Goal: Task Accomplishment & Management: Manage account settings

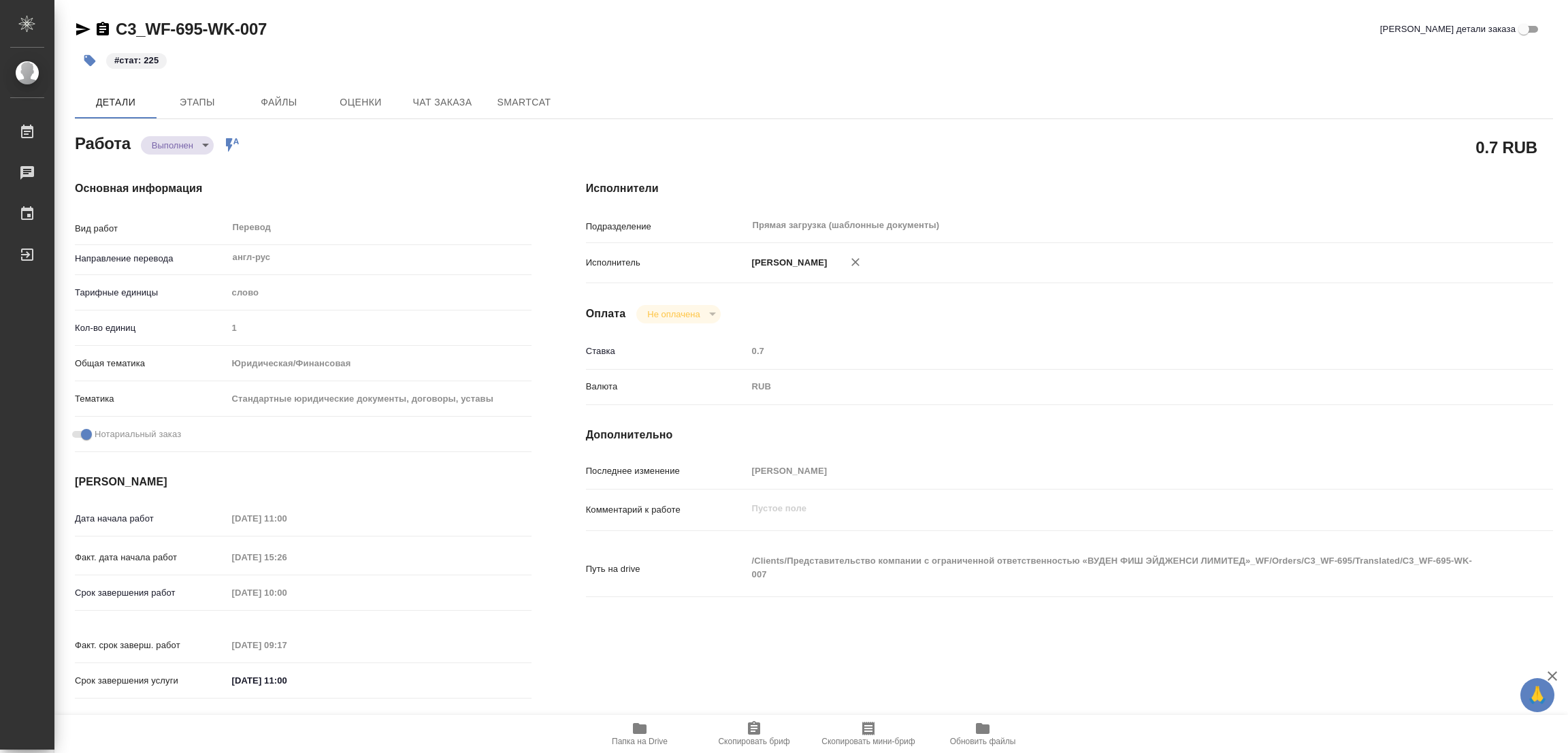
click at [386, 19] on div "C3_WF-695-WK-007 Кратко детали заказа" at bounding box center [813, 29] width 1478 height 22
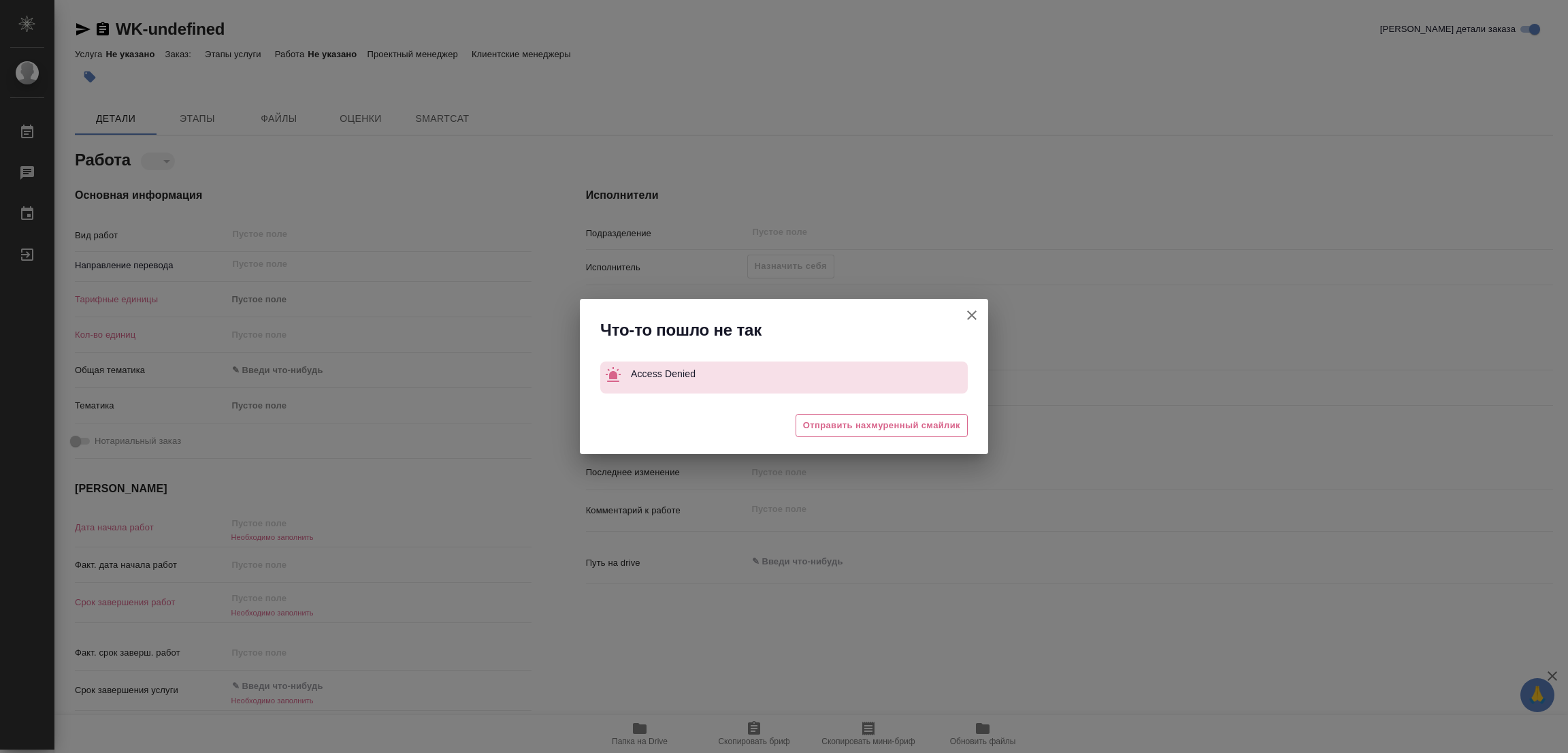
click at [974, 309] on icon "button" at bounding box center [972, 314] width 16 height 16
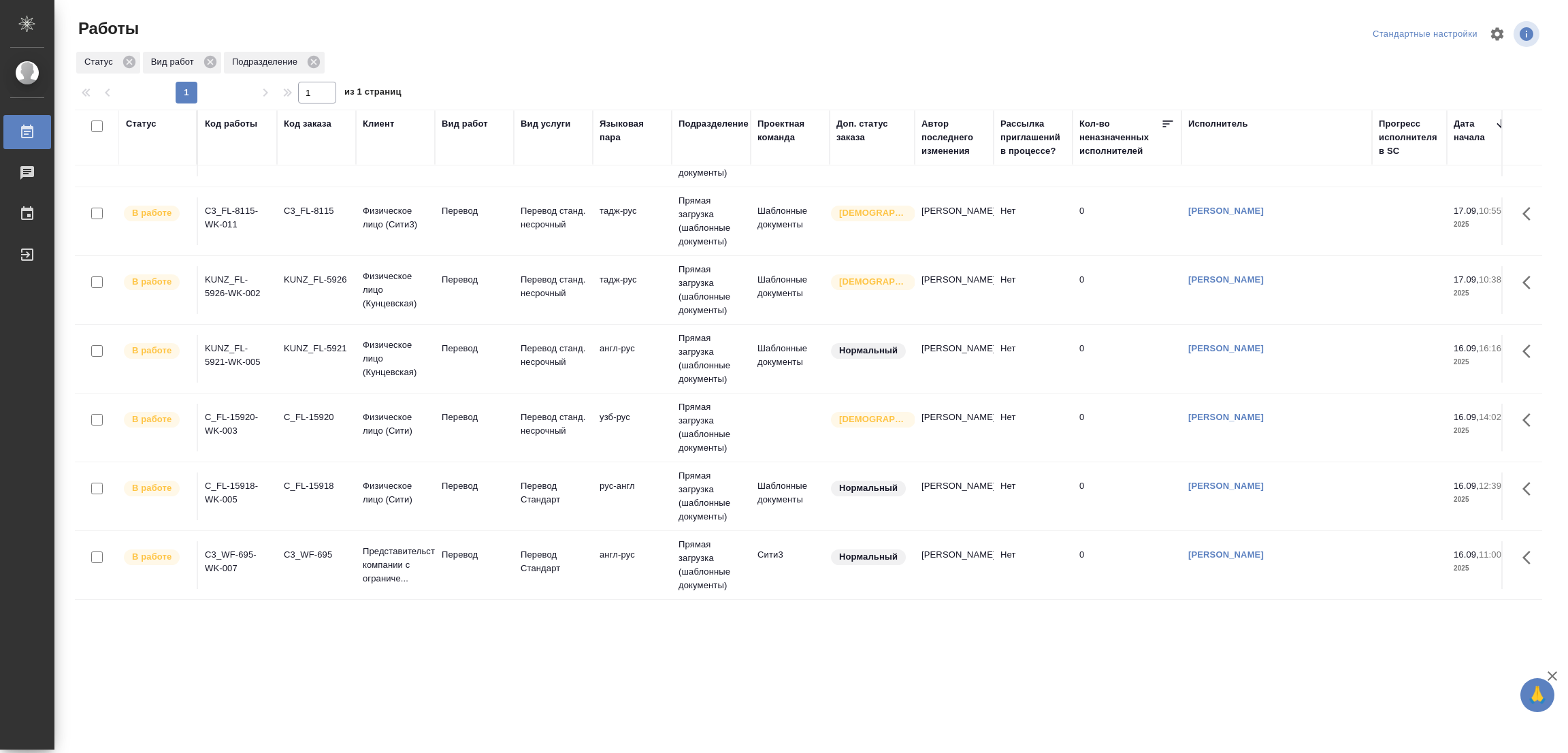
scroll to position [549, 0]
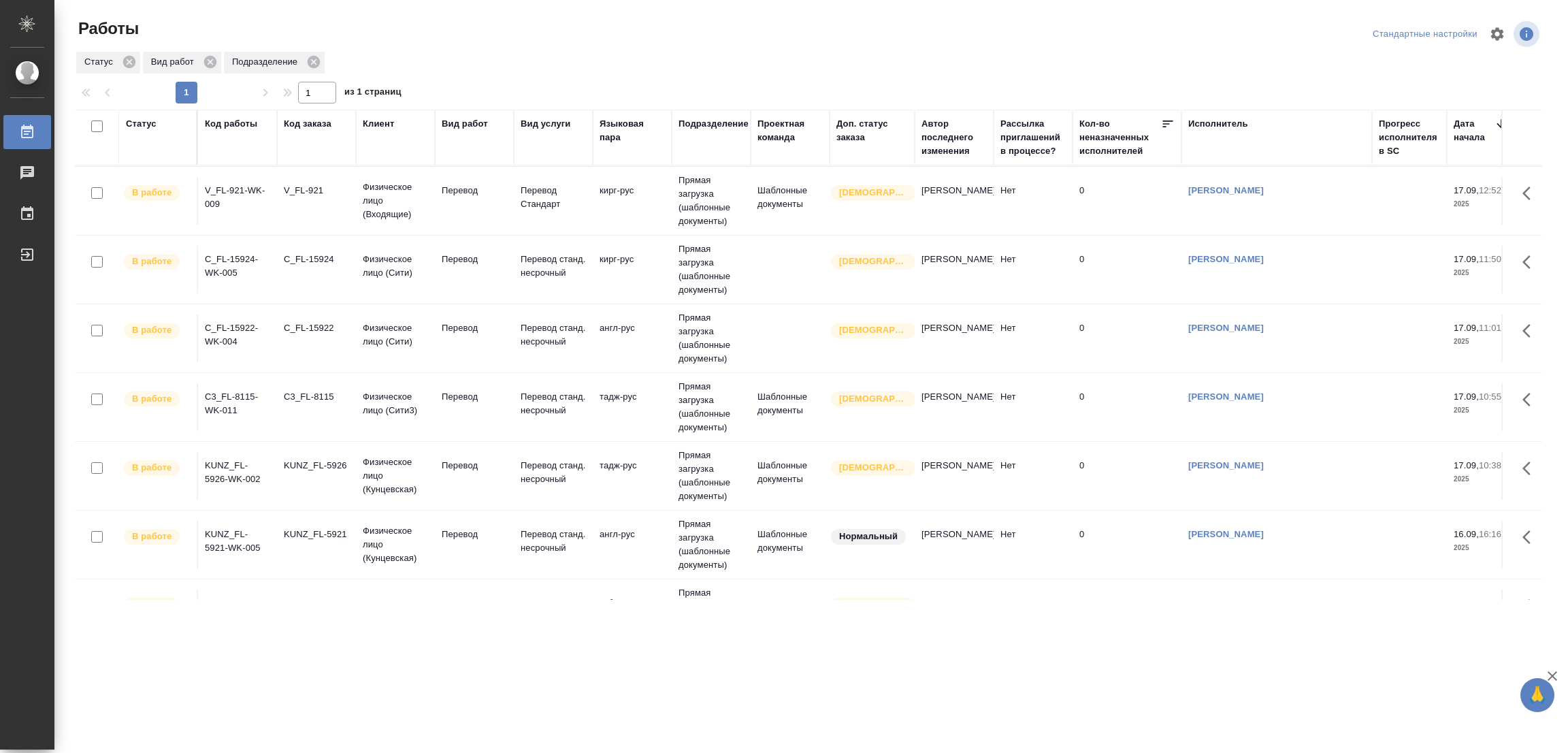
click at [467, 390] on td "Перевод" at bounding box center [474, 407] width 79 height 48
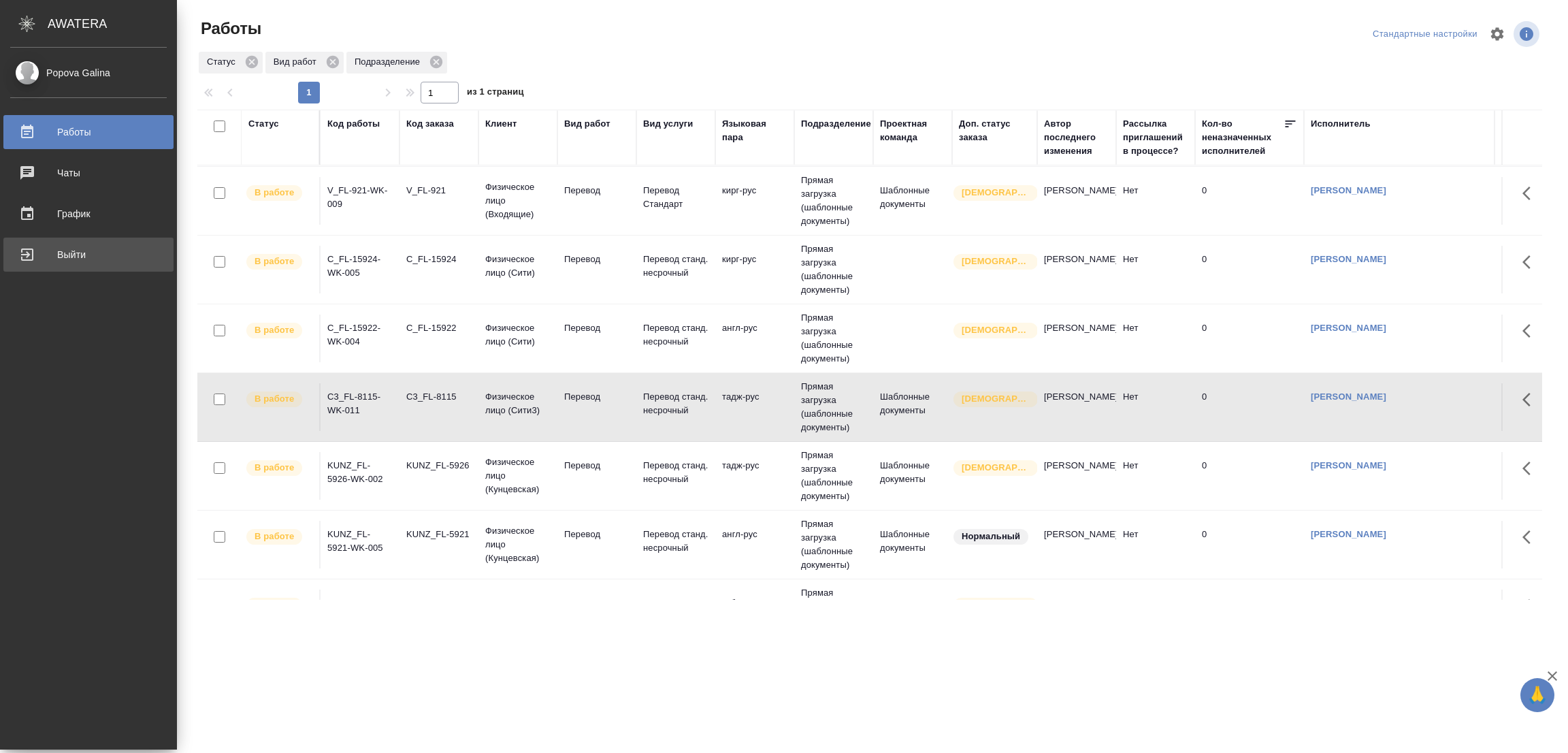
click at [19, 254] on div "Выйти" at bounding box center [89, 254] width 157 height 20
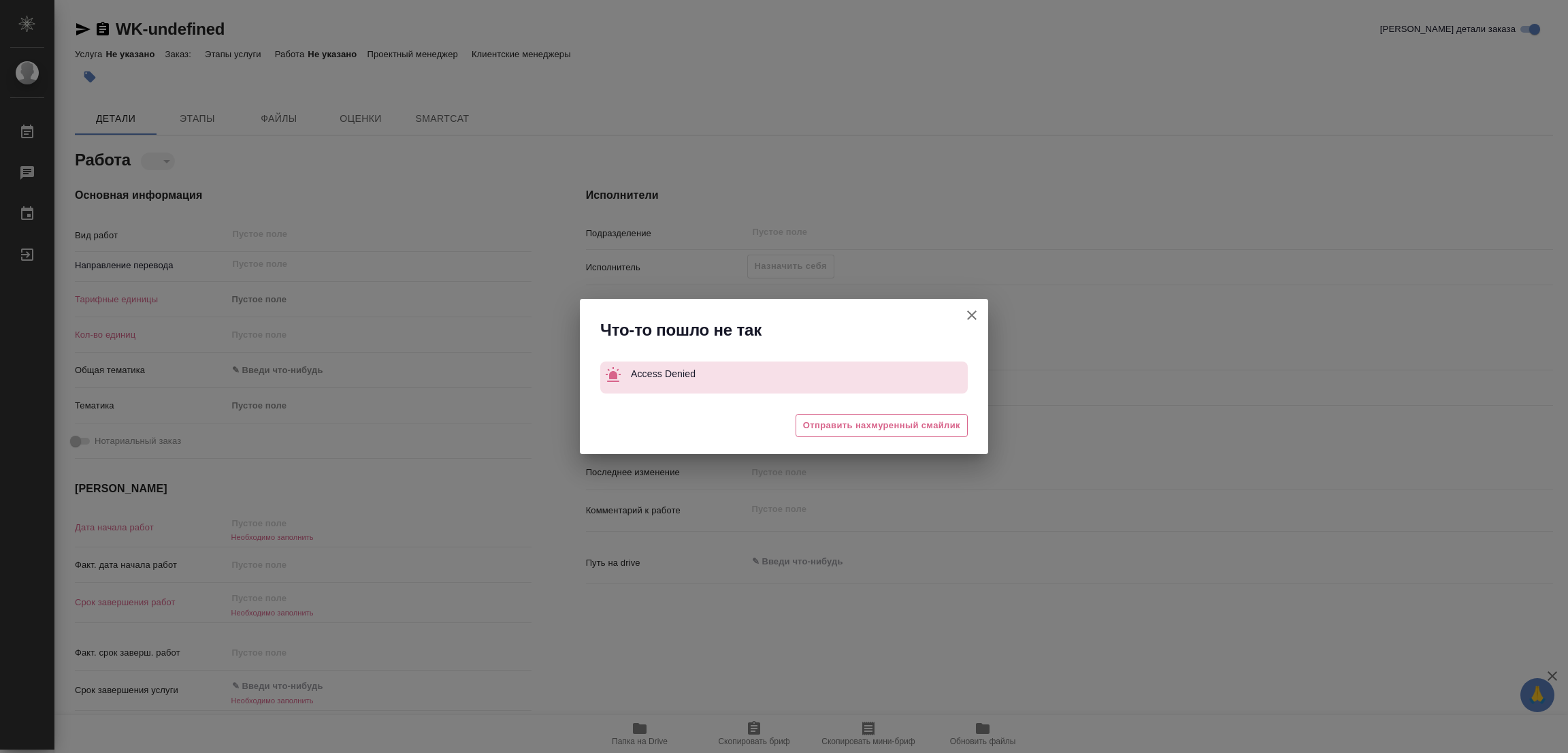
type textarea "x"
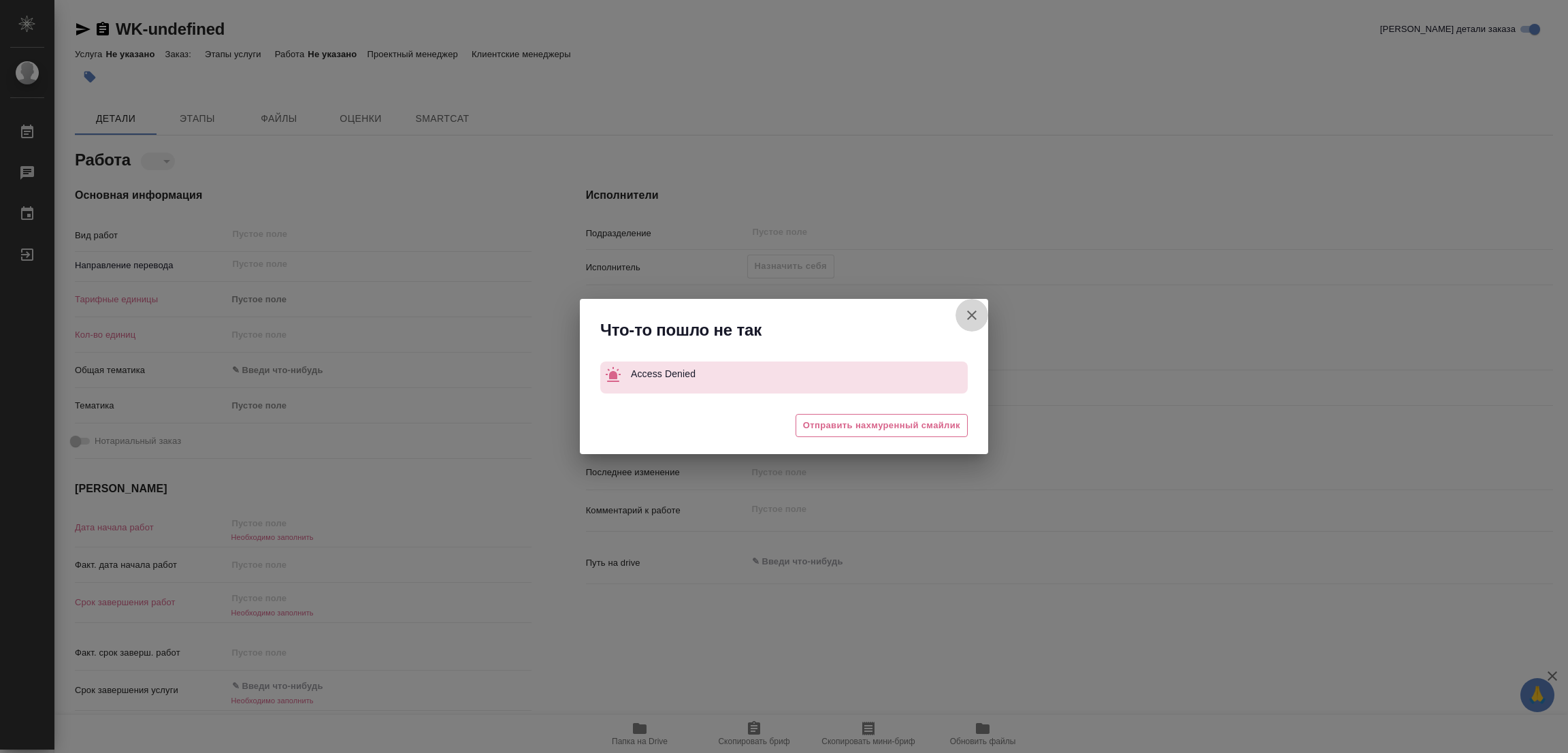
click at [966, 312] on icon "button" at bounding box center [972, 314] width 16 height 16
type textarea "x"
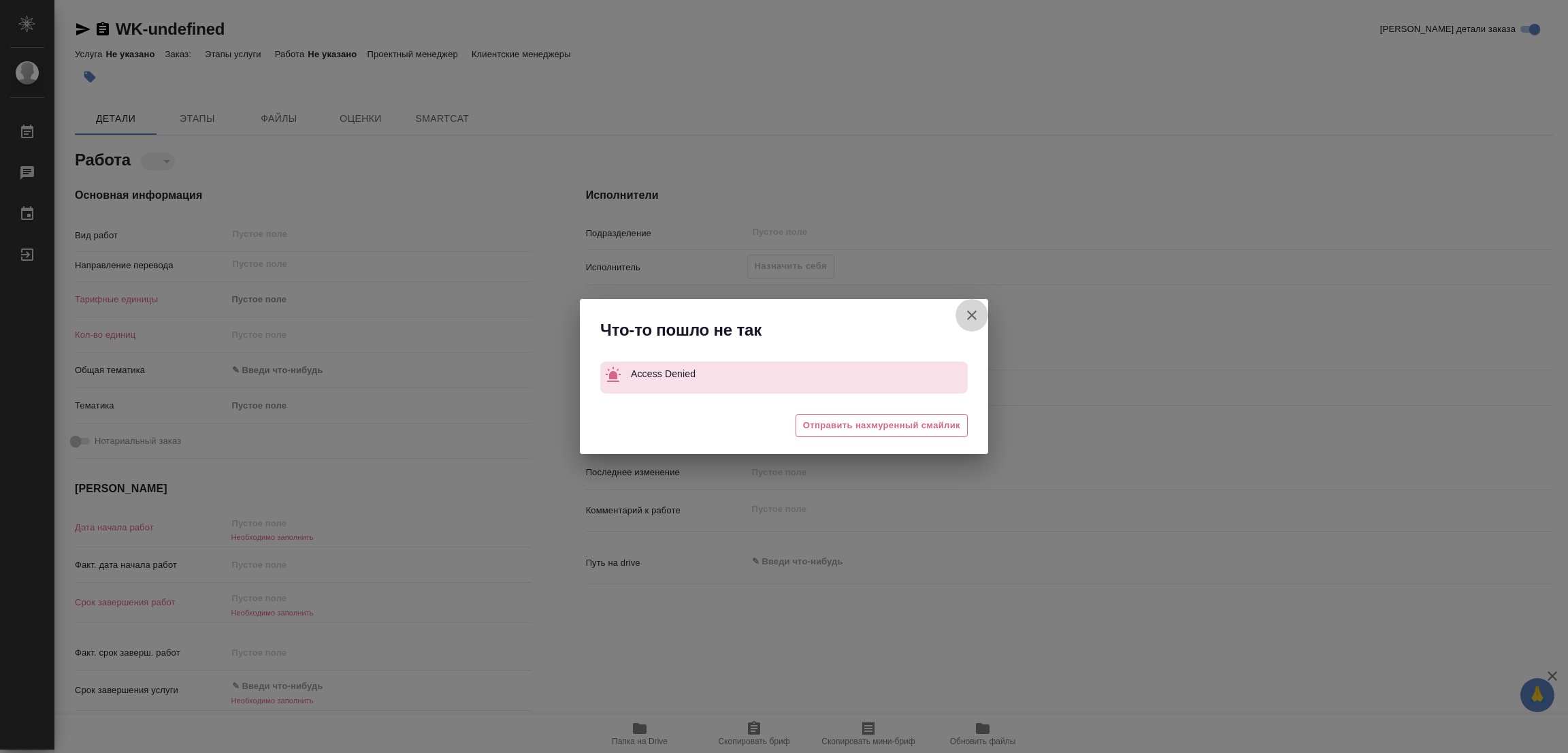
type textarea "x"
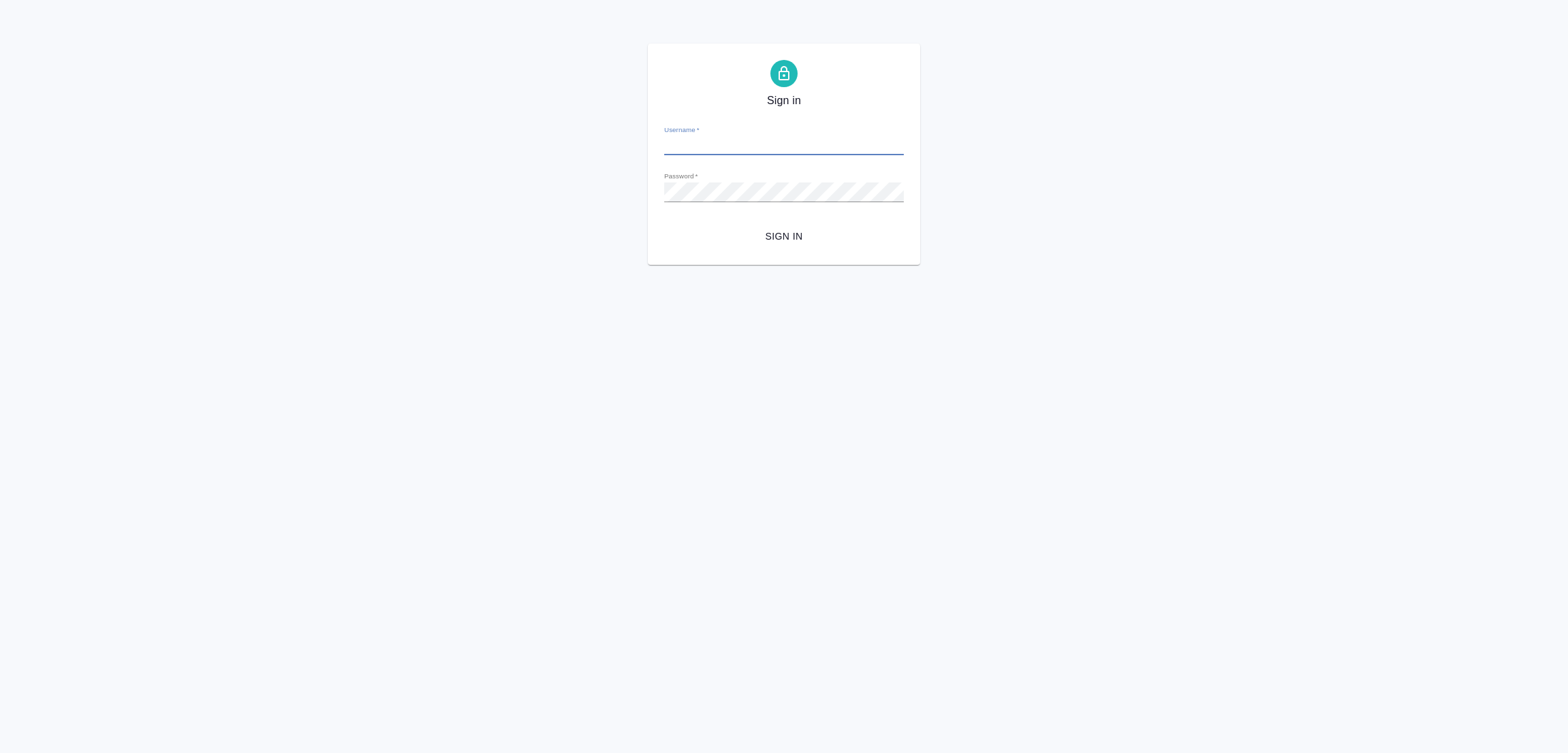
type input "[PERSON_NAME][EMAIL_ADDRESS][PERSON_NAME][DOMAIN_NAME]"
click at [778, 233] on span "Sign in" at bounding box center [784, 236] width 218 height 17
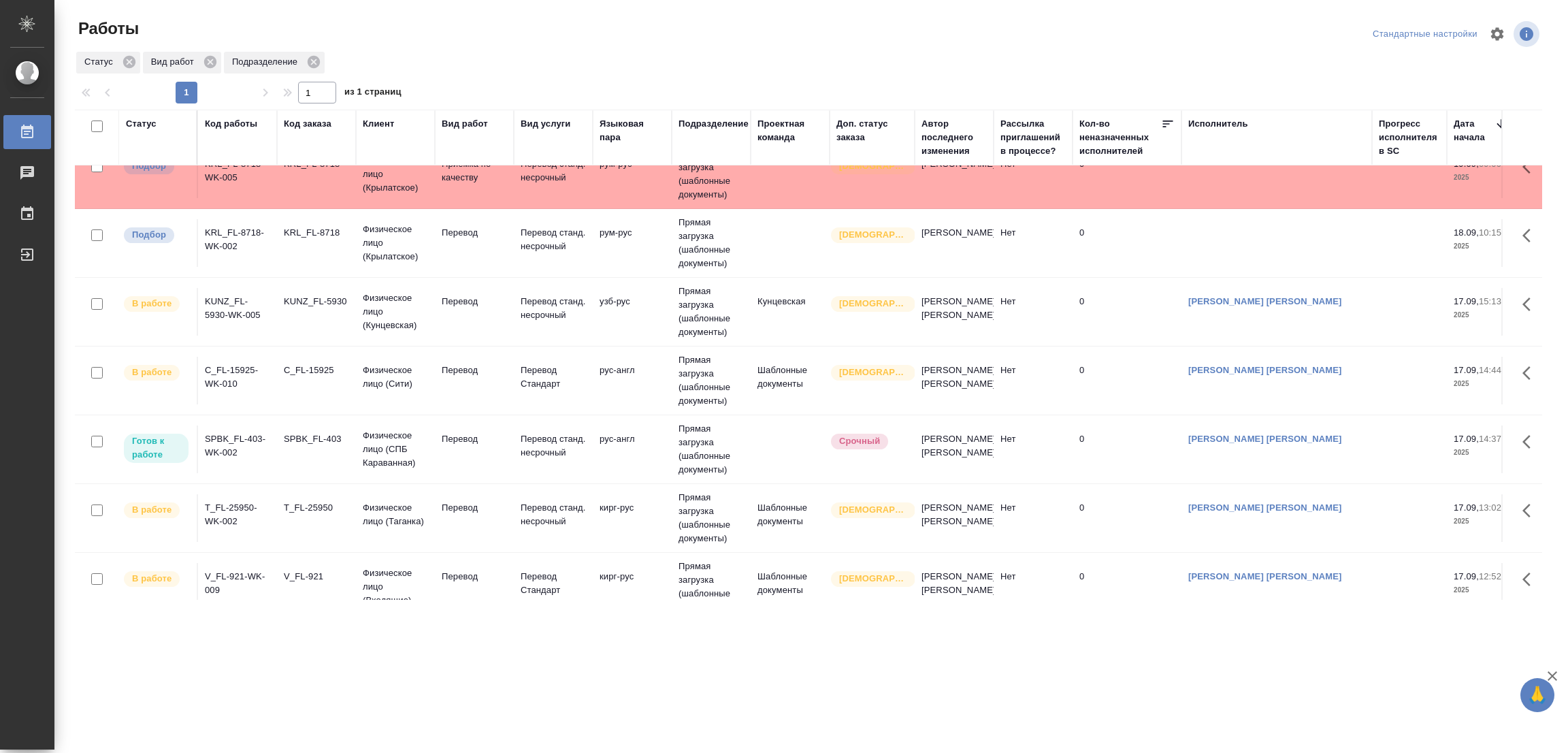
scroll to position [306, 0]
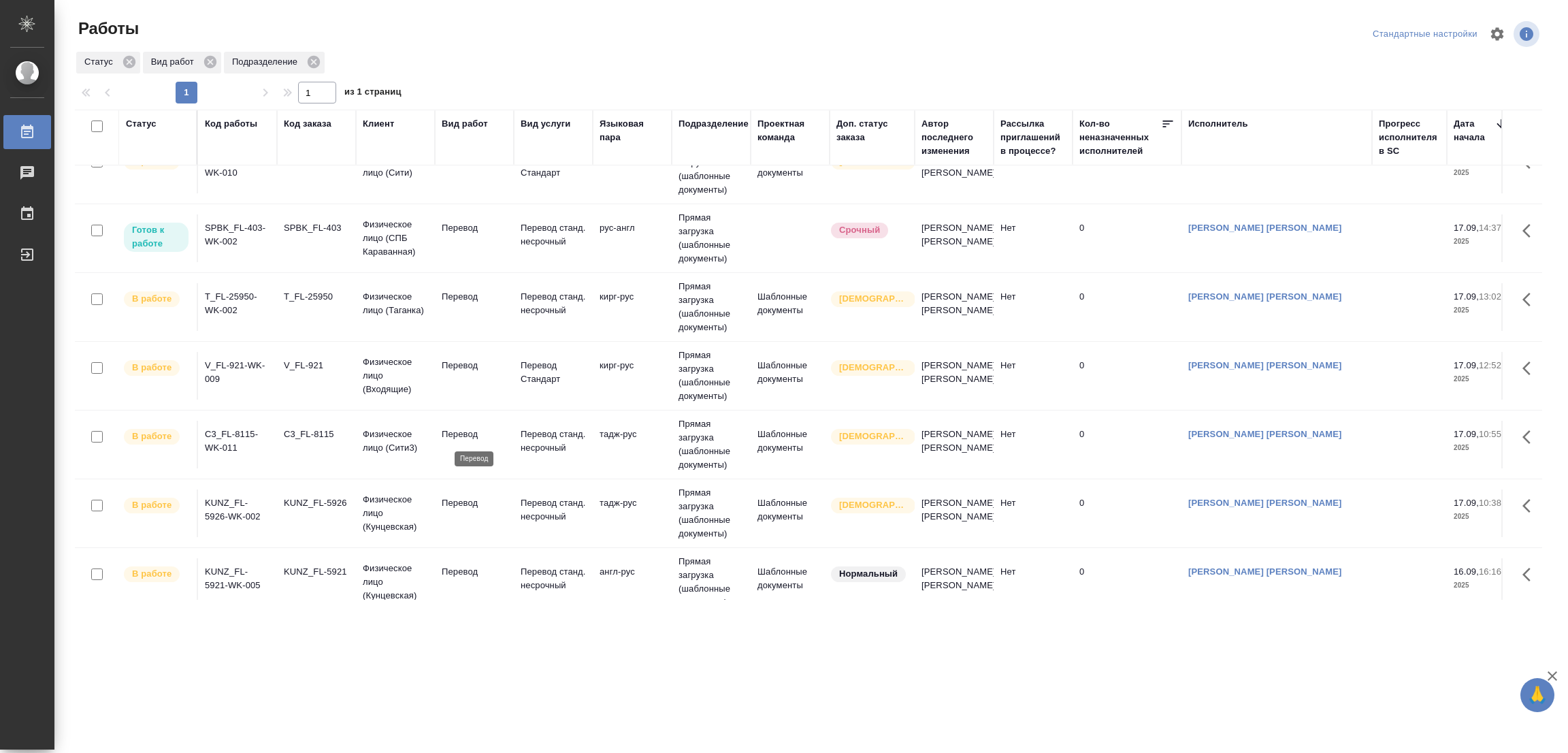
click at [467, 433] on p "Перевод" at bounding box center [475, 433] width 66 height 13
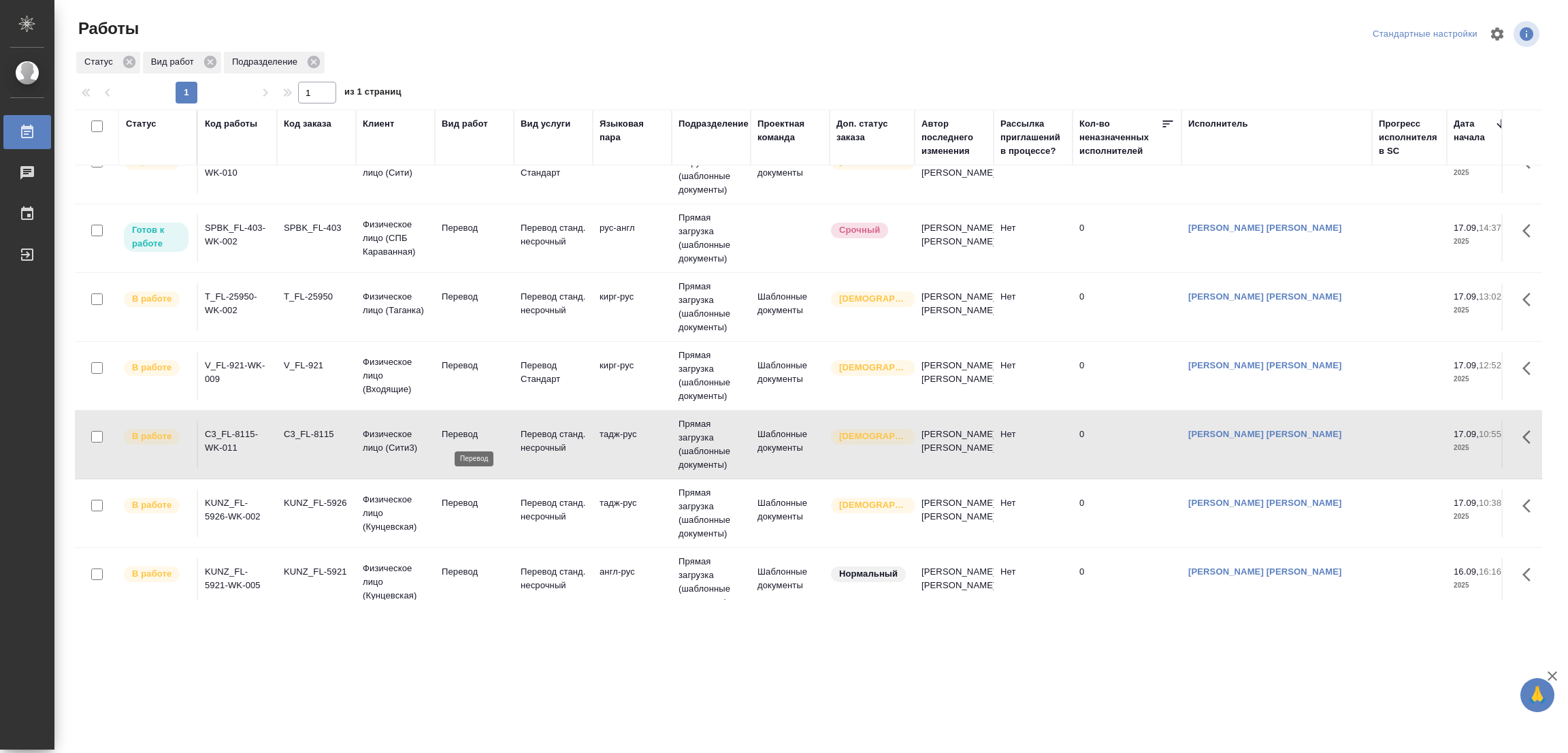
click at [467, 433] on p "Перевод" at bounding box center [475, 433] width 66 height 13
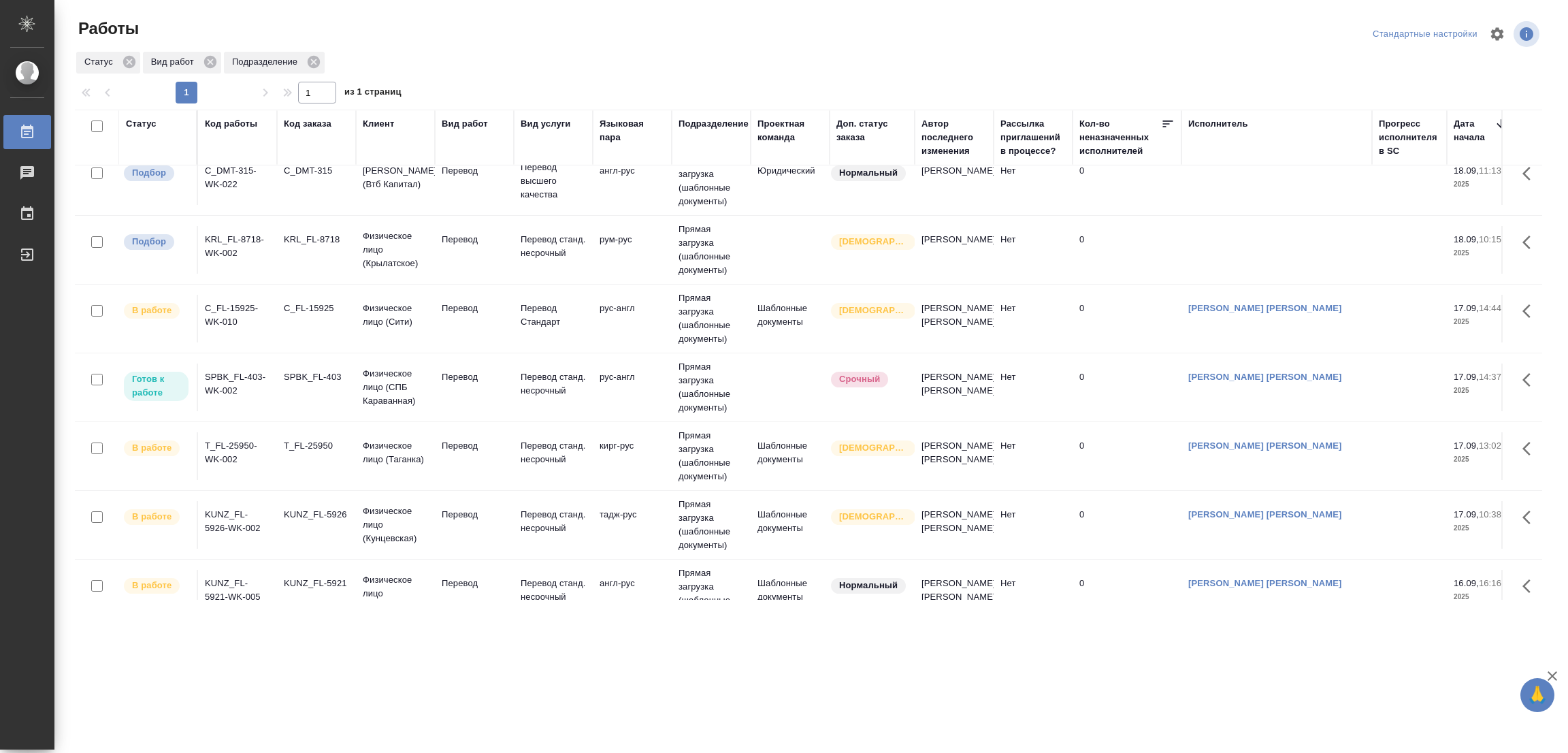
scroll to position [204, 0]
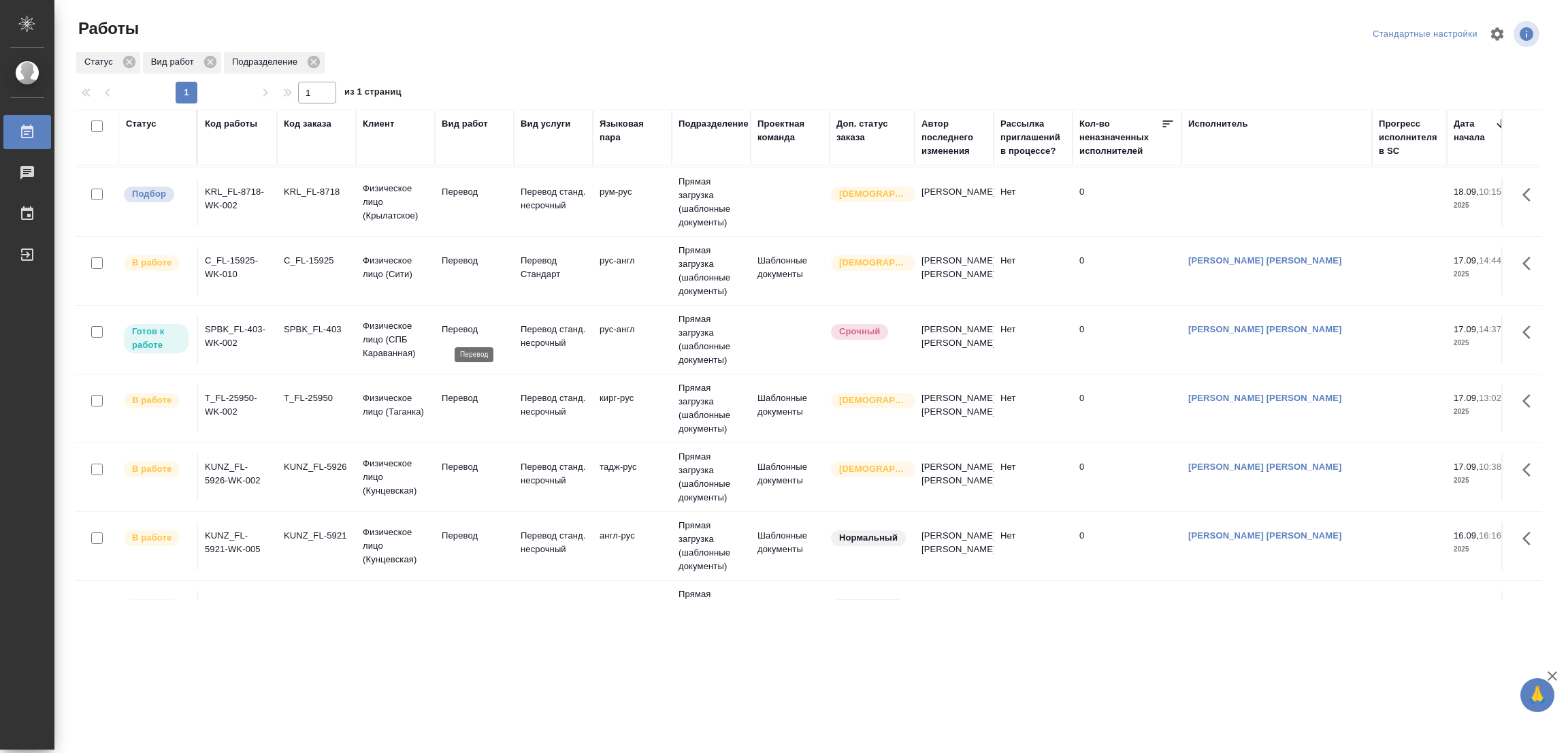
click at [448, 324] on p "Перевод" at bounding box center [475, 329] width 66 height 13
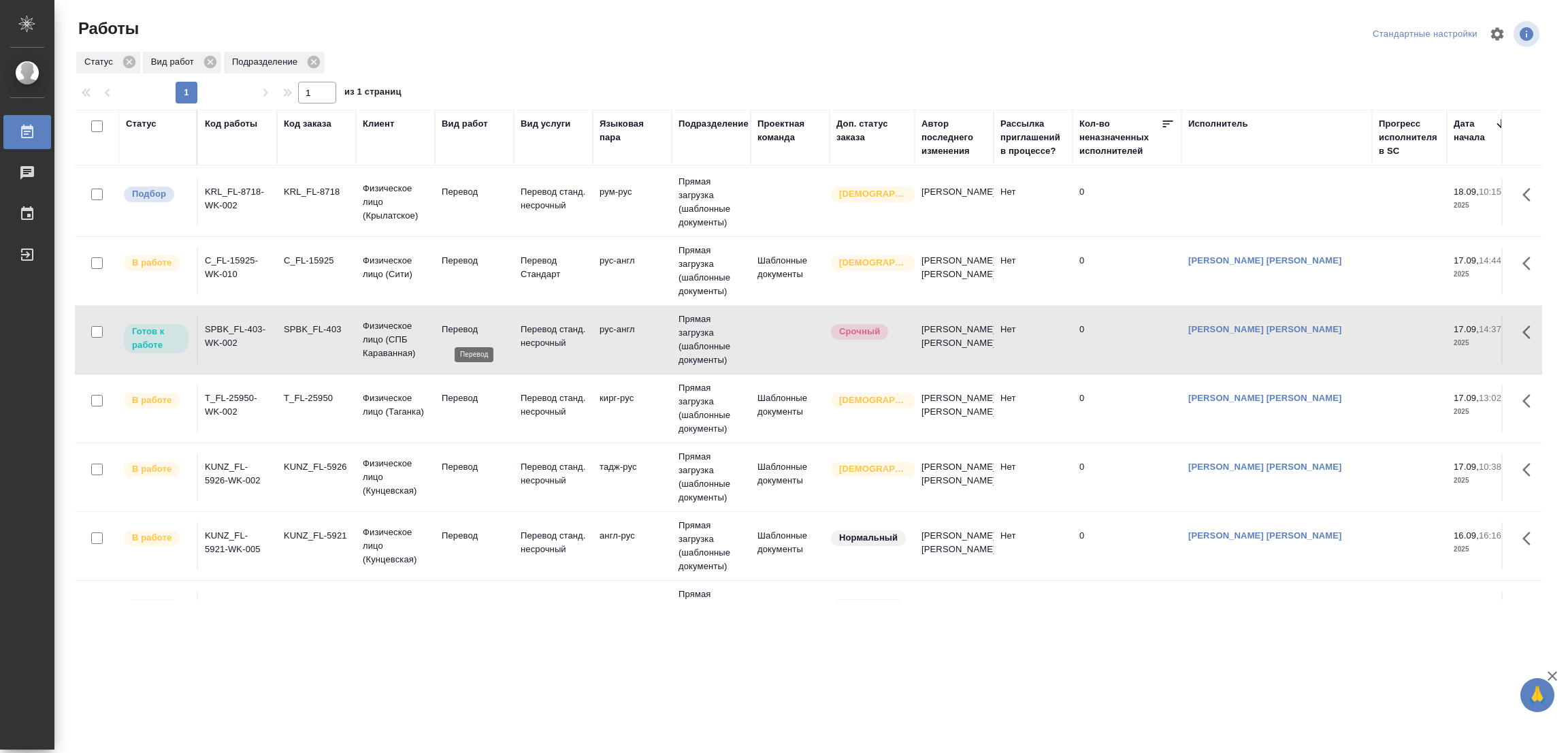
click at [450, 324] on p "Перевод" at bounding box center [475, 329] width 66 height 13
click at [459, 45] on div "Работы" at bounding box center [321, 34] width 493 height 33
click at [291, 470] on div "KUNZ_FL-5926" at bounding box center [316, 466] width 66 height 13
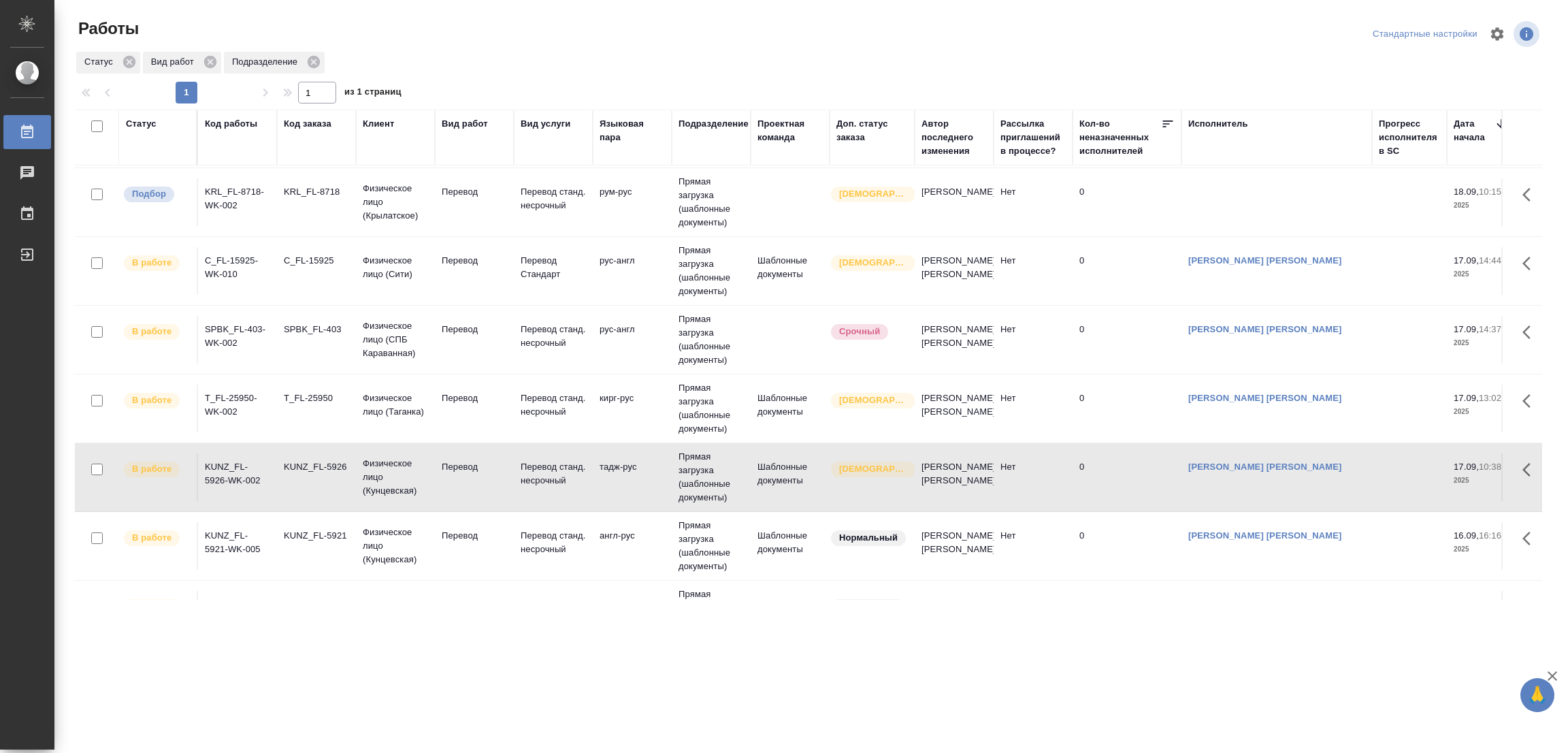
click at [316, 470] on div "KUNZ_FL-5926" at bounding box center [316, 466] width 66 height 13
click at [492, 476] on td "Перевод" at bounding box center [474, 477] width 79 height 48
click at [468, 462] on p "Перевод" at bounding box center [475, 466] width 66 height 13
click at [459, 462] on p "Перевод" at bounding box center [475, 466] width 66 height 13
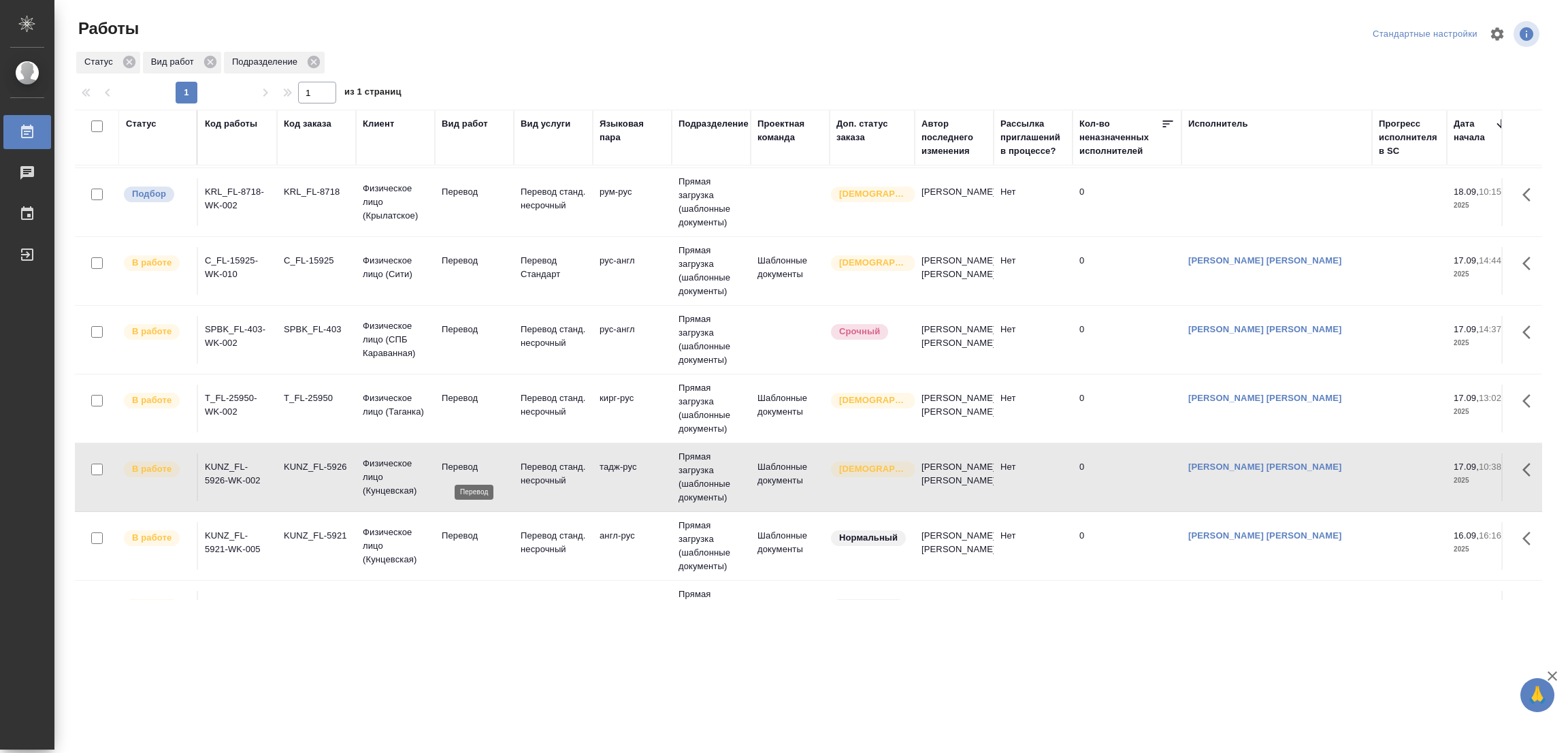
click at [459, 462] on p "Перевод" at bounding box center [475, 466] width 66 height 13
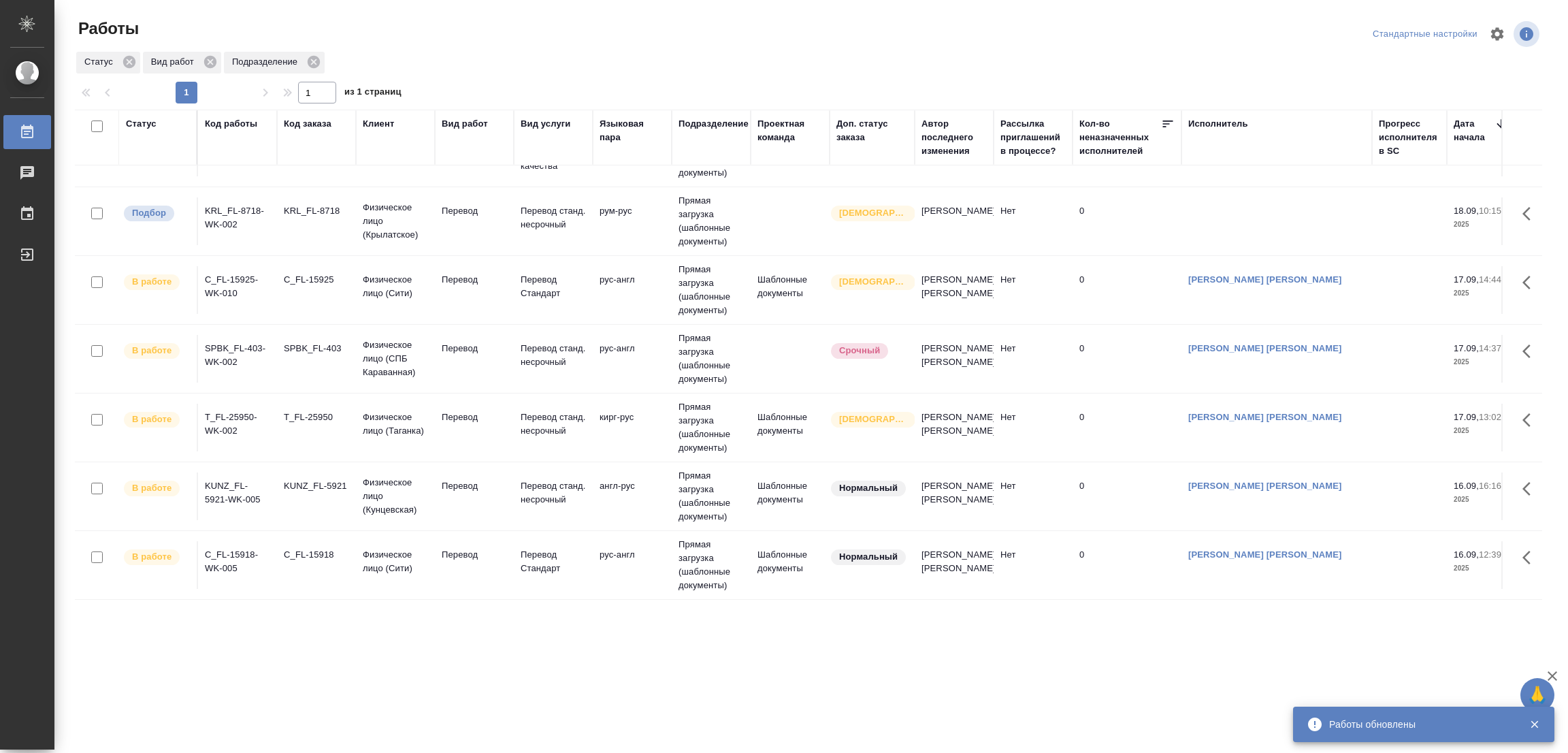
scroll to position [202, 0]
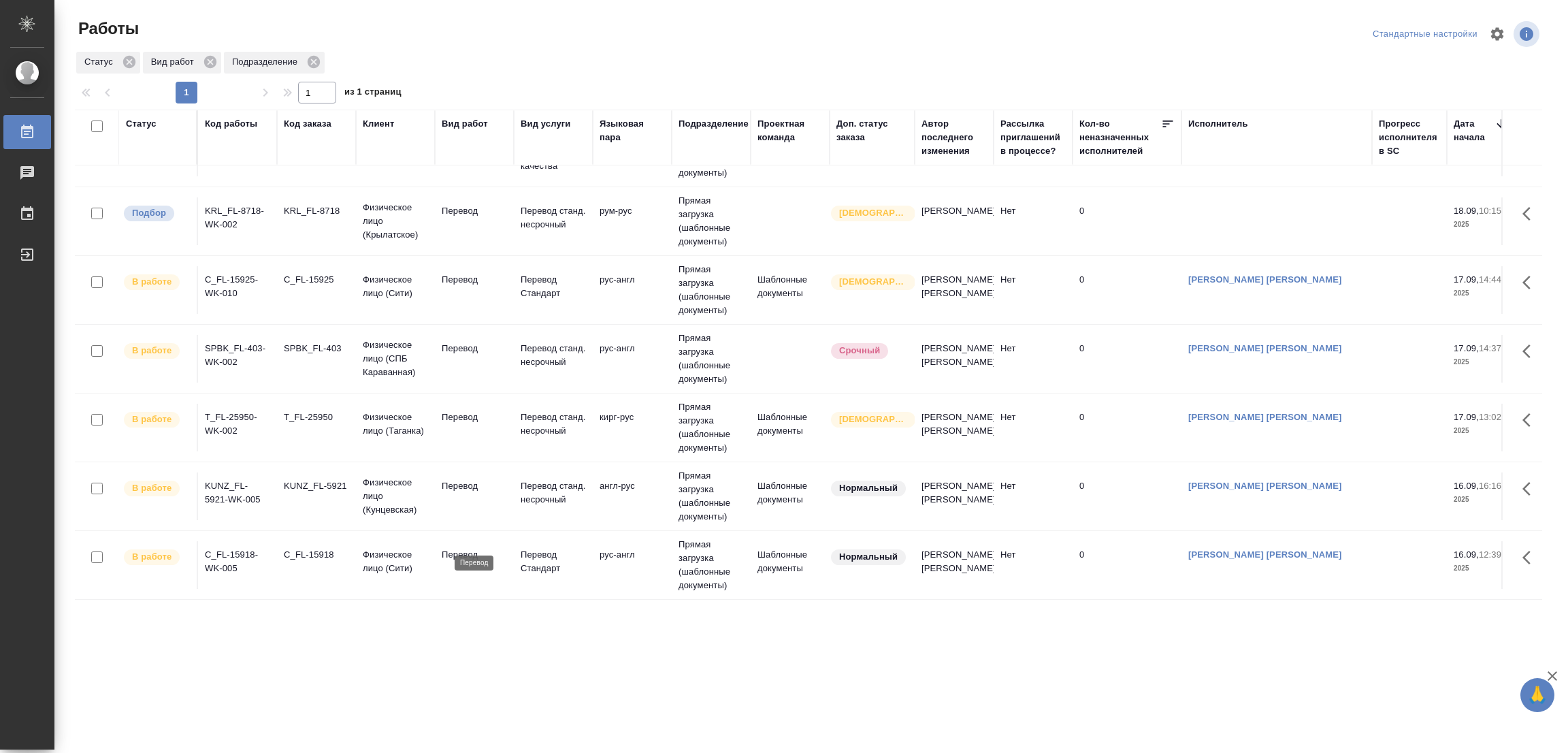
click at [462, 547] on p "Перевод" at bounding box center [475, 554] width 66 height 13
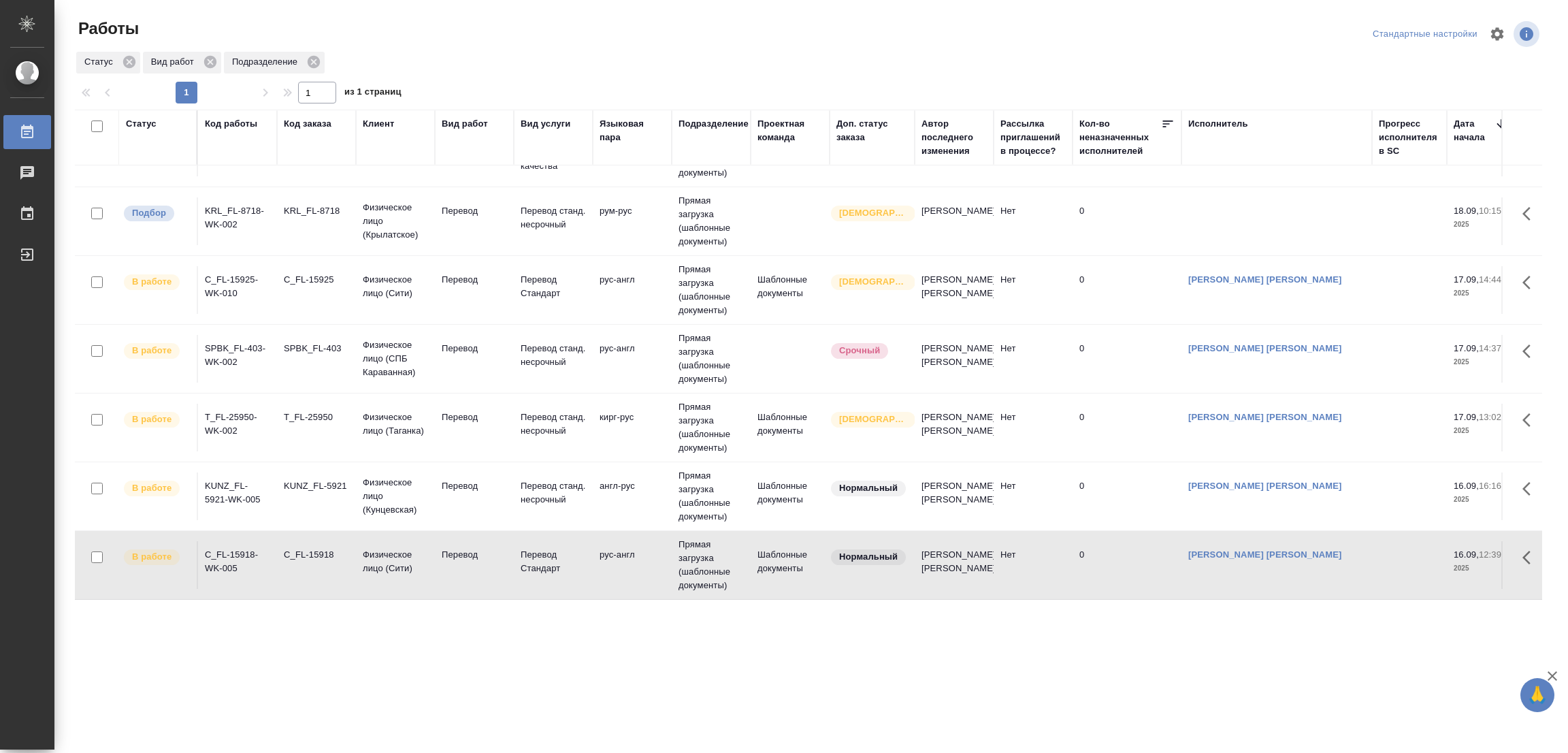
click at [529, 14] on div "Работы Стандартные настройки Статус Вид работ Подразделение 1 1 из 1 страниц Ст…" at bounding box center [813, 303] width 1493 height 607
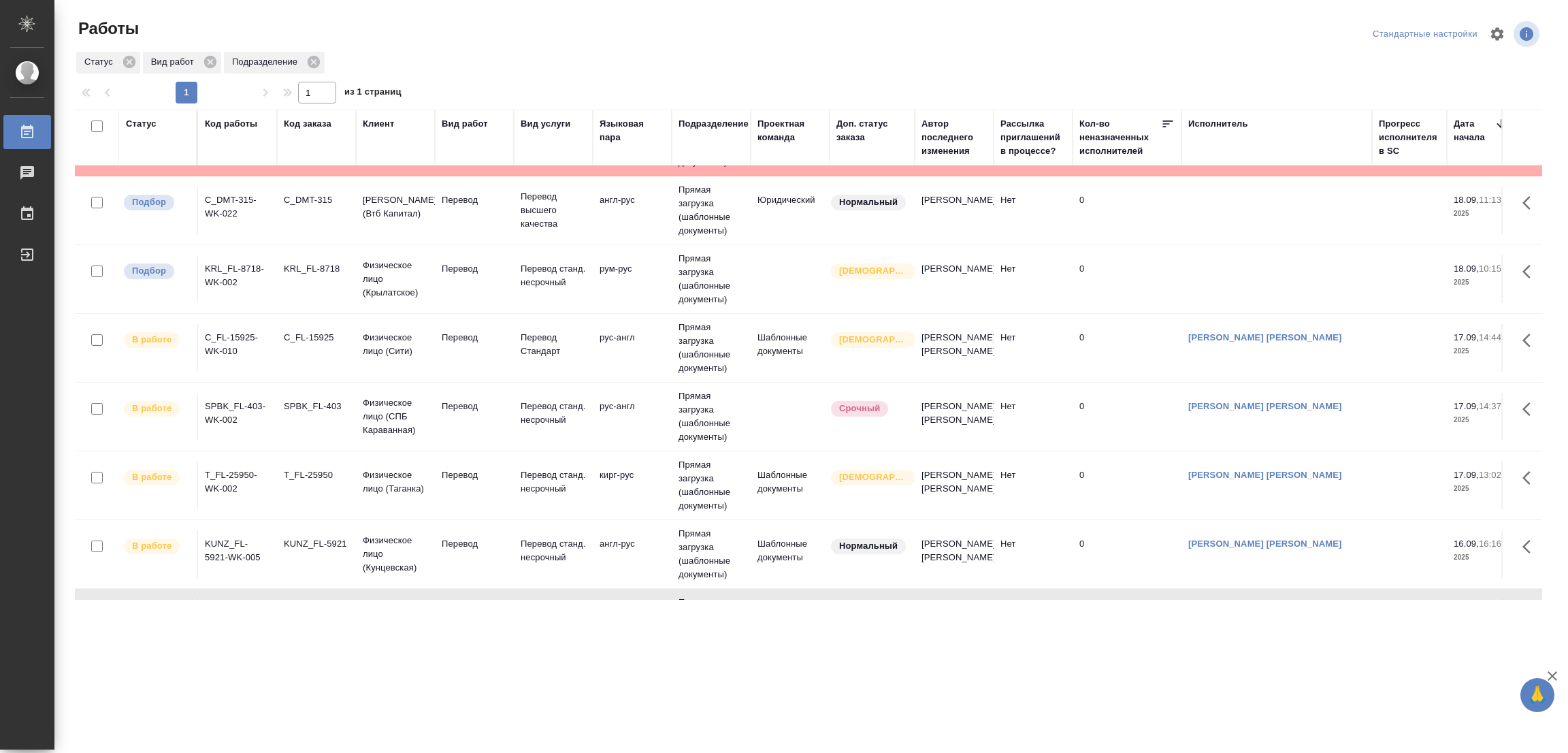
scroll to position [100, 0]
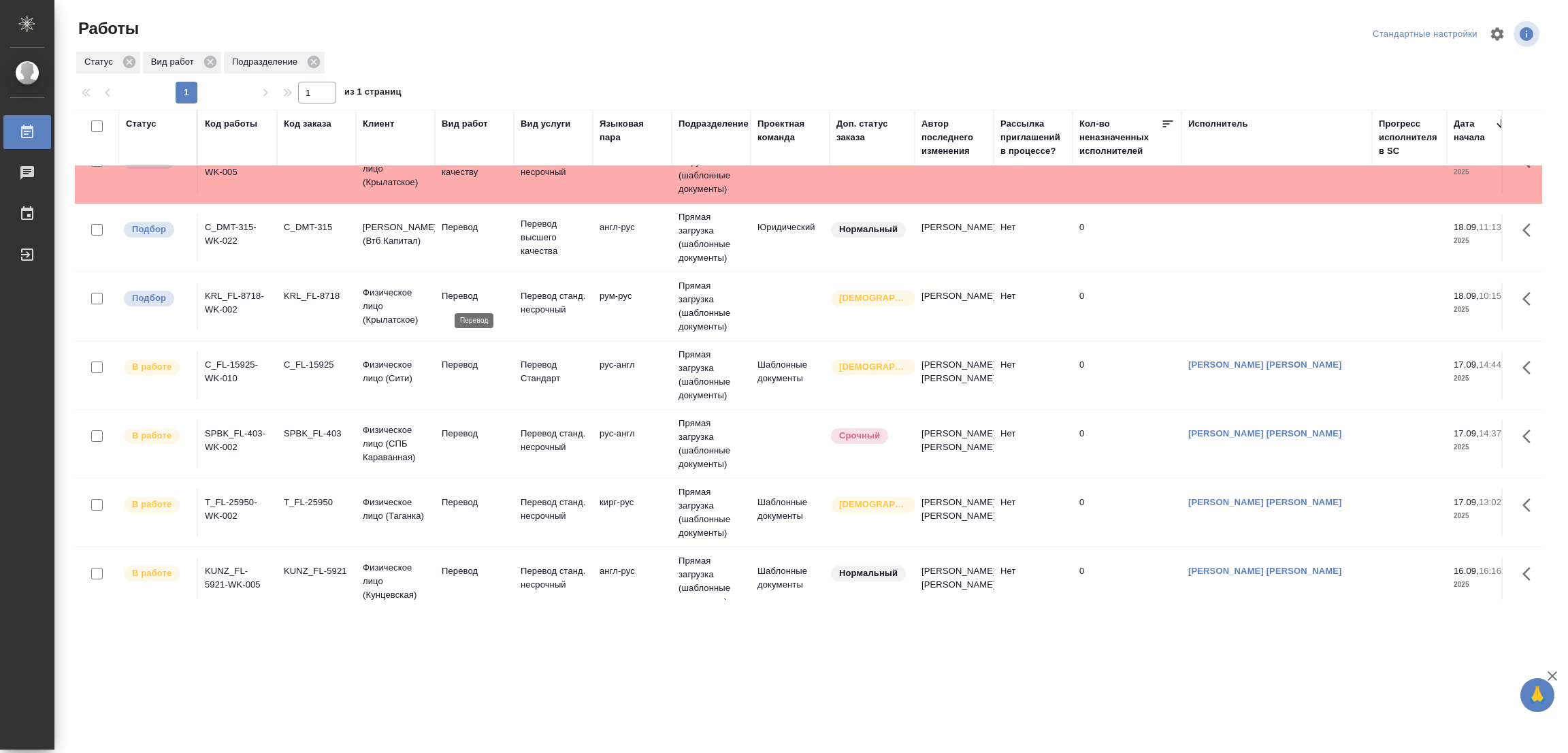
click at [454, 289] on p "Перевод" at bounding box center [475, 295] width 66 height 13
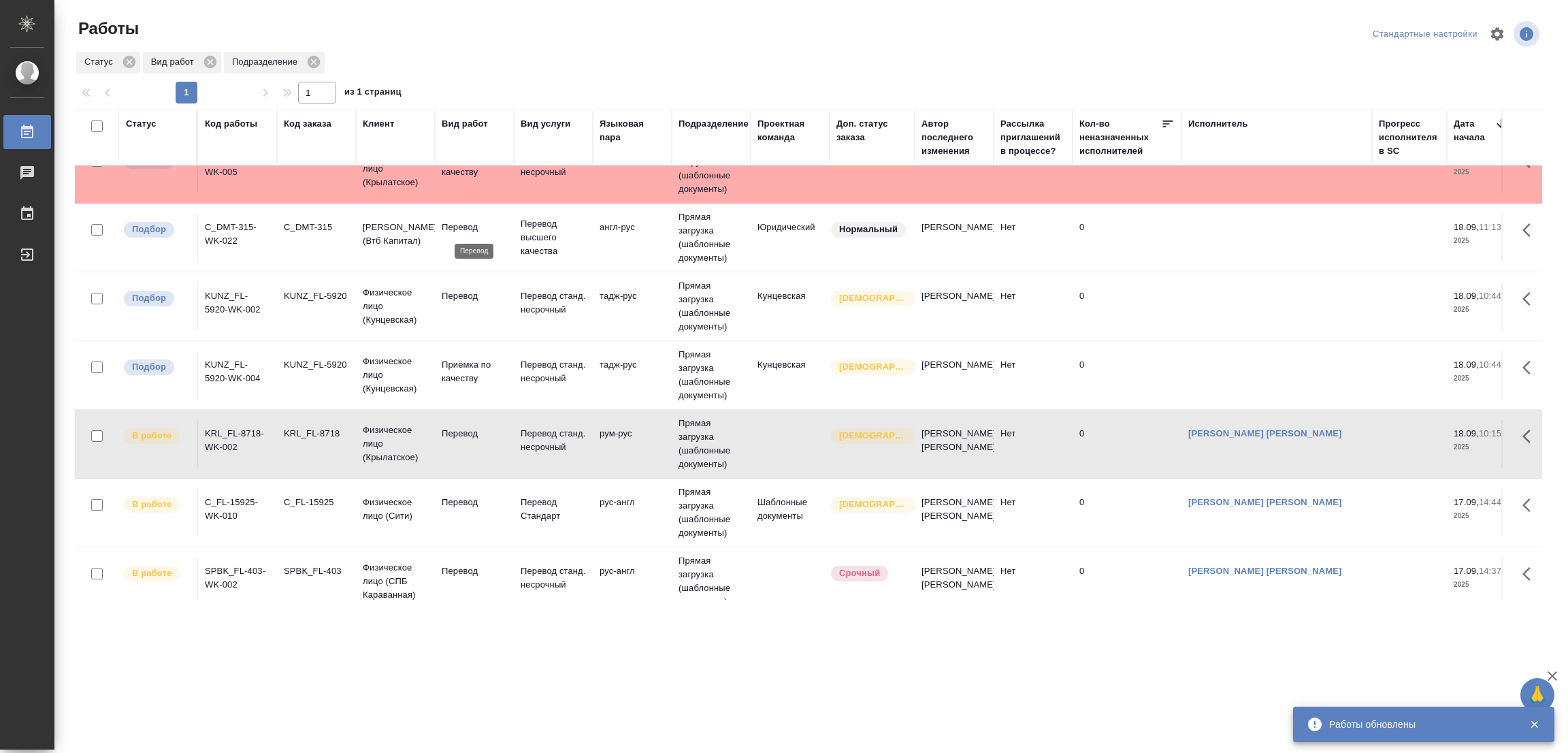
click at [462, 221] on p "Перевод" at bounding box center [475, 227] width 66 height 13
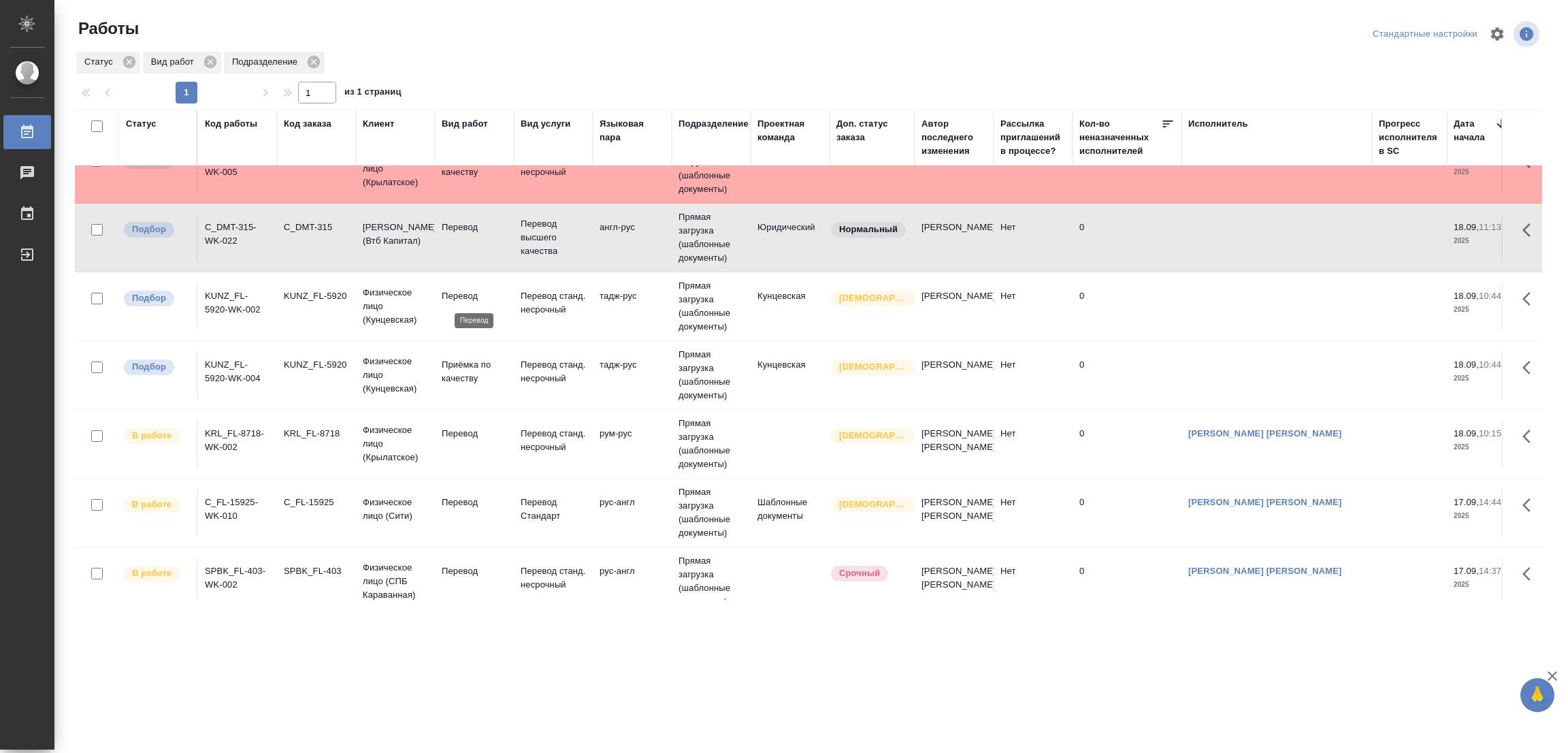
click at [460, 291] on p "Перевод" at bounding box center [475, 295] width 66 height 13
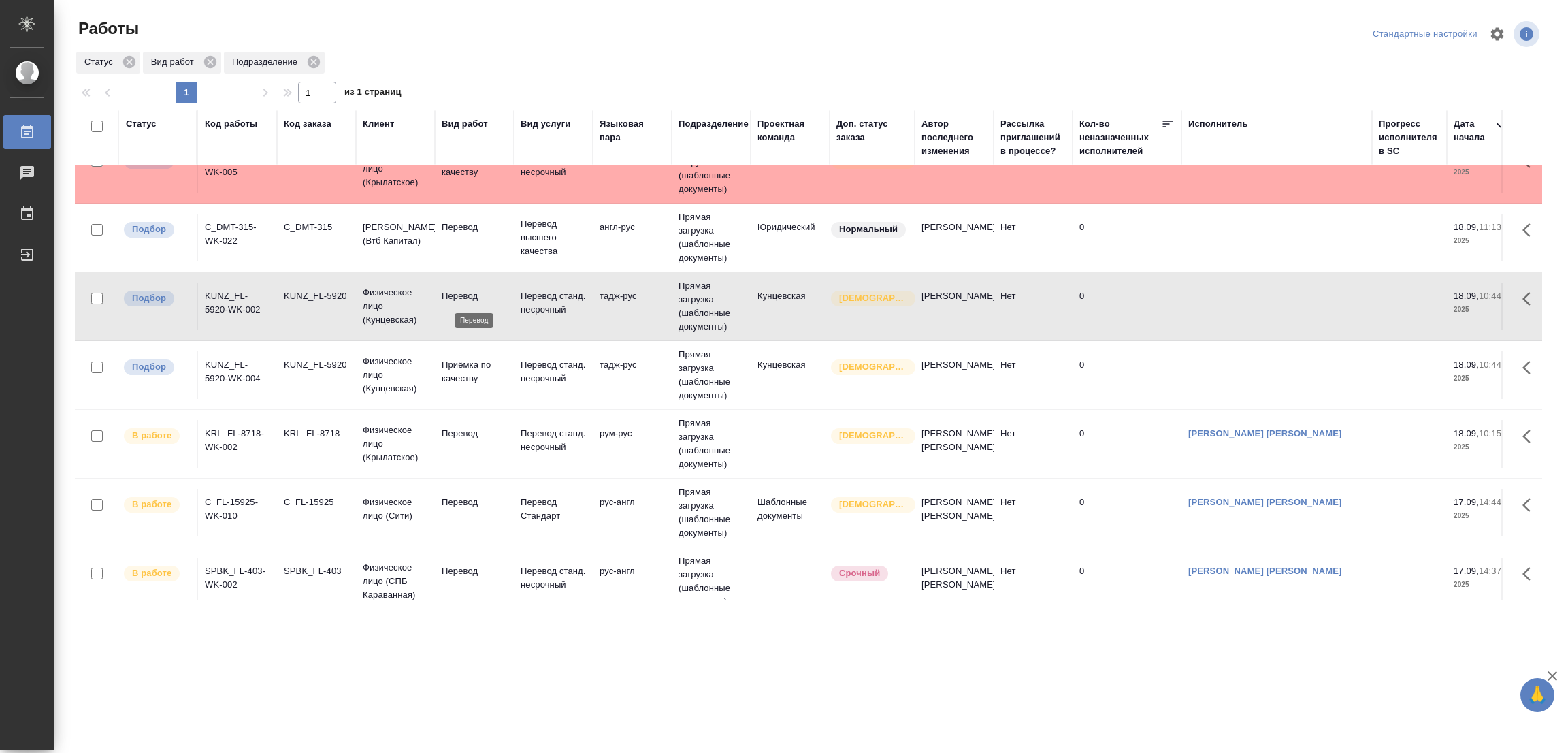
click at [460, 291] on p "Перевод" at bounding box center [475, 295] width 66 height 13
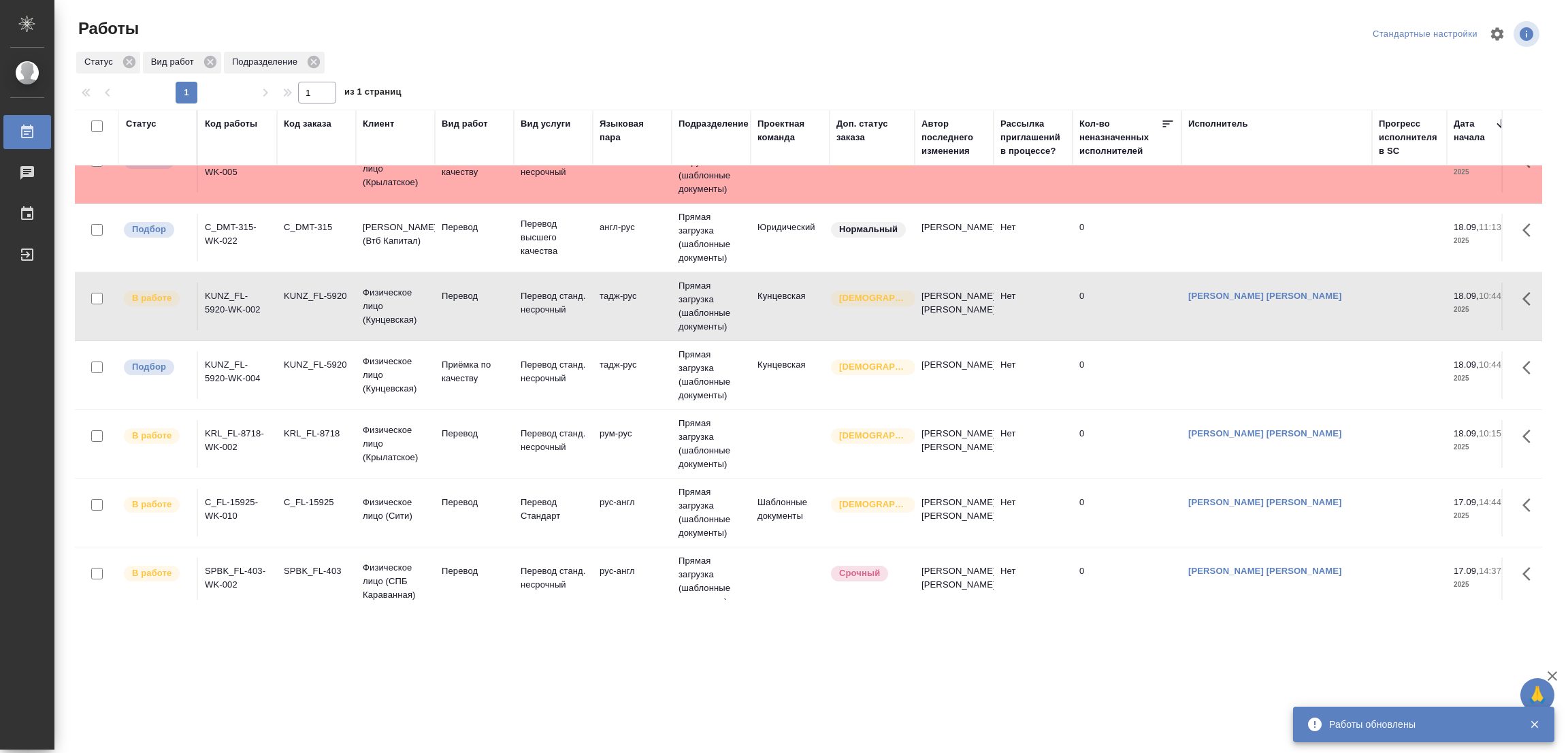
scroll to position [0, 0]
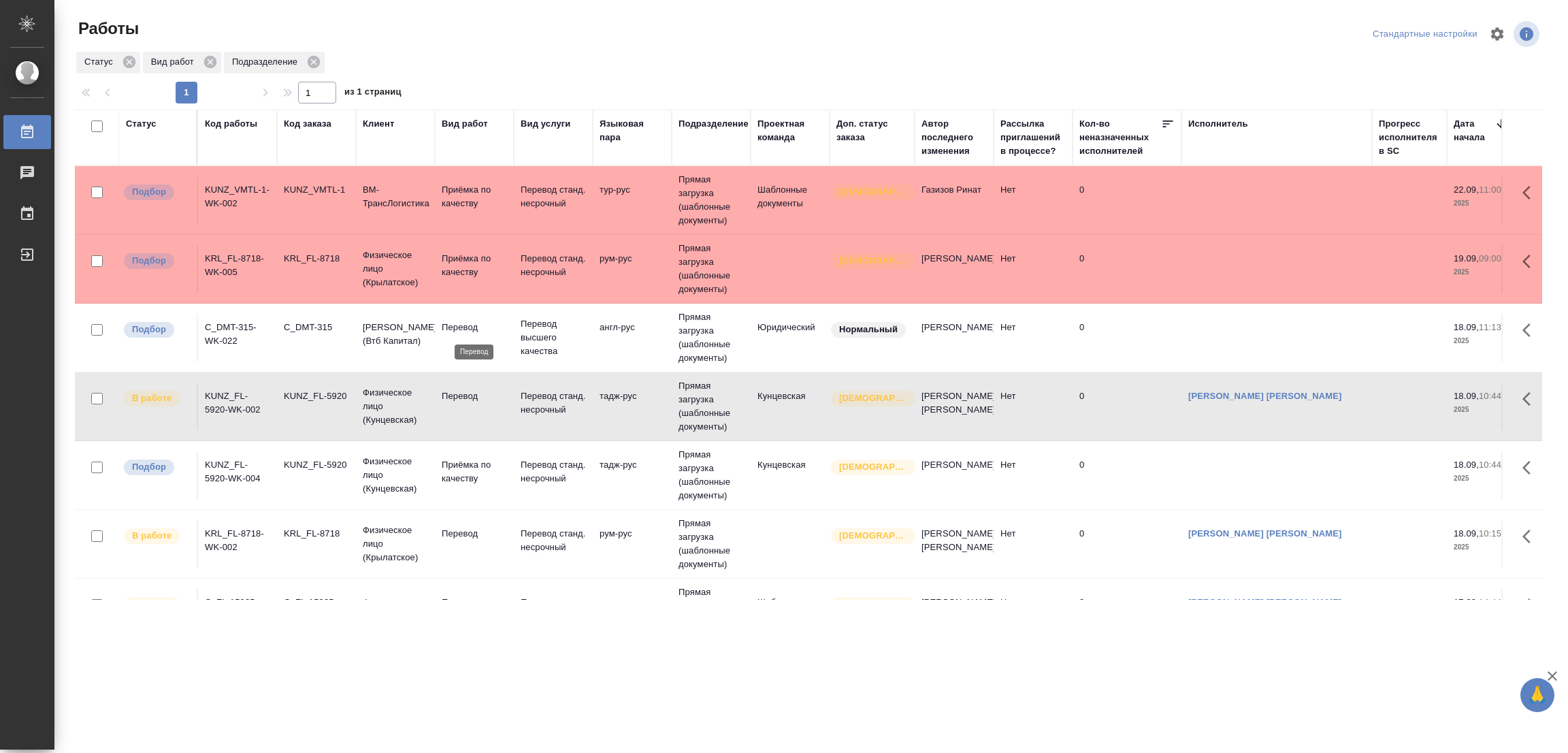
click at [467, 323] on p "Перевод" at bounding box center [475, 327] width 66 height 13
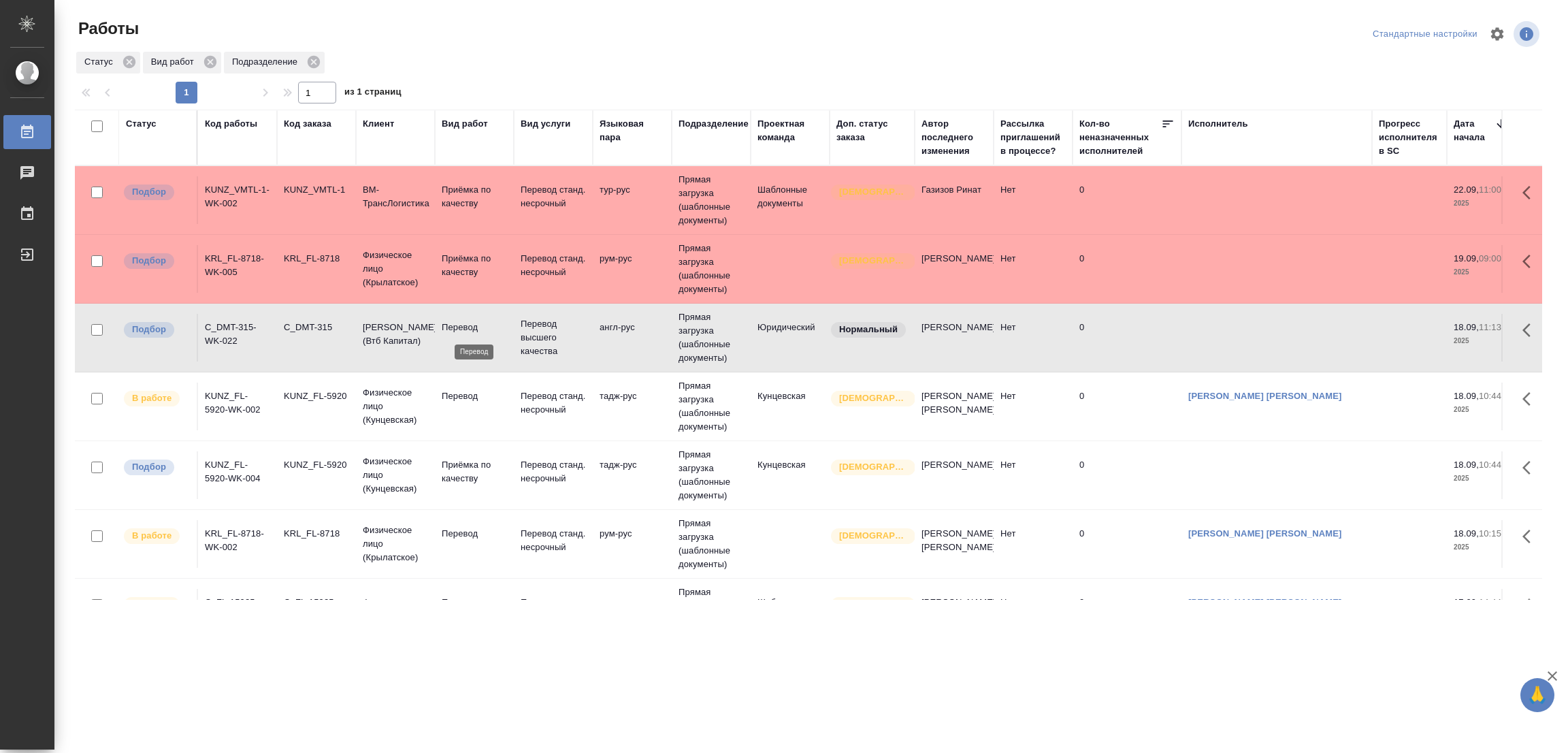
click at [467, 323] on p "Перевод" at bounding box center [475, 327] width 66 height 13
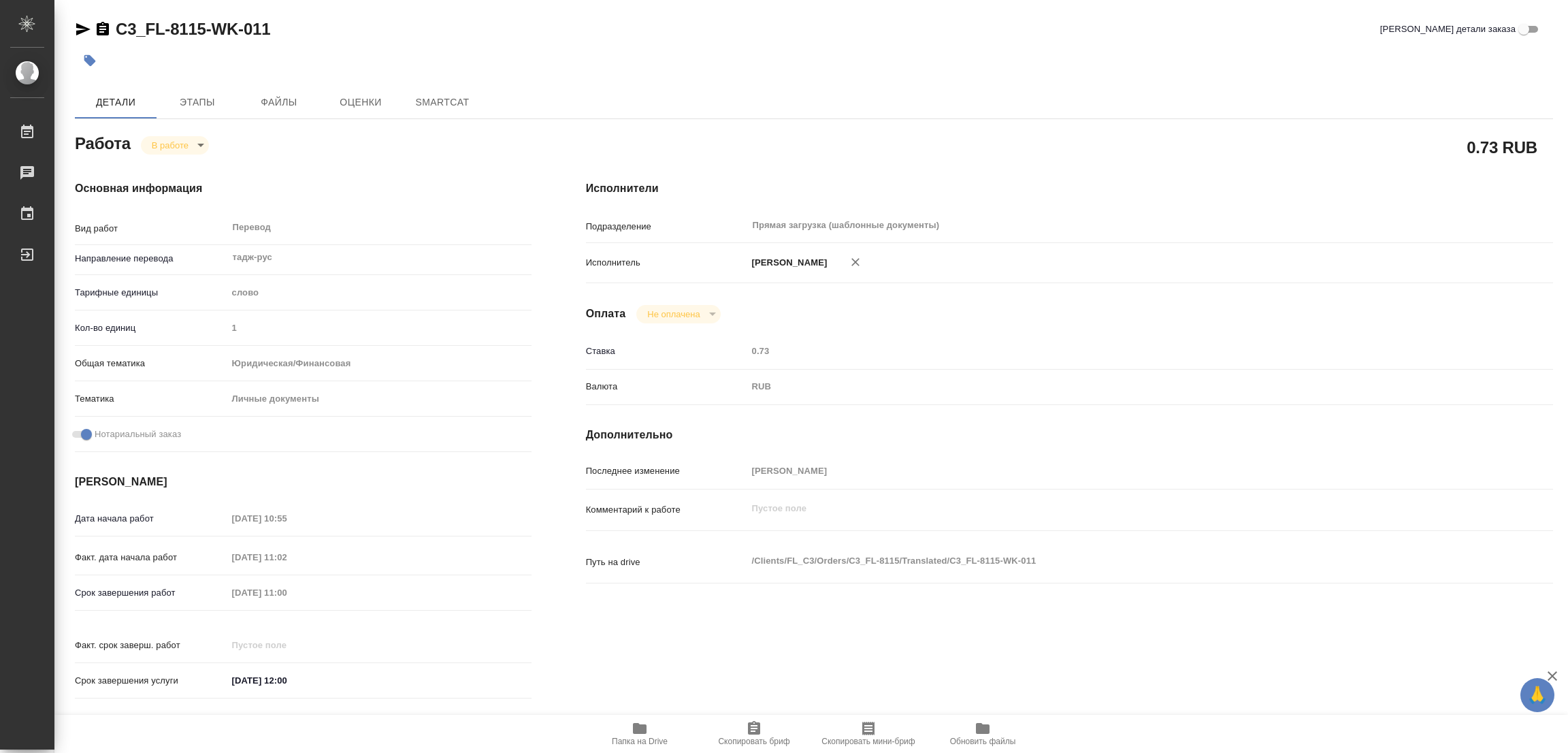
type textarea "x"
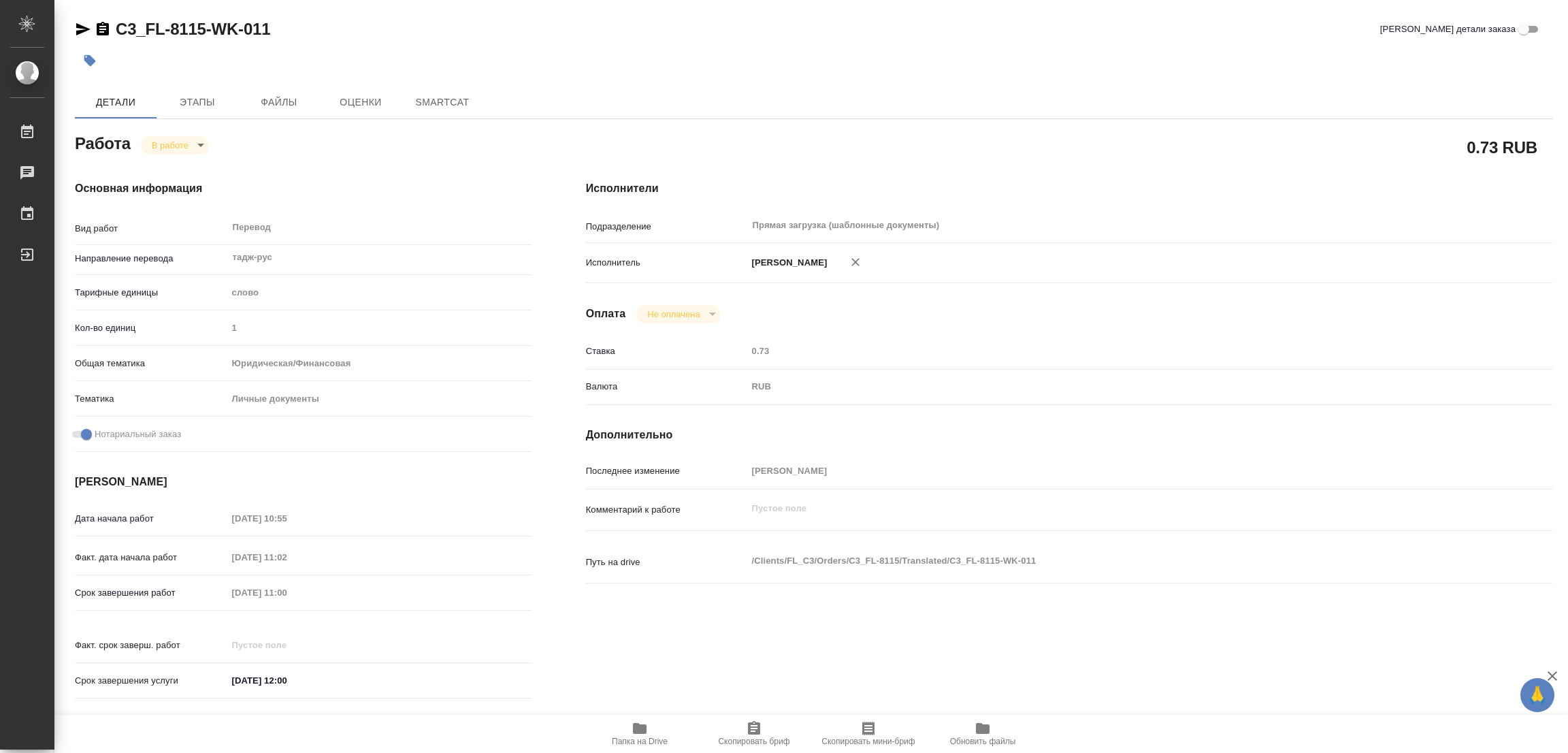
type textarea "x"
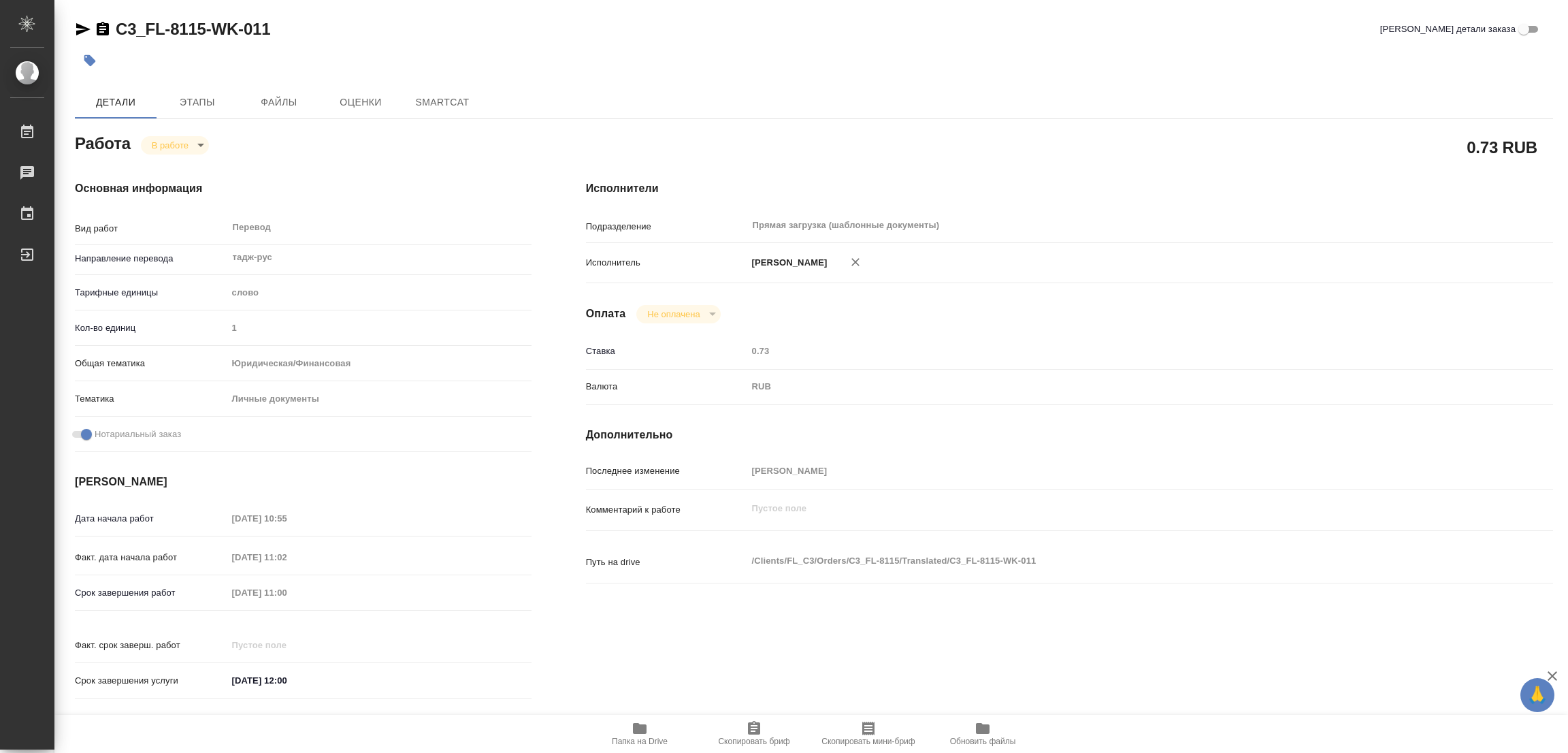
type textarea "x"
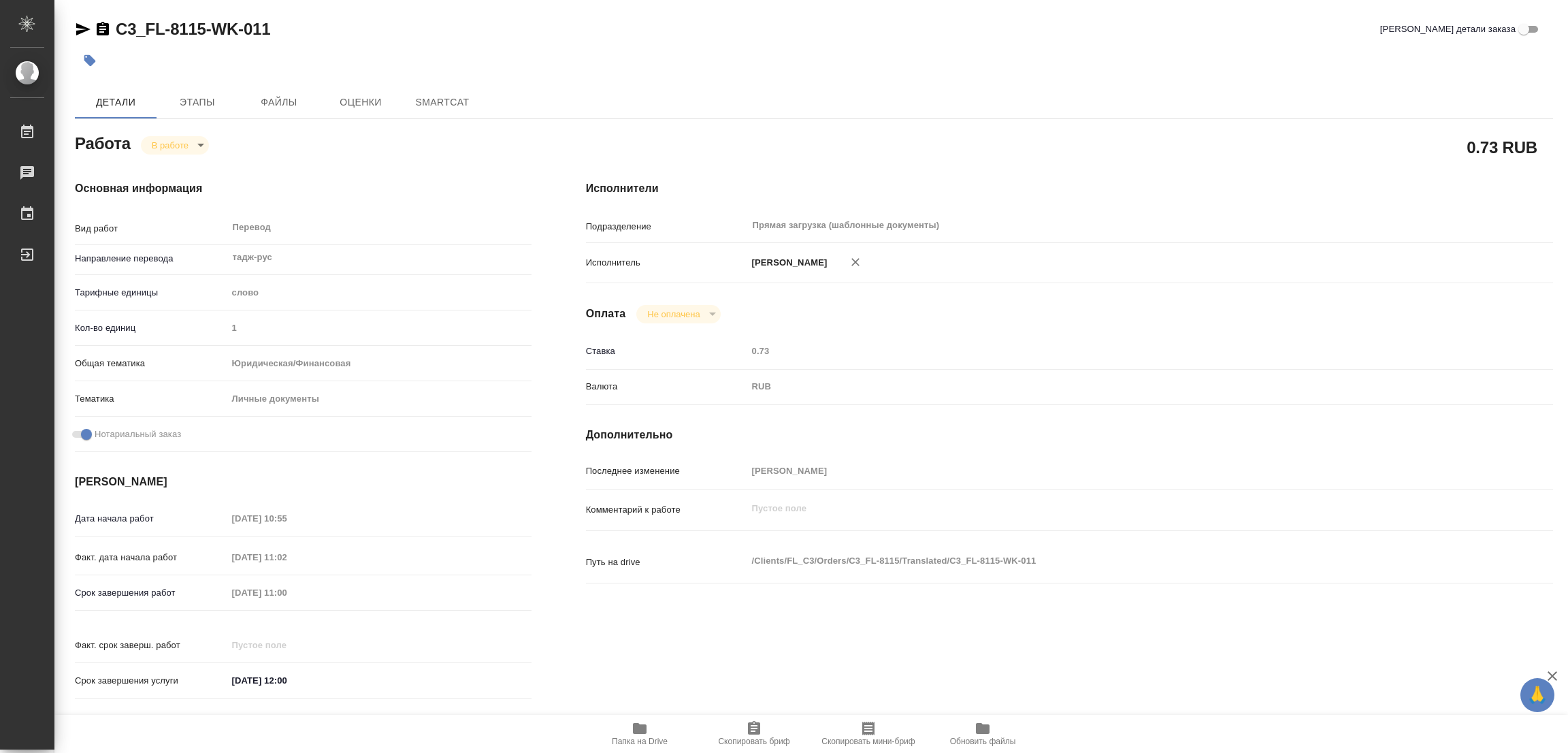
type textarea "x"
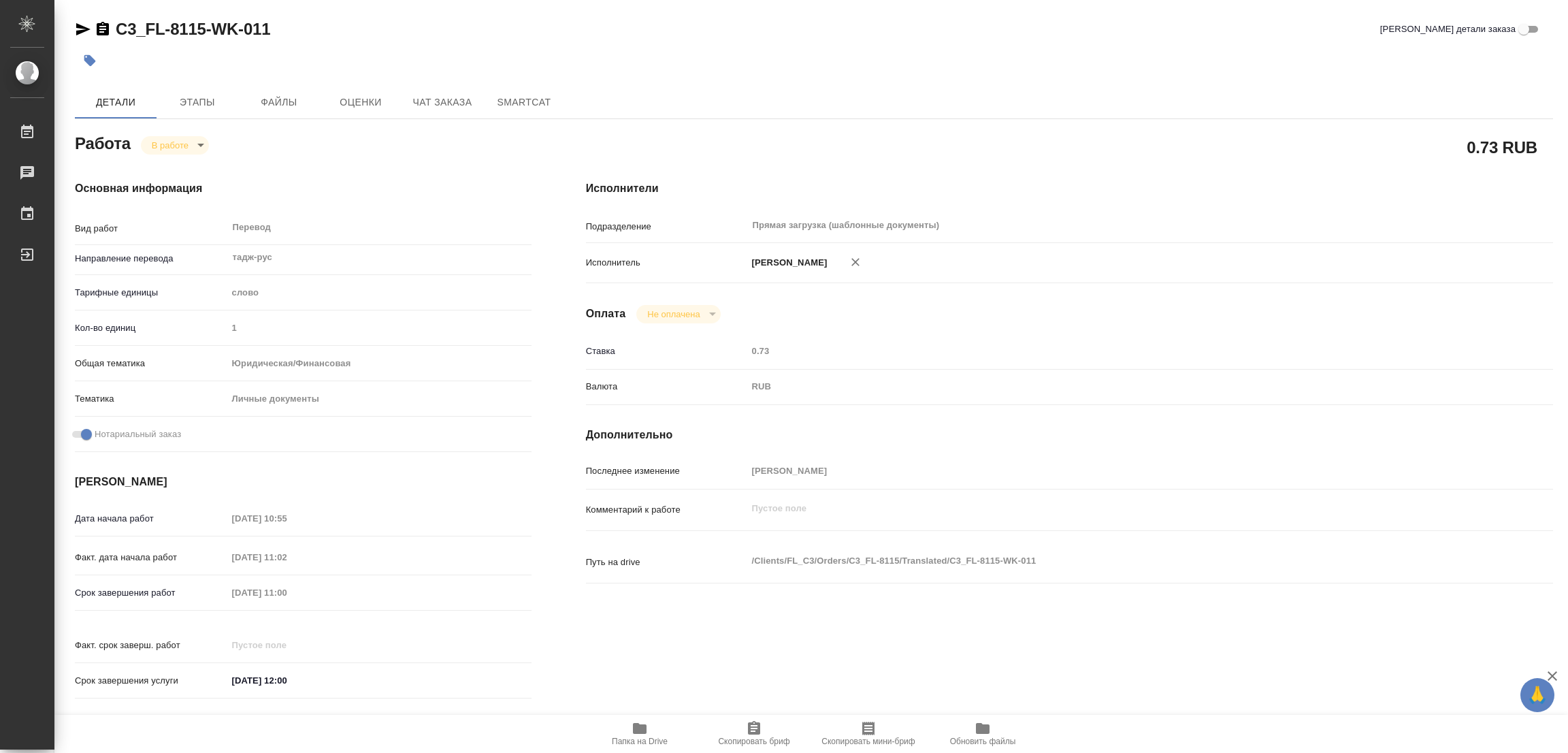
click at [648, 727] on span "Папка на Drive" at bounding box center [640, 733] width 98 height 26
type textarea "x"
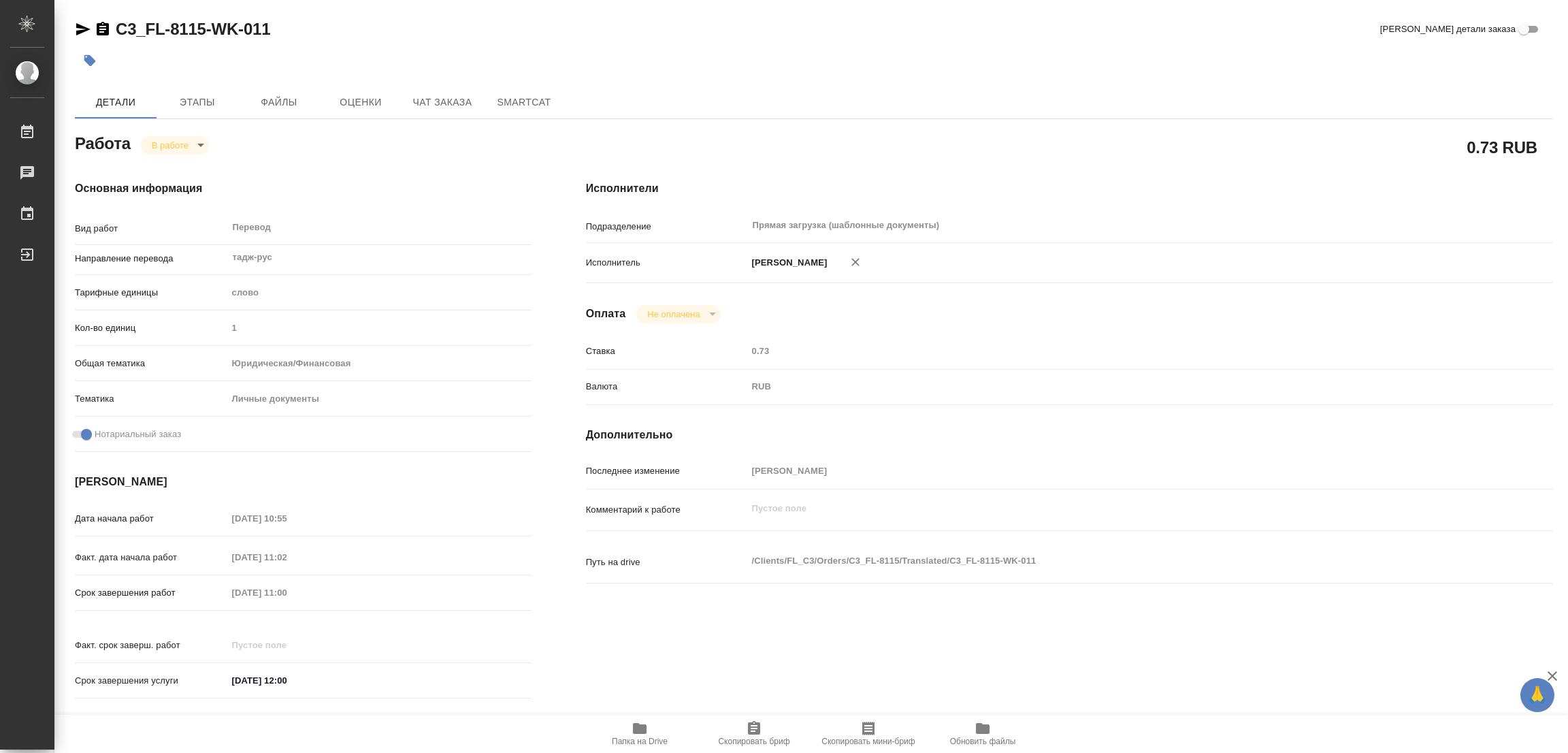
type textarea "x"
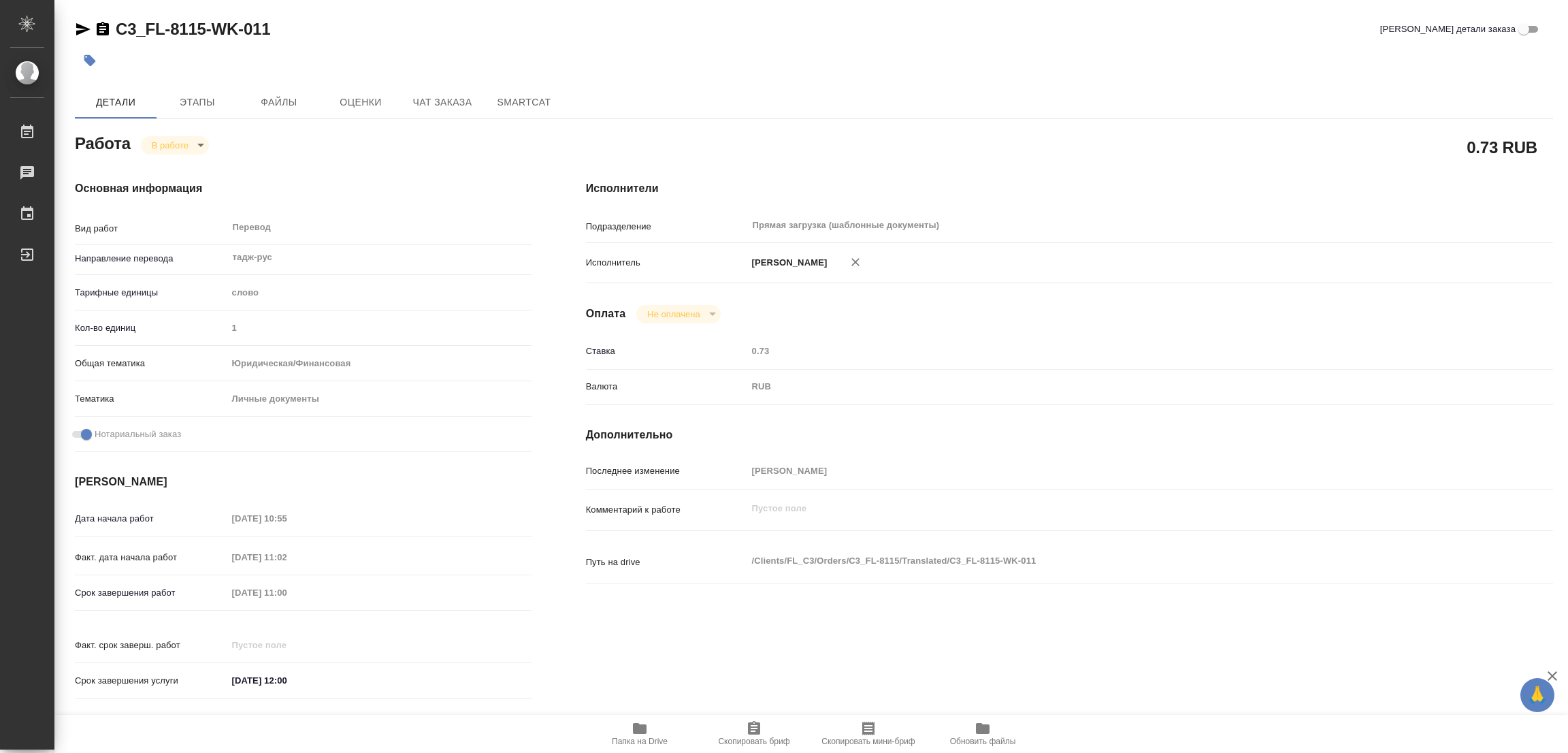
type textarea "x"
click at [205, 94] on span "Этапы" at bounding box center [198, 102] width 66 height 17
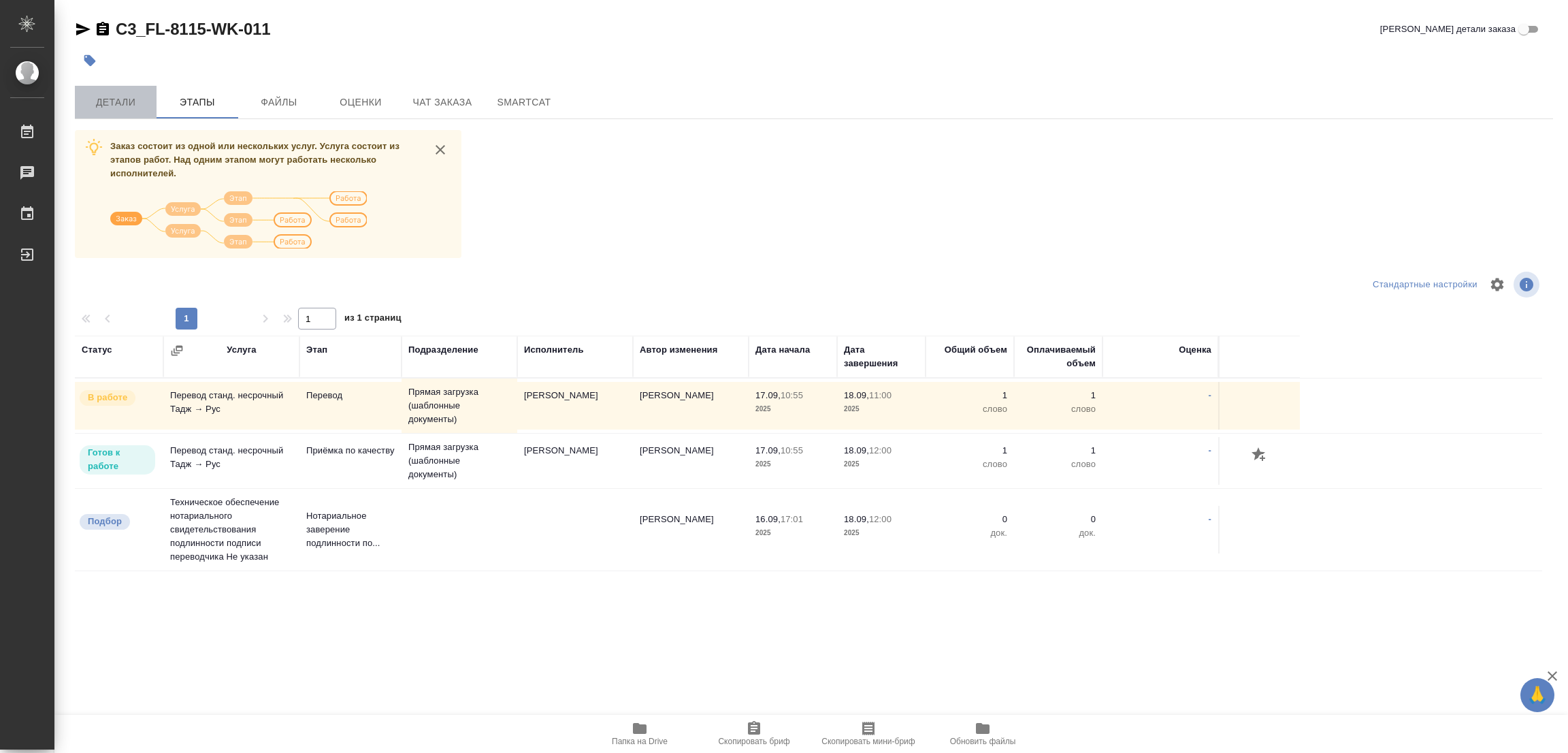
click at [107, 94] on span "Детали" at bounding box center [116, 102] width 66 height 17
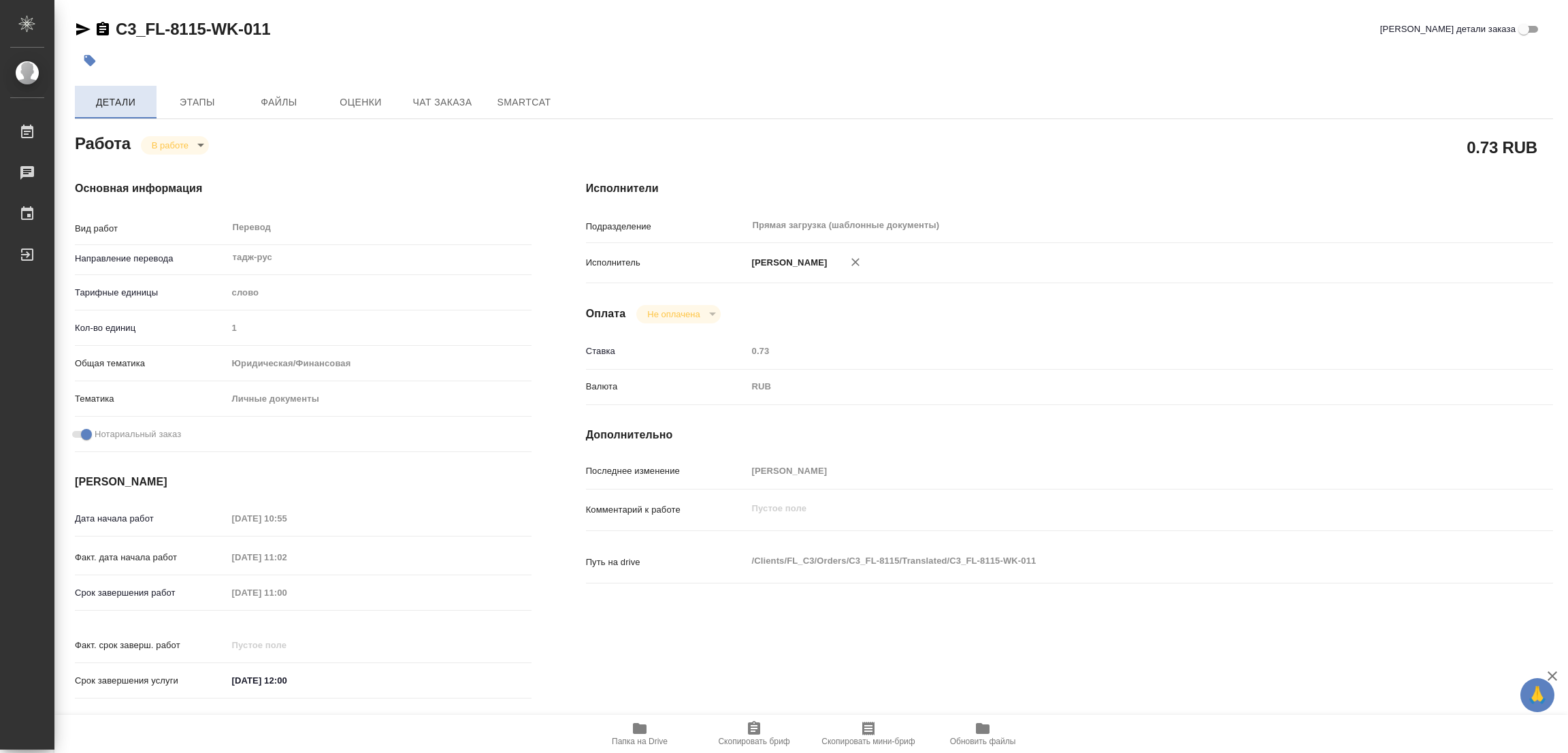
type textarea "x"
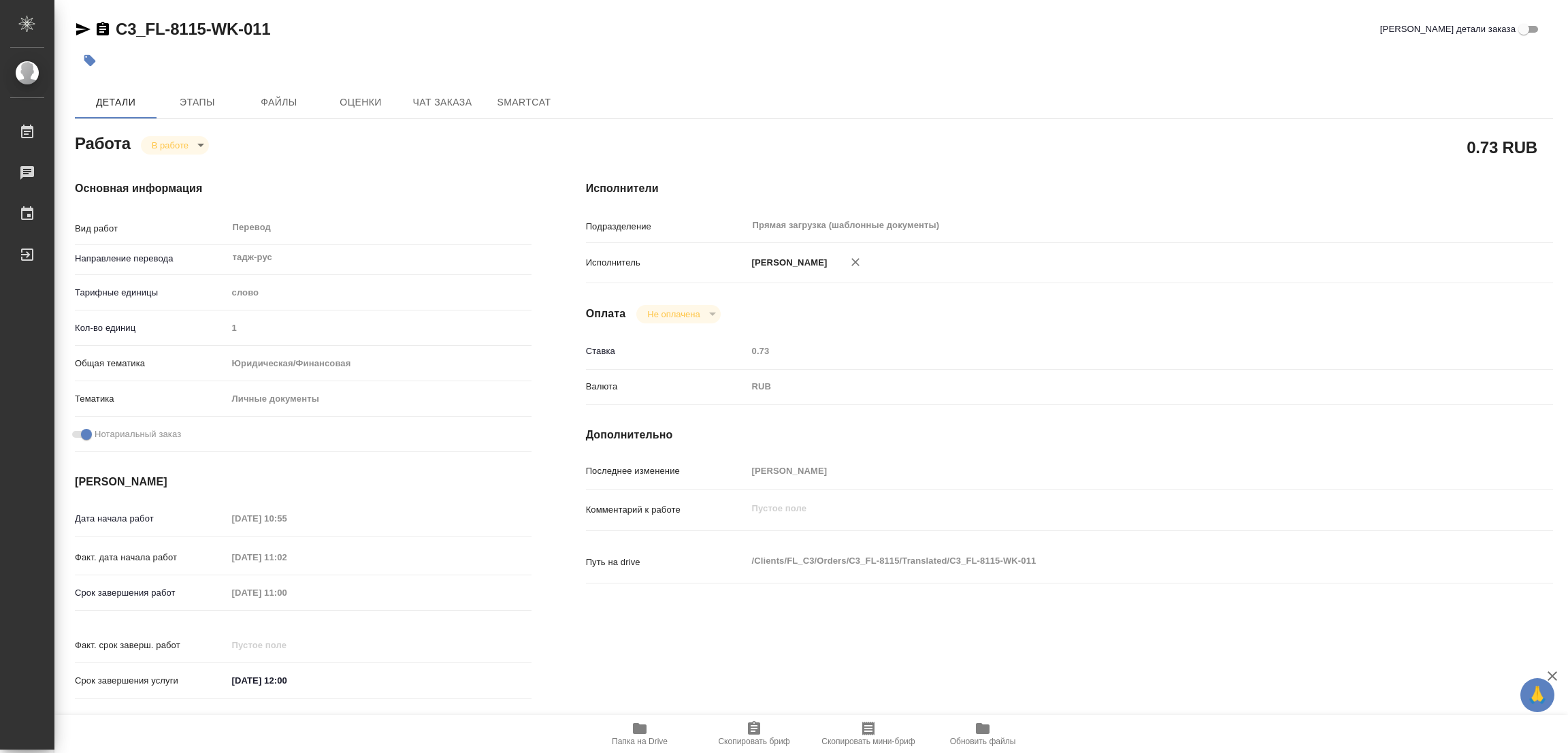
type textarea "x"
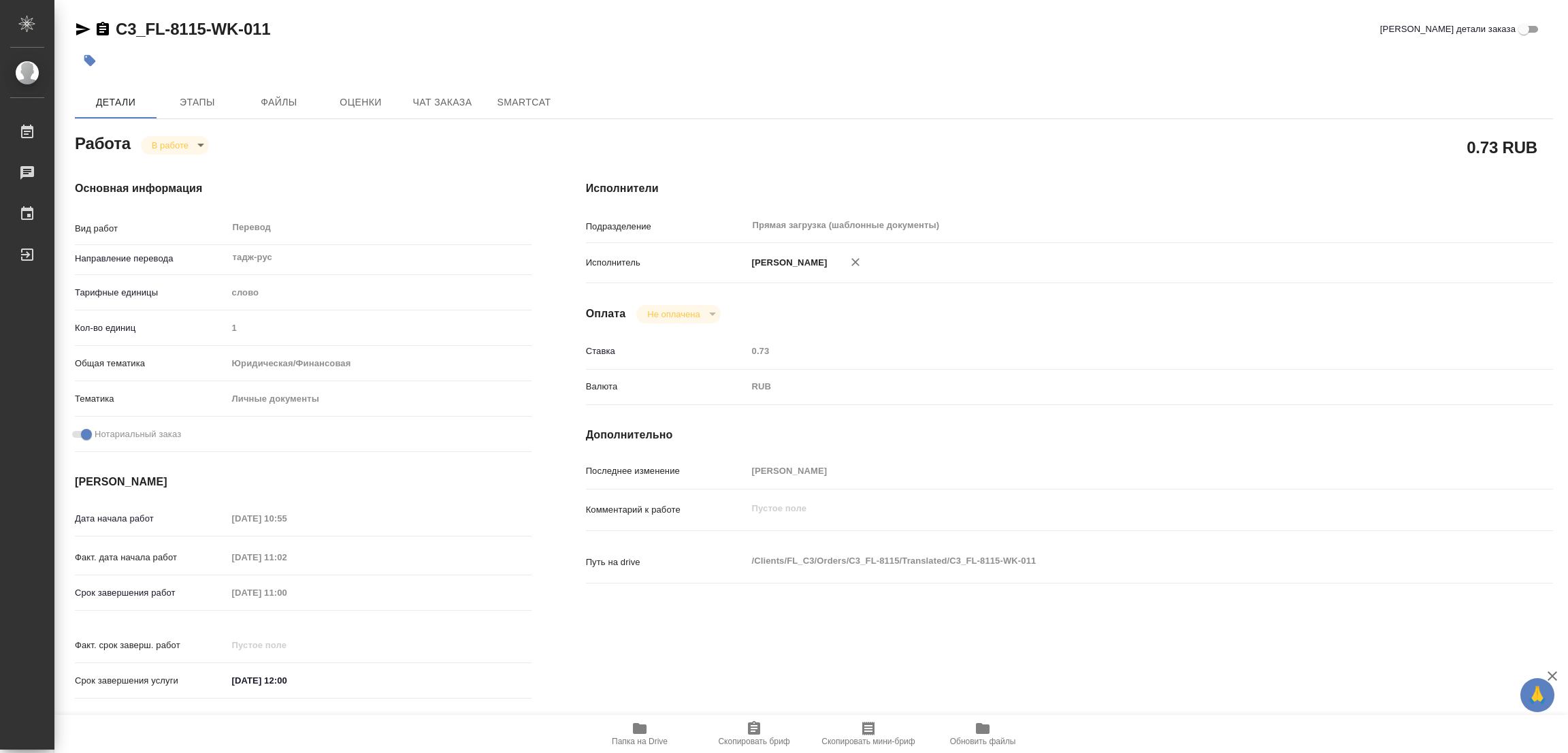
type textarea "x"
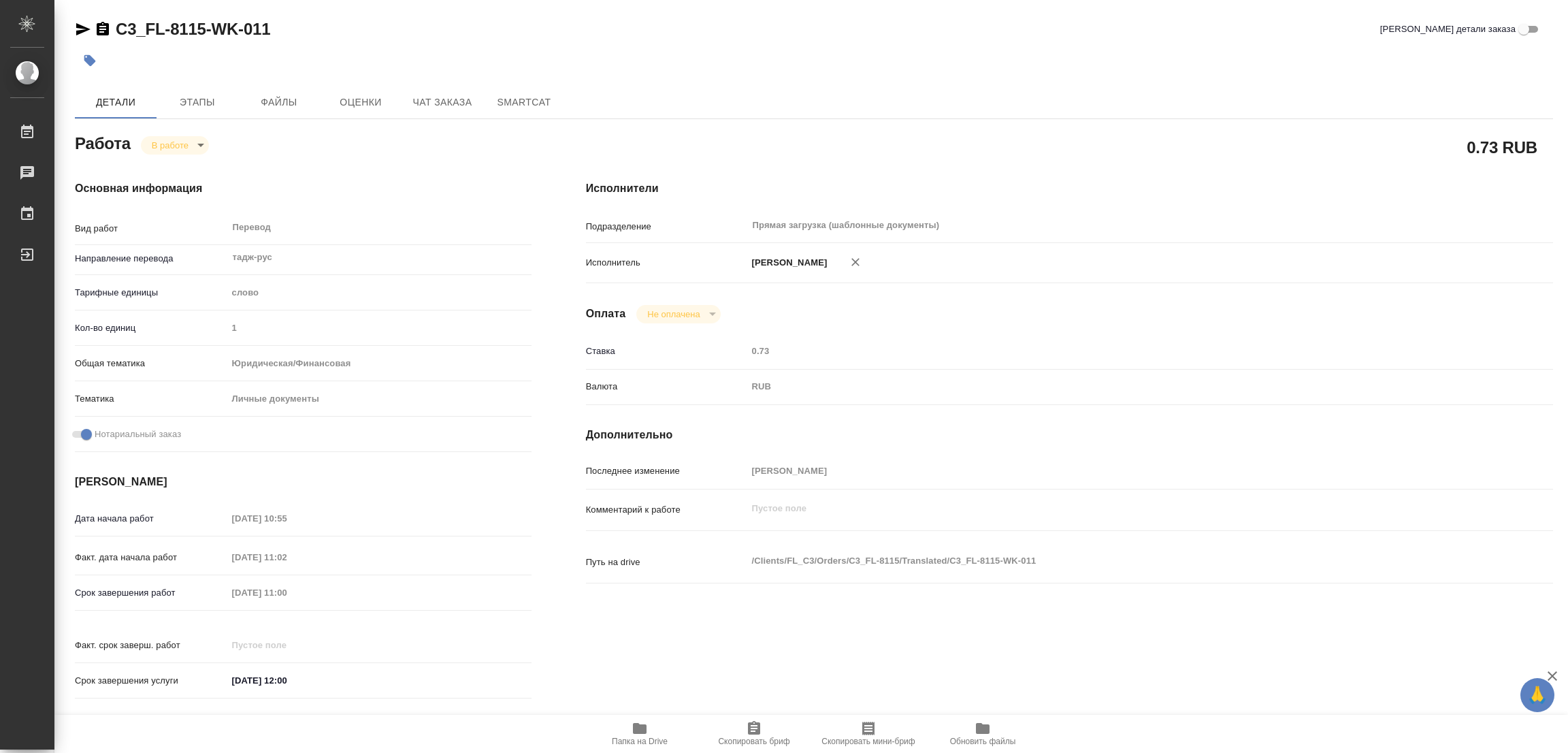
click at [164, 138] on body "🙏 .cls-1 fill:#fff; AWATERA Popova Galina Работы 0 Чаты График Выйти C3_FL-8115…" at bounding box center [784, 376] width 1568 height 753
click at [164, 163] on button "Выполнен" at bounding box center [176, 167] width 50 height 15
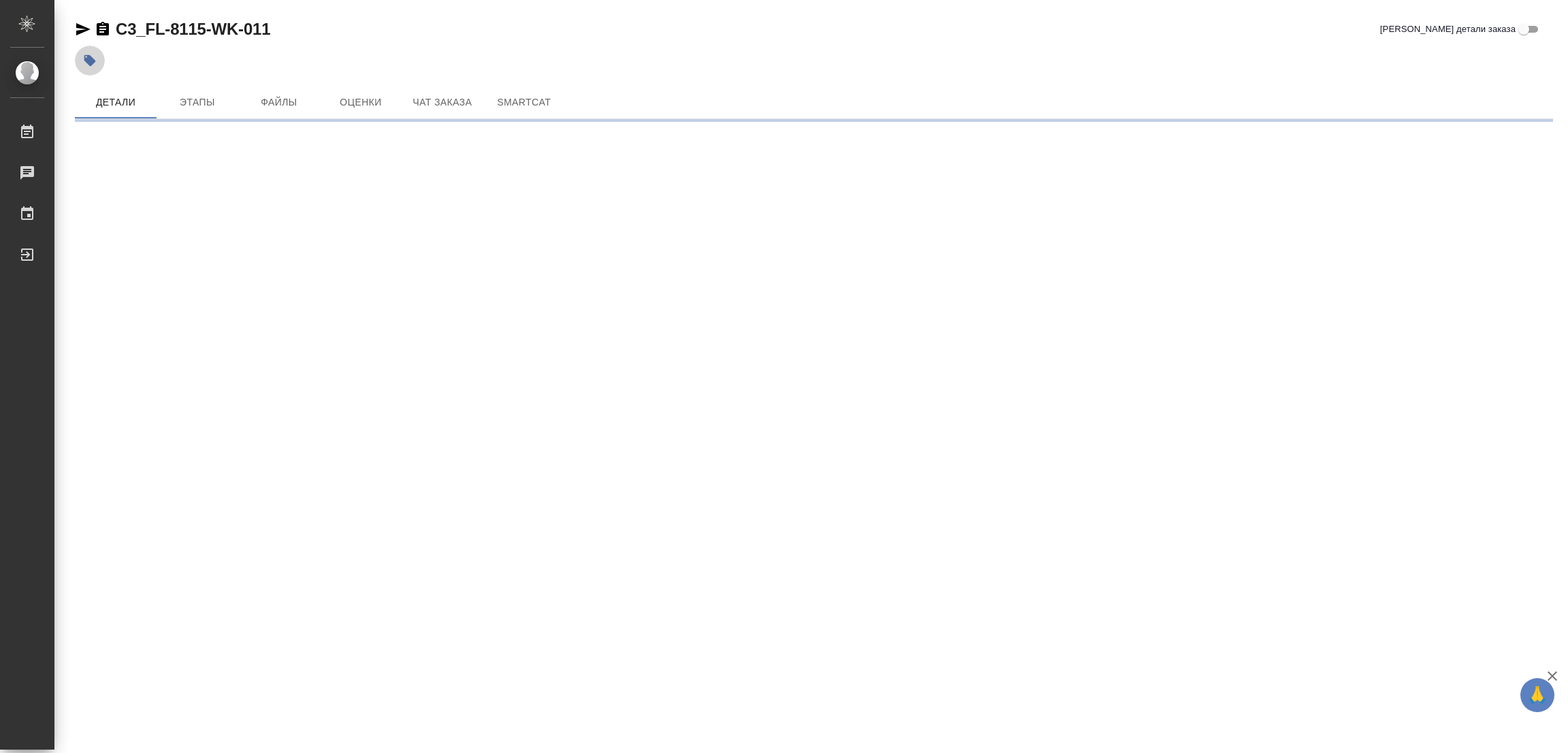
click at [85, 60] on icon "button" at bounding box center [89, 60] width 12 height 12
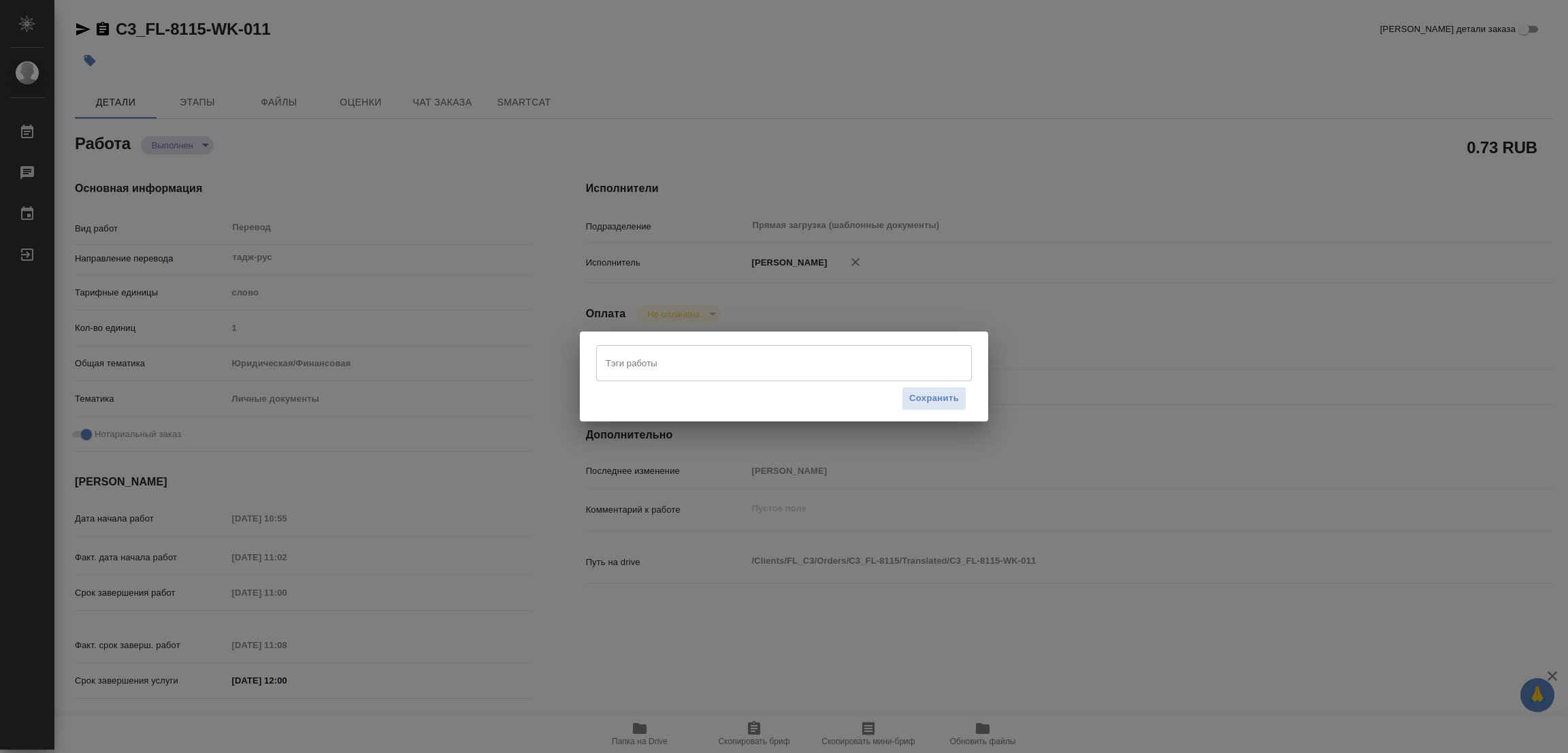
type textarea "x"
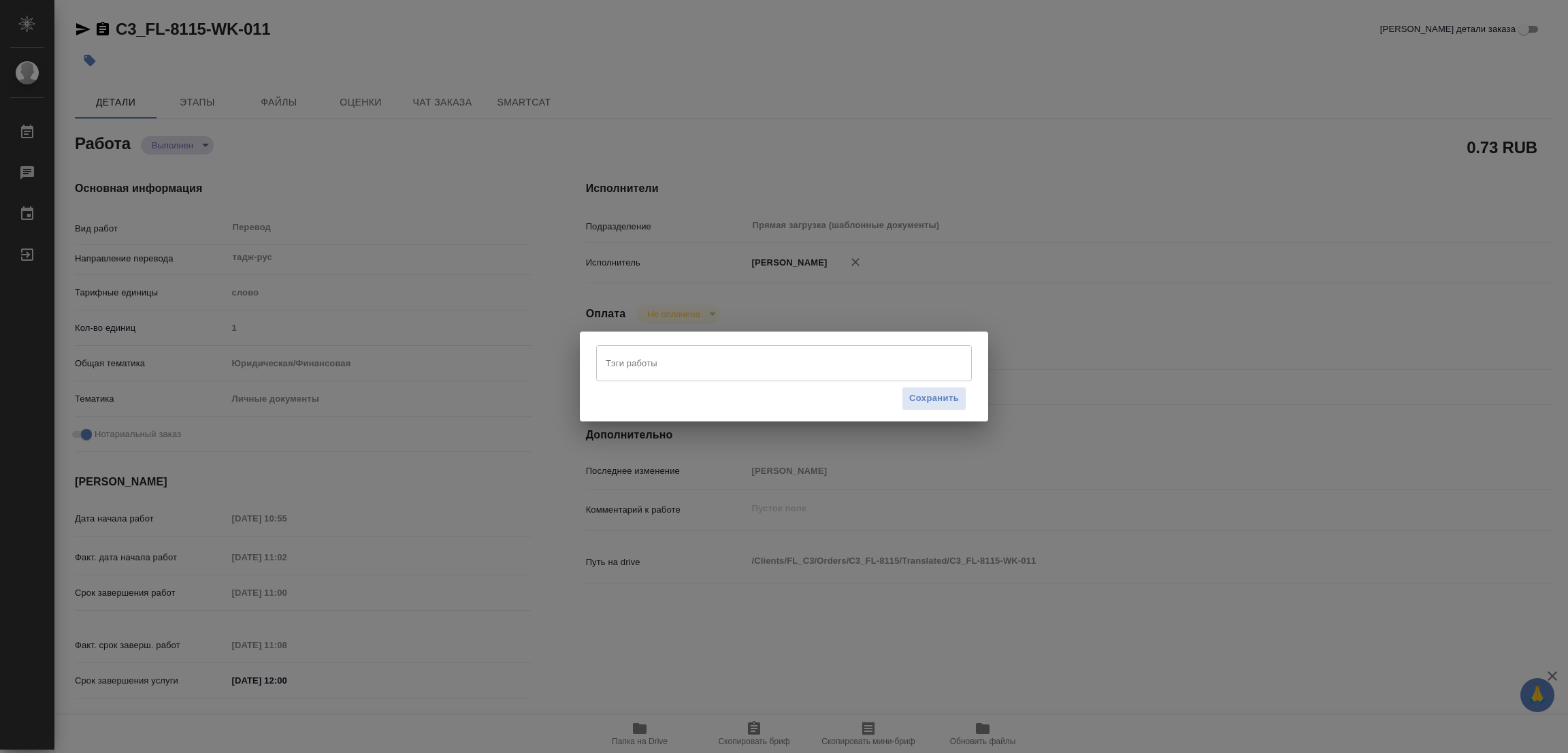
type textarea "x"
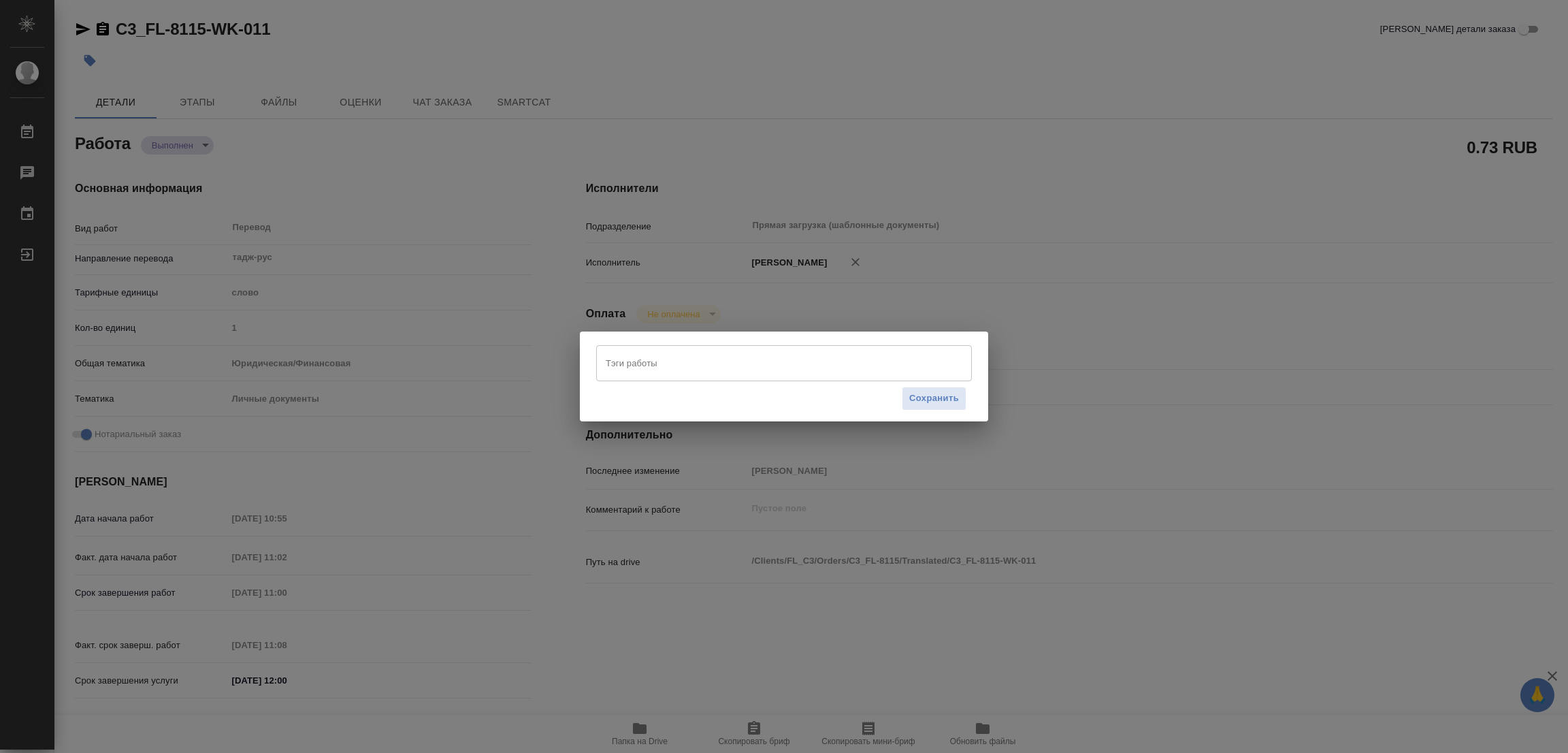
type textarea "x"
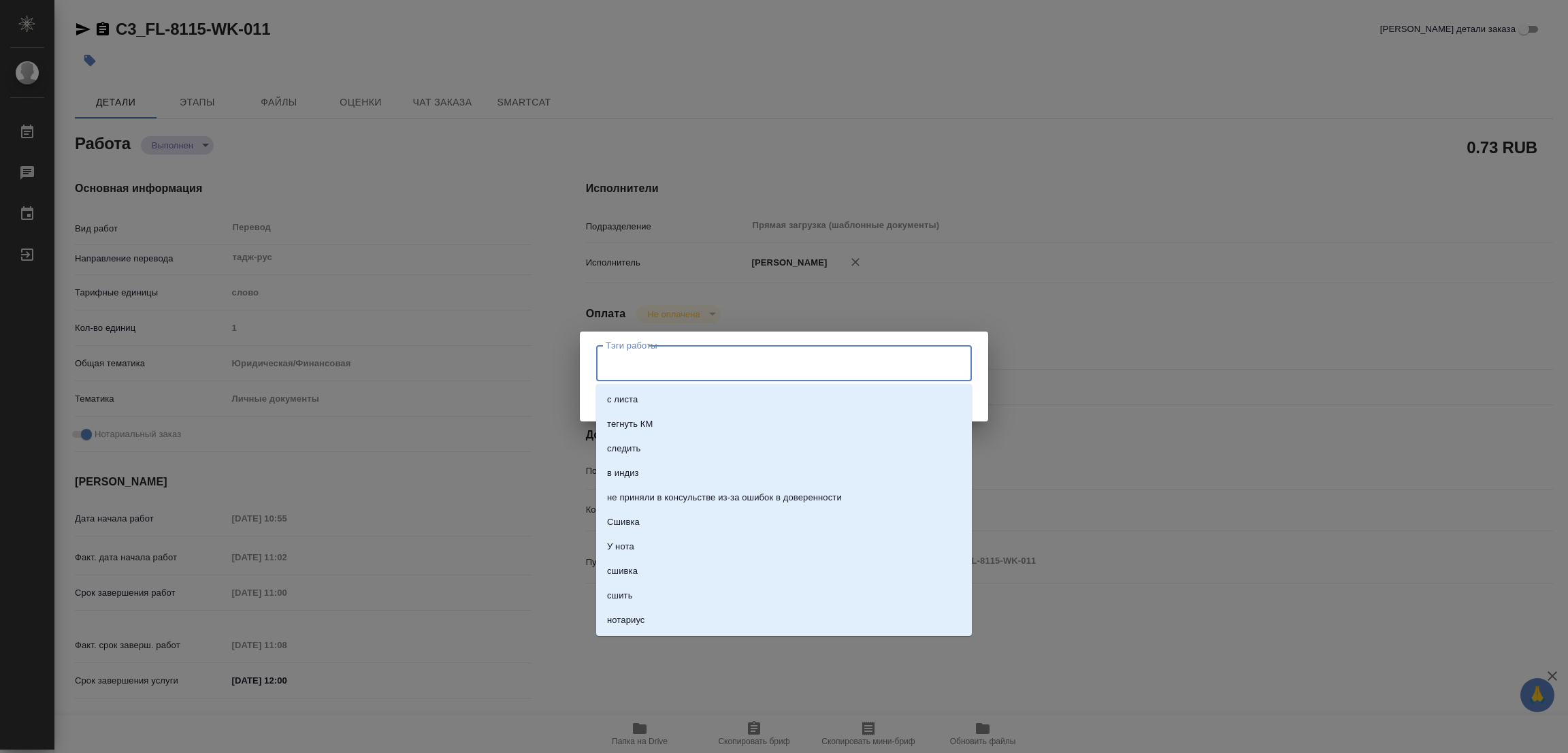
click at [622, 355] on input "Тэги работы" at bounding box center [771, 362] width 338 height 23
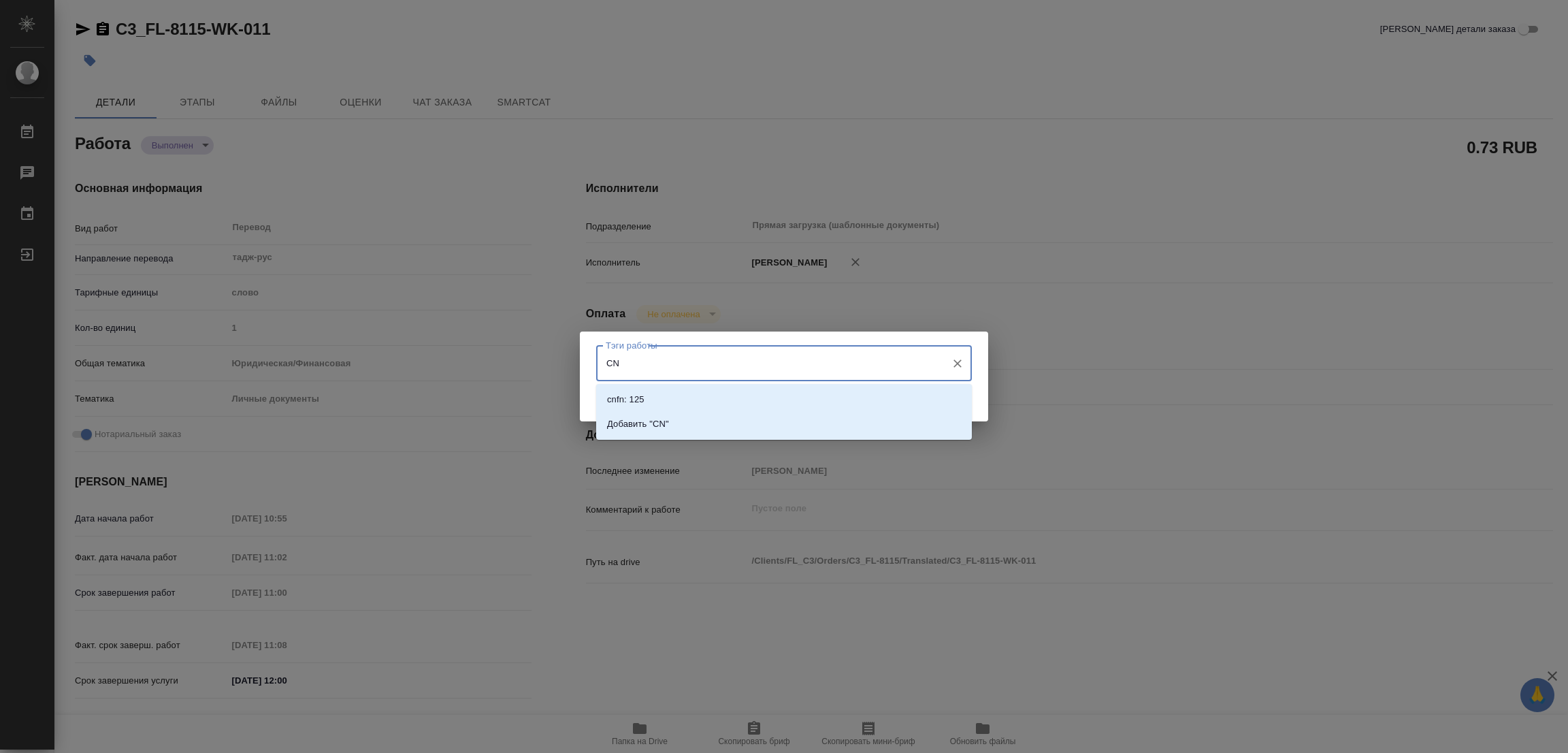
type input "C"
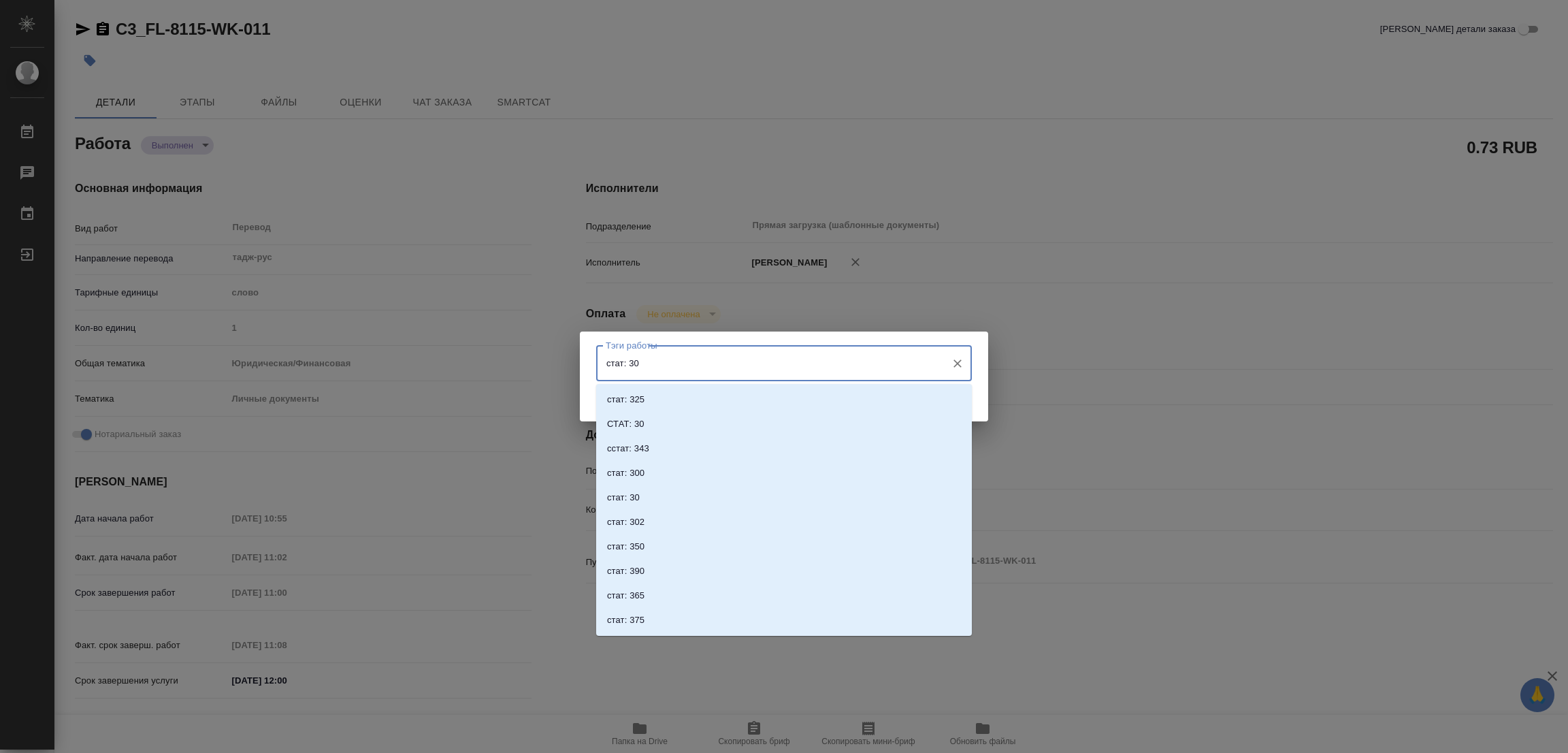
type input "стат: 300"
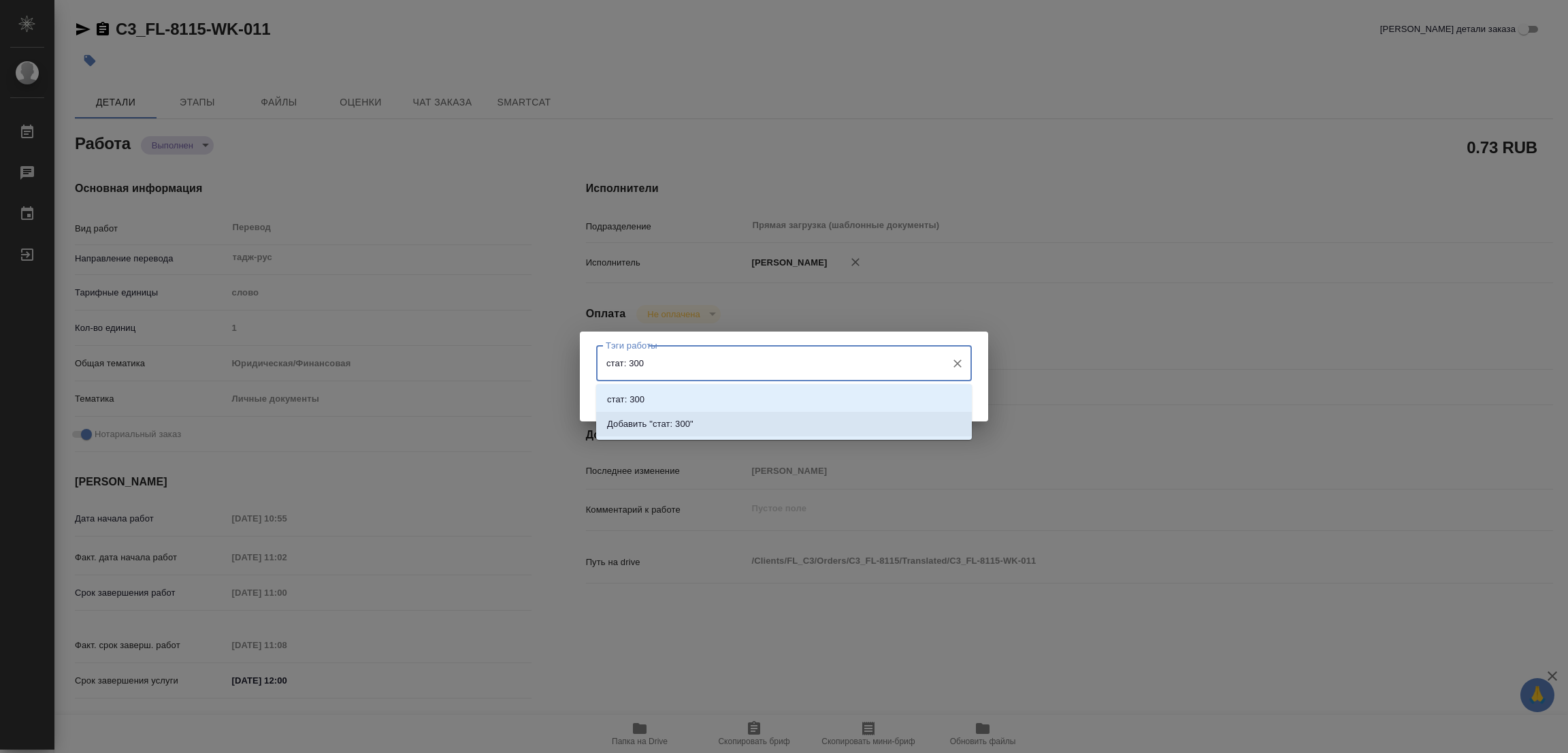
click at [671, 413] on li "Добавить "стат: 300"" at bounding box center [784, 424] width 376 height 25
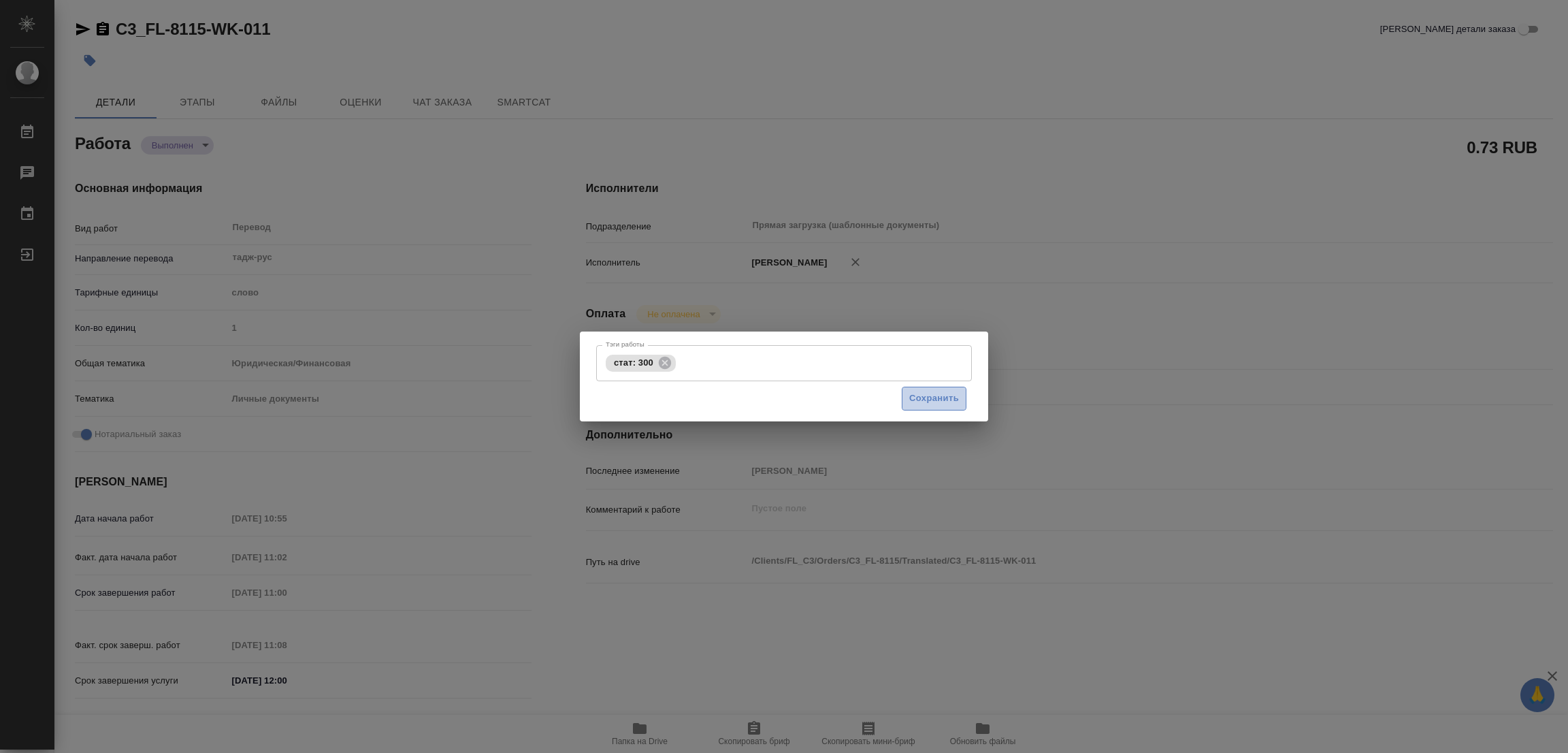
click at [938, 392] on span "Сохранить" at bounding box center [934, 399] width 50 height 16
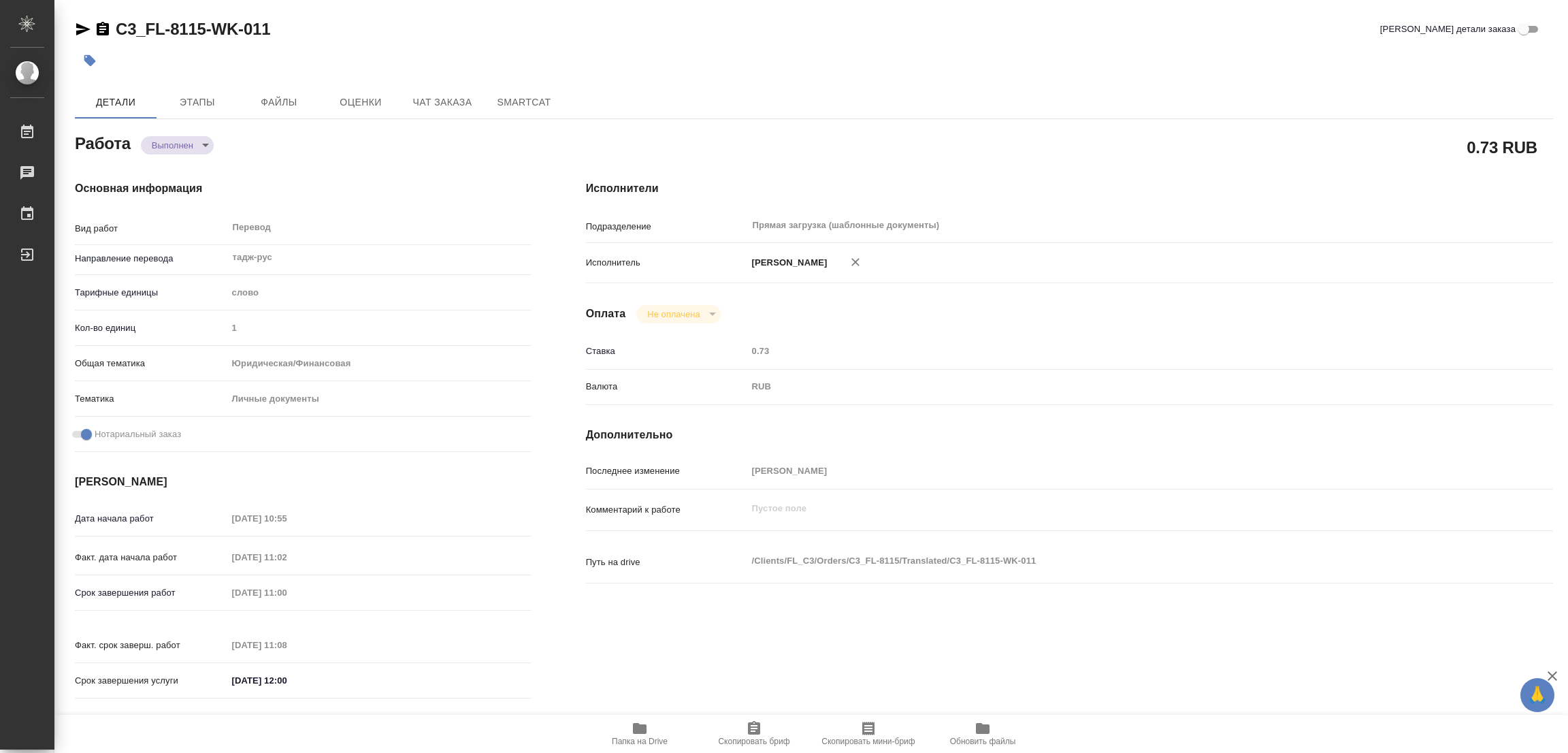
type input "completed"
type textarea "Перевод"
type textarea "x"
type input "тадж-рус"
type input "5a8b1489cc6b4906c91bfd90"
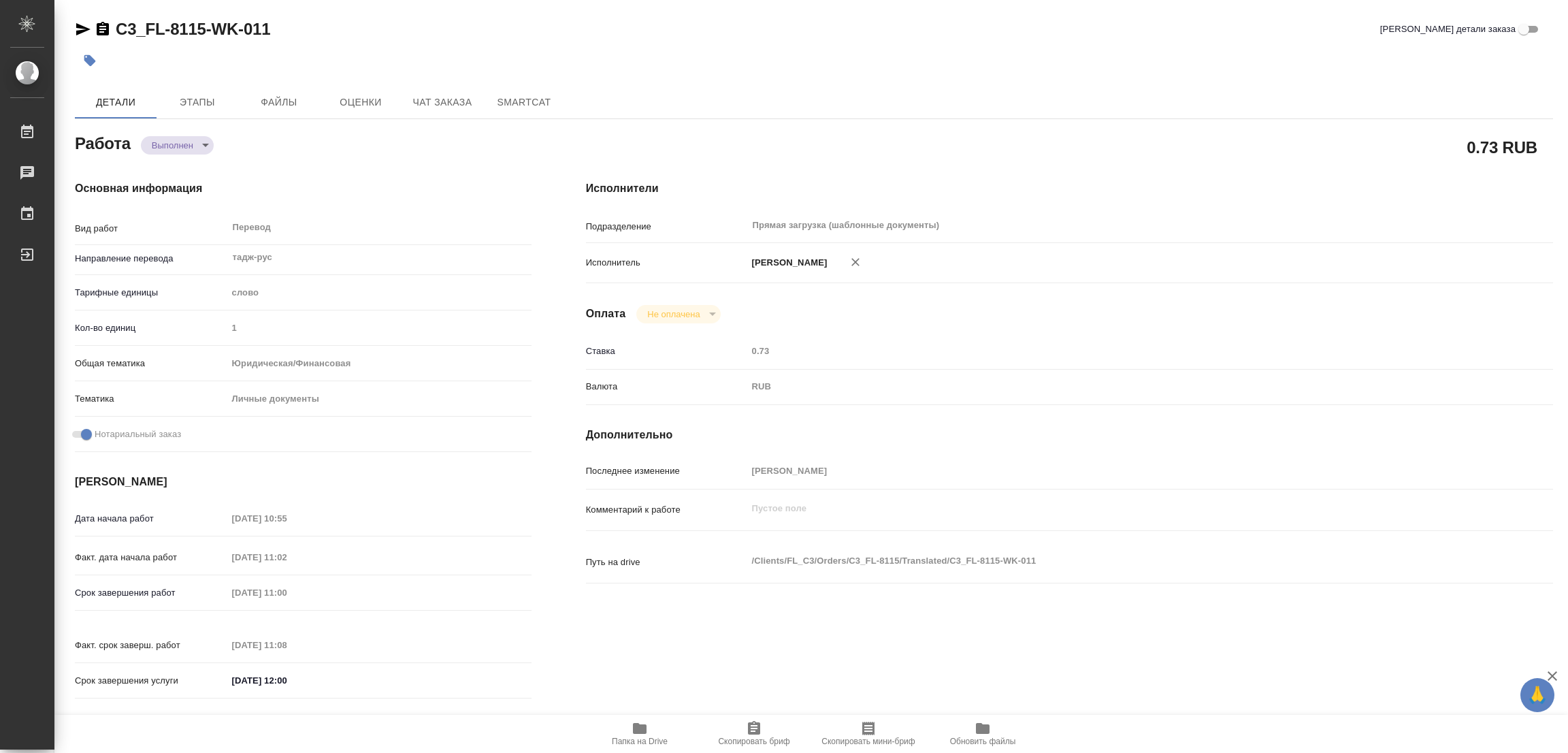
type input "1"
type input "yr-fn"
type input "5a8b8b956a9677013d343cfe"
checkbox input "true"
type input "17.09.2025 10:55"
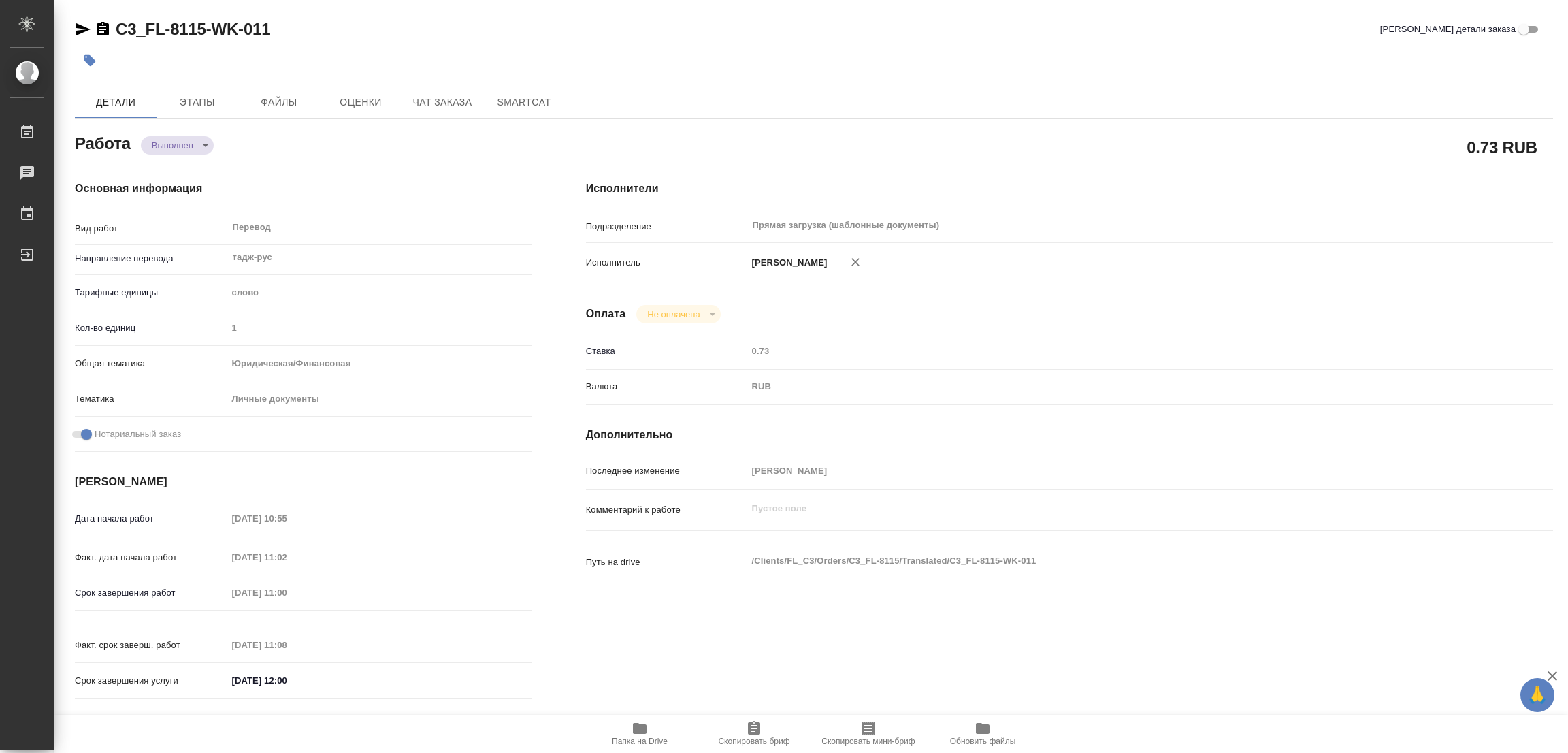
type input "17.09.2025 11:02"
type input "18.09.2025 11:00"
type input "18.09.2025 11:08"
type input "[DATE] 12:00"
type input "Прямая загрузка (шаблонные документы)"
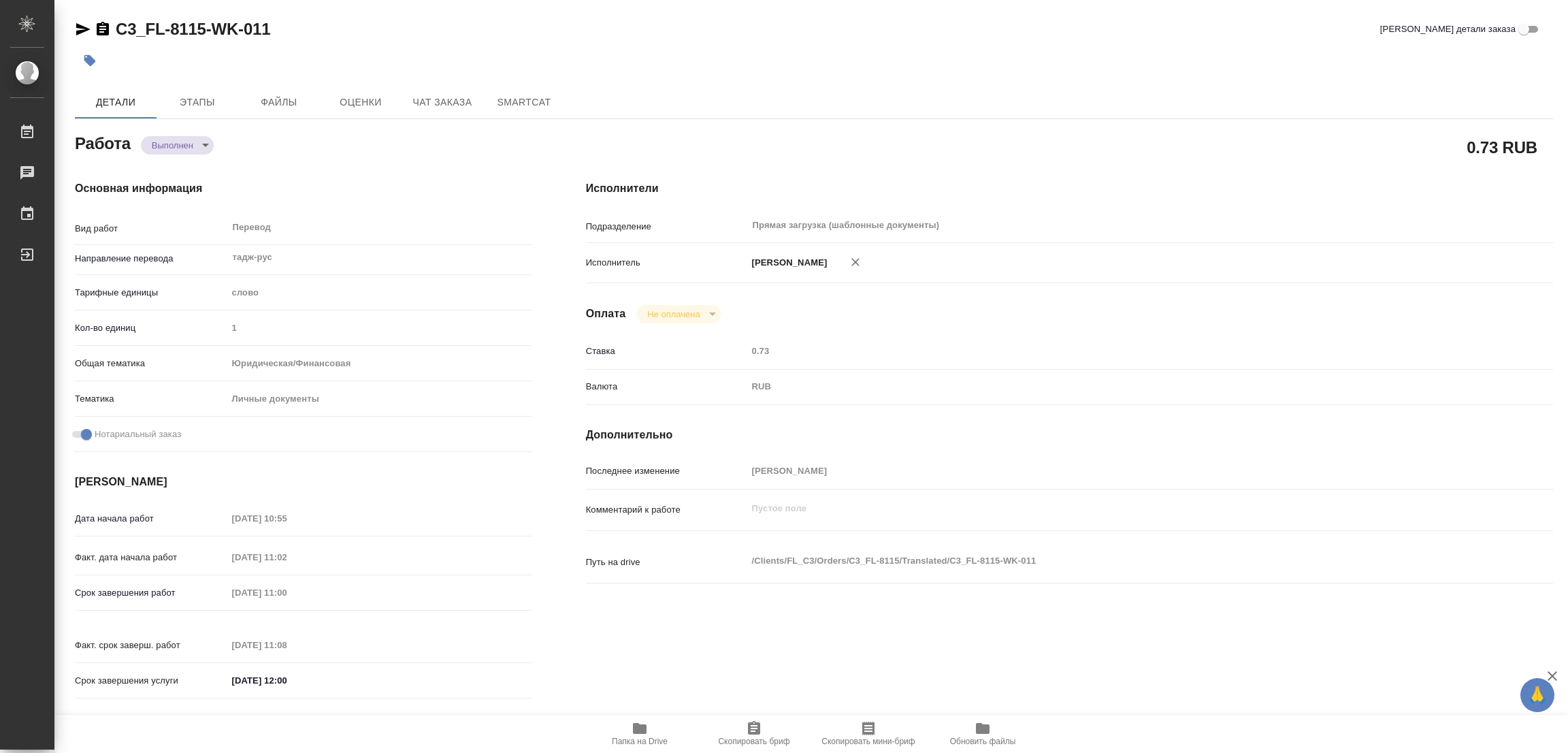
type input "notPayed"
type input "0.73"
type input "RUB"
type input "[PERSON_NAME]"
type textarea "x"
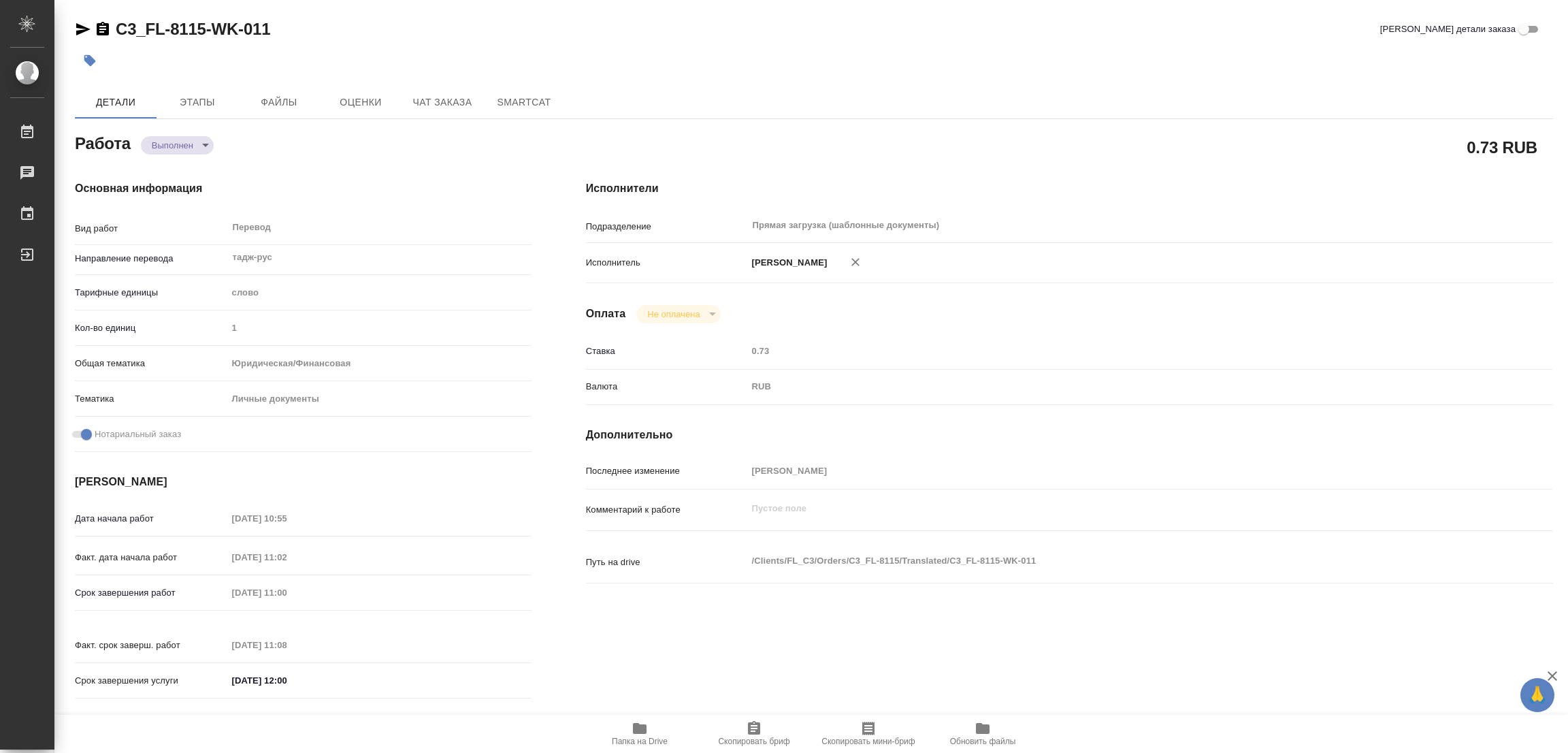
type textarea "/Clients/FL_C3/Orders/C3_FL-8115/Translated/C3_FL-8115-WK-011"
type textarea "x"
type input "C3_FL-8115"
type input "Перевод станд. несрочный"
type input "Редактура, Корректура, Постредактура машинного перевода, Приёмка по качеству, П…"
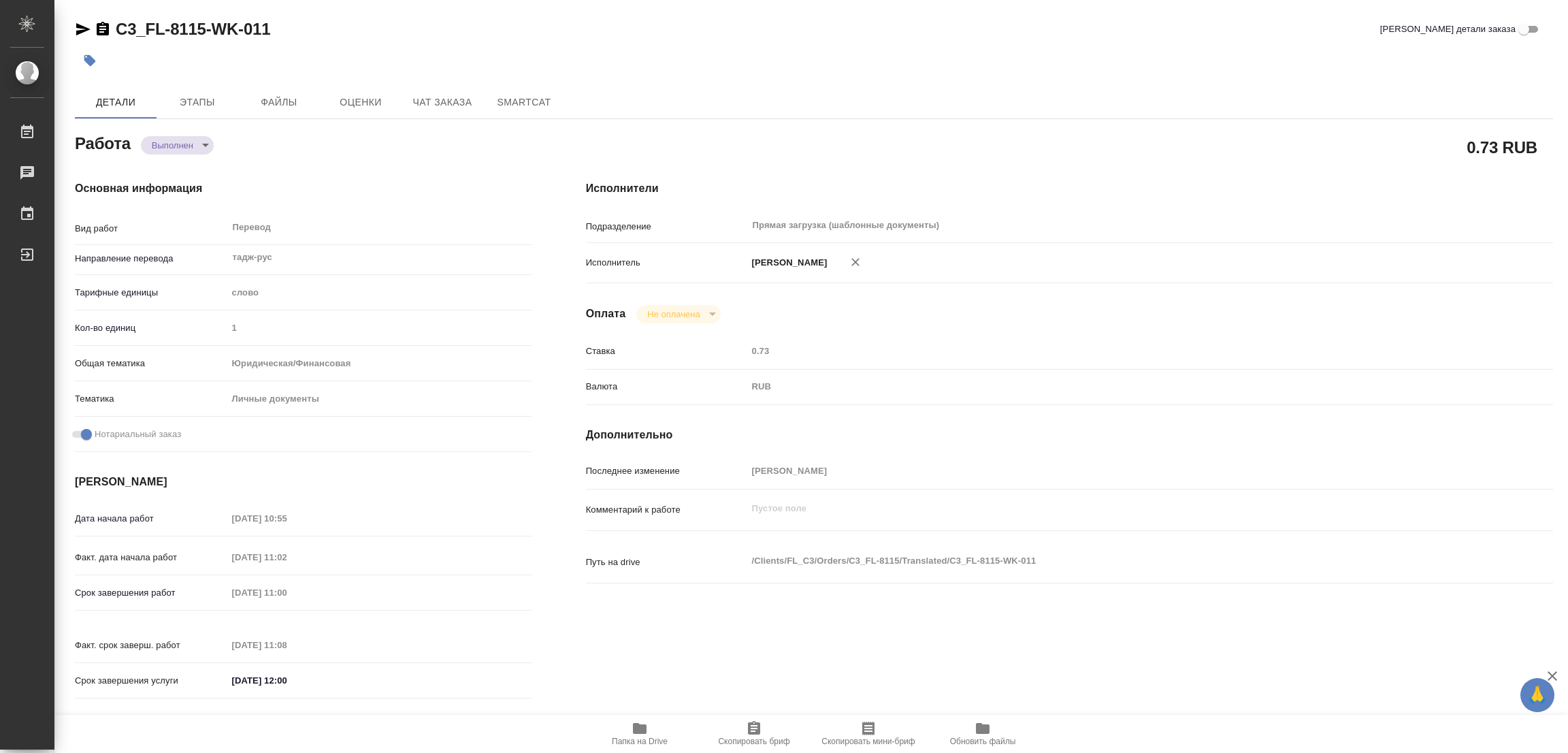
type input "Никитина Татьяна"
type input "/Clients/FL_C3/Orders/C3_FL-8115"
type textarea "x"
type textarea "перевести печати + при дубляже полностью перенабрать русский вариант"
type textarea "x"
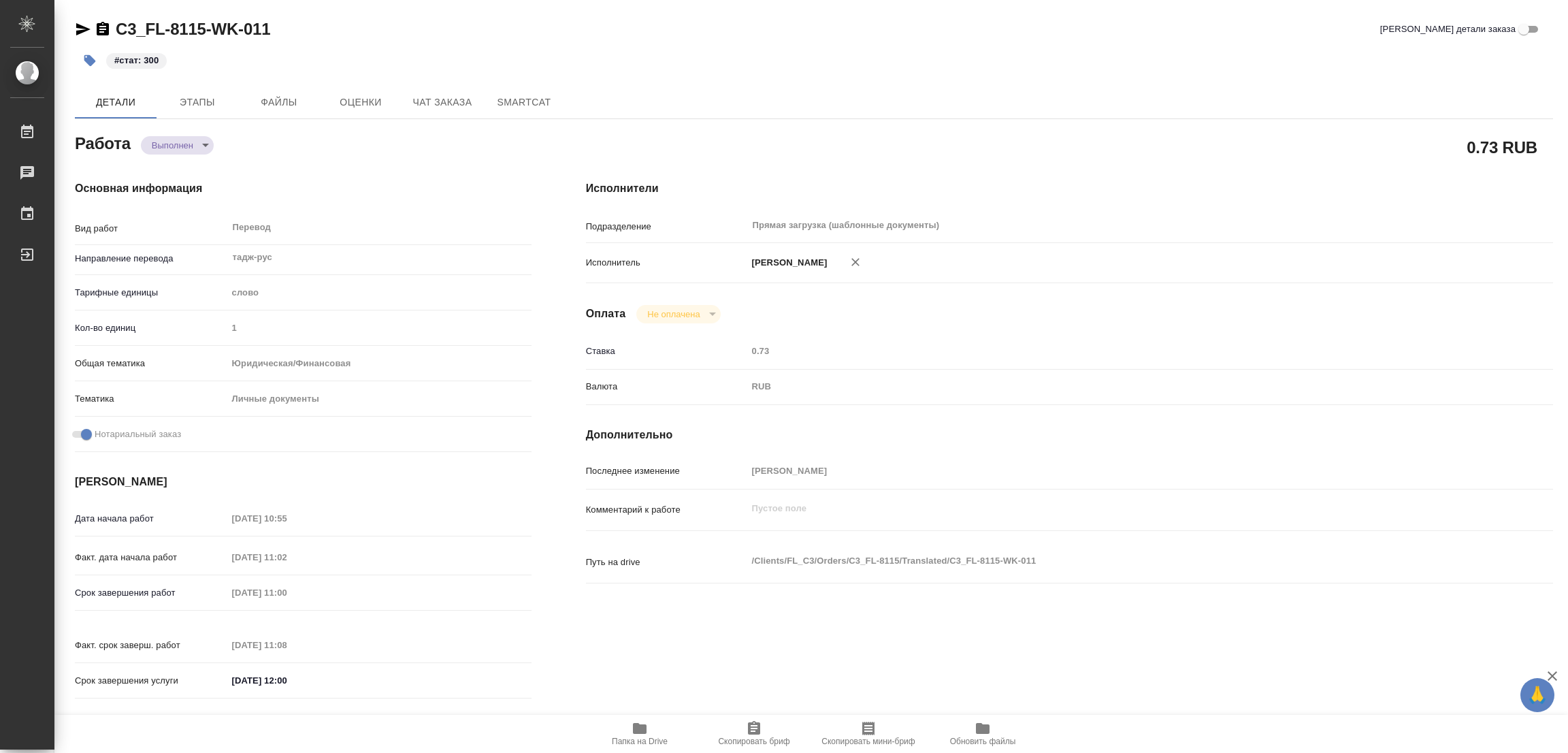
type textarea "x"
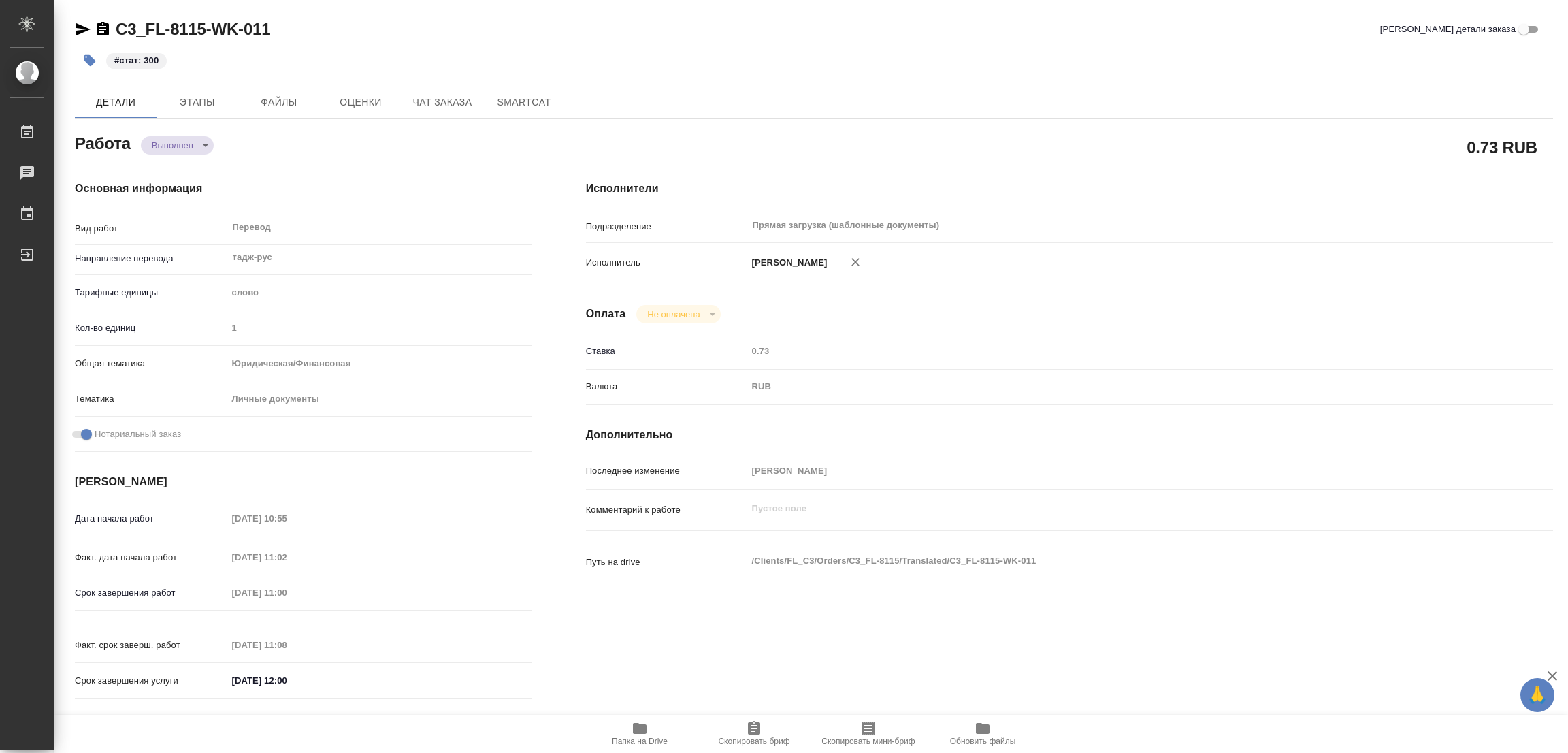
type textarea "x"
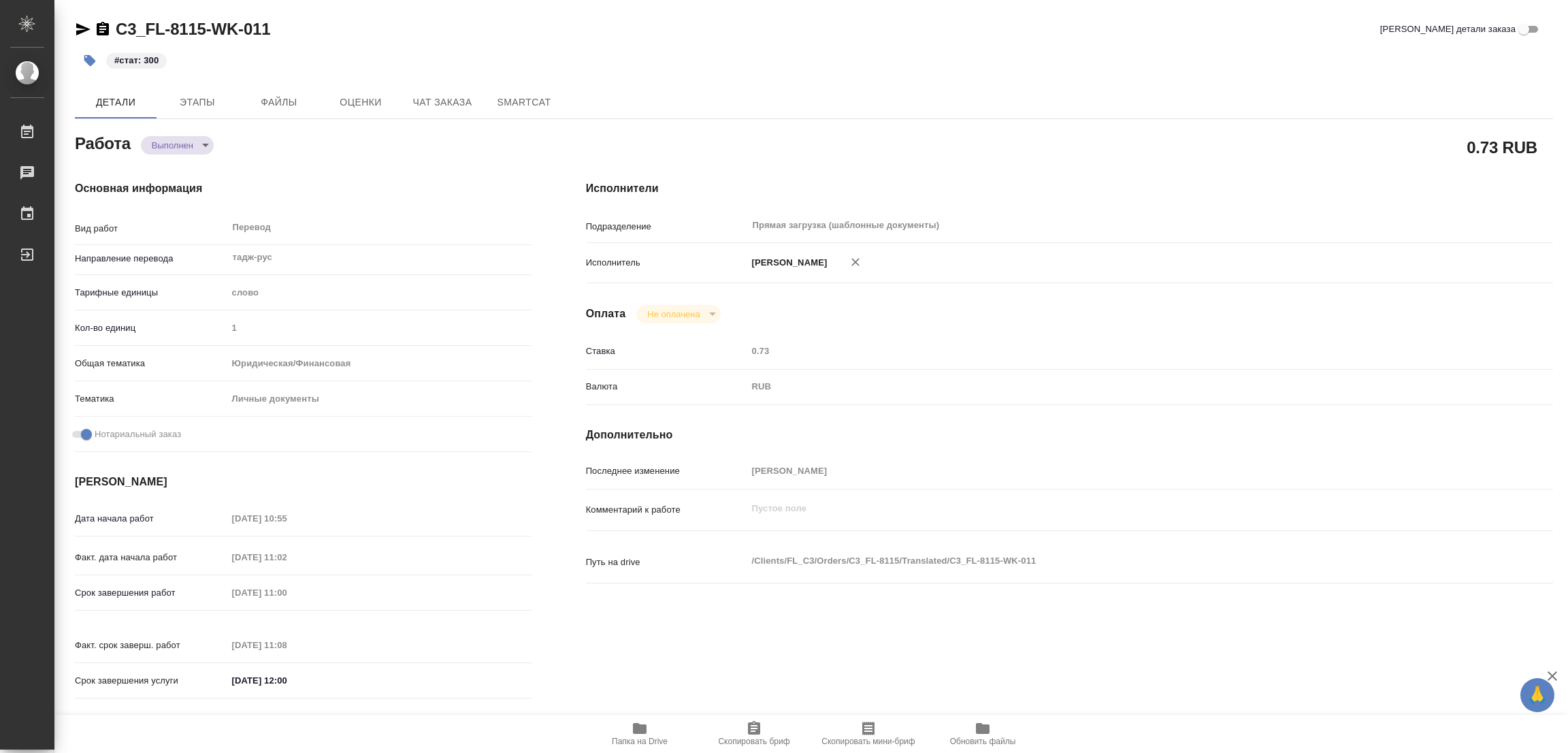
drag, startPoint x: 345, startPoint y: 49, endPoint x: 204, endPoint y: 18, distance: 144.4
click at [307, 33] on div "C3_FL-8115-WK-011 Кратко детали заказа #стат: 300" at bounding box center [813, 47] width 1478 height 58
type textarea "x"
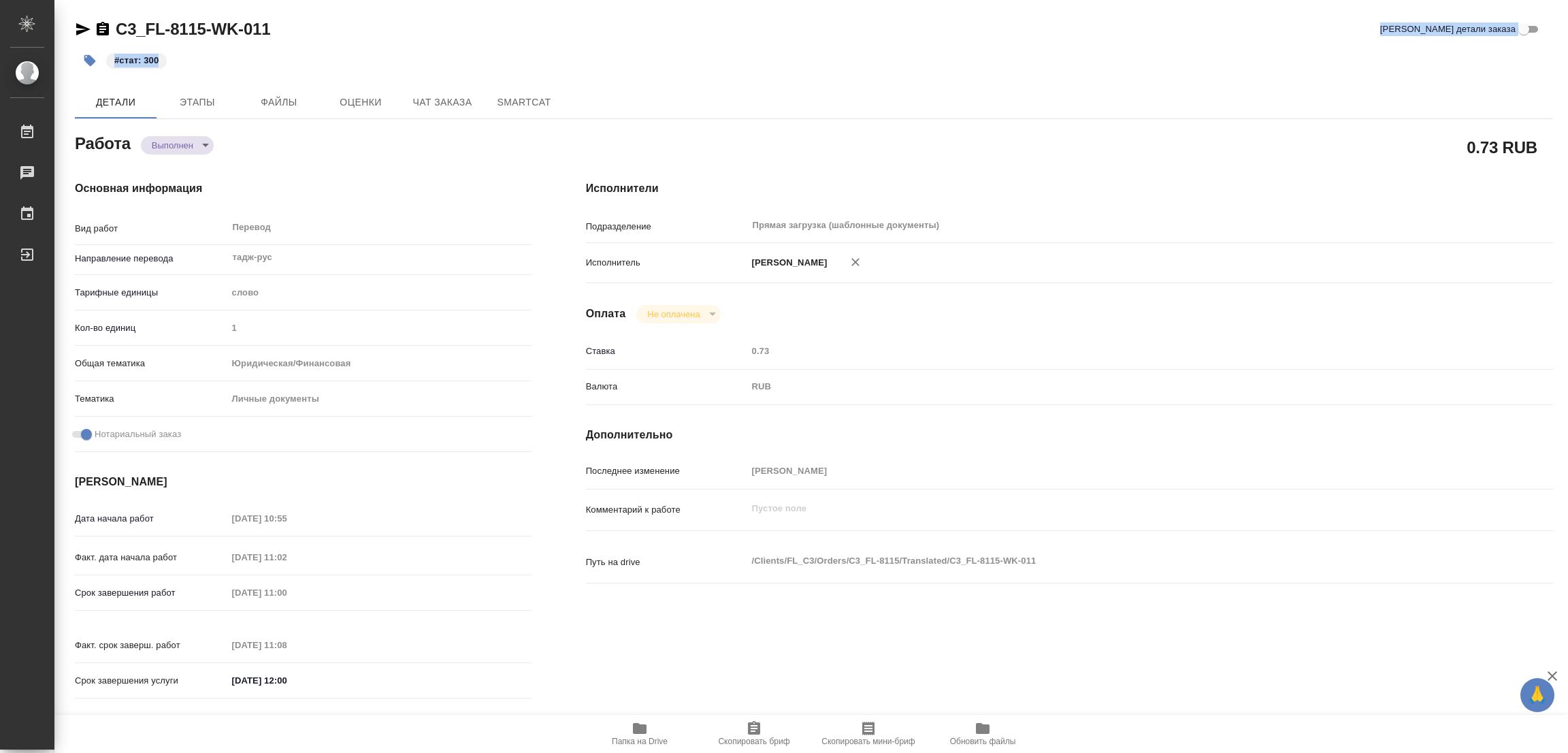
type textarea "x"
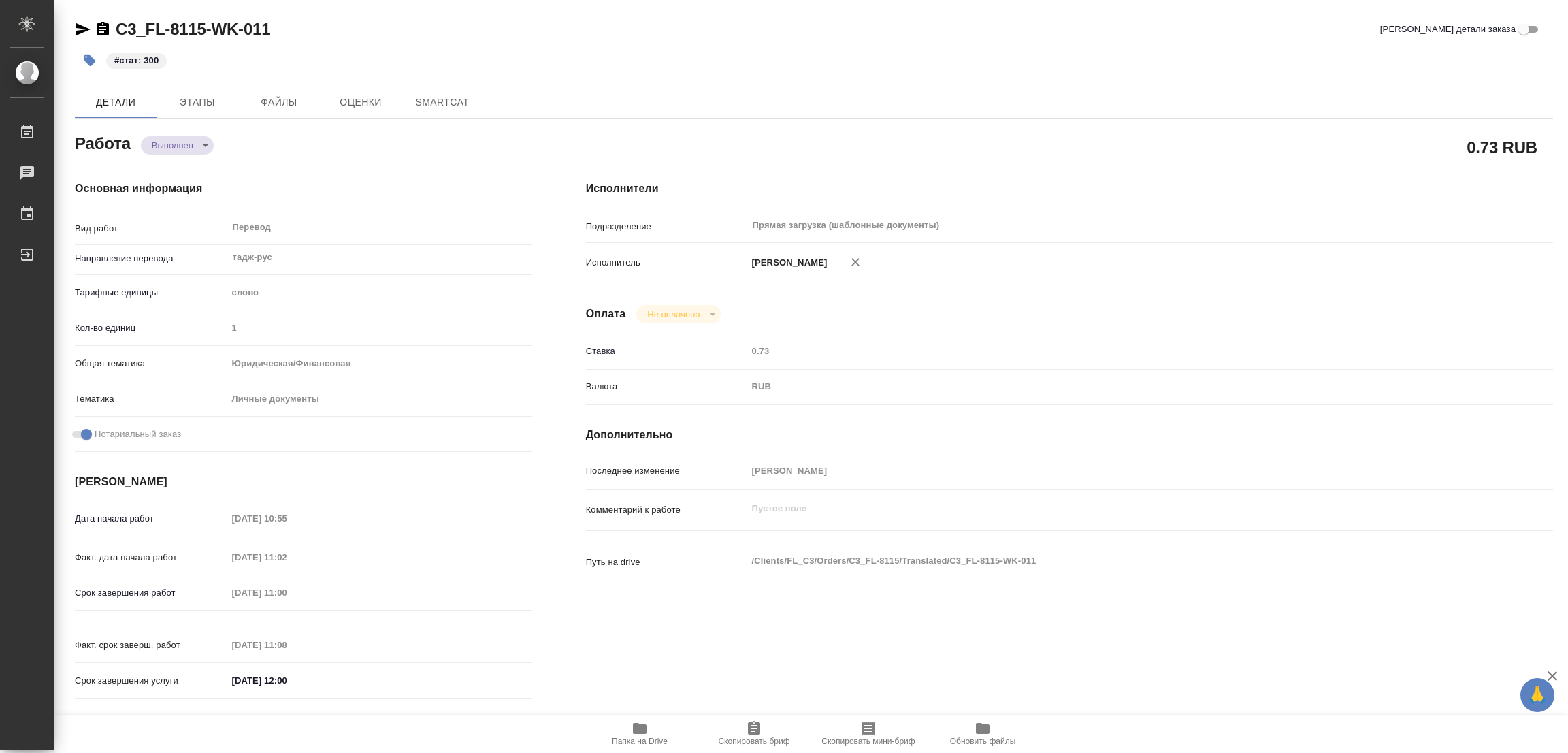
type textarea "x"
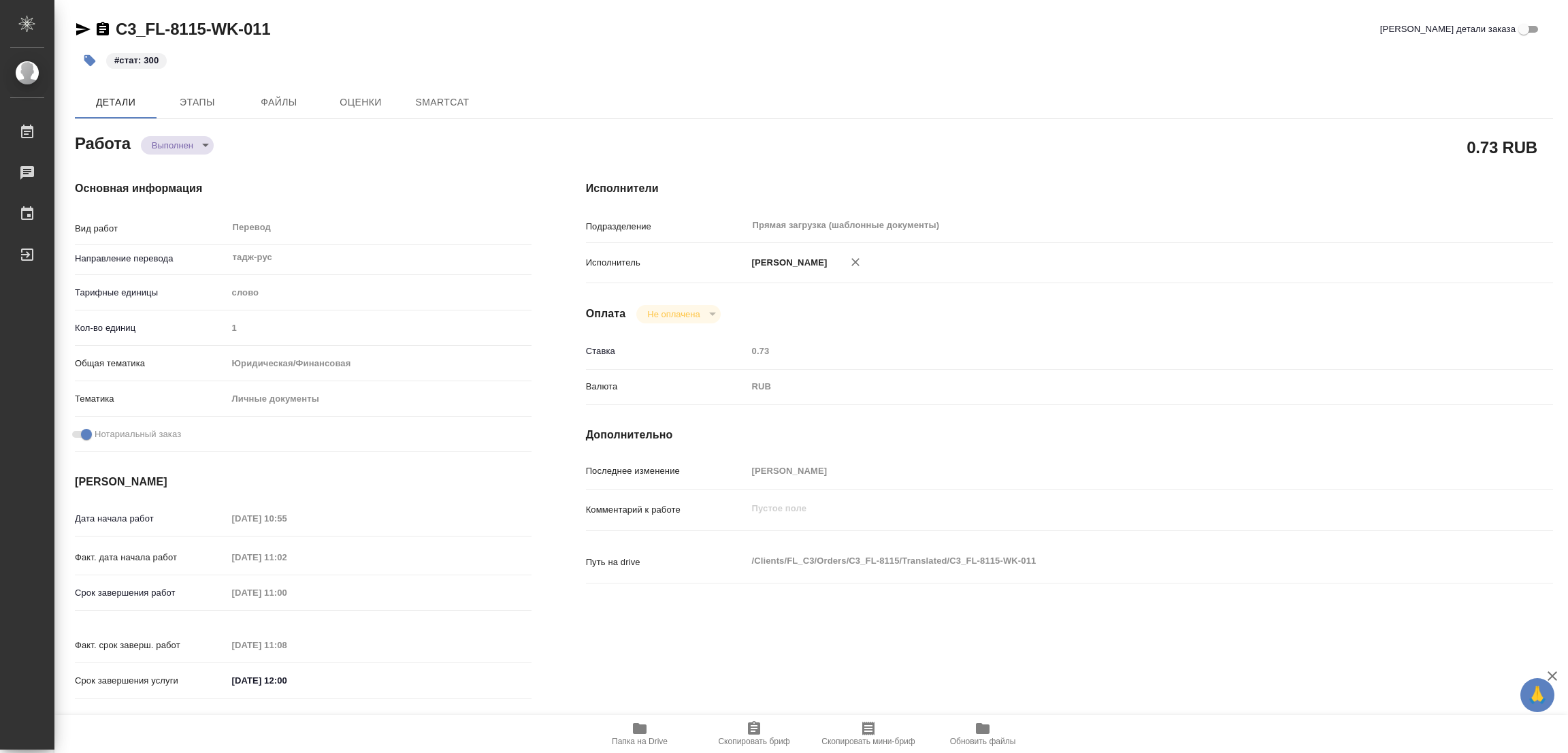
type textarea "x"
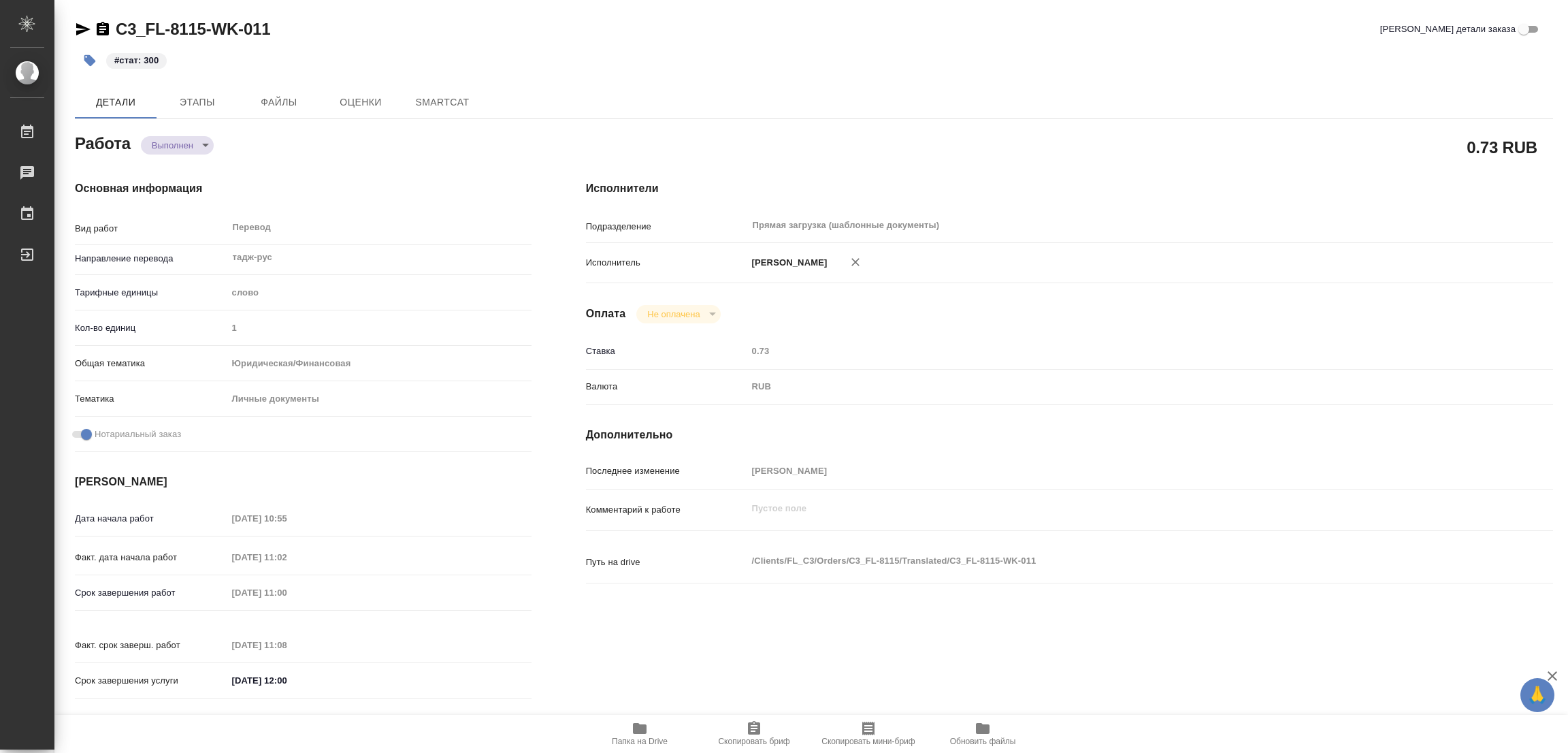
type textarea "x"
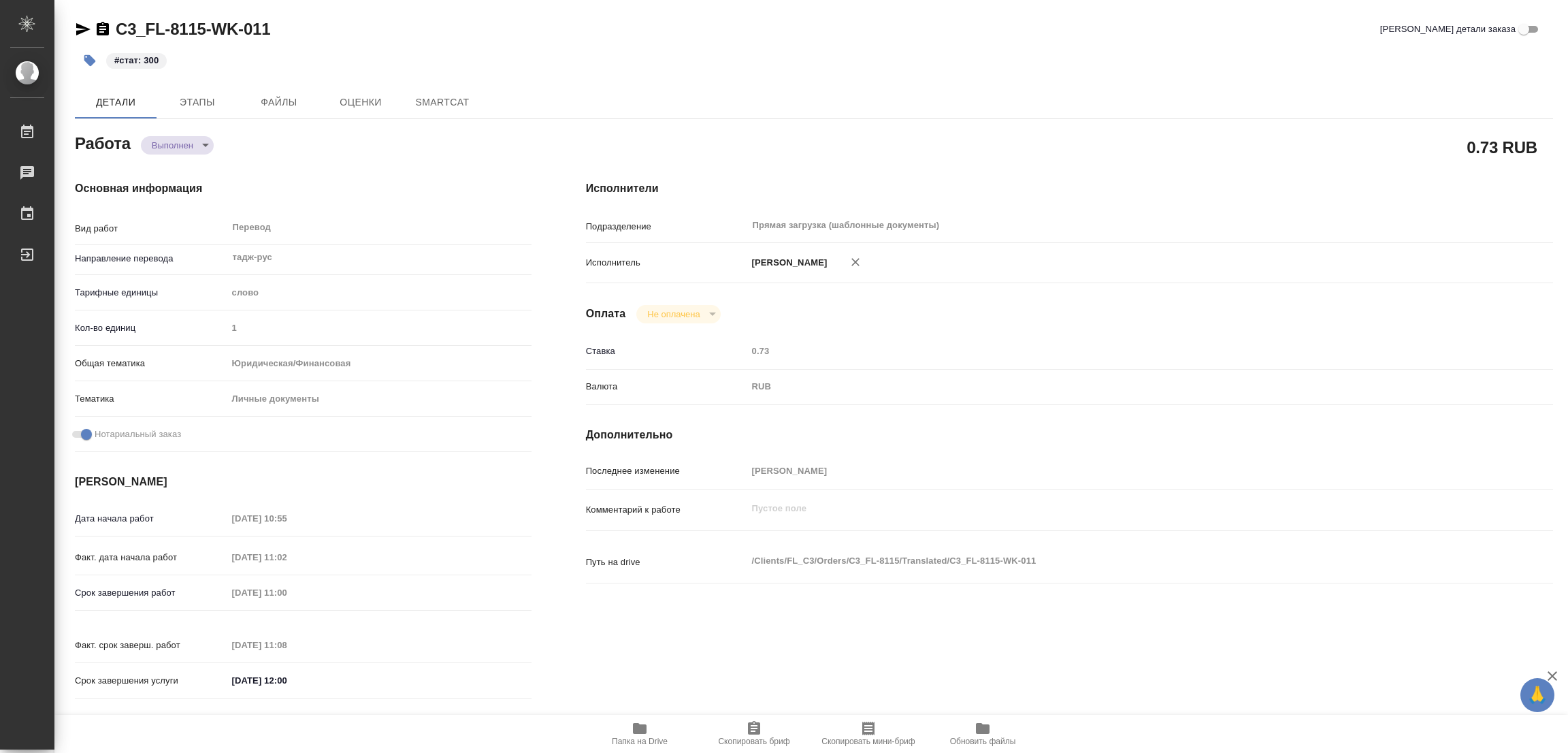
type textarea "x"
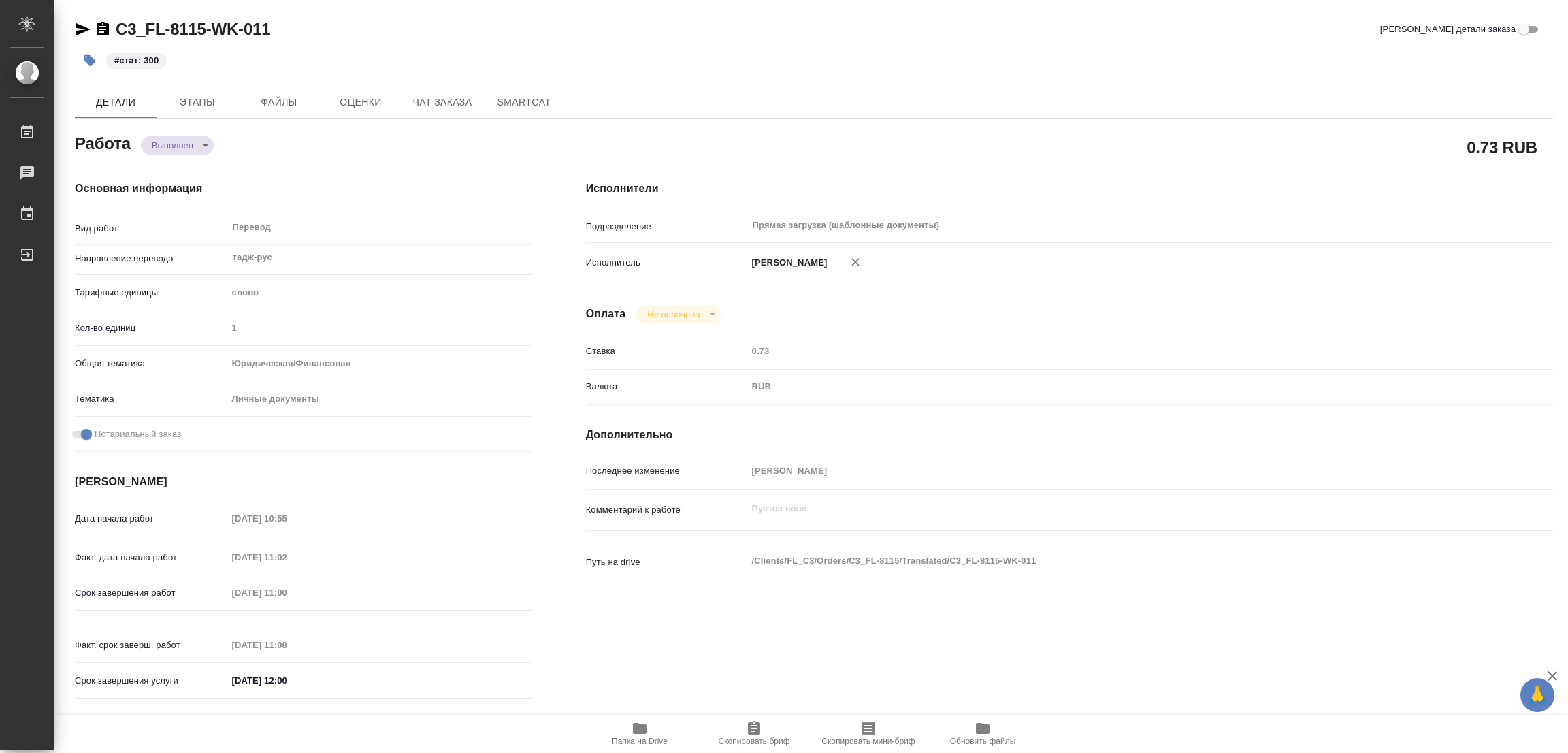
type textarea "x"
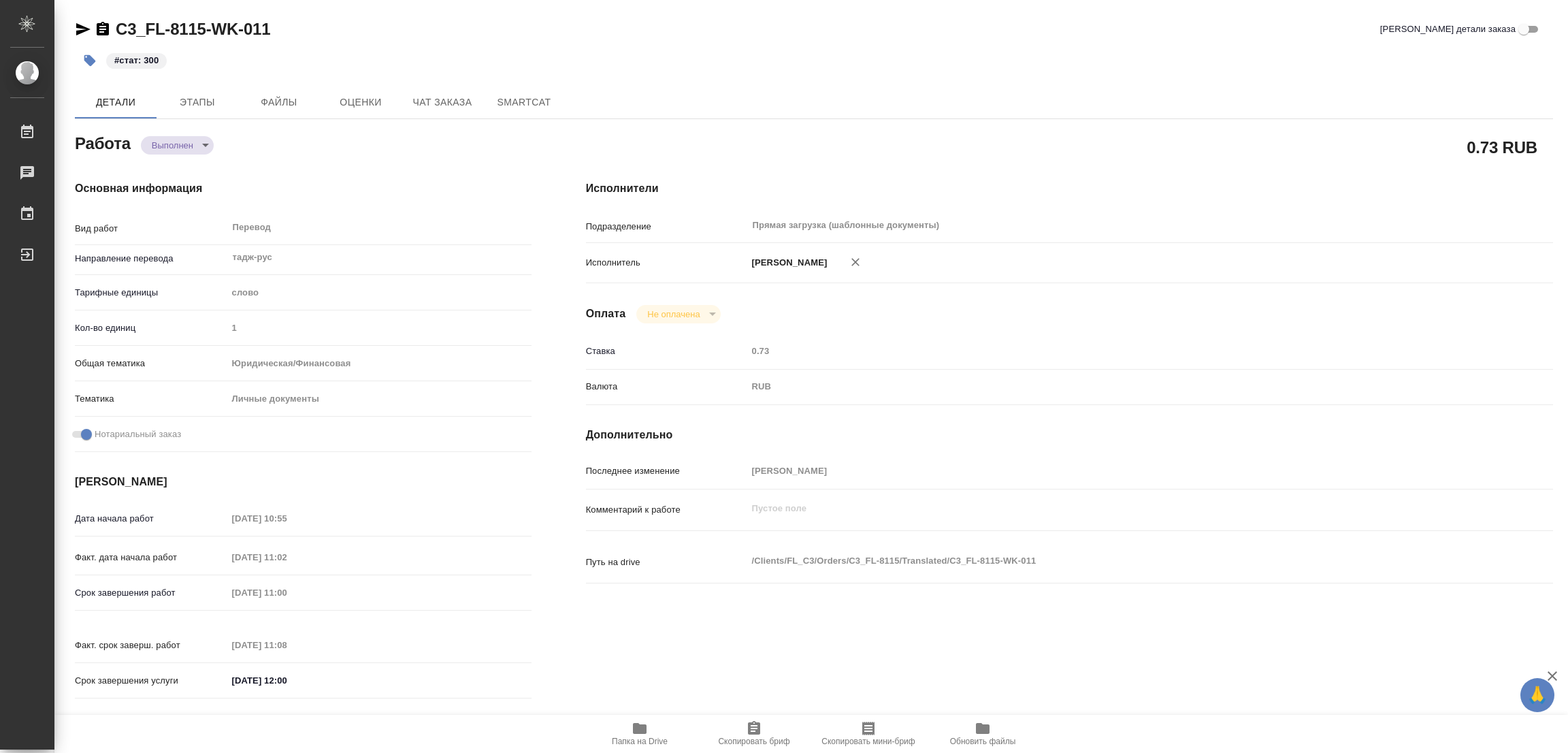
type textarea "x"
click at [520, 29] on div "C3_FL-8115-WK-011 Кратко детали заказа" at bounding box center [813, 29] width 1478 height 22
type textarea "x"
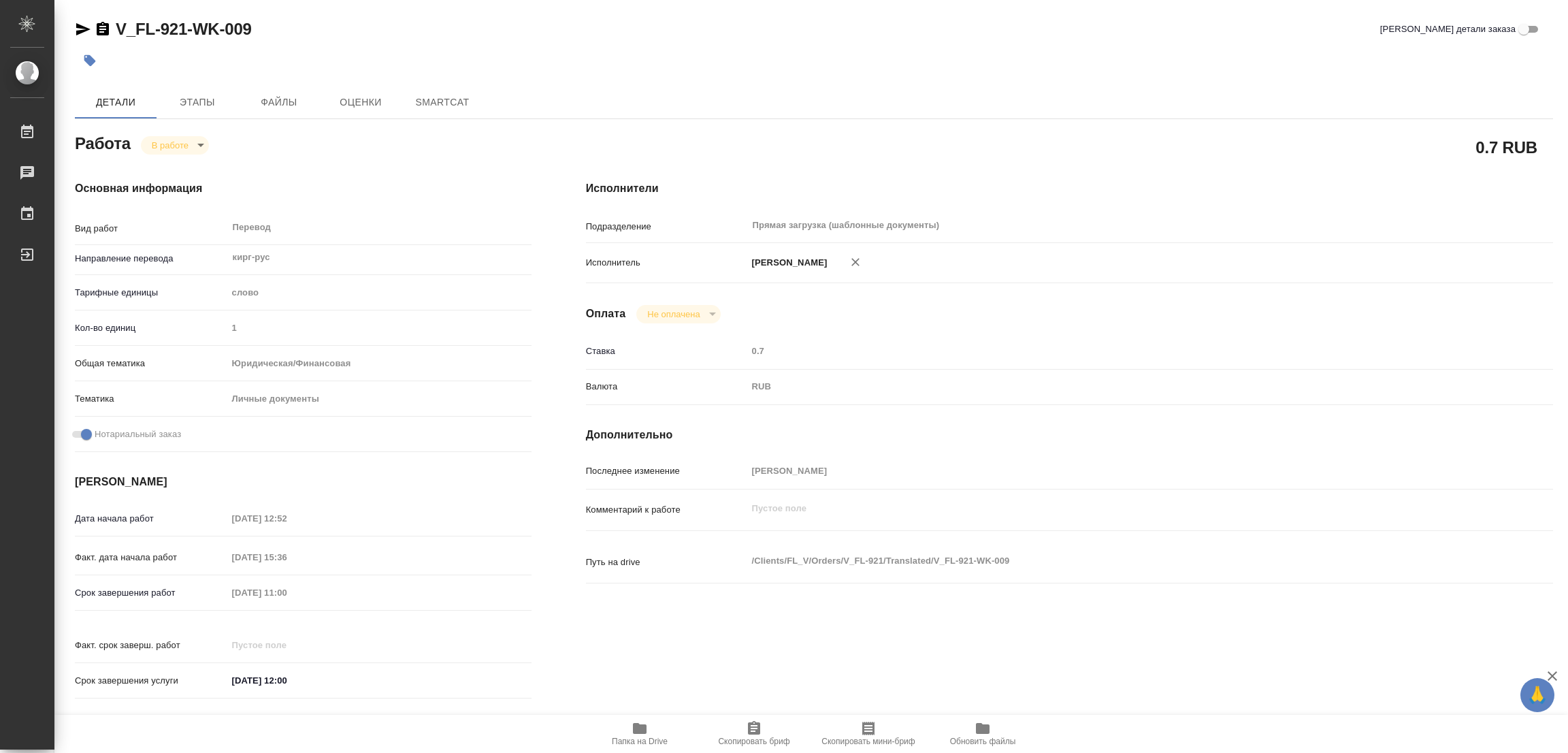
type textarea "x"
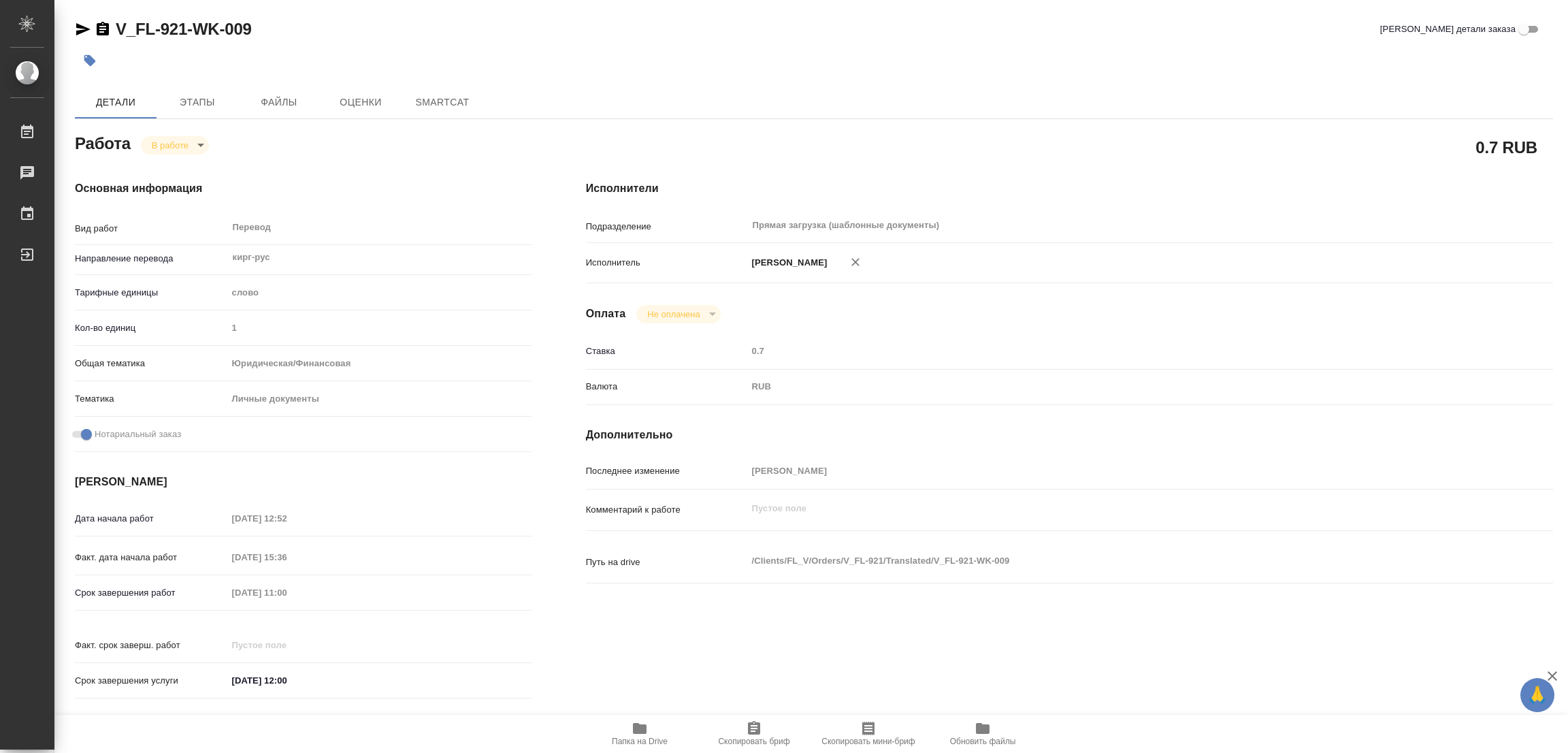
type textarea "x"
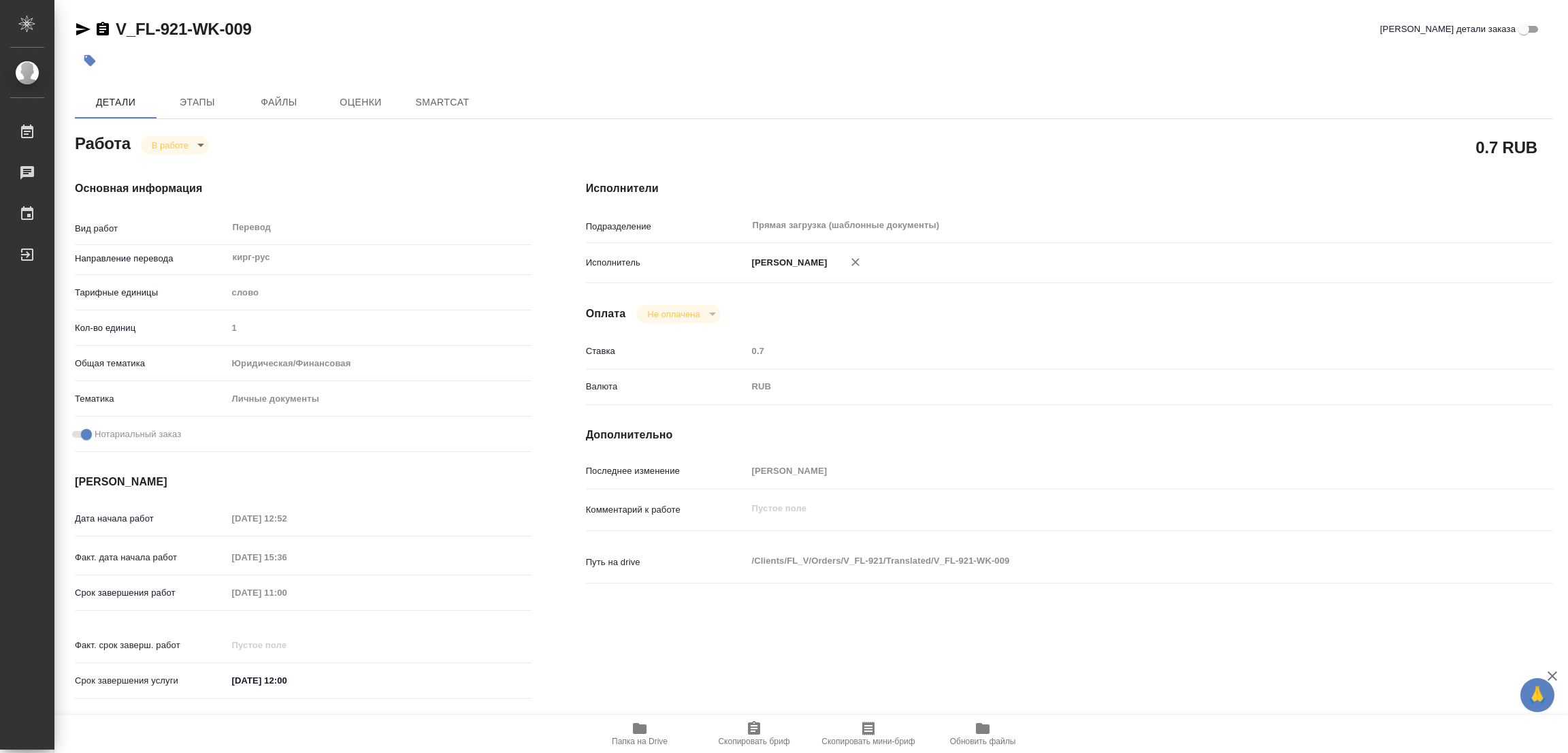
type textarea "x"
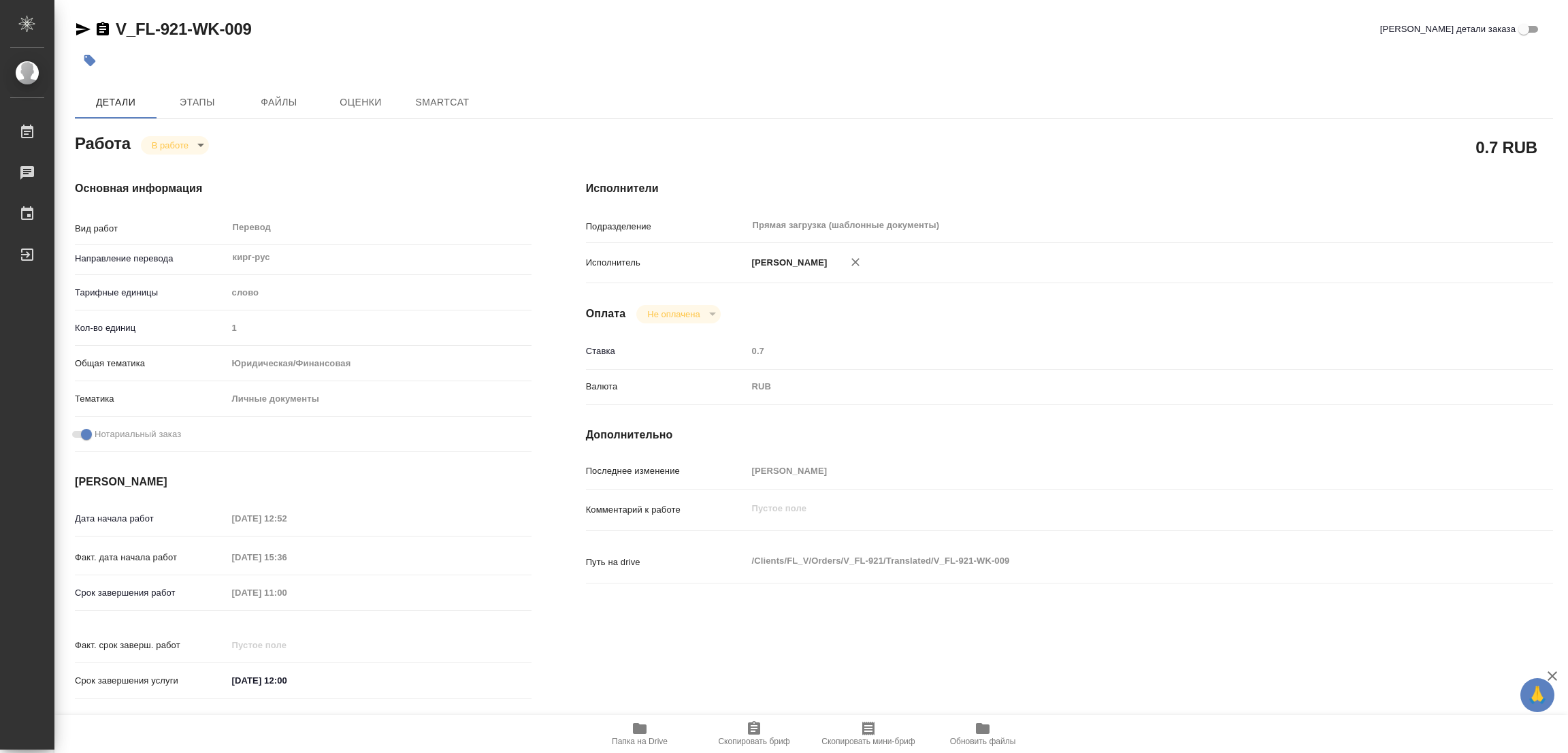
type textarea "x"
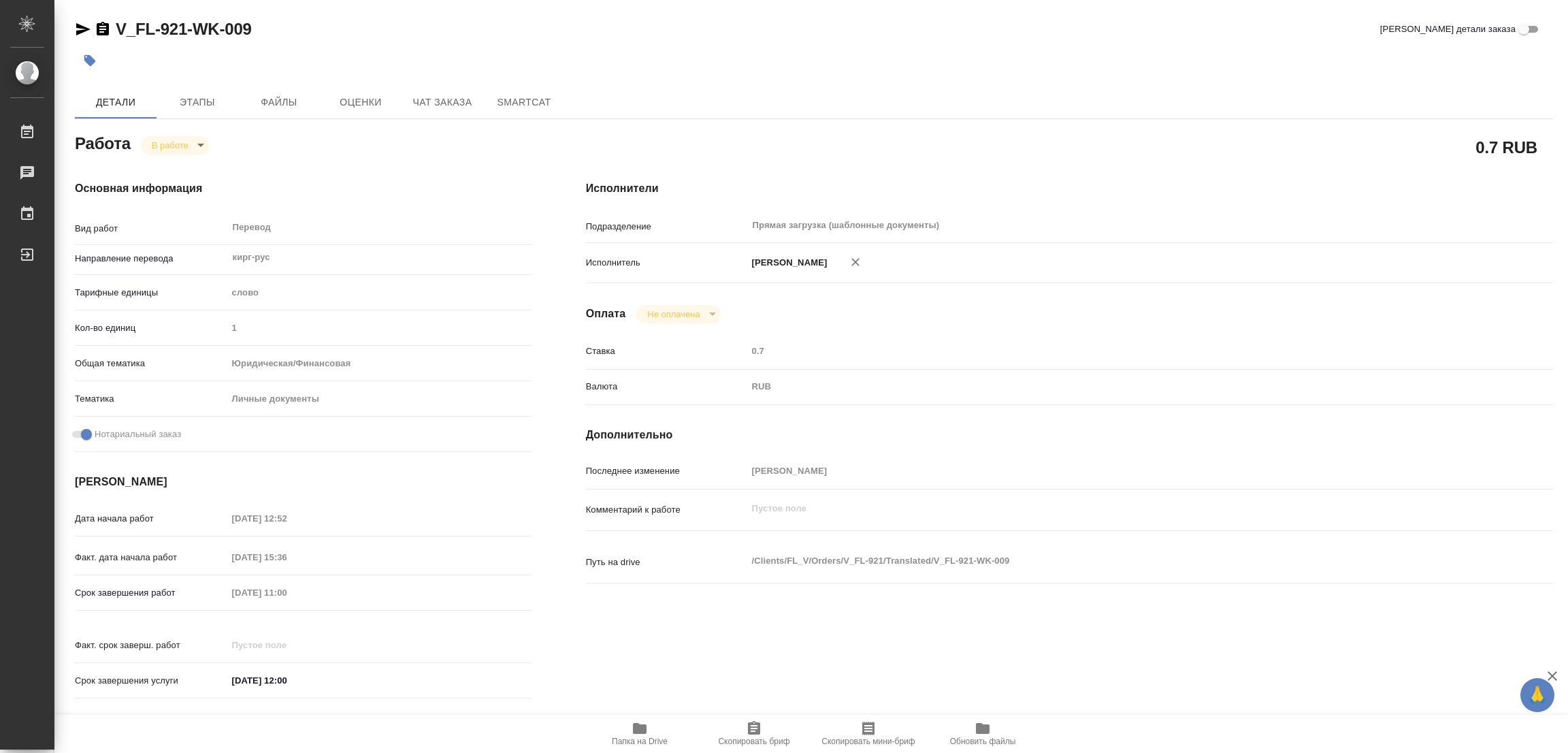
type textarea "x"
click at [630, 726] on span "Папка на Drive" at bounding box center [640, 733] width 98 height 26
type textarea "x"
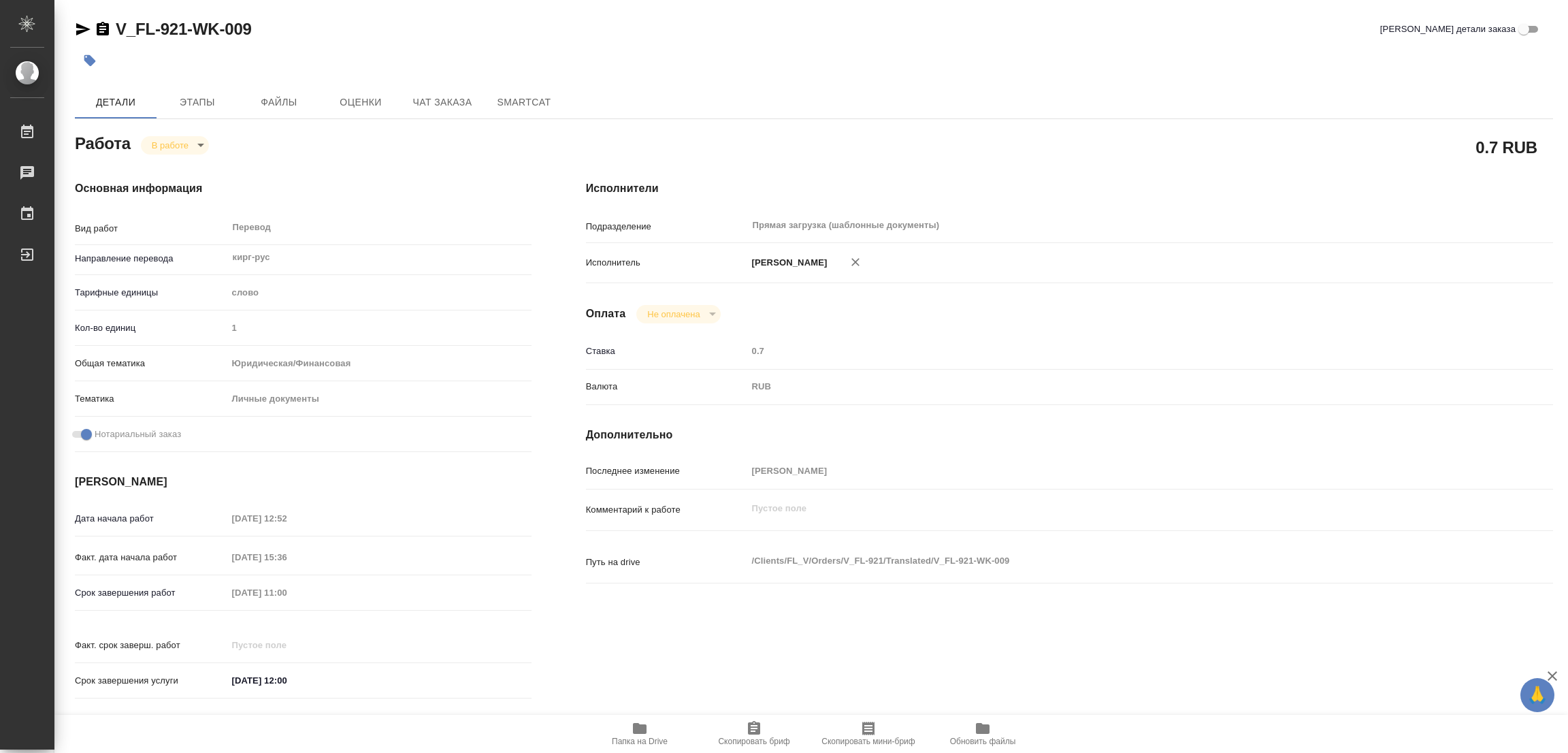
type textarea "x"
click at [198, 96] on span "Этапы" at bounding box center [198, 102] width 66 height 17
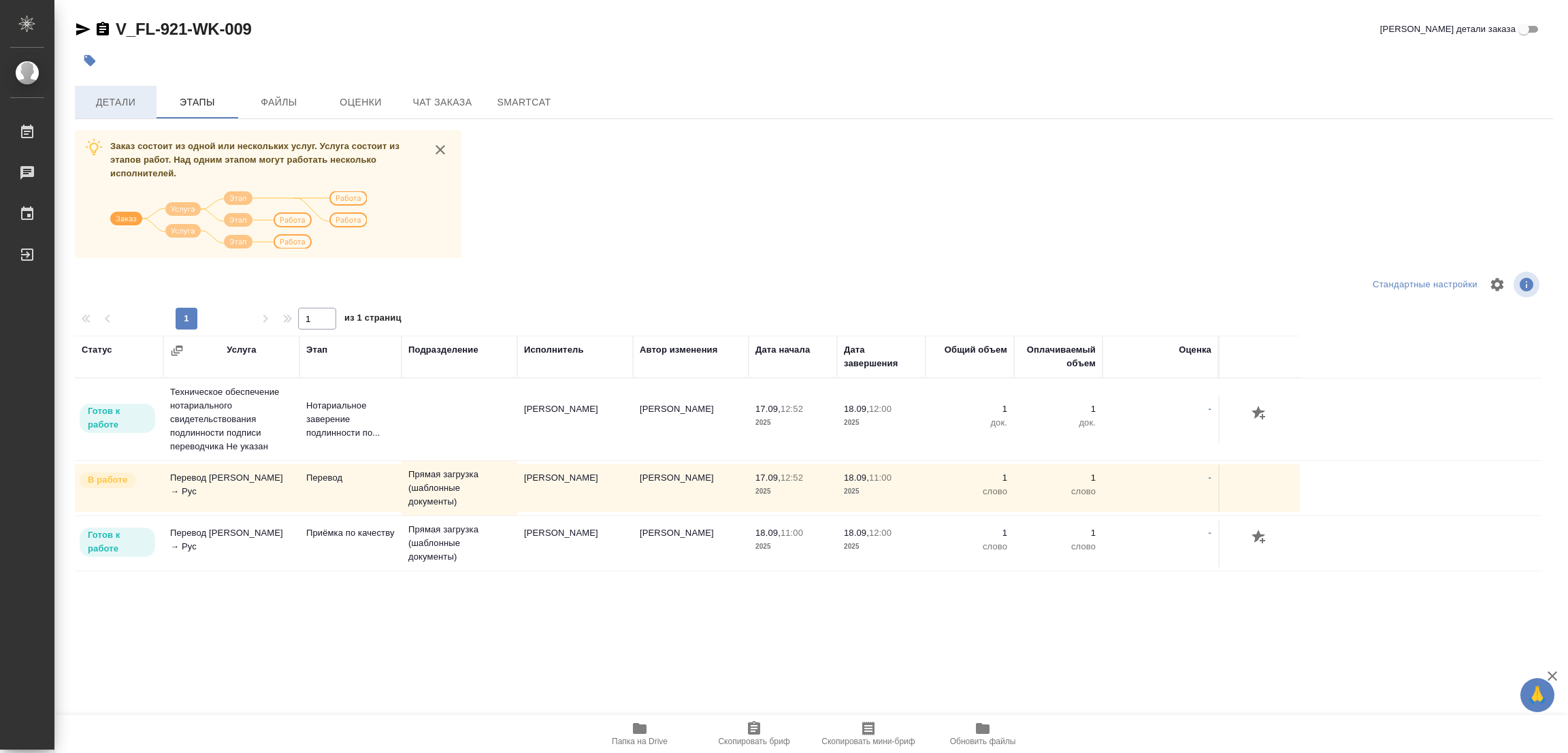
click at [126, 101] on span "Детали" at bounding box center [116, 102] width 66 height 17
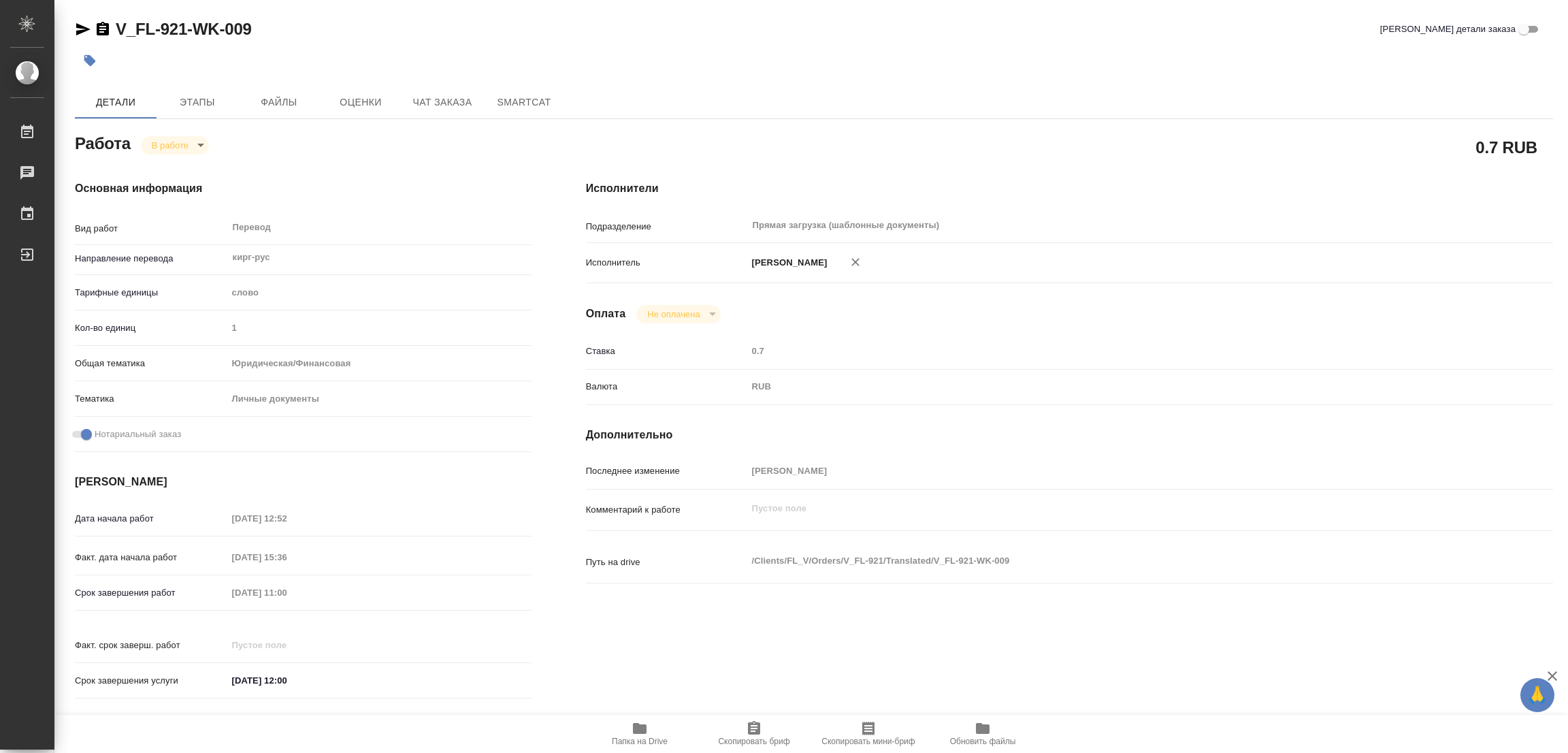
type textarea "x"
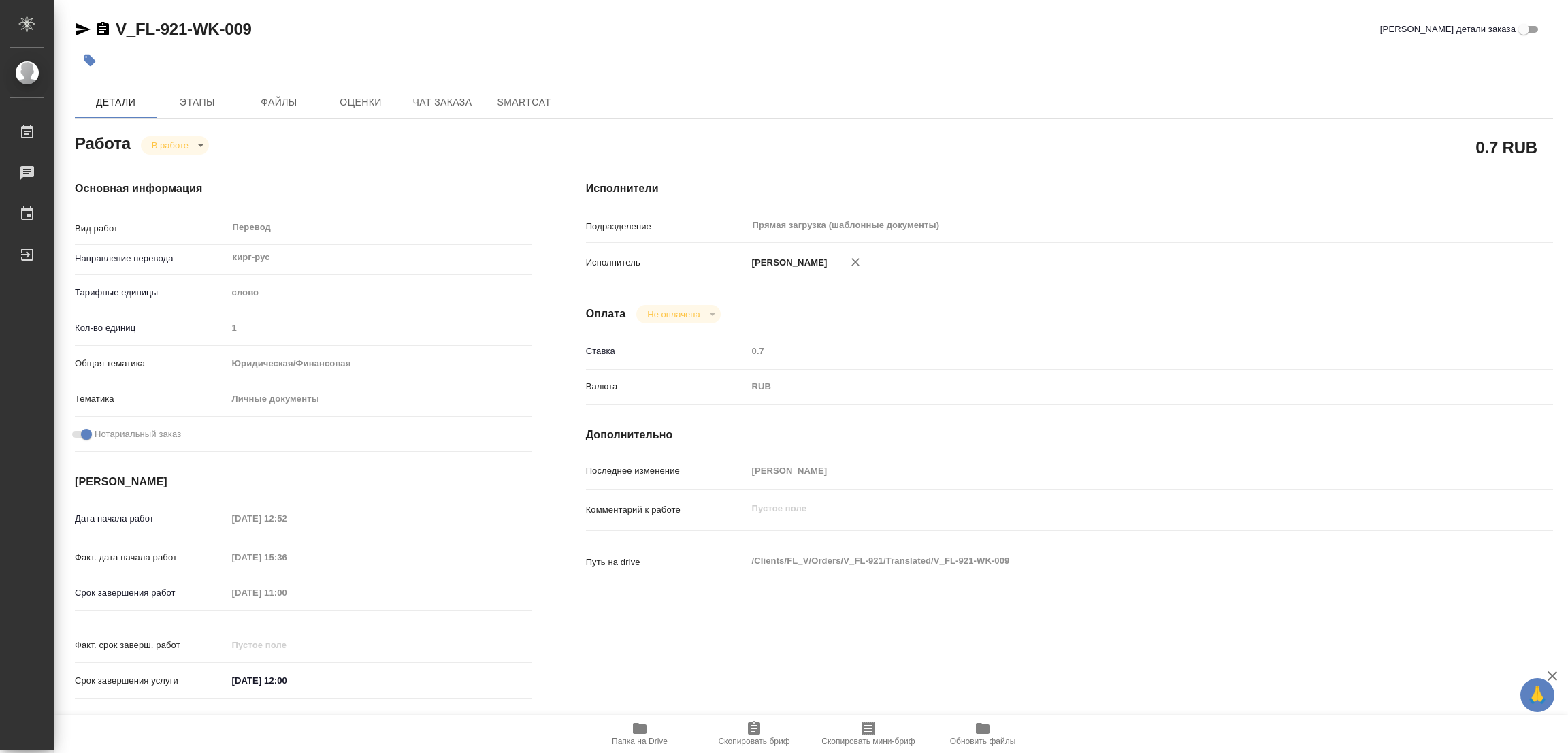
type textarea "x"
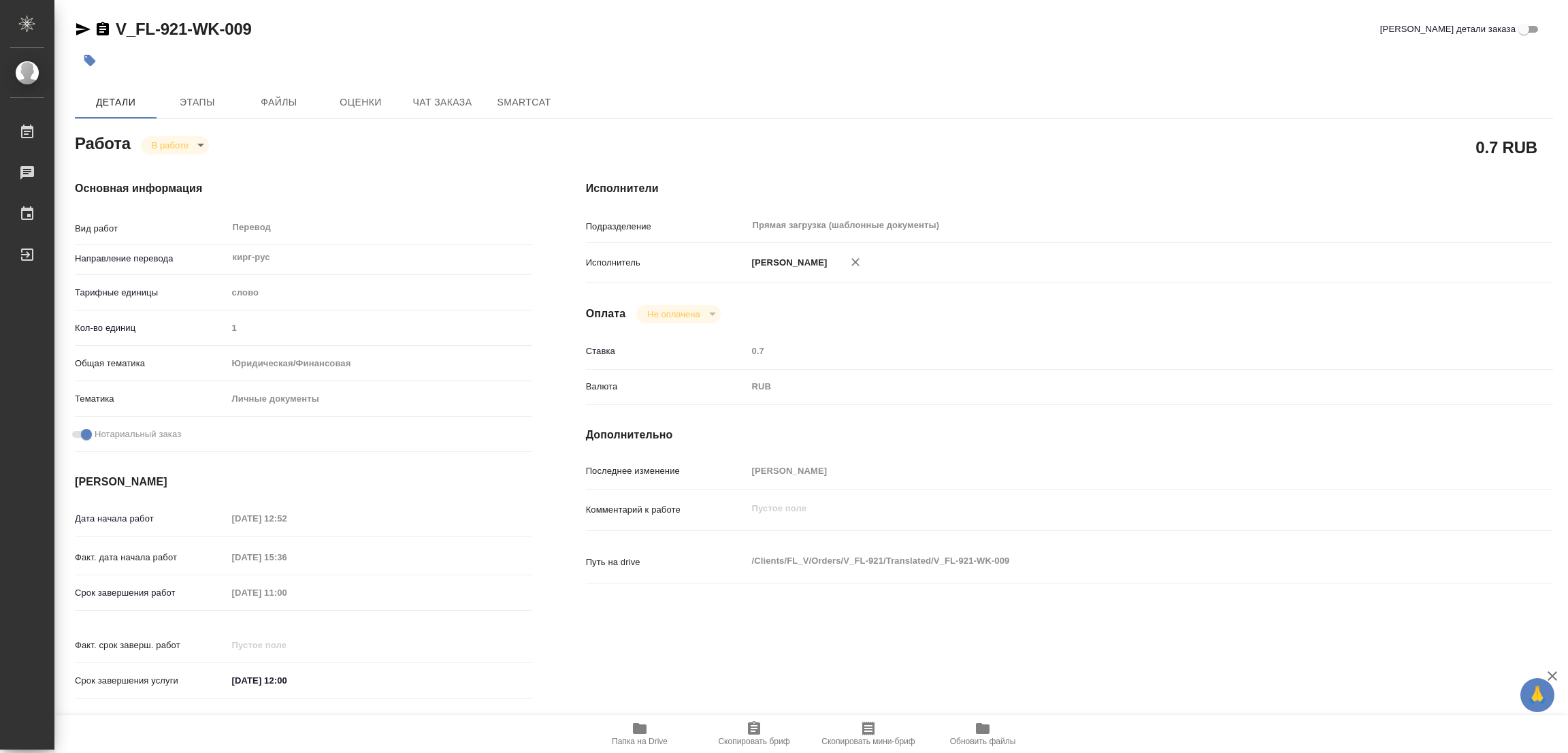
type textarea "x"
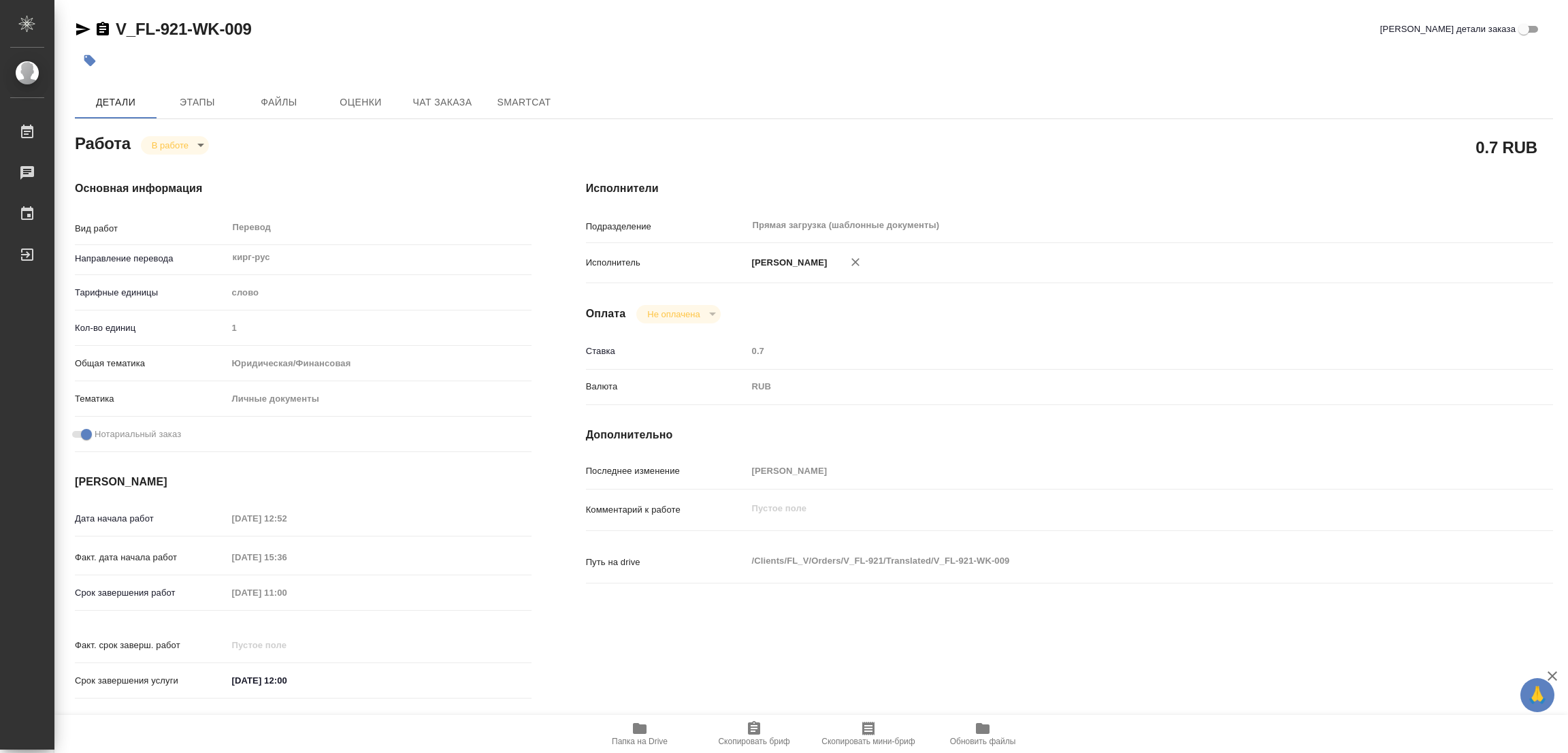
type textarea "x"
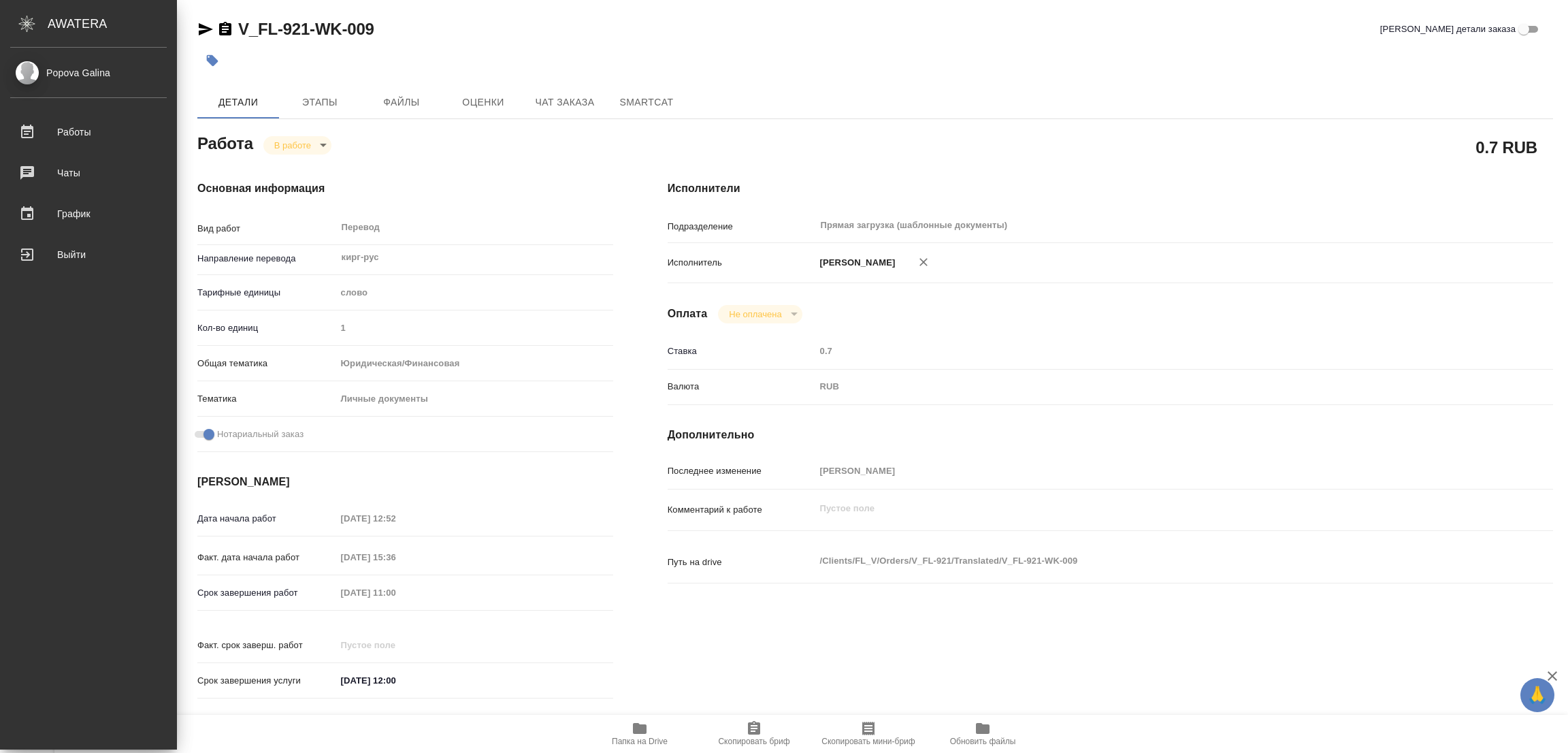
type textarea "x"
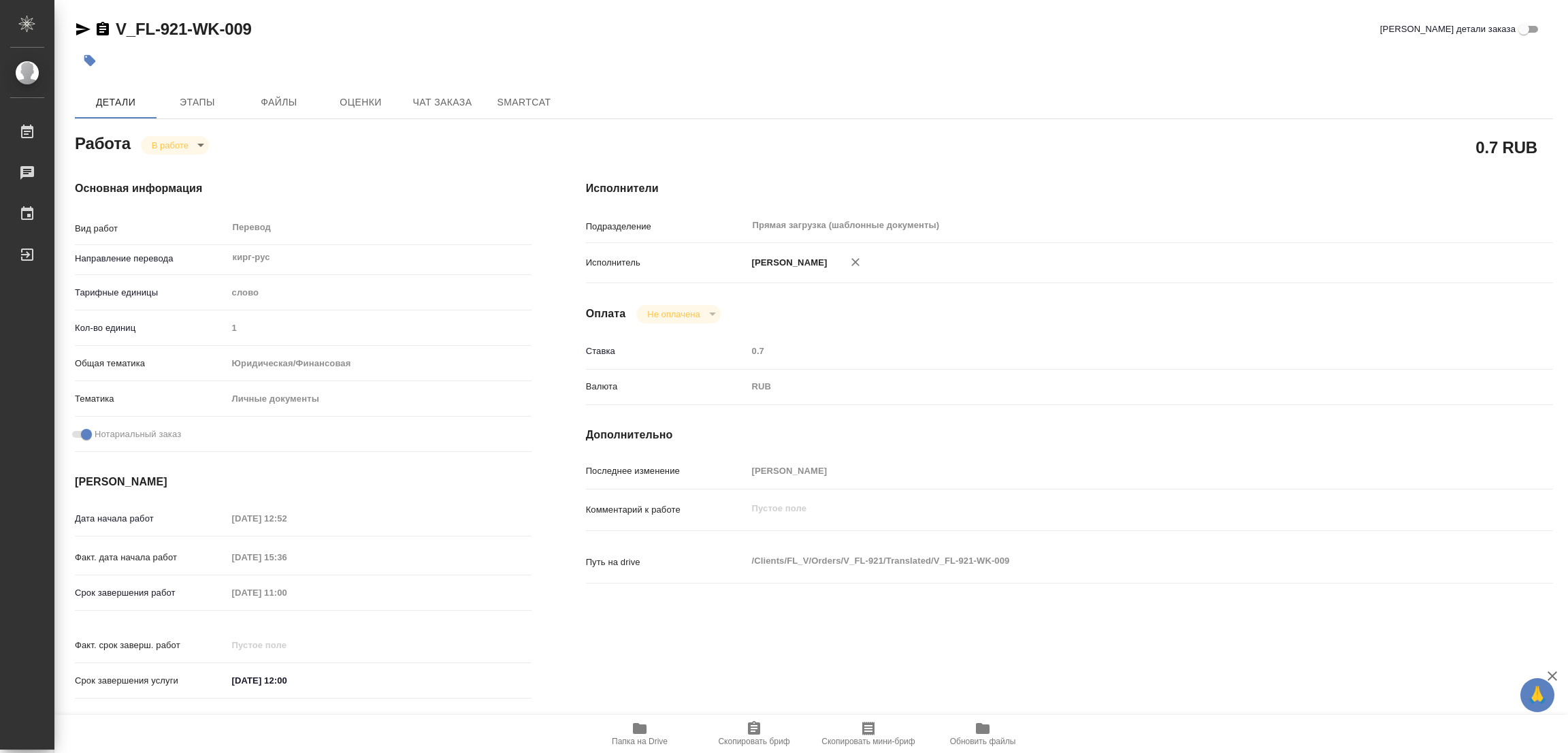
type textarea "x"
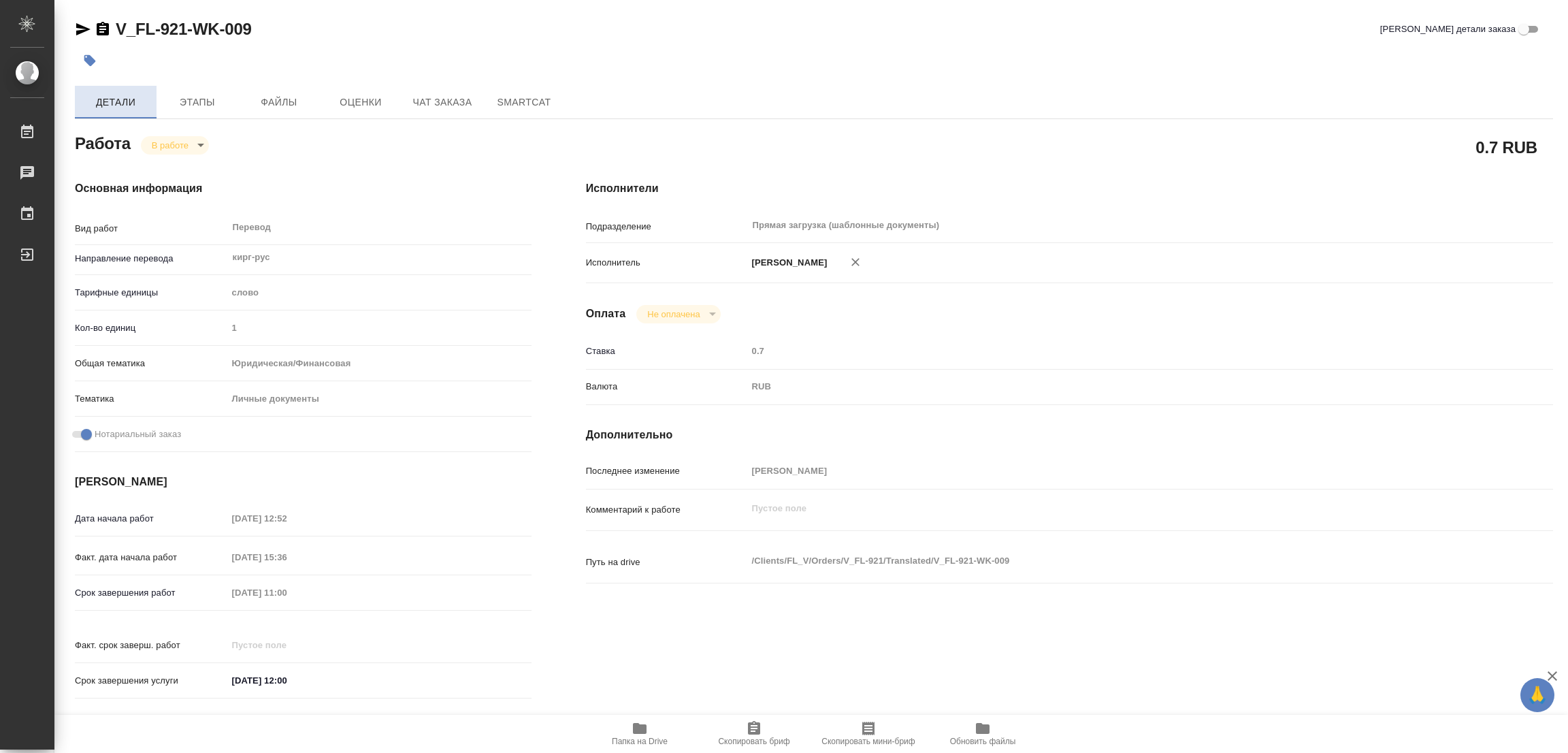
type textarea "x"
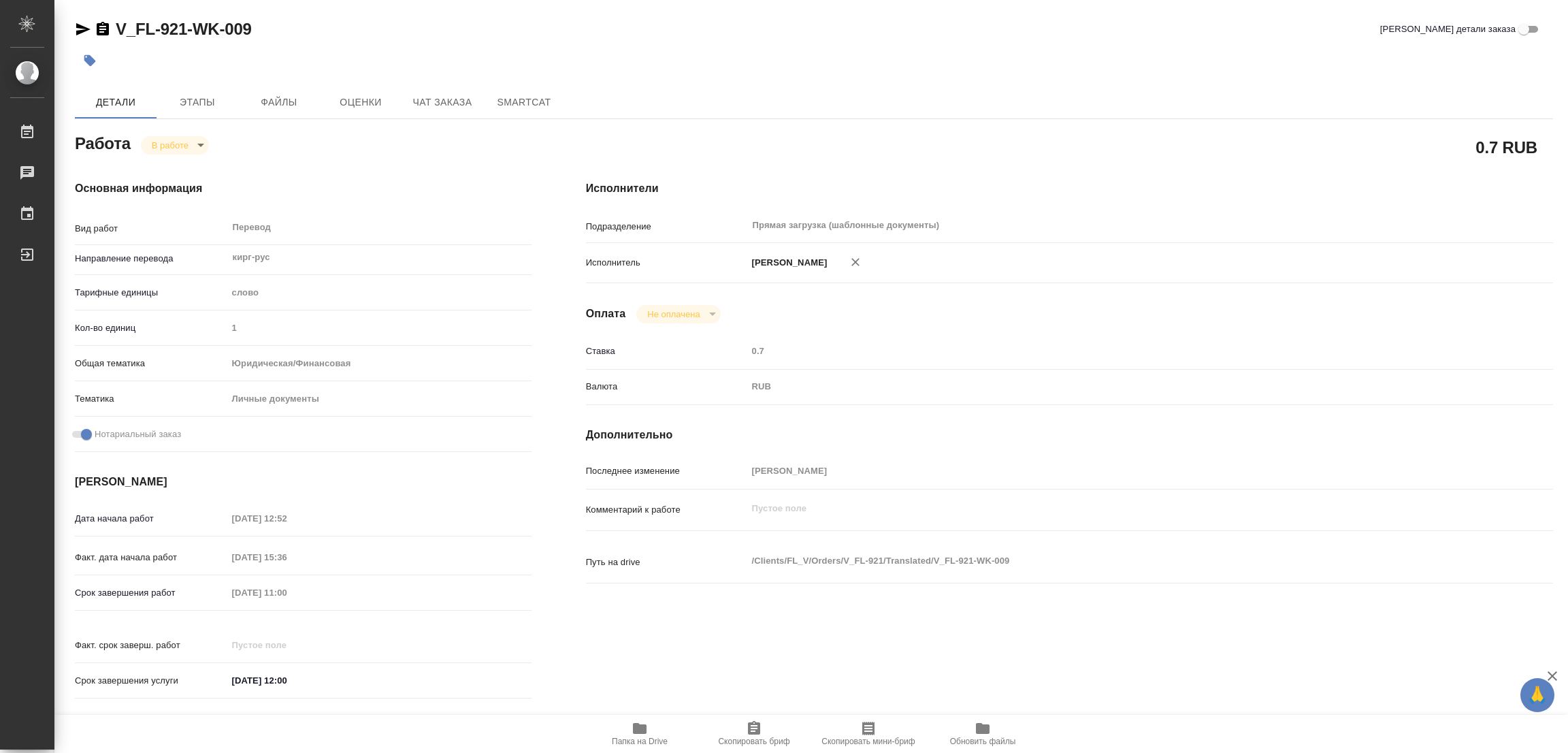
type textarea "x"
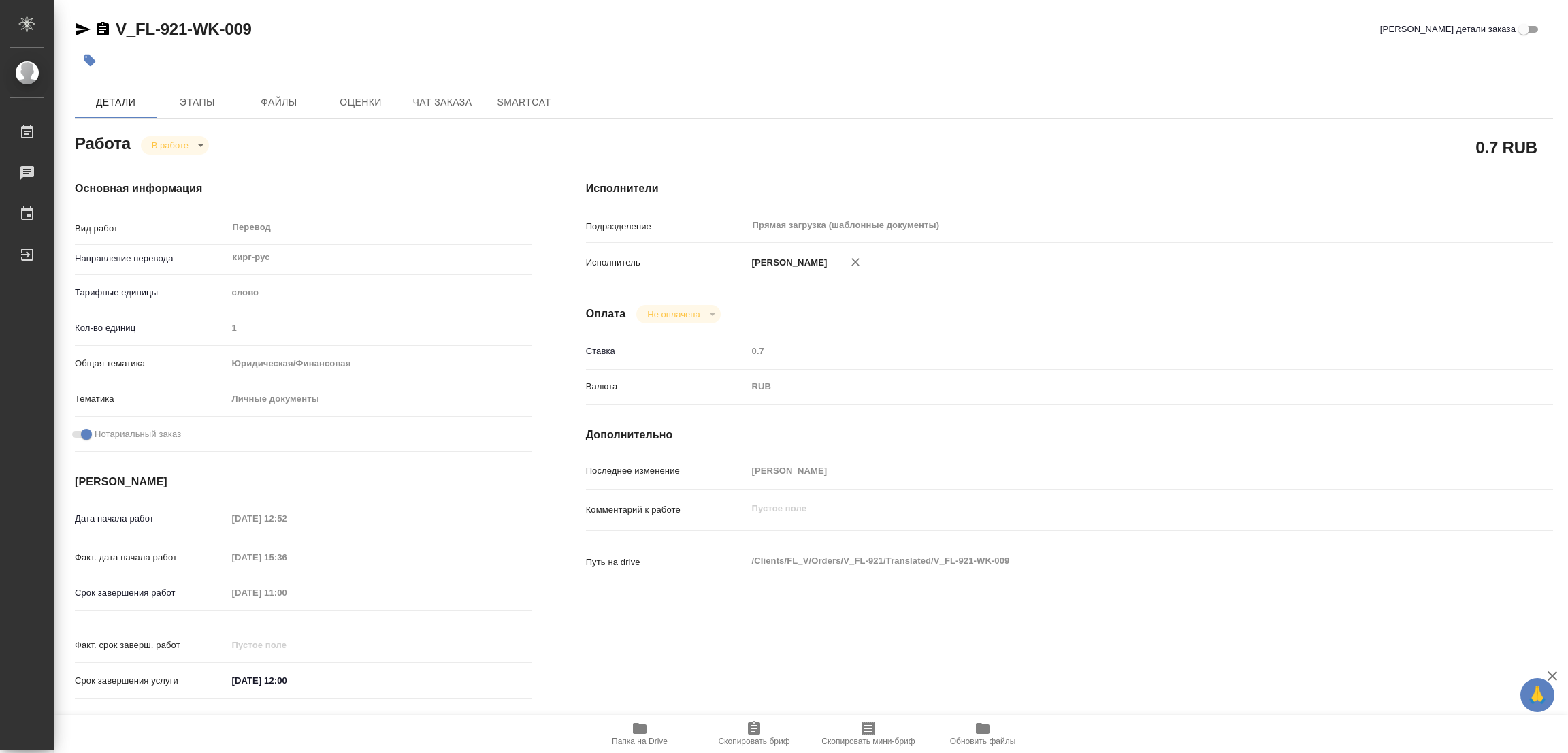
type textarea "x"
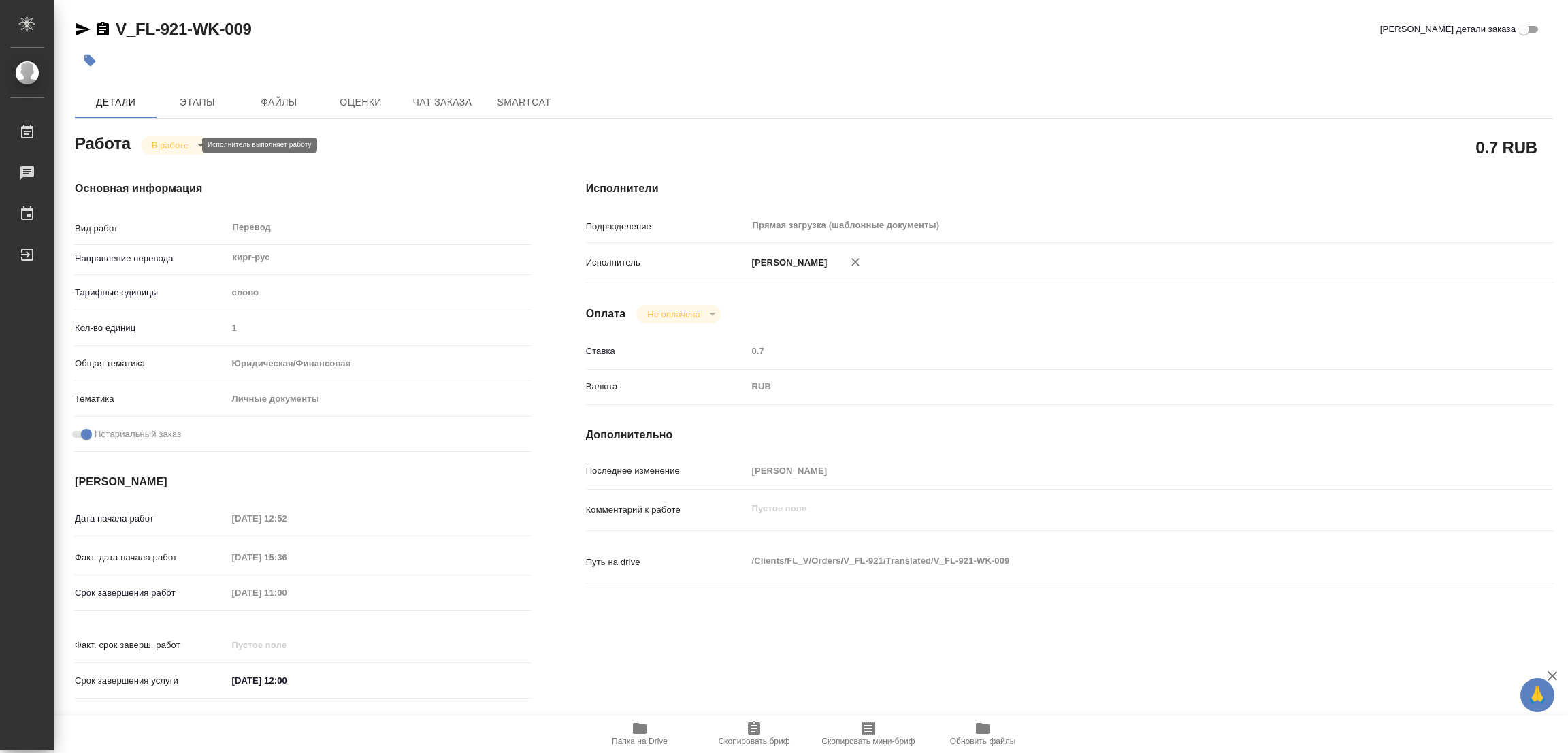
click at [161, 140] on body "🙏 .cls-1 fill:#fff; AWATERA Popova Galina Работы 0 Чаты График Выйти V_FL-921-W…" at bounding box center [784, 376] width 1568 height 753
click at [158, 167] on button "Выполнен" at bounding box center [176, 167] width 50 height 15
type textarea "x"
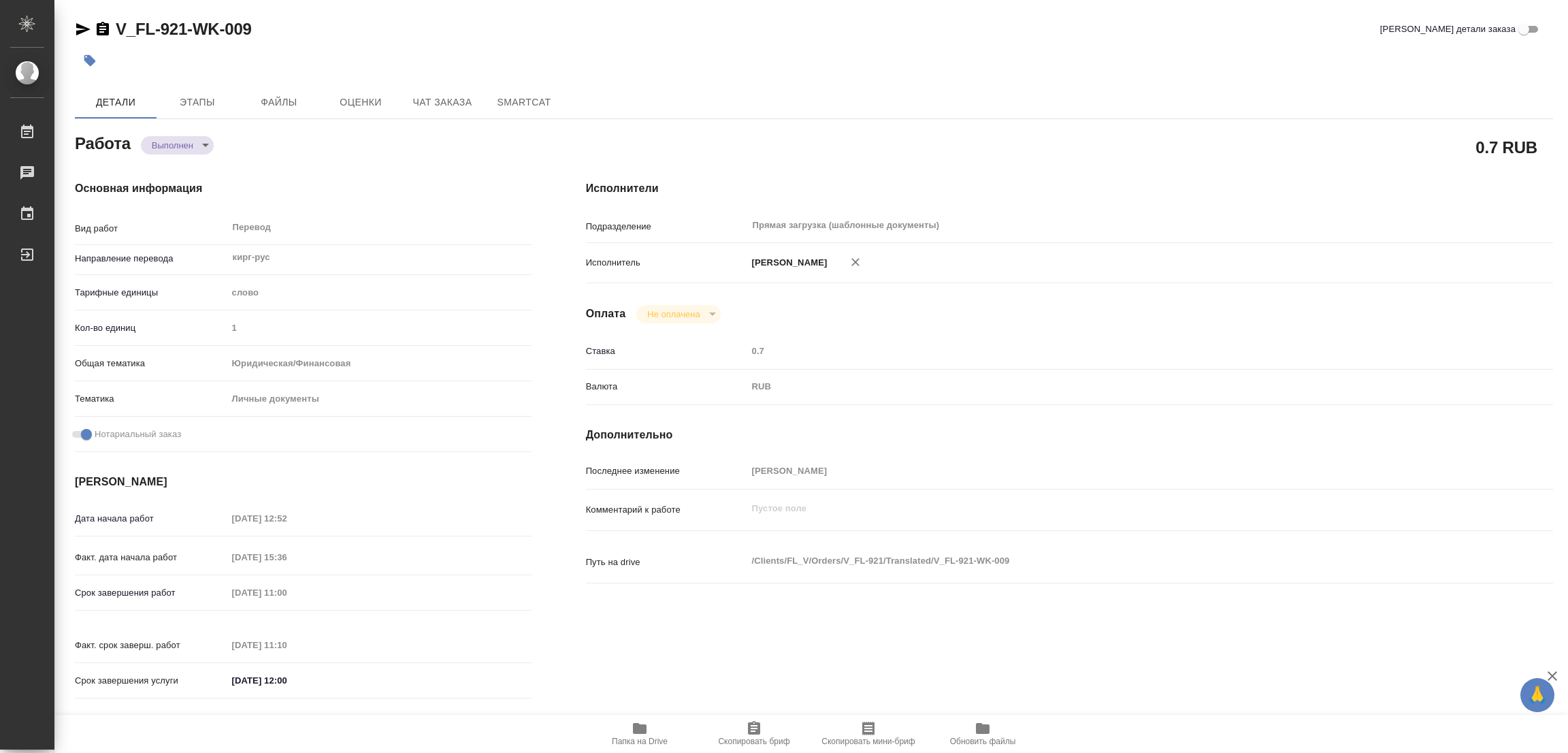
type textarea "x"
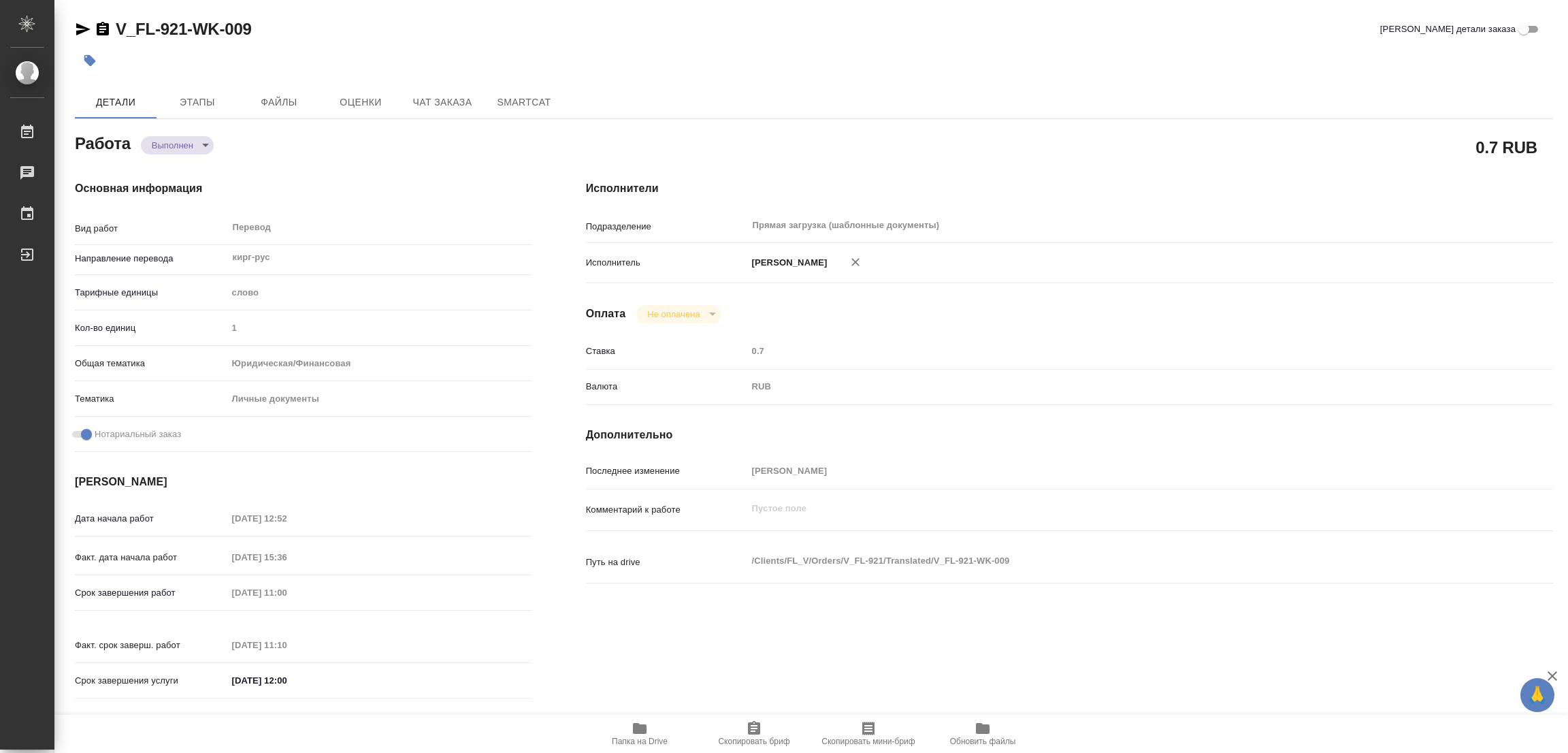
type textarea "x"
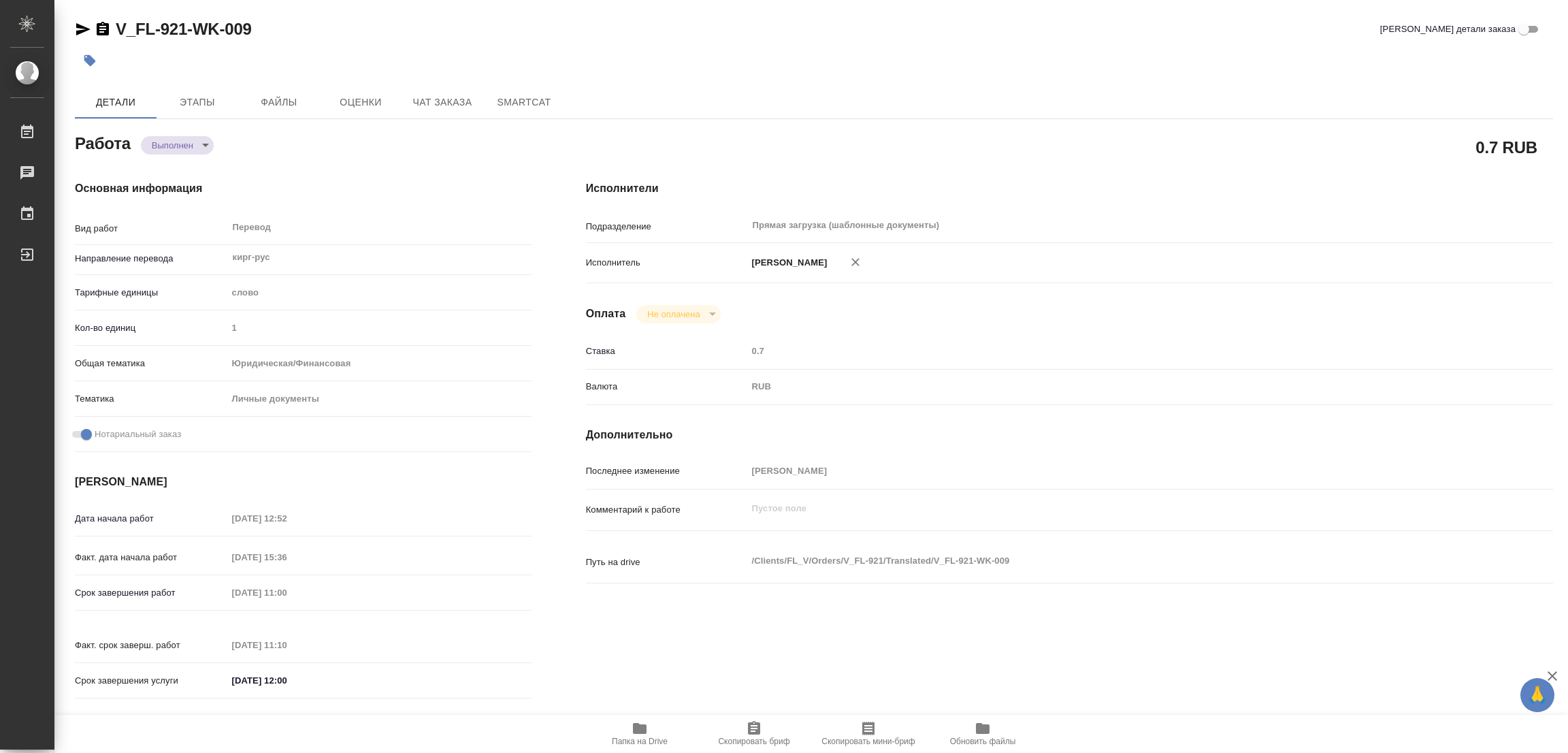
type textarea "x"
click at [83, 57] on icon "button" at bounding box center [89, 60] width 13 height 13
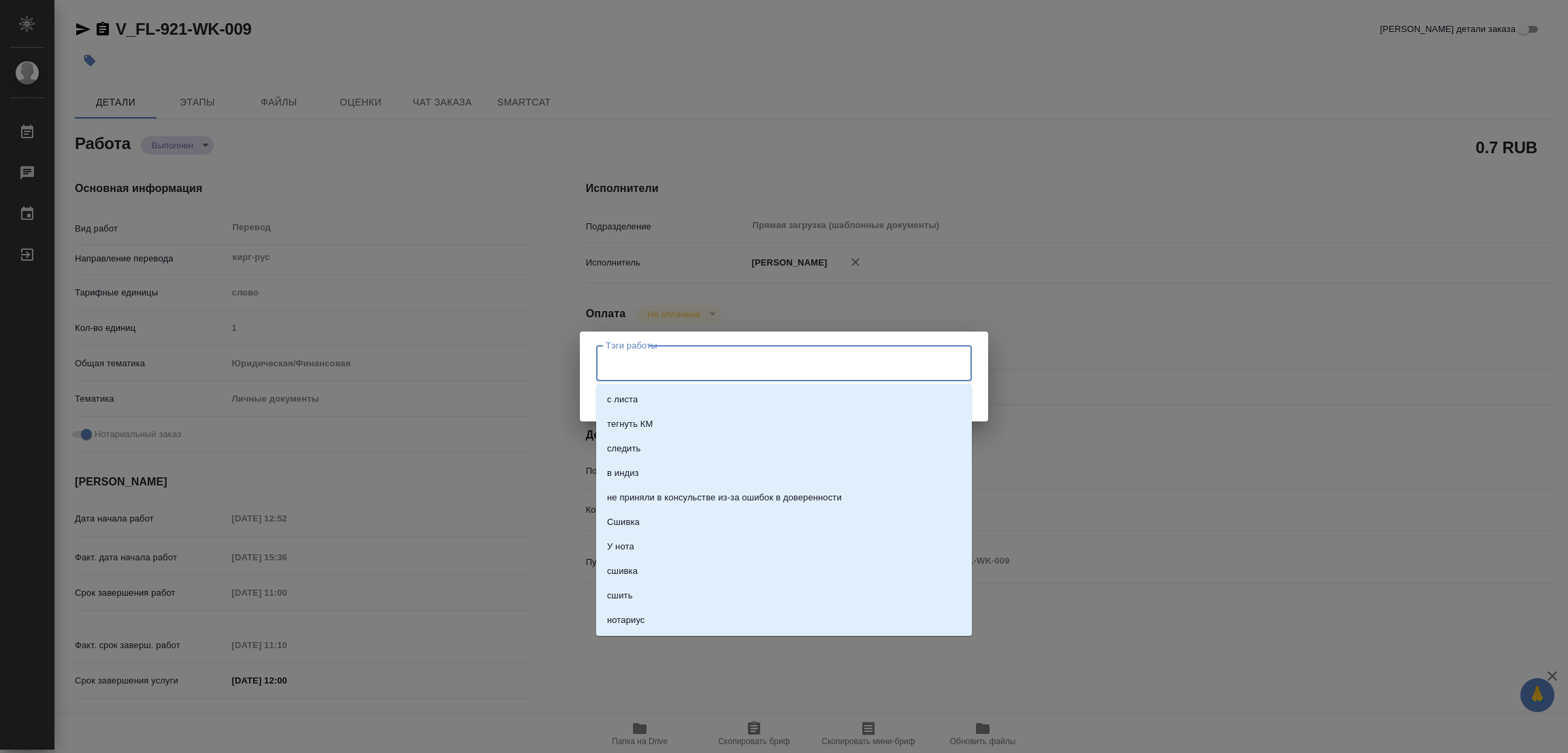
click at [647, 372] on input "Тэги работы" at bounding box center [771, 362] width 338 height 23
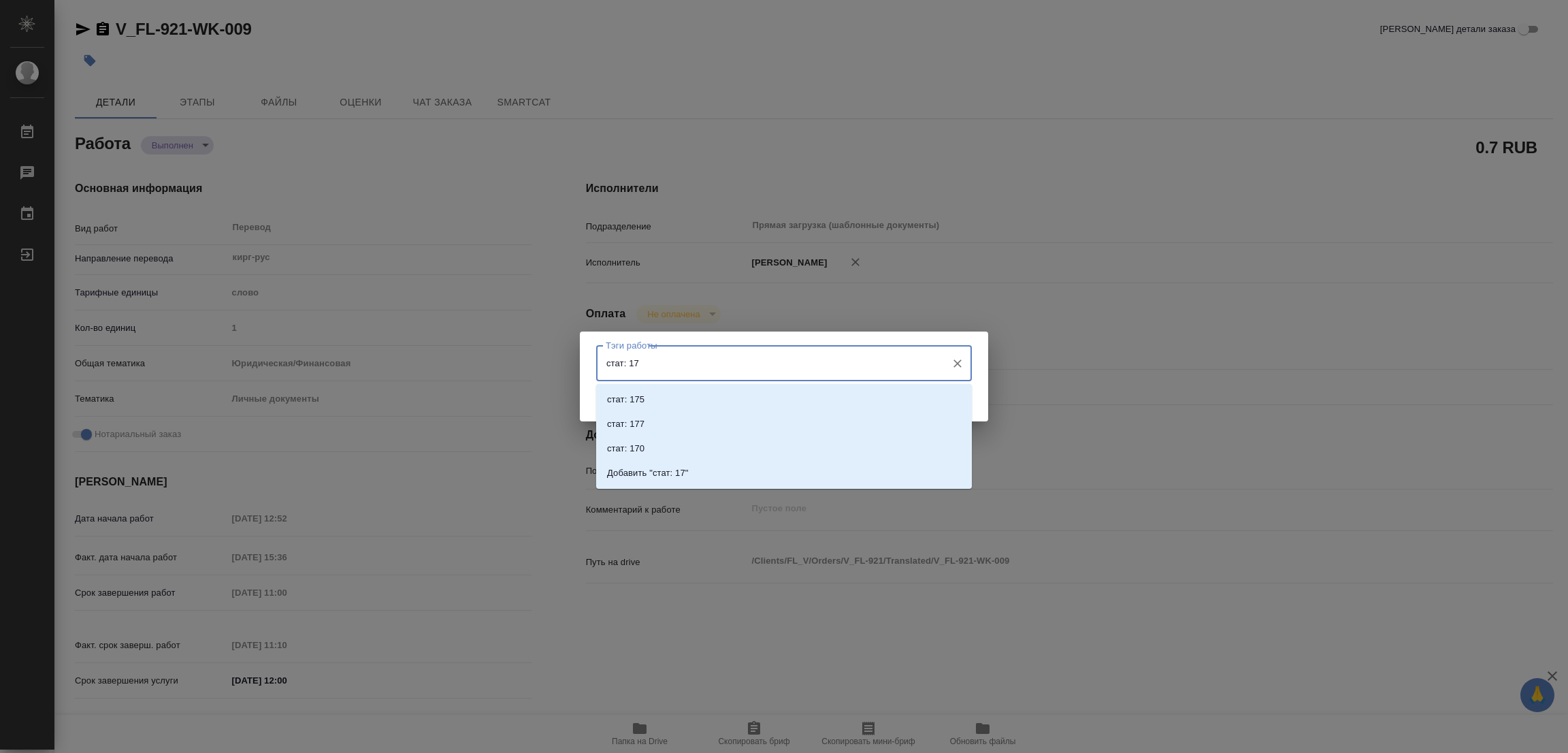
type input "стат: 175"
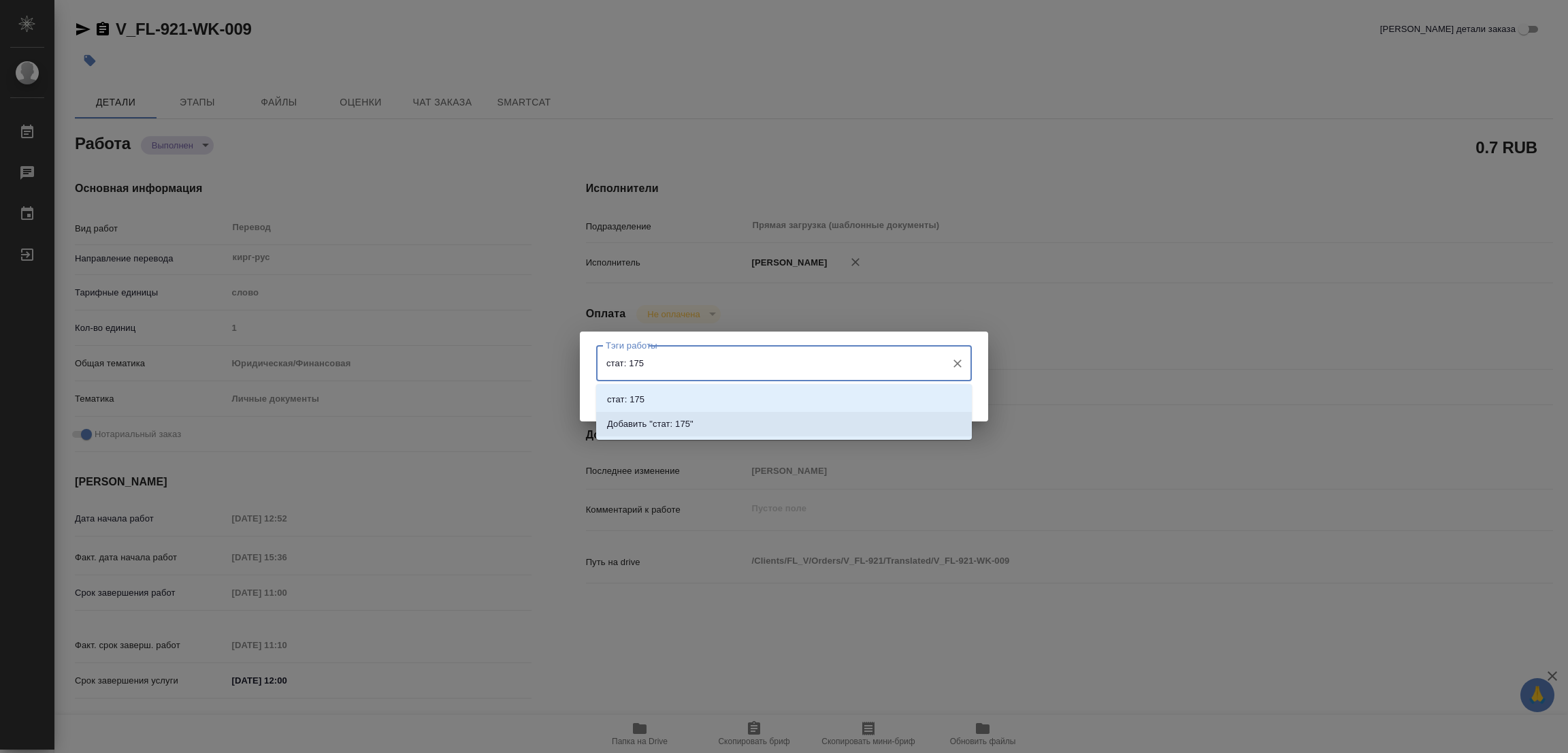
click at [680, 418] on p "Добавить "стат: 175"" at bounding box center [650, 423] width 87 height 13
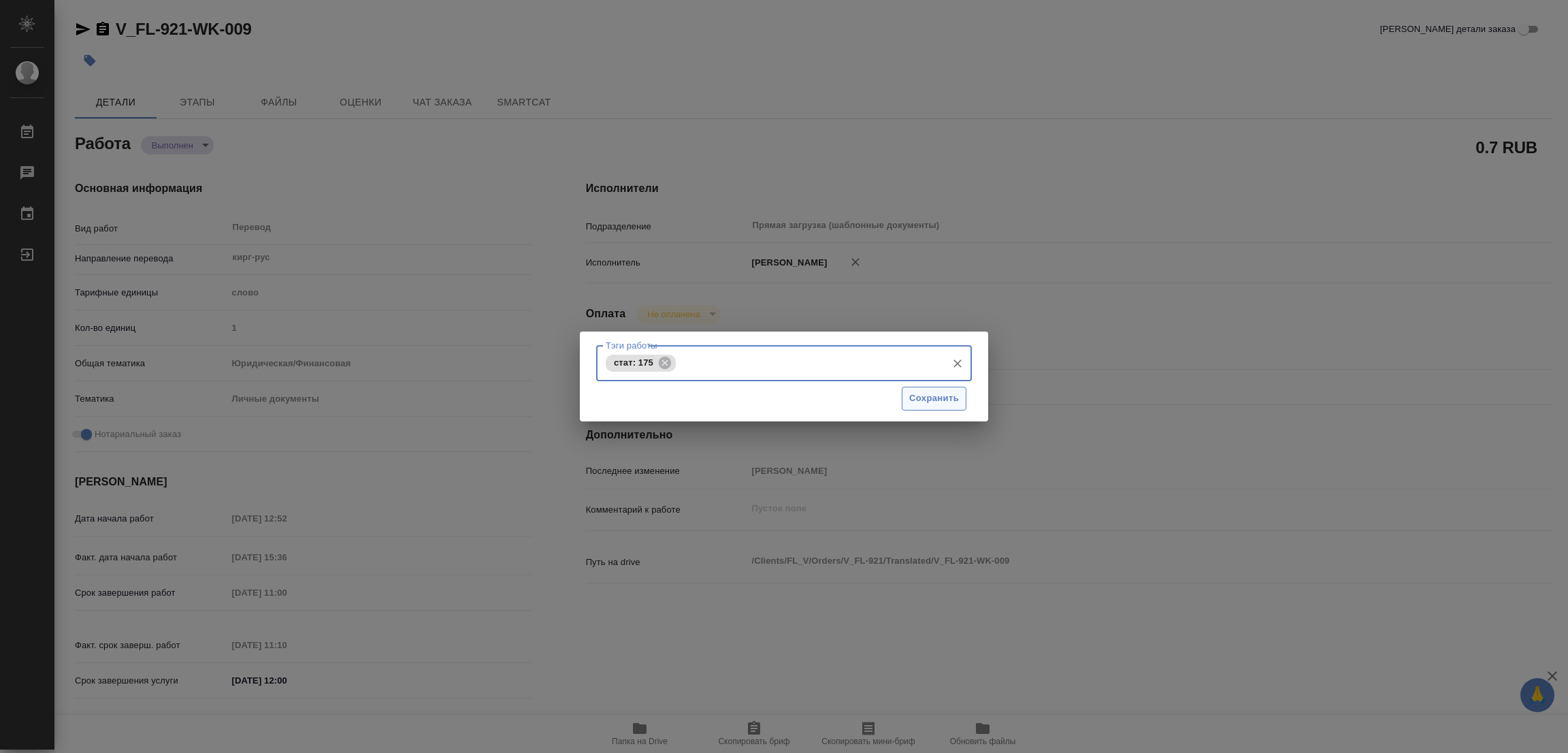
click at [935, 398] on span "Сохранить" at bounding box center [934, 399] width 50 height 16
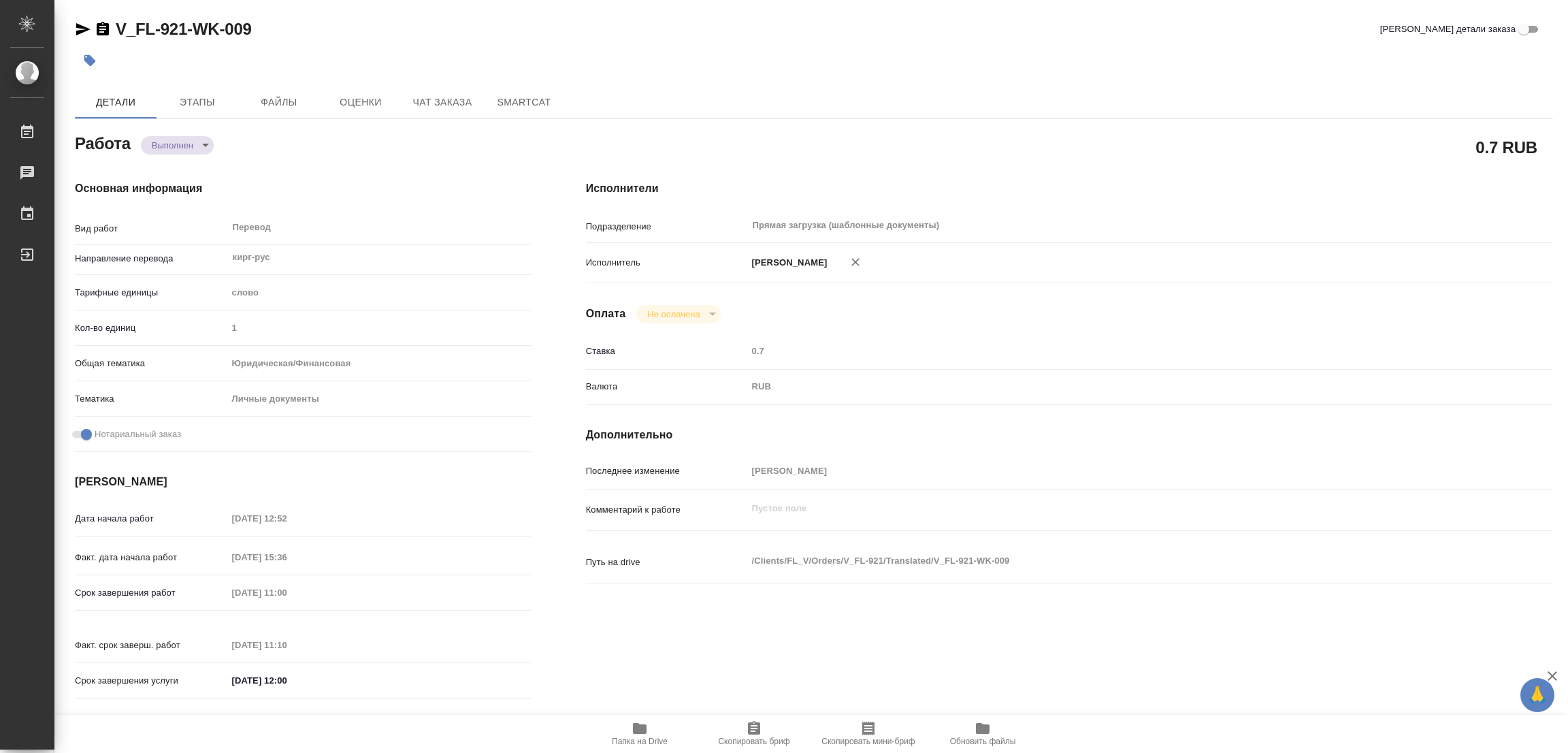
type input "completed"
type textarea "Перевод"
type textarea "x"
type input "кирг-рус"
type input "5a8b1489cc6b4906c91bfd90"
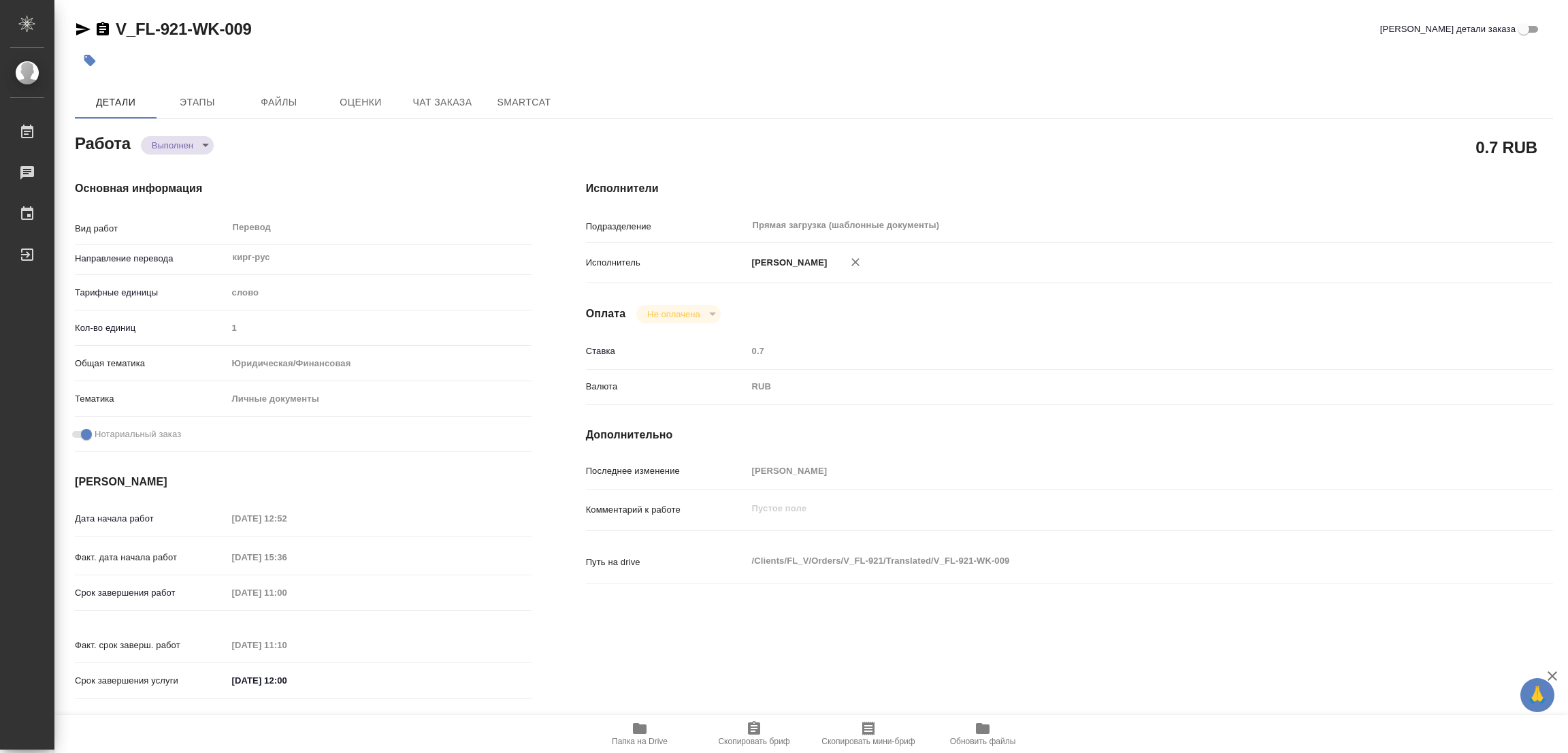
type input "1"
type input "yr-fn"
type input "5a8b8b956a9677013d343cfe"
checkbox input "true"
type input "17.09.2025 12:52"
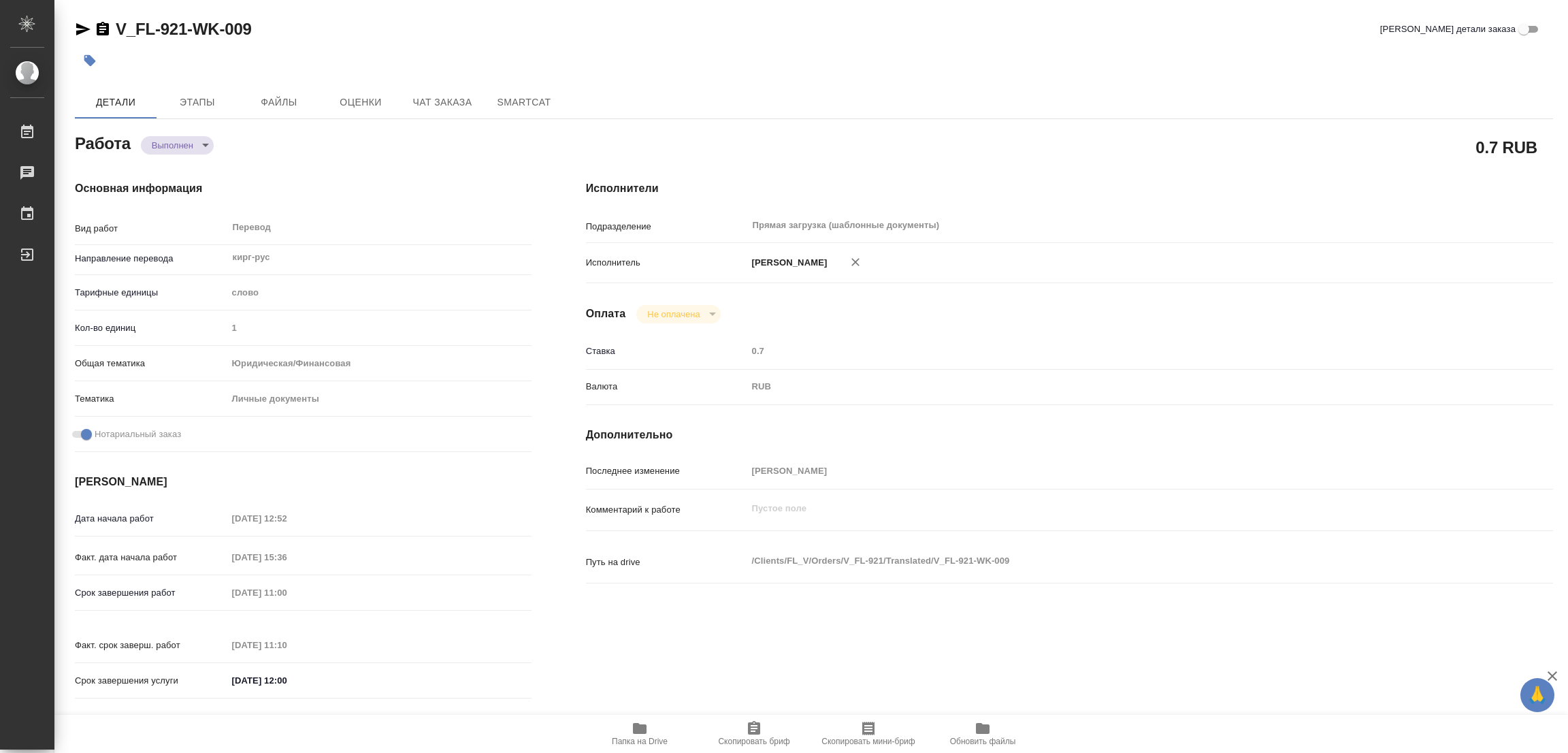
type input "17.09.2025 15:36"
type input "18.09.2025 11:00"
type input "18.09.2025 11:10"
type input "18.09.2025 12:00"
type input "Прямая загрузка (шаблонные документы)"
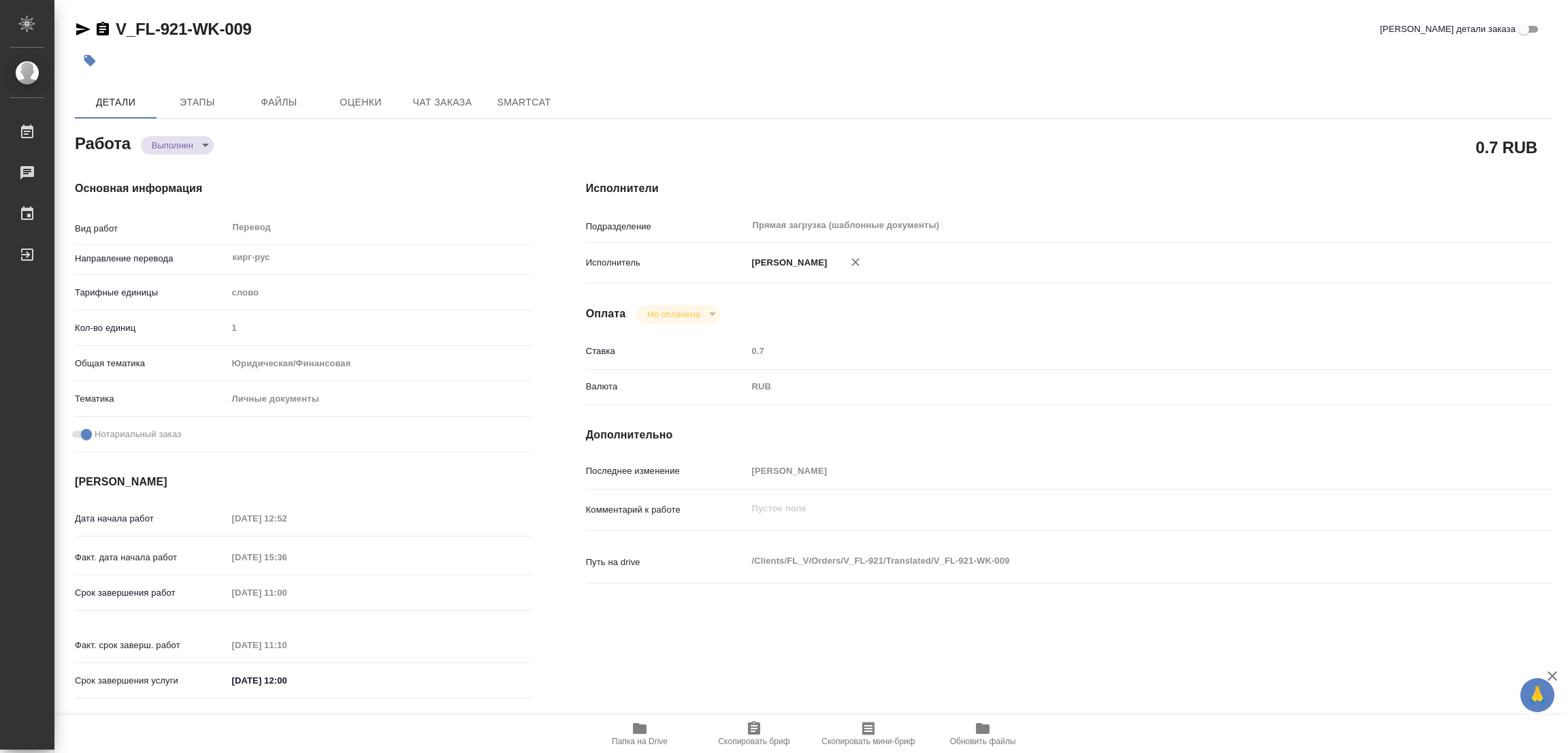
type input "notPayed"
type input "0.7"
type input "RUB"
type input "[PERSON_NAME]"
type textarea "x"
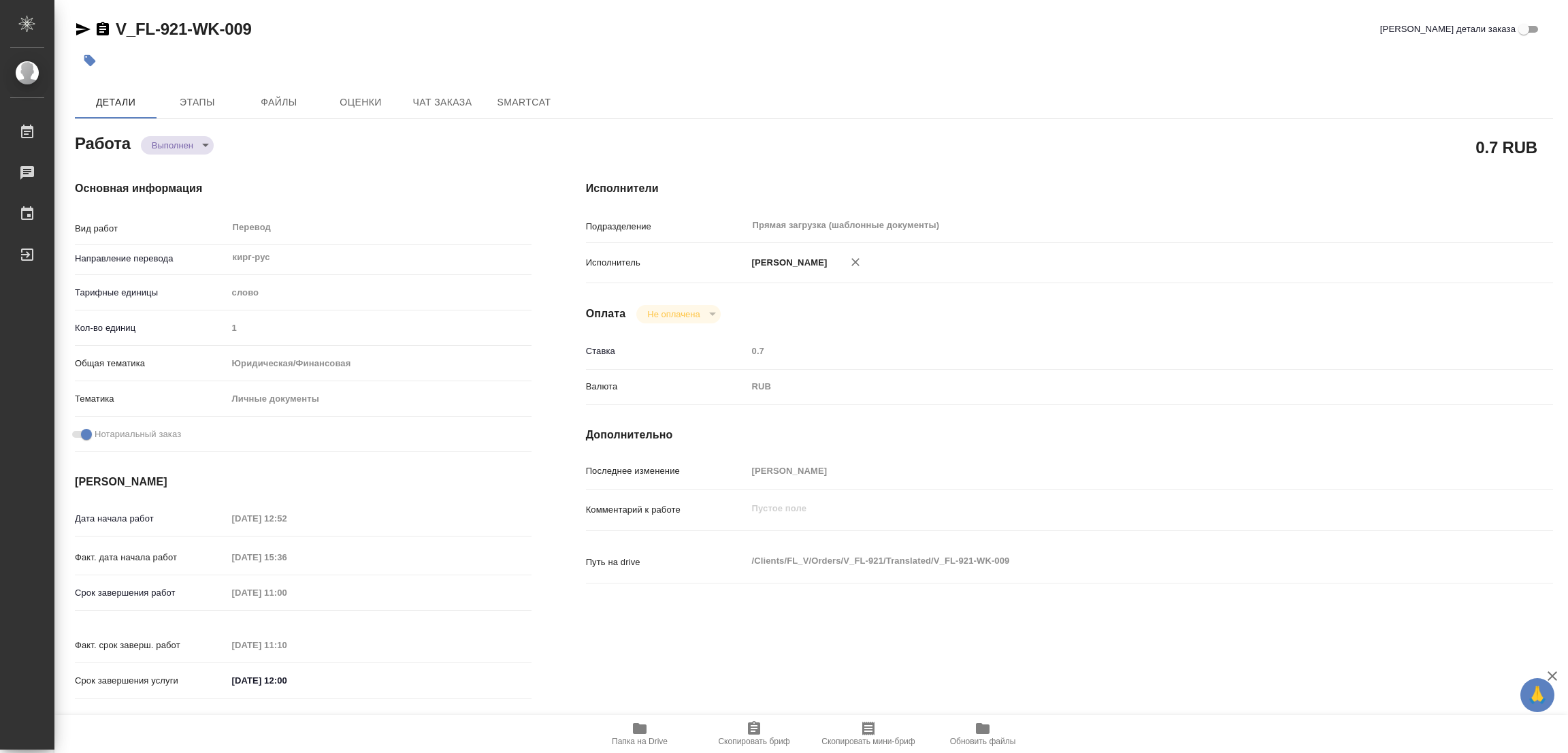
type textarea "/Clients/FL_V/Orders/V_FL-921/Translated/V_FL-921-WK-009"
type textarea "x"
type input "V_FL-921"
type input "Перевод Стандарт"
type input "Перевод, Редактура, Приёмка по качеству, Корректура, Постредактура машинного пе…"
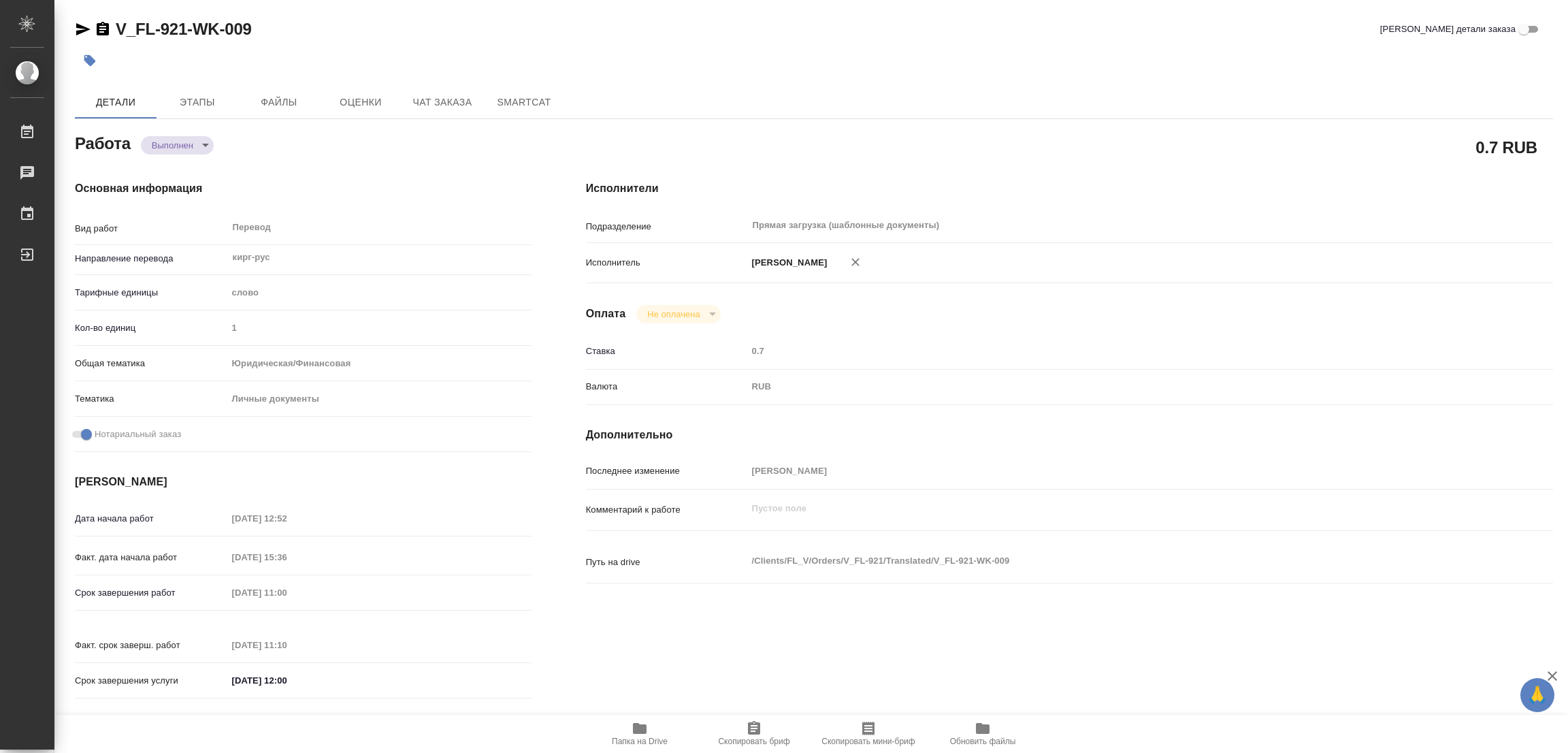
type input "Антонова Кристина, Касымов Тимур"
type input "/Clients/FL_V/Orders/V_FL-921"
type textarea "x"
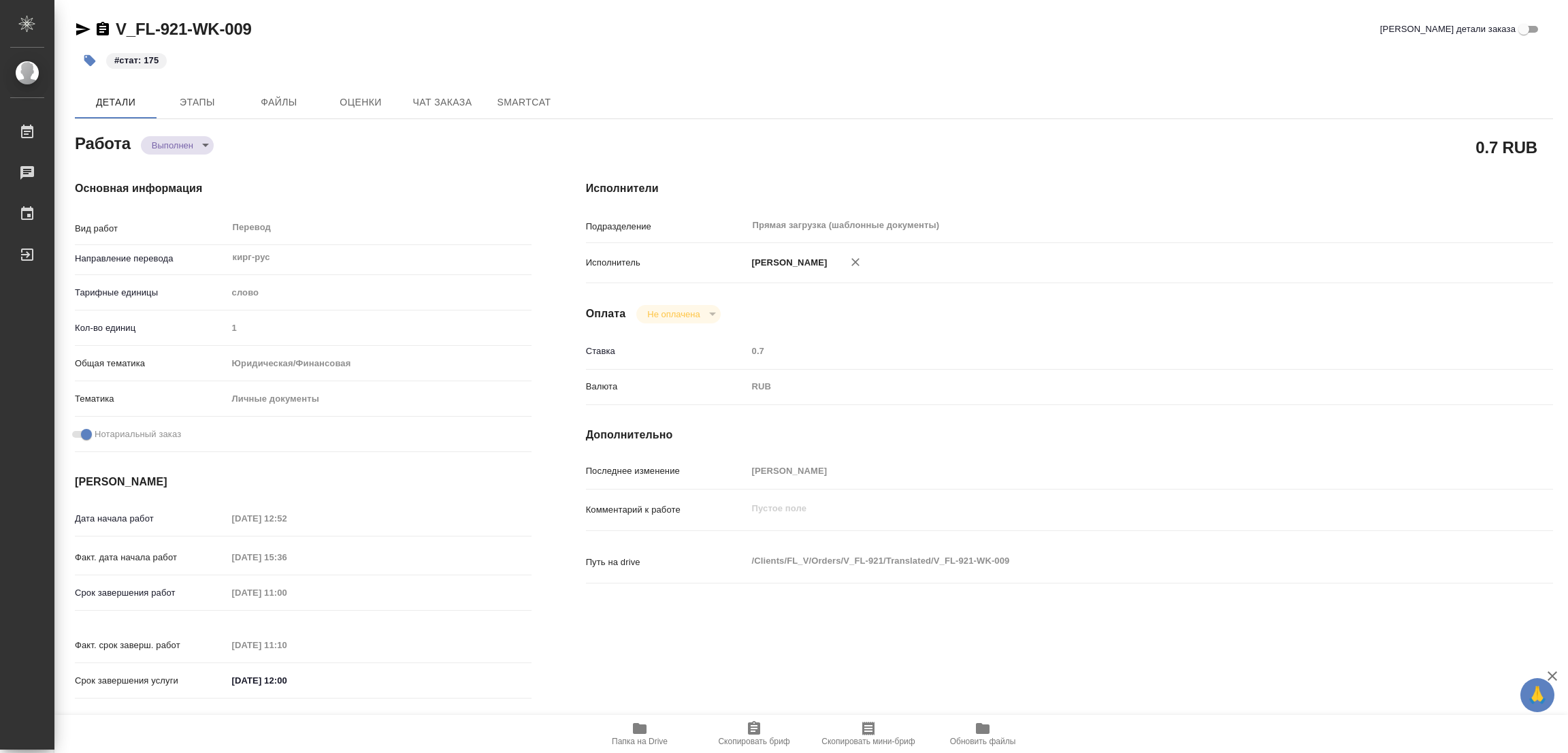
type textarea "x"
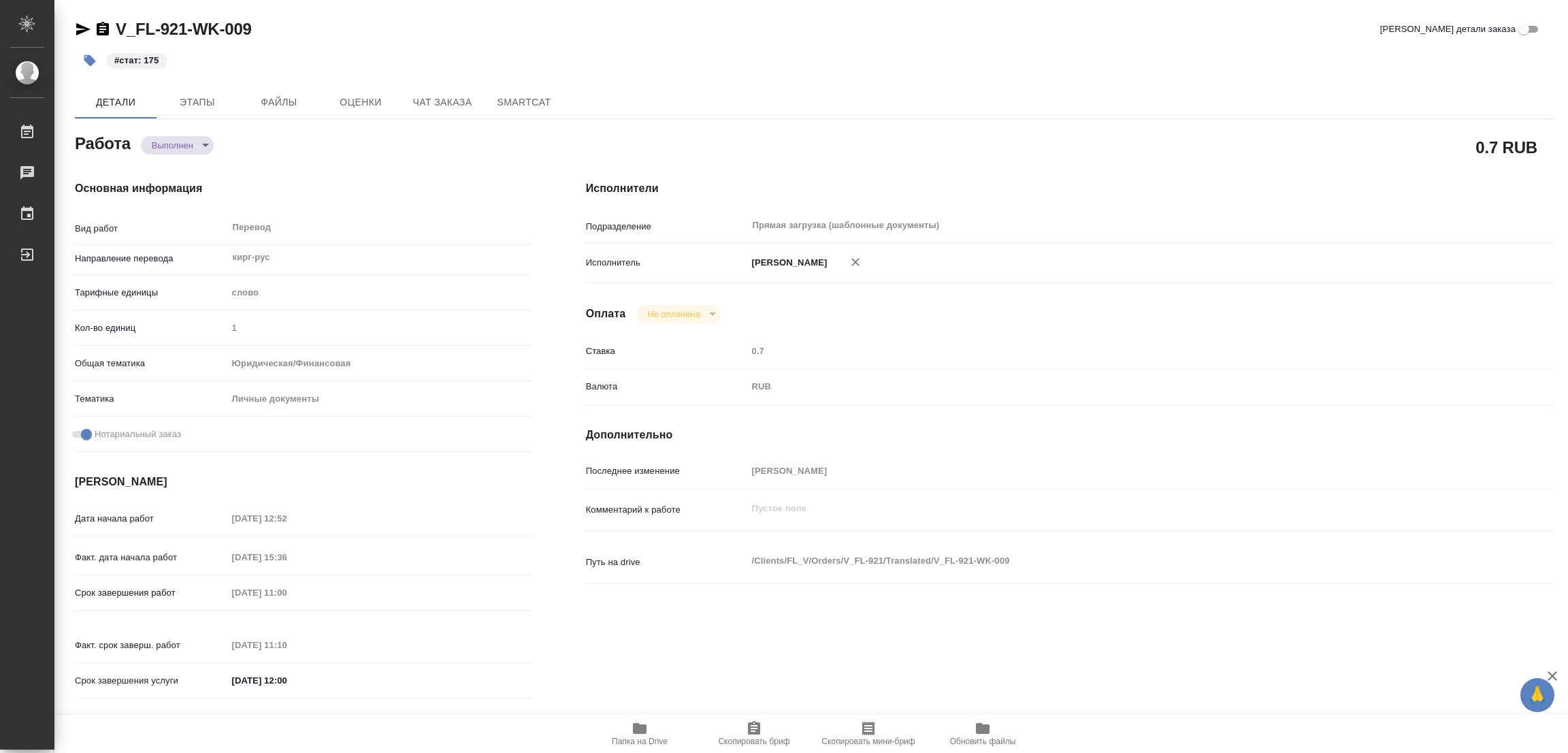
type textarea "x"
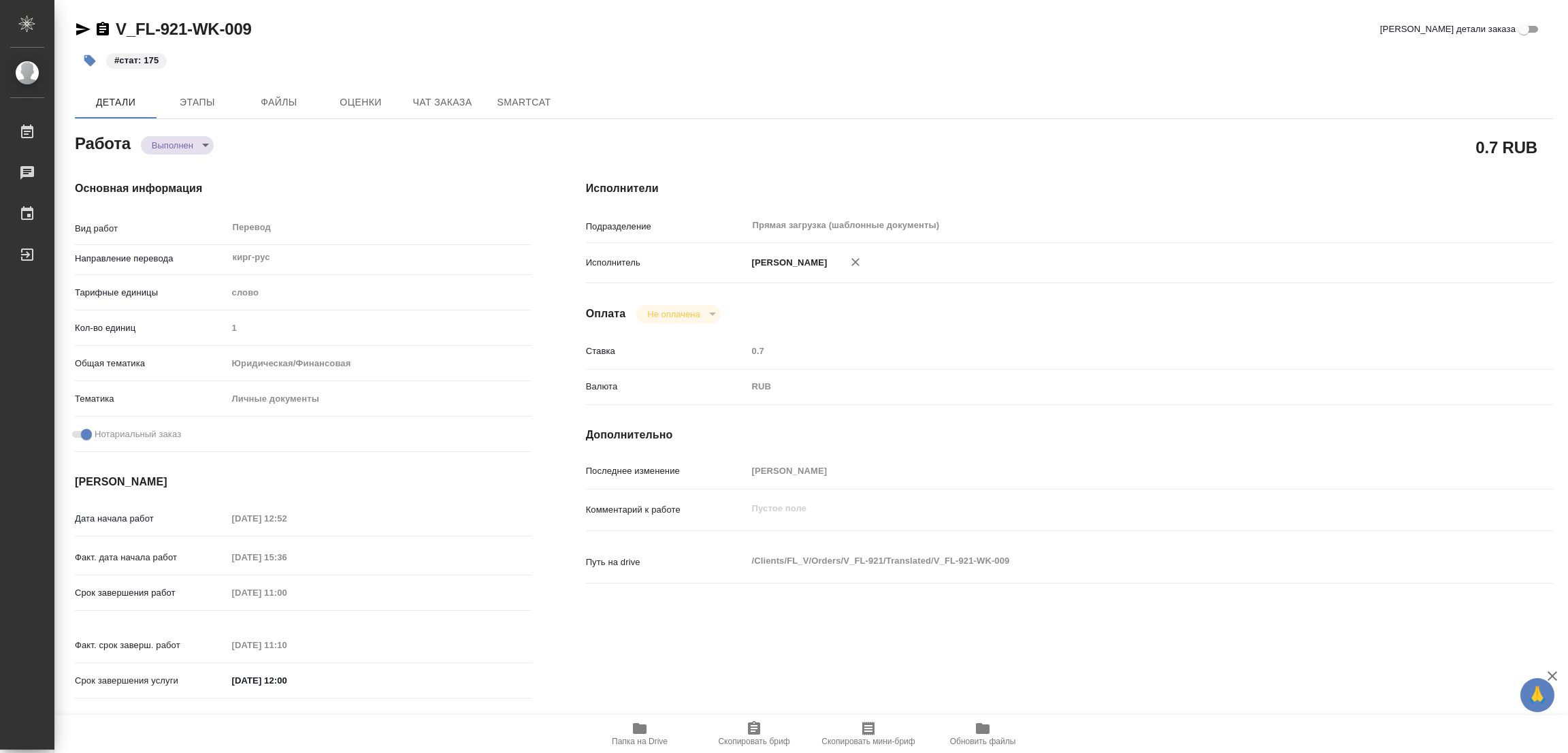
type textarea "x"
click at [574, 49] on div "#стат: 175" at bounding box center [567, 60] width 985 height 30
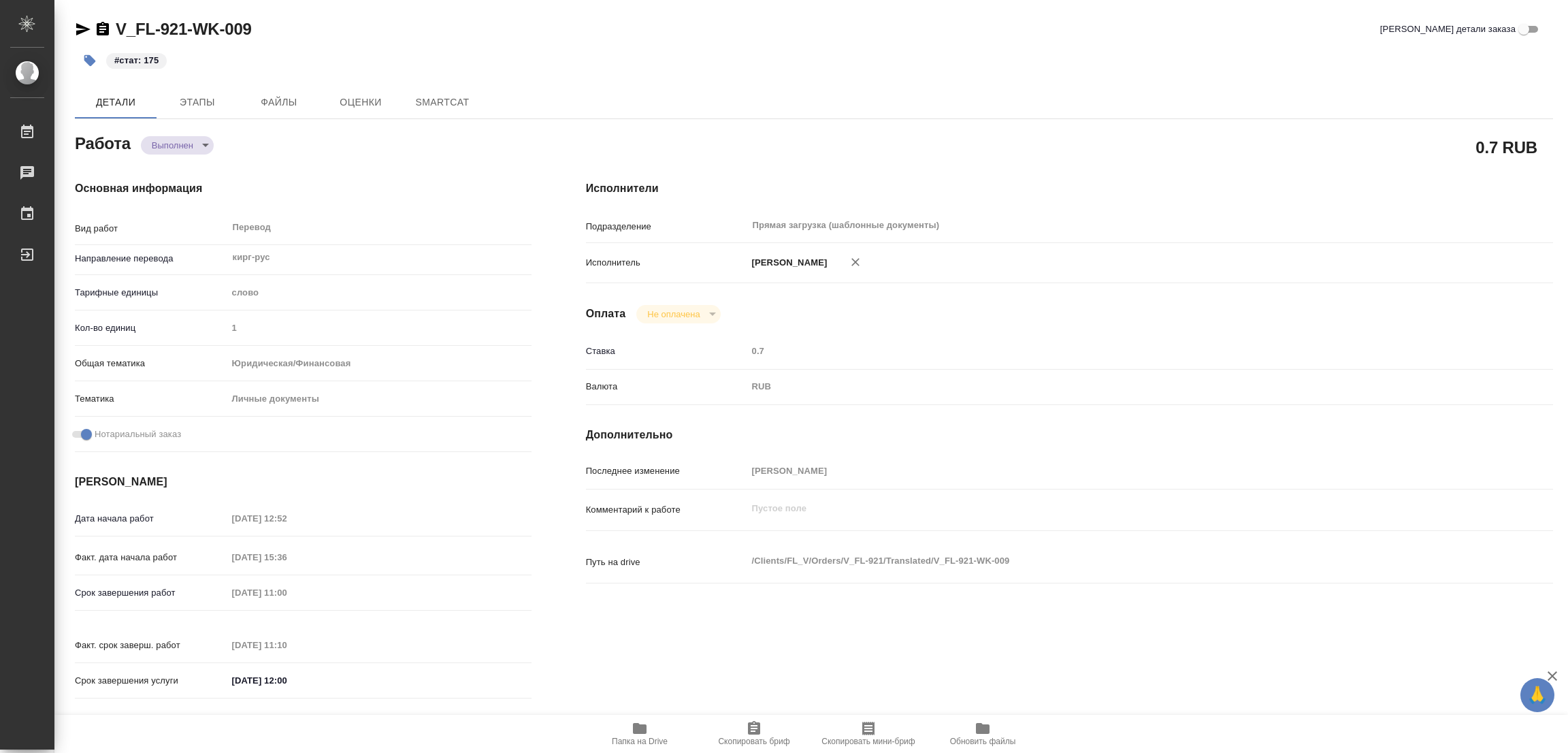
type textarea "x"
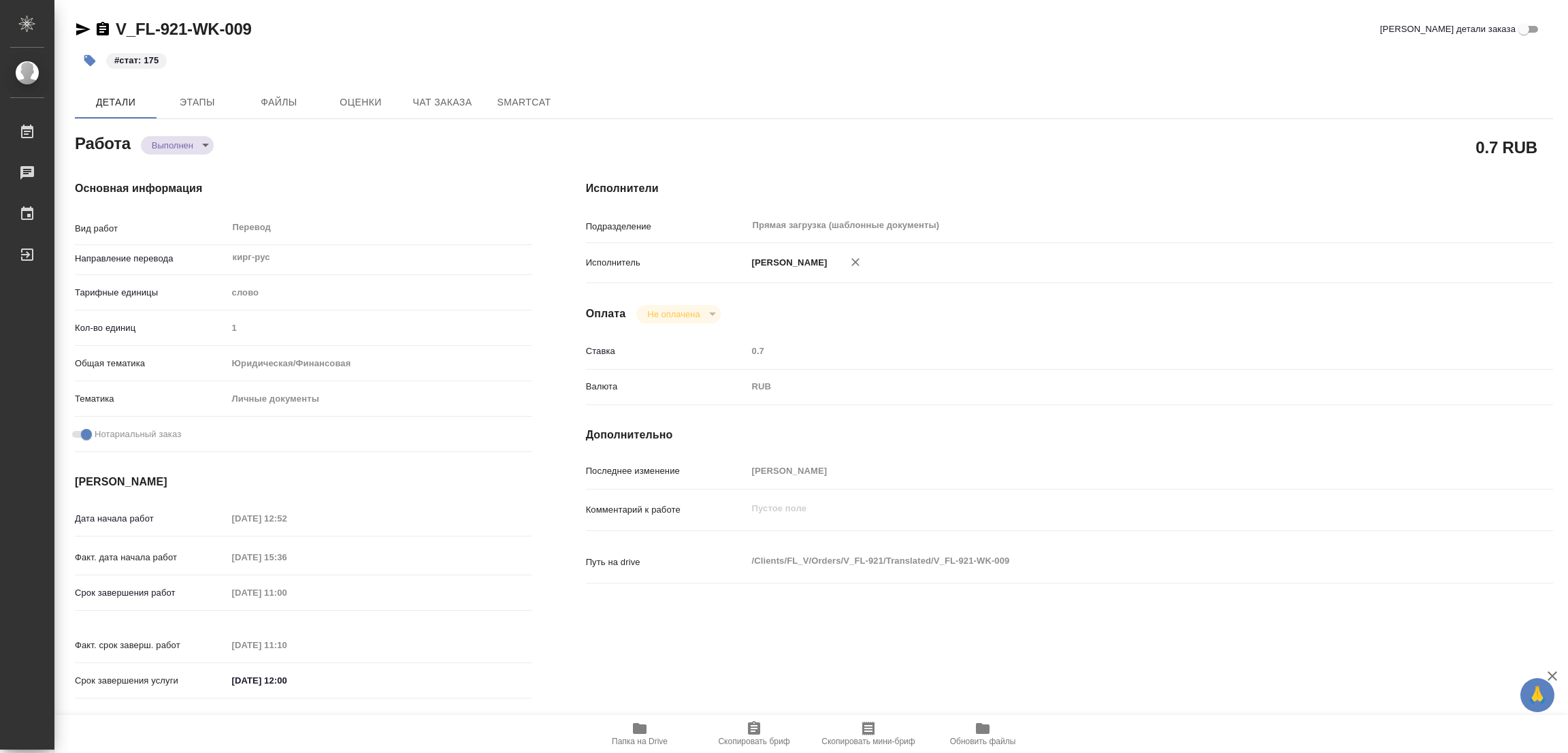
type textarea "x"
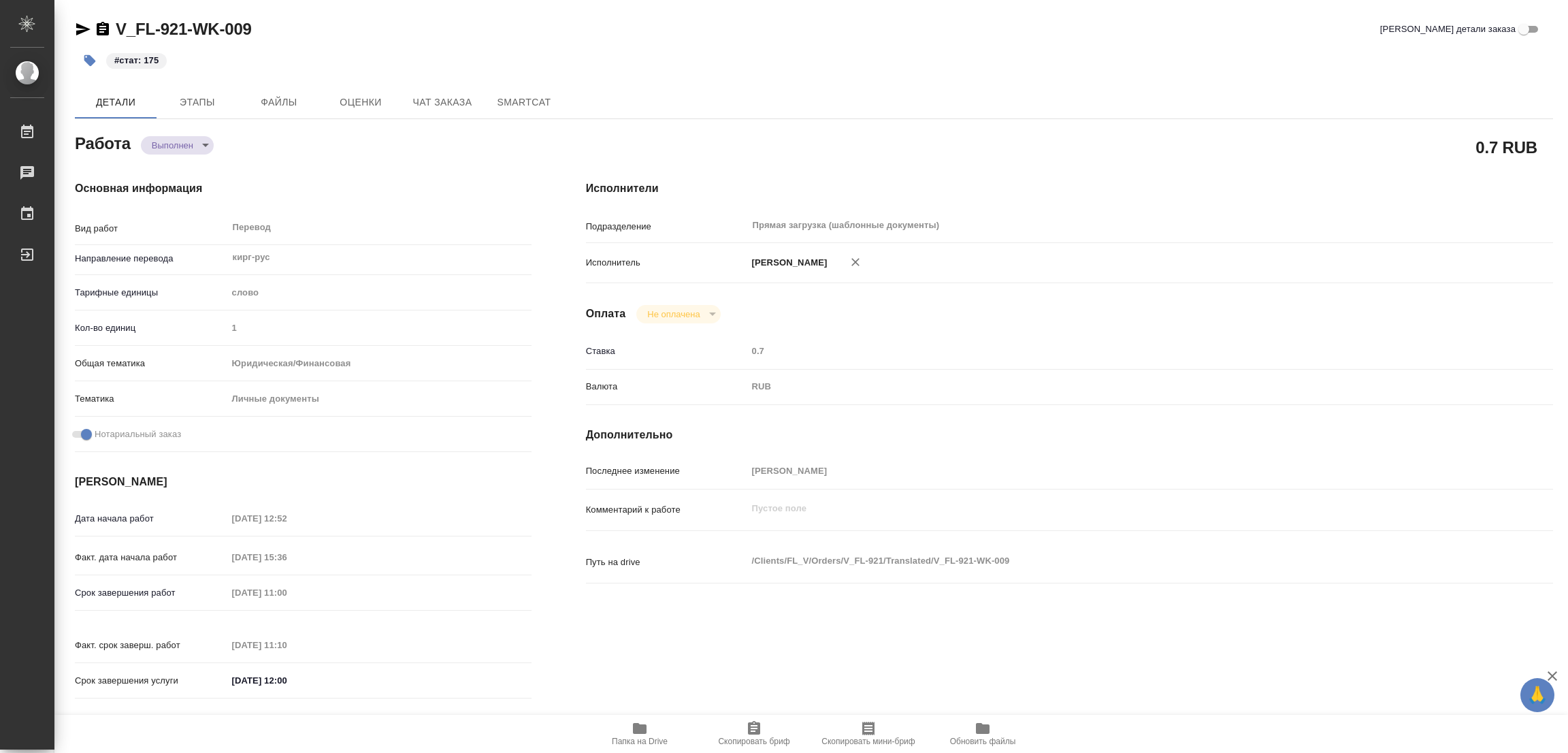
type textarea "x"
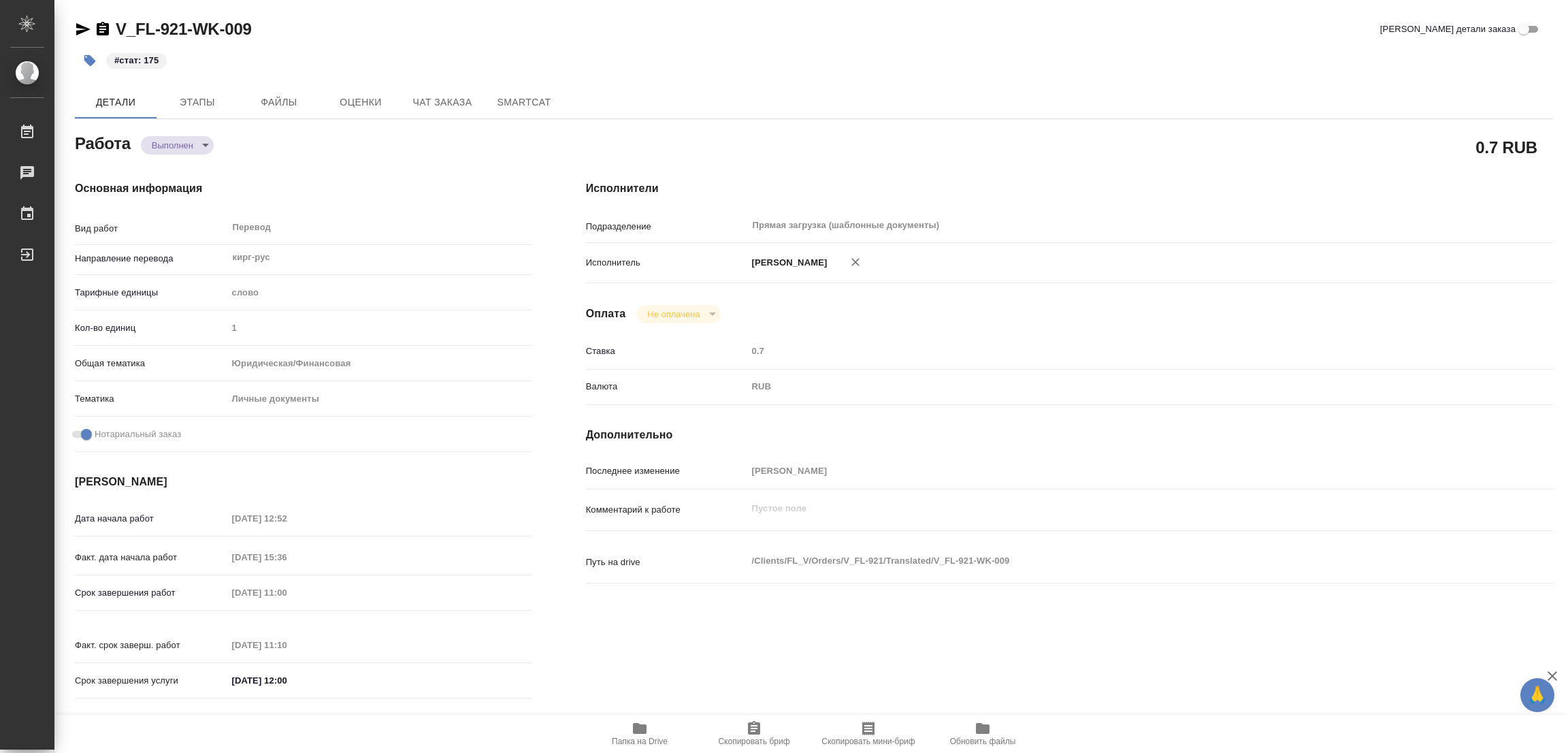
type textarea "x"
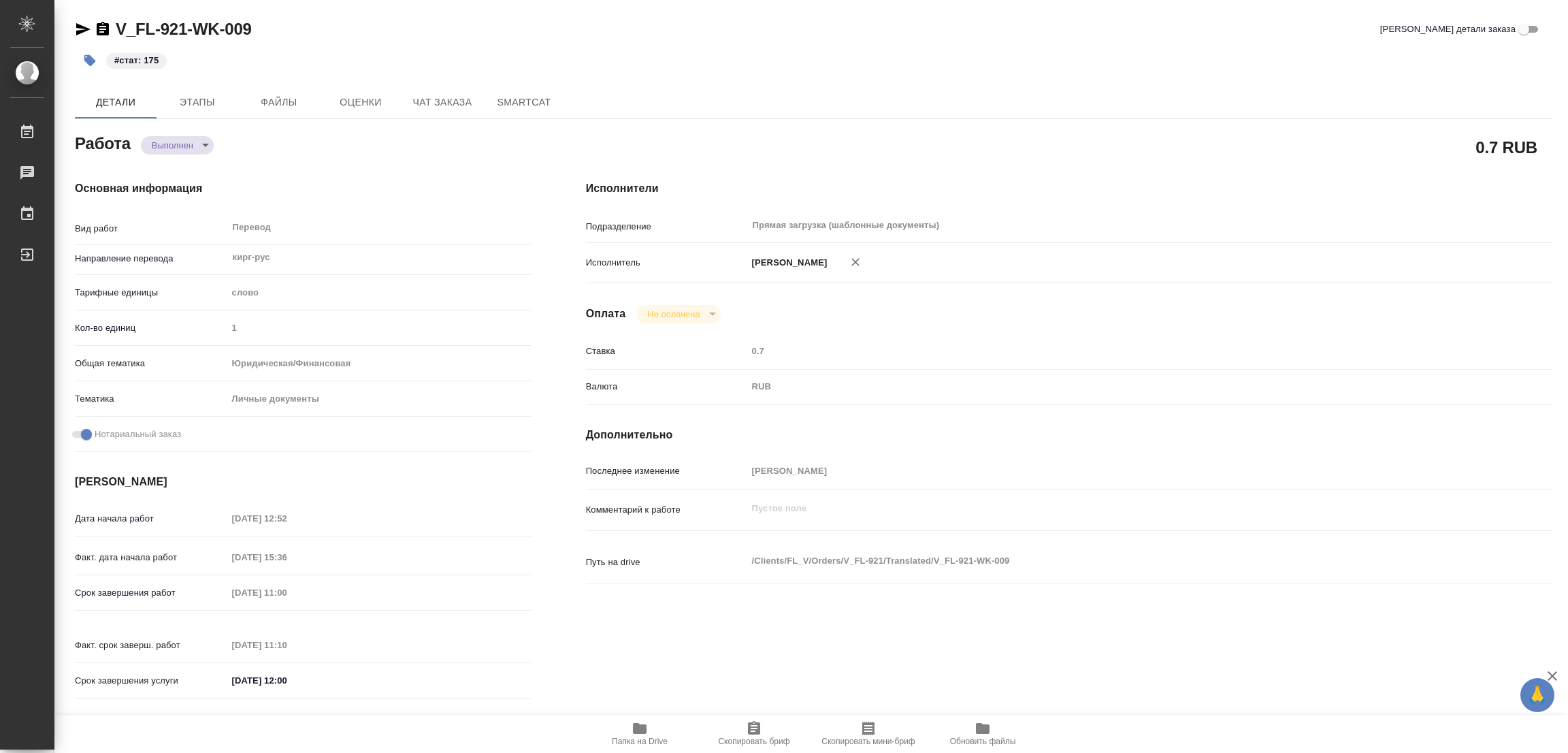
type textarea "x"
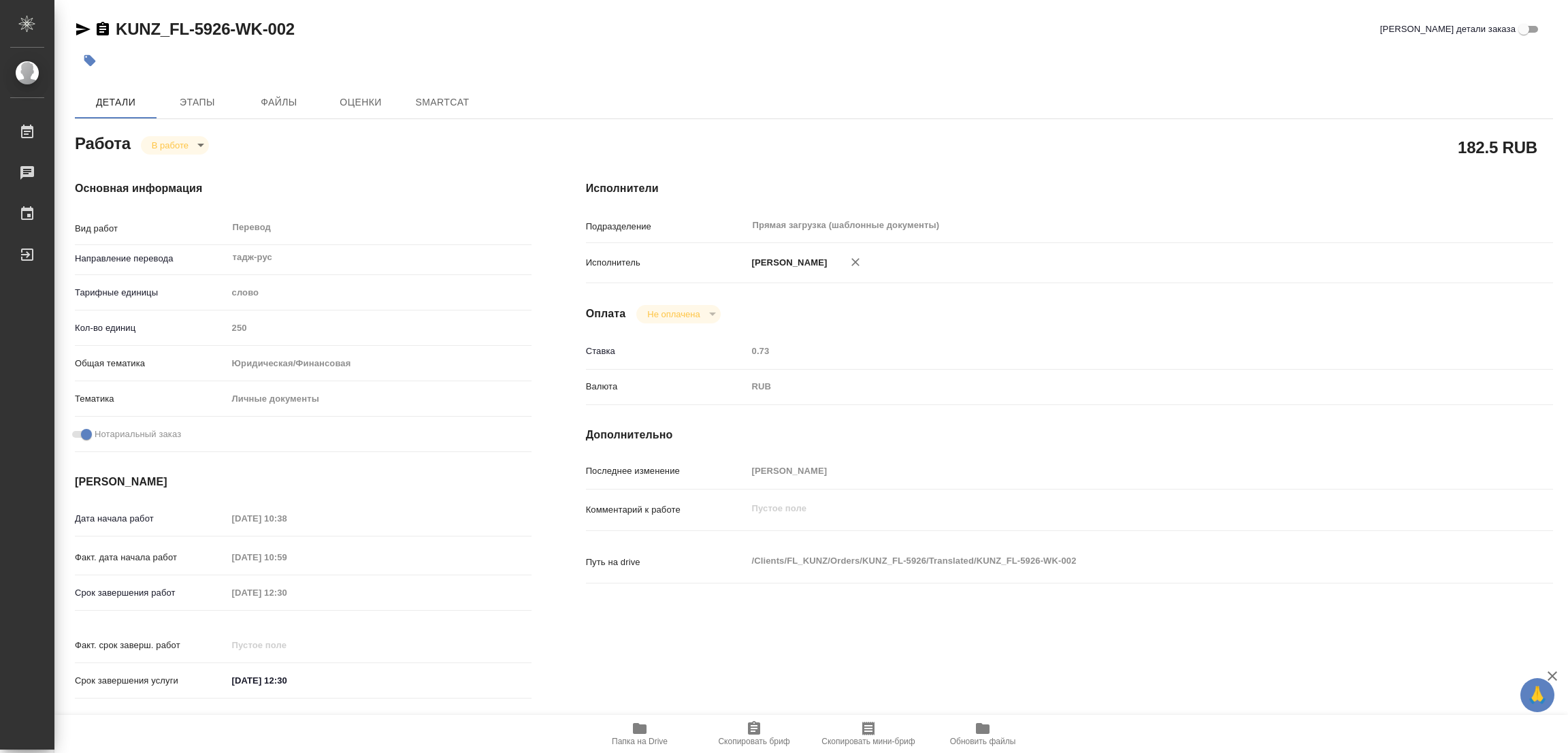
type textarea "x"
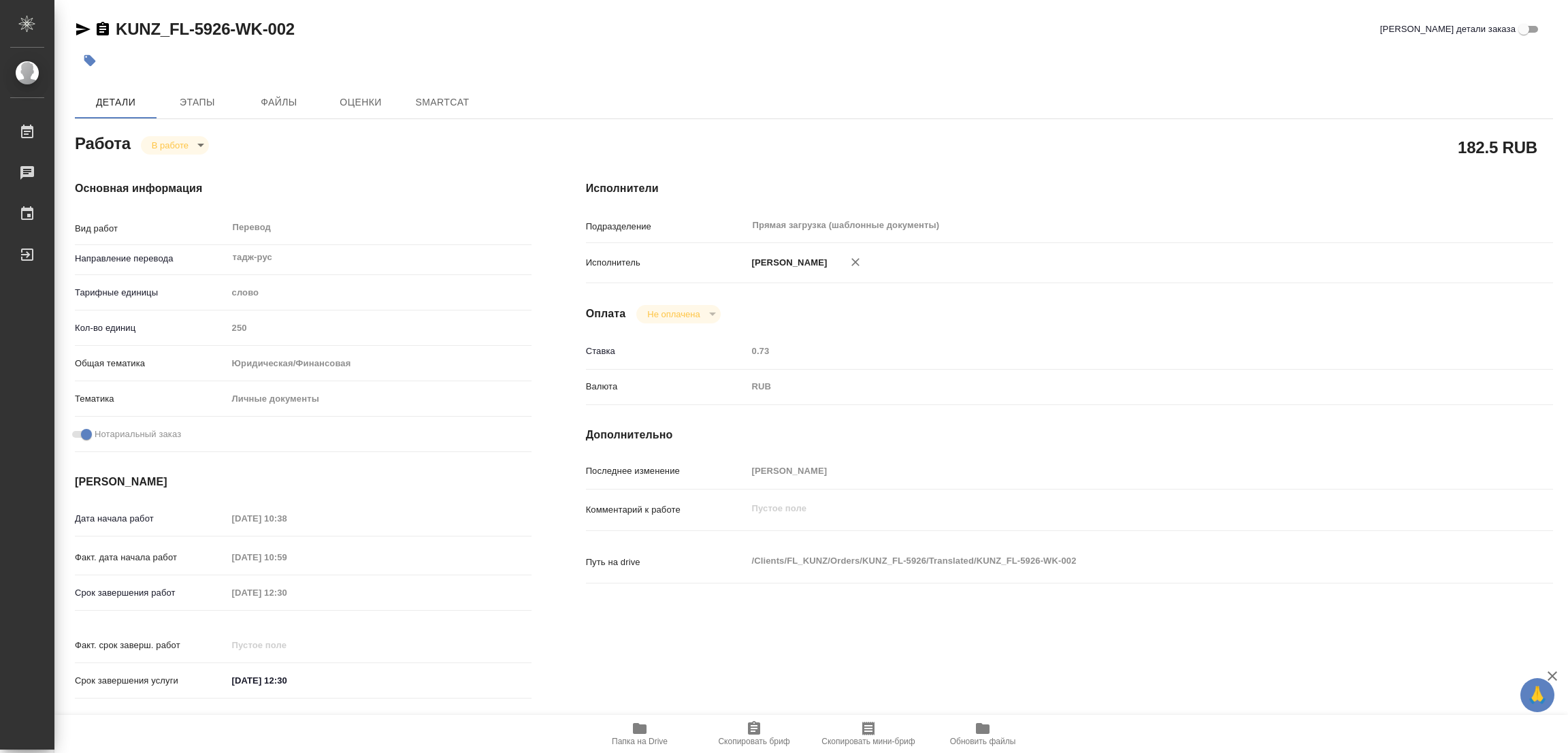
type textarea "x"
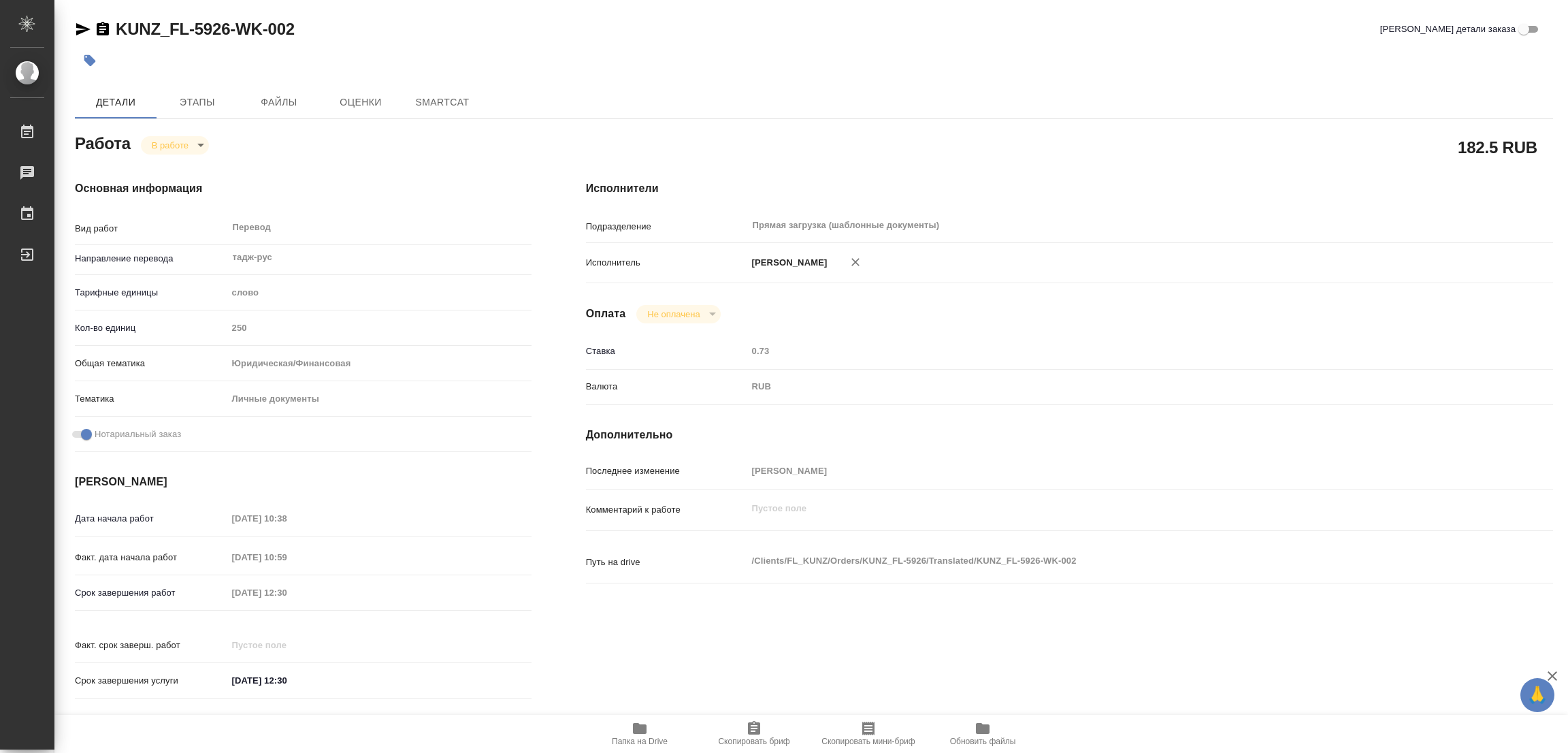
type textarea "x"
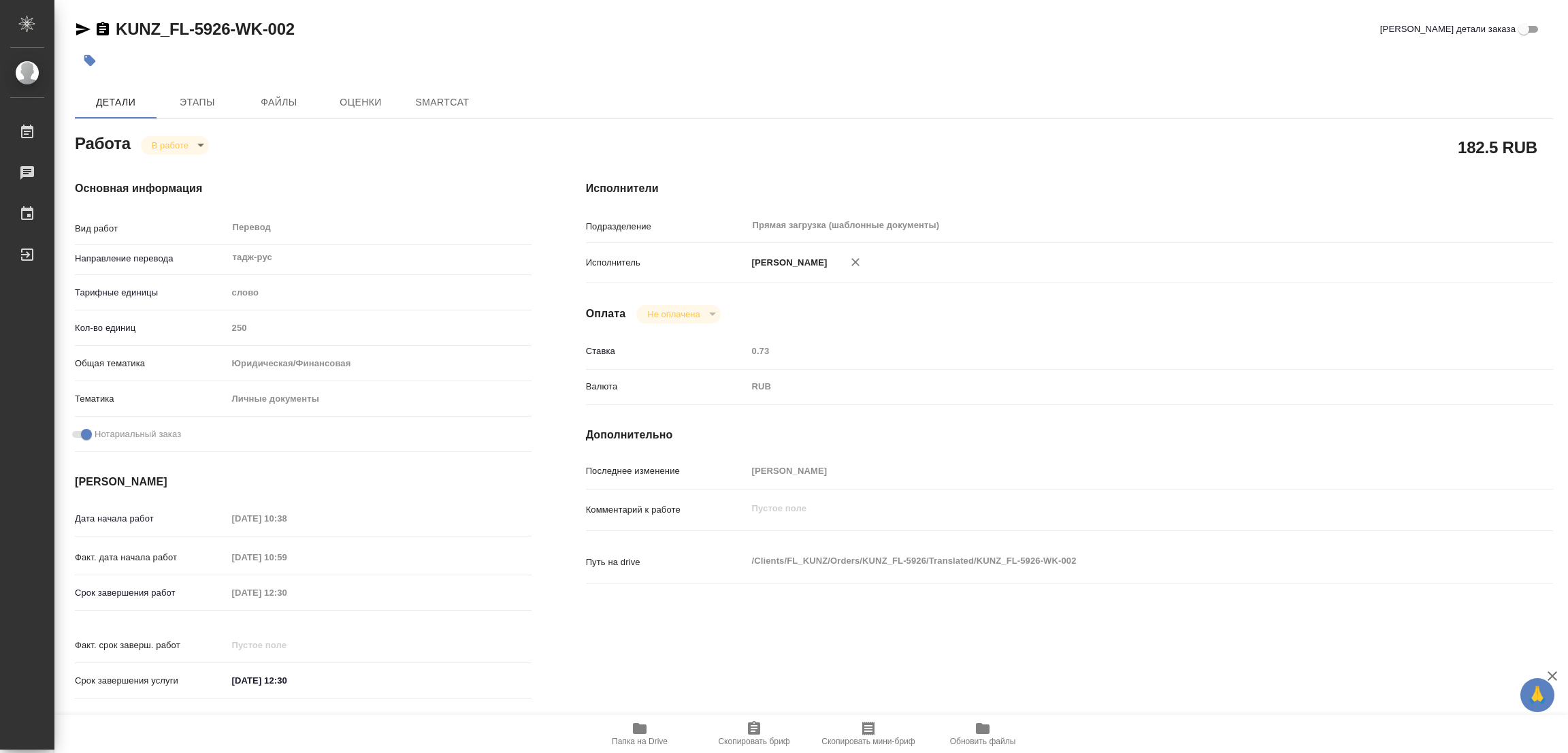
type textarea "x"
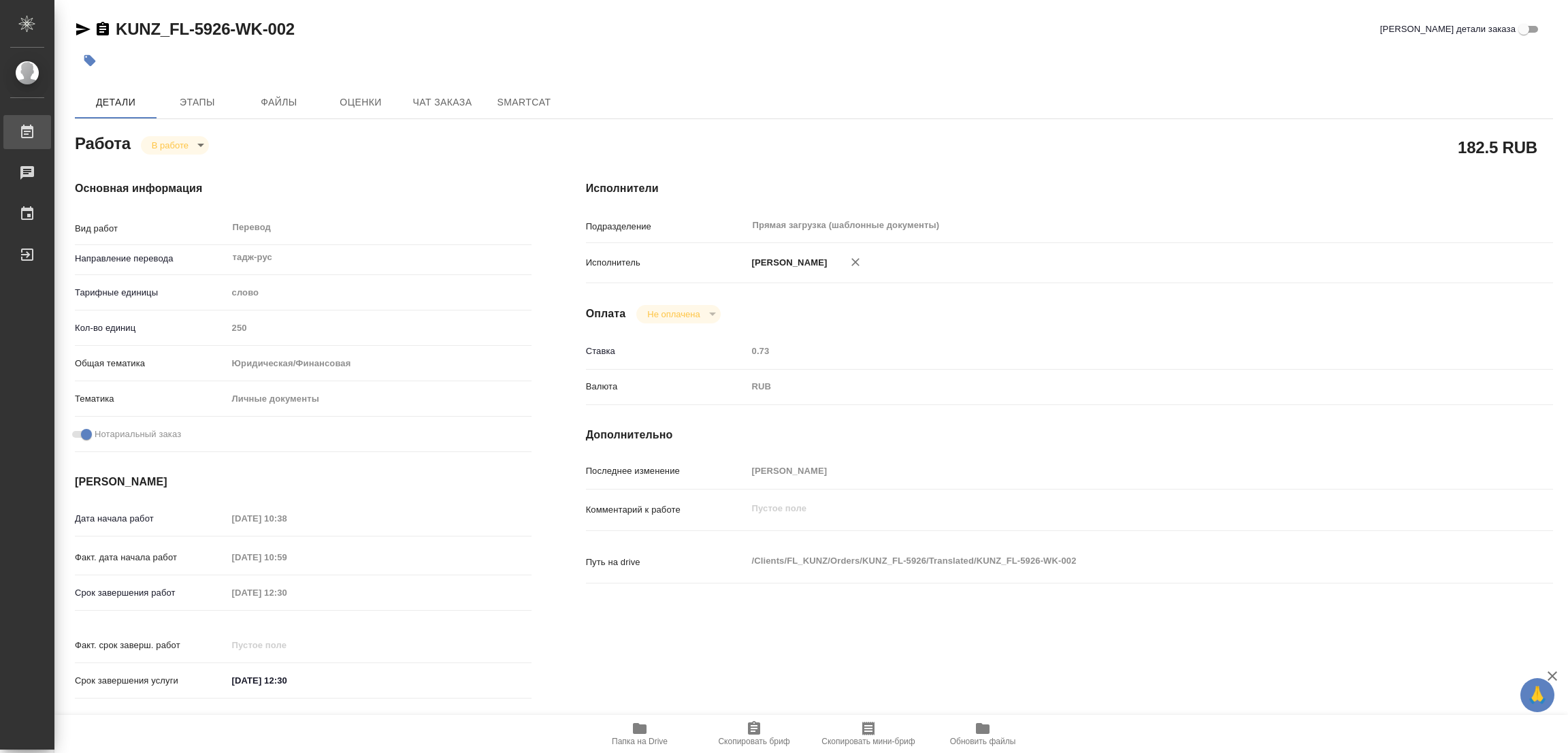
type textarea "x"
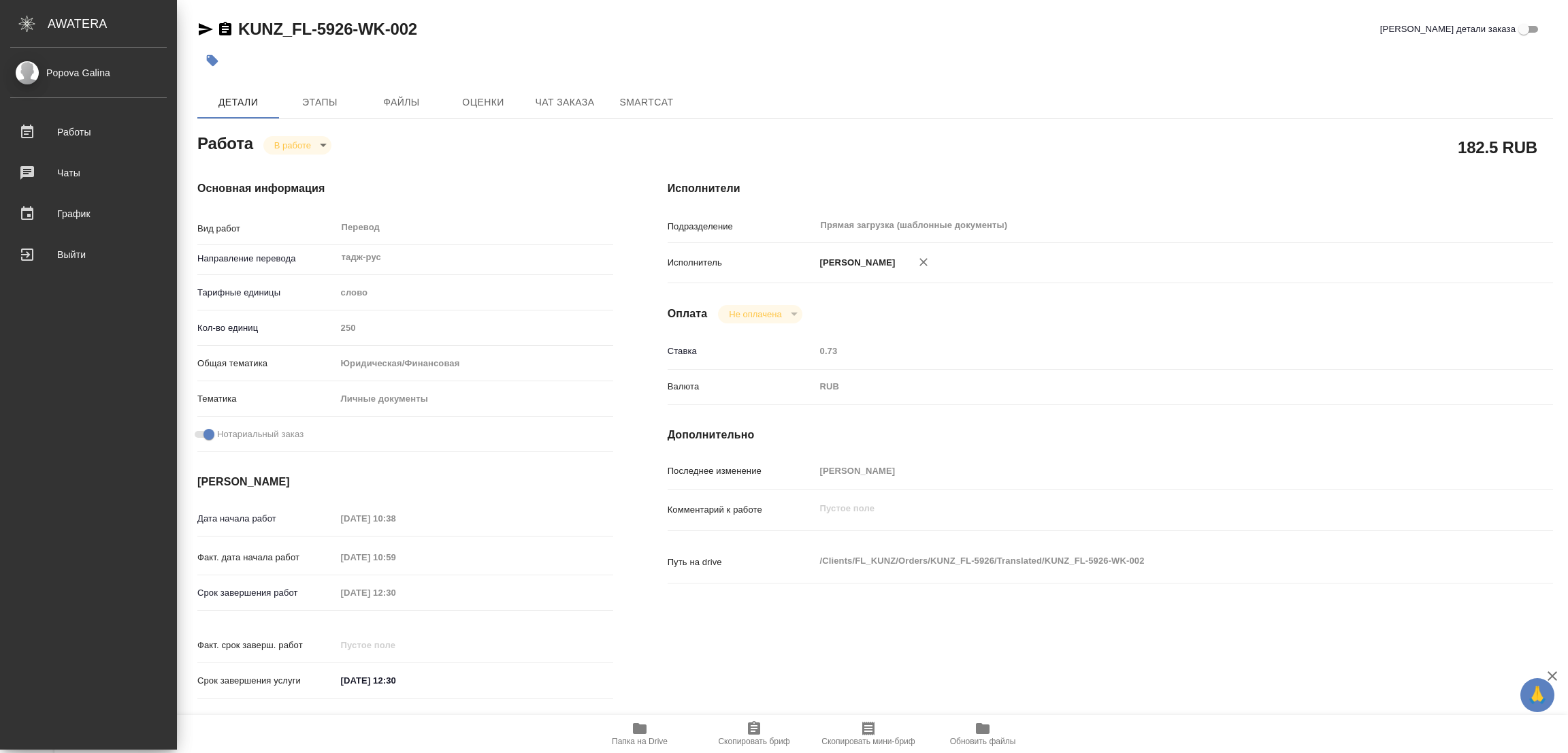
type textarea "x"
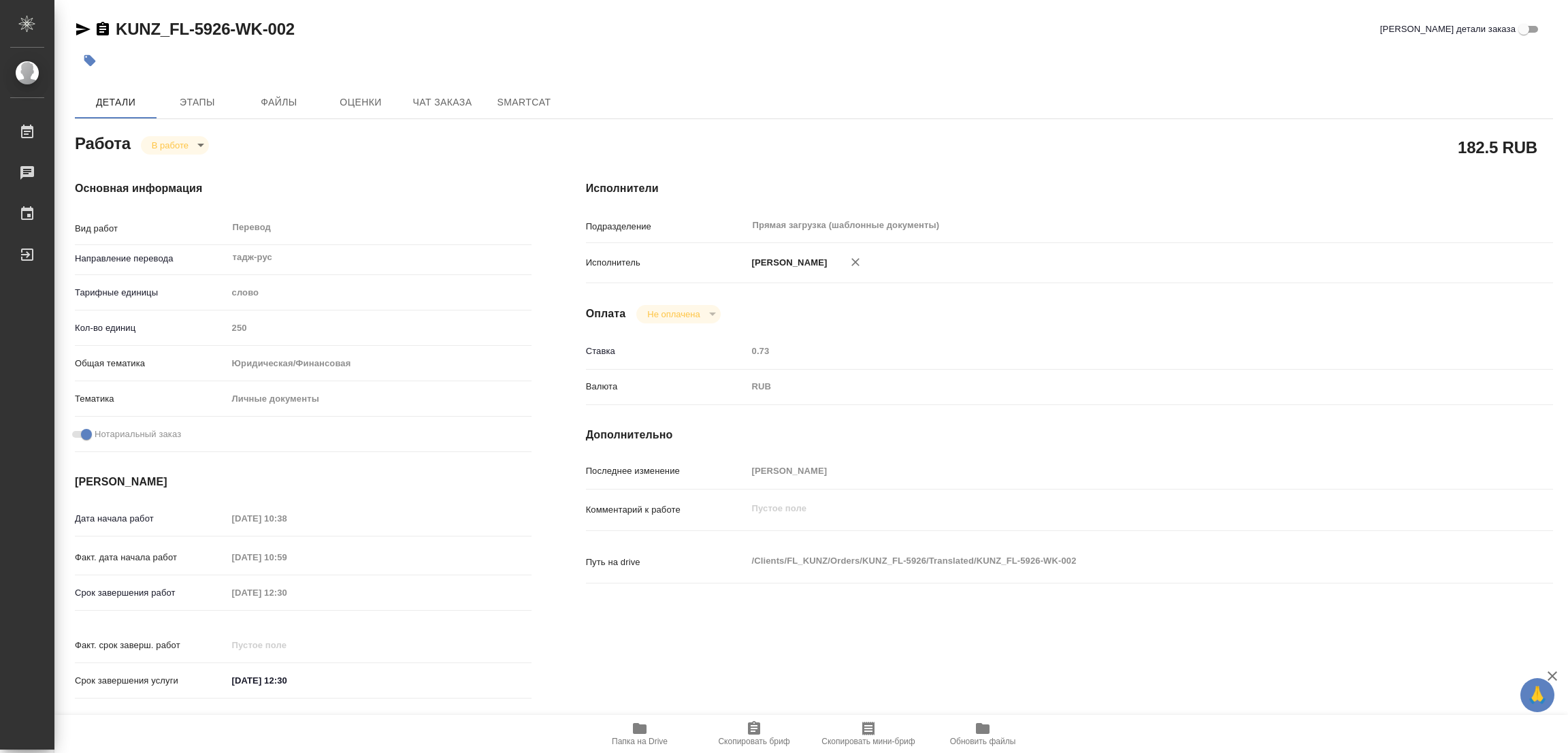
type textarea "x"
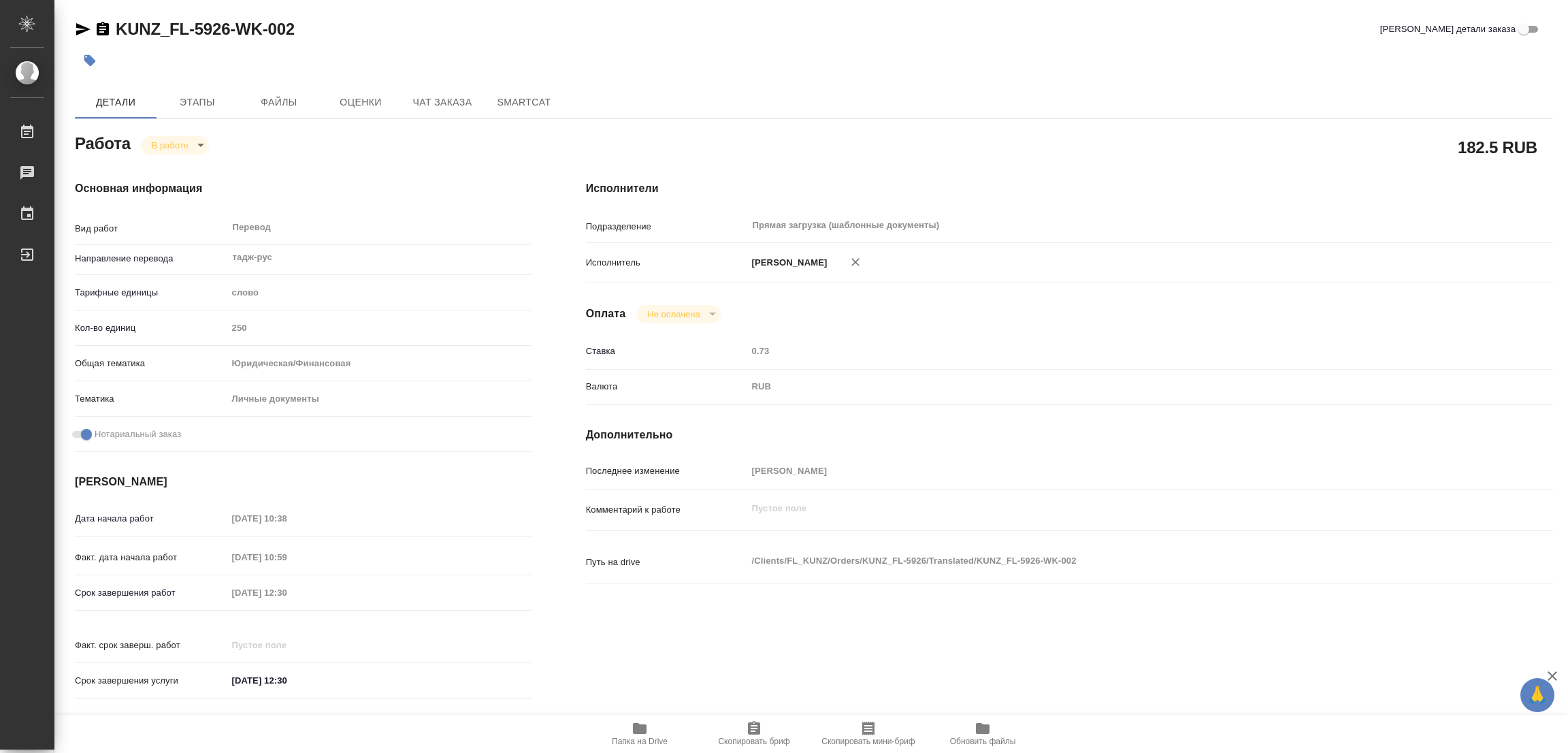
type textarea "x"
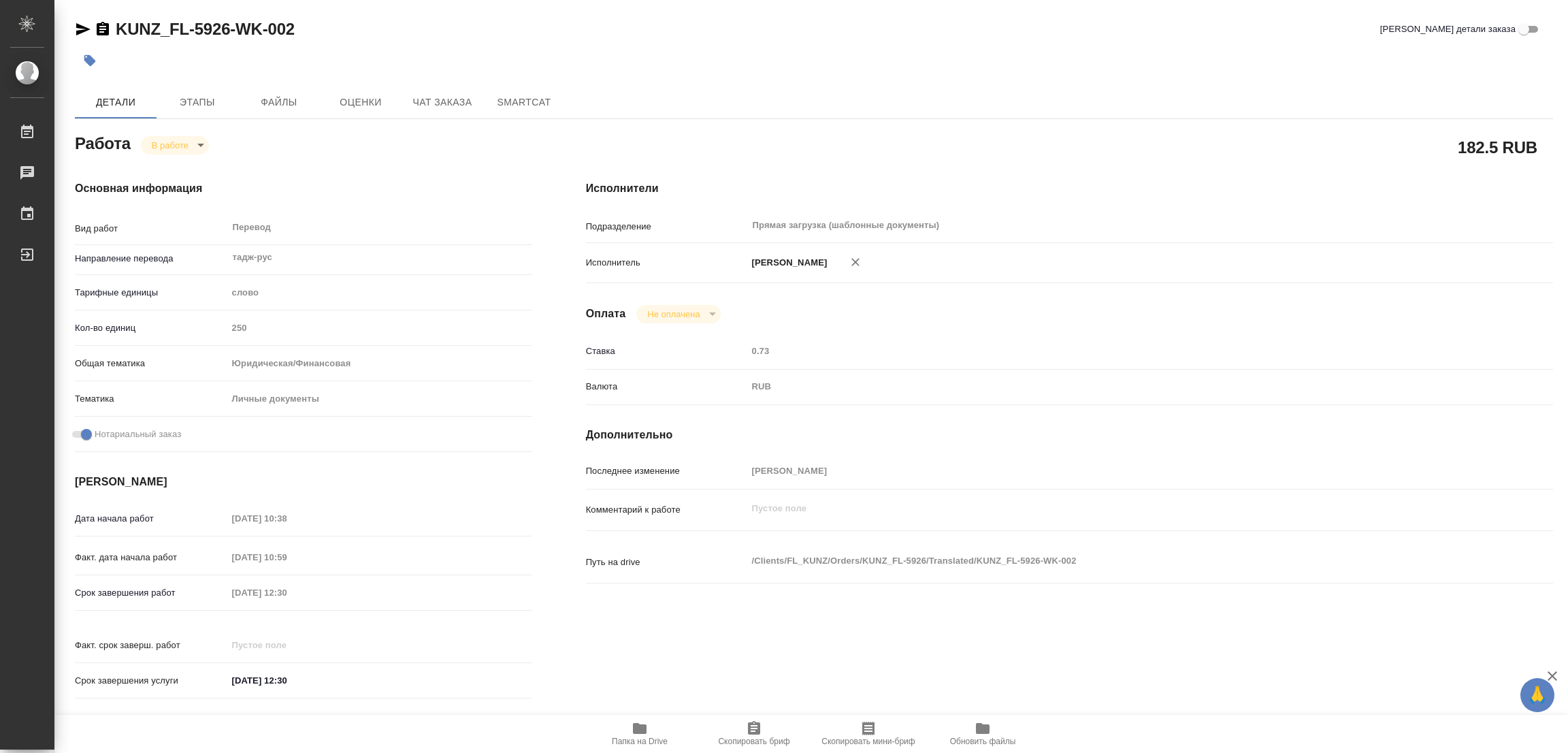
click at [634, 730] on icon "button" at bounding box center [639, 728] width 13 height 11
click at [191, 96] on span "Этапы" at bounding box center [198, 102] width 66 height 17
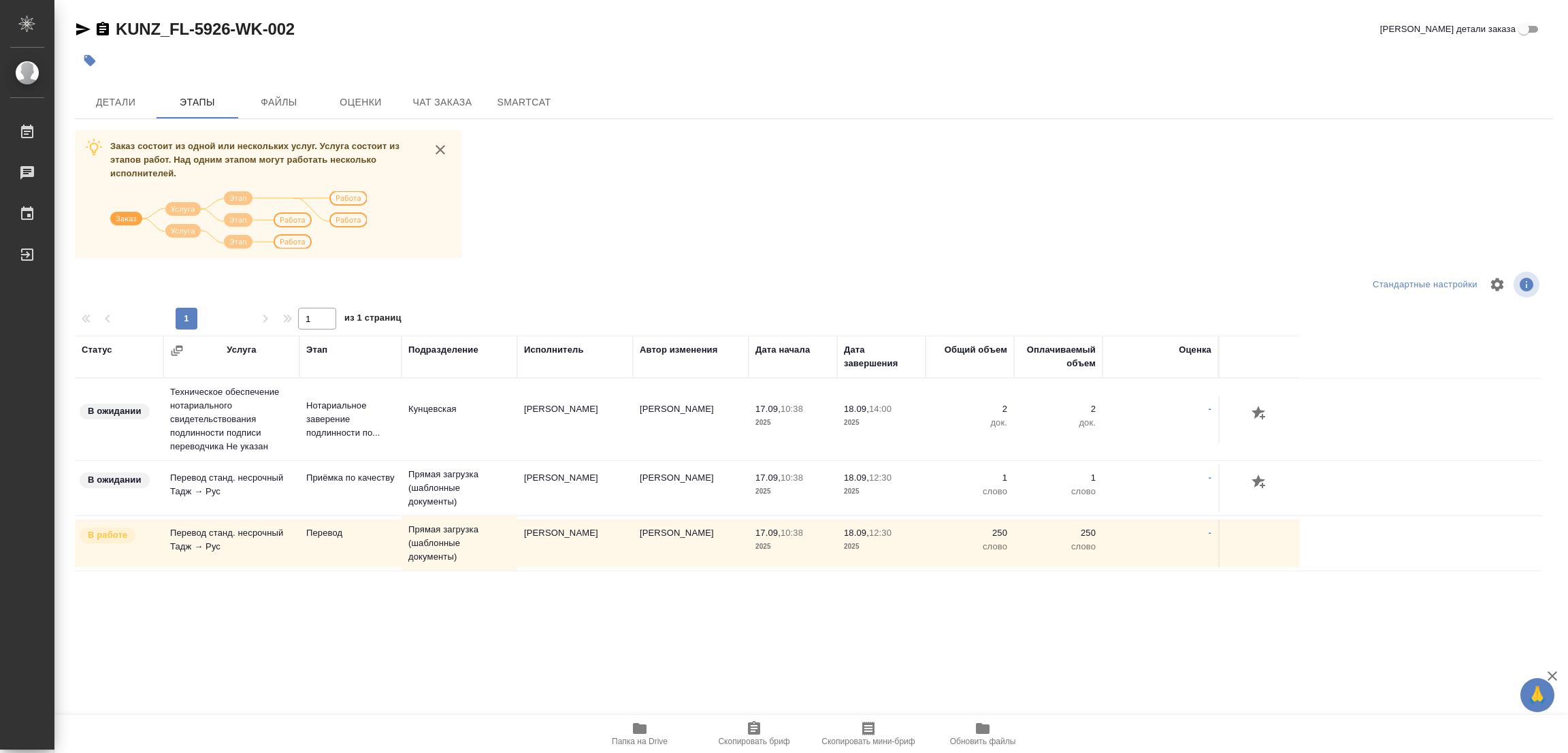
click at [782, 45] on div at bounding box center [567, 60] width 985 height 30
click at [111, 96] on span "Детали" at bounding box center [116, 102] width 66 height 17
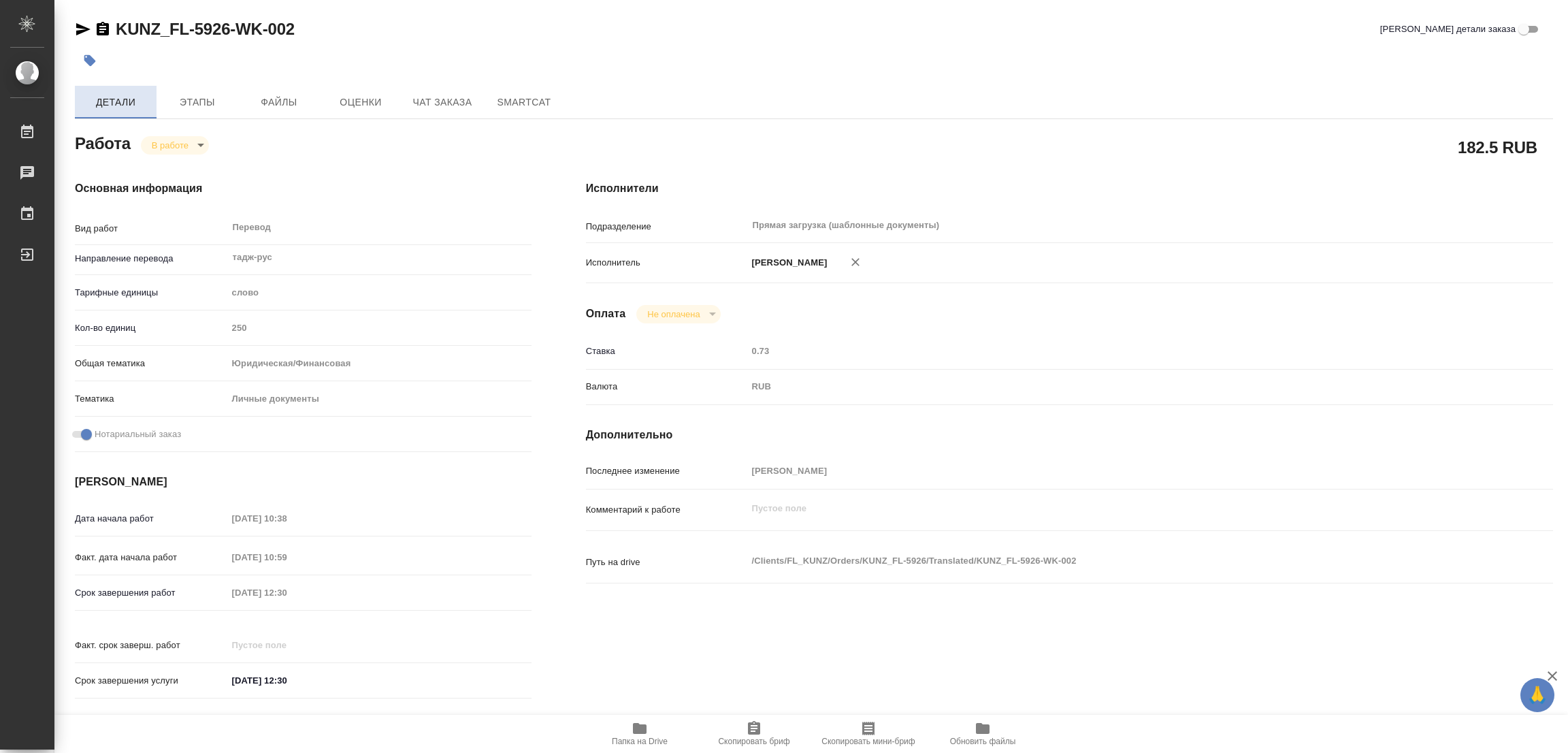
type textarea "x"
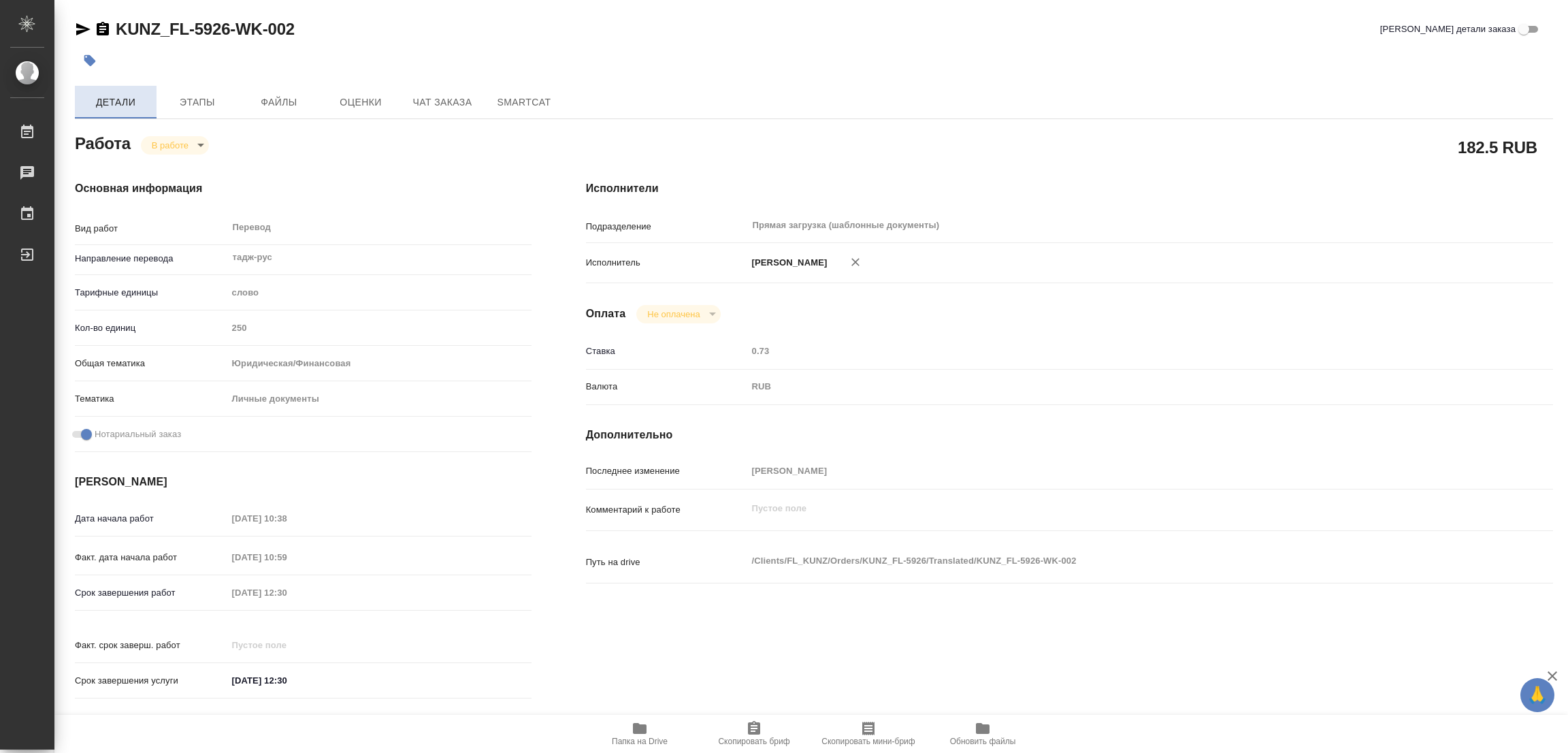
type textarea "x"
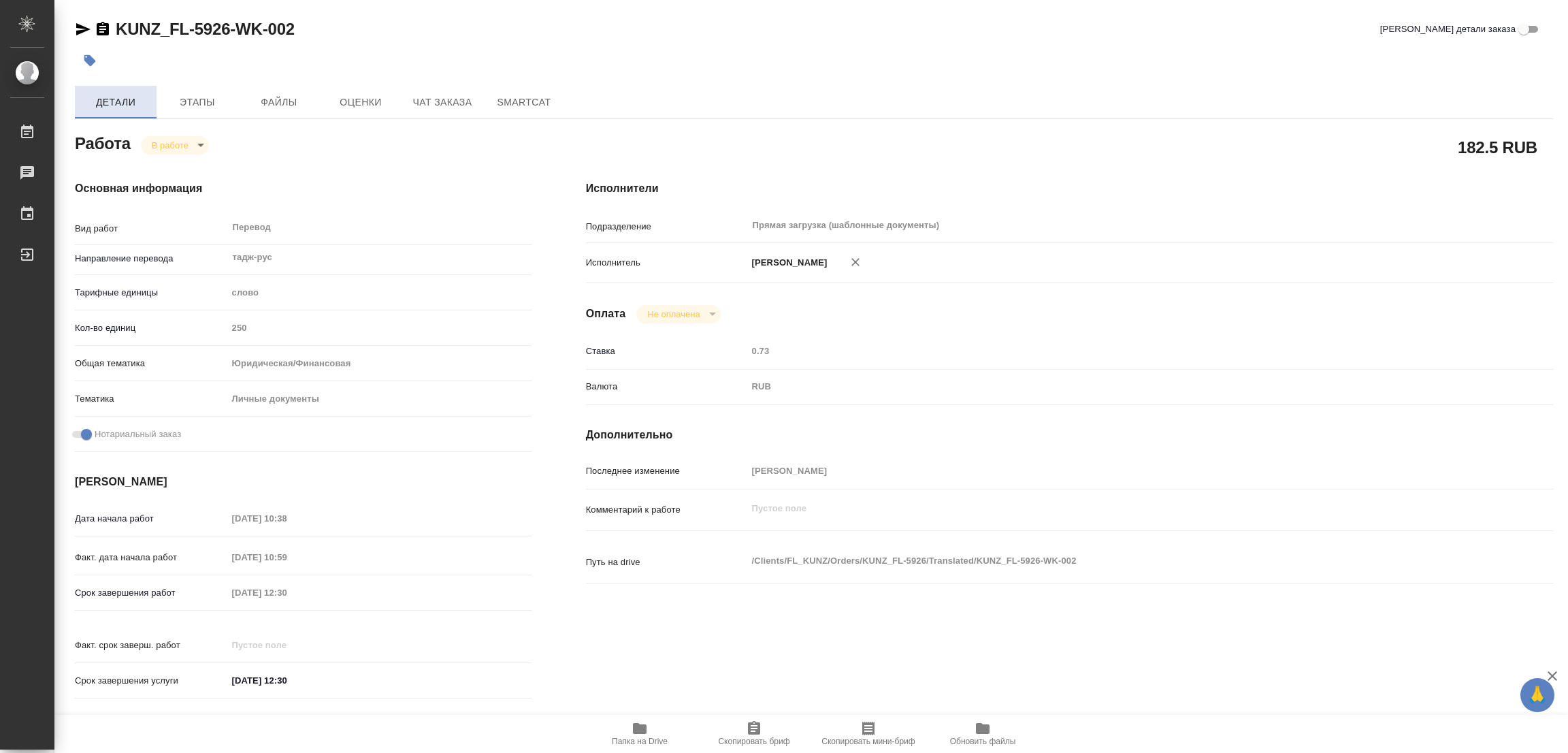
type textarea "x"
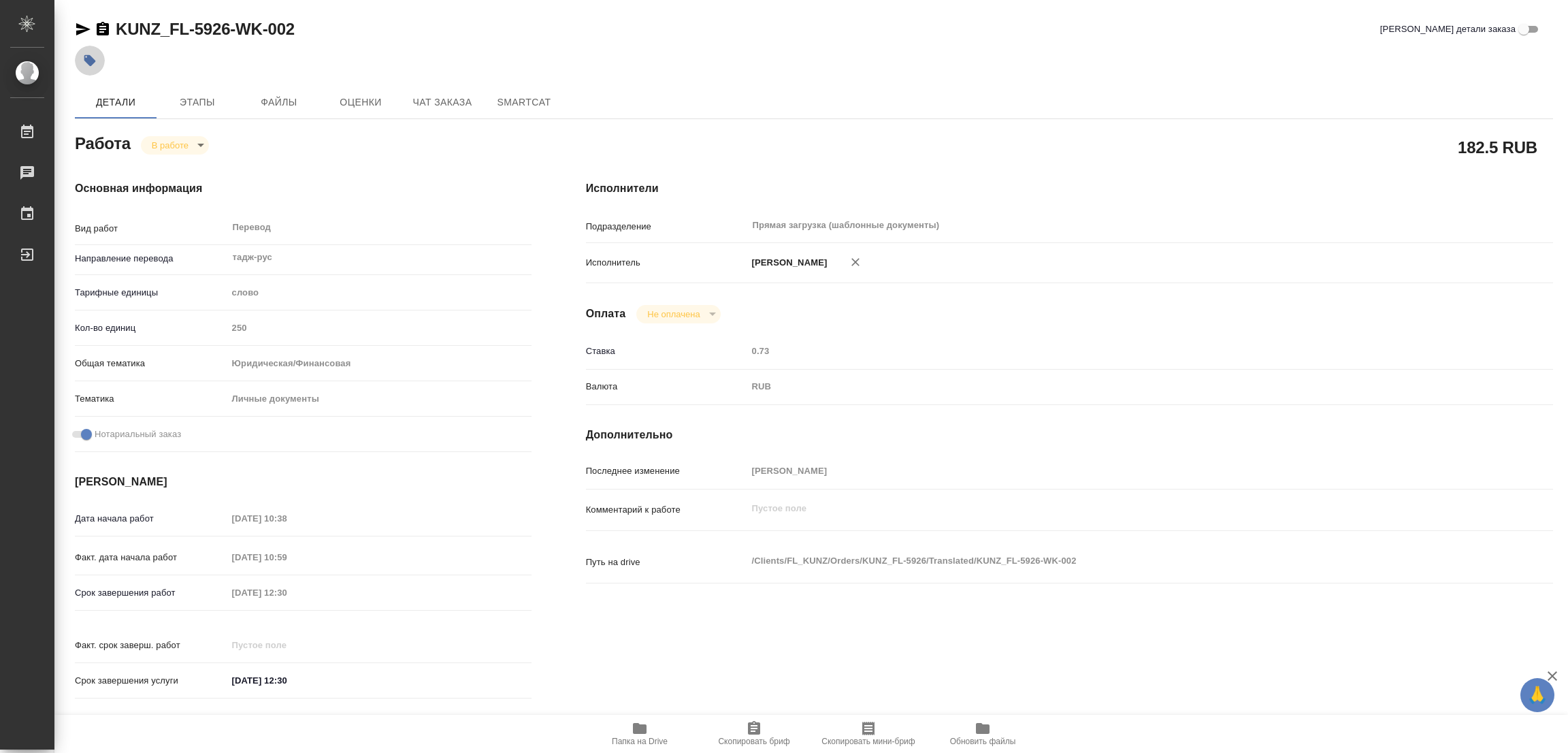
click at [89, 58] on icon "button" at bounding box center [89, 60] width 12 height 12
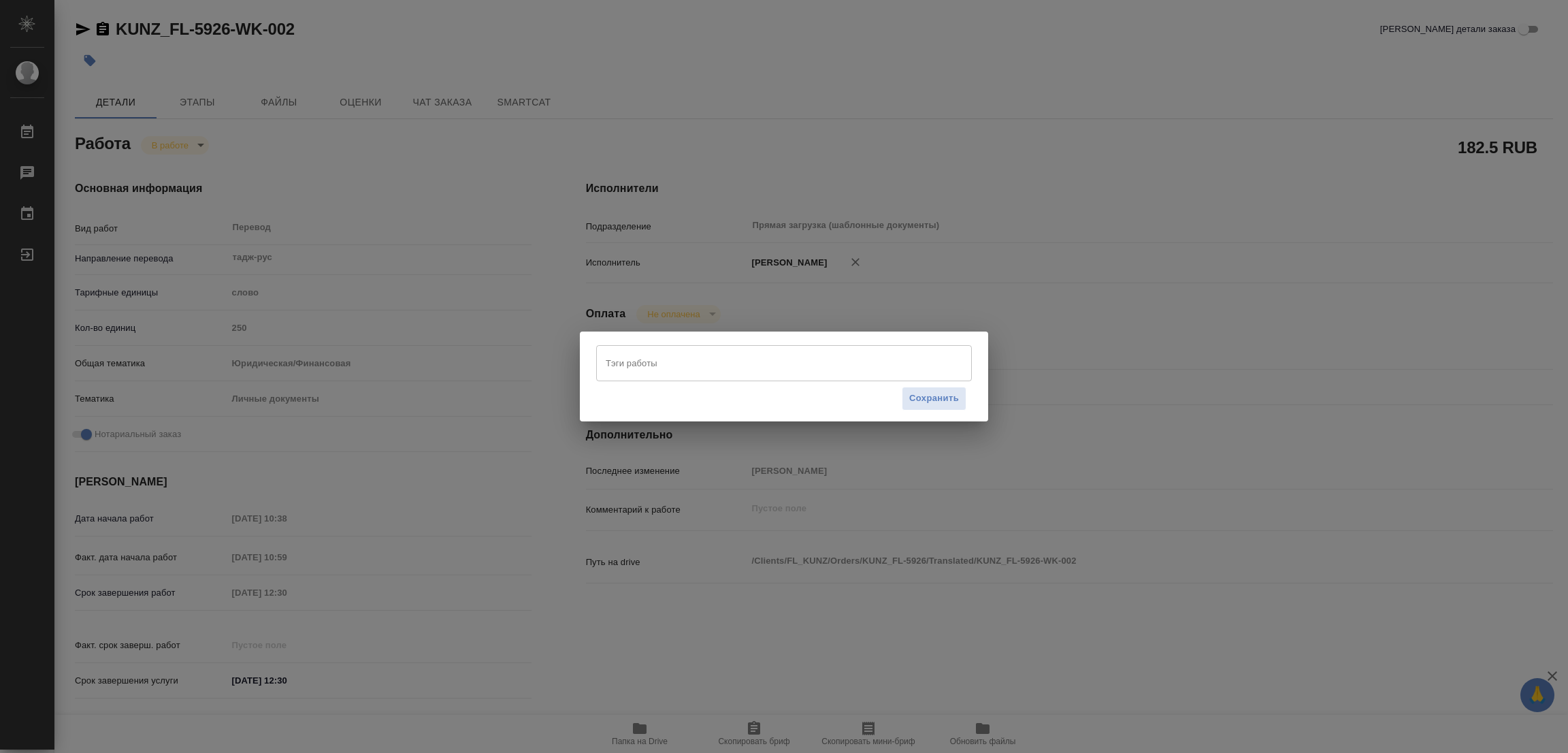
click at [648, 355] on input "Тэги работы" at bounding box center [771, 362] width 338 height 23
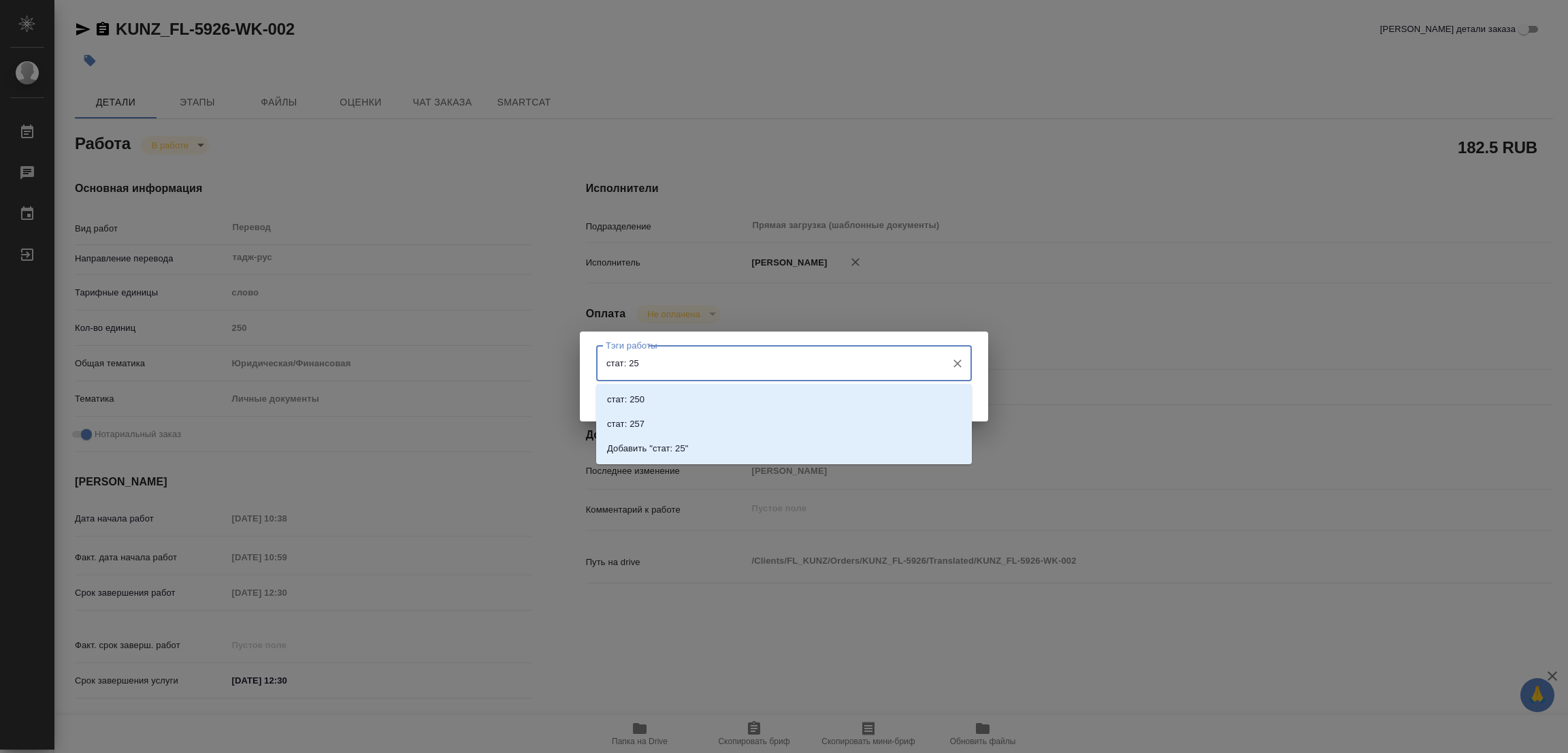
type input "стат: 250"
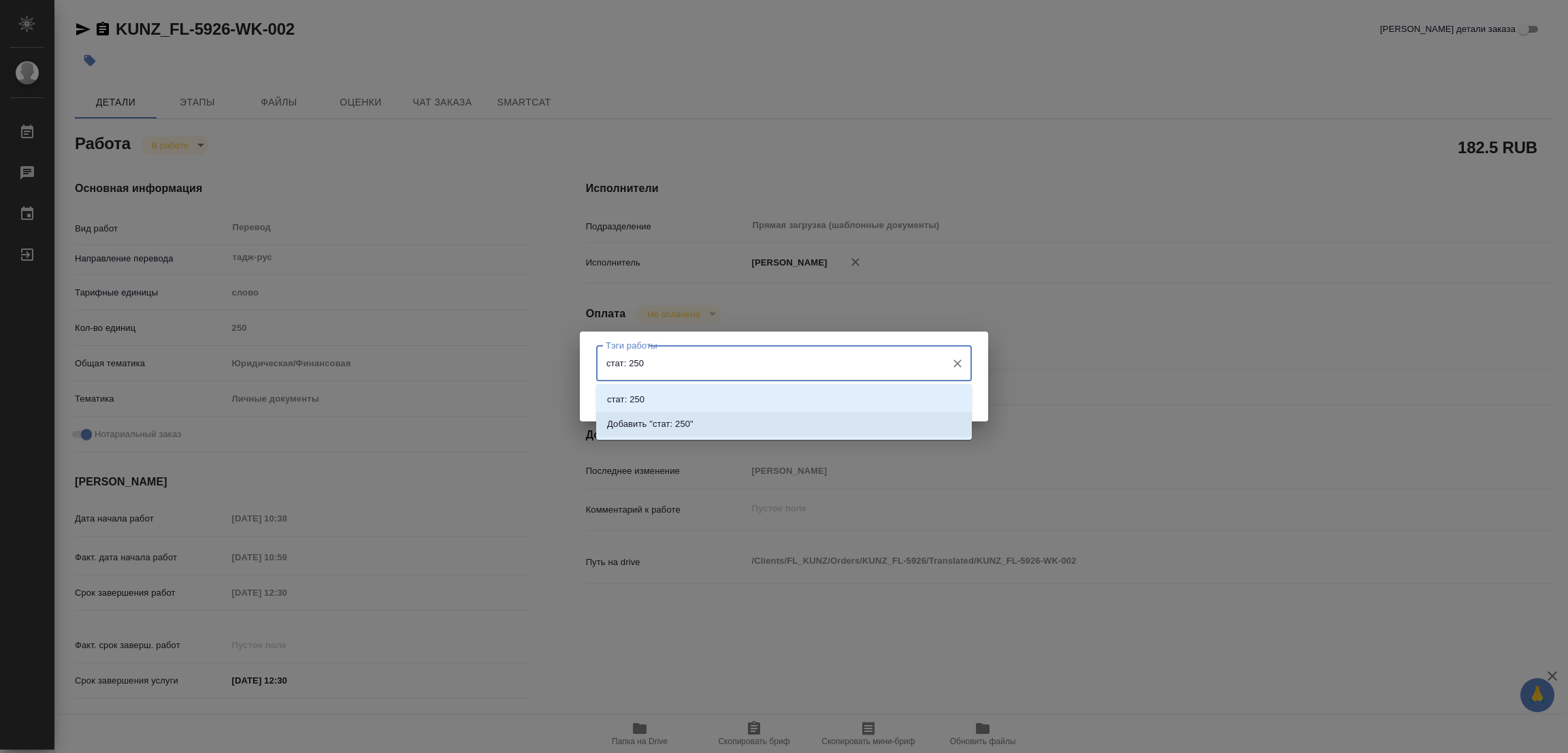
click at [673, 415] on li "Добавить "стат: 250"" at bounding box center [784, 424] width 376 height 25
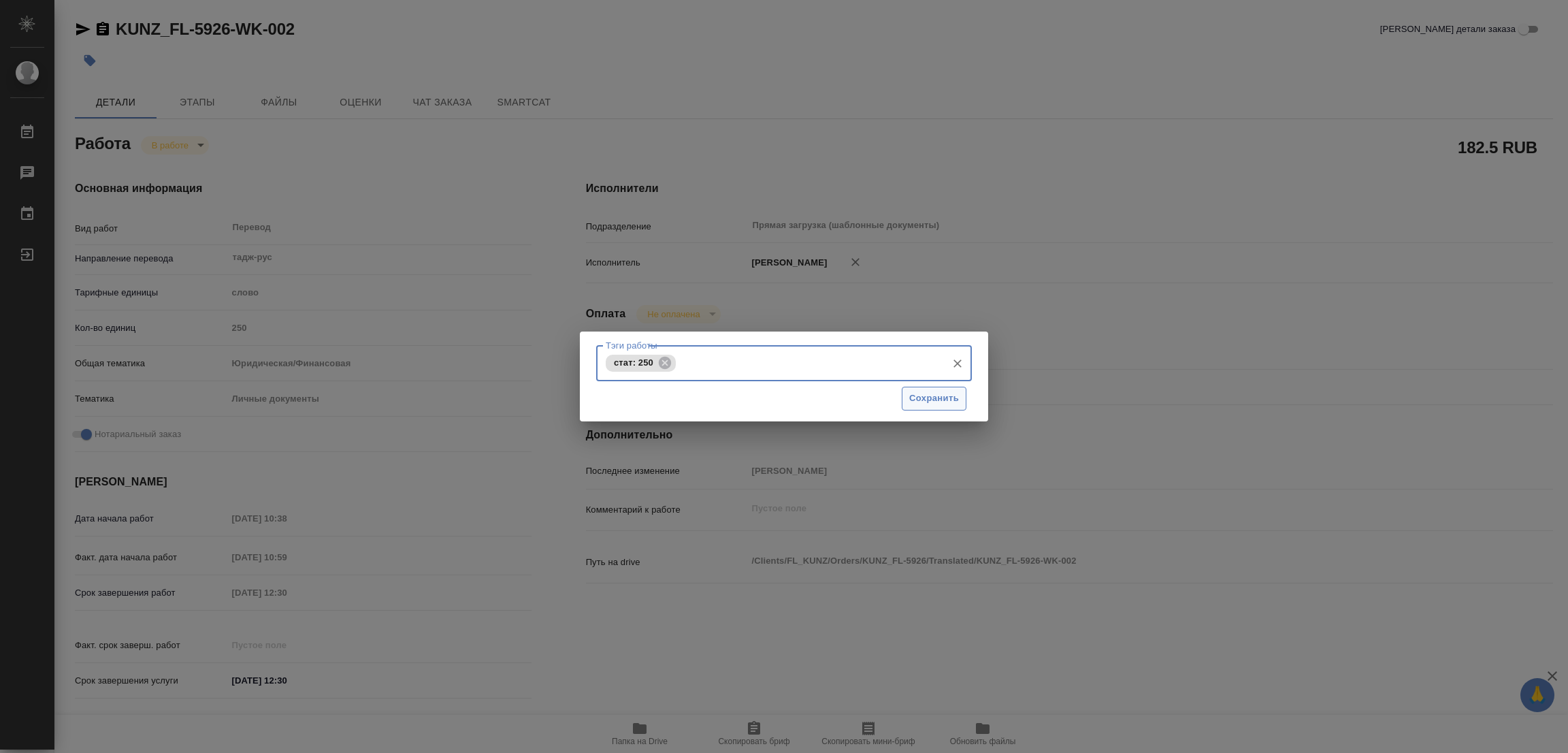
click at [920, 394] on span "Сохранить" at bounding box center [934, 399] width 50 height 16
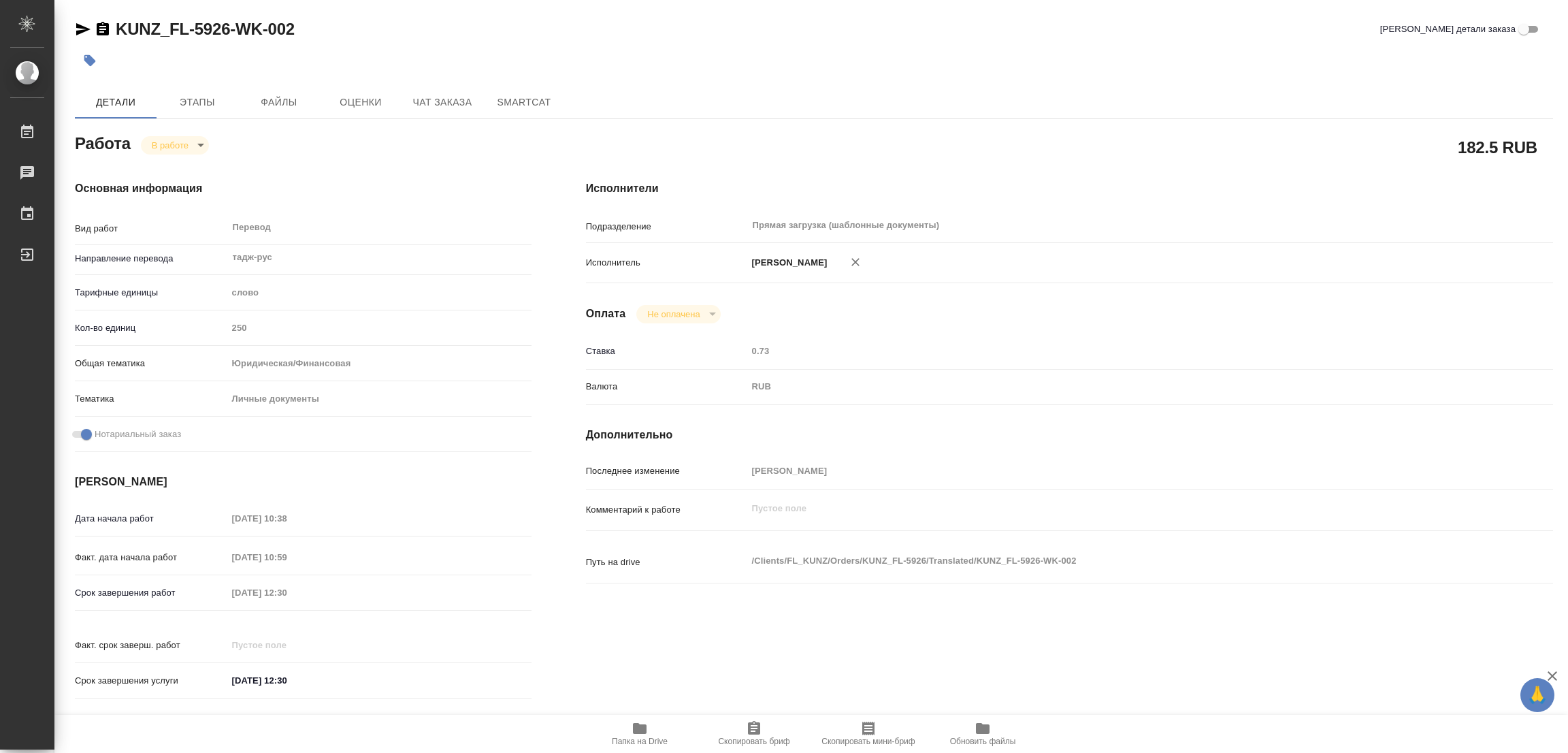
type input "inProgress"
type textarea "Перевод"
type textarea "x"
type input "тадж-рус"
type input "5a8b1489cc6b4906c91bfd90"
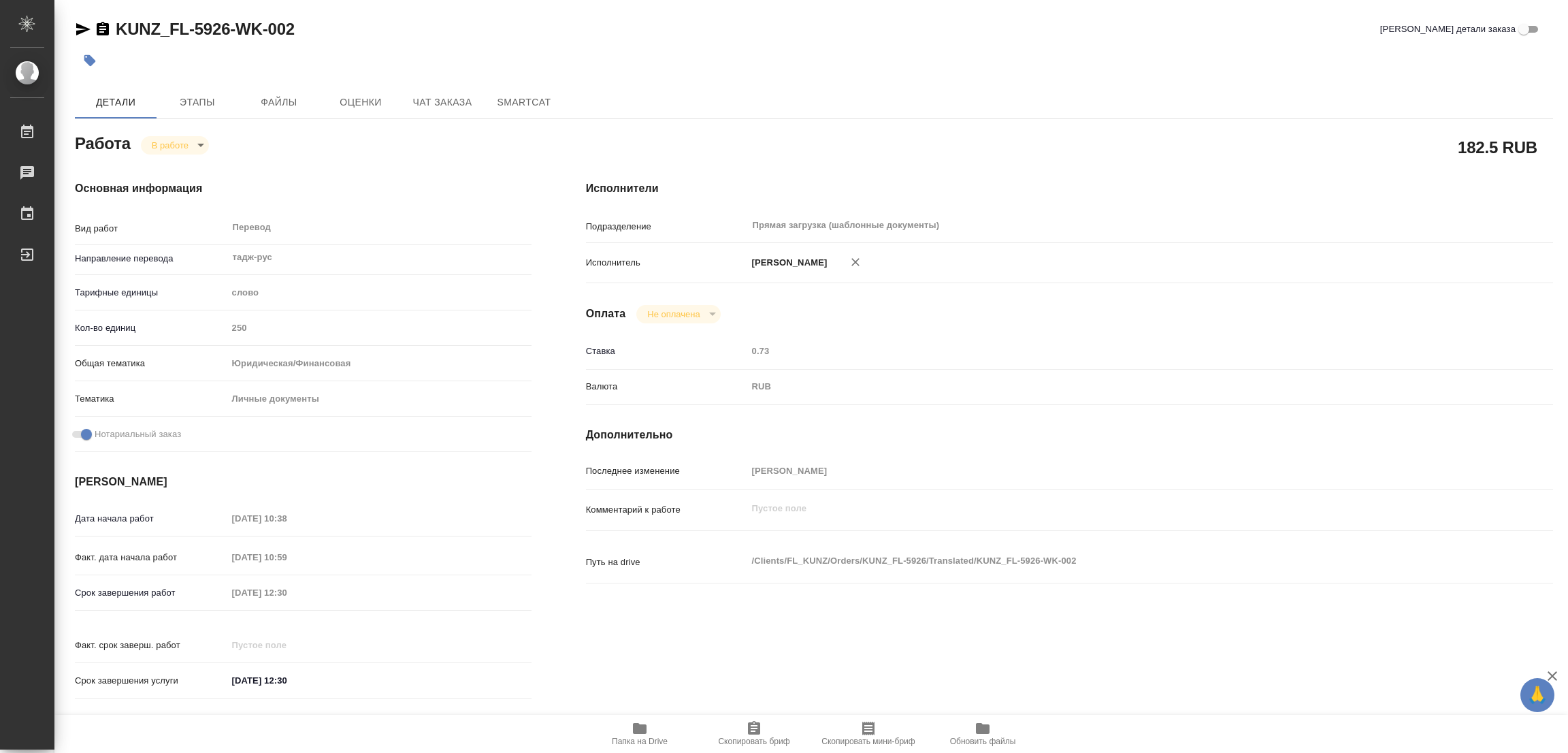
type input "250"
type input "yr-fn"
type input "5a8b8b956a9677013d343cfe"
checkbox input "true"
type input "[DATE] 10:38"
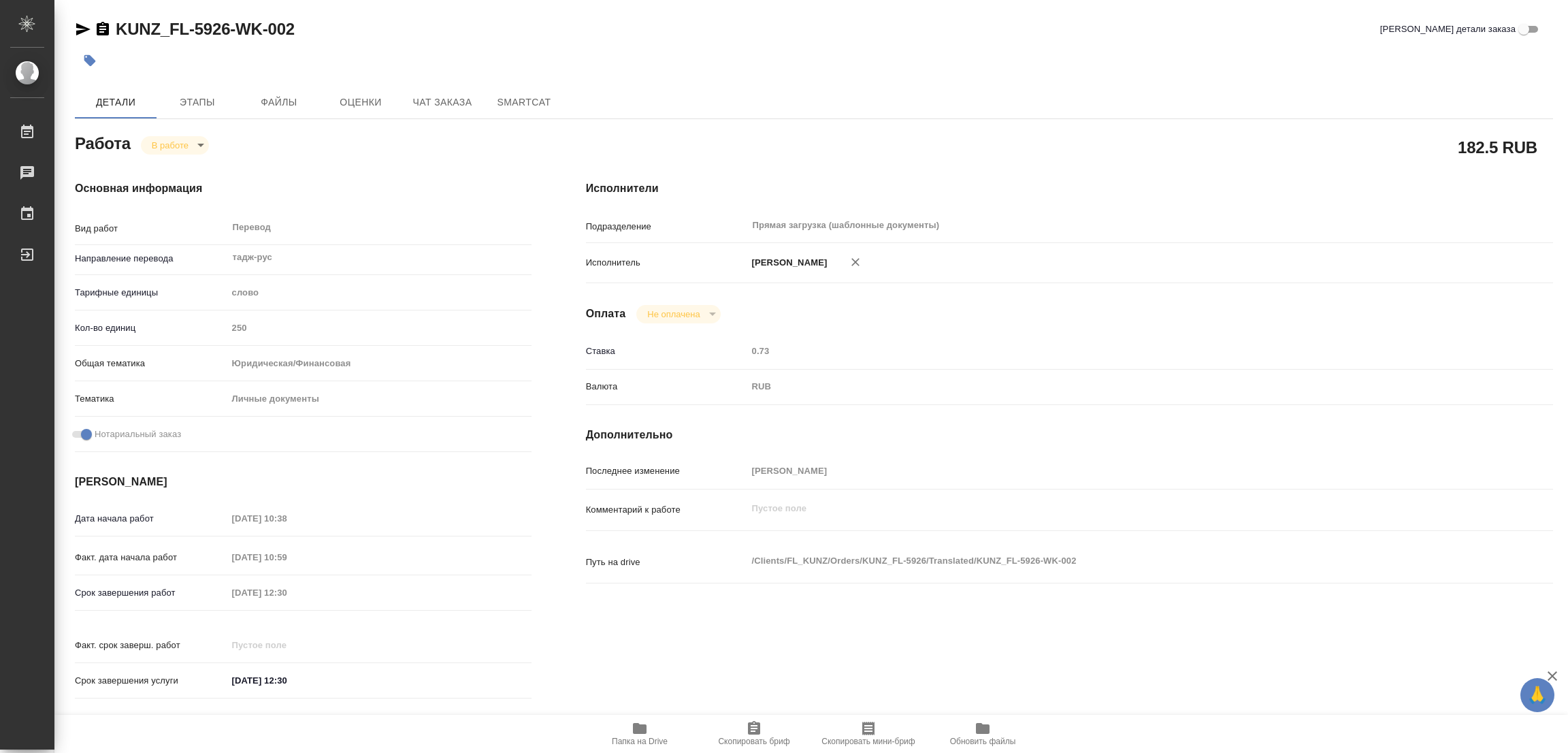
type input "[DATE] 10:59"
type input "[DATE] 12:30"
type input "Прямая загрузка (шаблонные документы)"
type input "notPayed"
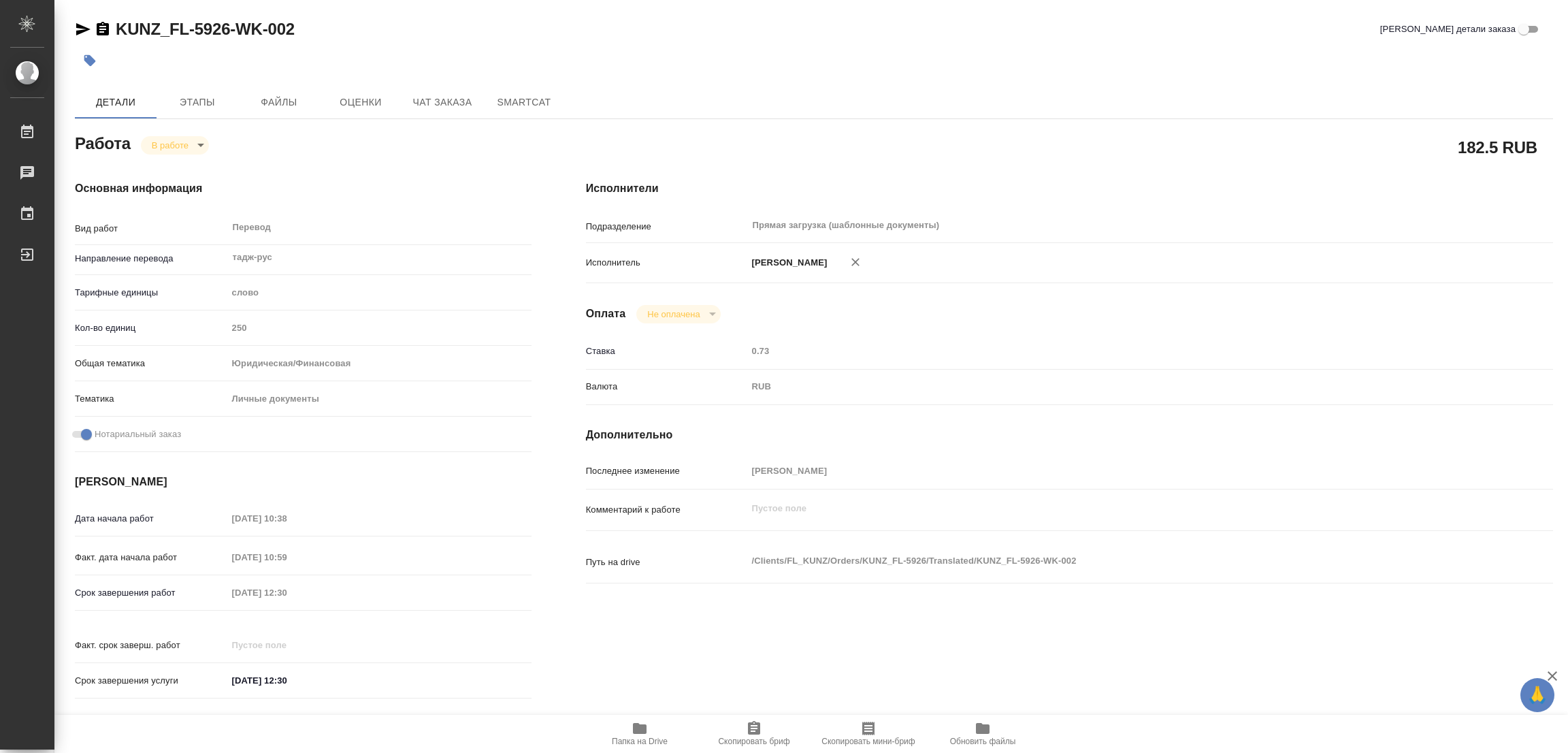
type input "0.73"
type input "RUB"
type input "[PERSON_NAME]"
type textarea "x"
type textarea "/Clients/FL_KUNZ/Orders/KUNZ_FL-5926/Translated/KUNZ_FL-5926-WK-002"
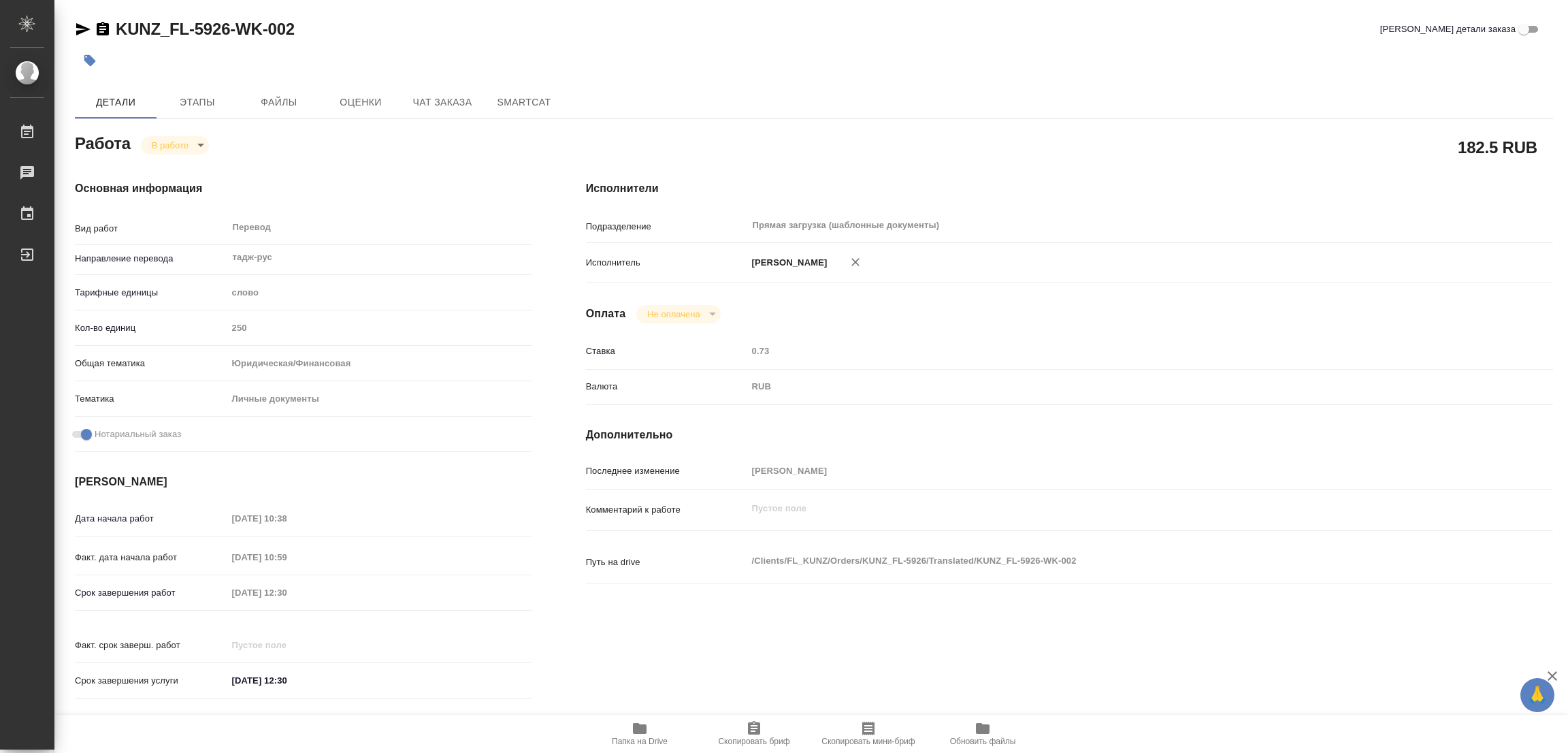
type textarea "x"
type input "KUNZ_FL-5926"
type input "Перевод станд. несрочный"
type input "Редактура, Приёмка по качеству, Корректура, Перевод, Постредактура машинного пе…"
type input "[PERSON_NAME]"
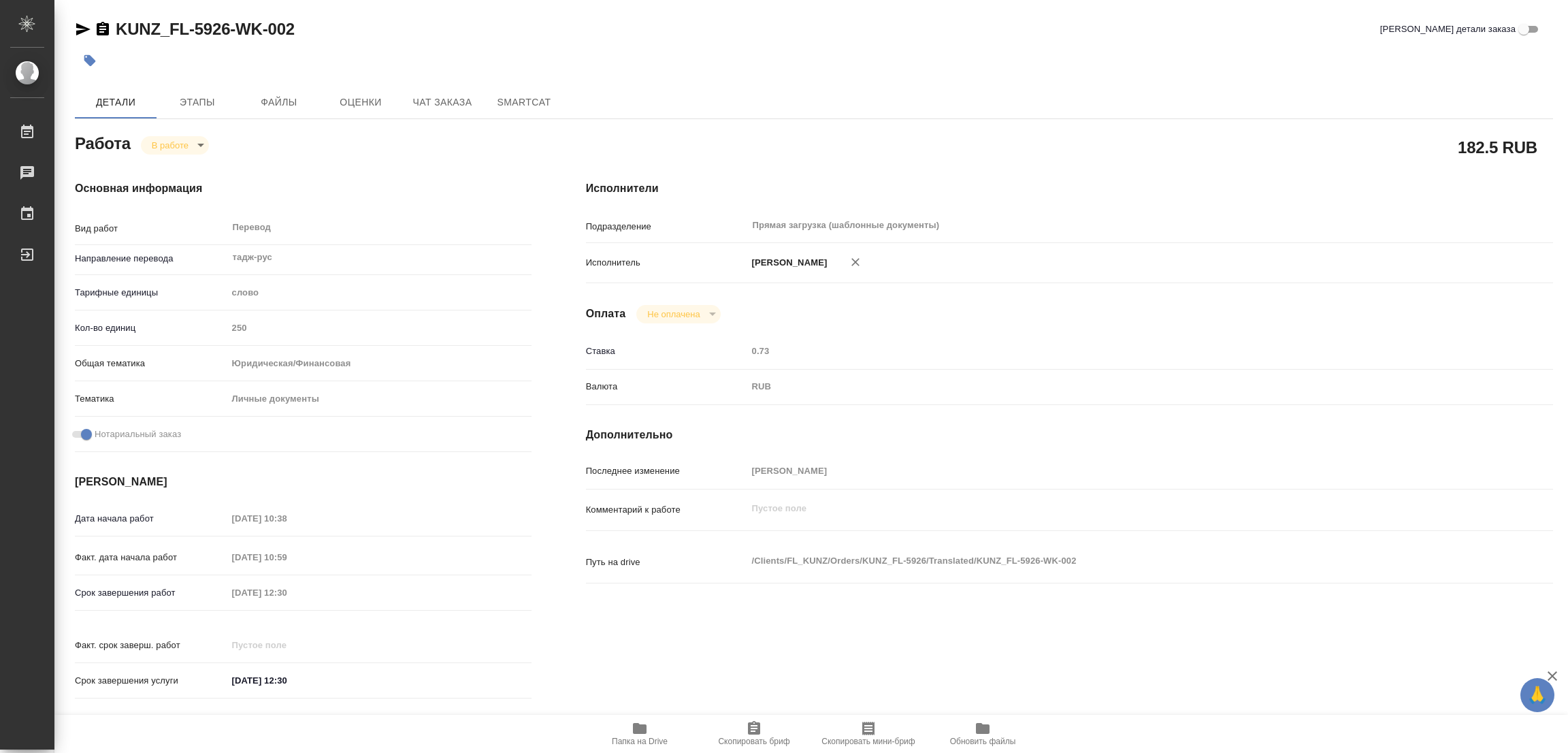
type input "/Clients/FL_KUNZ/Orders/KUNZ_FL-5926"
type textarea "x"
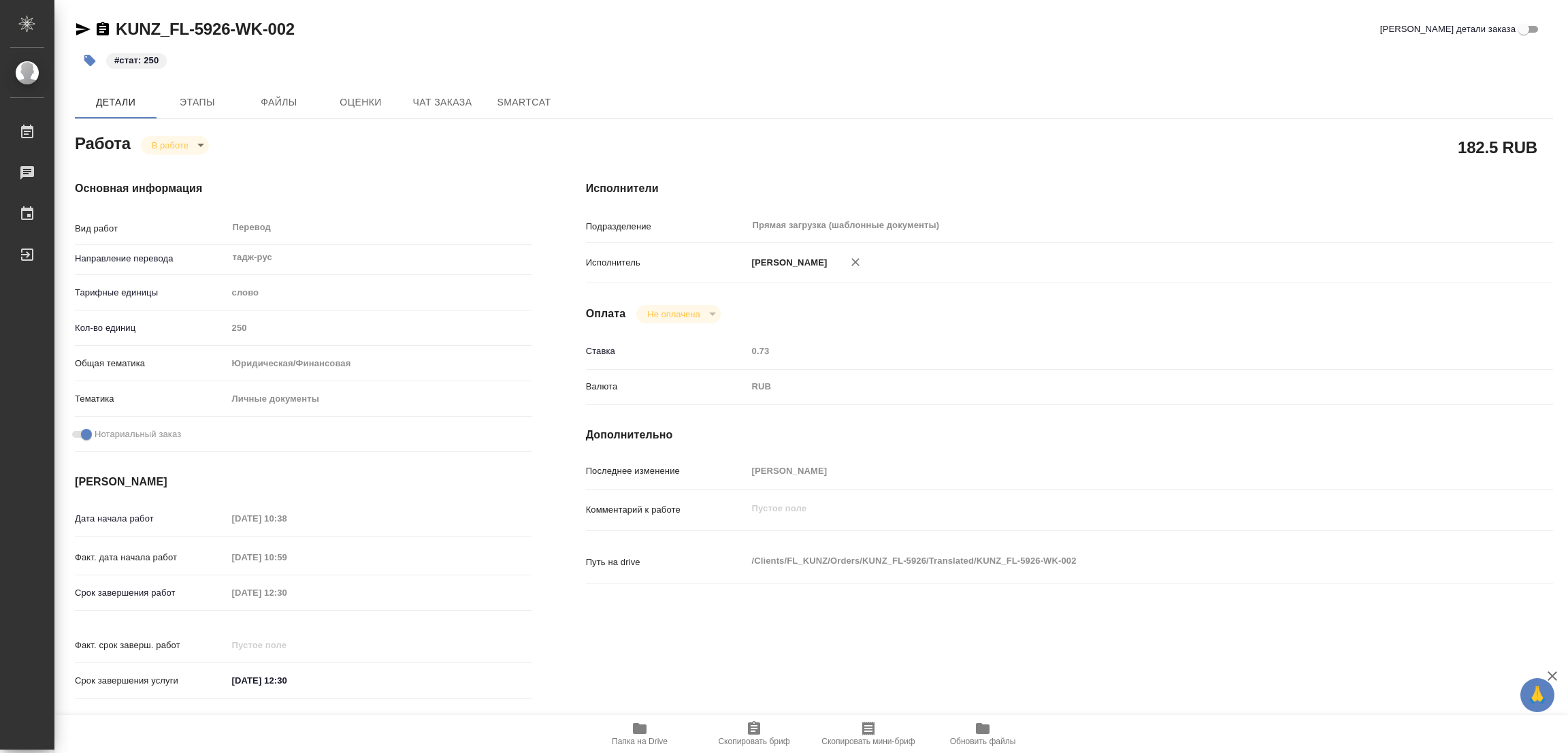
type textarea "x"
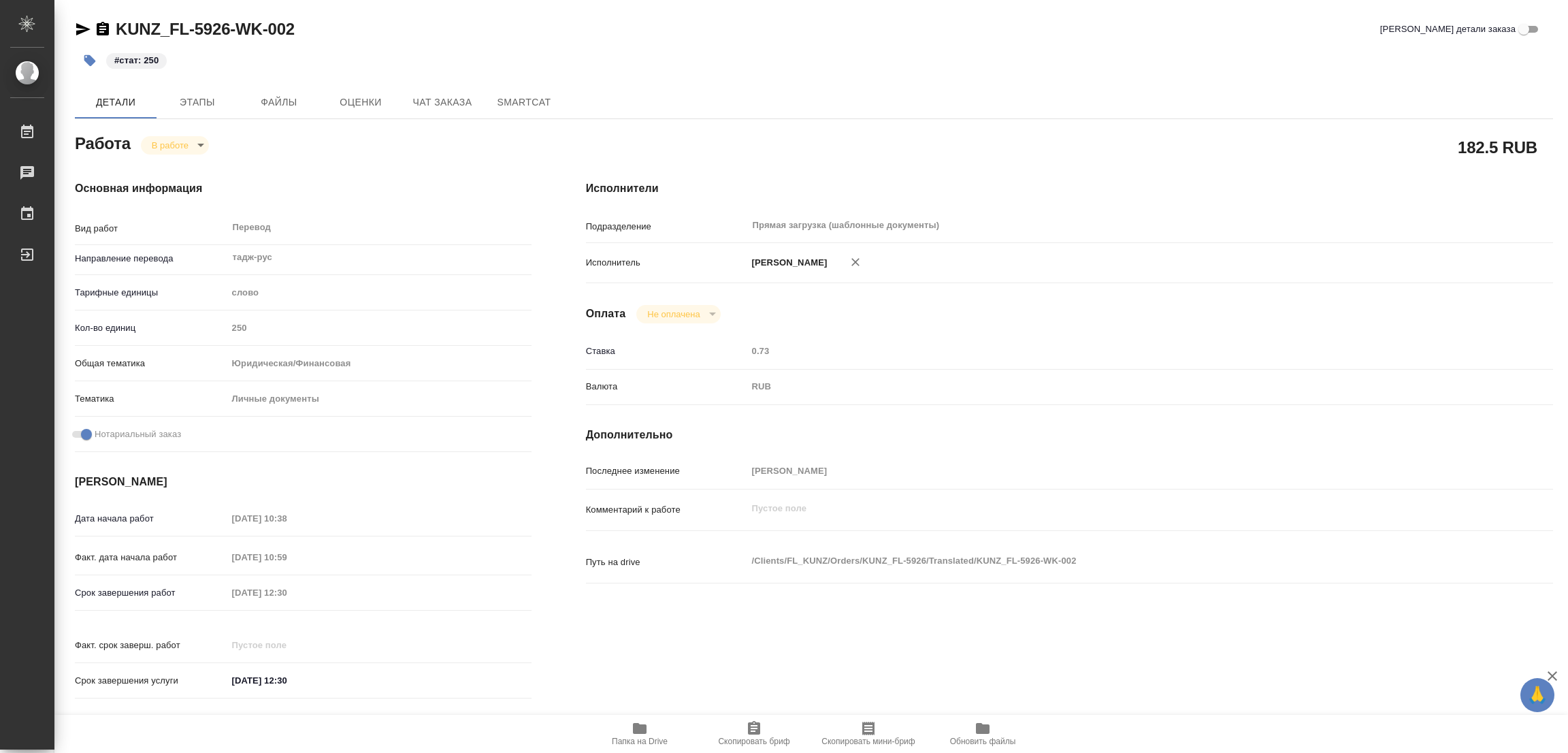
type textarea "x"
click at [712, 98] on div "Детали Этапы Файлы Оценки Чат заказа SmartCat" at bounding box center [813, 102] width 1478 height 33
type textarea "x"
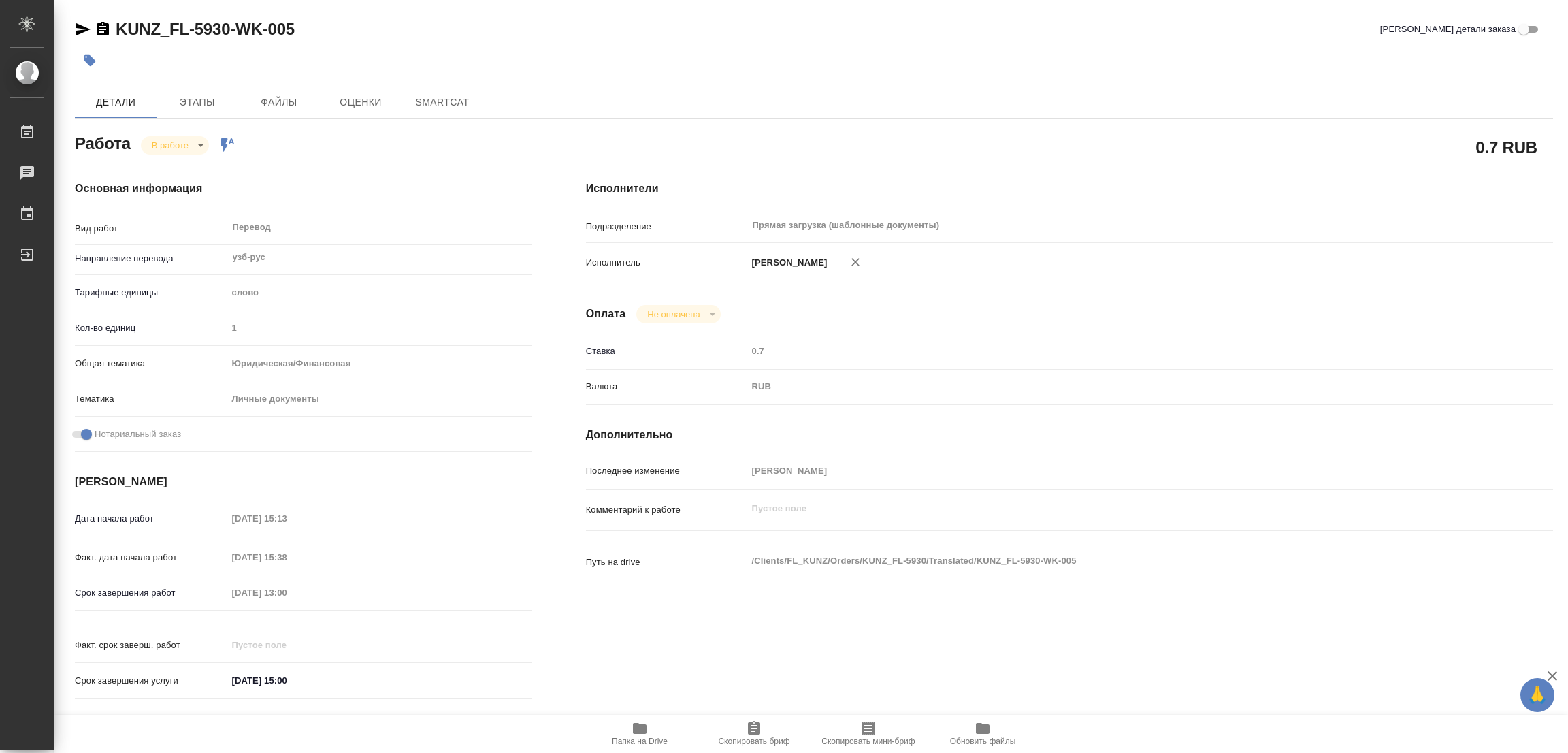
type textarea "x"
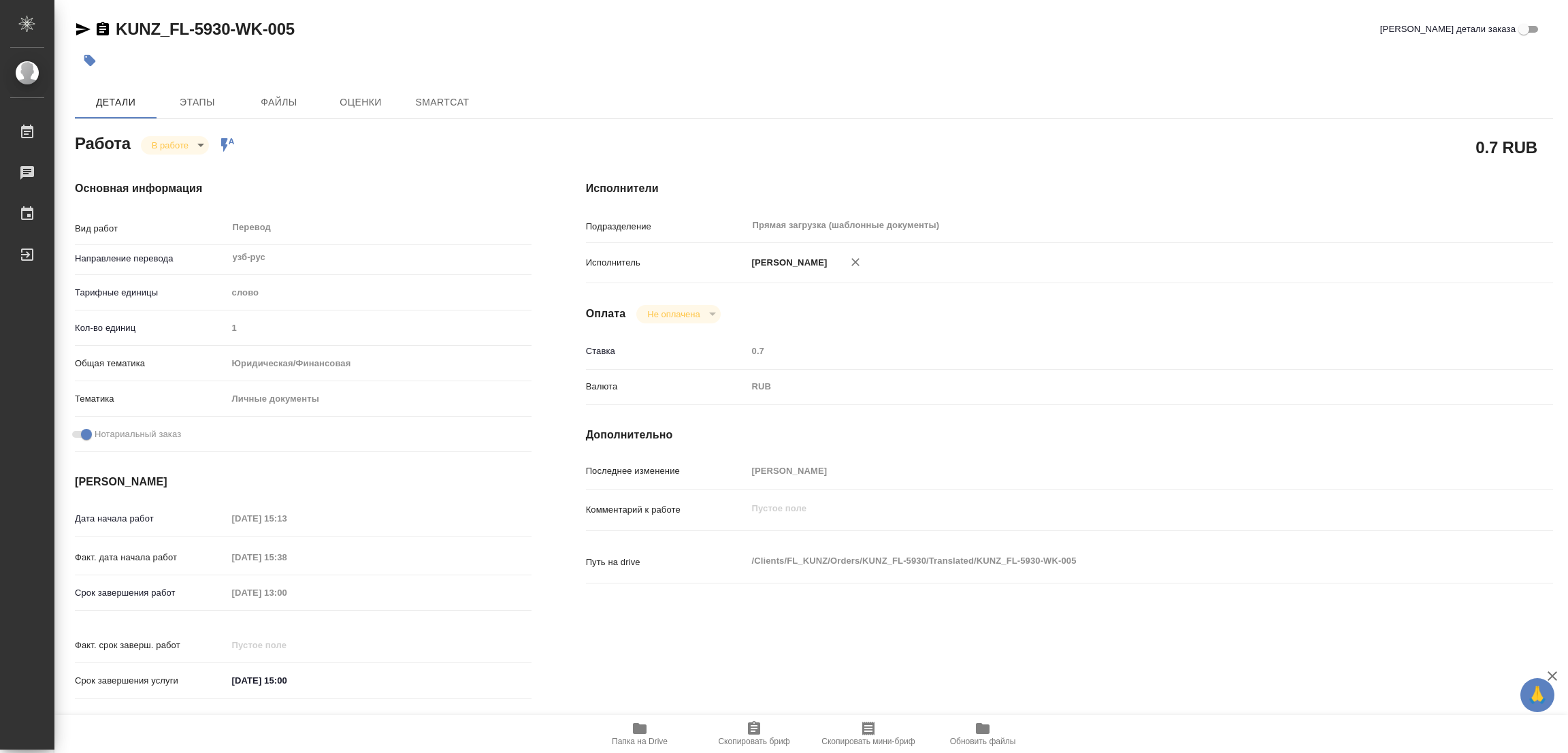
type textarea "x"
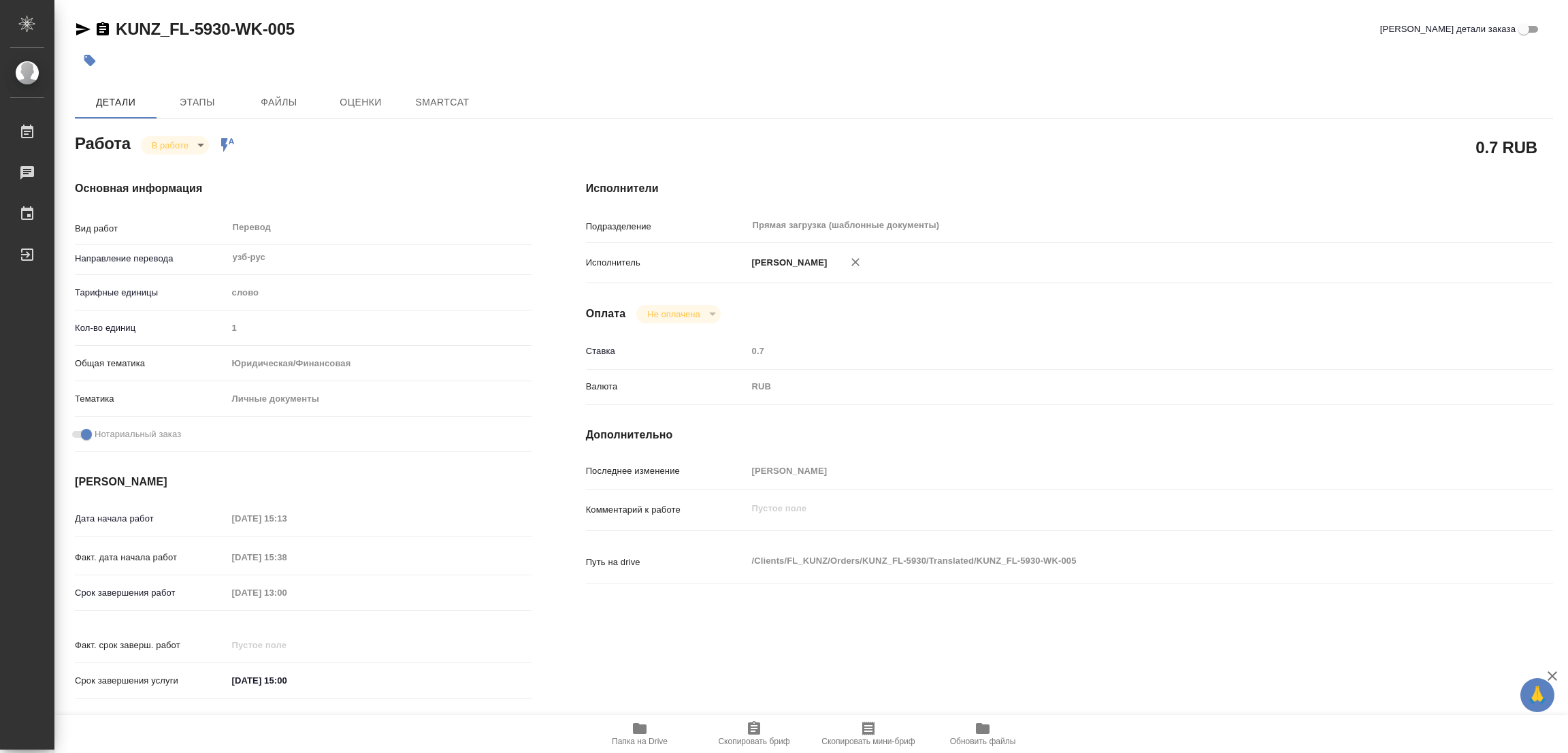
type textarea "x"
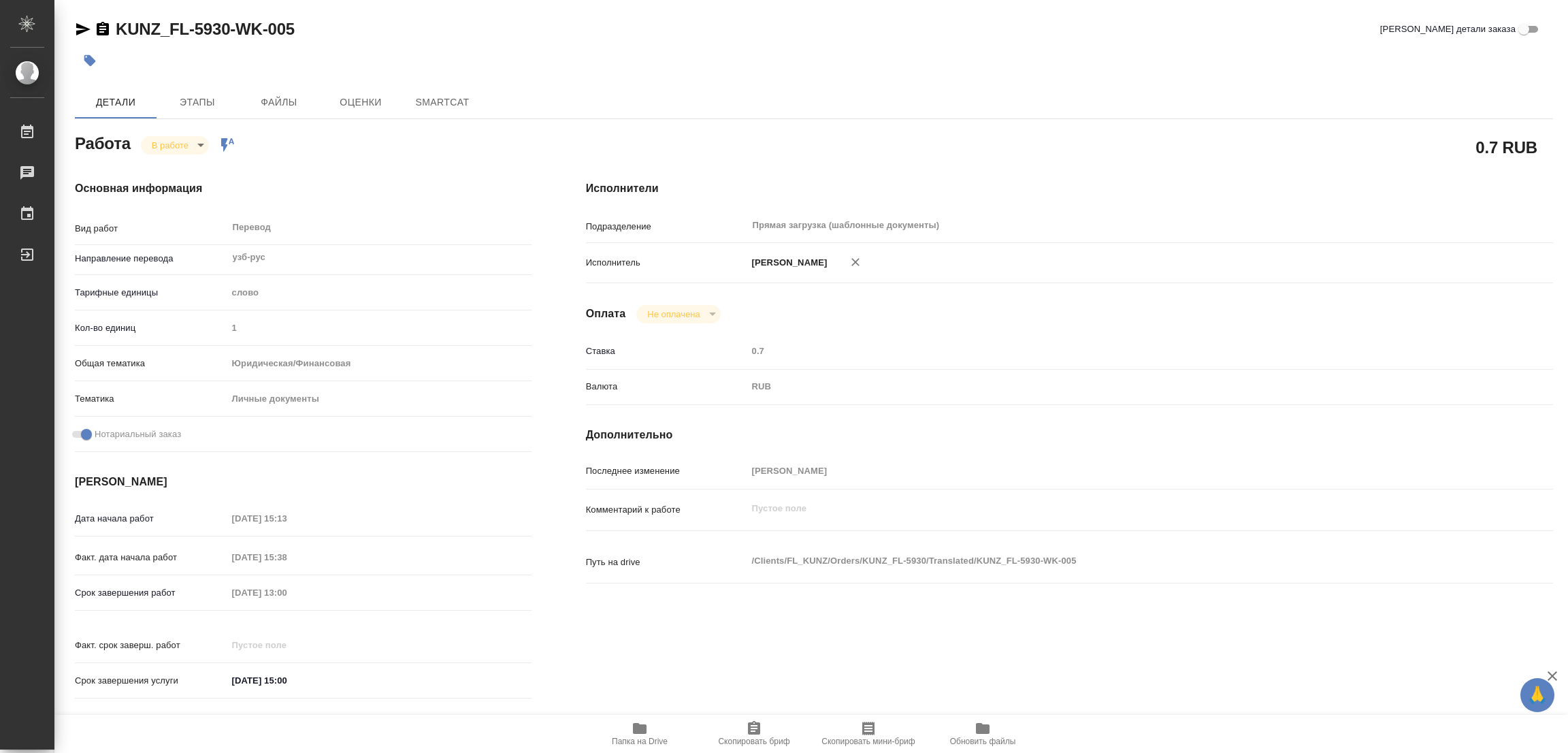
type textarea "x"
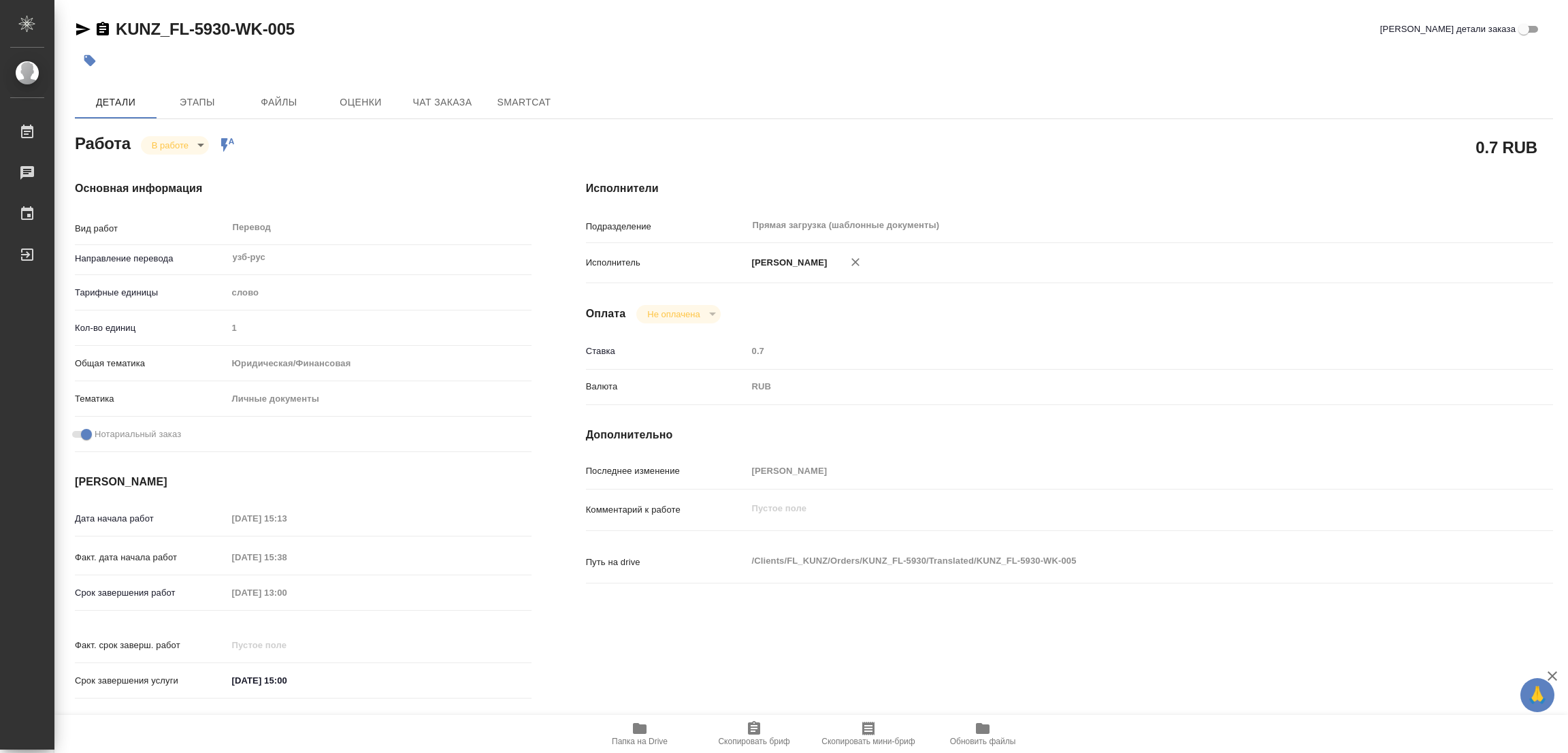
type textarea "x"
click at [638, 734] on icon "button" at bounding box center [640, 728] width 16 height 16
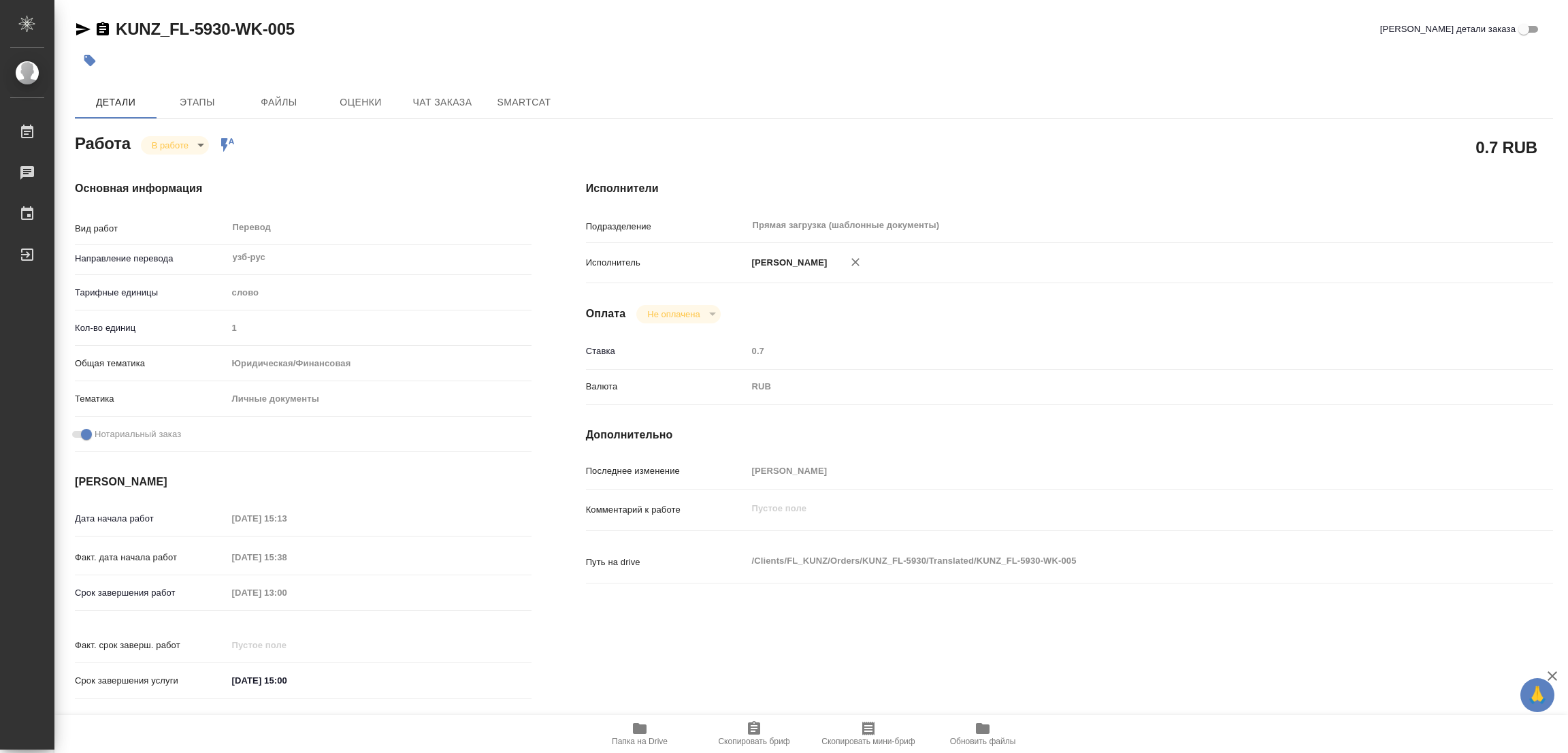
type textarea "x"
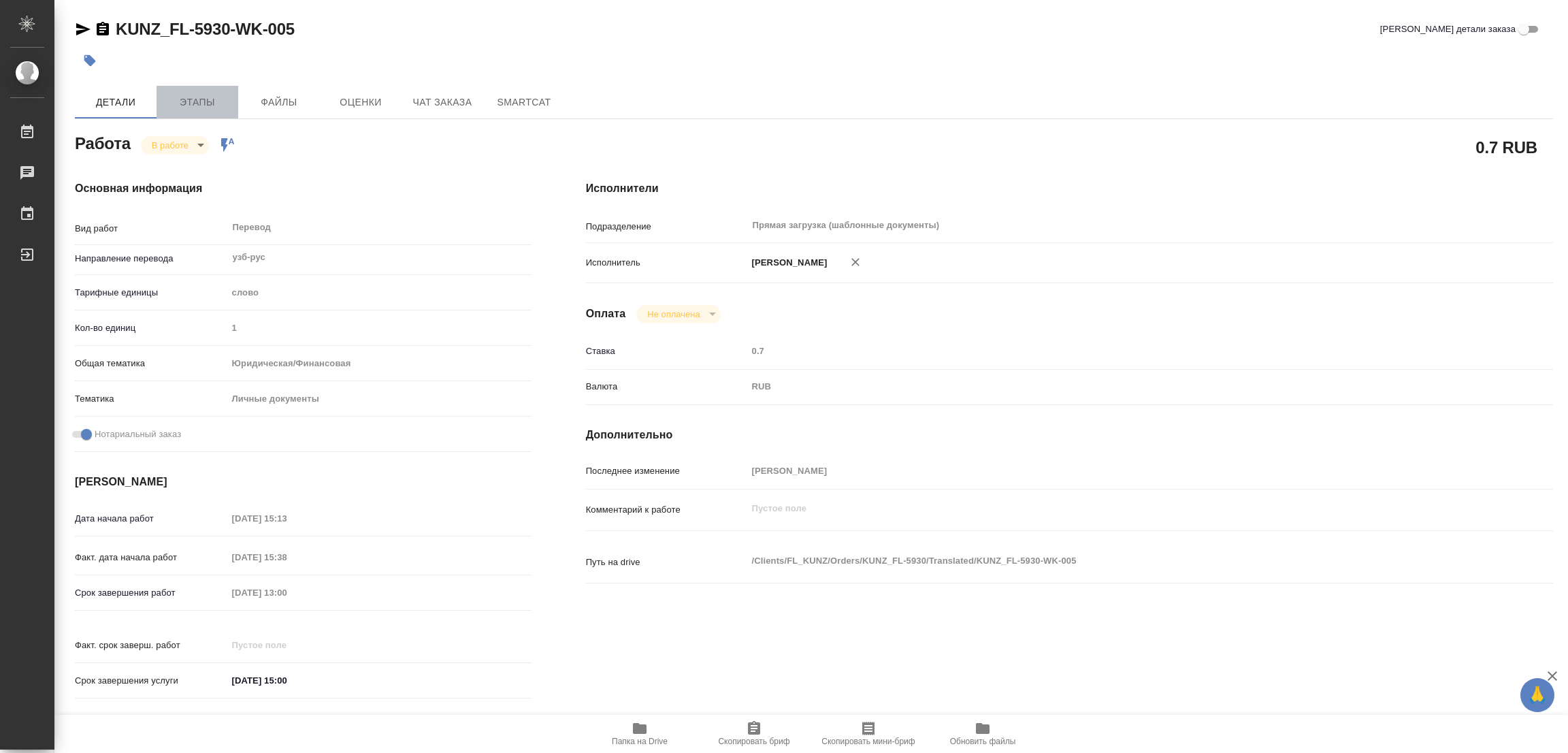
click at [193, 104] on span "Этапы" at bounding box center [198, 102] width 66 height 17
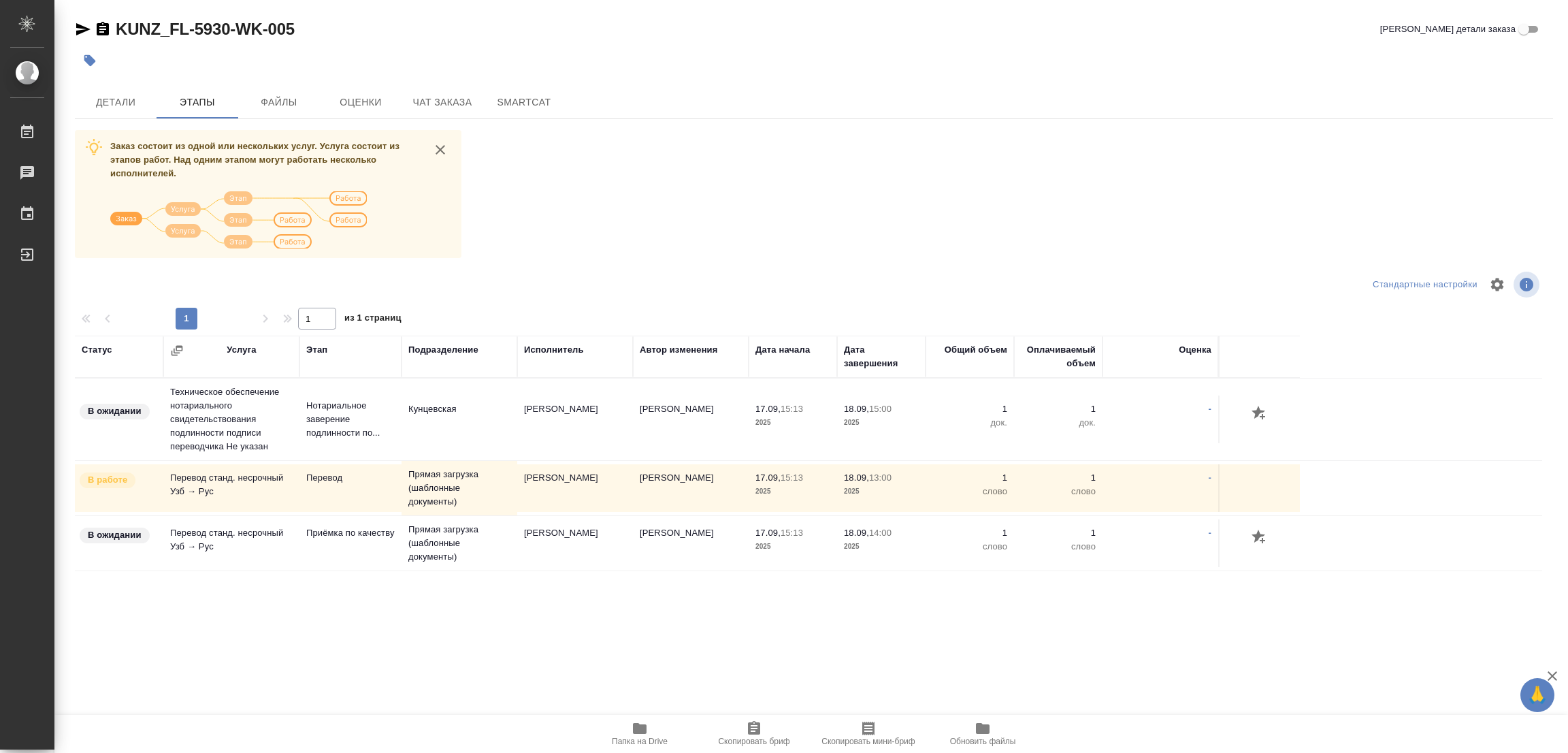
click at [688, 668] on div "KUNZ_FL-5930-WK-005 Кратко детали заказа Детали Этапы Файлы Оценки Чат заказа S…" at bounding box center [813, 338] width 1493 height 677
click at [113, 98] on span "Детали" at bounding box center [116, 102] width 66 height 17
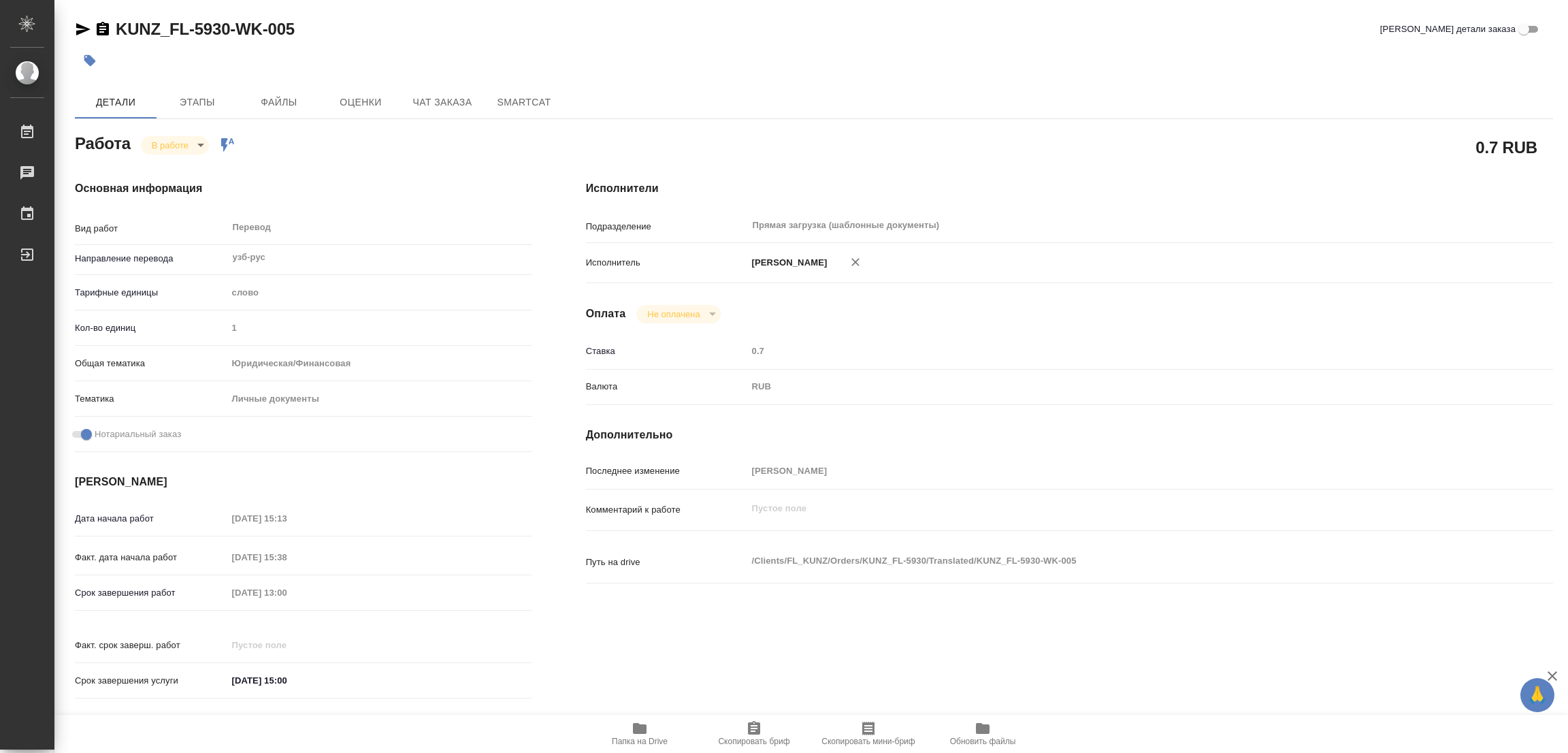
type textarea "x"
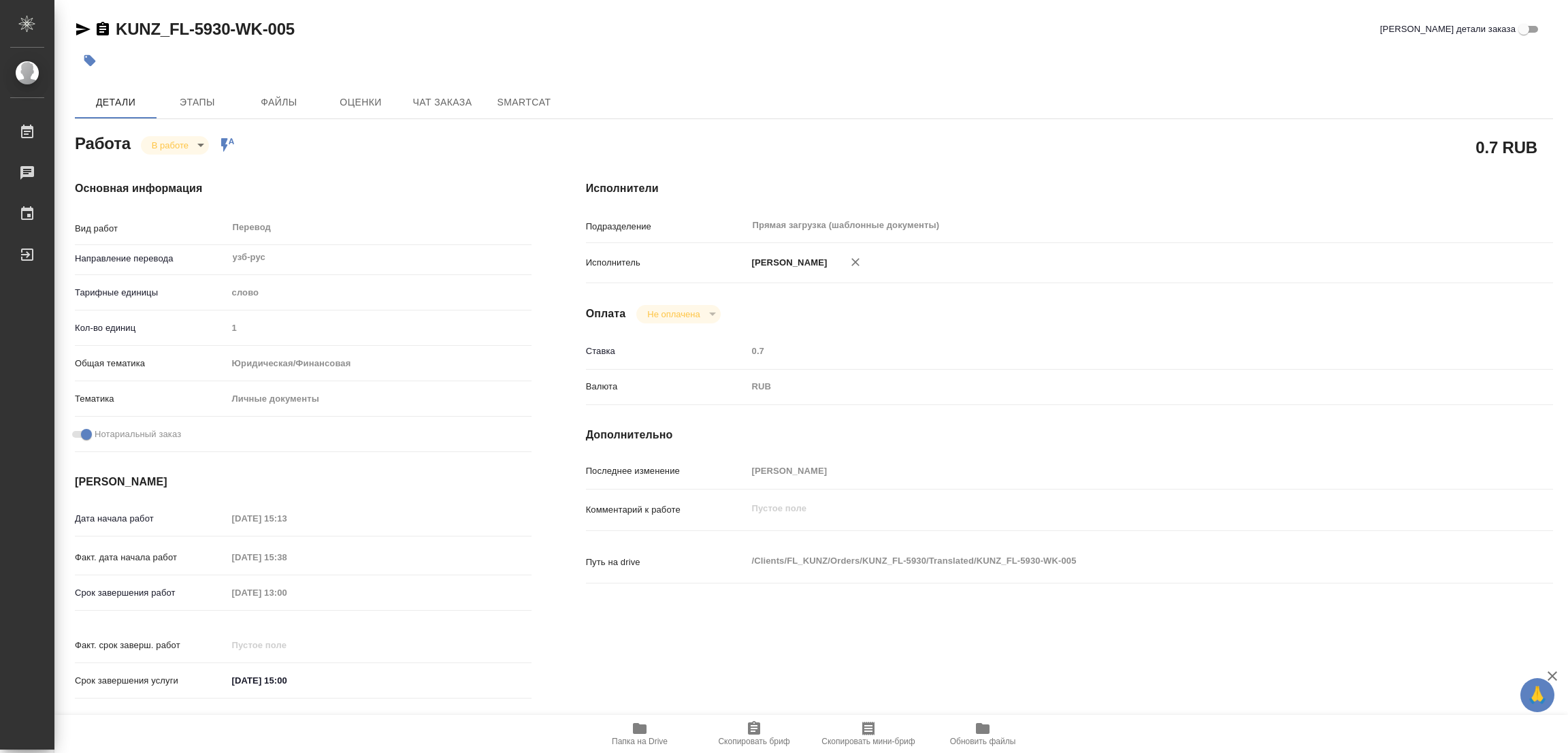
type textarea "x"
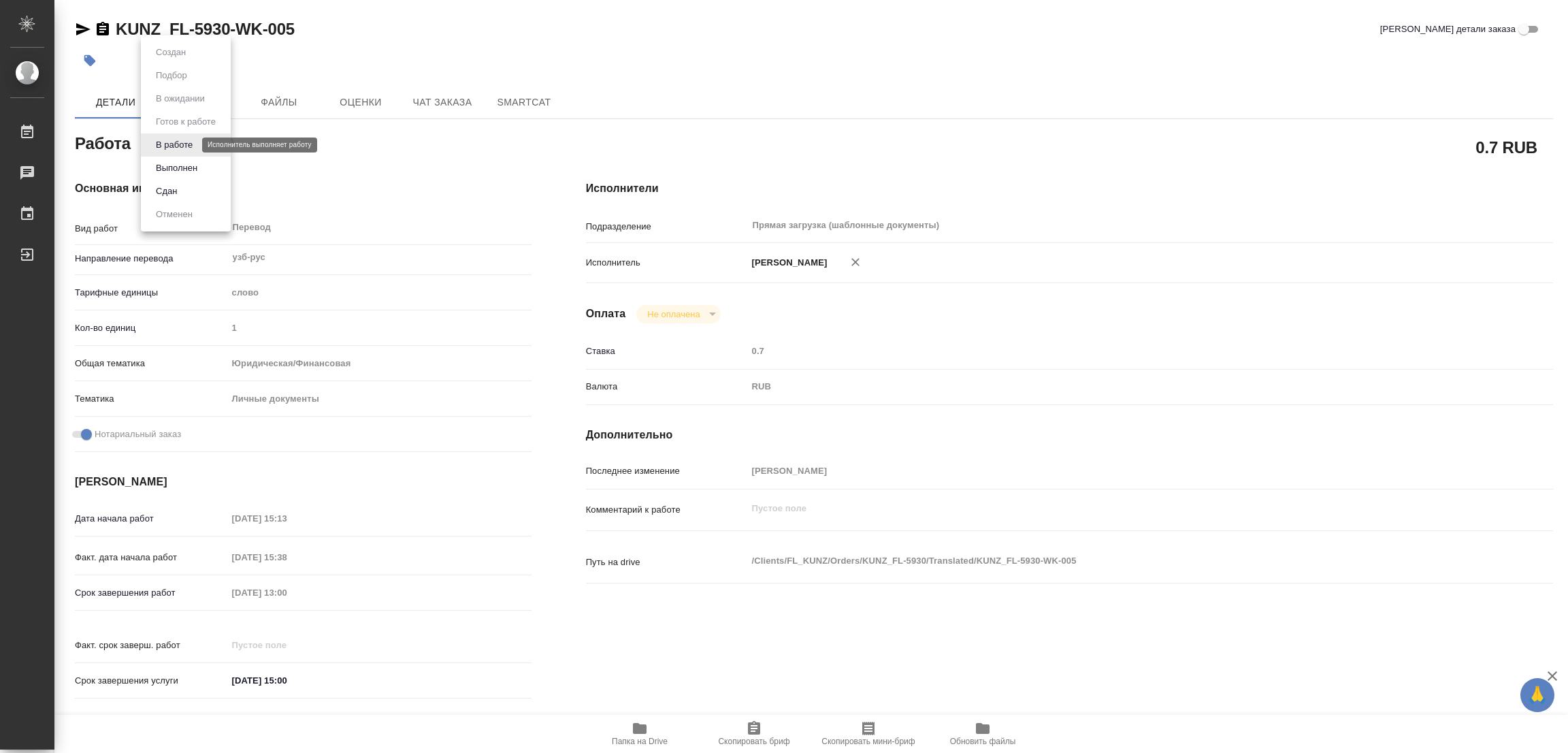
click at [173, 146] on body "🙏 .cls-1 fill:#fff; AWATERA Popova Galina Работы 0 Чаты График Выйти KUNZ_FL-59…" at bounding box center [784, 376] width 1568 height 753
type textarea "x"
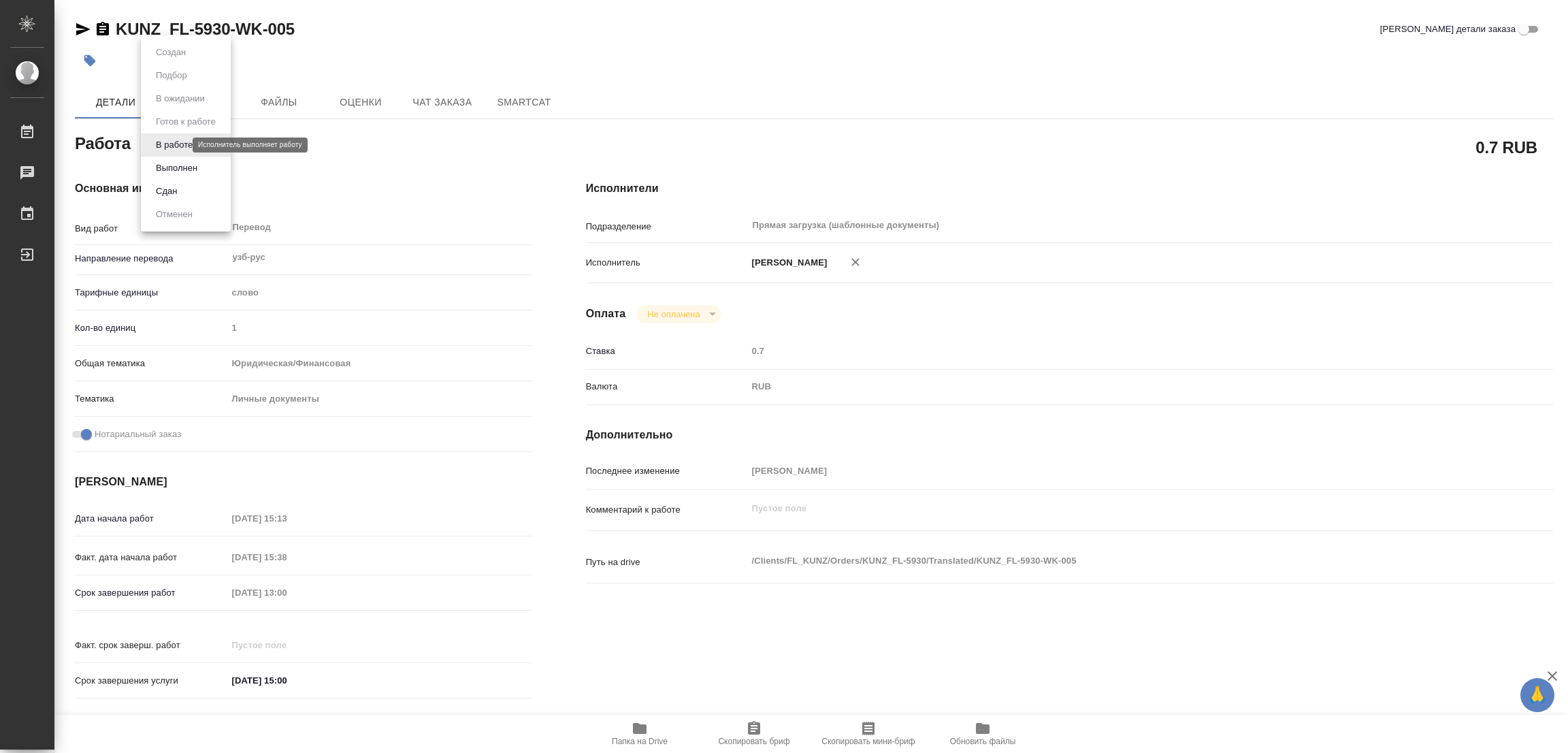
type textarea "x"
click at [171, 167] on button "Выполнен" at bounding box center [176, 167] width 50 height 15
click at [84, 58] on icon "button" at bounding box center [89, 60] width 12 height 12
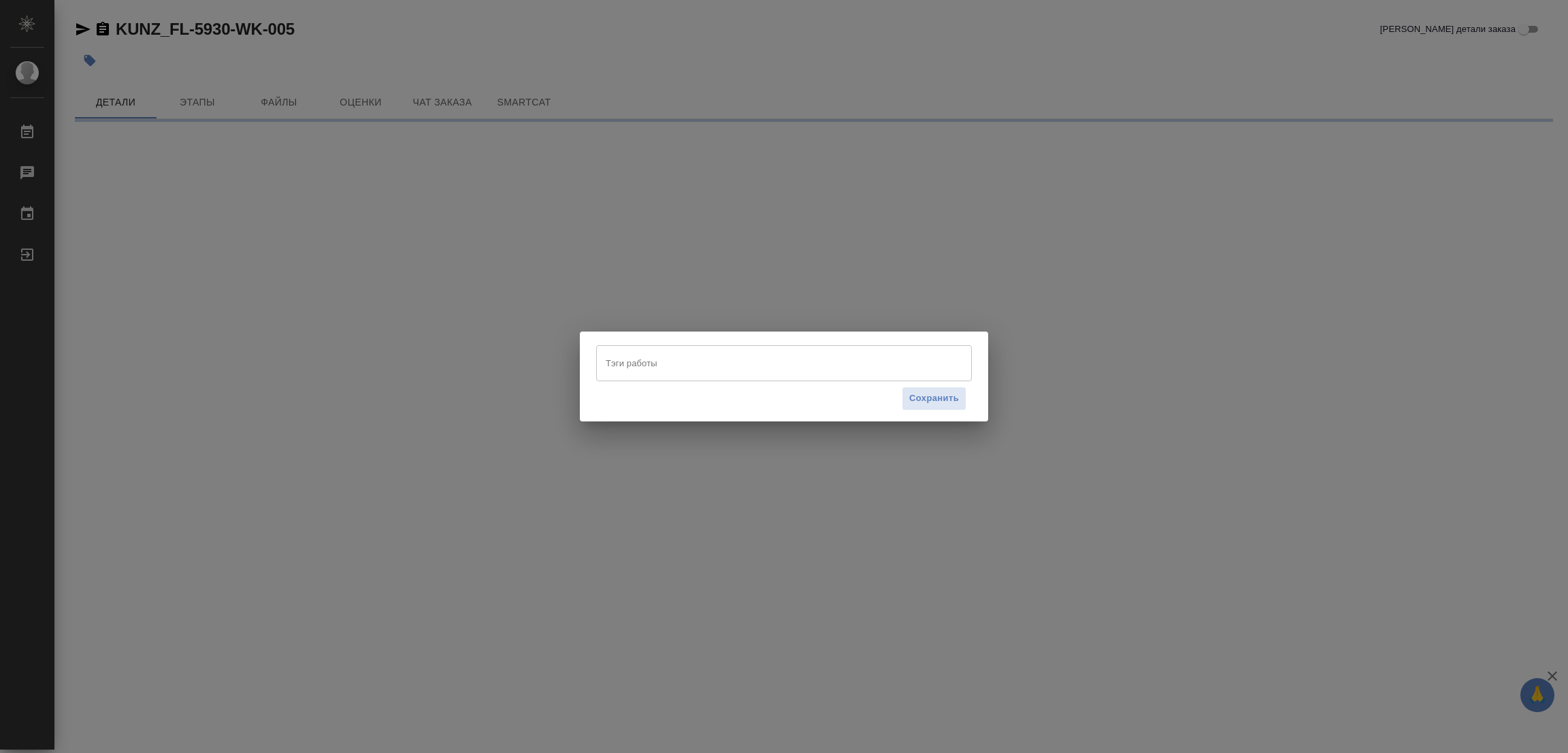
click at [648, 361] on input "Тэги работы" at bounding box center [771, 362] width 338 height 23
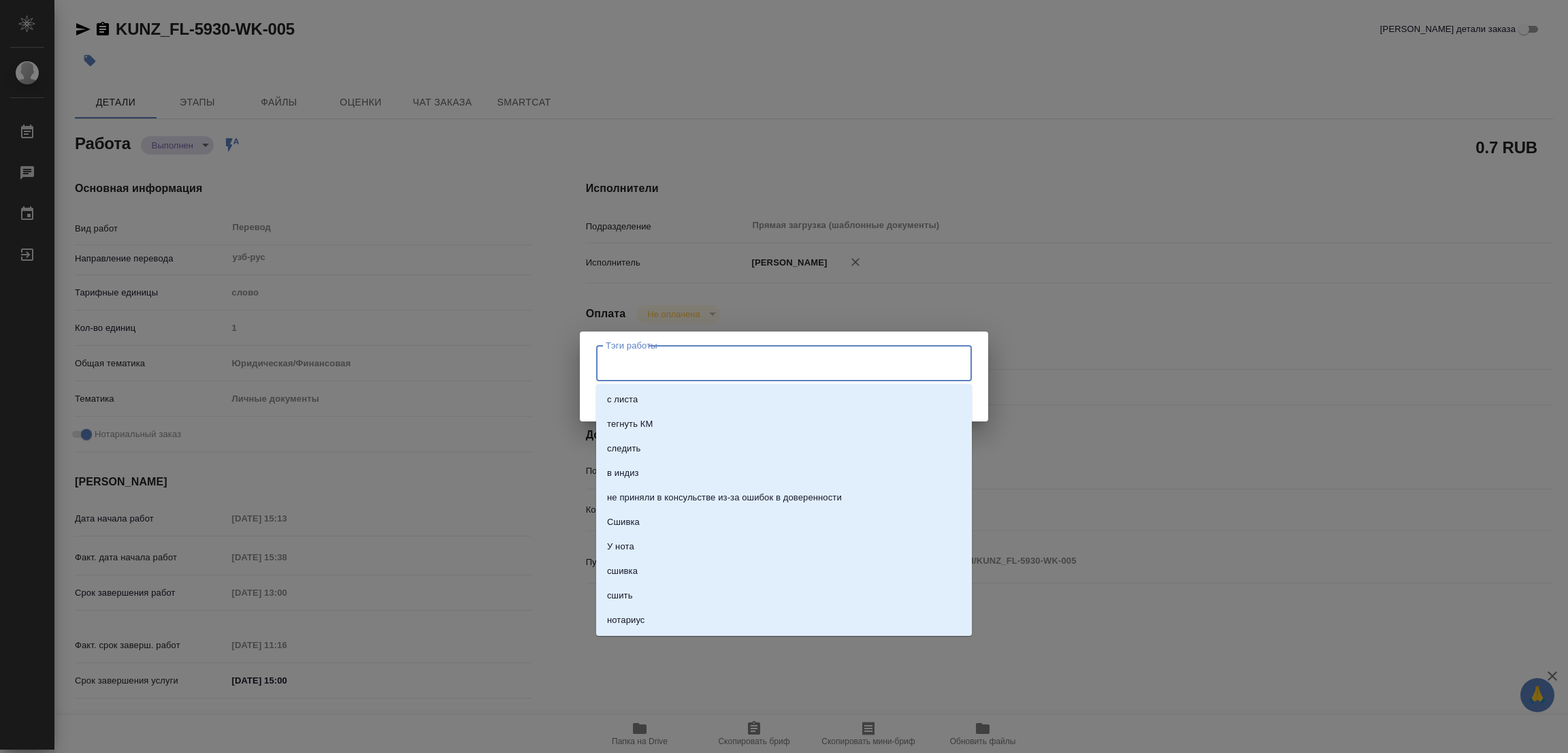
type textarea "x"
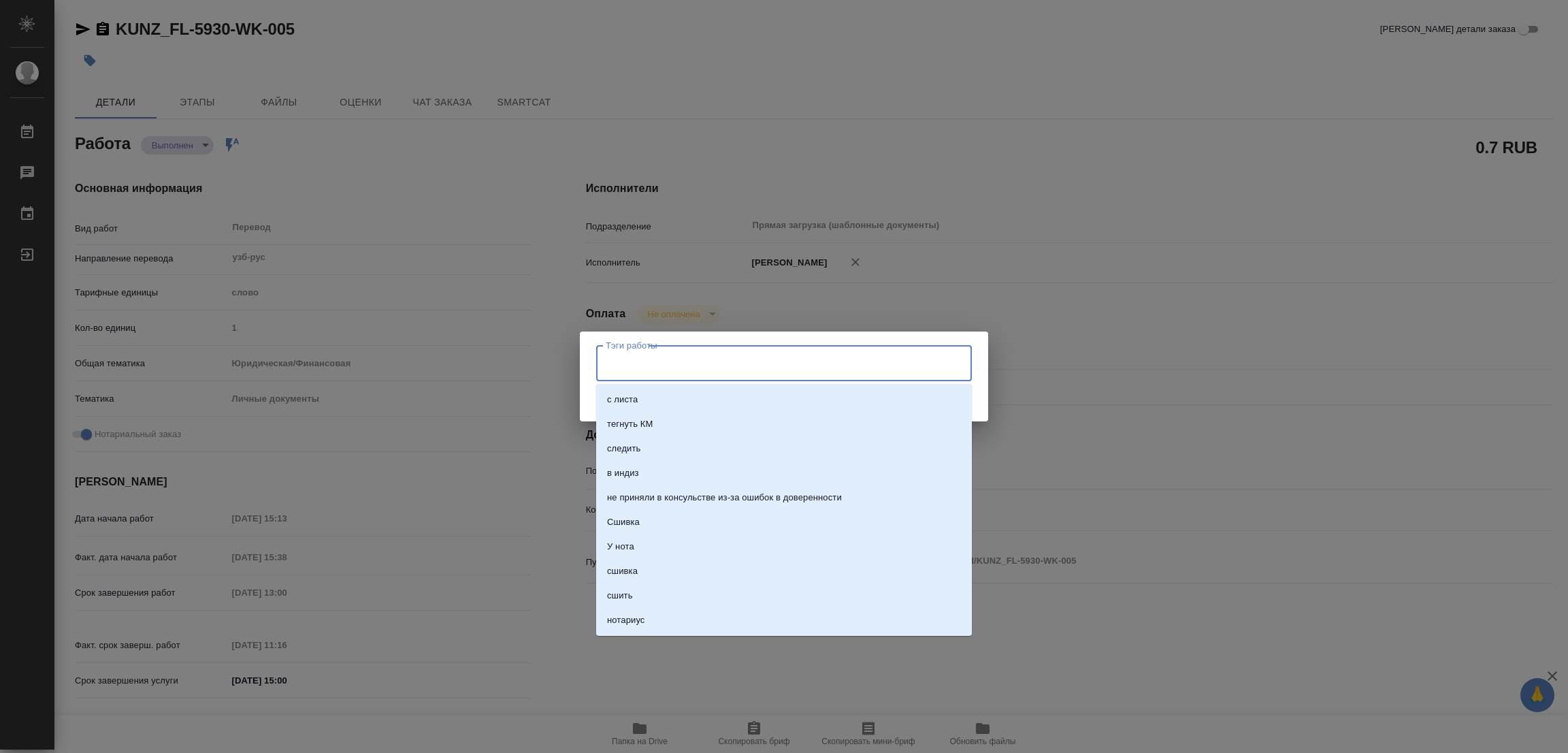
type textarea "x"
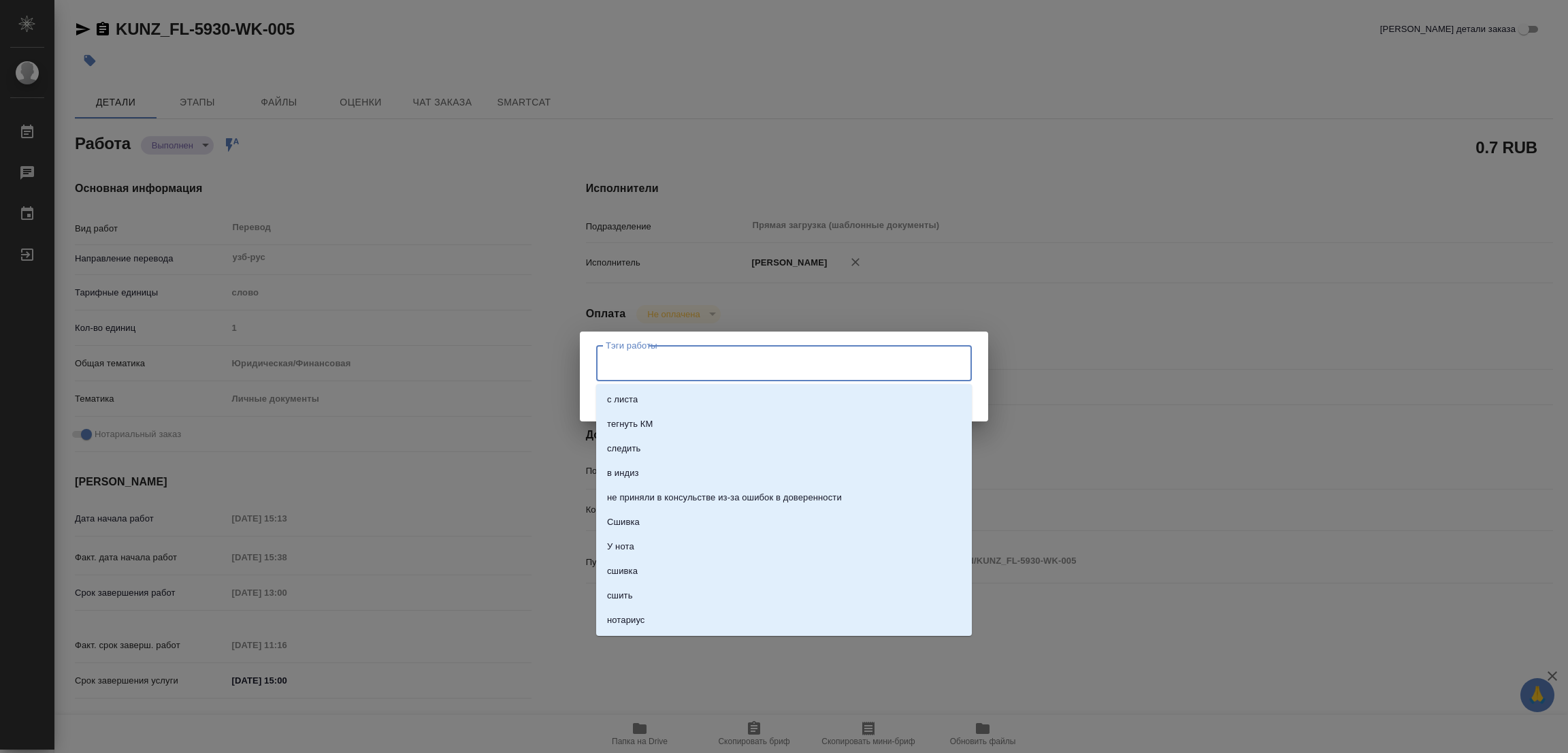
type input "с"
type textarea "x"
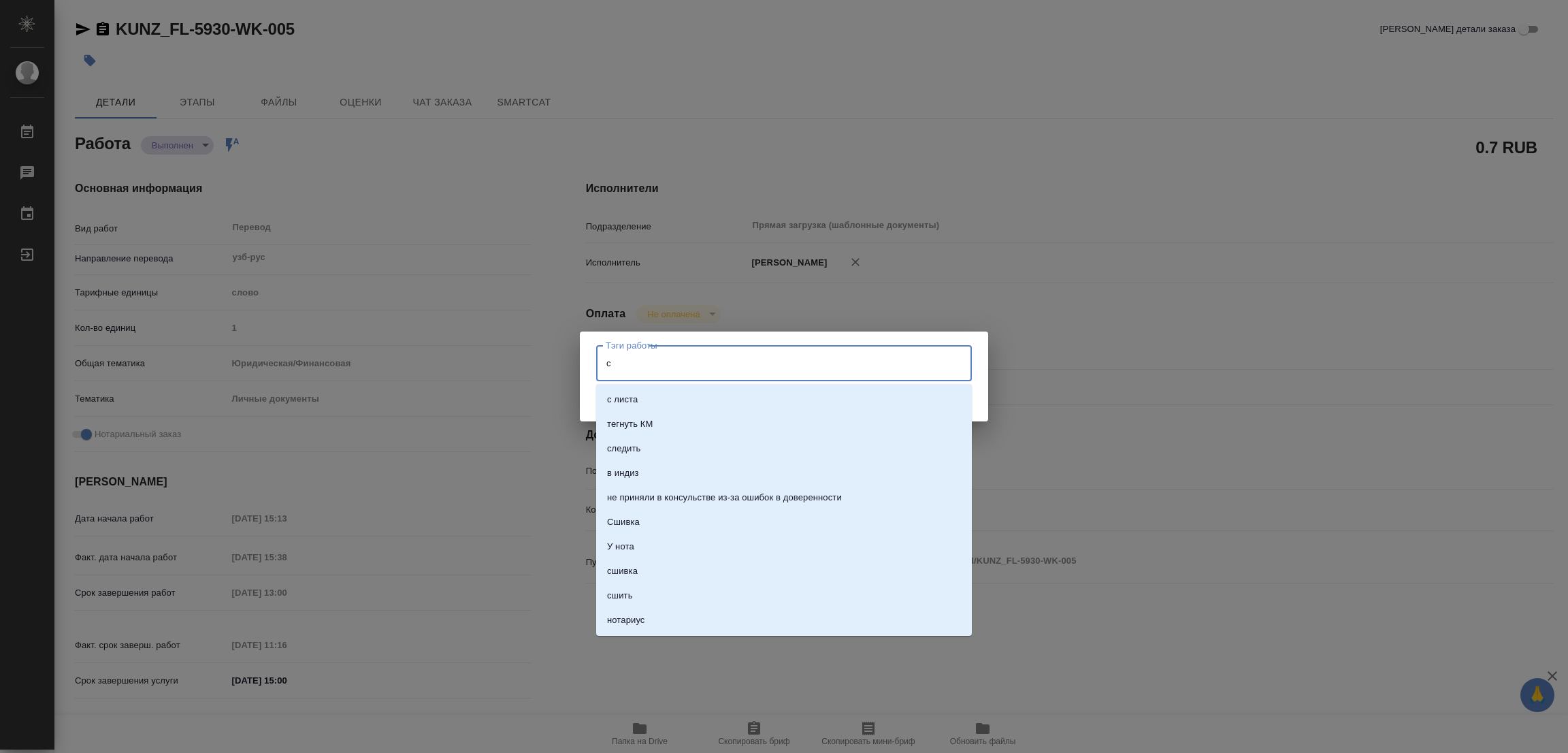
type textarea "x"
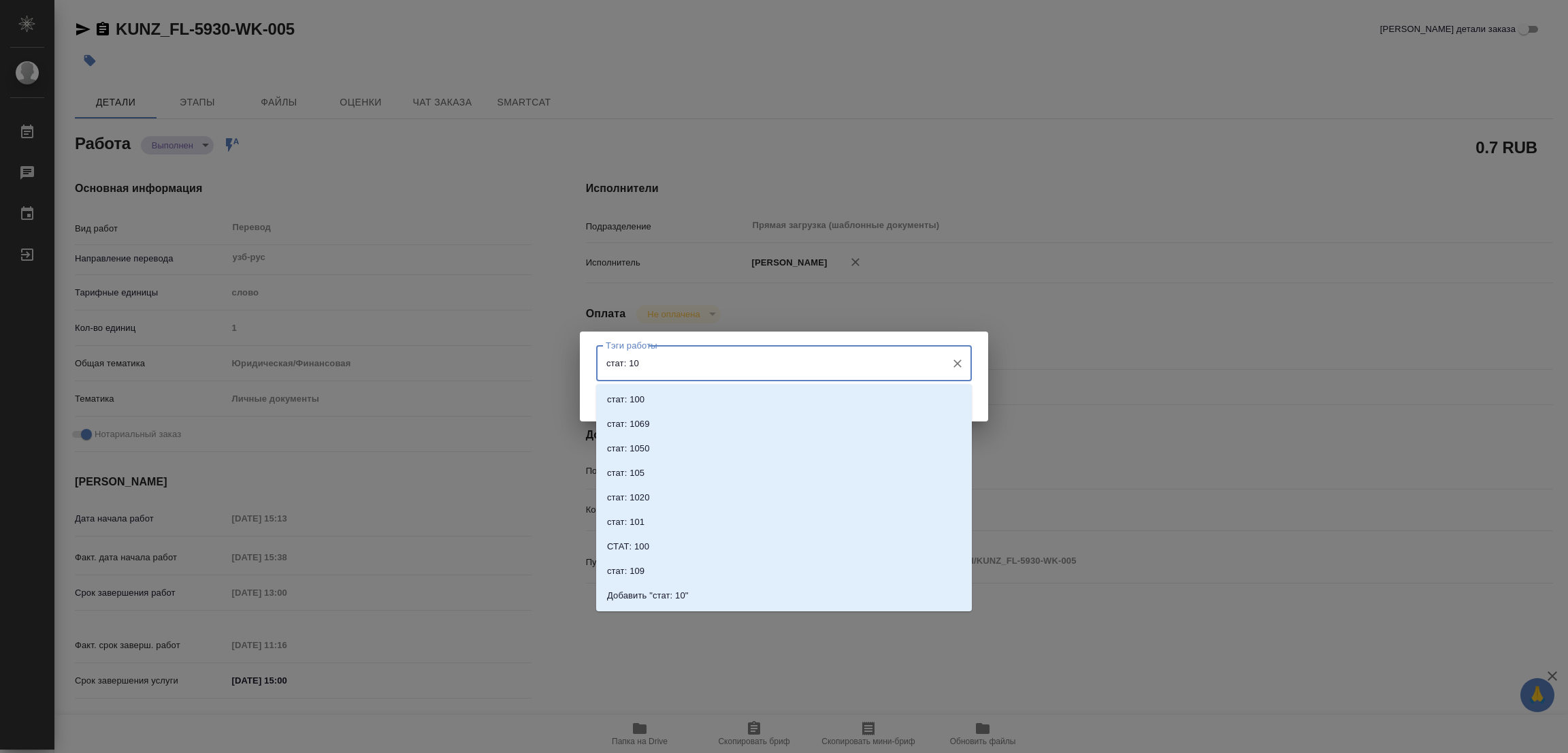
type input "стат: 100"
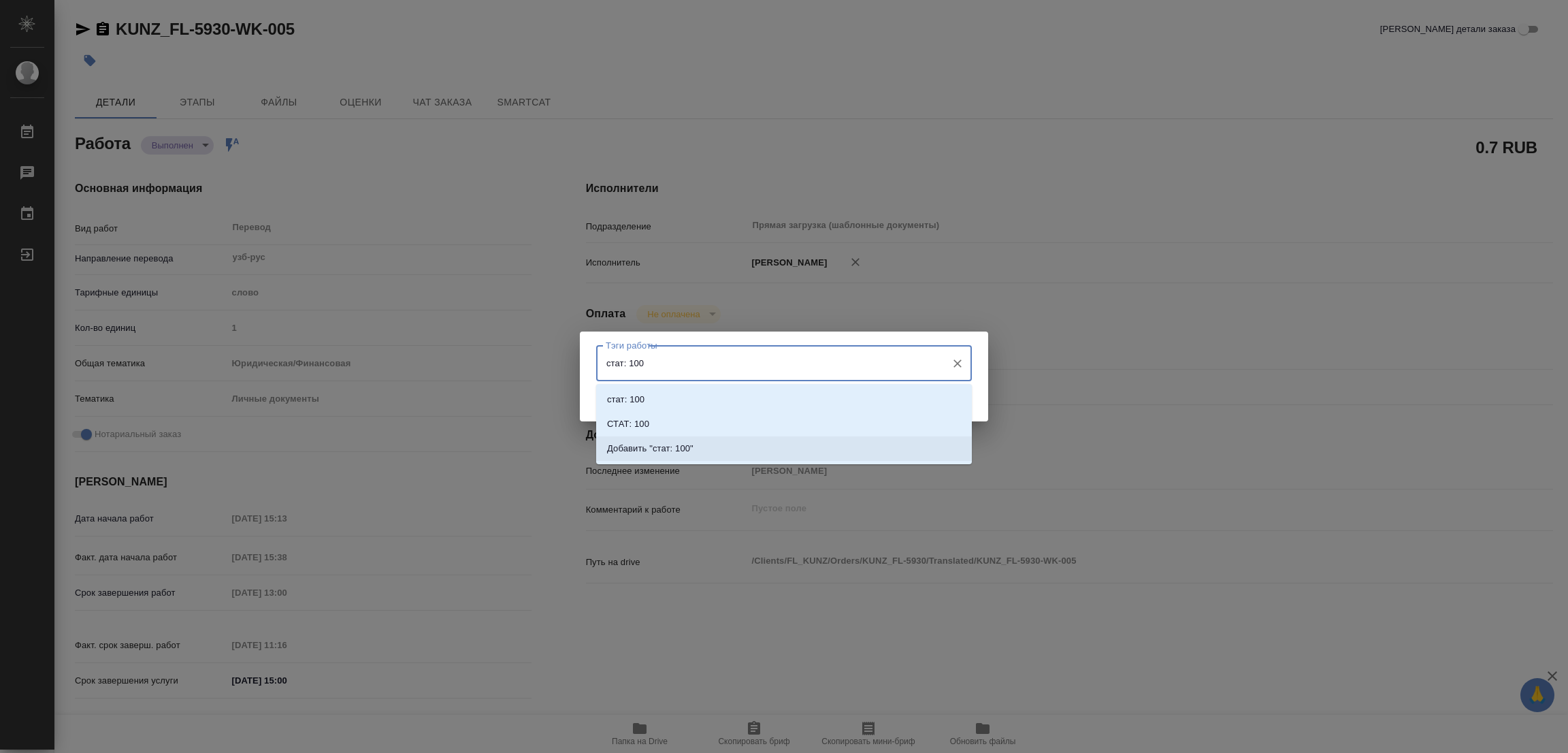
click at [673, 449] on p "Добавить "стат: 100"" at bounding box center [650, 448] width 87 height 13
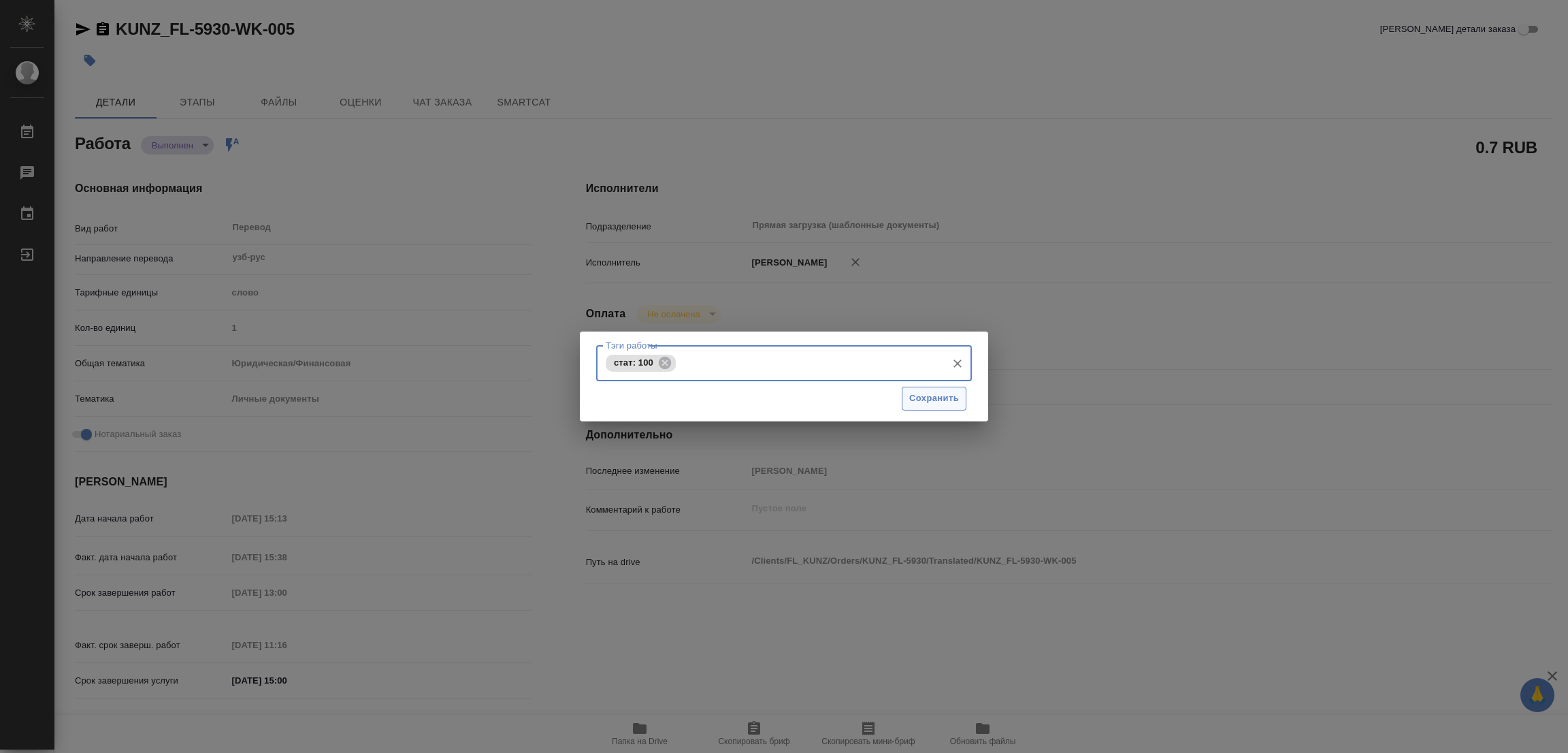
click at [942, 398] on span "Сохранить" at bounding box center [934, 399] width 50 height 16
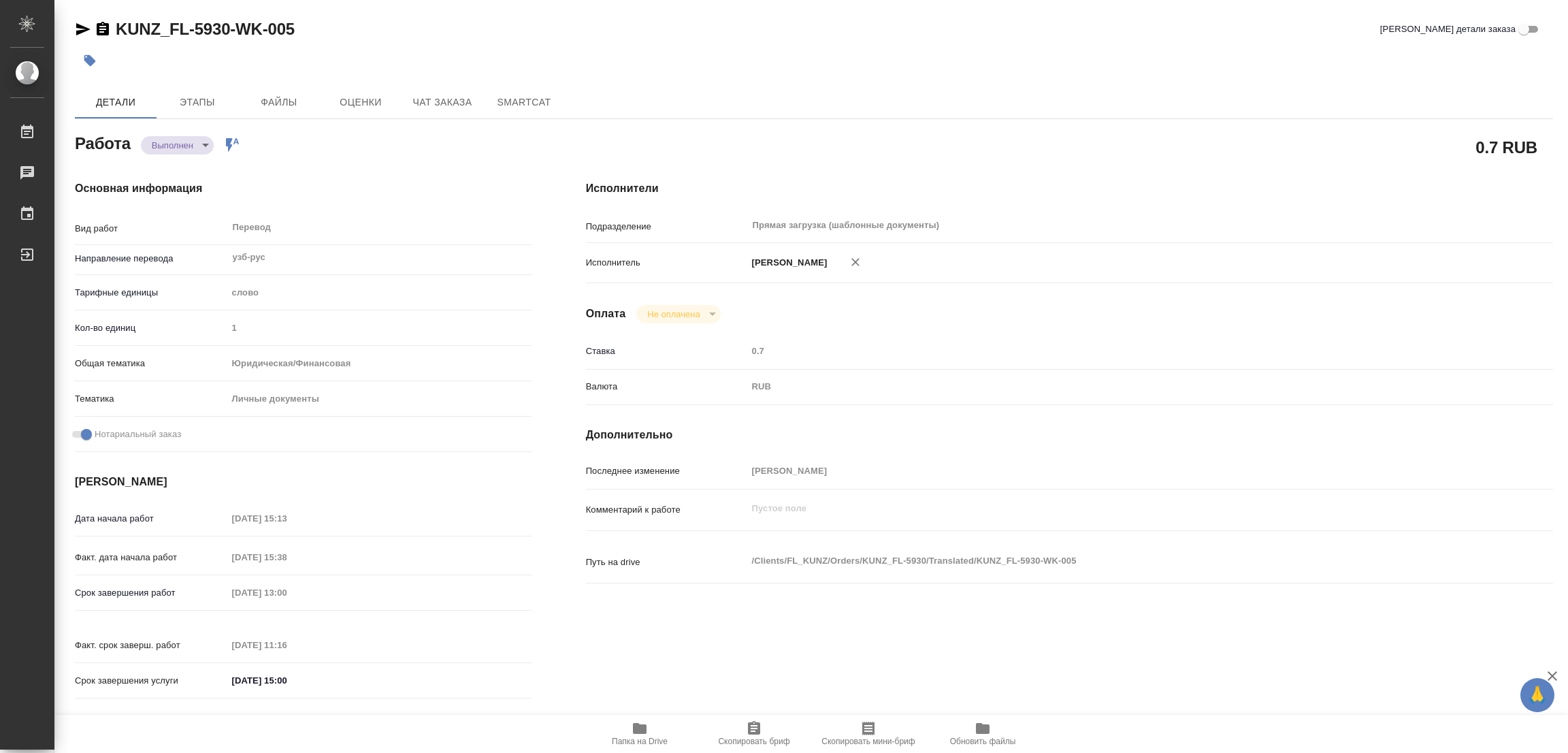
type input "completed"
type textarea "Перевод"
type textarea "x"
type input "узб-рус"
type input "5a8b1489cc6b4906c91bfd90"
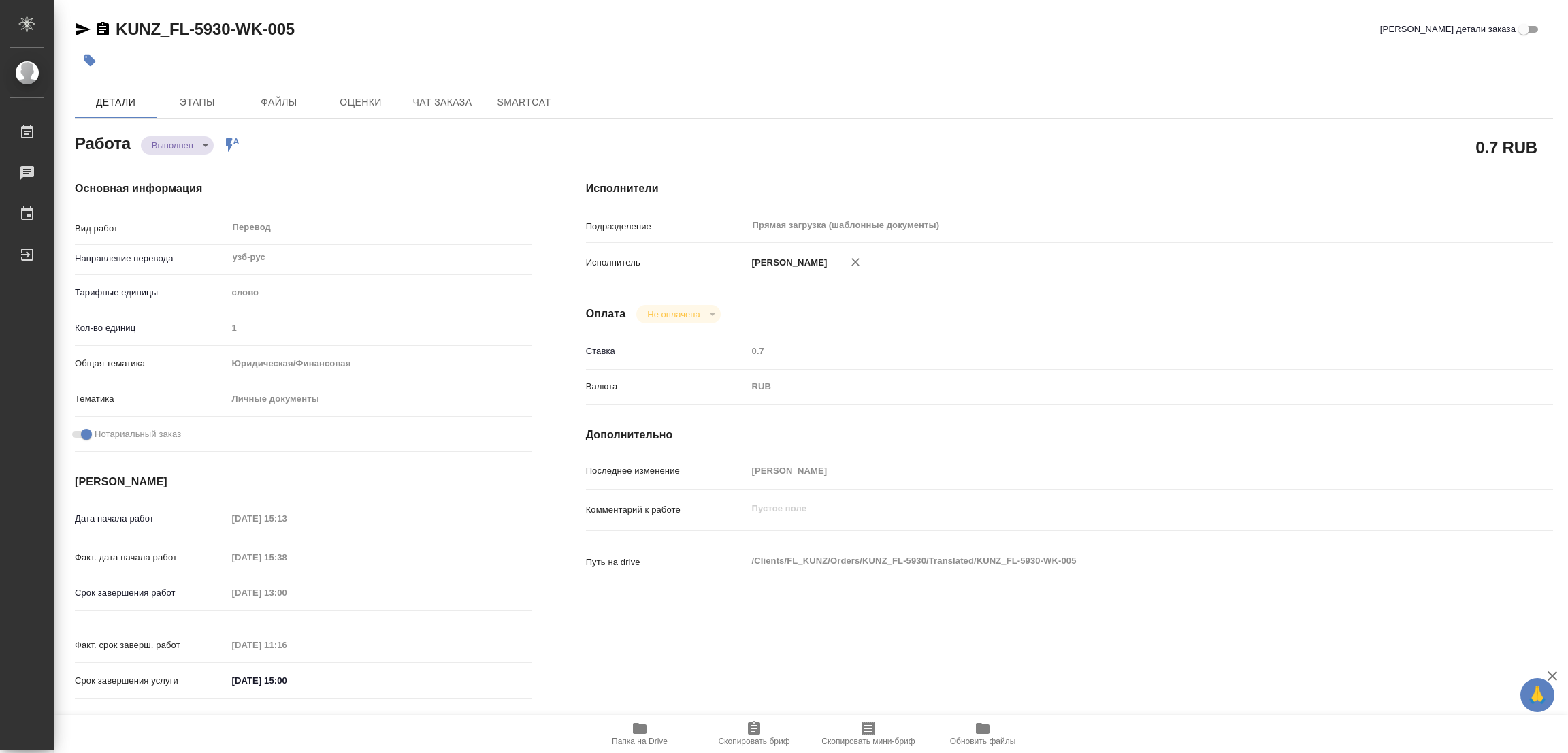
type input "1"
type input "yr-fn"
type input "5a8b8b956a9677013d343cfe"
checkbox input "true"
type input "17.09.2025 15:13"
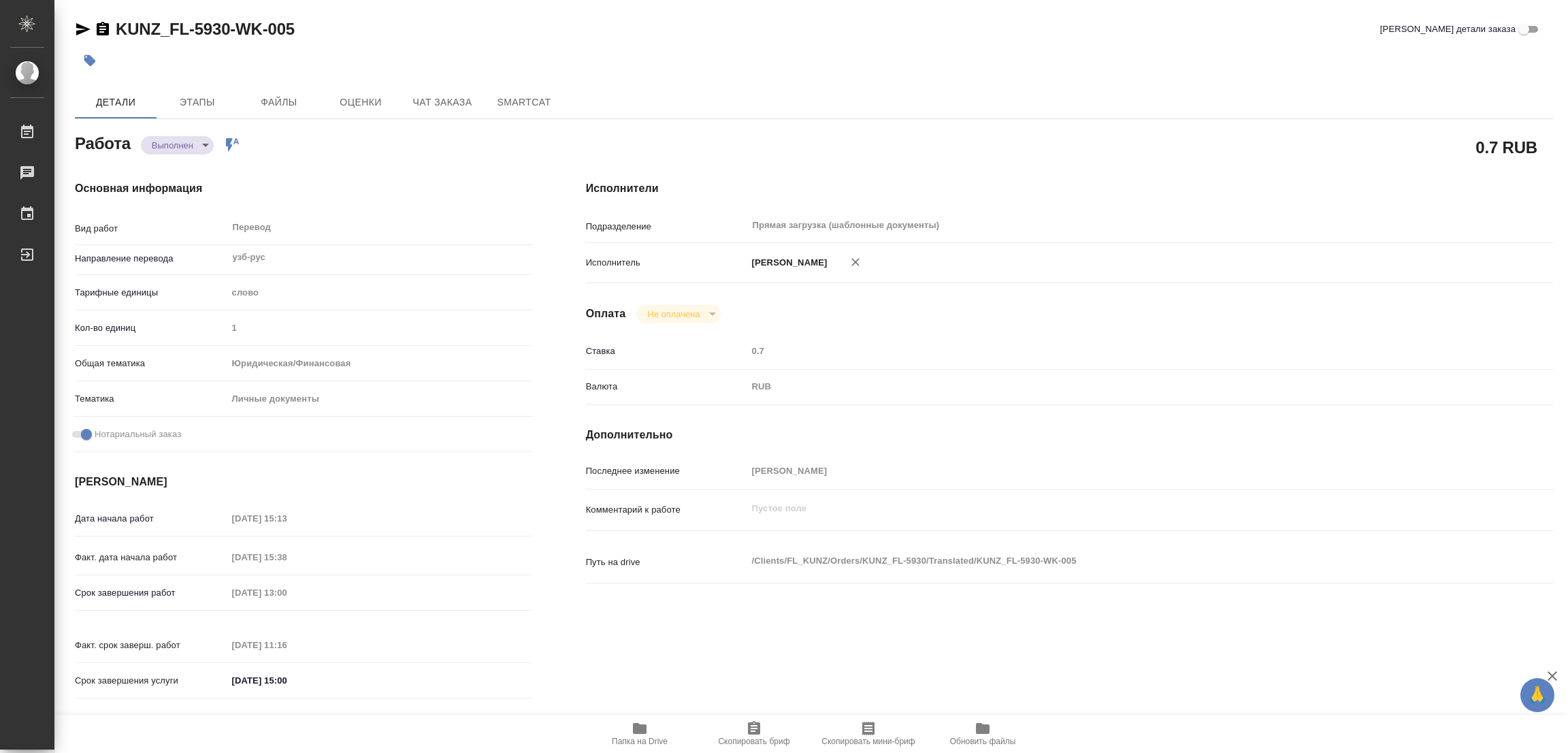
type input "17.09.2025 15:38"
type input "[DATE] 13:00"
type input "18.09.2025 11:16"
type input "18.09.2025 15:00"
type input "Прямая загрузка (шаблонные документы)"
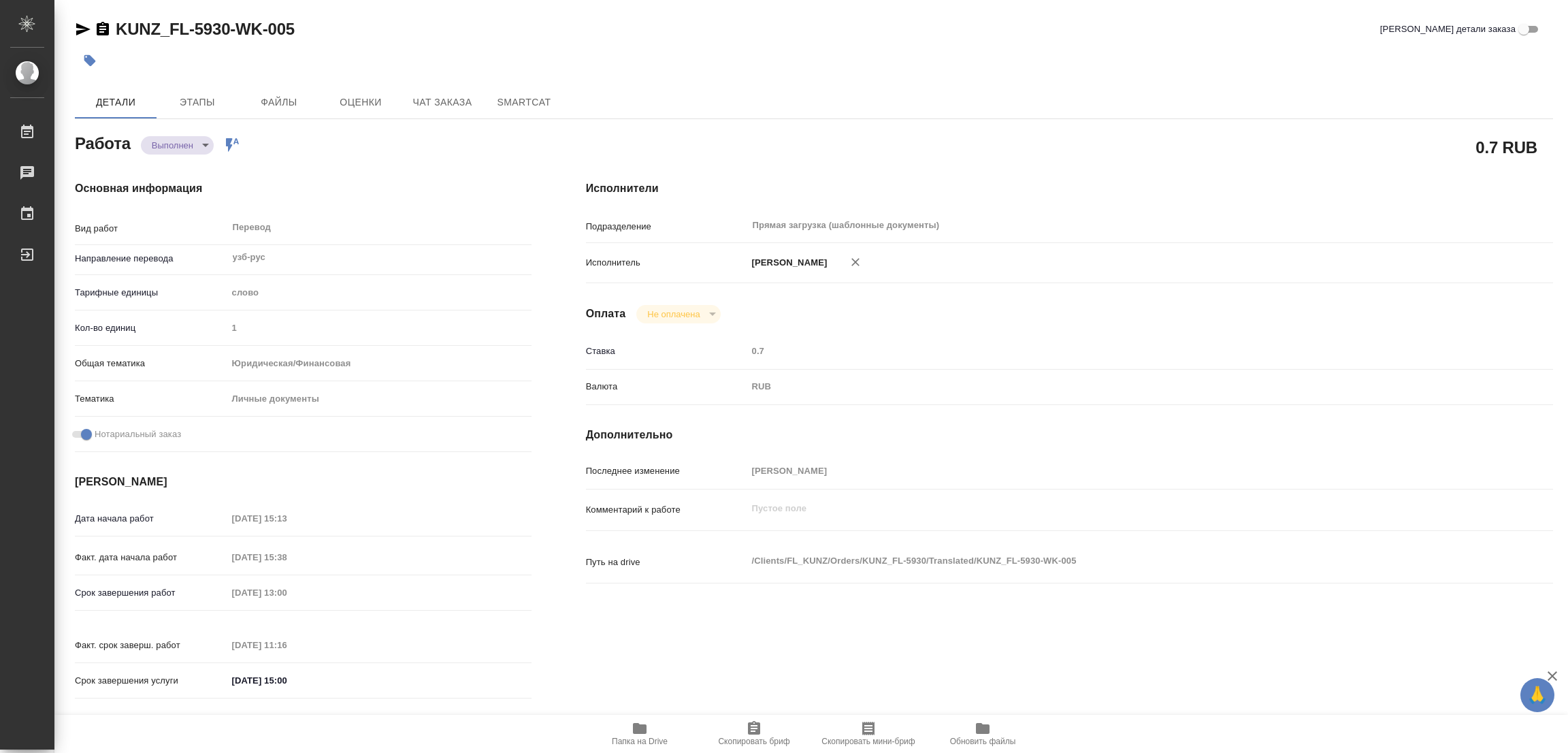
type input "notPayed"
type input "0.7"
type input "RUB"
type input "[PERSON_NAME]"
type textarea "x"
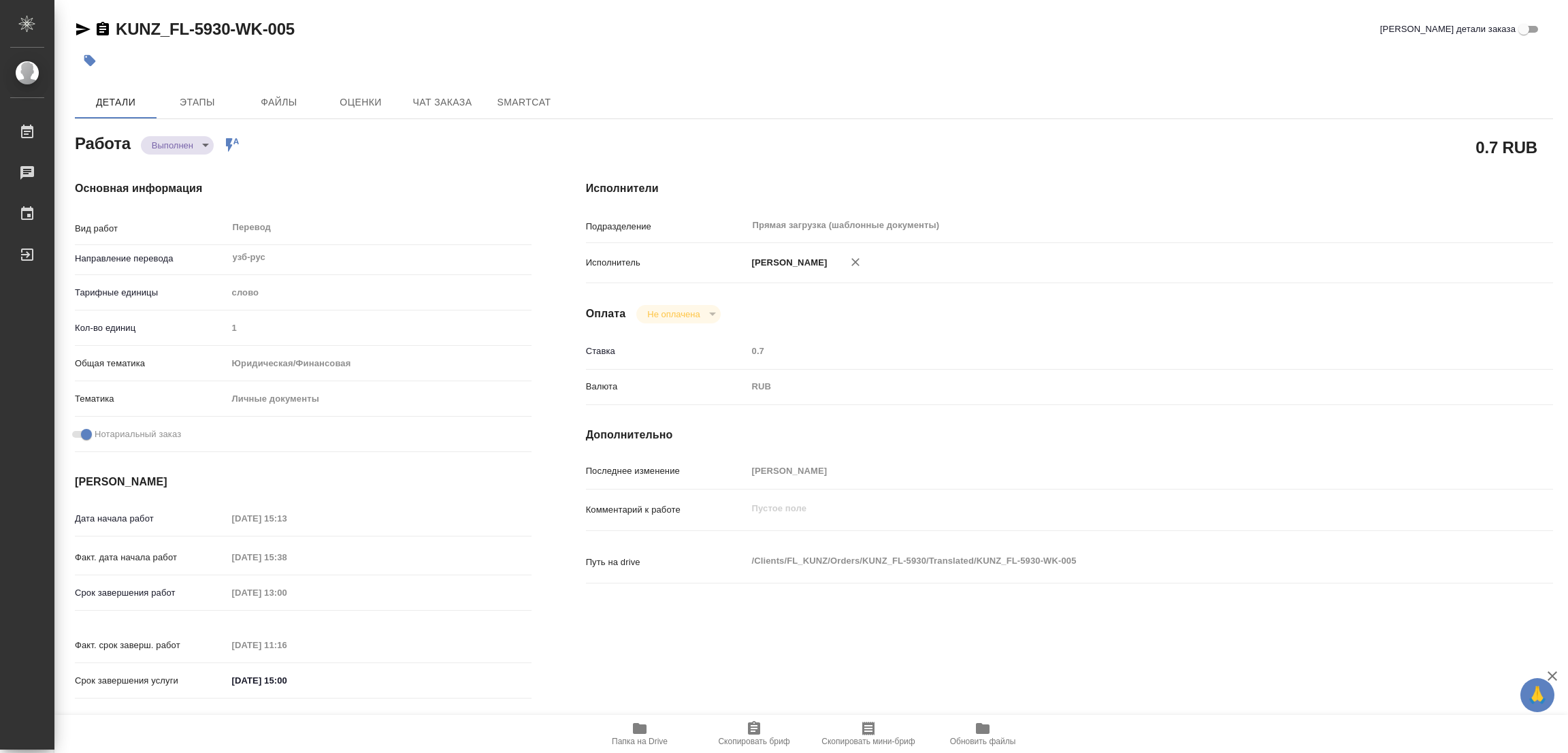
type textarea "/Clients/FL_KUNZ/Orders/KUNZ_FL-5930/Translated/KUNZ_FL-5930-WK-005"
type textarea "x"
type input "KUNZ_FL-5930"
type input "Перевод станд. несрочный"
type input "Постредактура машинного перевода, Редактура, Приёмка по качеству, Корректура, П…"
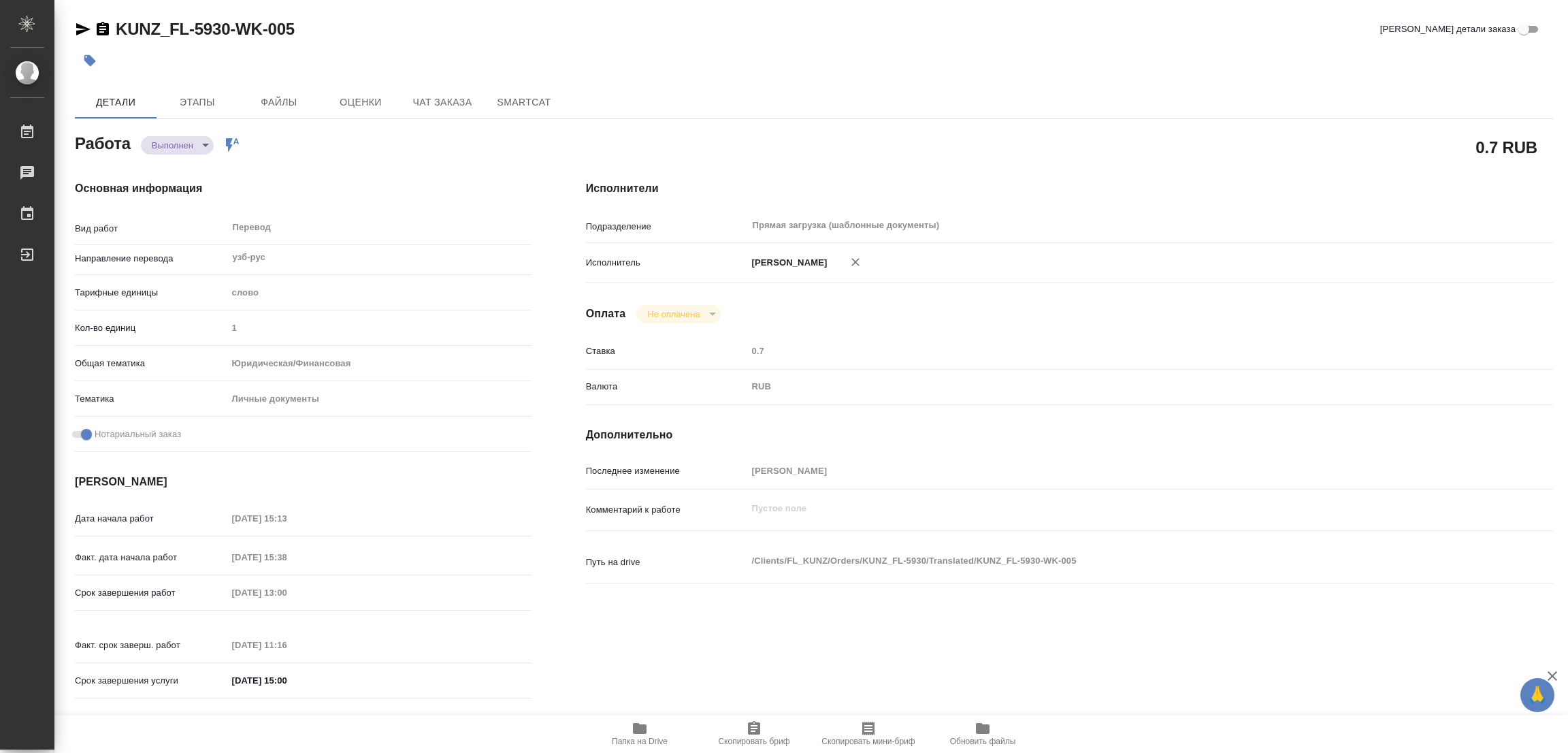
type input "Zotova Ekaterina"
type input "/Clients/FL_KUNZ/Orders/KUNZ_FL-5930"
type textarea "x"
type textarea "ин.пасп. узб-рус под нот под сахарово"
type textarea "x"
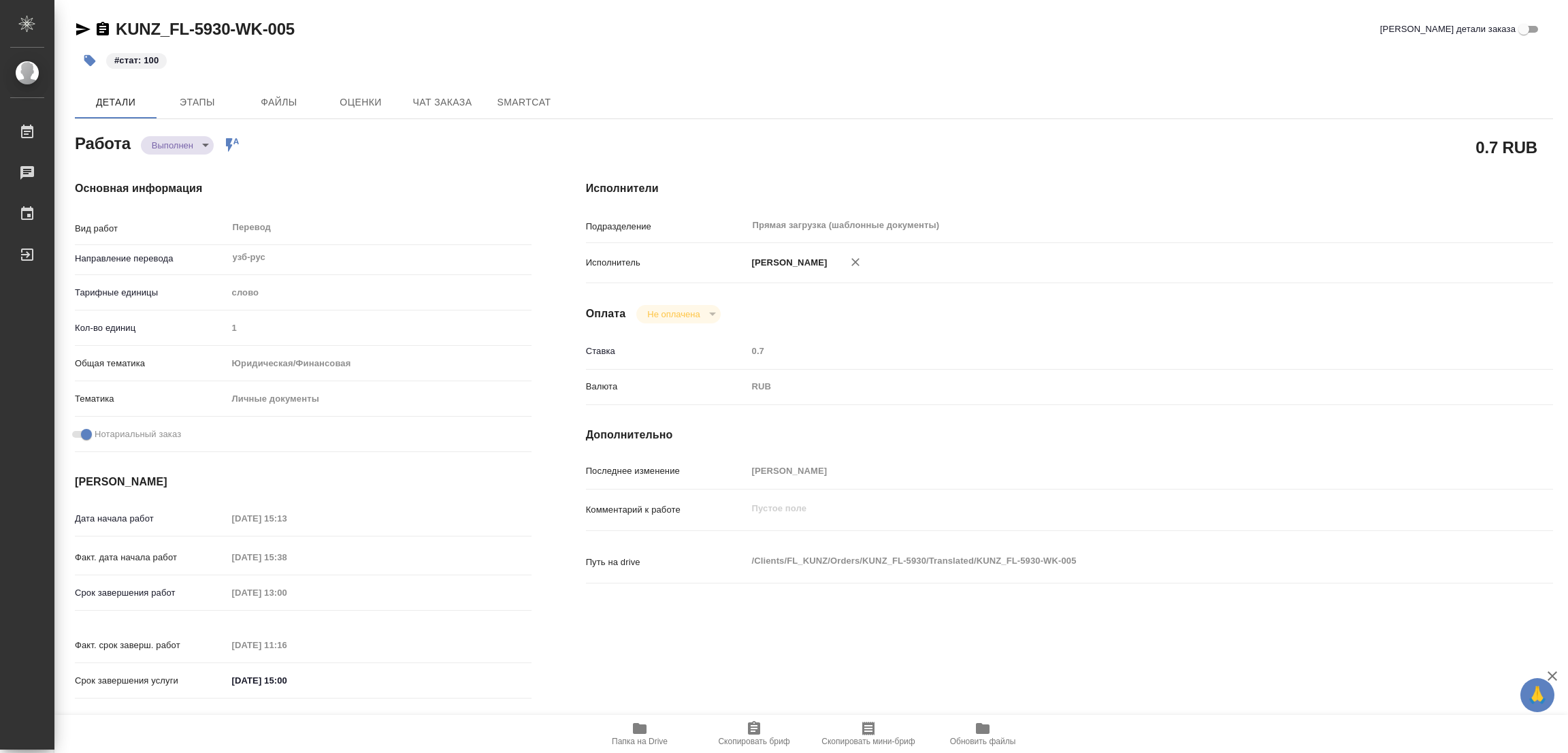
type textarea "x"
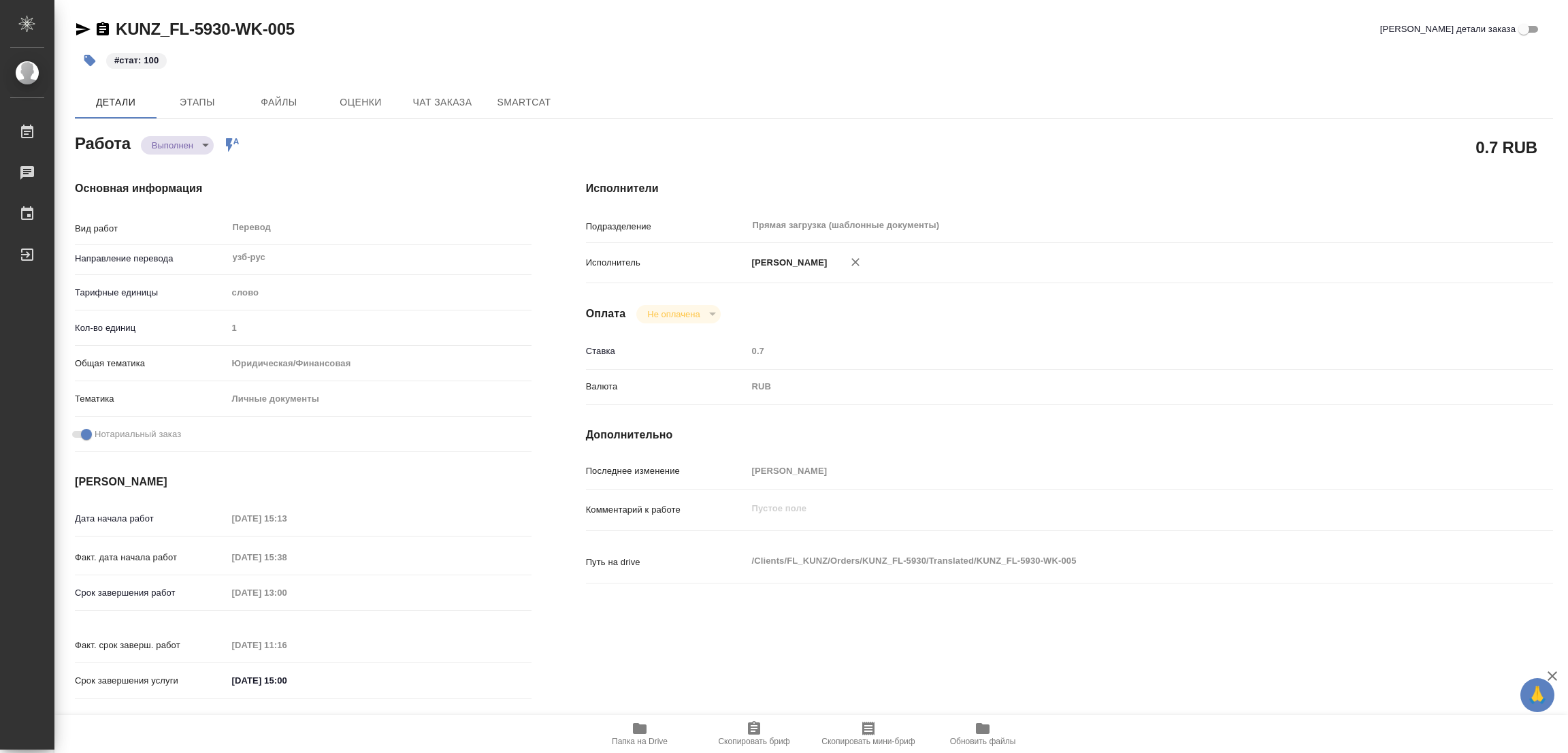
type textarea "x"
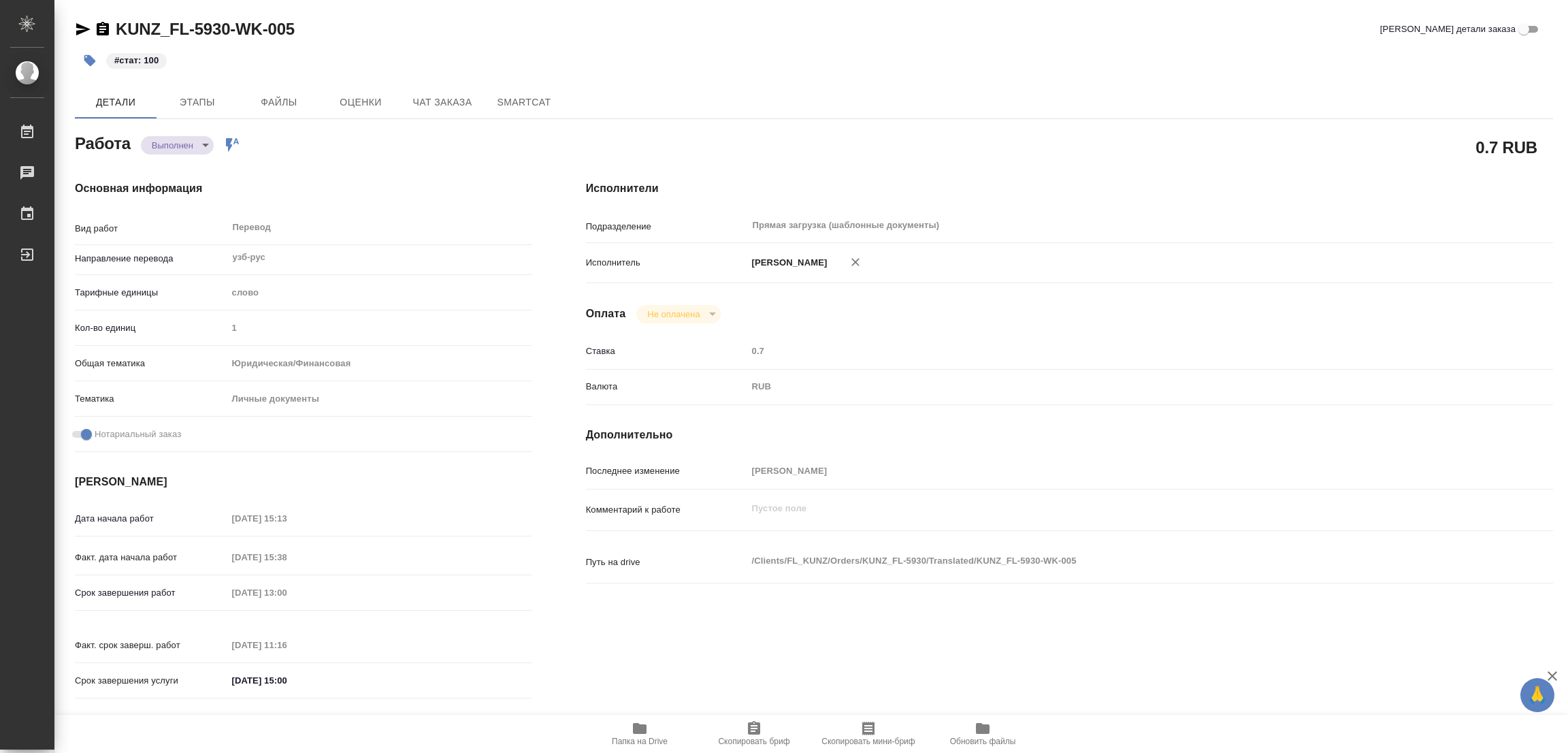
type textarea "x"
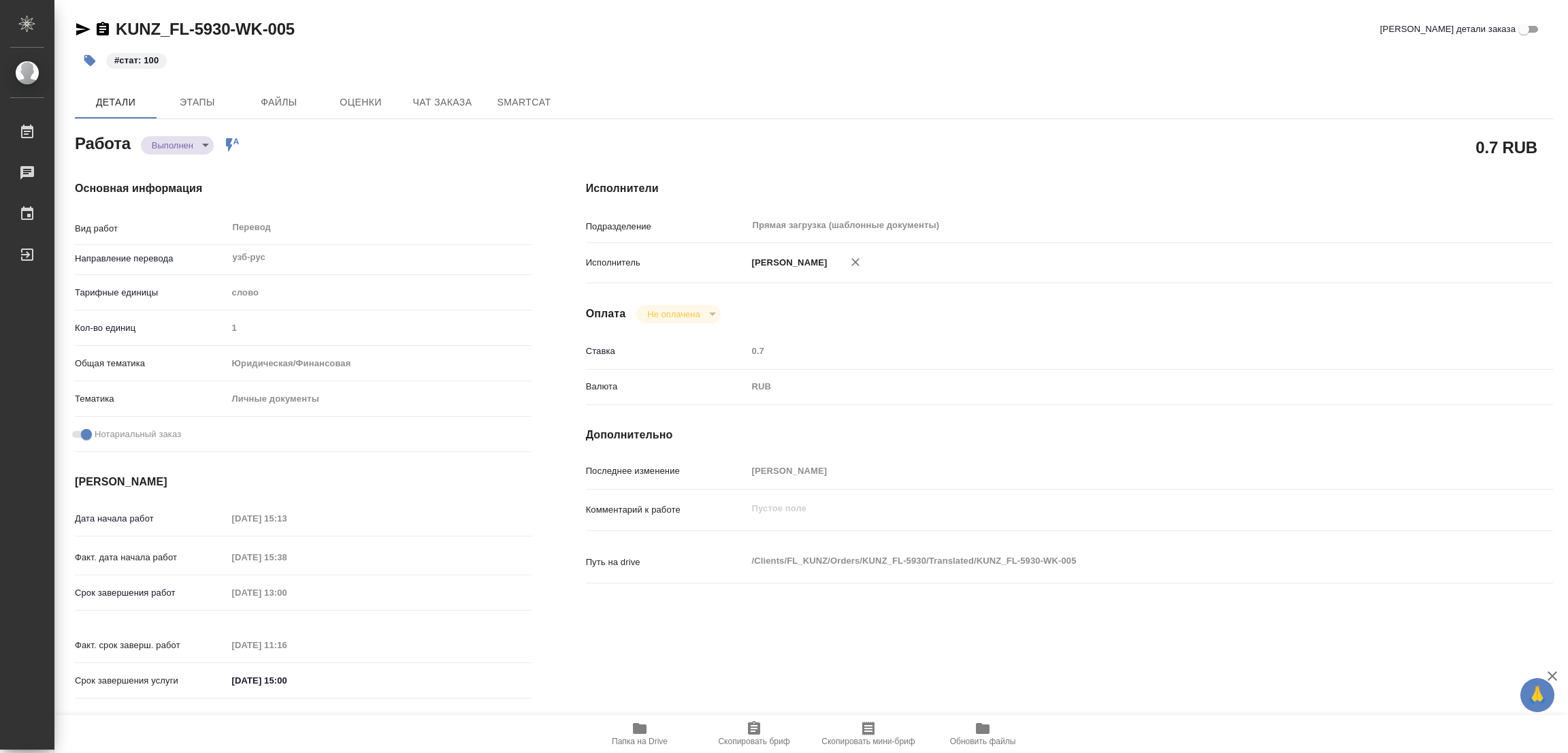
type textarea "x"
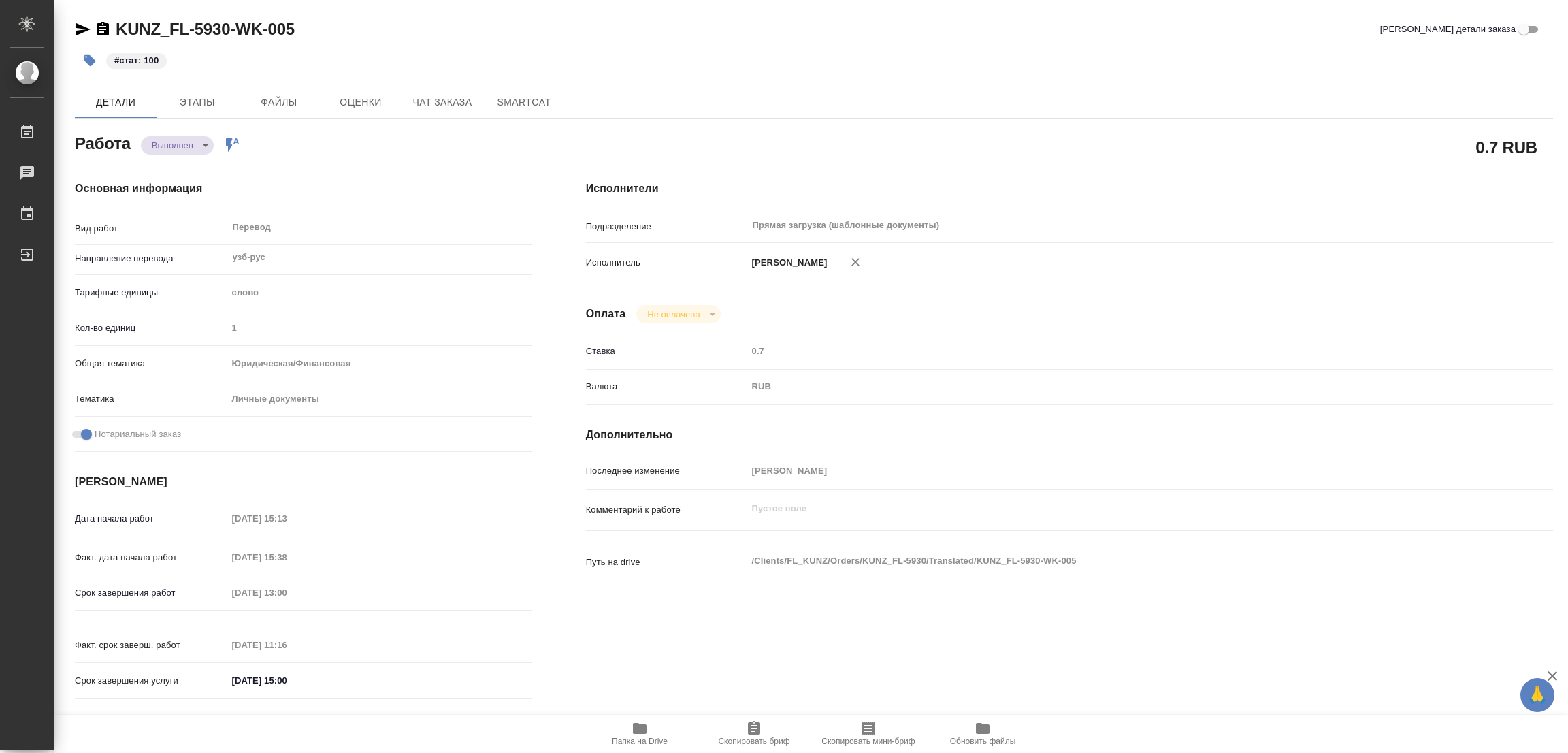
click at [761, 78] on div "KUNZ_FL-5930-WK-005 Кратко детали заказа #стат: 100 Детали Этапы Файлы Оценки Ч…" at bounding box center [813, 571] width 1493 height 1142
type textarea "x"
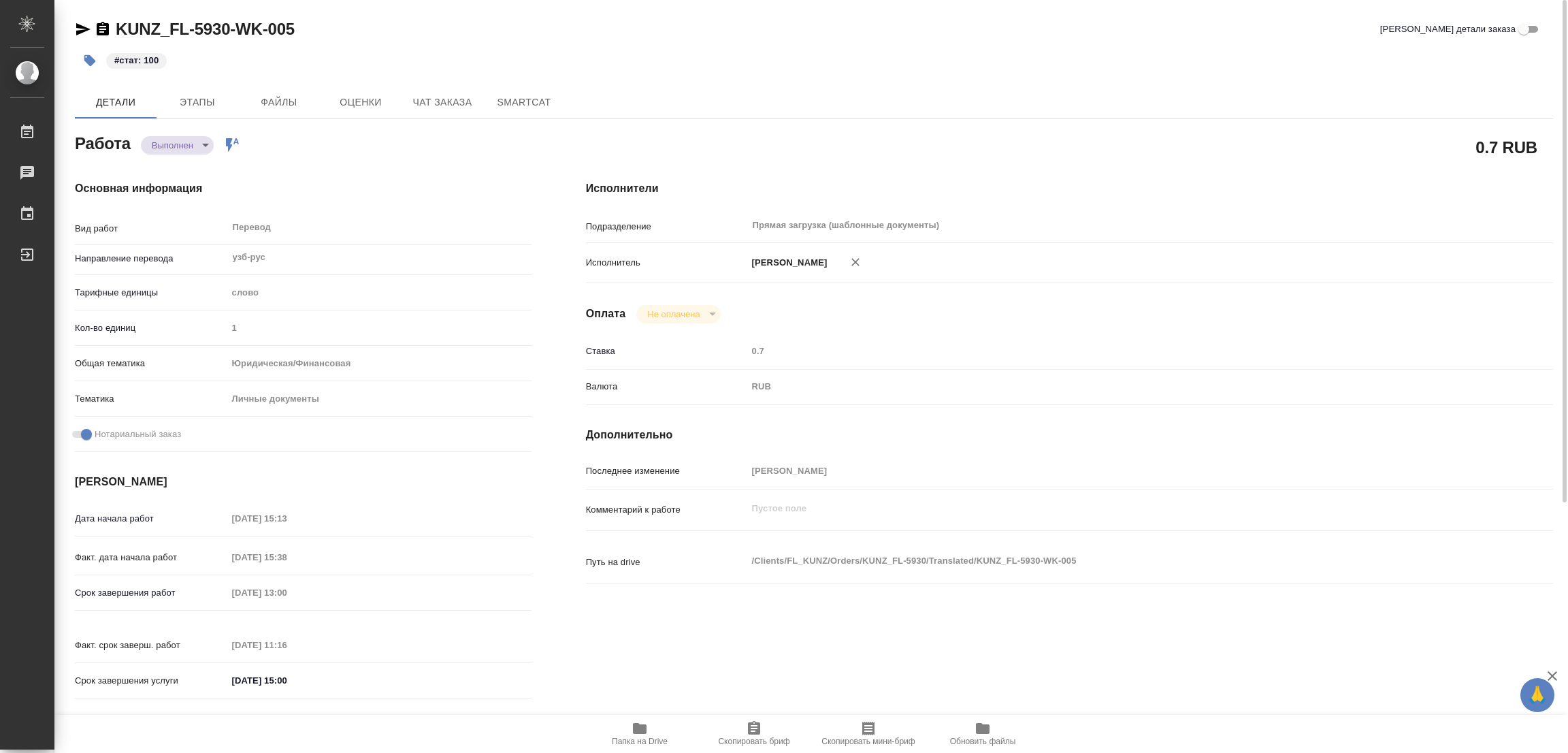
type textarea "x"
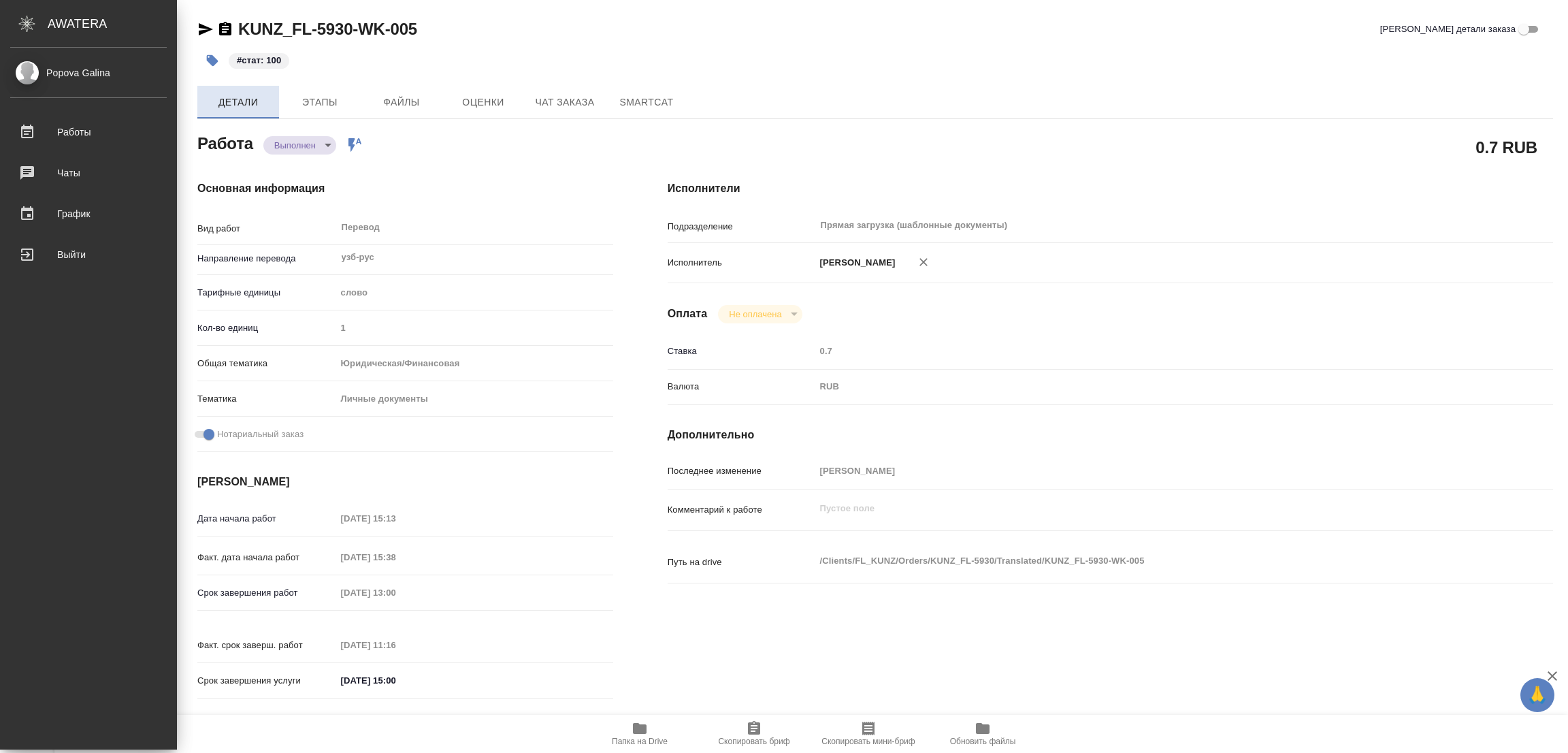
type textarea "x"
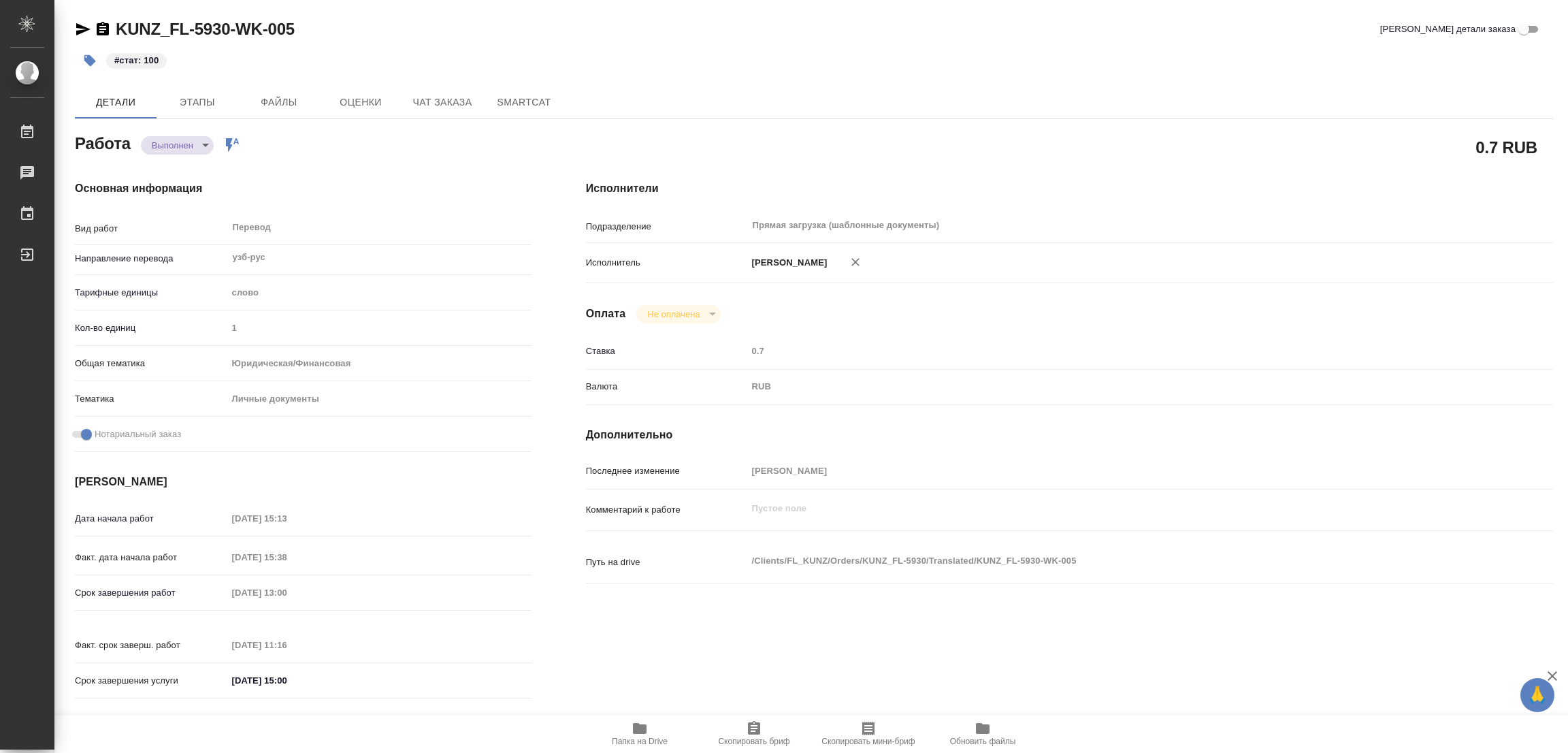
drag, startPoint x: 577, startPoint y: 58, endPoint x: 480, endPoint y: 27, distance: 101.8
click at [577, 58] on div "#стат: 100" at bounding box center [567, 60] width 985 height 30
type textarea "x"
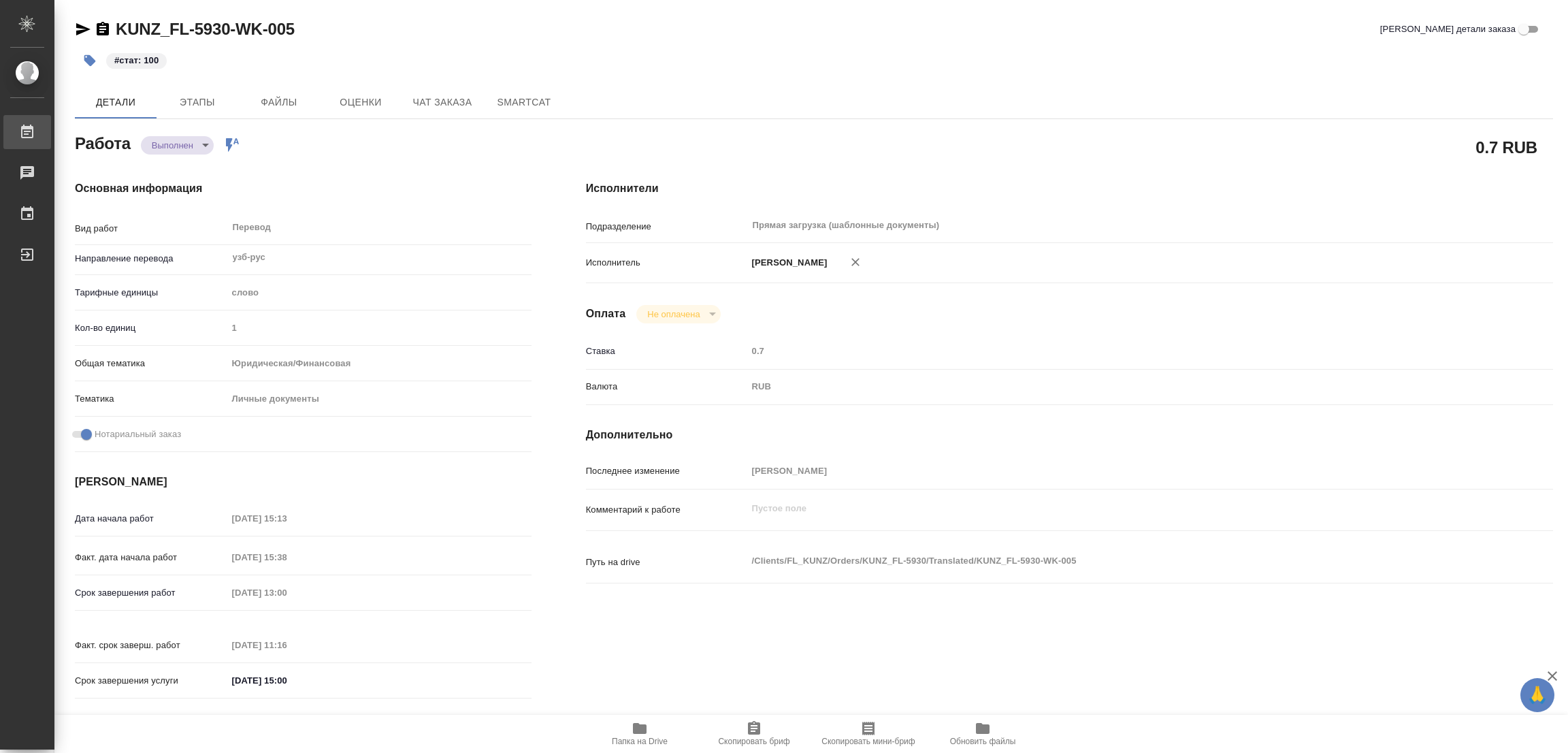
type textarea "x"
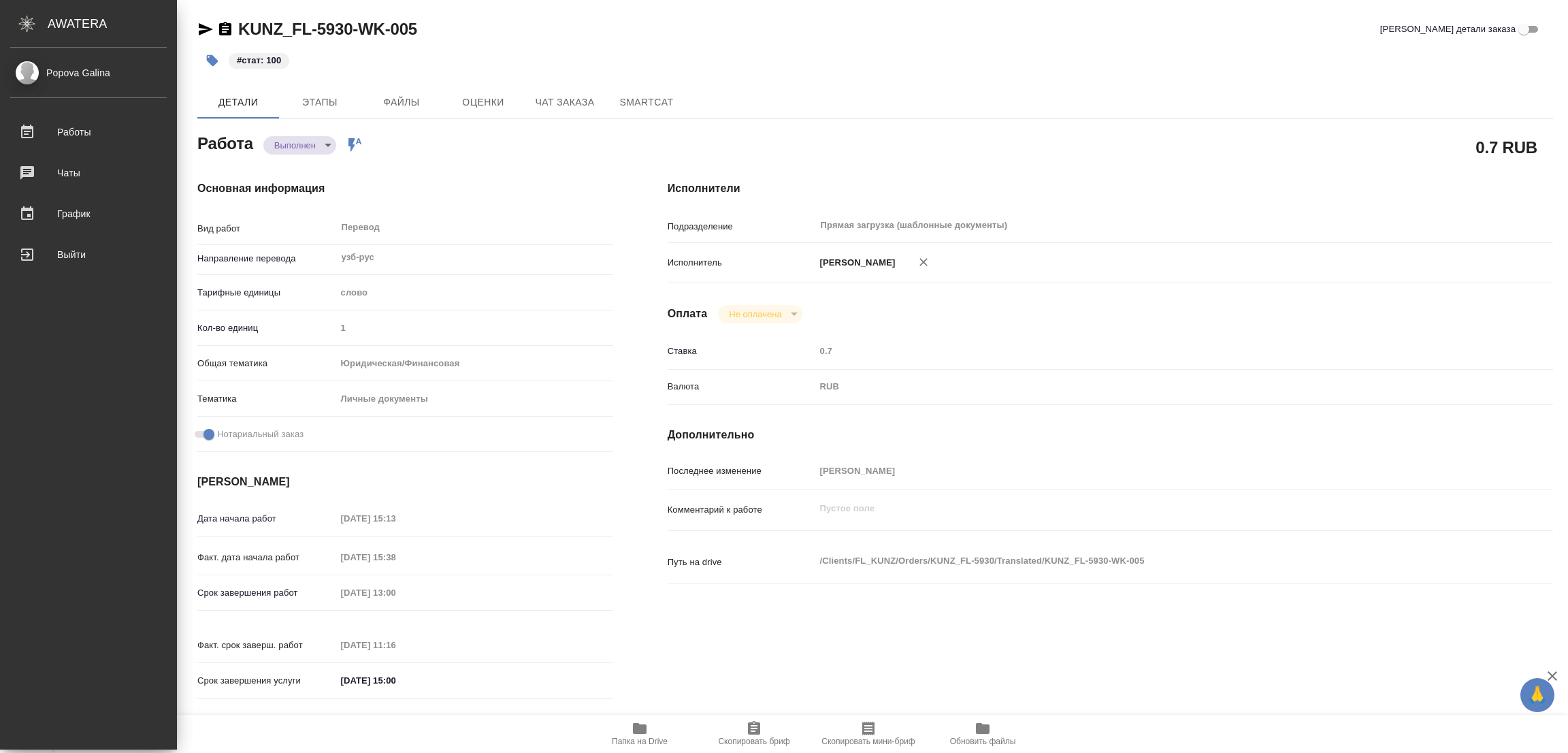
type textarea "x"
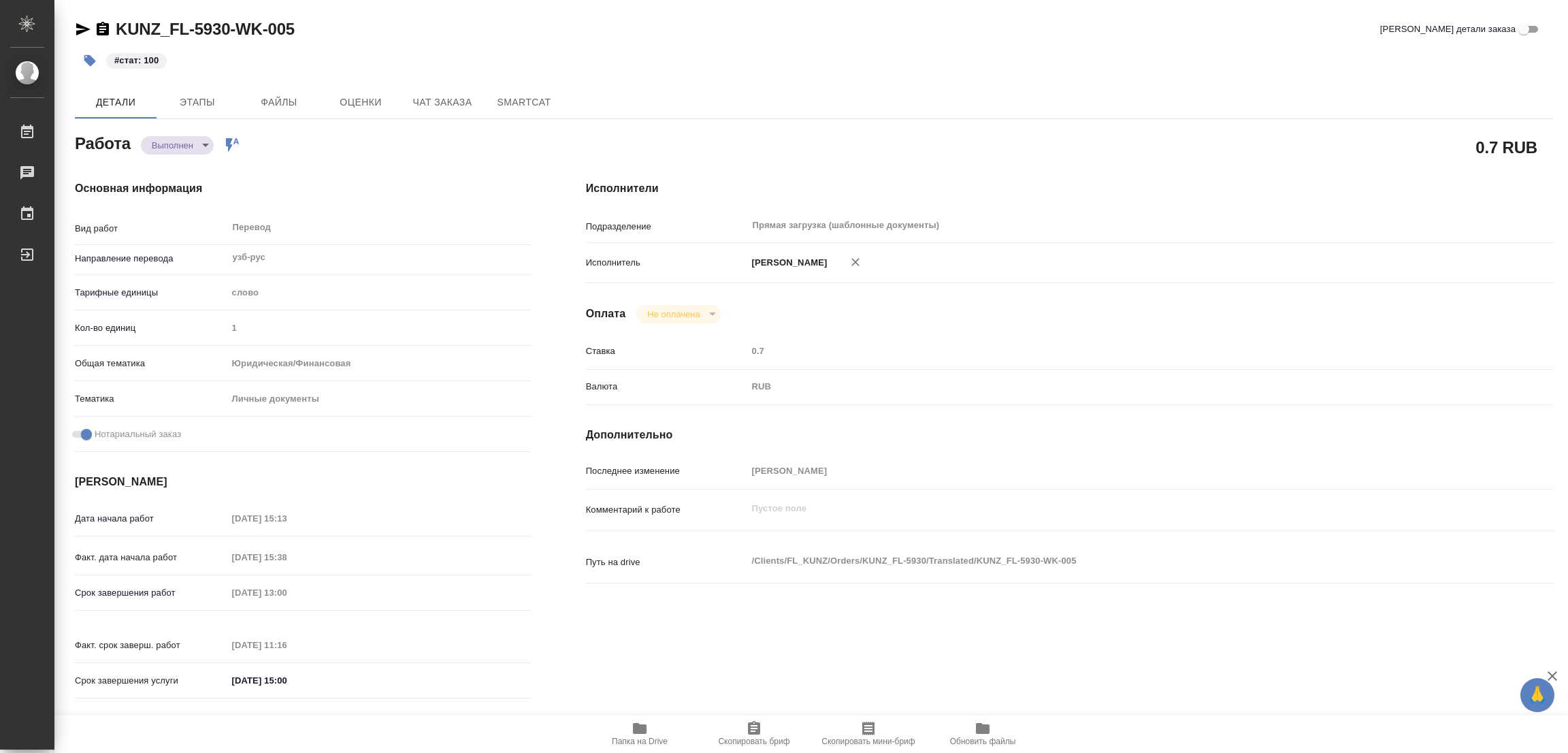
type textarea "x"
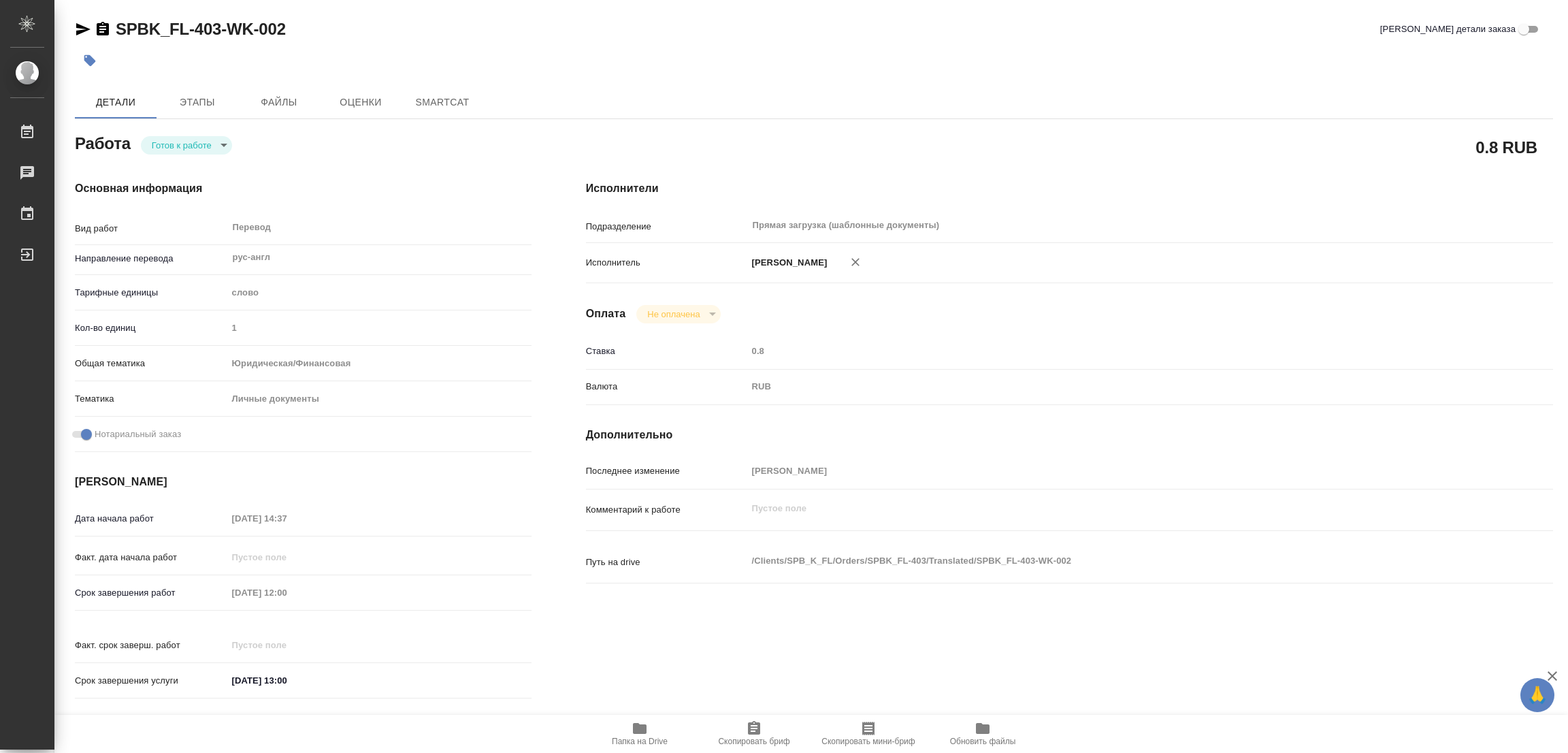
type textarea "x"
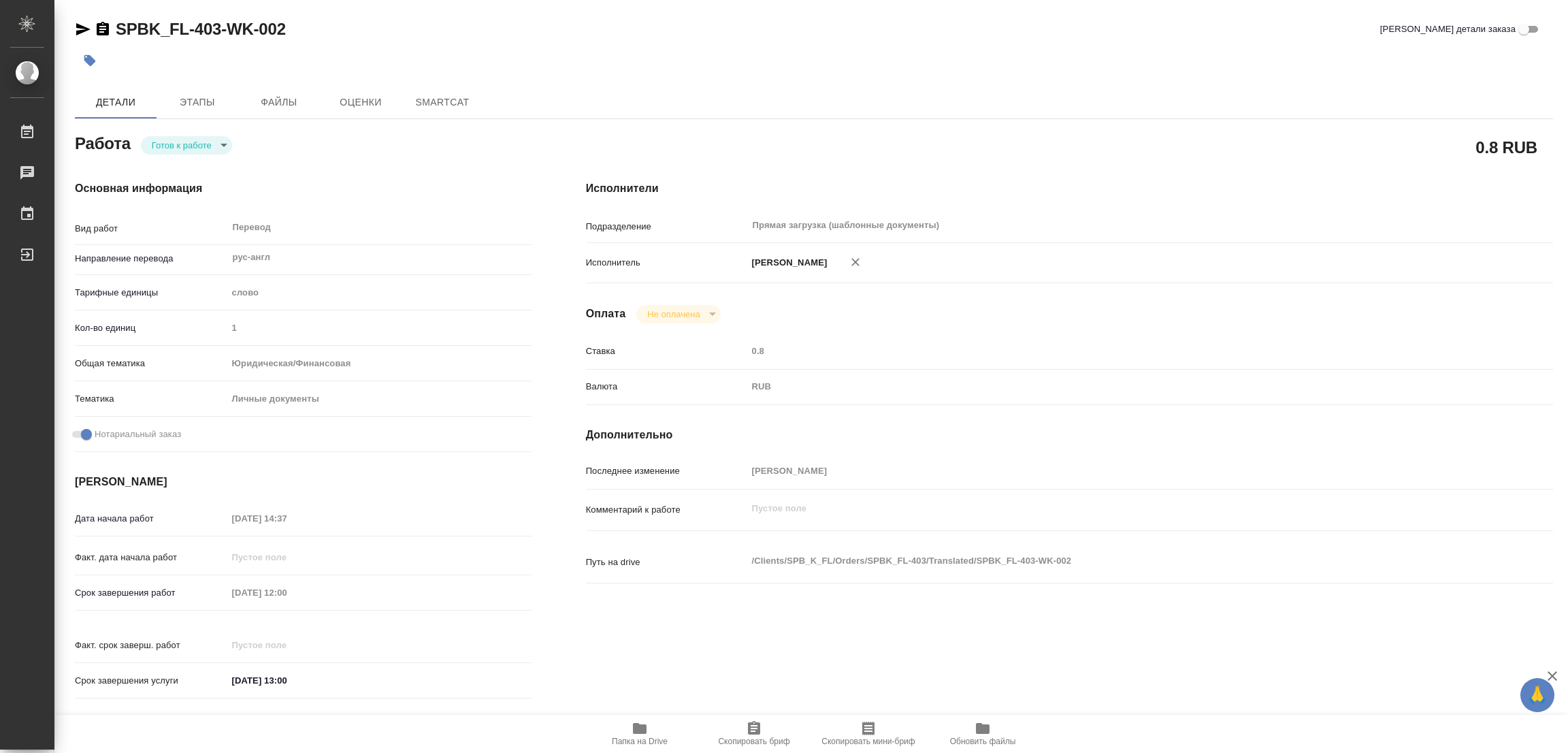
type textarea "x"
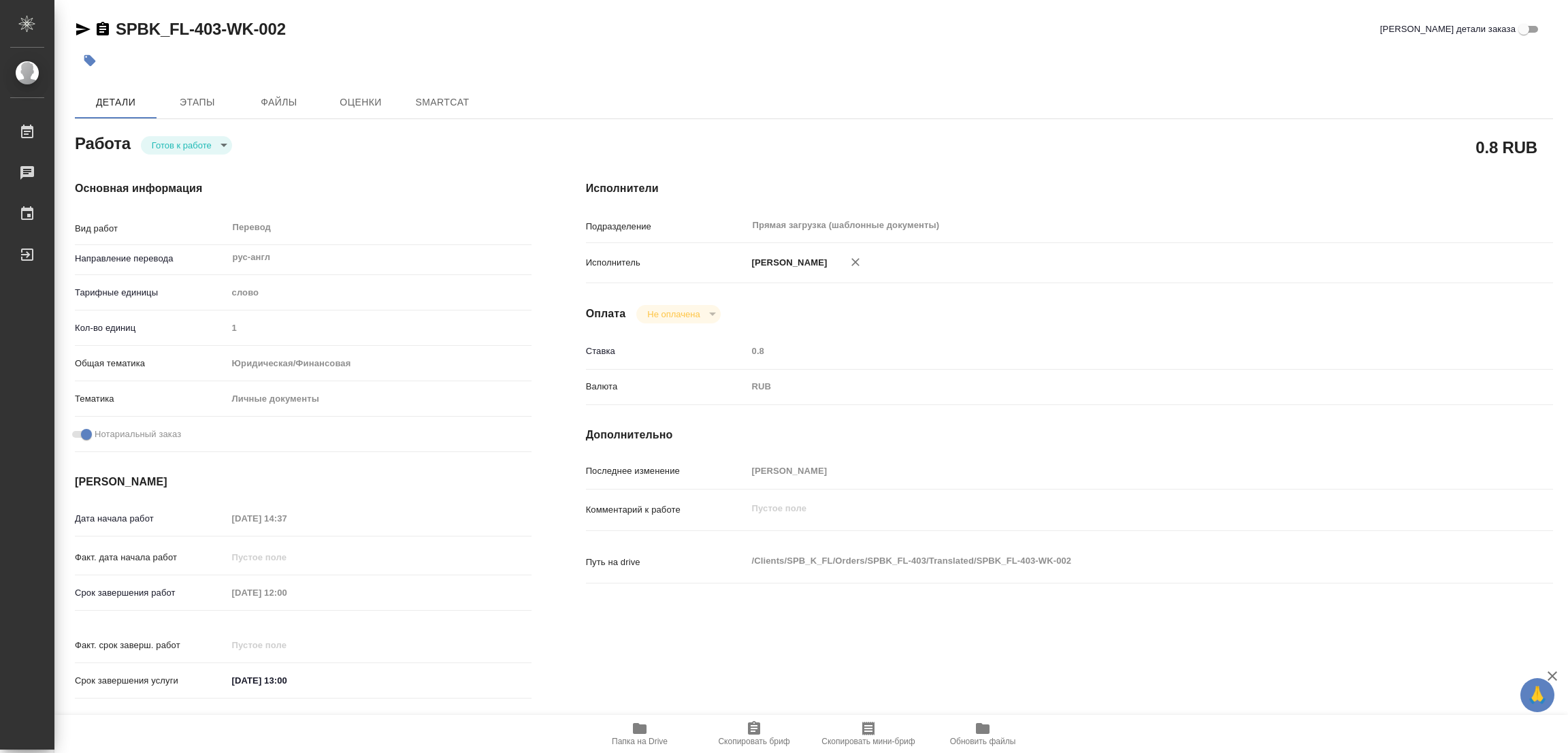
type textarea "x"
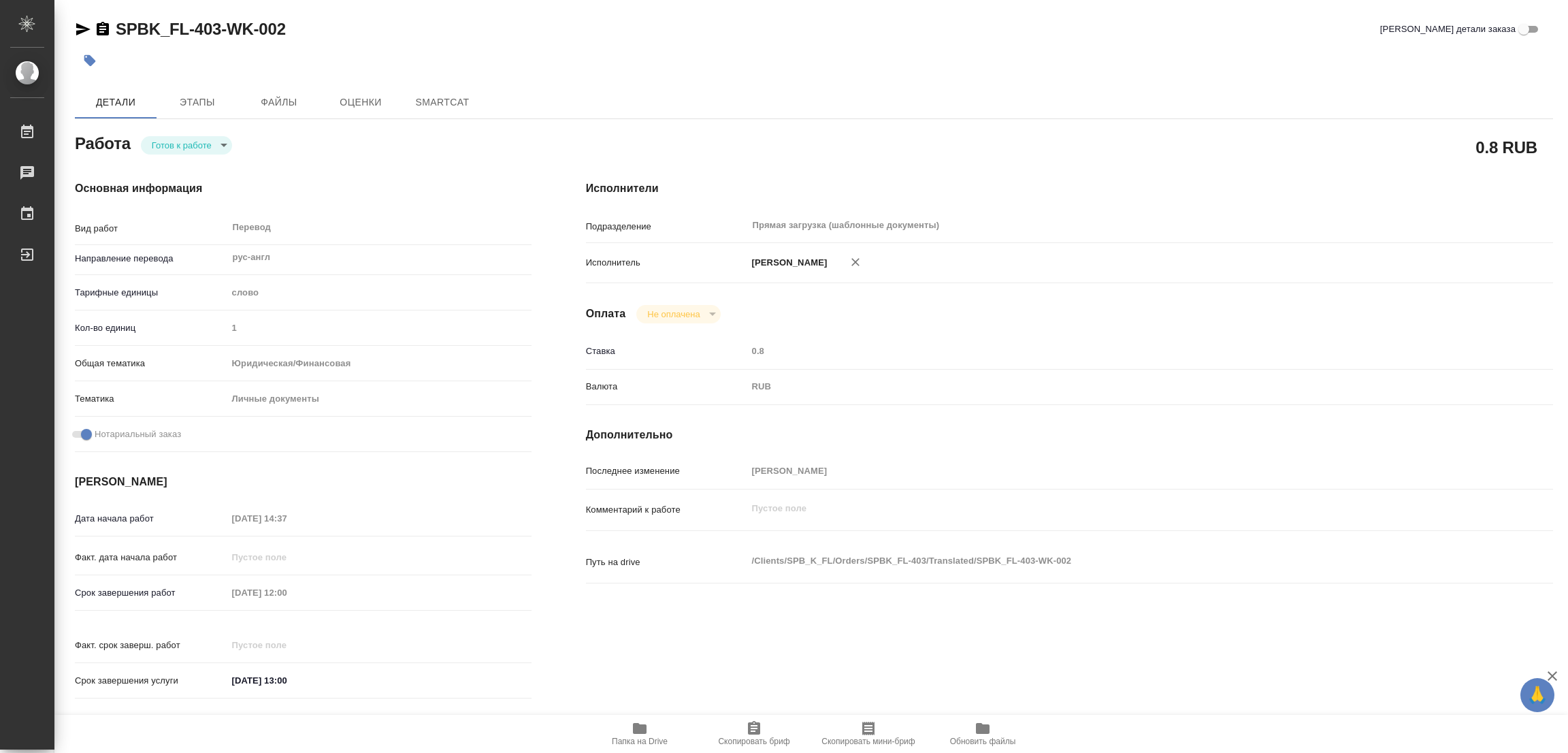
type textarea "x"
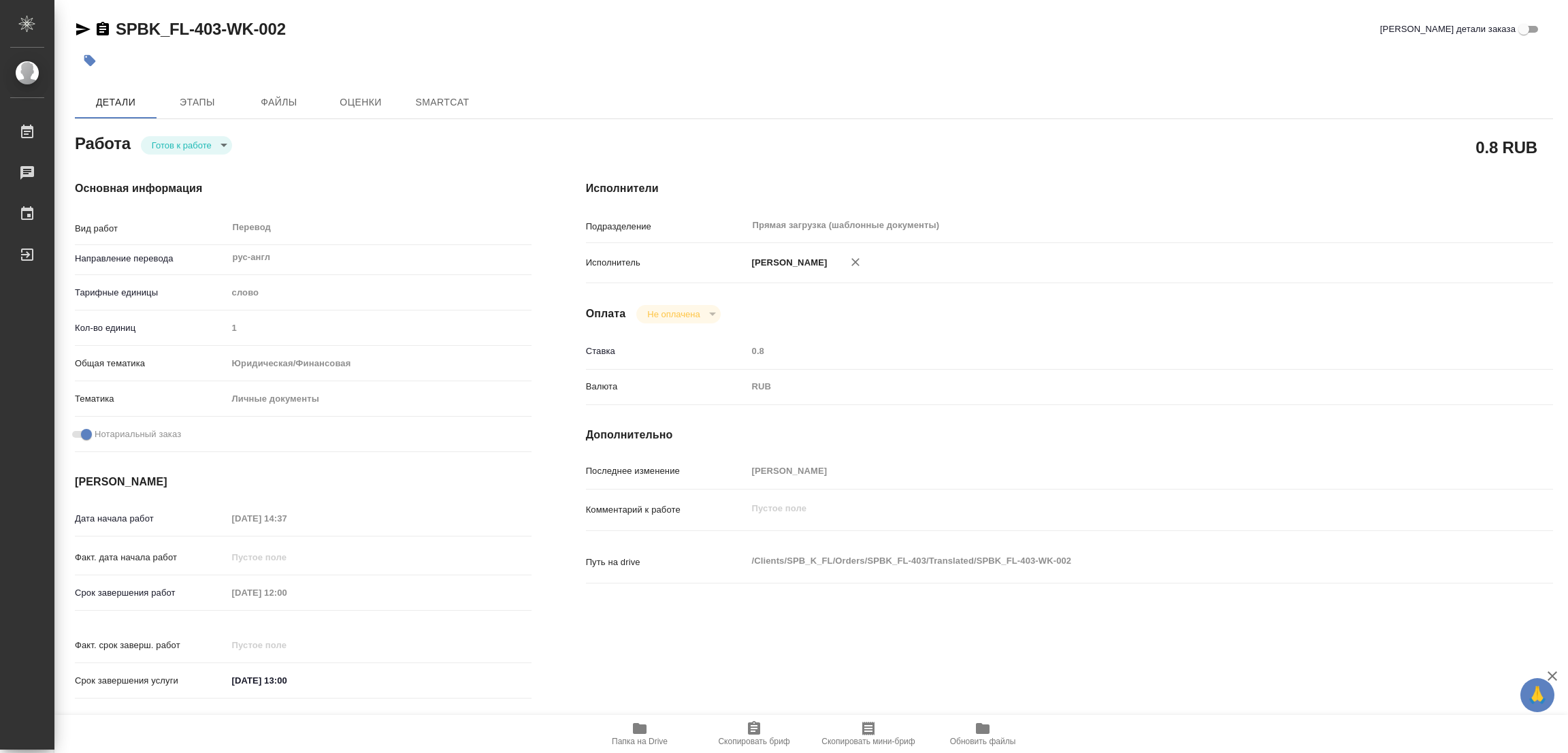
type textarea "x"
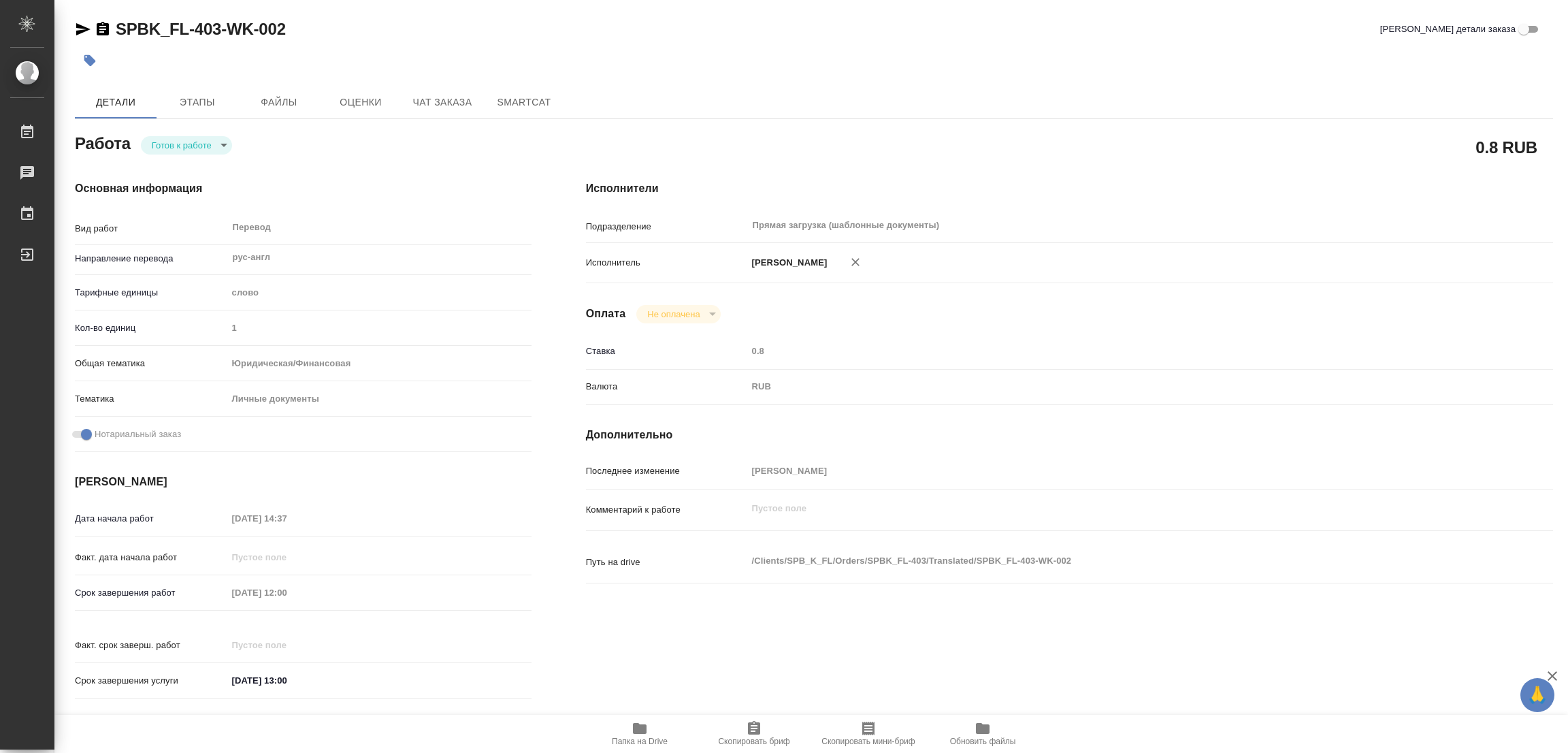
type textarea "x"
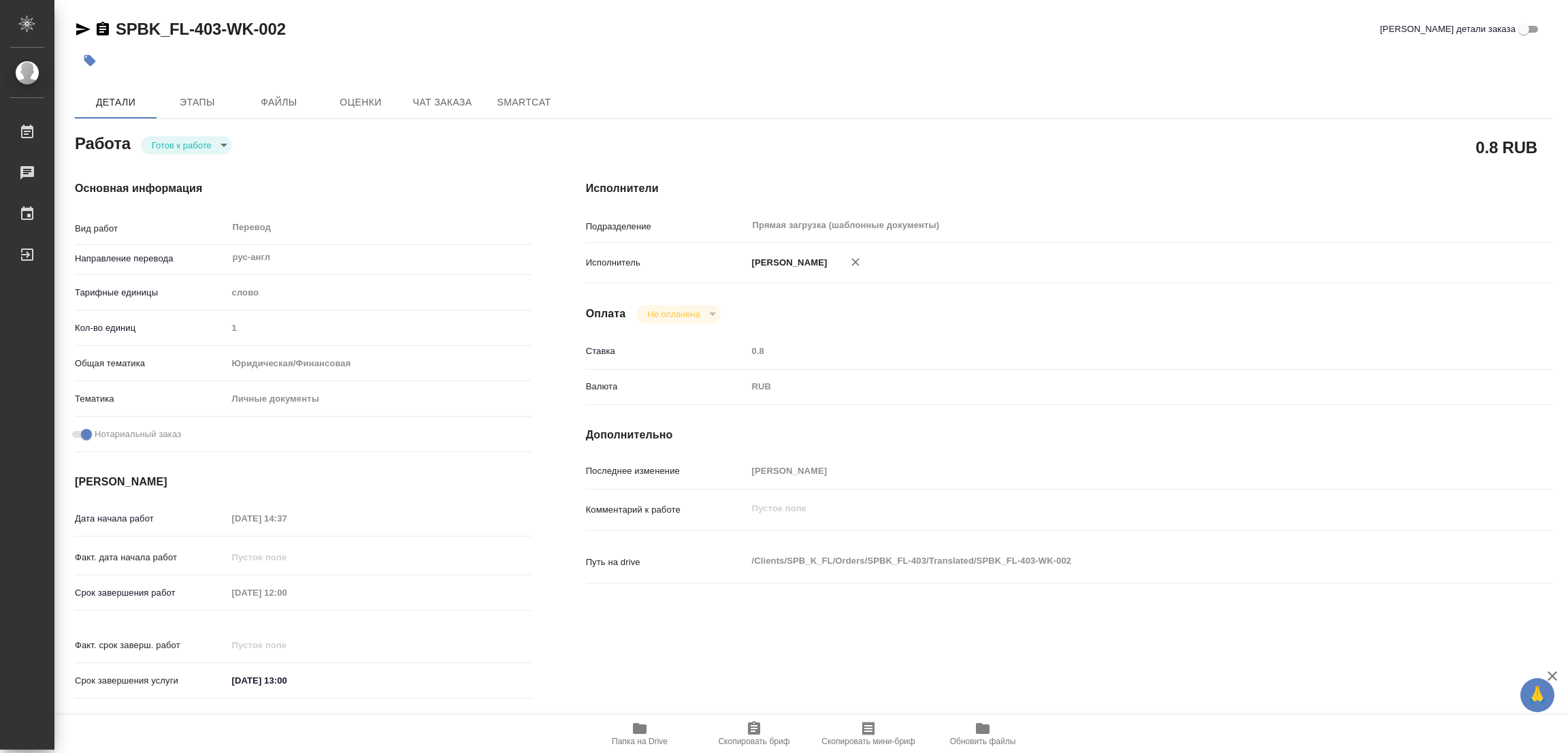
type textarea "x"
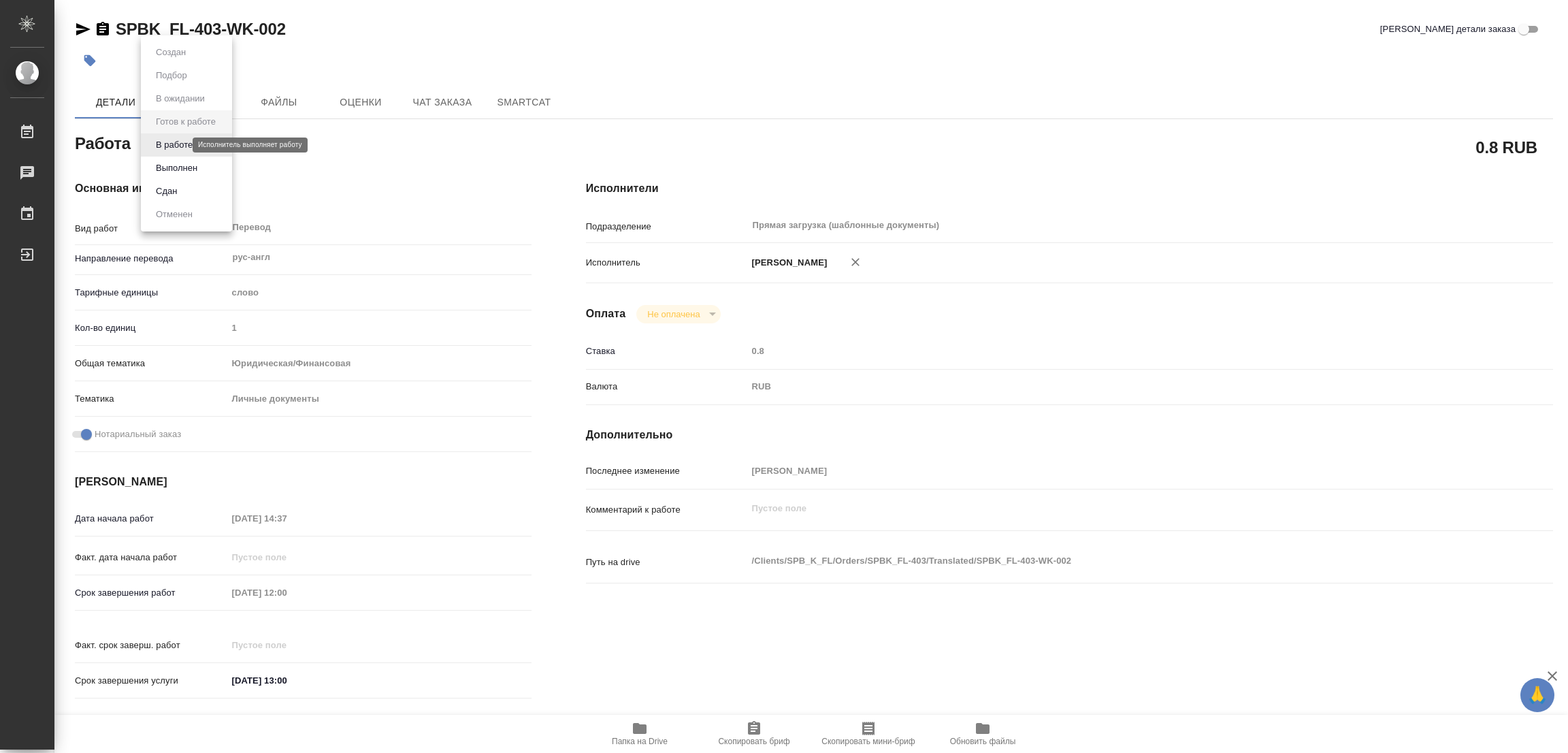
click at [172, 144] on body "🙏 .cls-1 fill:#fff; AWATERA [PERSON_NAME] Работы 0 Чаты График Выйти SPBK_FL-40…" at bounding box center [784, 376] width 1568 height 753
click at [172, 144] on button "В работе" at bounding box center [174, 144] width 45 height 15
type textarea "x"
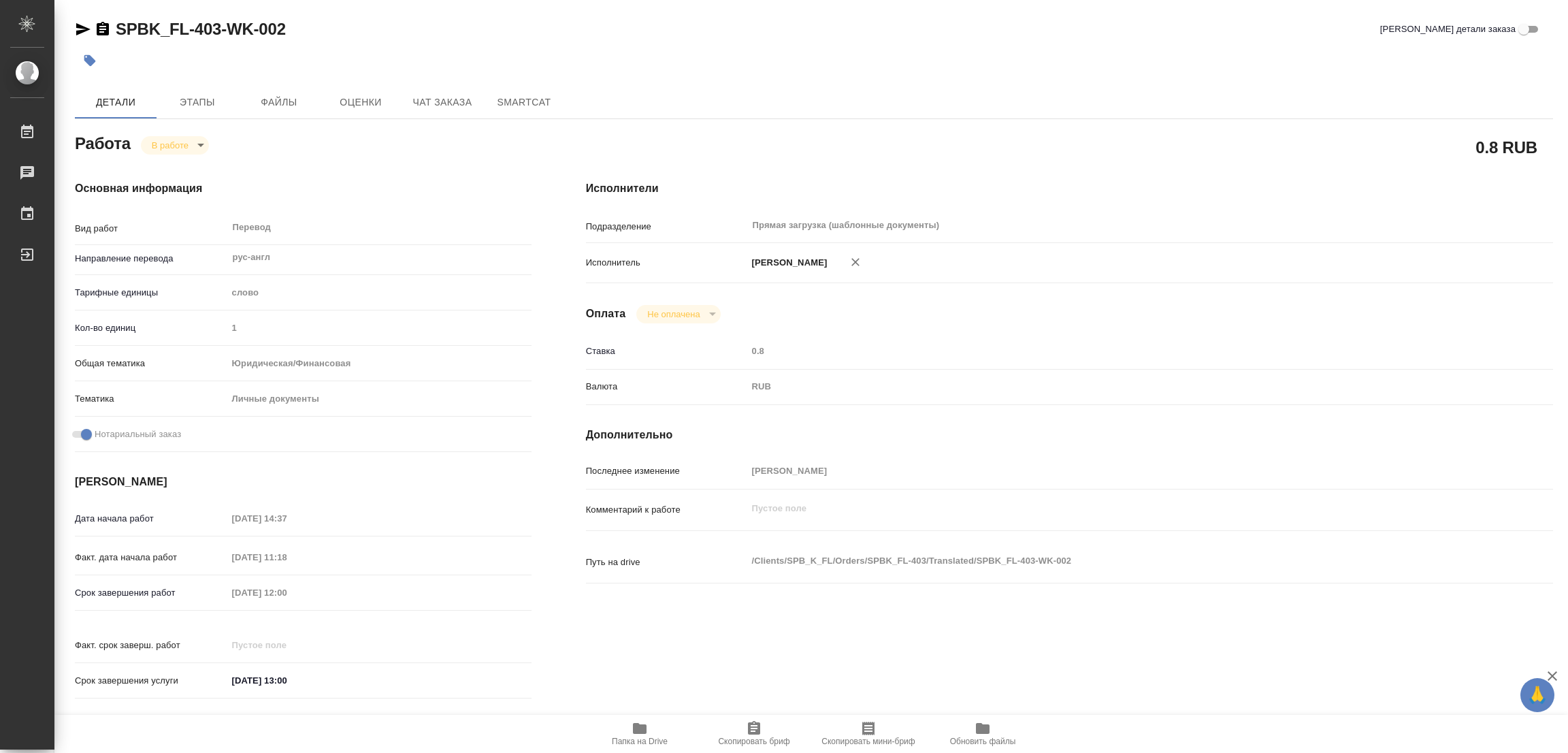
type textarea "x"
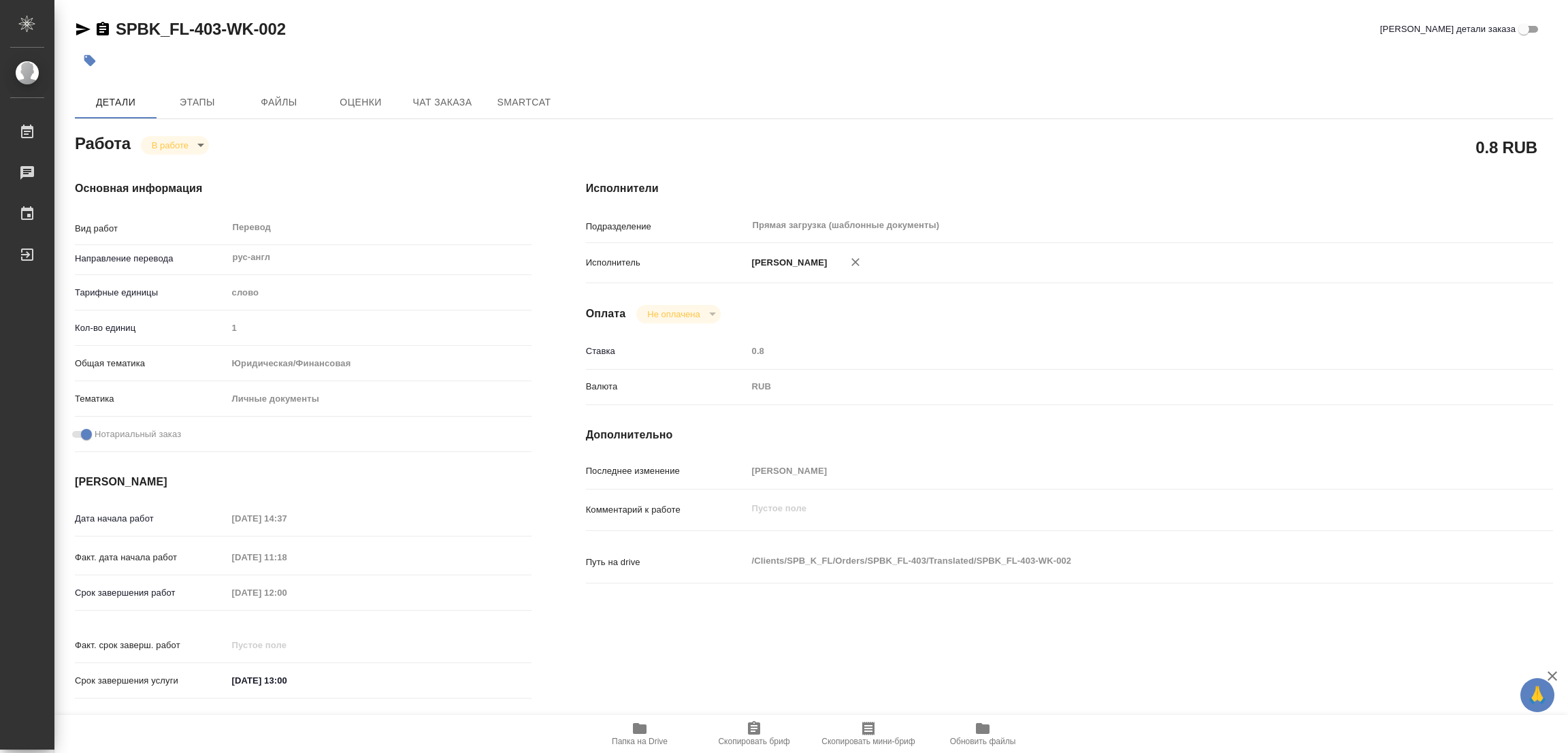
type textarea "x"
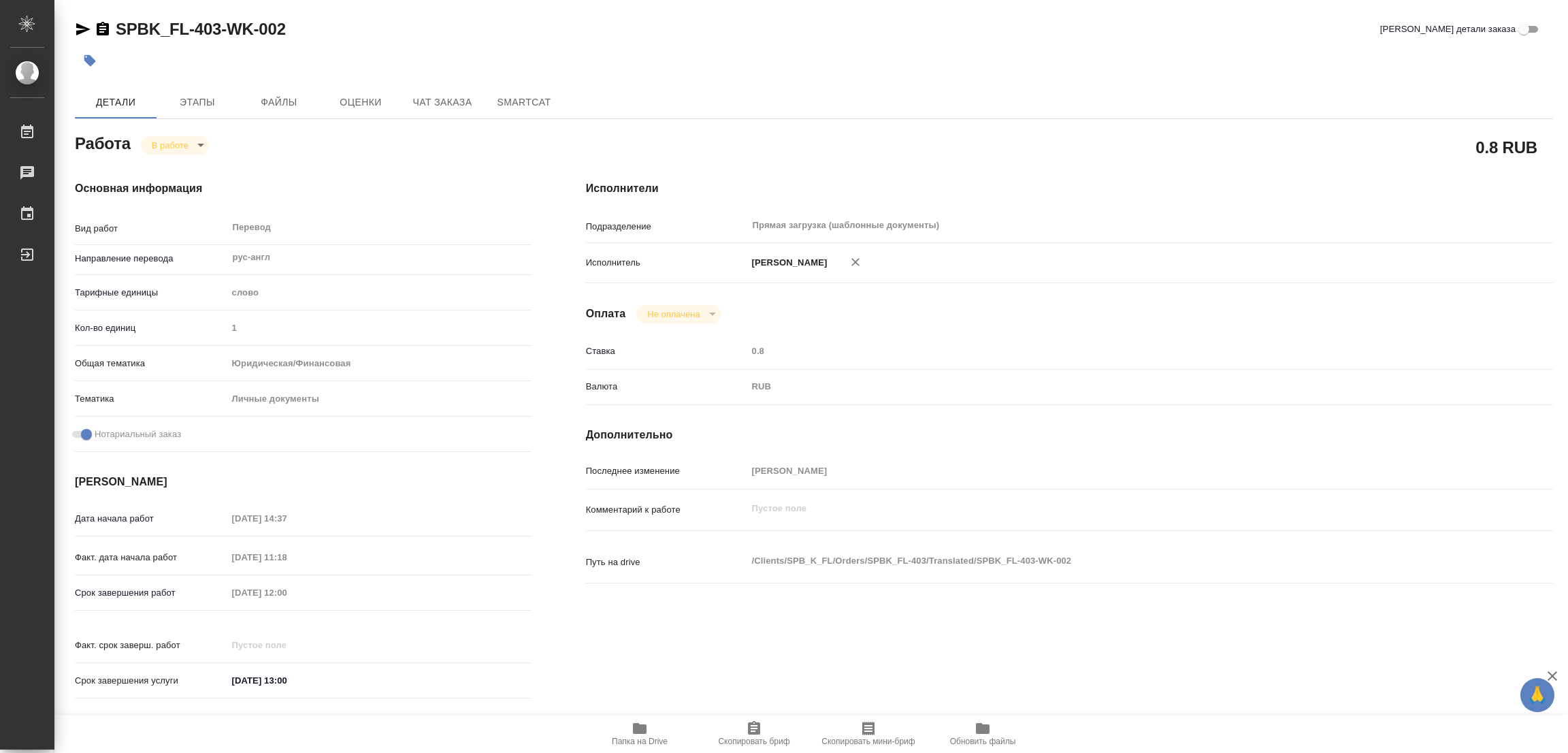
type textarea "x"
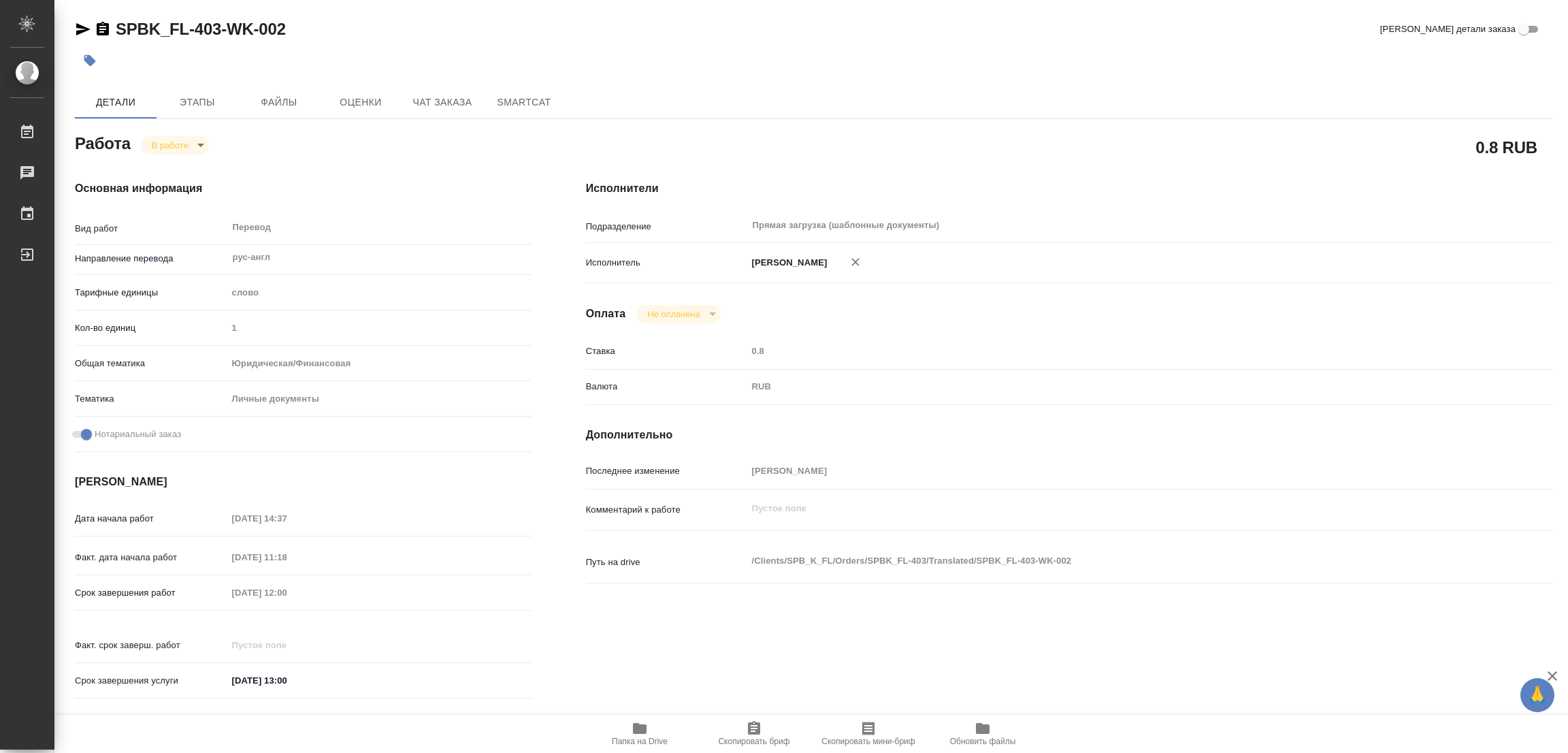
type textarea "x"
click at [635, 730] on icon "button" at bounding box center [639, 728] width 13 height 11
drag, startPoint x: 115, startPoint y: 16, endPoint x: 217, endPoint y: 28, distance: 102.7
click at [217, 28] on div "SPBK_FL-403-WK-002 Кратко детали заказа Детали Этапы Файлы Оценки Чат заказа Sm…" at bounding box center [813, 571] width 1493 height 1142
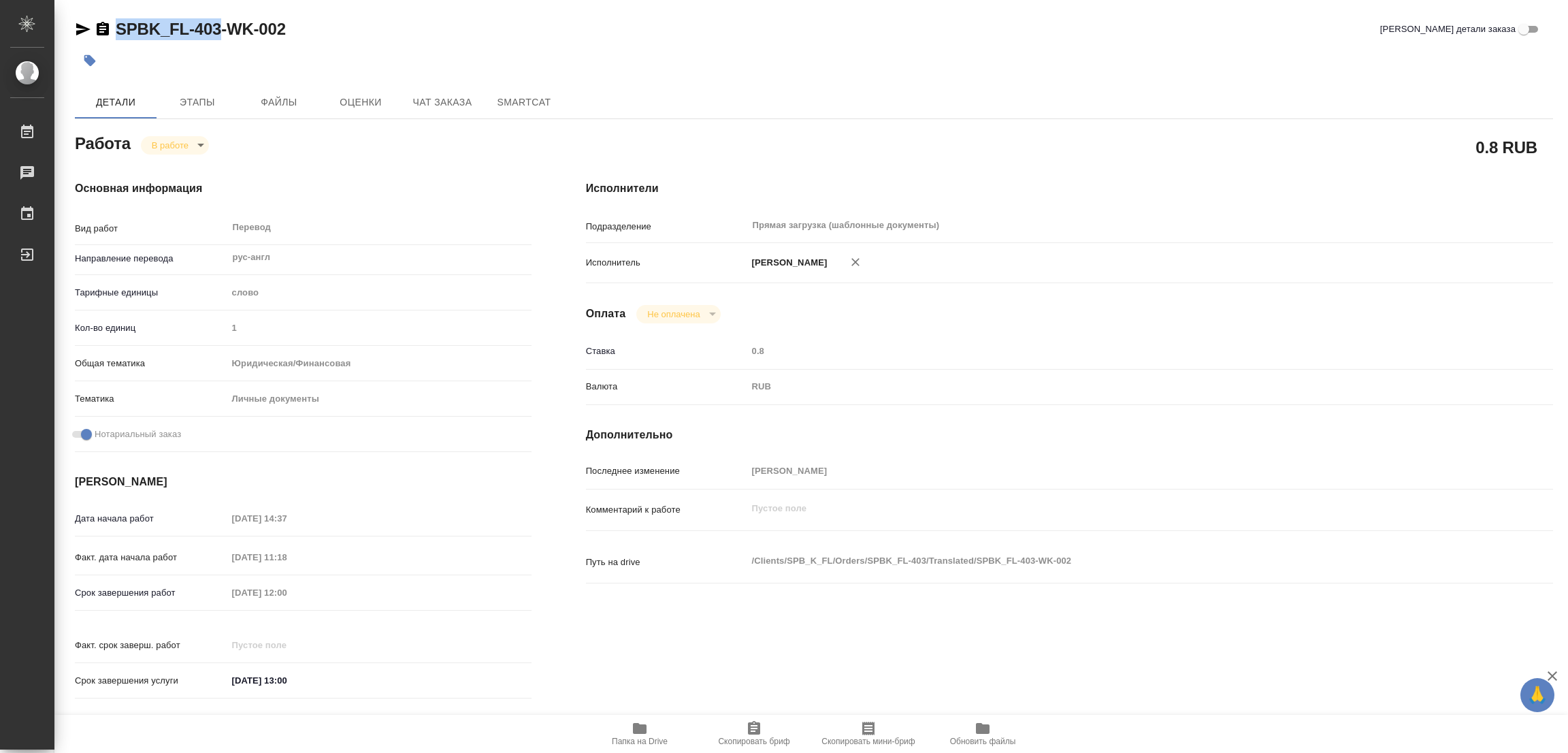
copy link "SPBK_FL-403"
drag, startPoint x: 760, startPoint y: 731, endPoint x: 749, endPoint y: 731, distance: 11.0
click at [760, 731] on icon "button" at bounding box center [754, 728] width 16 height 16
copy link "SPBK_FL-403"
click at [1050, 153] on div "Исполнители Подразделение Прямая загрузка (шаблонные документы) ​ Исполнитель П…" at bounding box center [1069, 444] width 1021 height 581
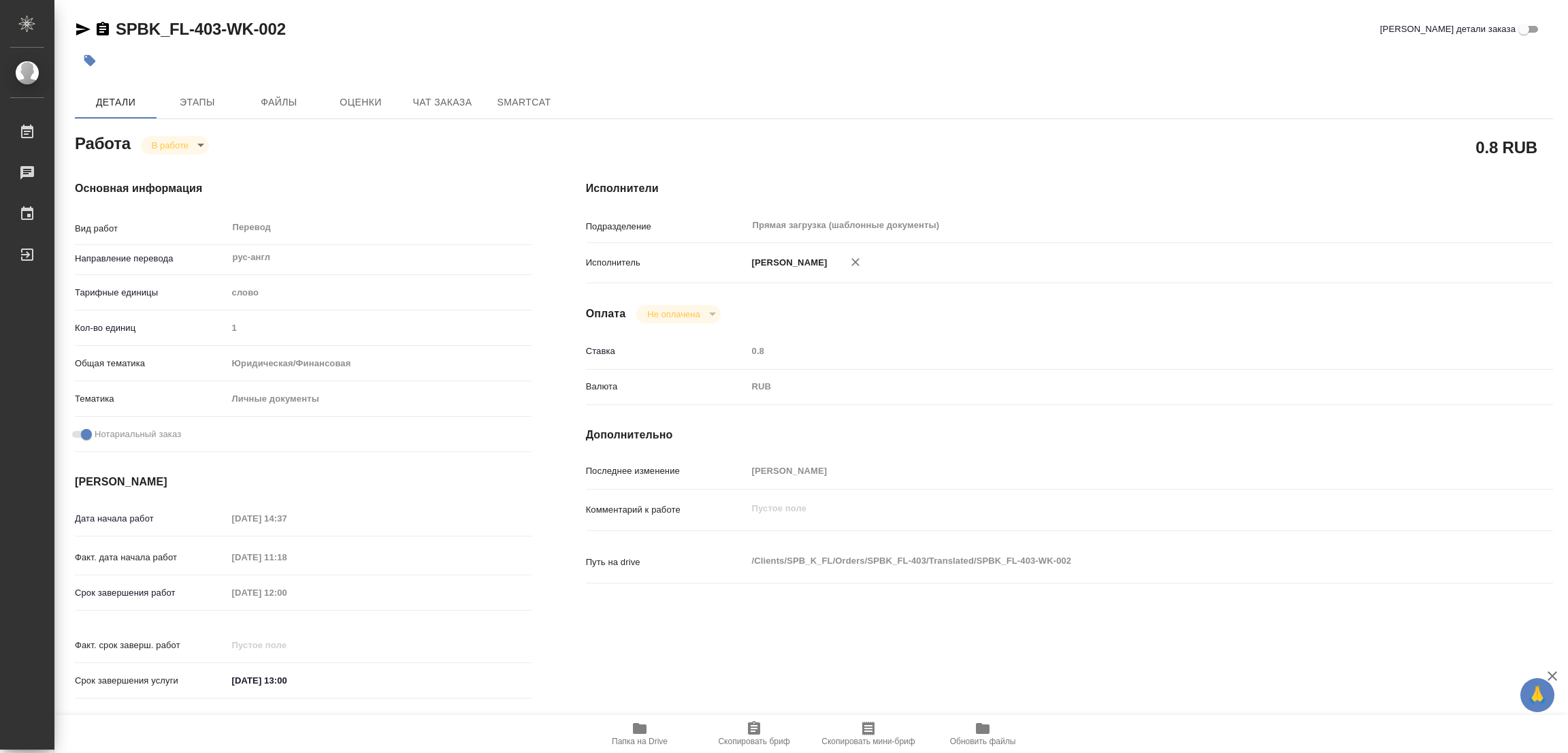
click at [185, 585] on div "Срок завершения работ 18.09.2025 12:00" at bounding box center [302, 592] width 456 height 24
click at [412, 73] on div at bounding box center [567, 60] width 985 height 30
type textarea "x"
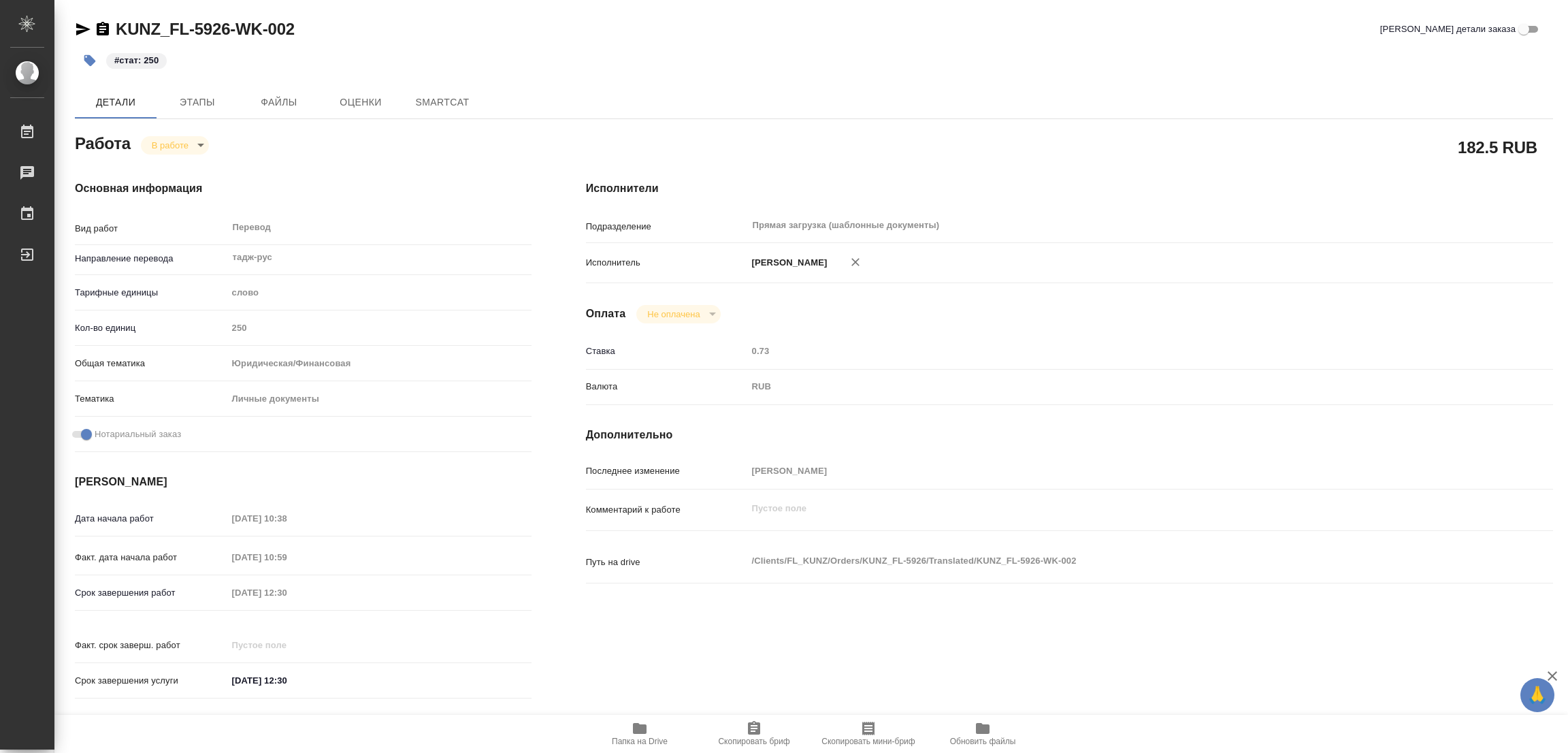
type textarea "x"
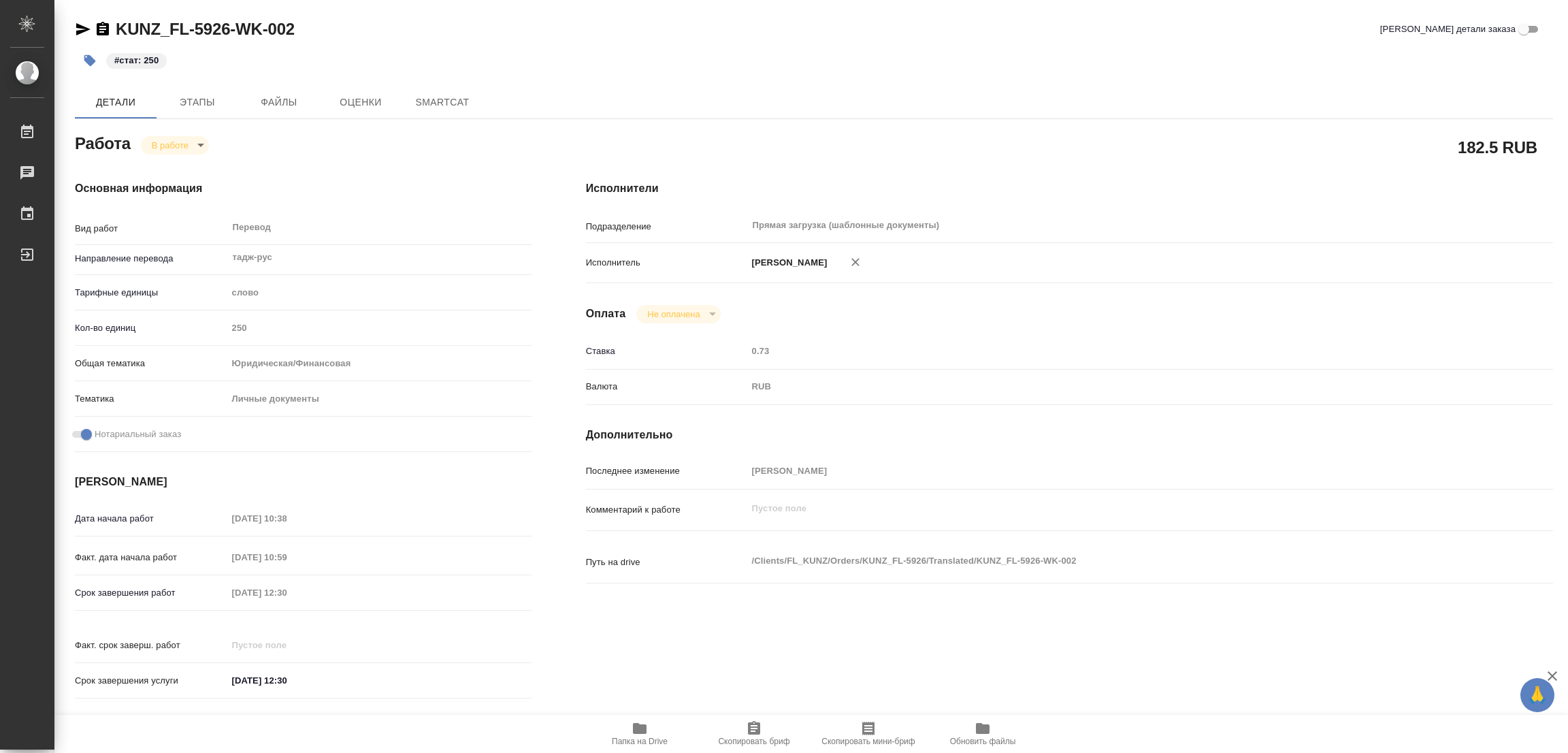
type textarea "x"
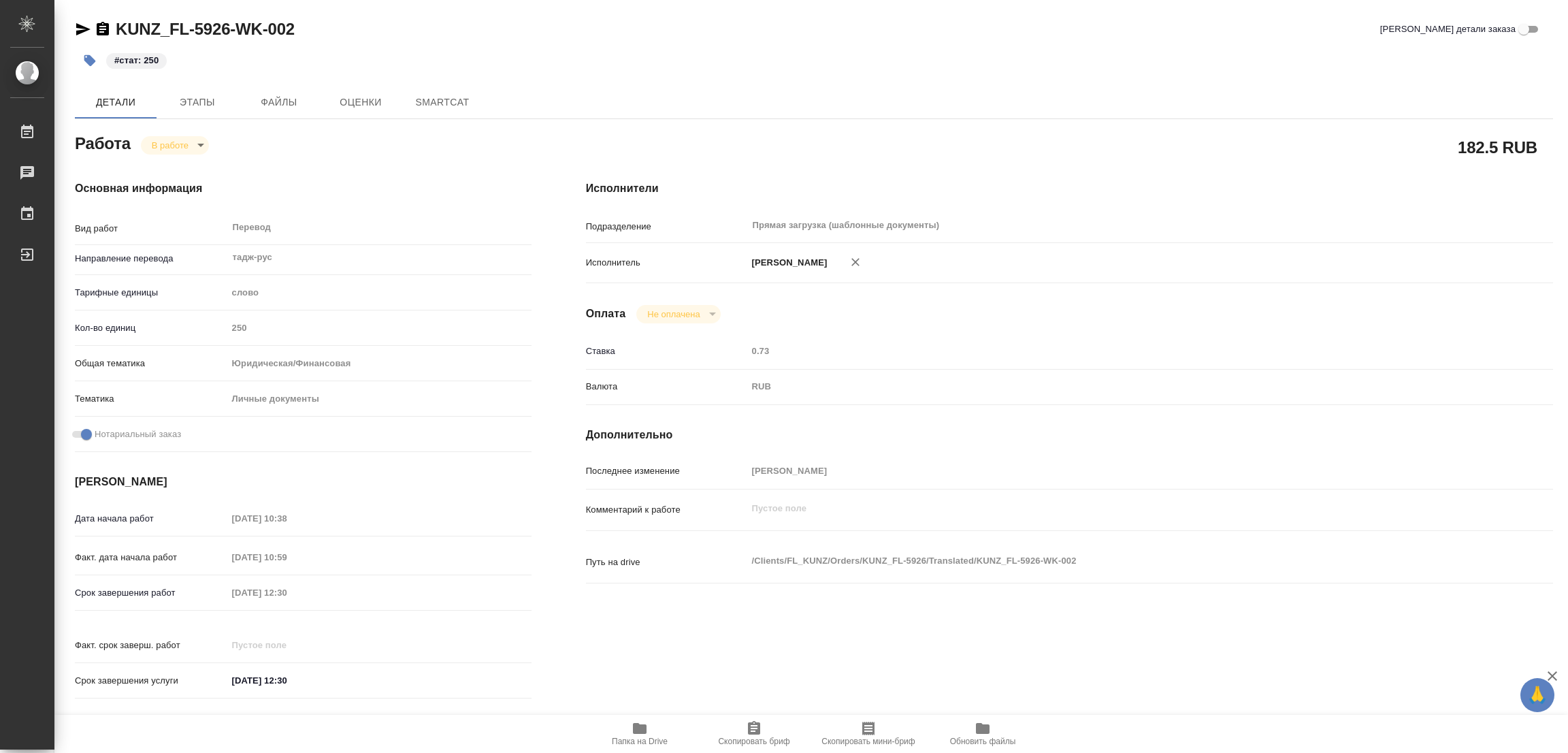
type textarea "x"
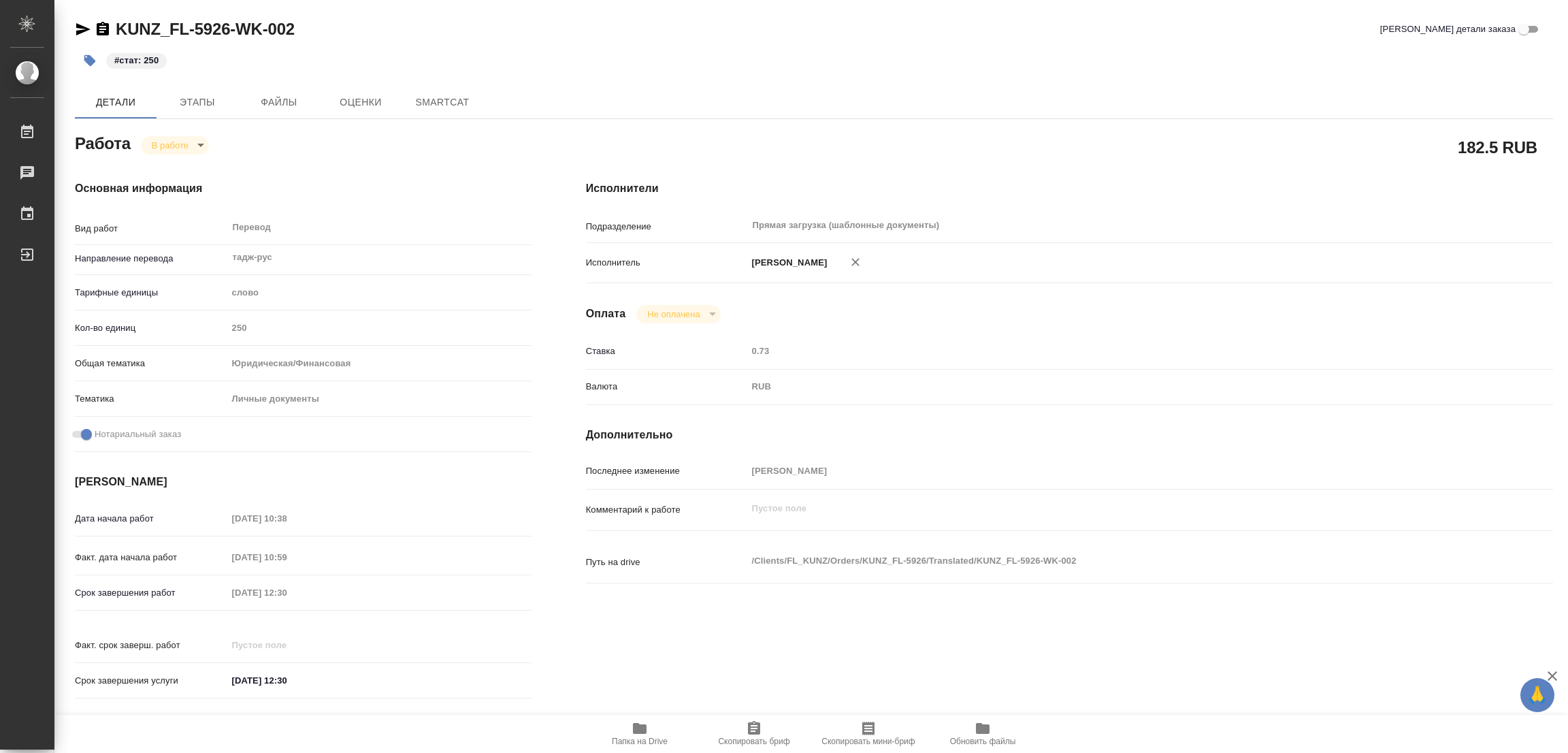
type textarea "x"
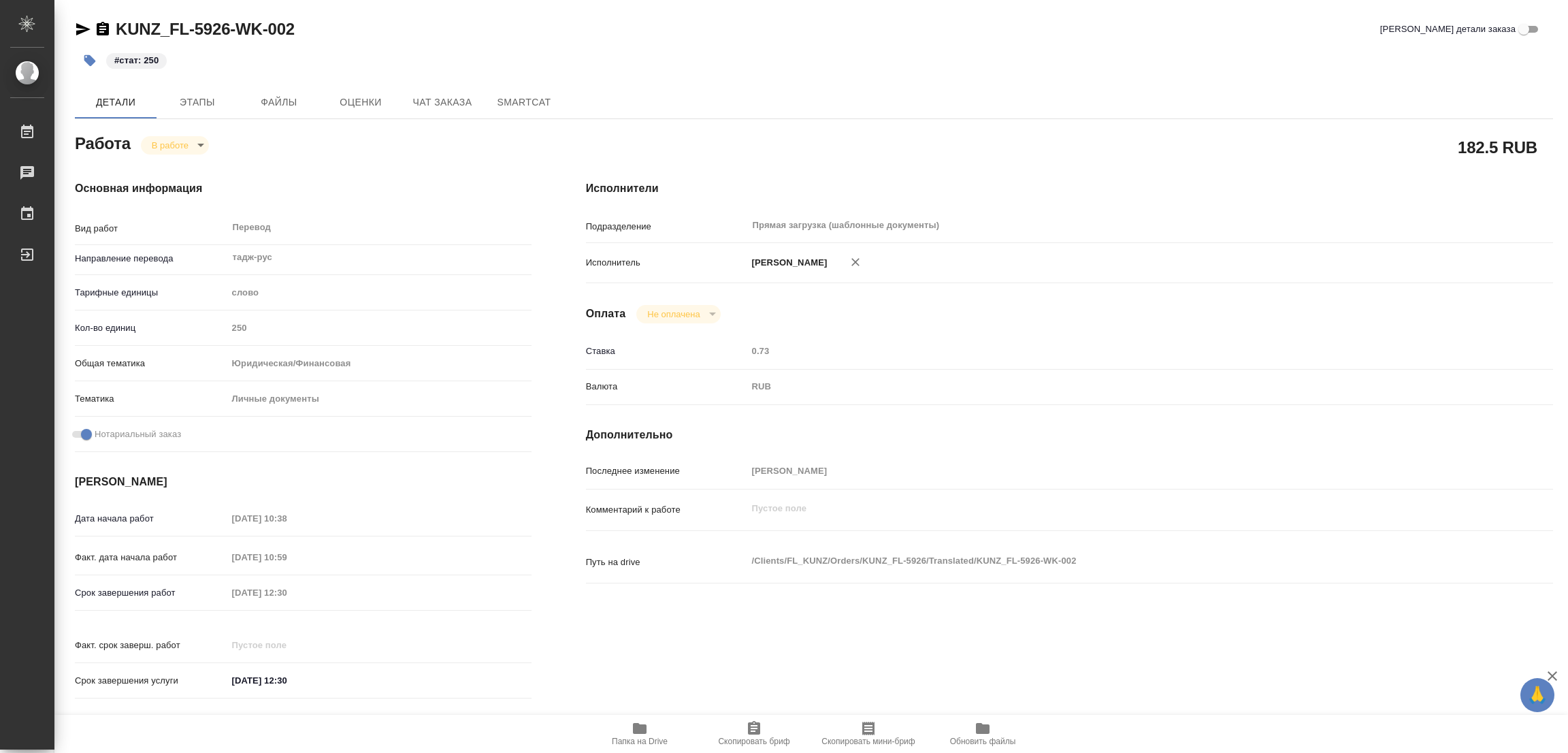
type textarea "x"
click at [636, 724] on icon "button" at bounding box center [639, 728] width 13 height 11
type textarea "x"
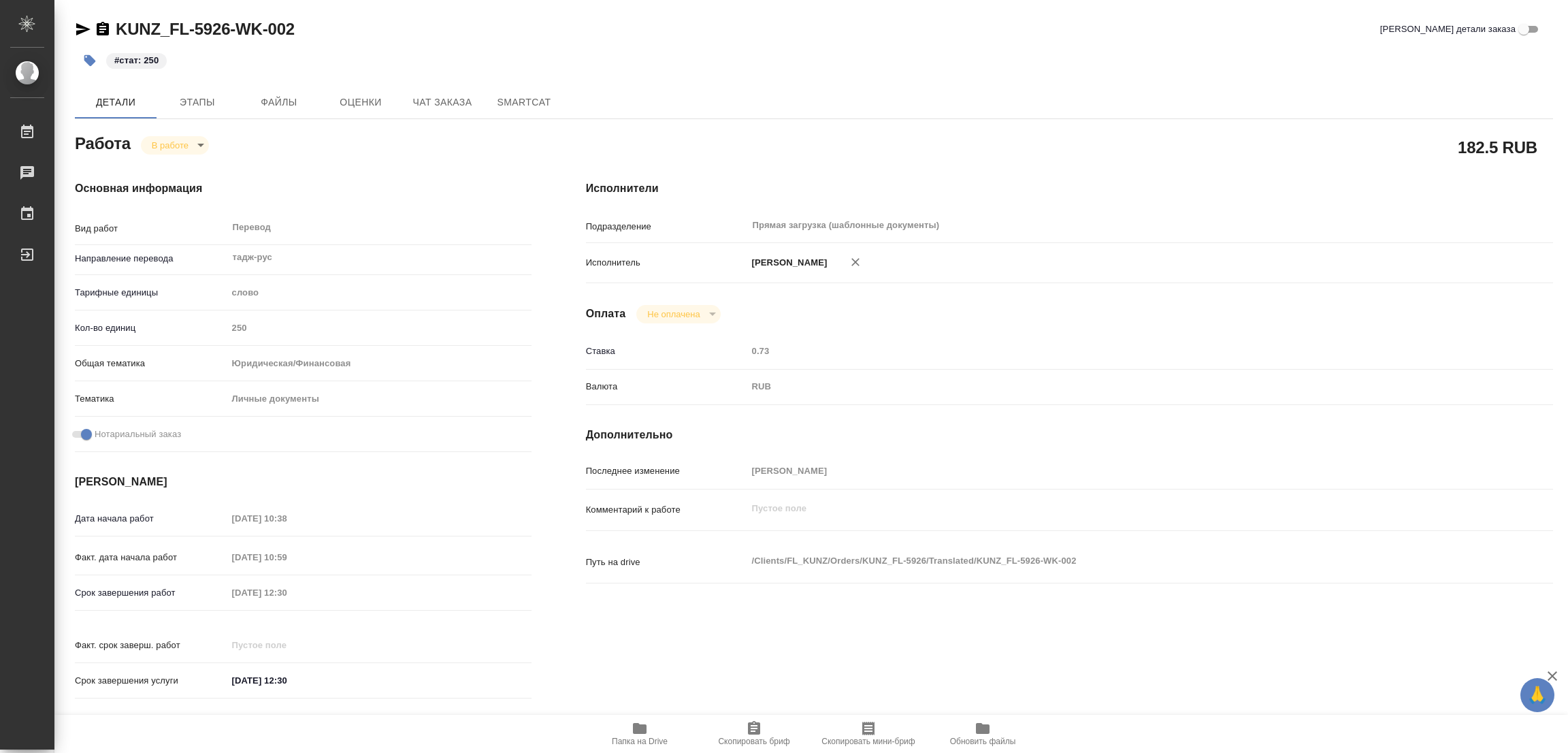
type textarea "x"
click at [161, 145] on body "🙏 .cls-1 fill:#fff; AWATERA Popova Galina Работы 0 Чаты График Выйти KUNZ_FL-59…" at bounding box center [784, 376] width 1568 height 753
click at [167, 160] on button "Выполнен" at bounding box center [176, 167] width 50 height 15
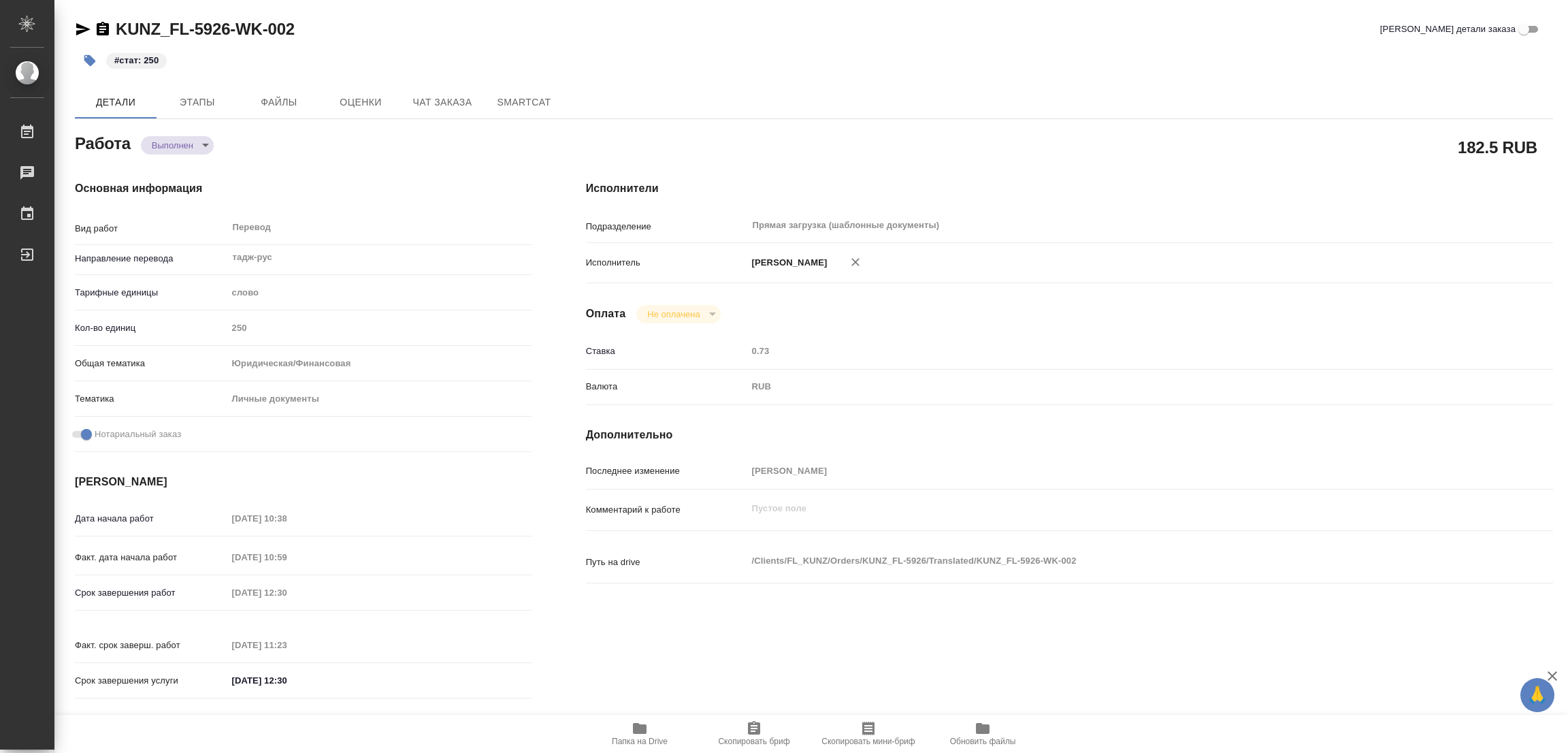
type textarea "x"
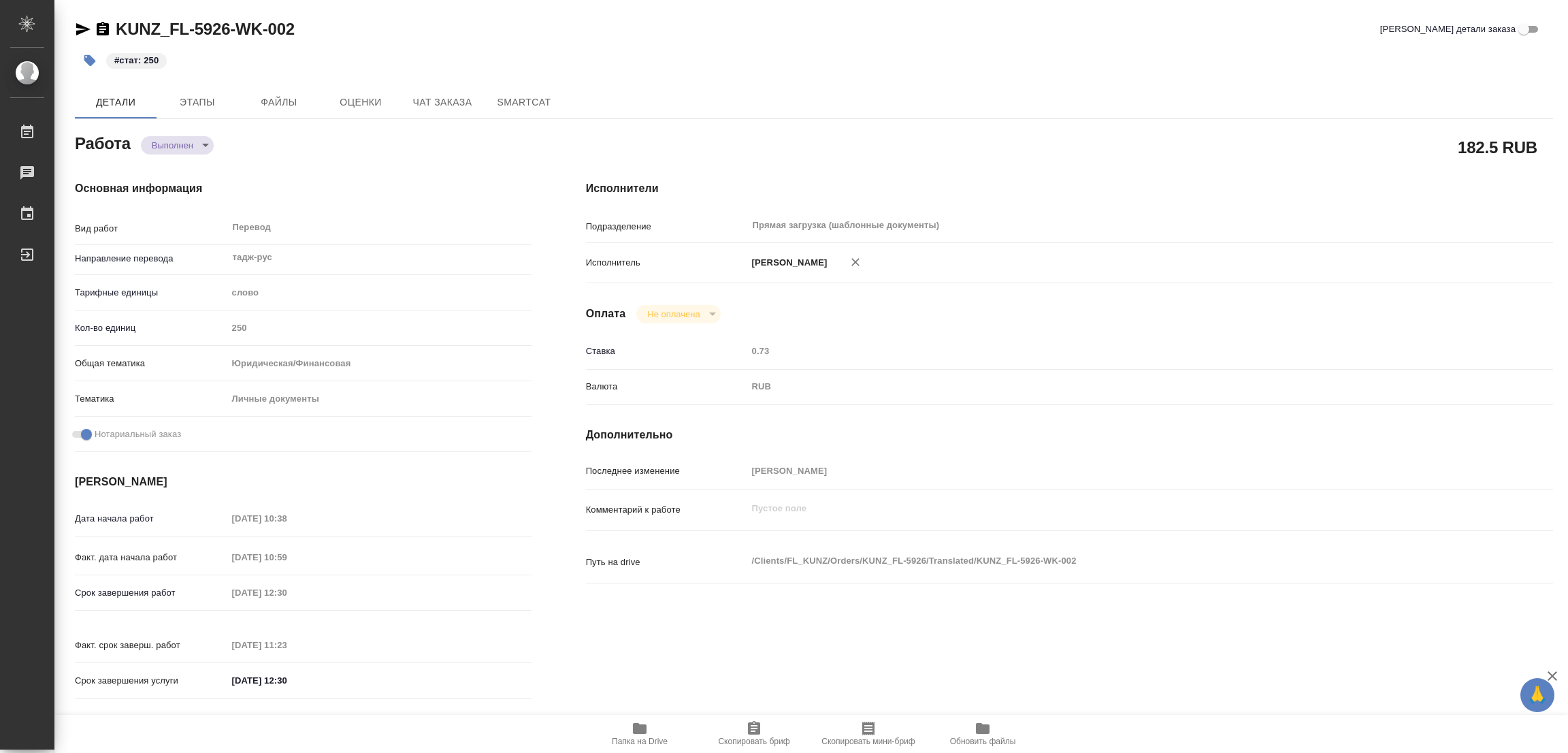
type textarea "x"
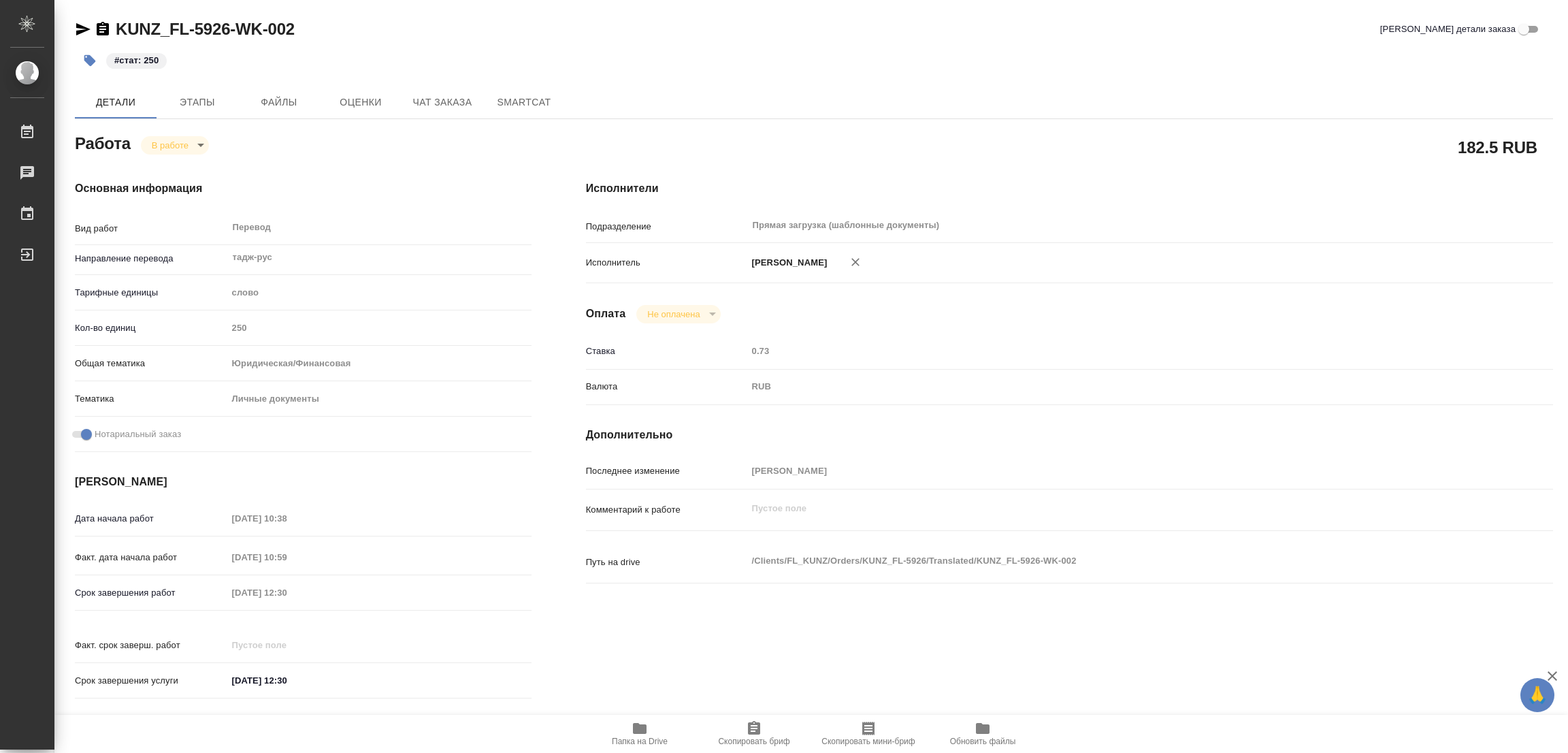
type textarea "x"
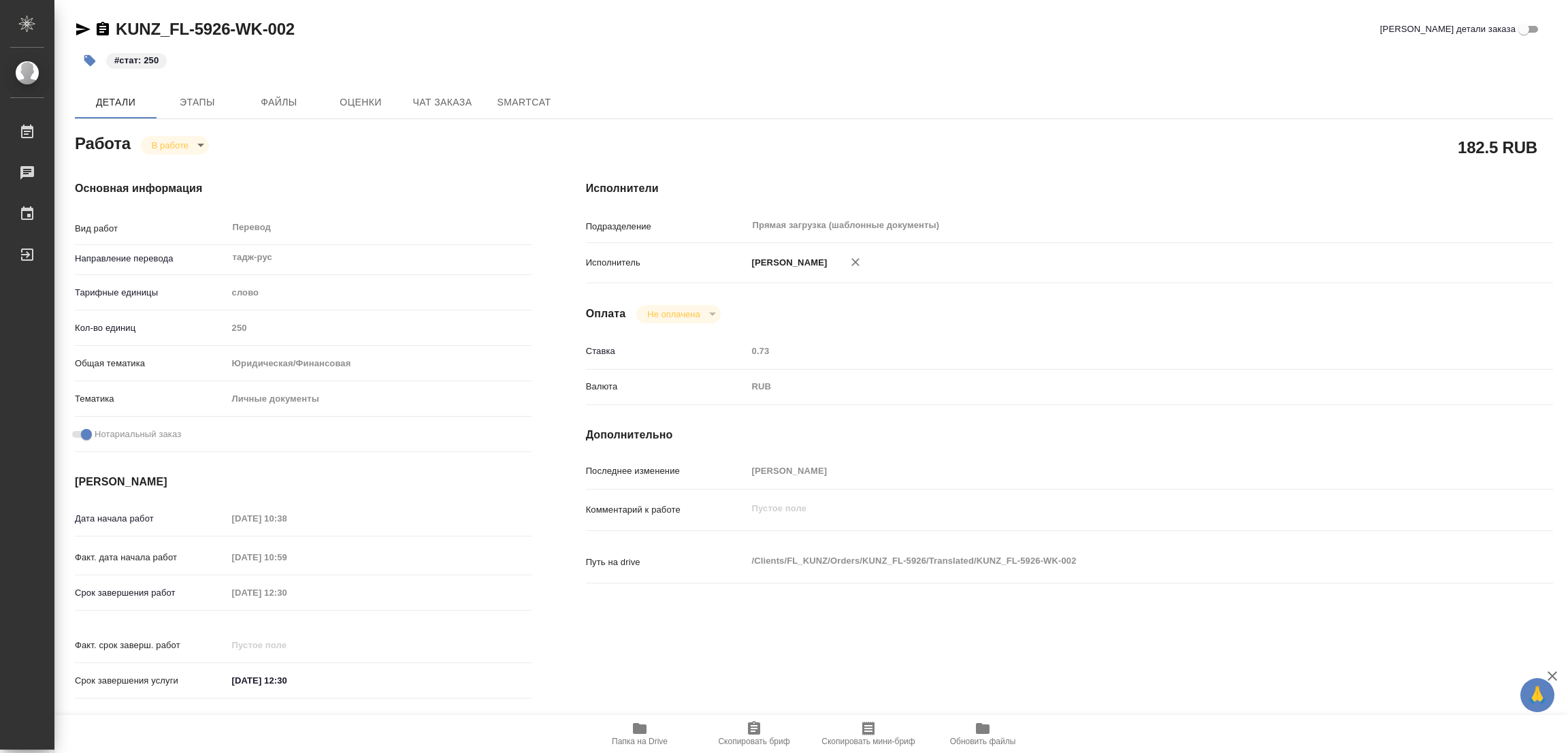
type textarea "x"
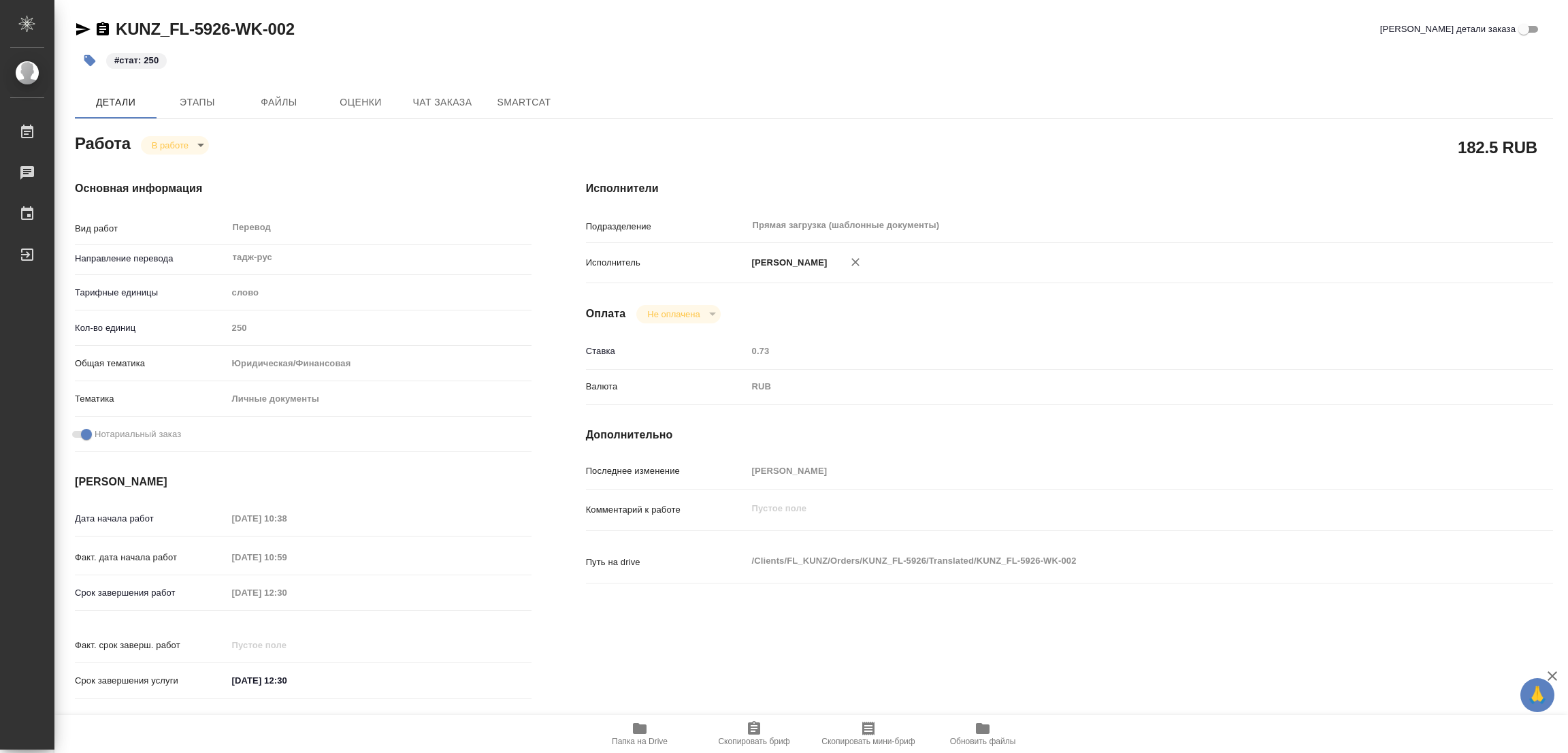
type textarea "x"
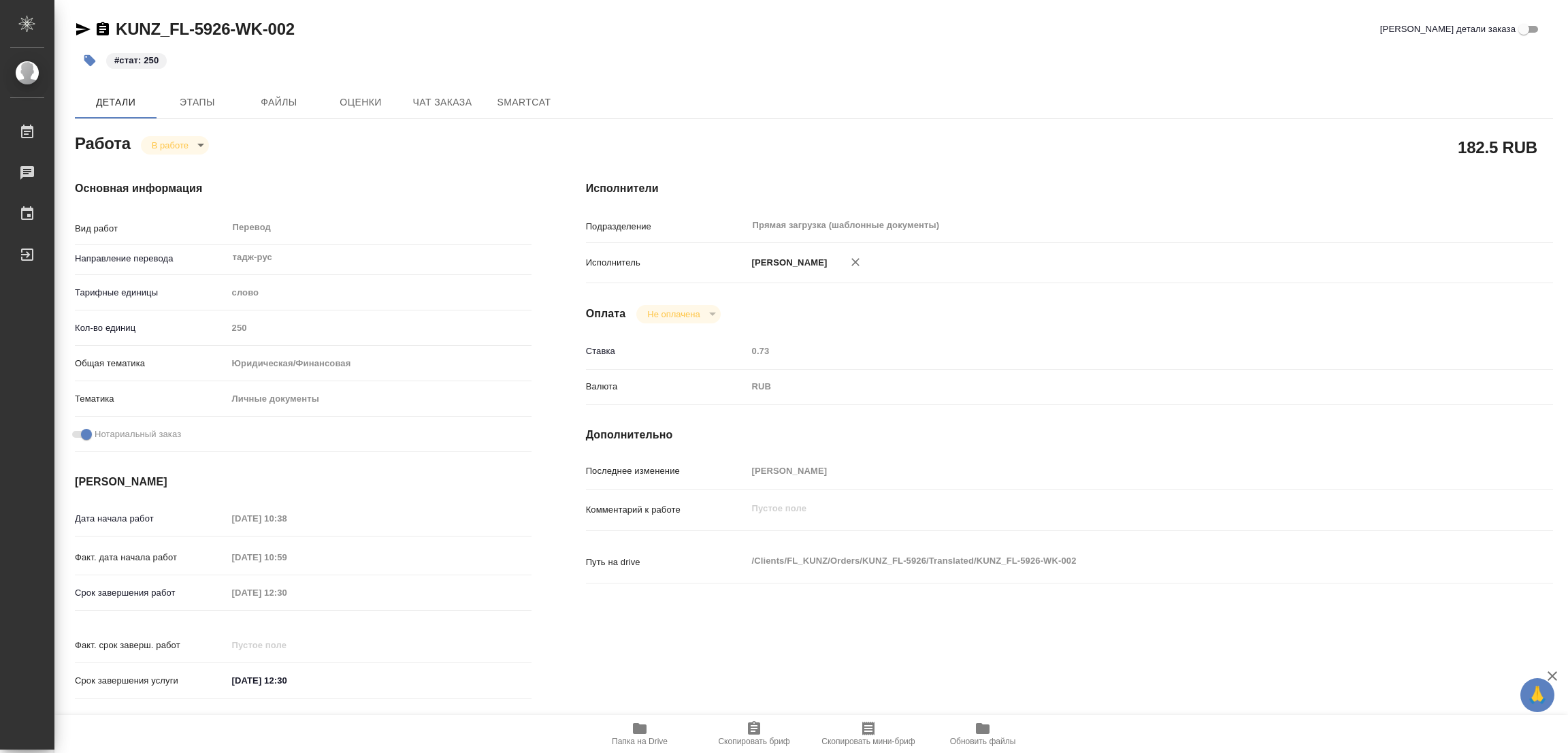
type textarea "x"
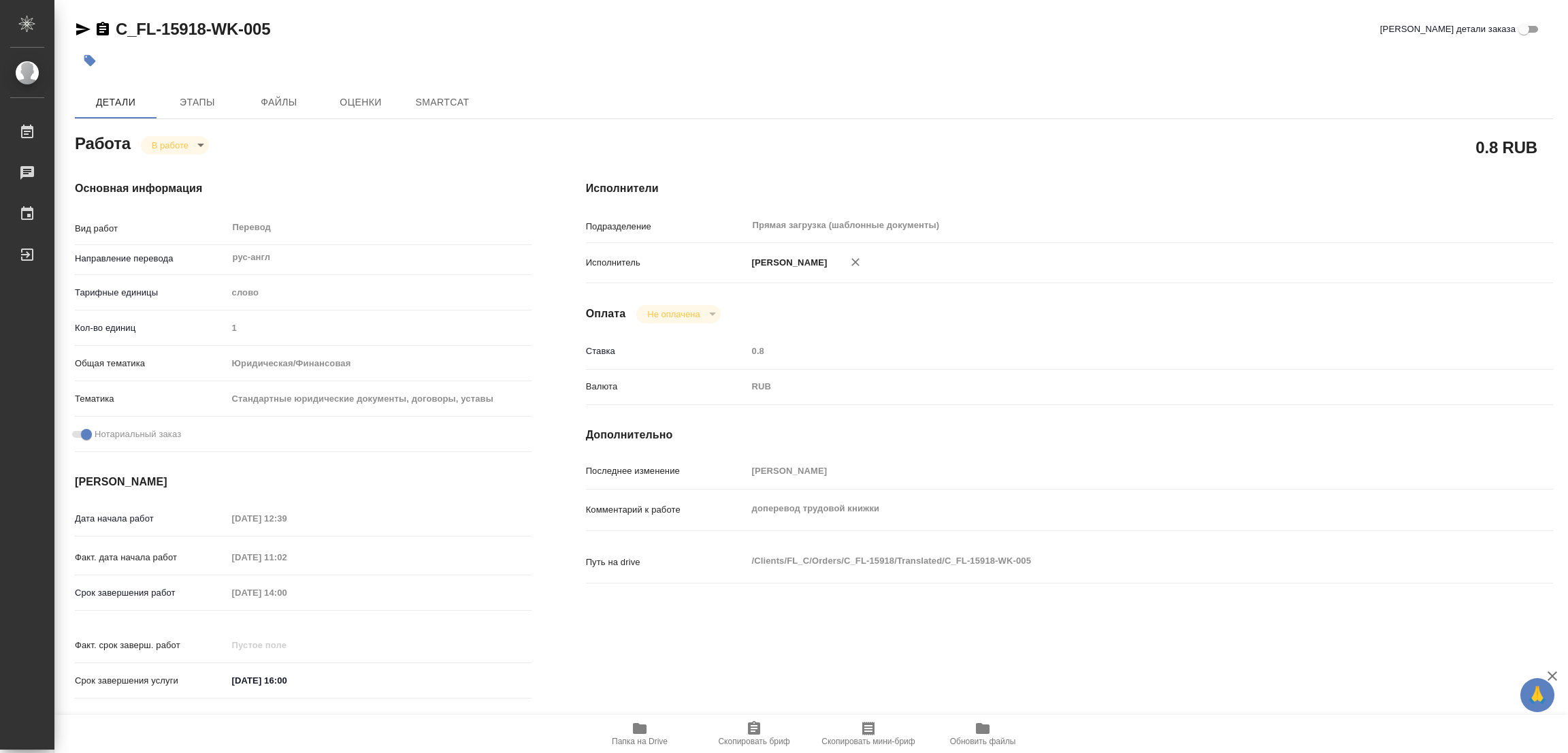
type textarea "x"
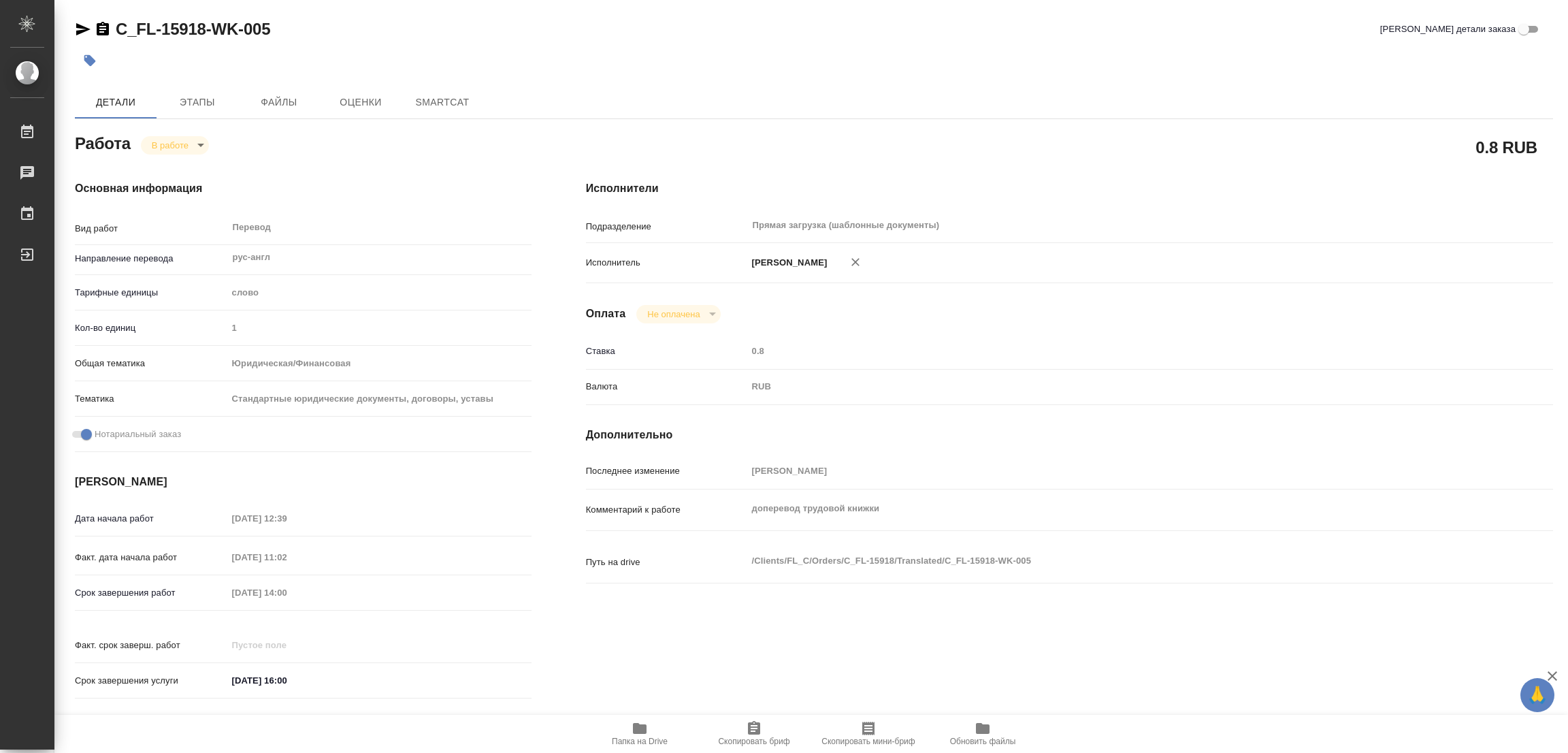
type textarea "x"
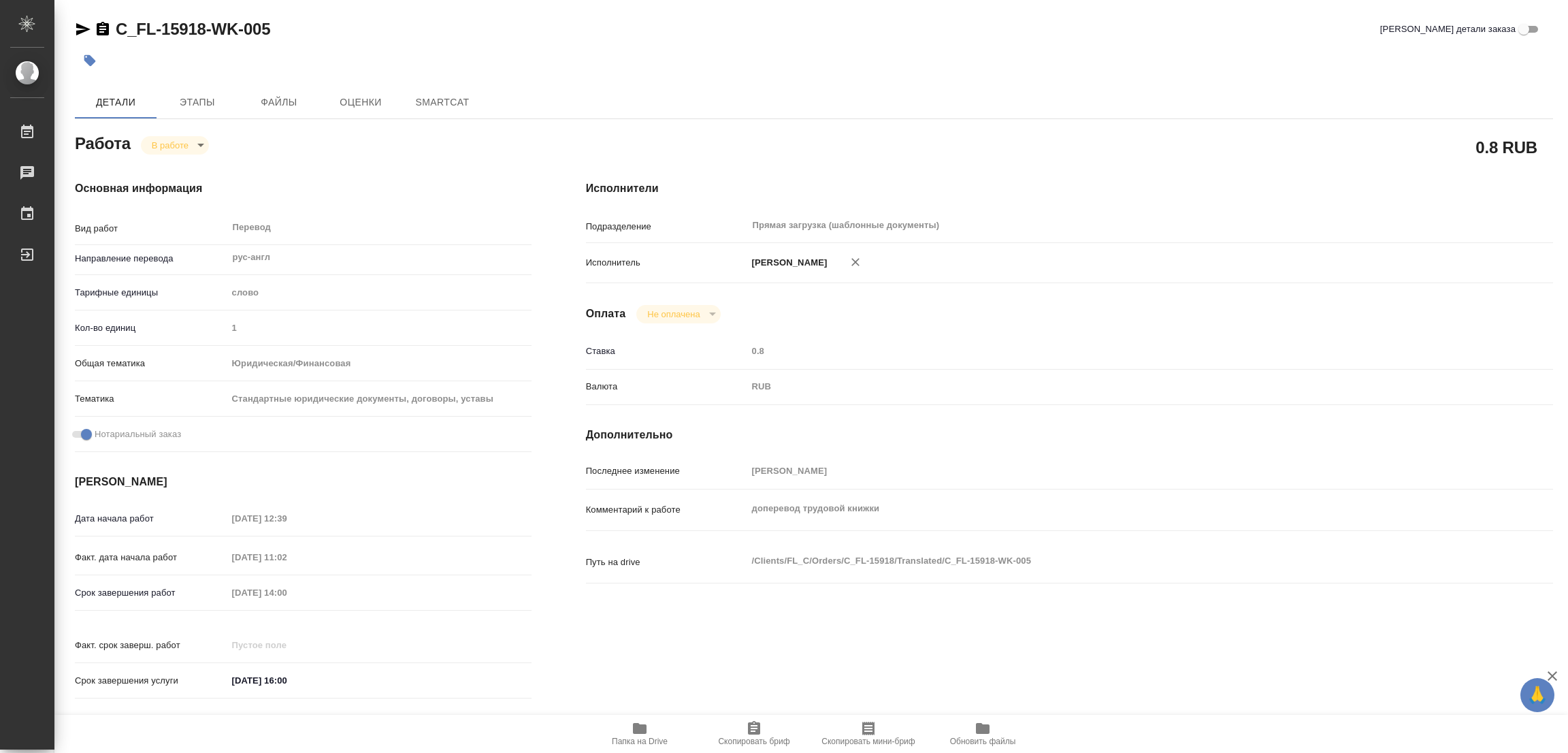
type textarea "x"
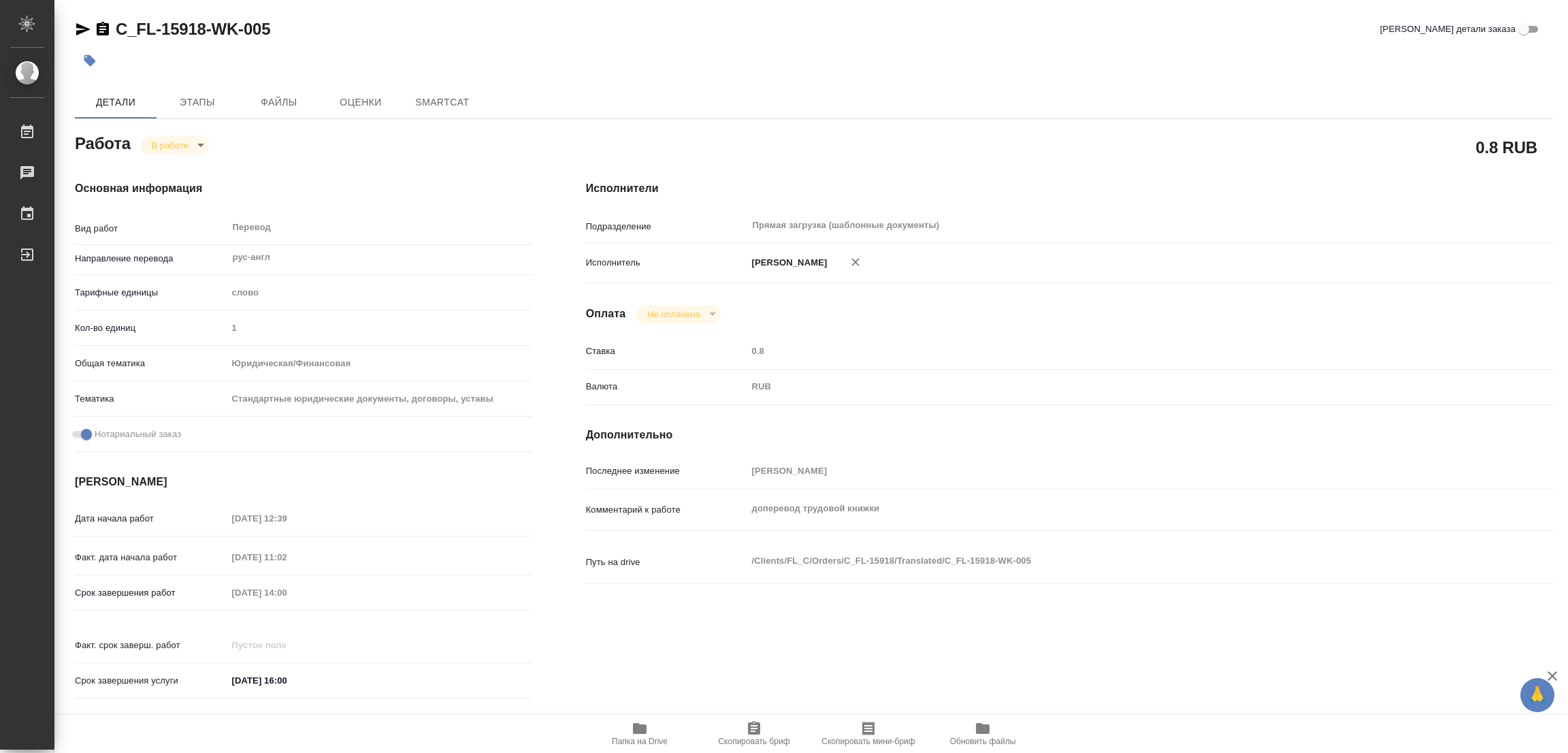
type textarea "x"
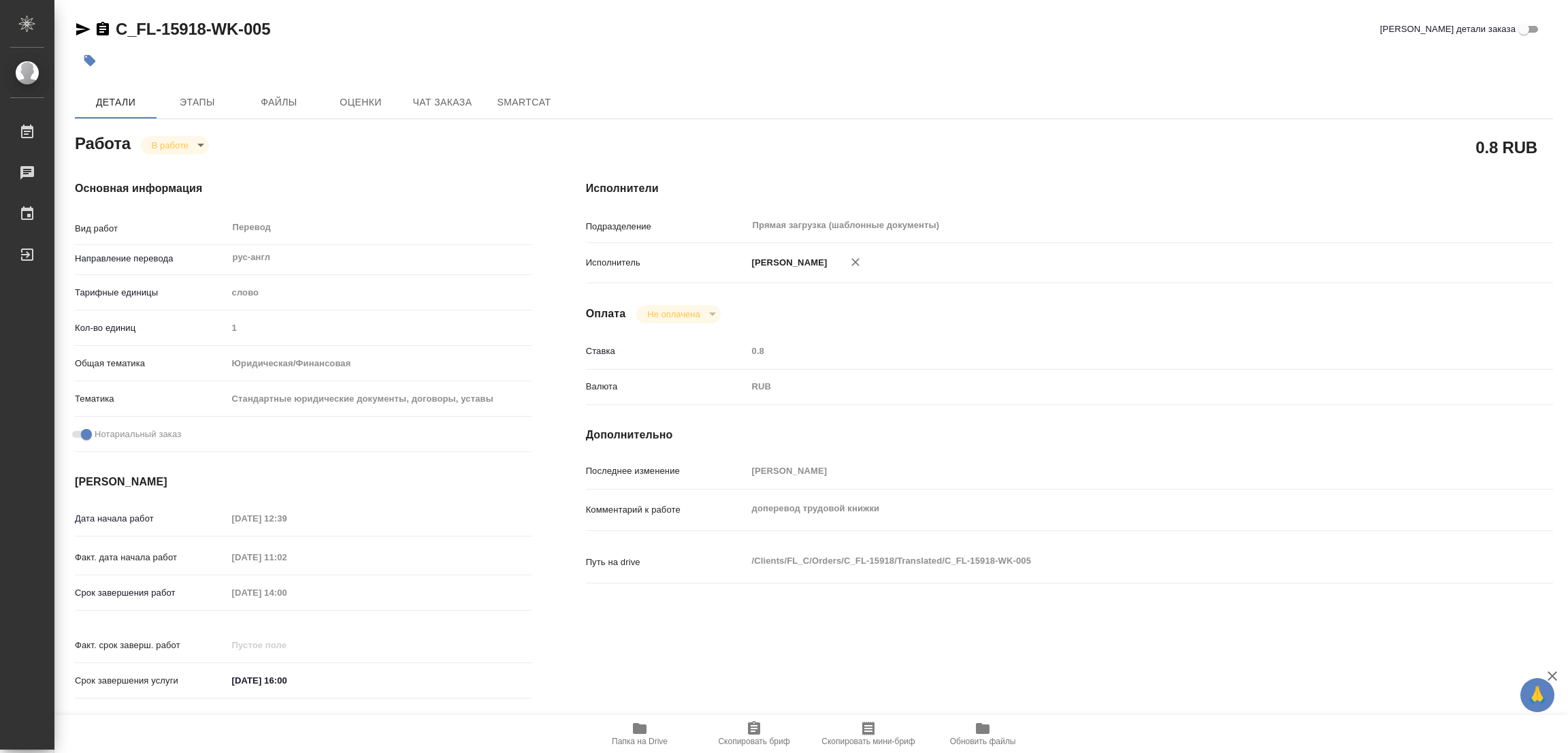
type textarea "x"
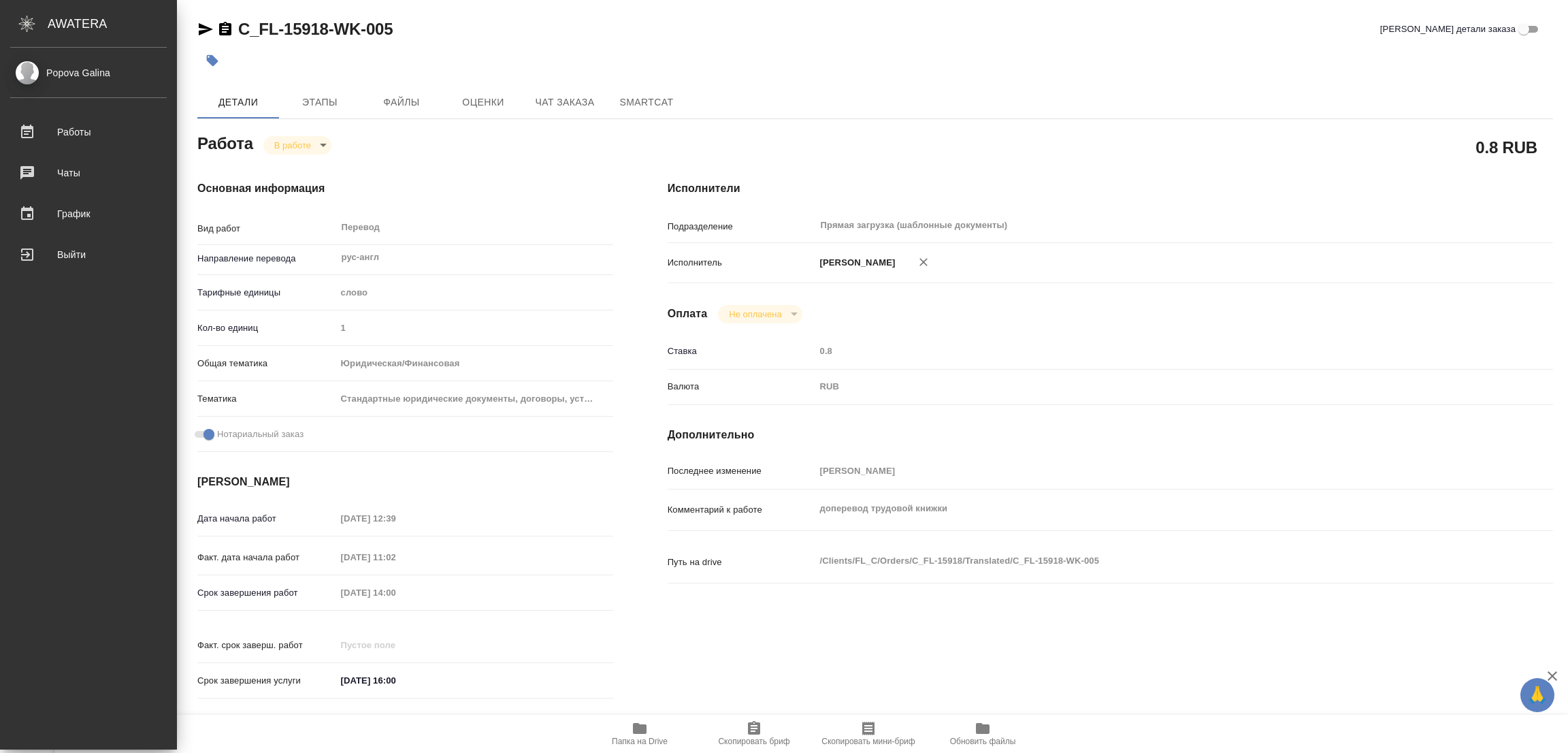
type textarea "x"
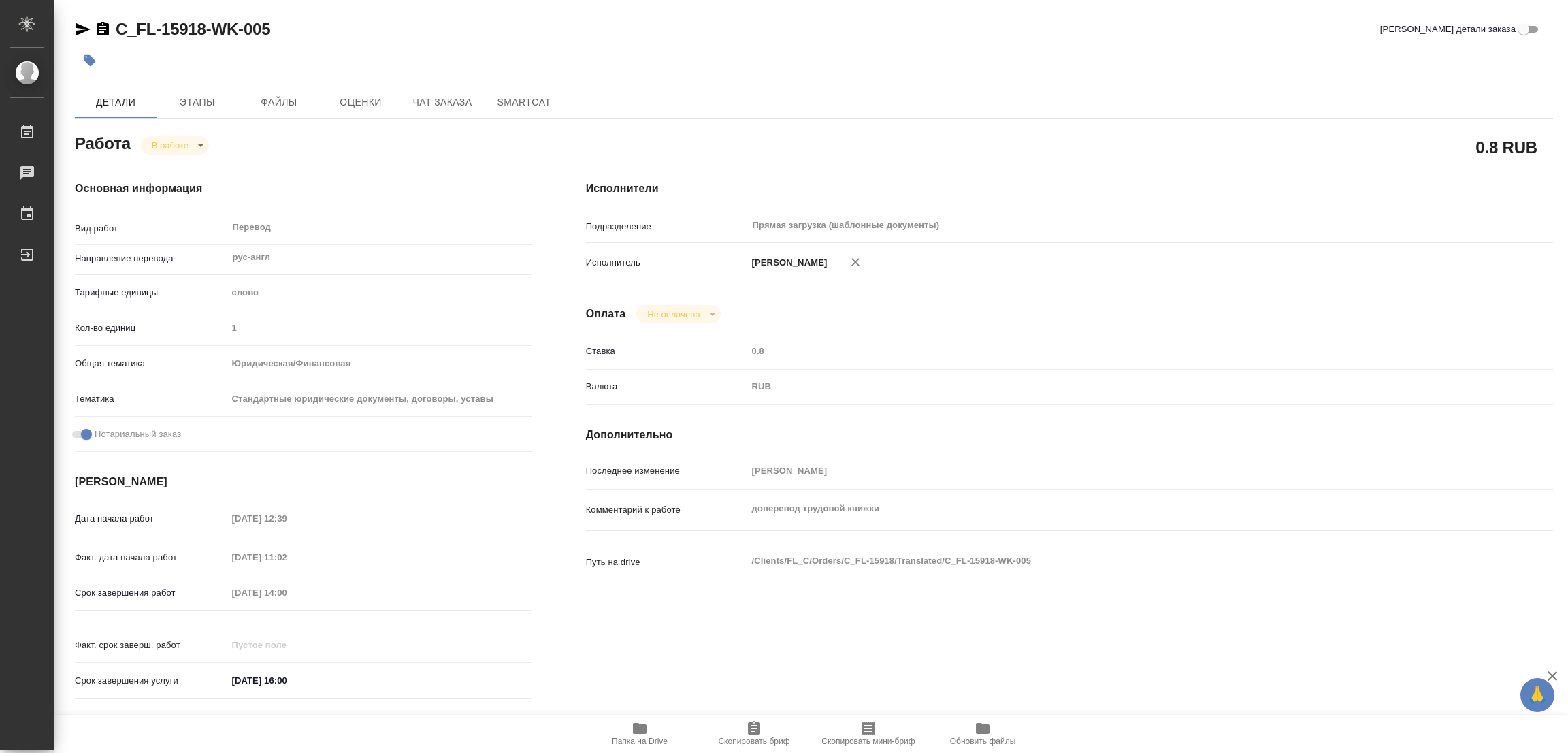
type textarea "x"
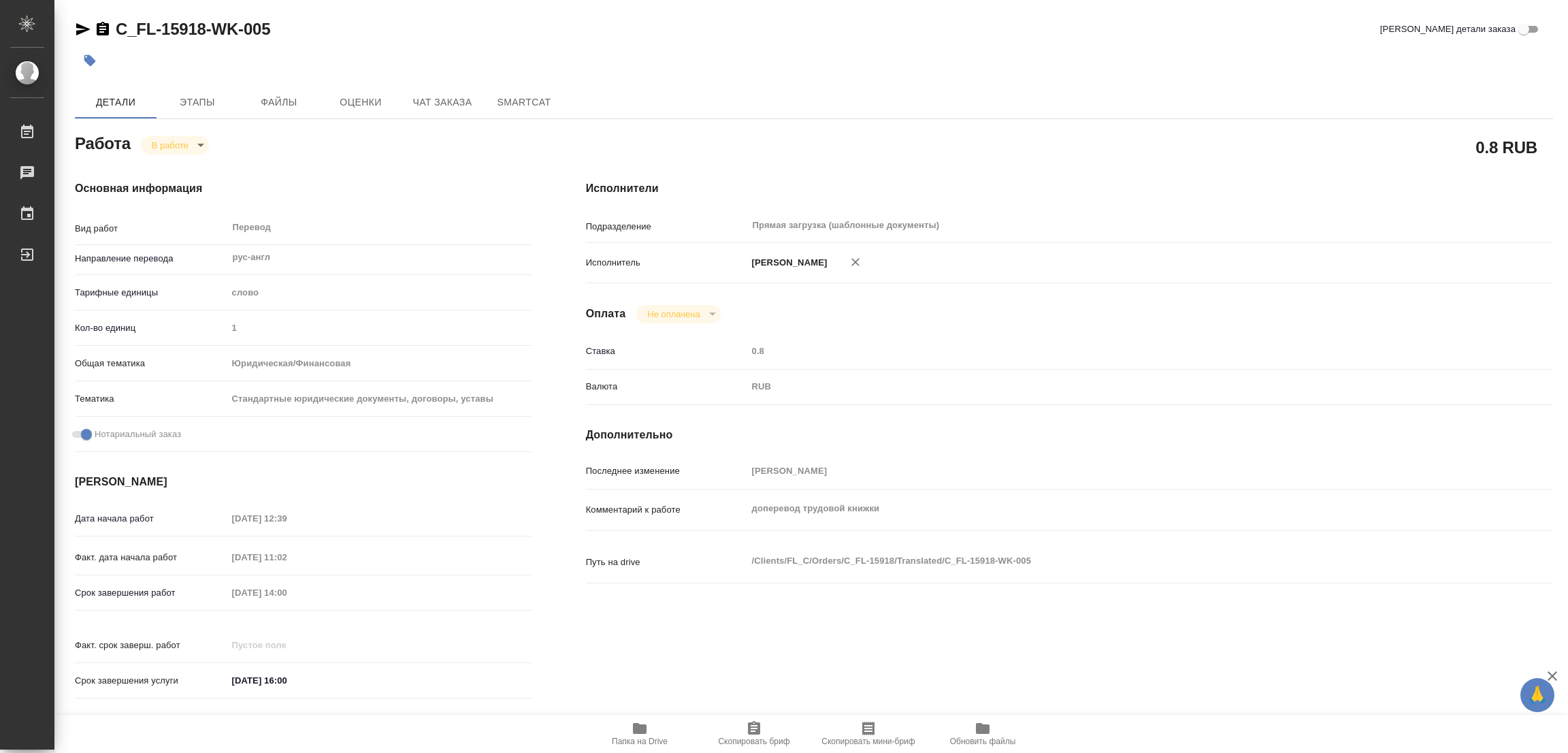
type textarea "x"
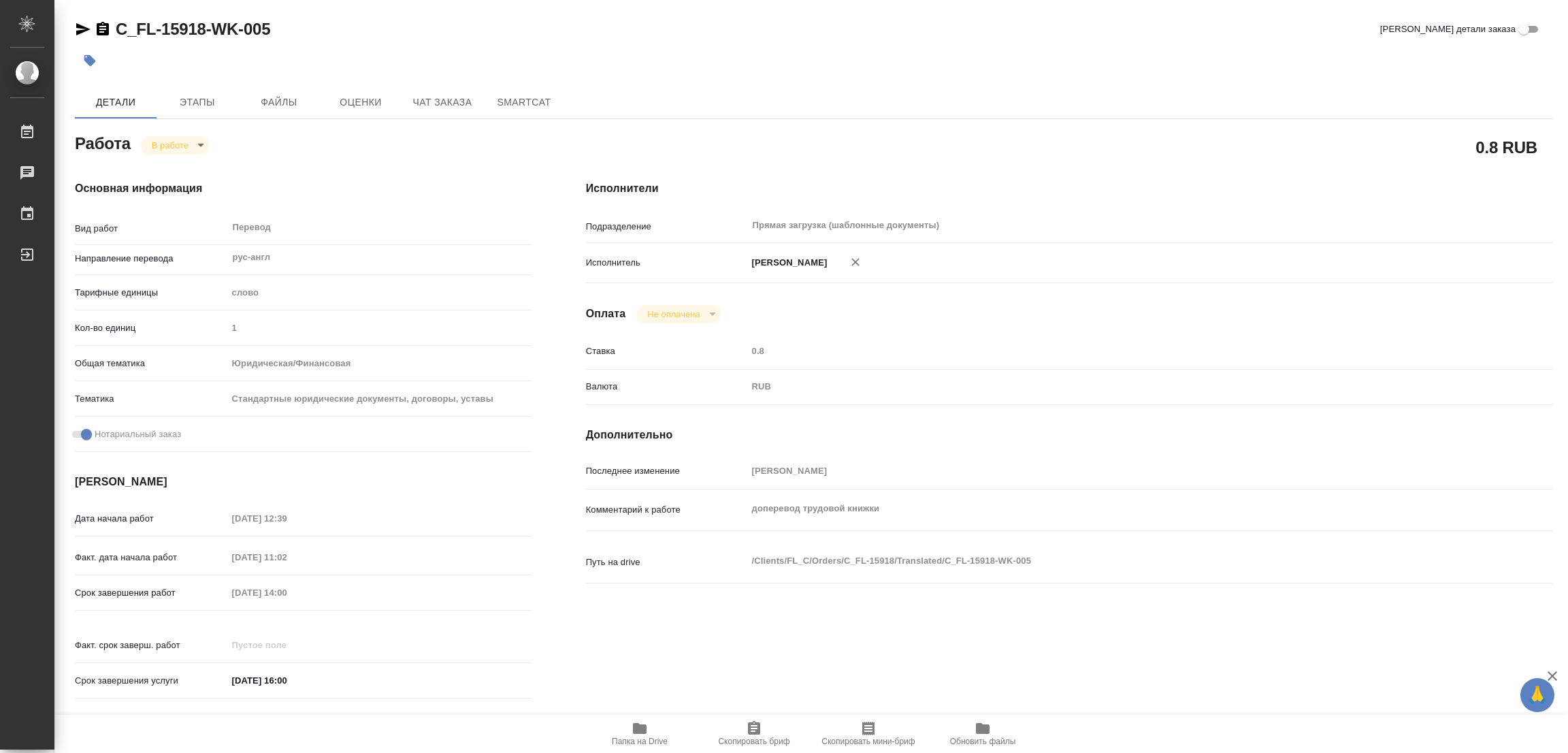
click at [639, 724] on icon "button" at bounding box center [639, 728] width 13 height 11
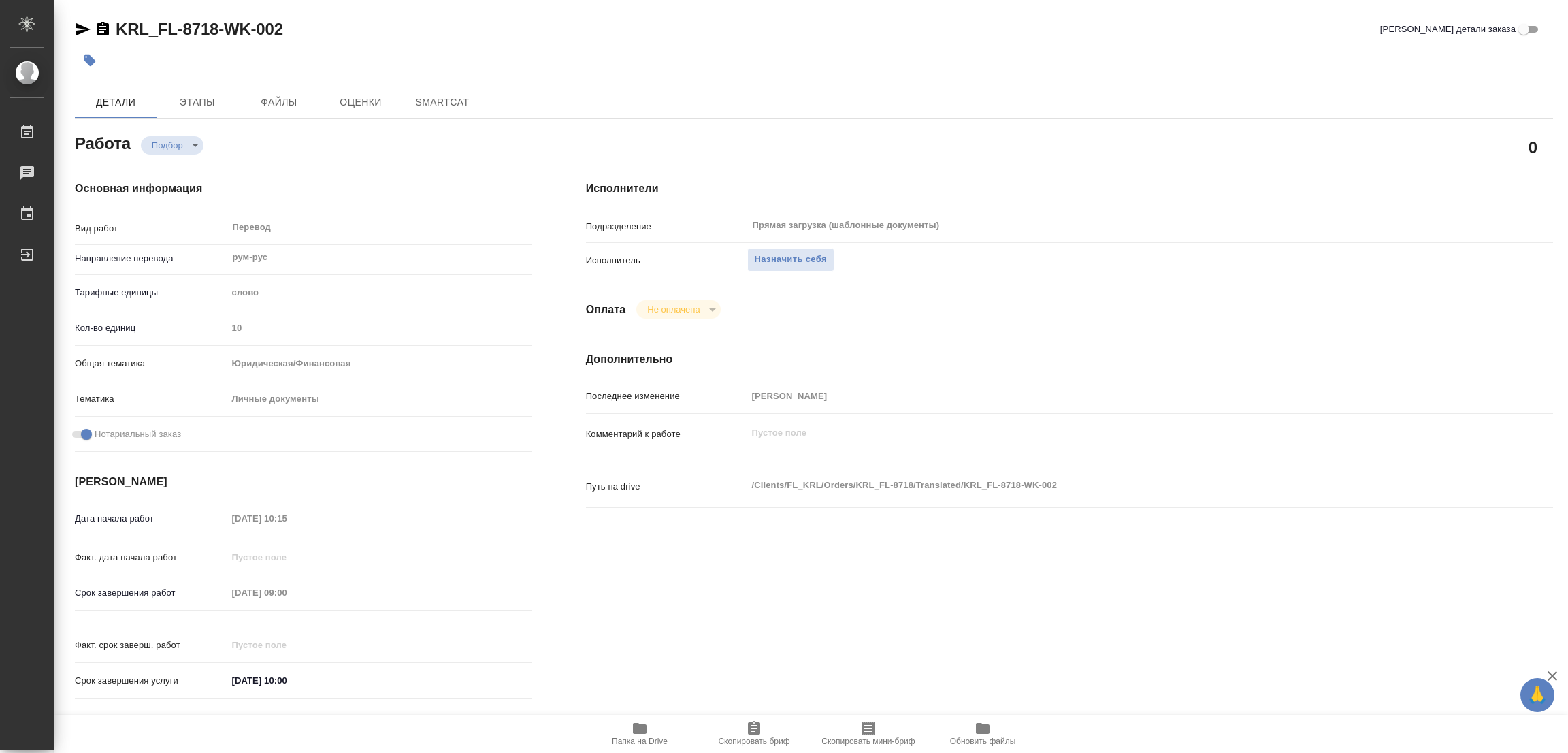
type textarea "x"
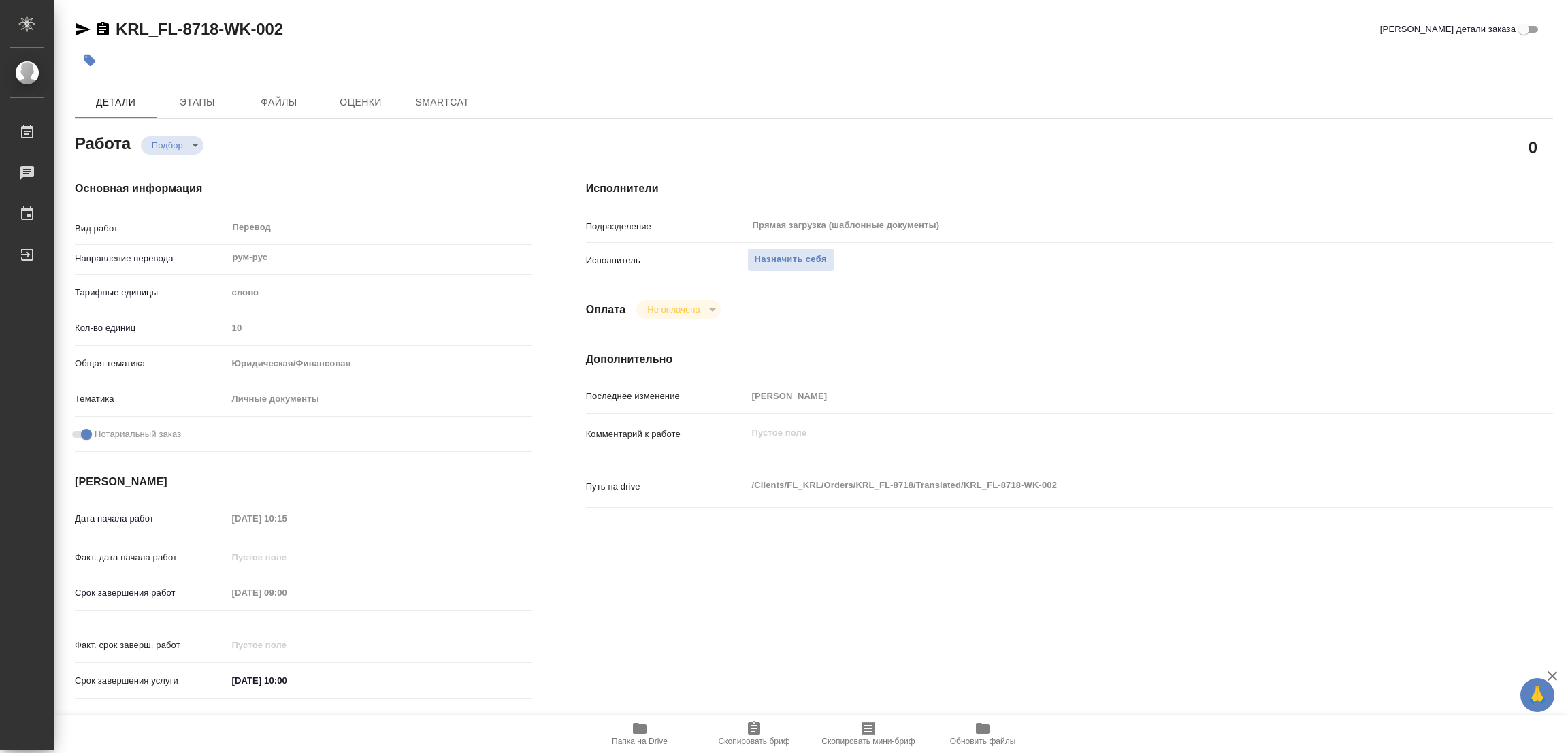
type textarea "x"
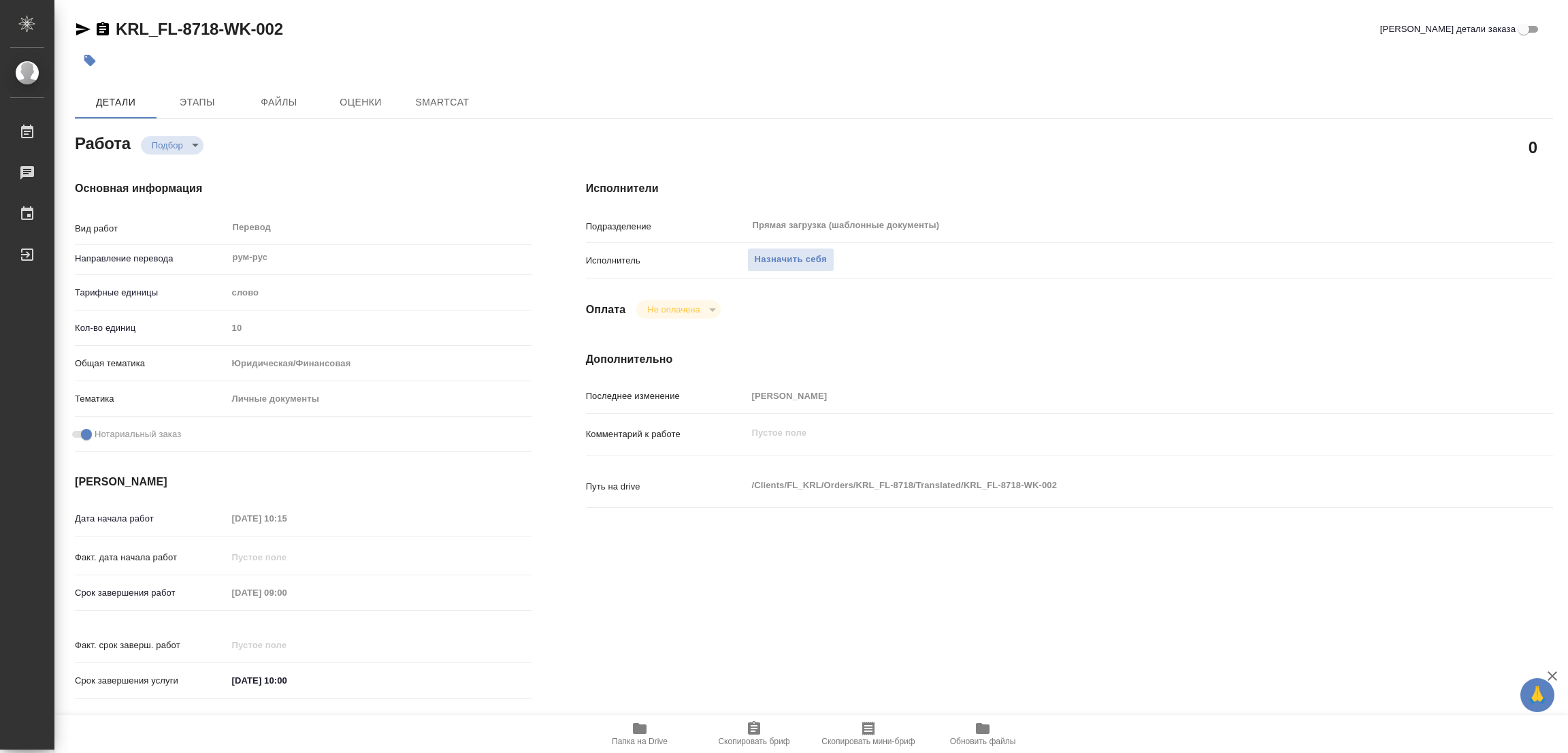
type textarea "x"
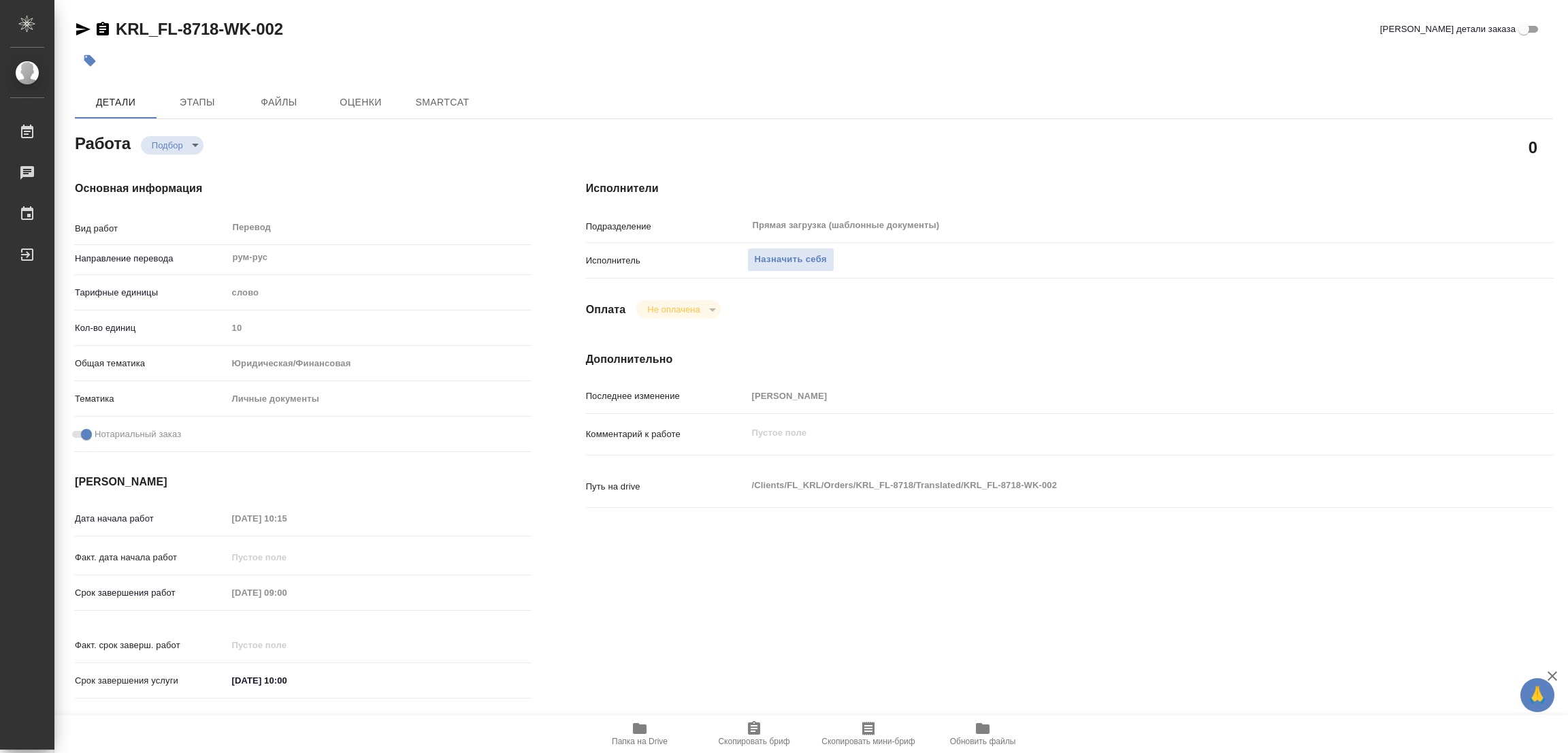
type textarea "x"
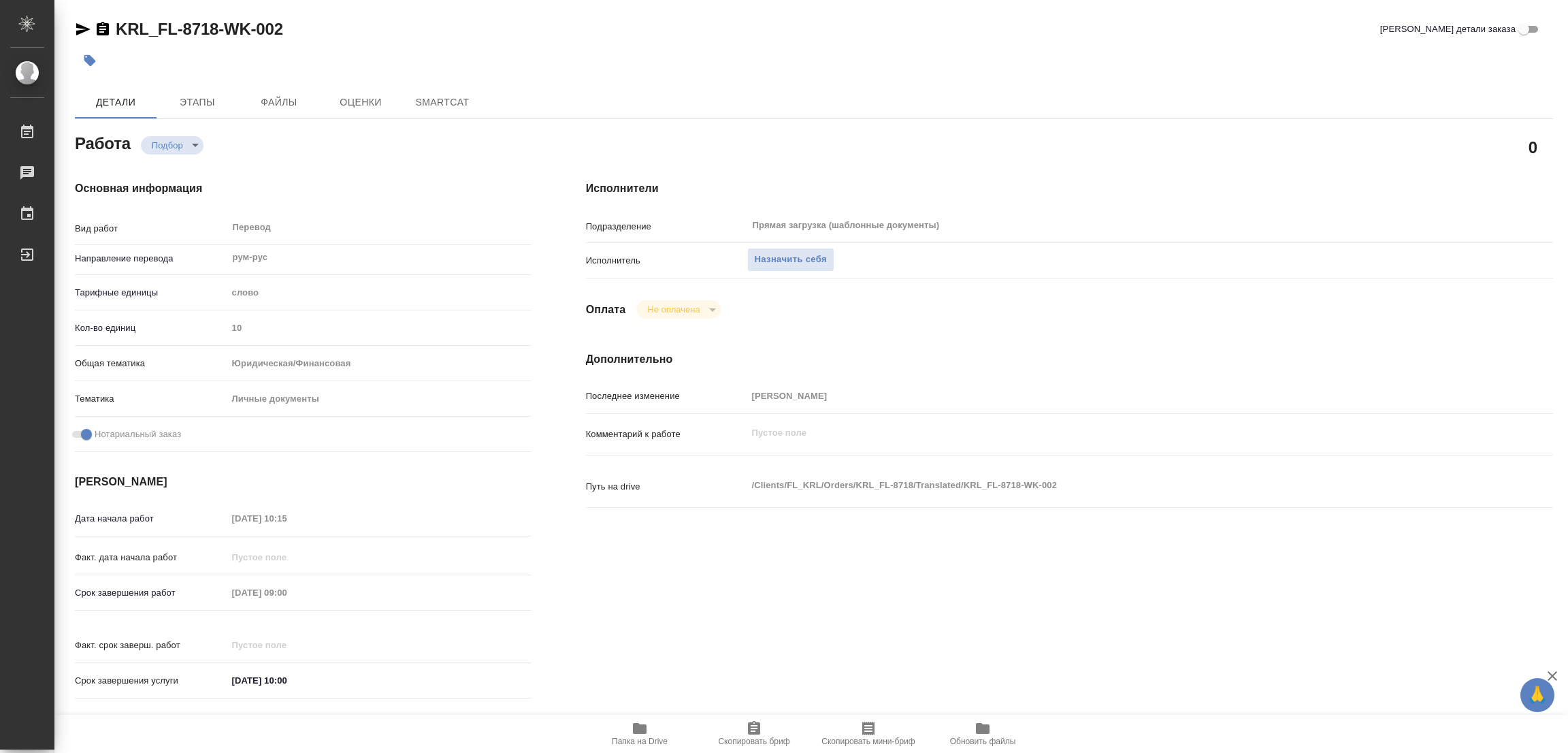
type textarea "x"
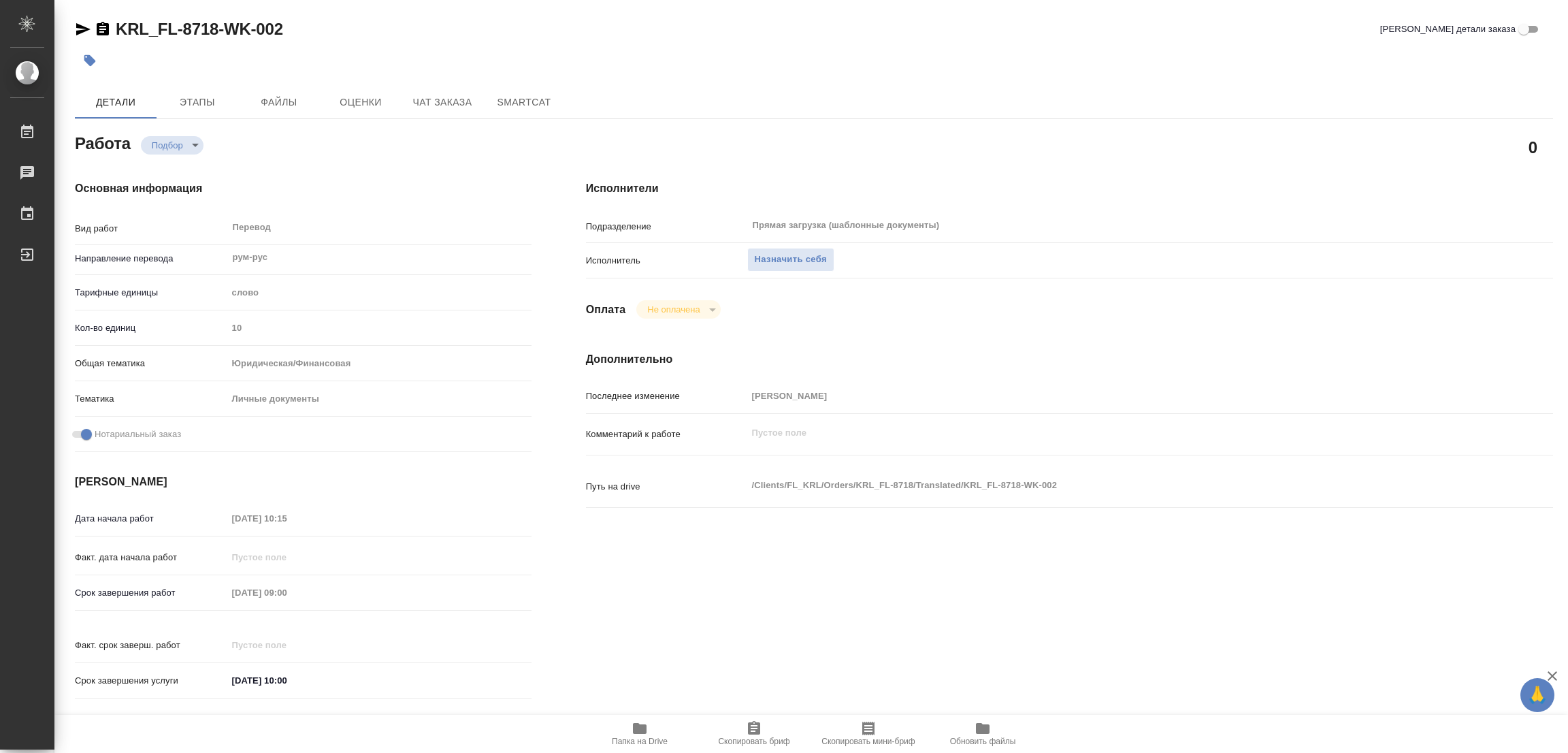
type textarea "x"
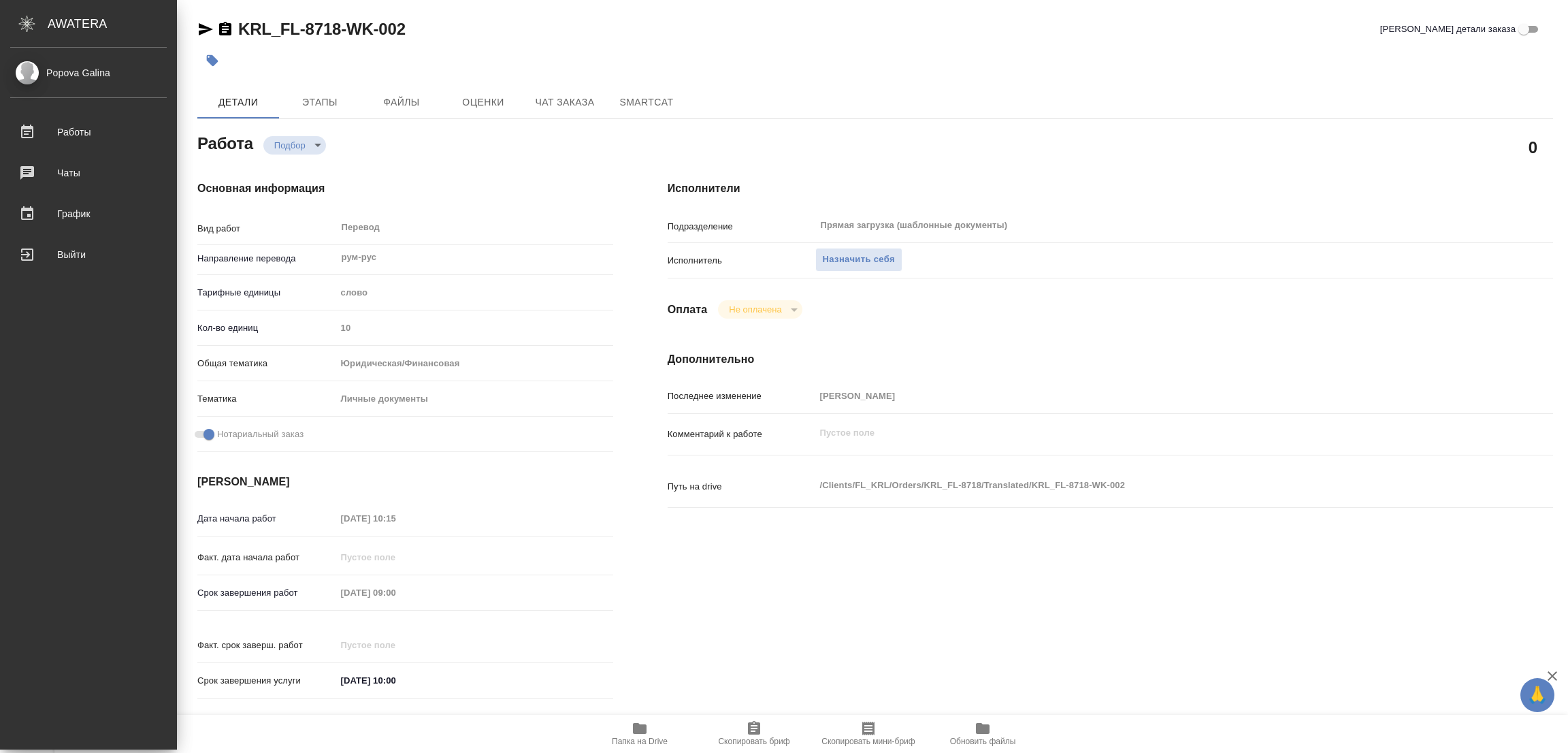
type textarea "x"
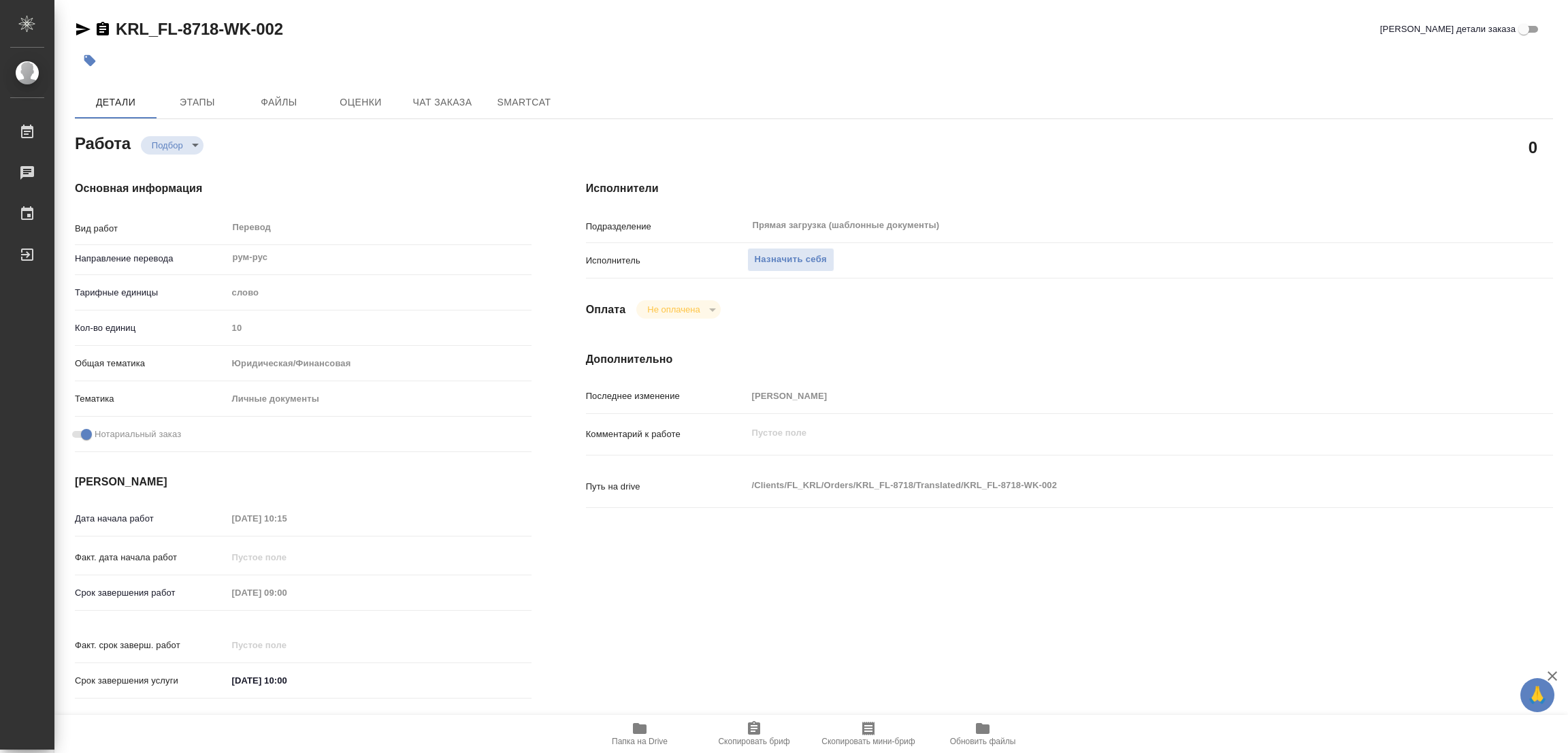
type textarea "x"
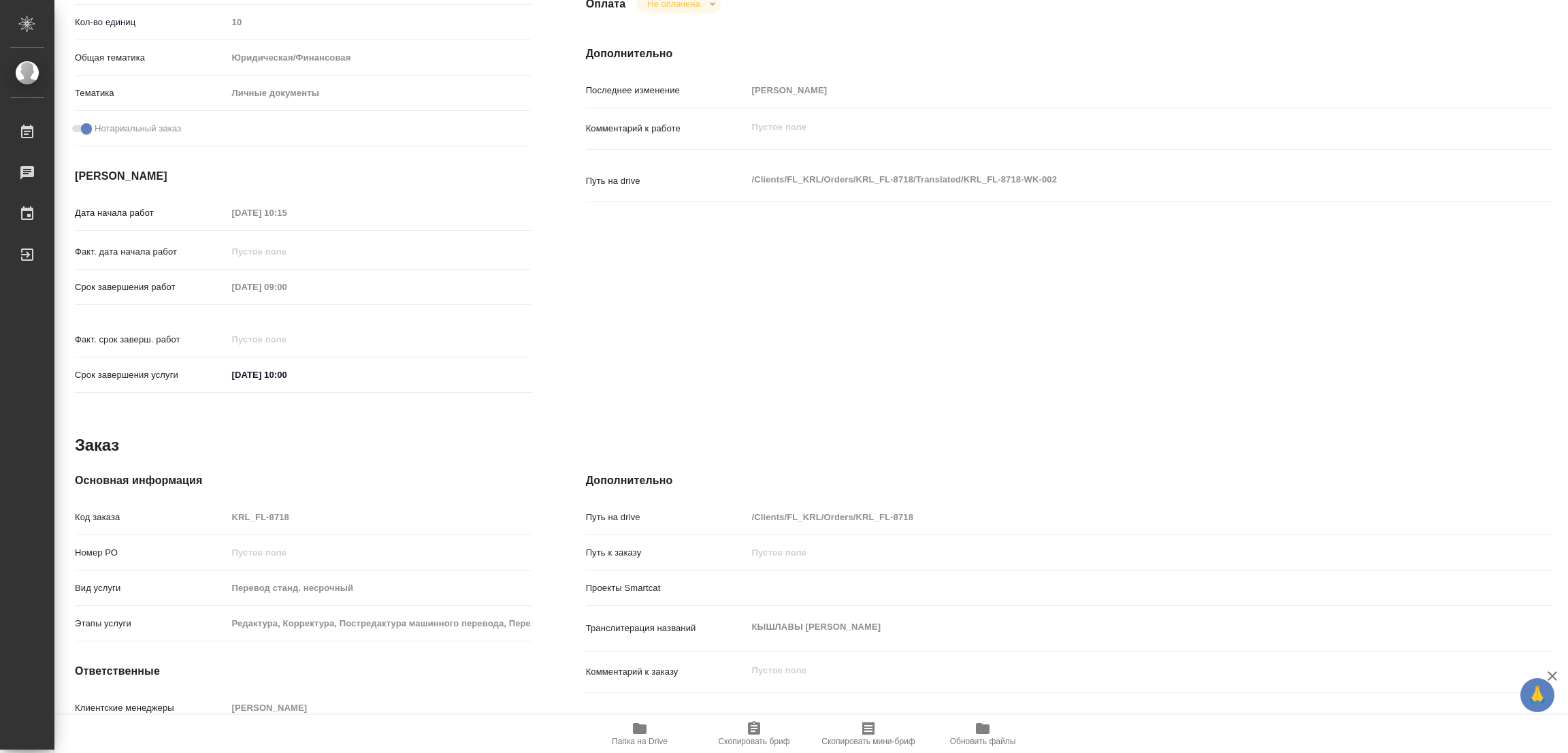
scroll to position [102, 0]
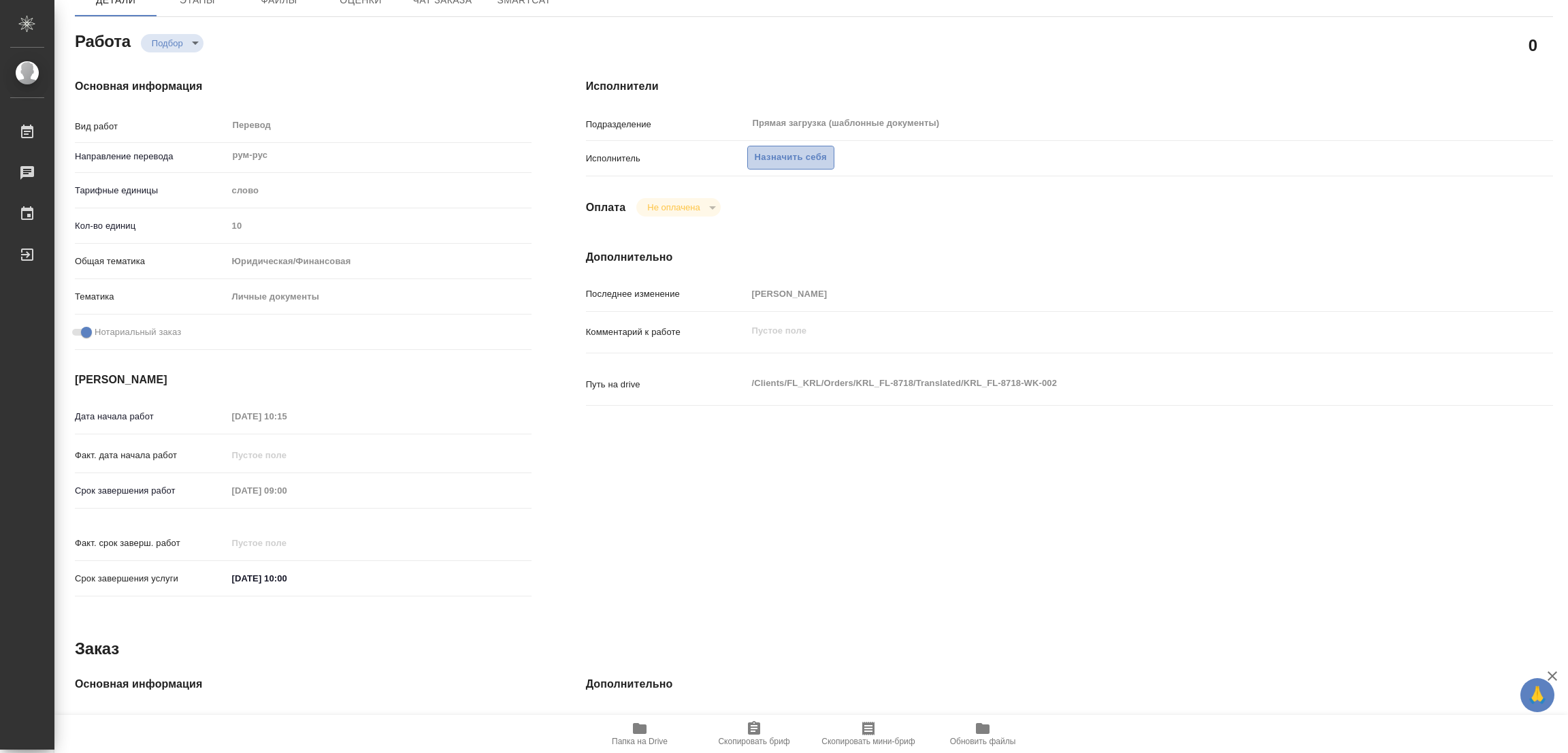
click at [767, 155] on span "Назначить себя" at bounding box center [790, 158] width 72 height 16
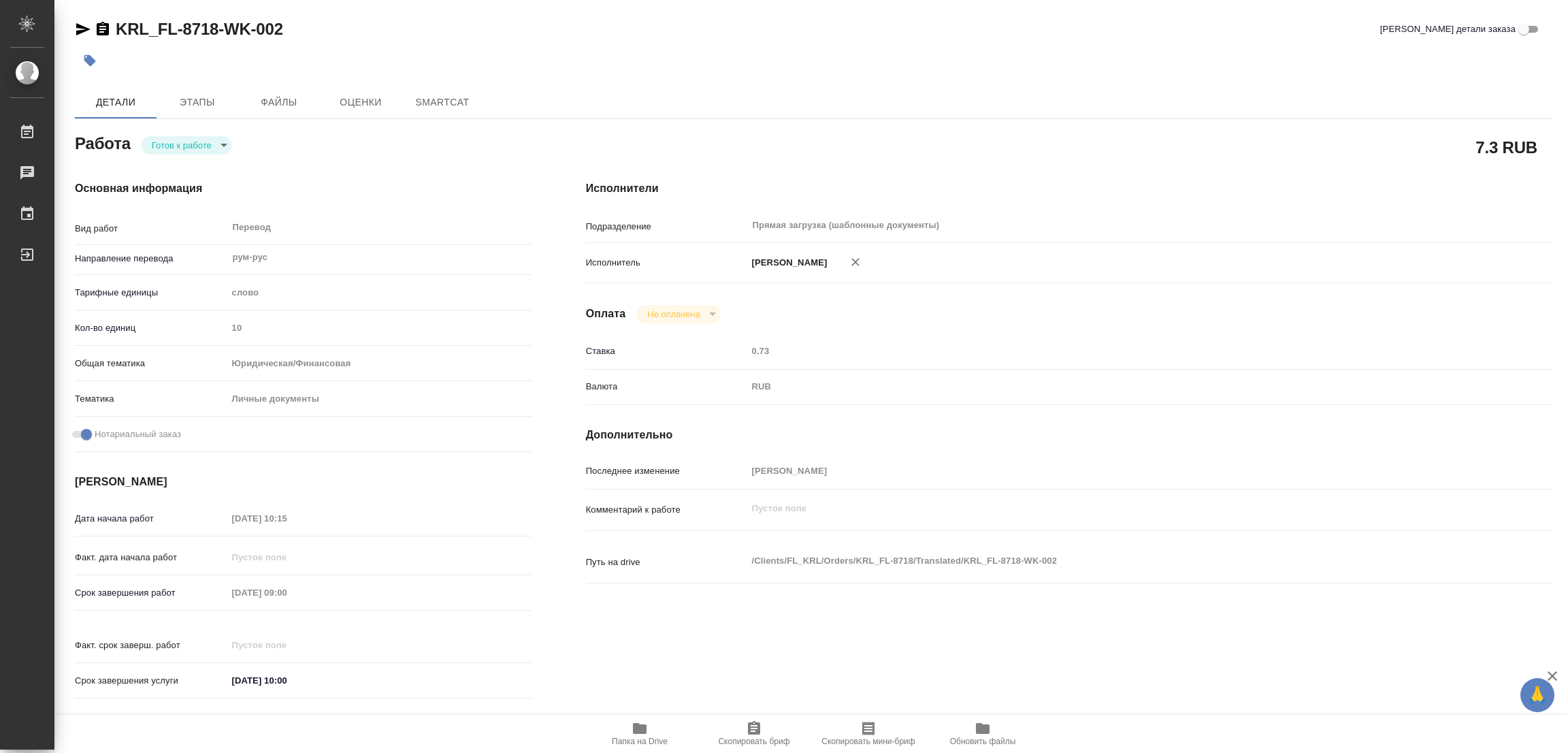
type textarea "x"
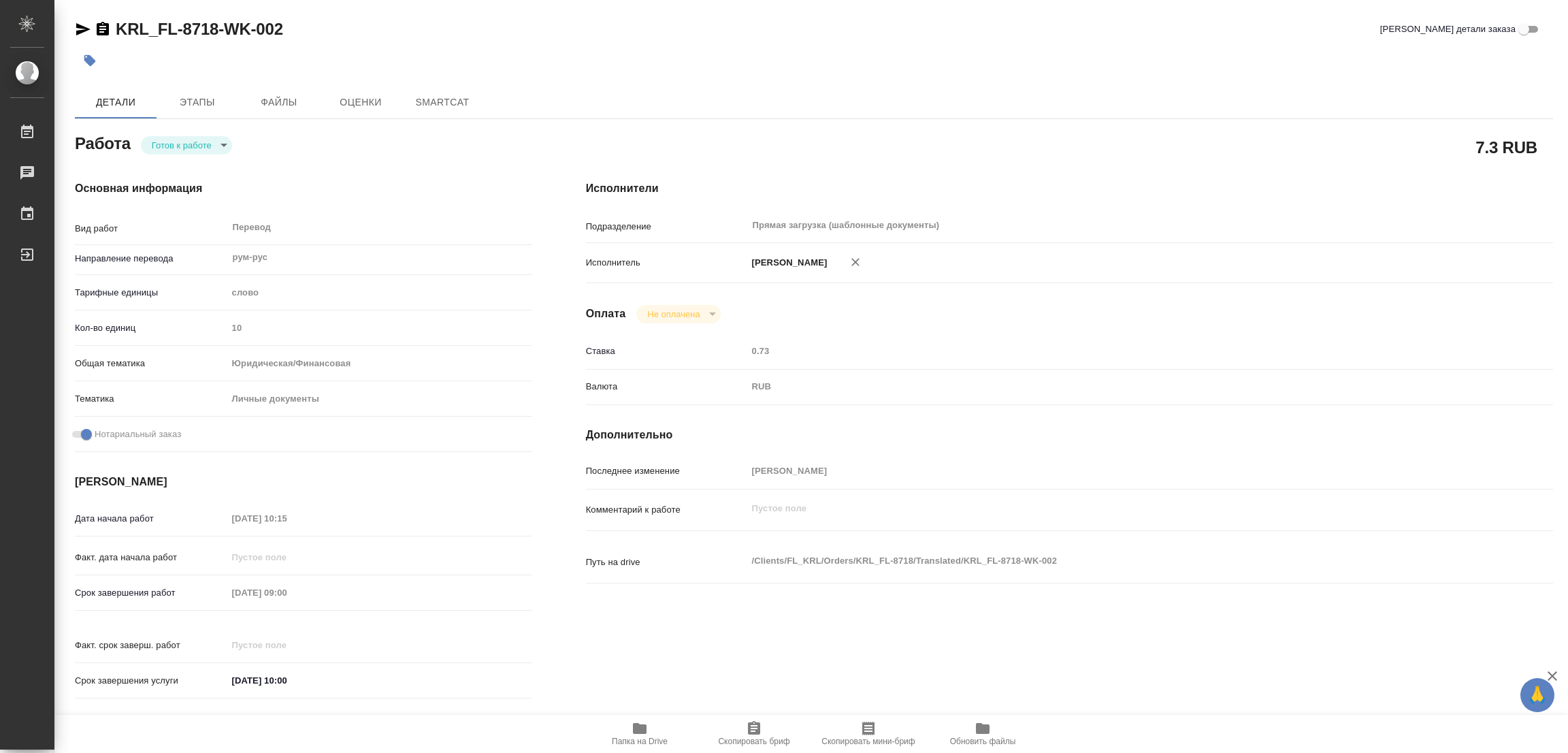
type textarea "x"
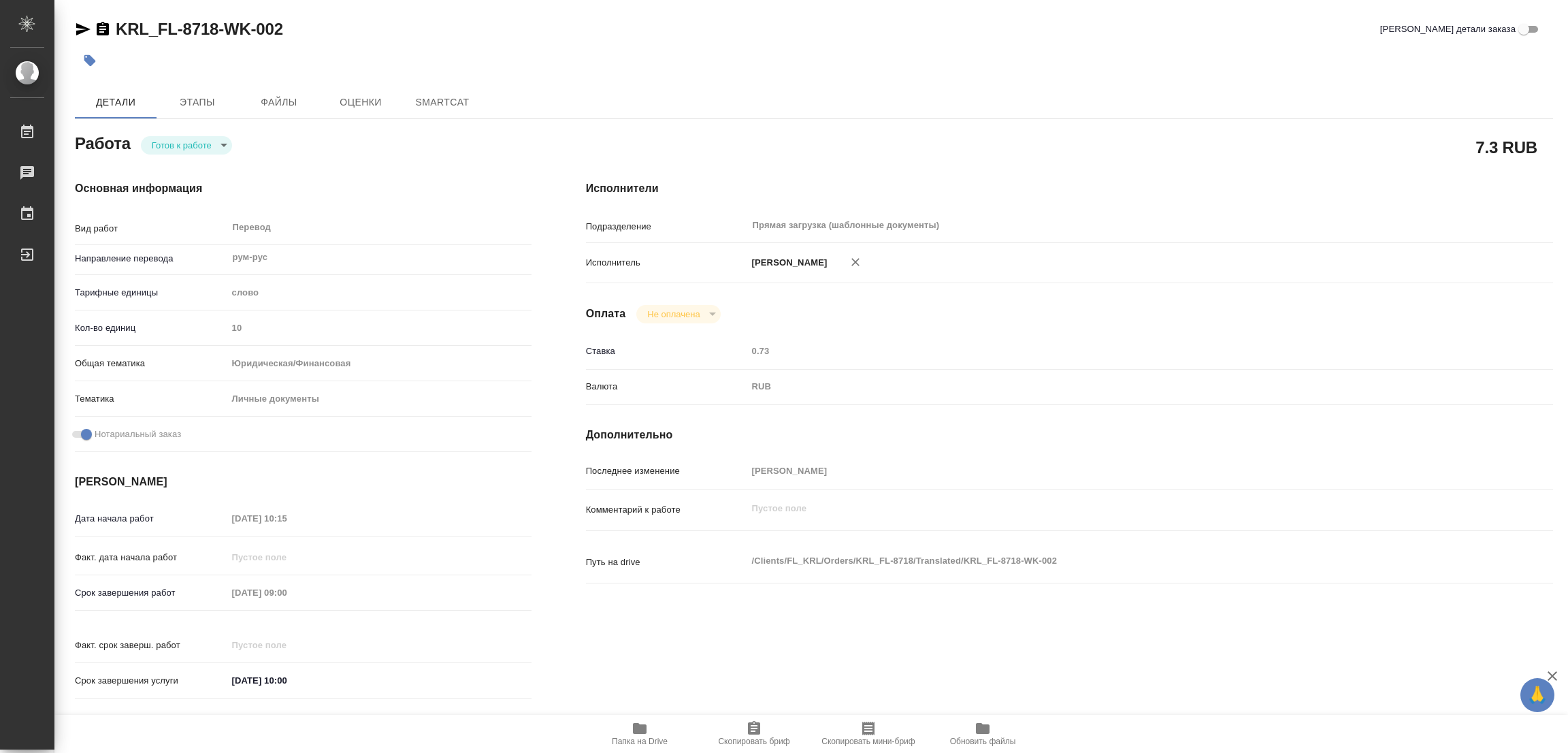
type textarea "x"
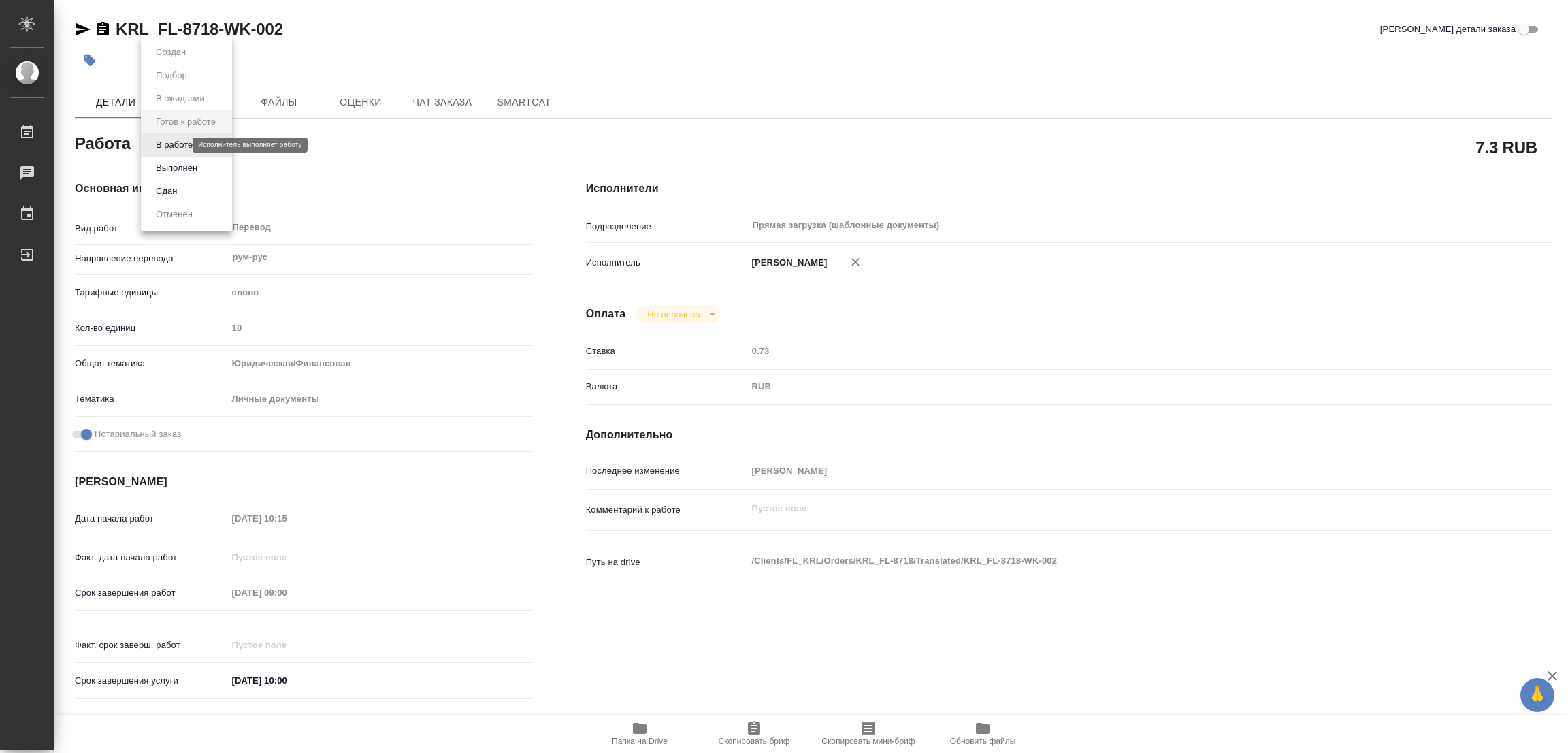
click at [166, 147] on body "🙏 .cls-1 fill:#fff; AWATERA [PERSON_NAME] Работы Чаты График Выйти KRL_FL-8718-…" at bounding box center [784, 376] width 1568 height 753
type textarea "x"
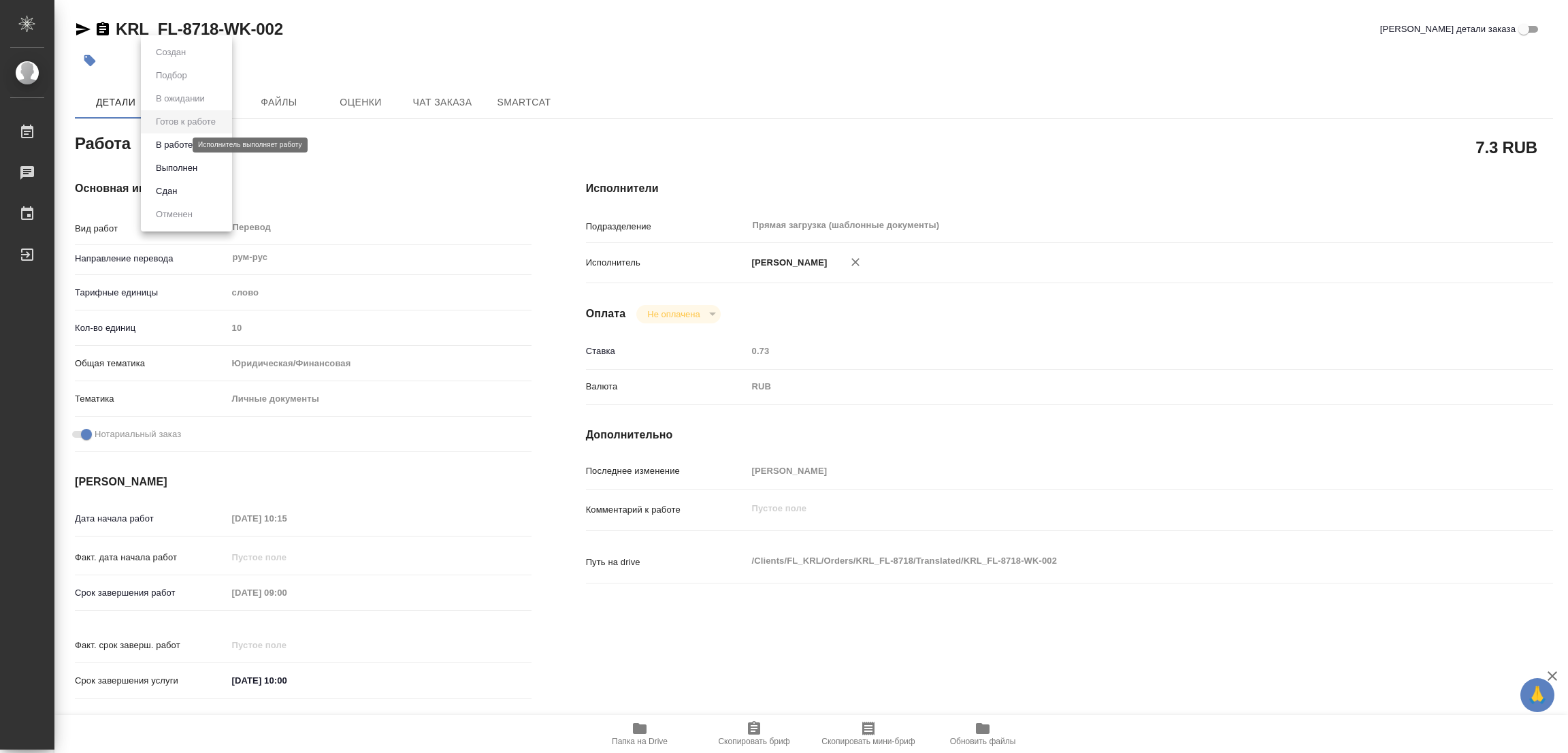
type textarea "x"
click at [168, 143] on button "В работе" at bounding box center [174, 144] width 45 height 15
type textarea "x"
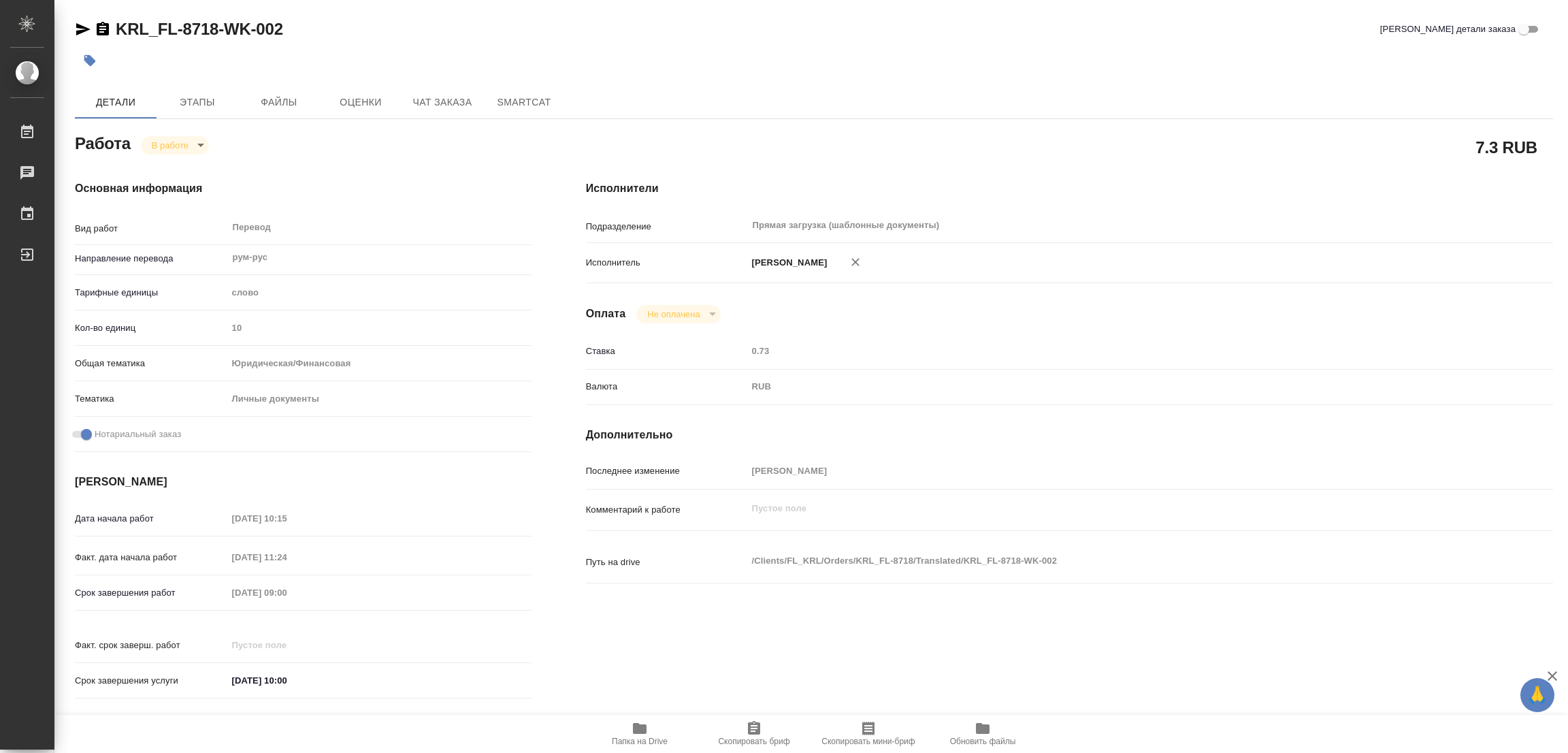
type textarea "x"
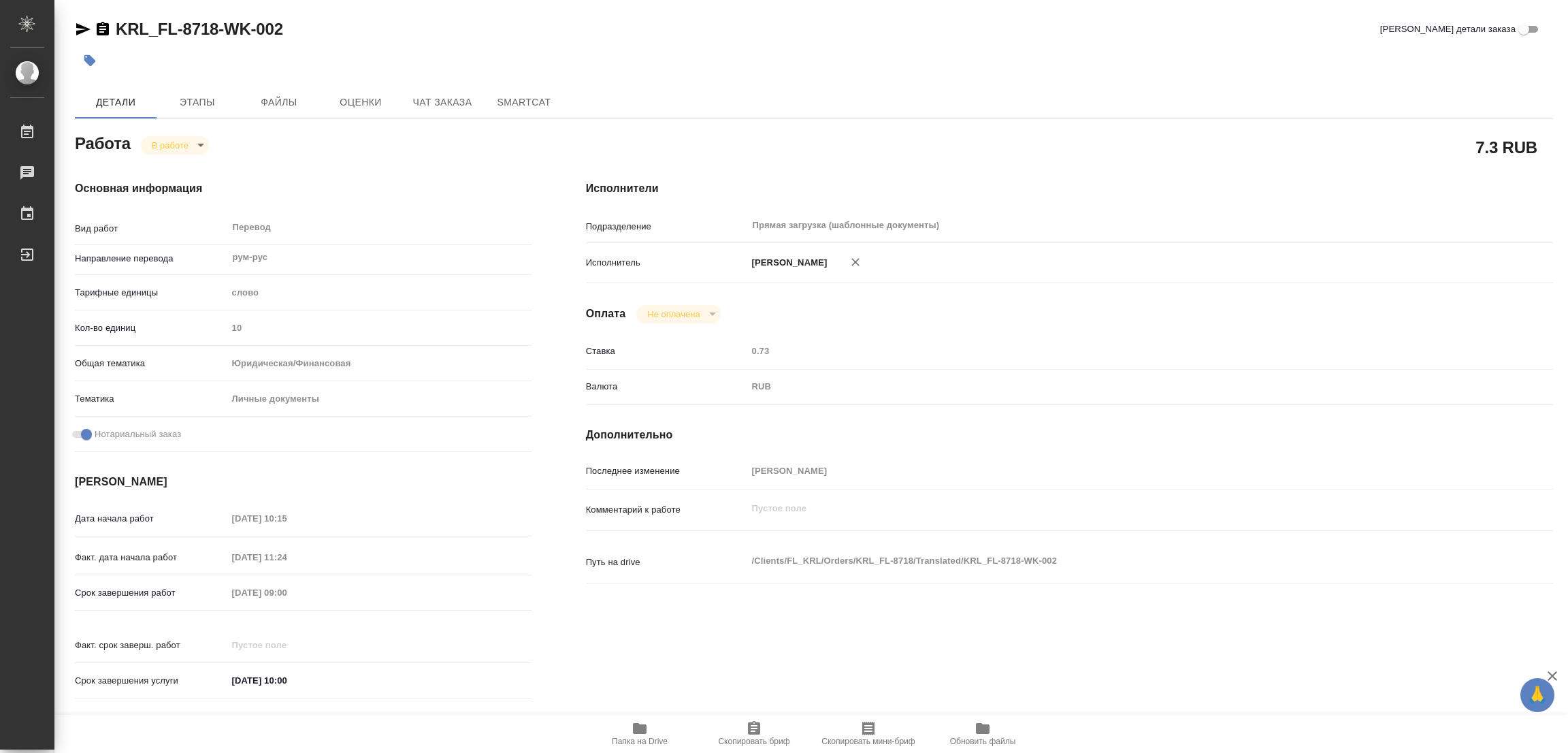
type textarea "x"
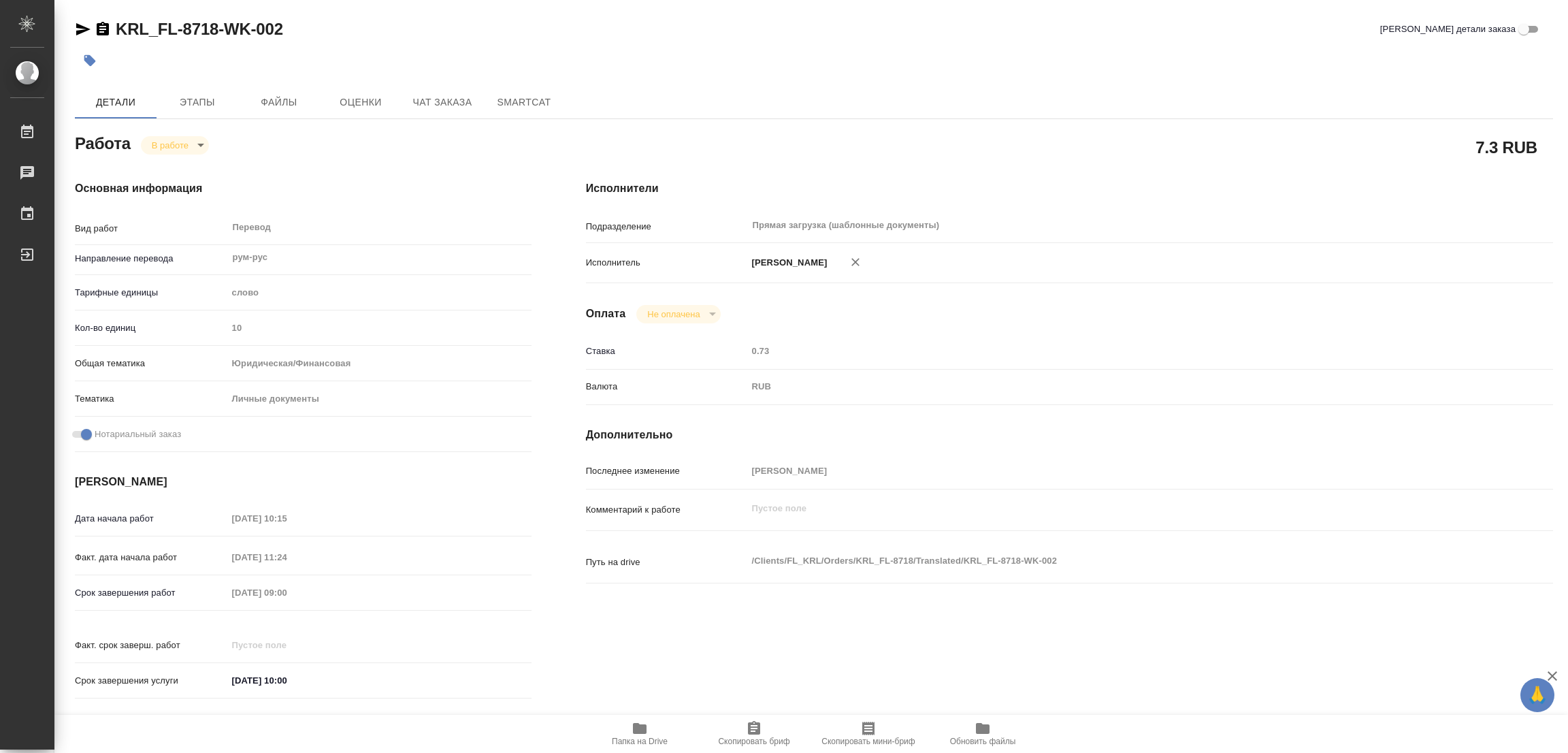
type textarea "x"
click at [646, 728] on icon "button" at bounding box center [639, 728] width 13 height 11
drag, startPoint x: 113, startPoint y: 18, endPoint x: 215, endPoint y: 21, distance: 102.0
click at [215, 21] on div "KRL_FL-8718-WK-002 Кратко детали заказа Детали Этапы Файлы Оценки Чат заказа Sm…" at bounding box center [813, 571] width 1493 height 1142
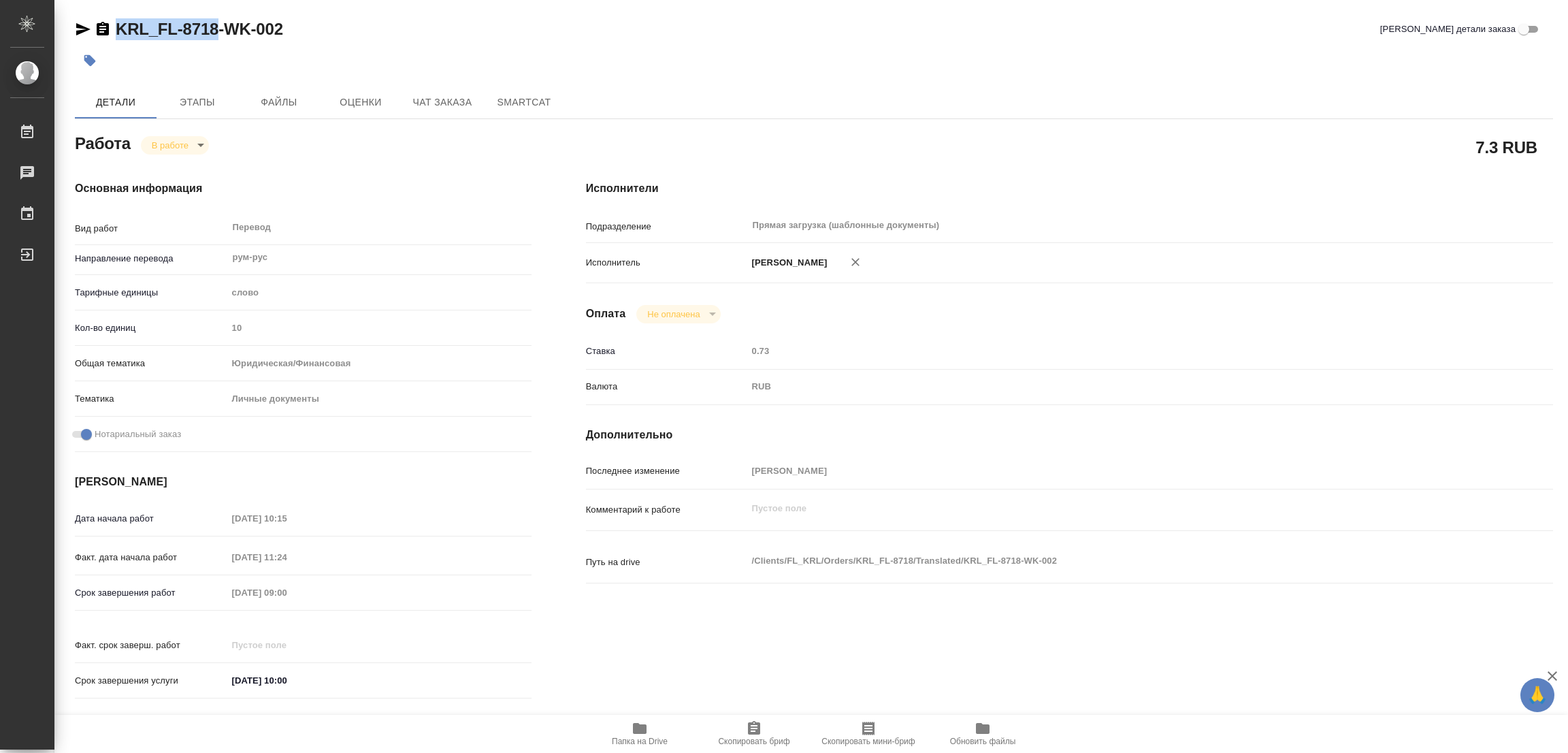
copy link "KRL_FL-8718"
click at [750, 724] on icon "button" at bounding box center [754, 726] width 12 height 13
copy link "KRL_FL-8718"
click at [1097, 143] on div "7.3 RUB" at bounding box center [1068, 147] width 966 height 34
click at [207, 588] on div "Срок завершения работ [DATE] 09:00" at bounding box center [302, 592] width 456 height 24
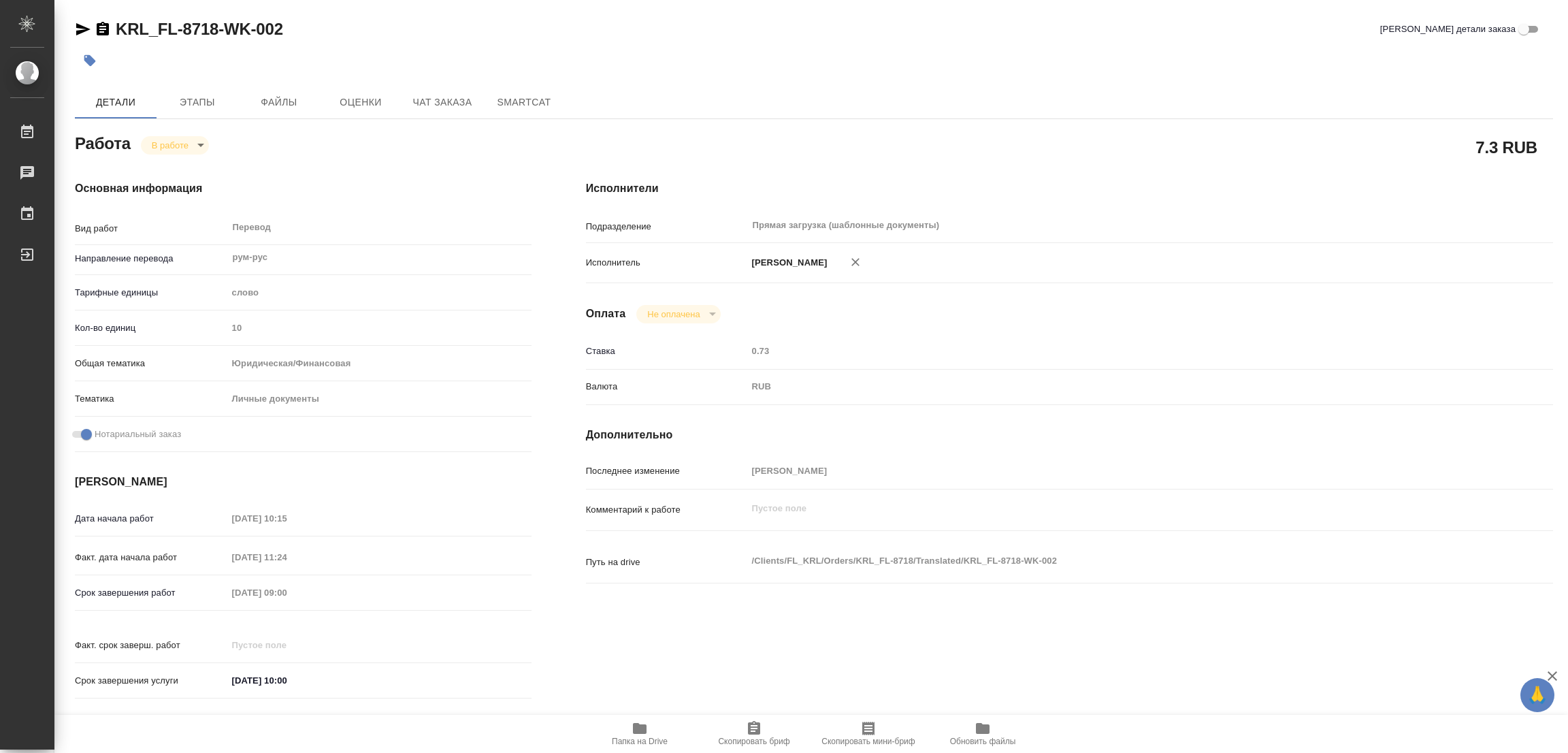
drag, startPoint x: 434, startPoint y: 143, endPoint x: 462, endPoint y: 114, distance: 40.3
click at [435, 143] on div "Работа В работе inProgress" at bounding box center [302, 143] width 456 height 25
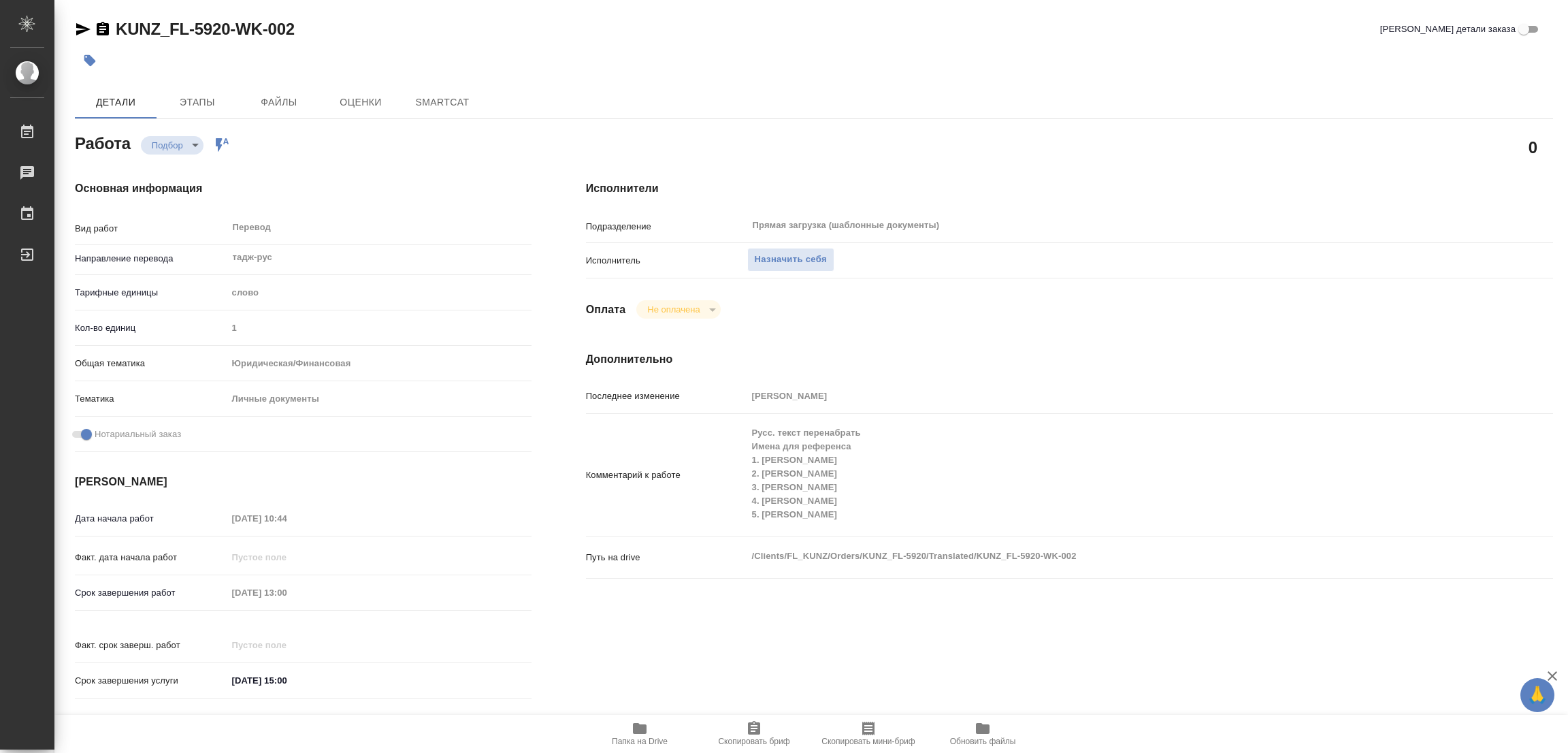
type textarea "x"
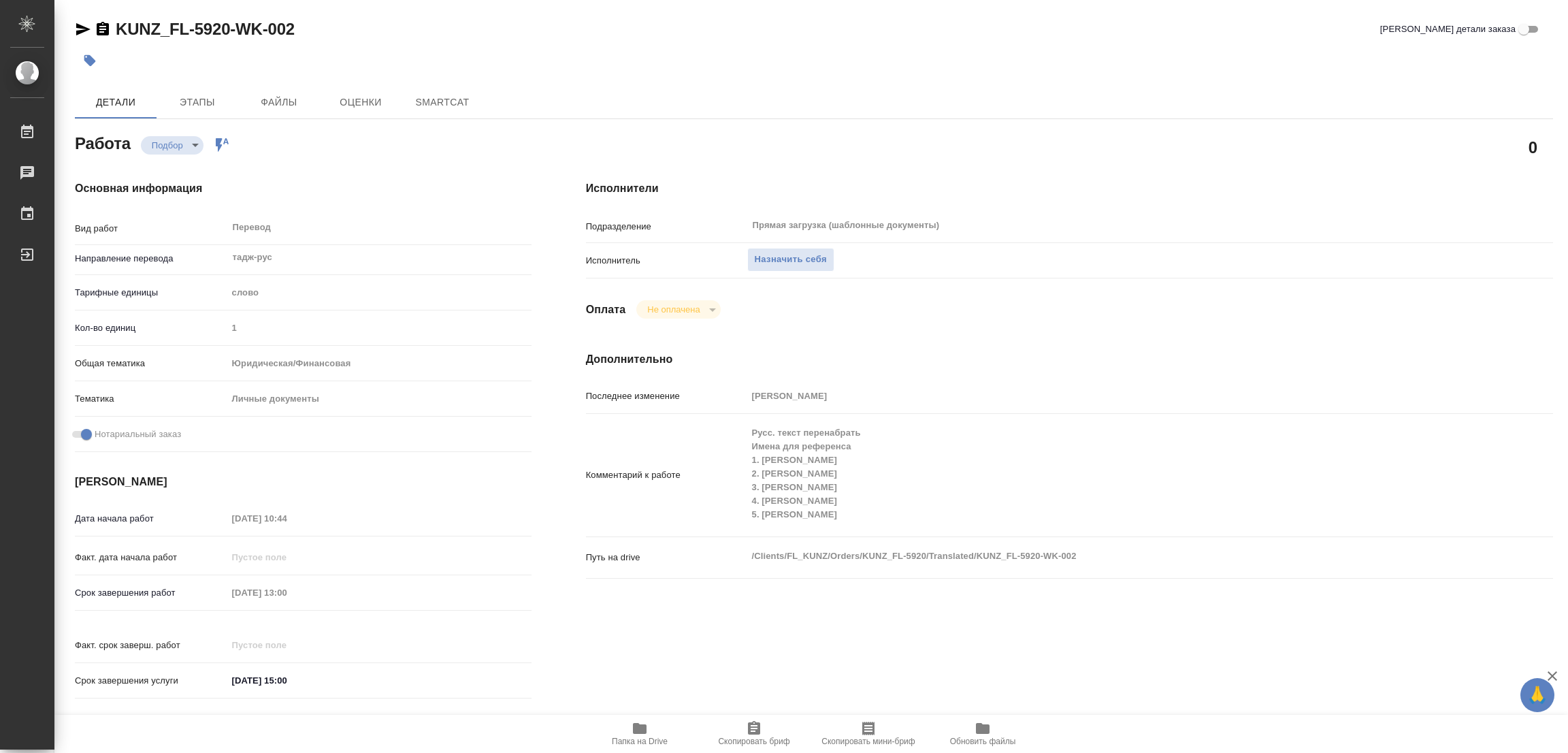
type textarea "x"
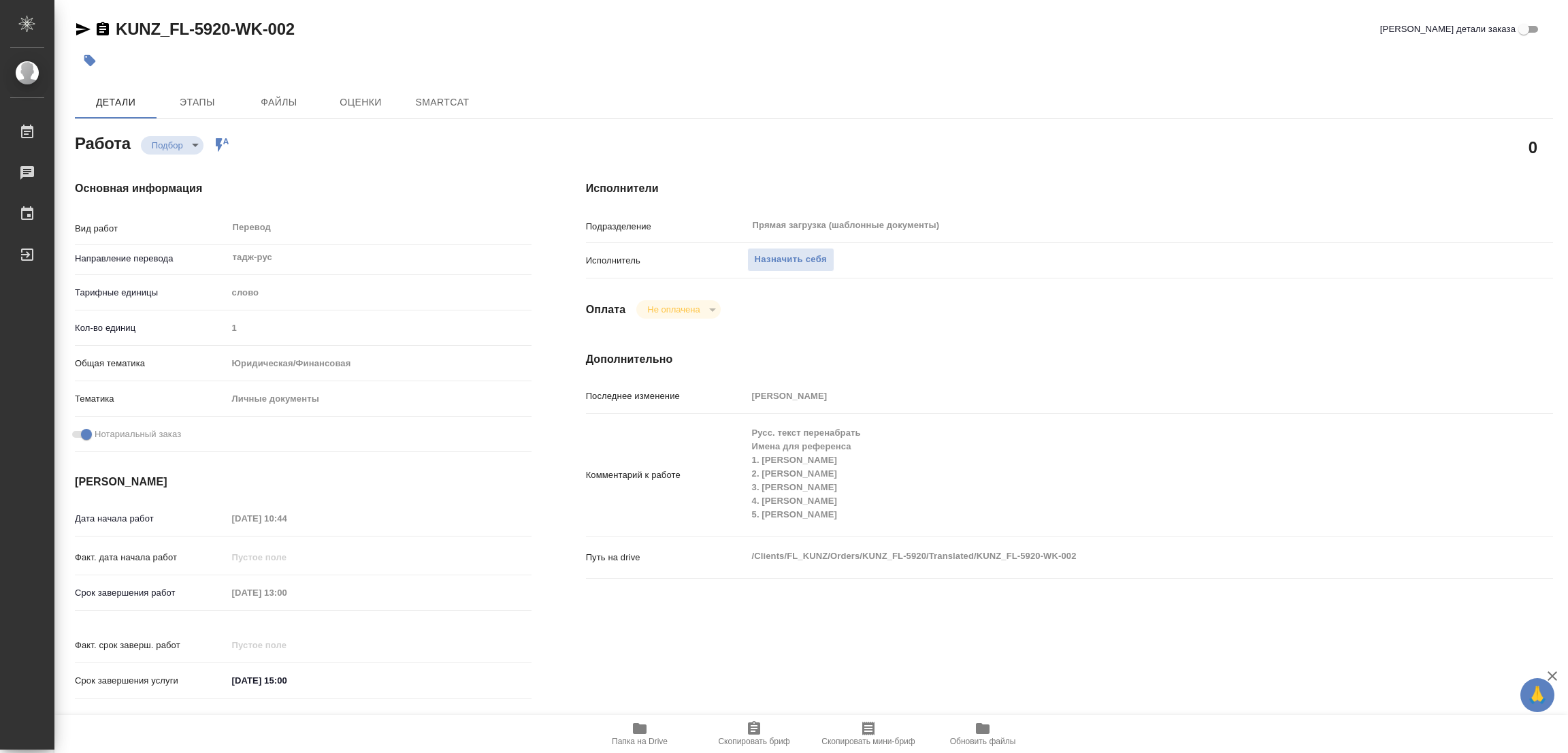
type textarea "x"
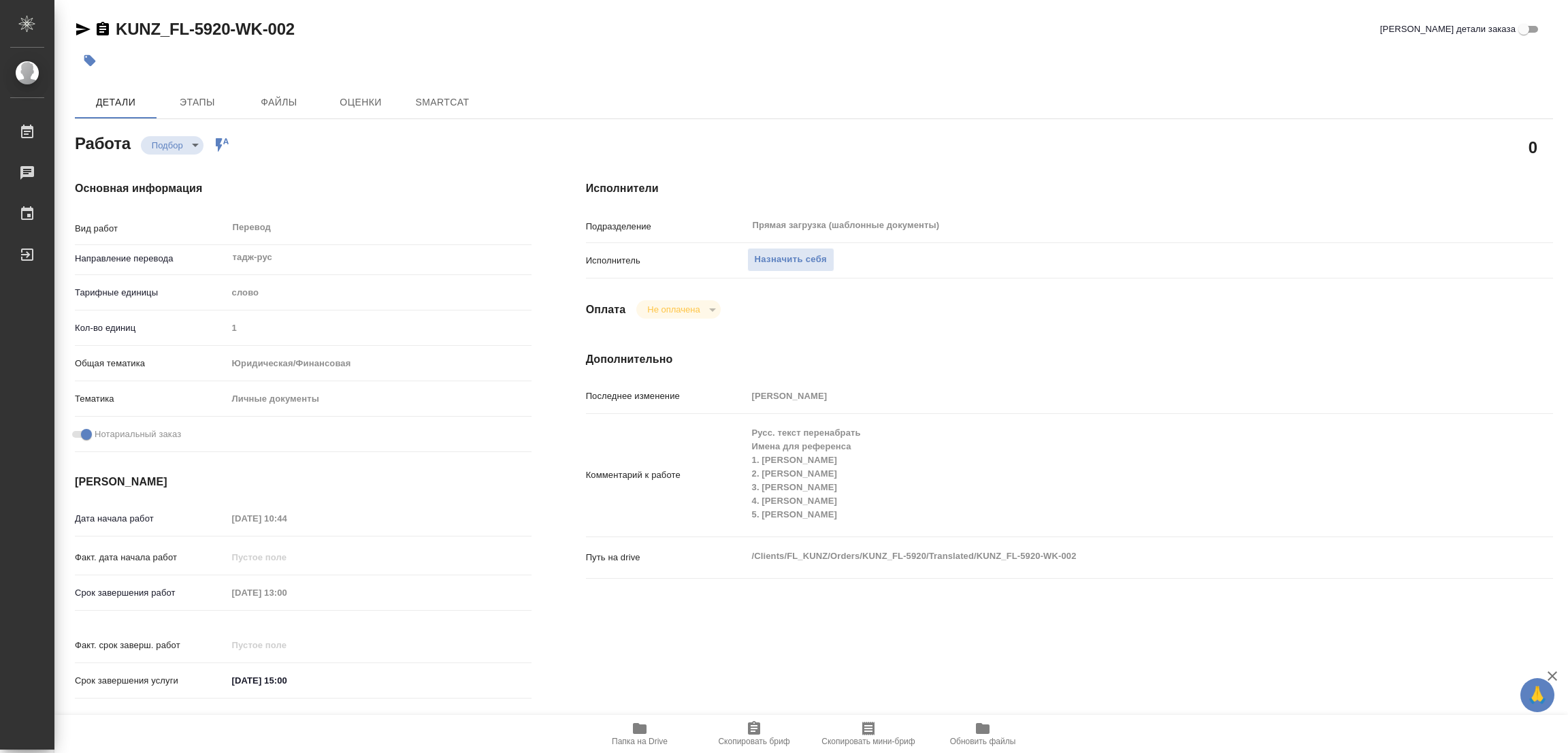
type textarea "x"
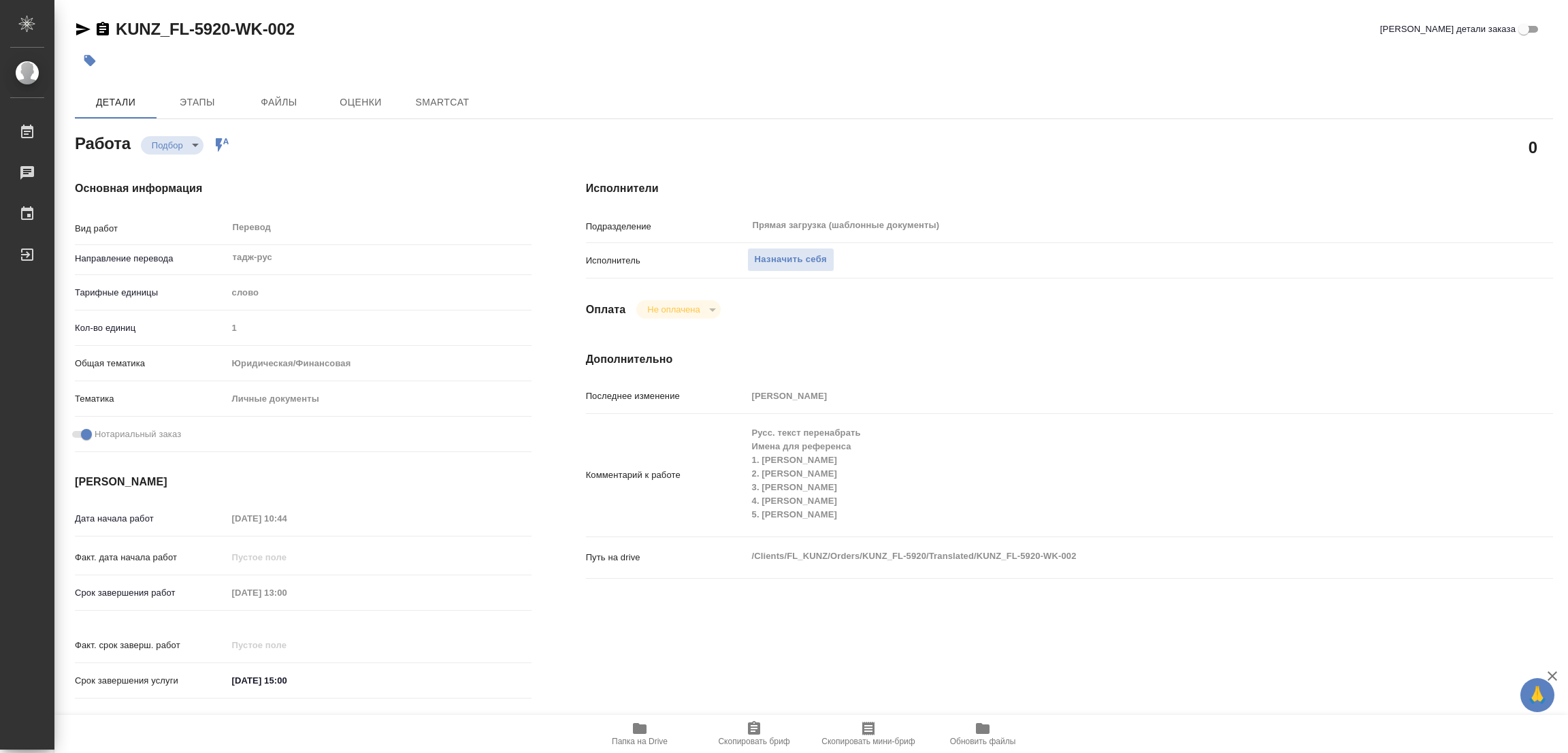
type textarea "x"
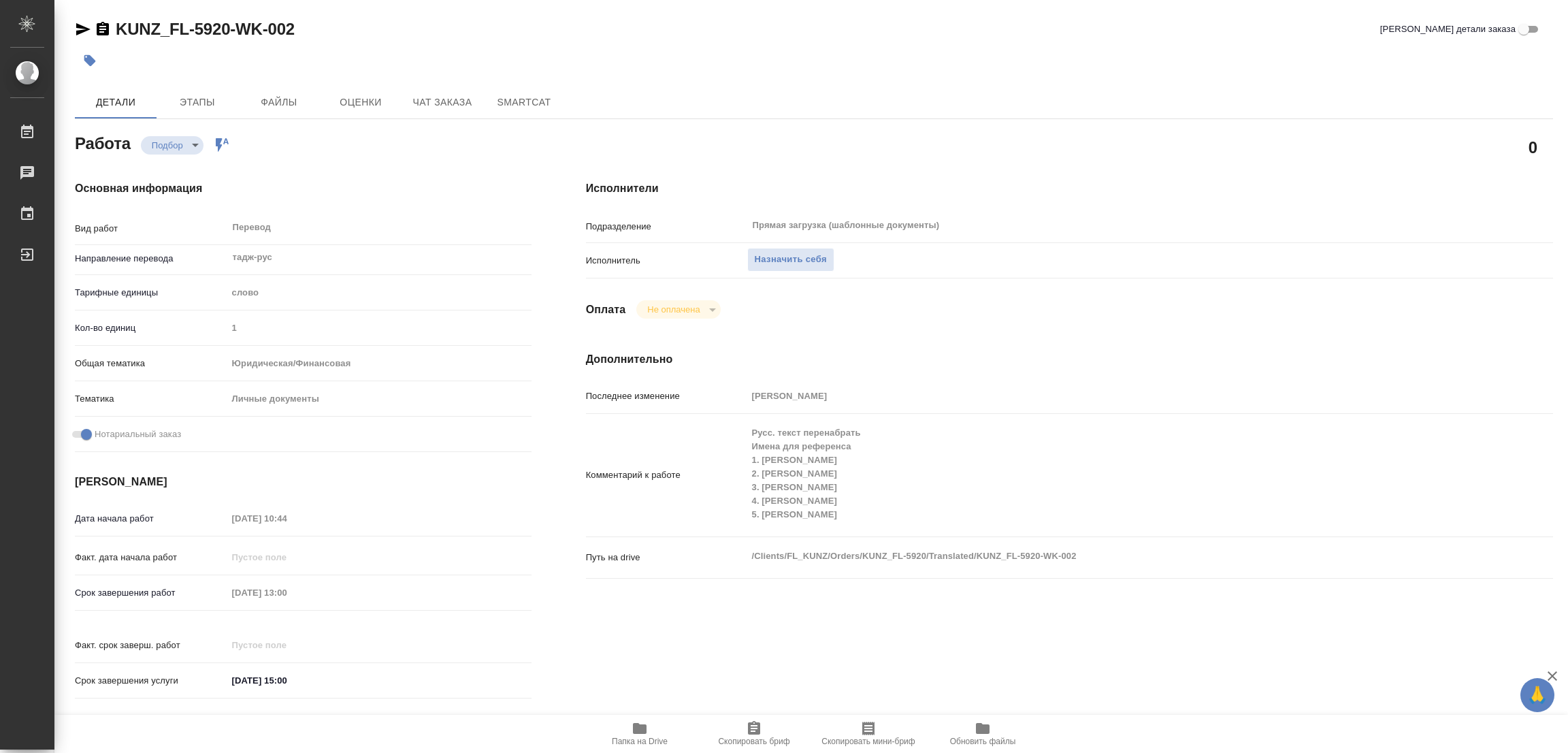
type textarea "x"
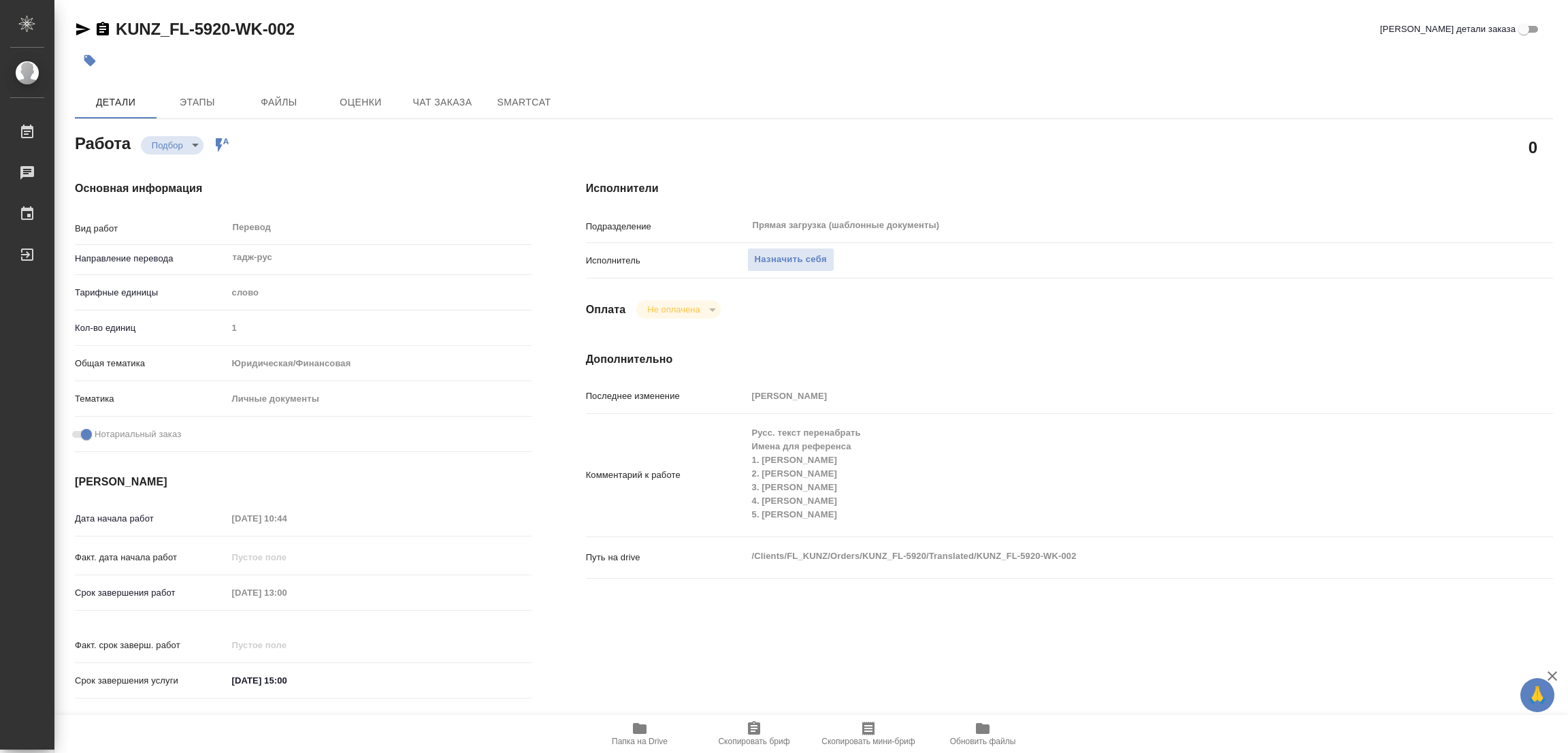
type textarea "x"
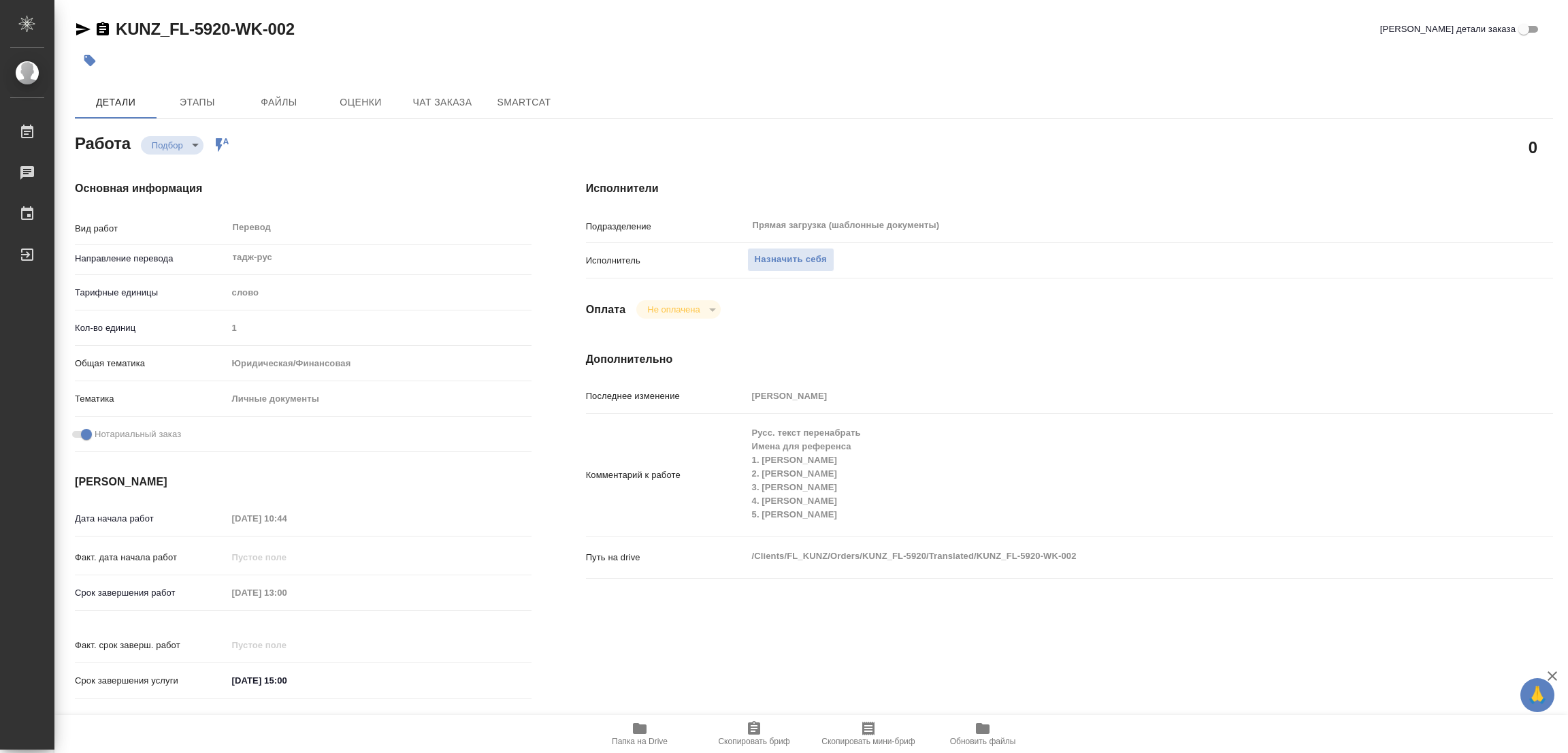
type textarea "x"
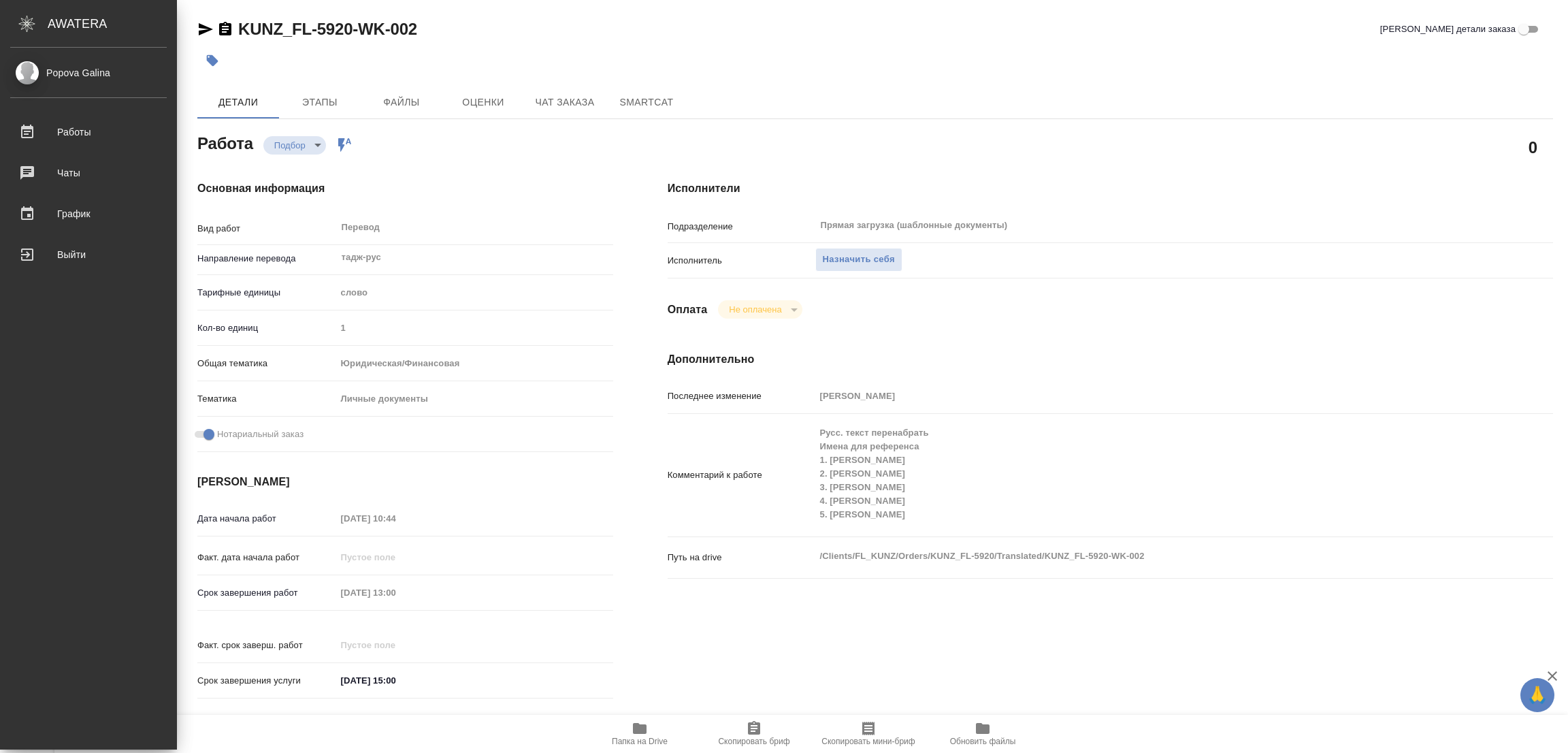
type textarea "x"
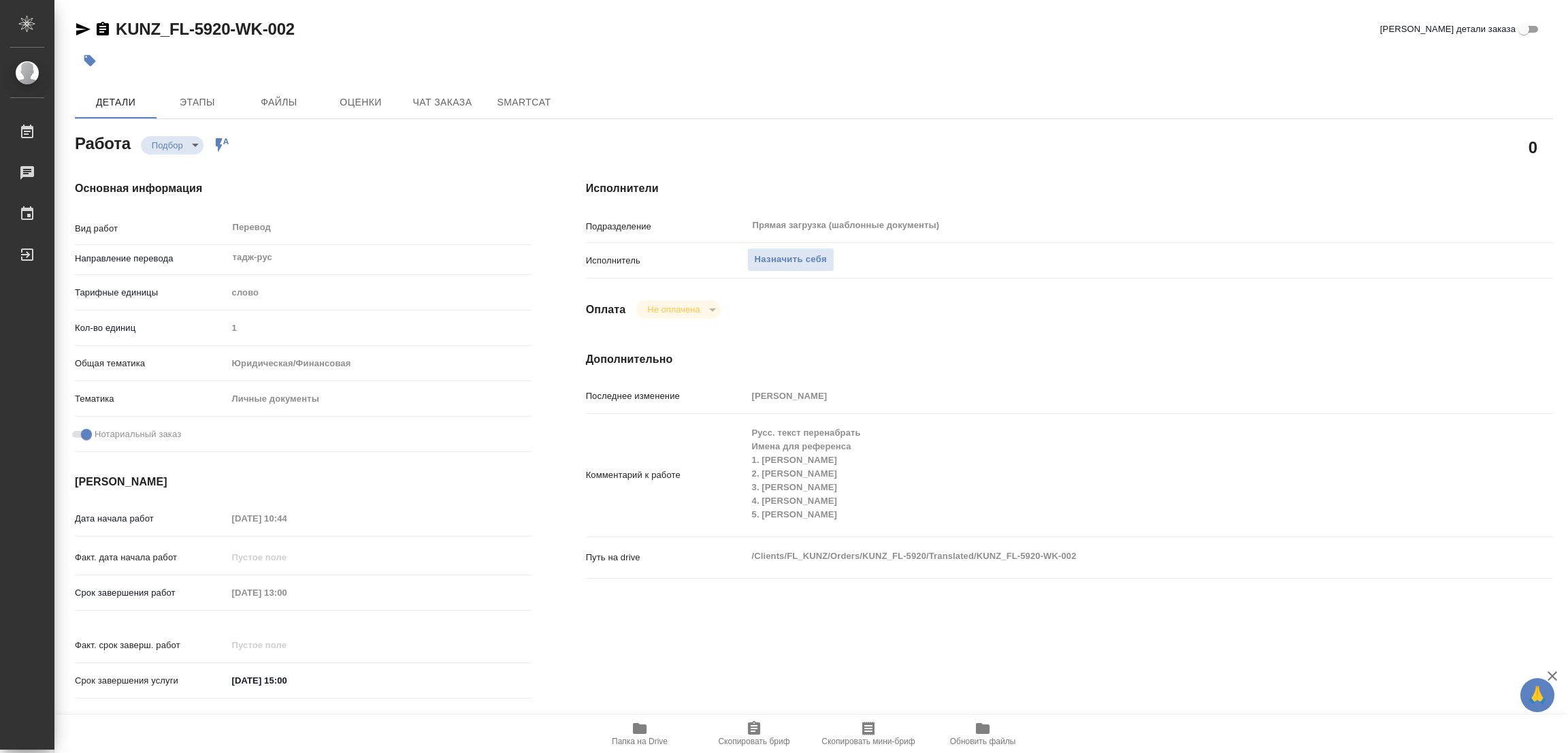
click at [397, 159] on div "Основная информация Вид работ Перевод x ​ Направление перевода тадж-рус ​ Тариф…" at bounding box center [303, 444] width 511 height 581
click at [785, 260] on span "Назначить себя" at bounding box center [790, 260] width 72 height 16
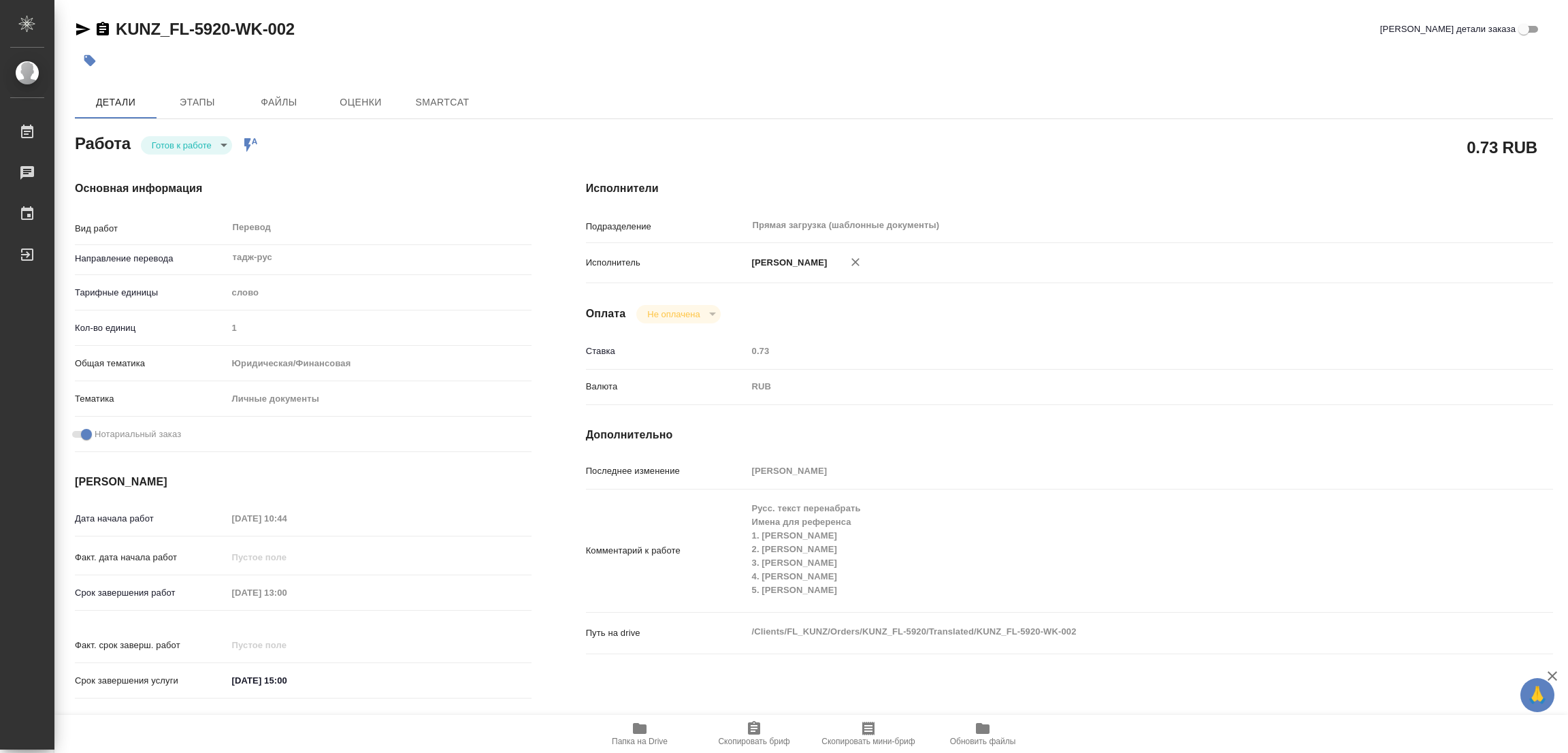
type textarea "x"
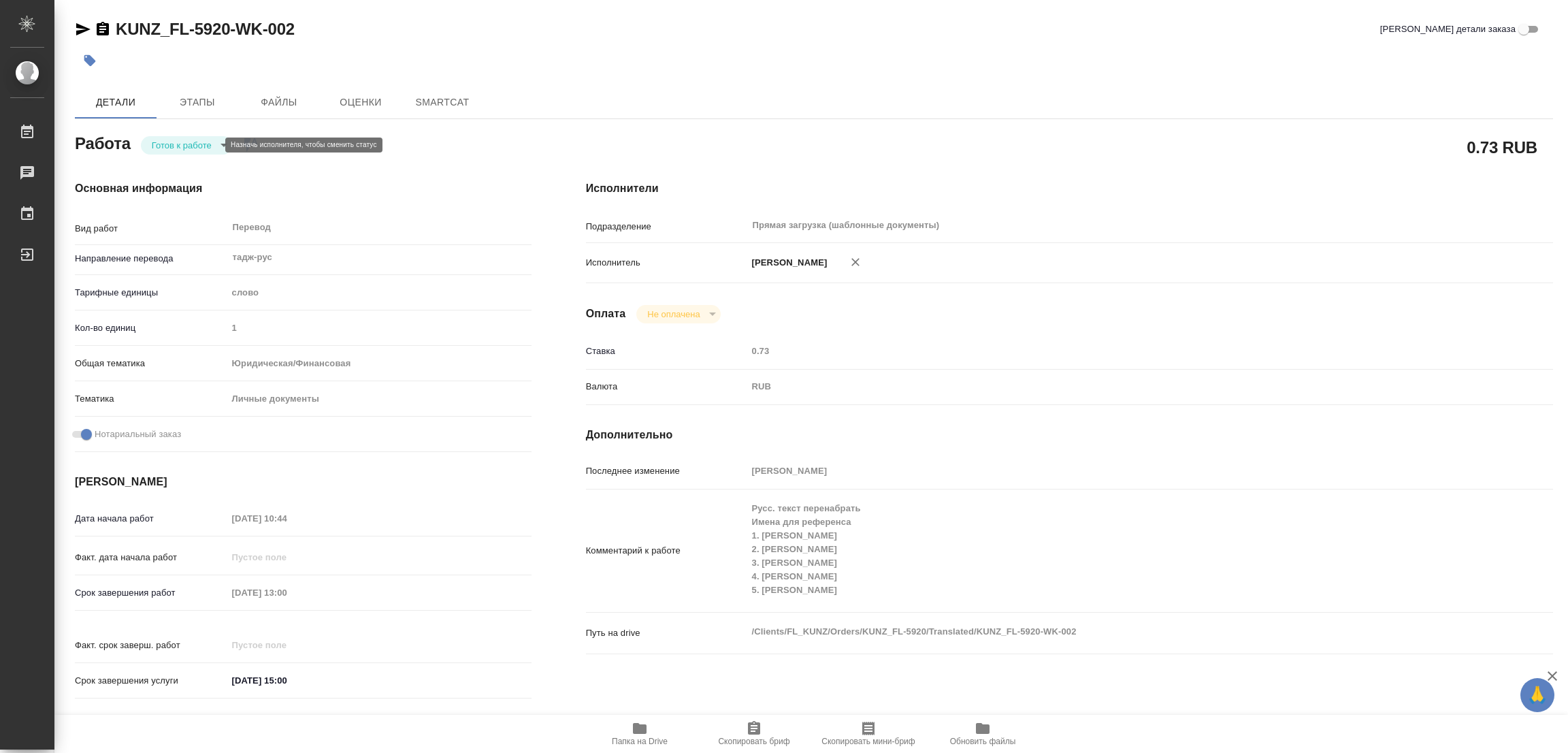
type textarea "x"
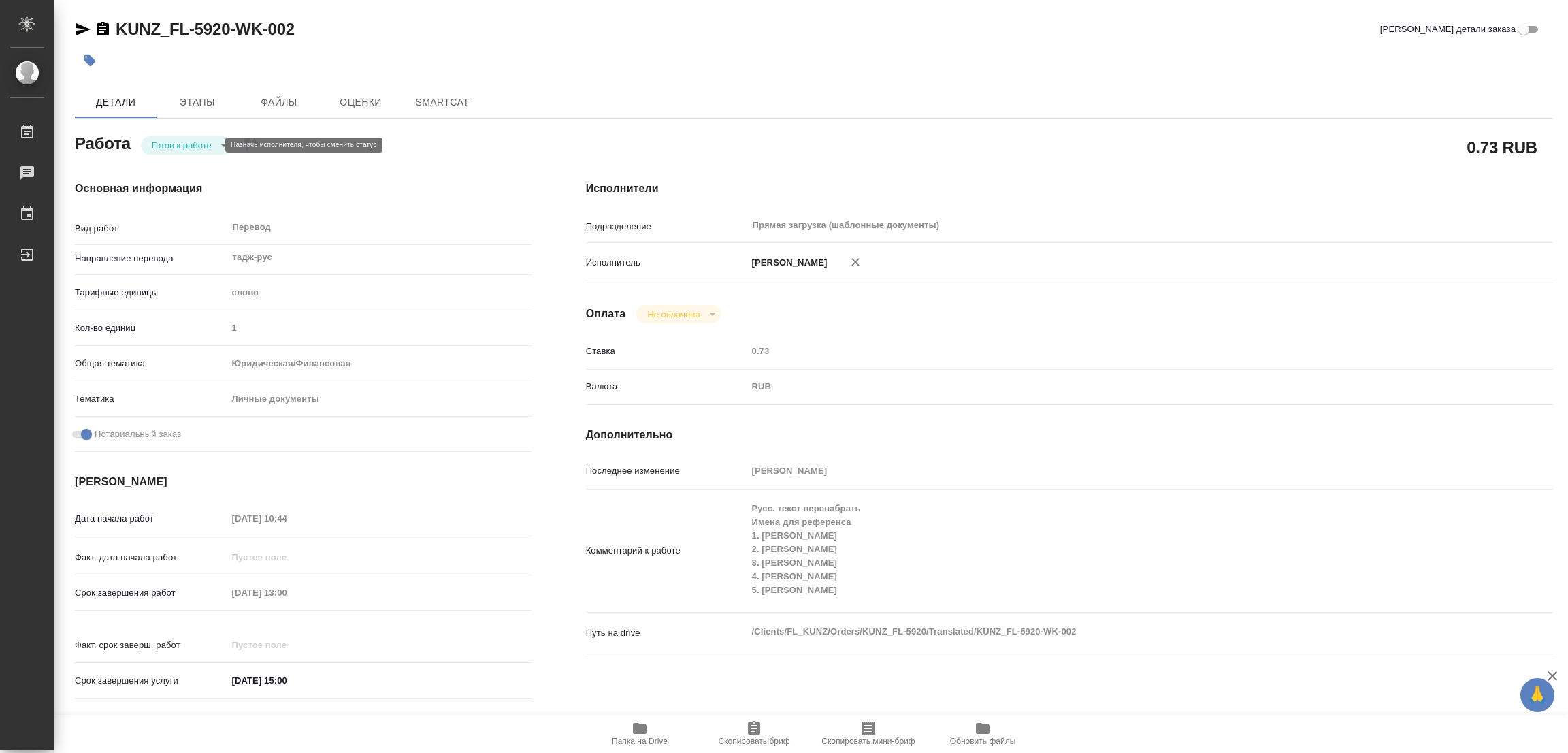
type textarea "x"
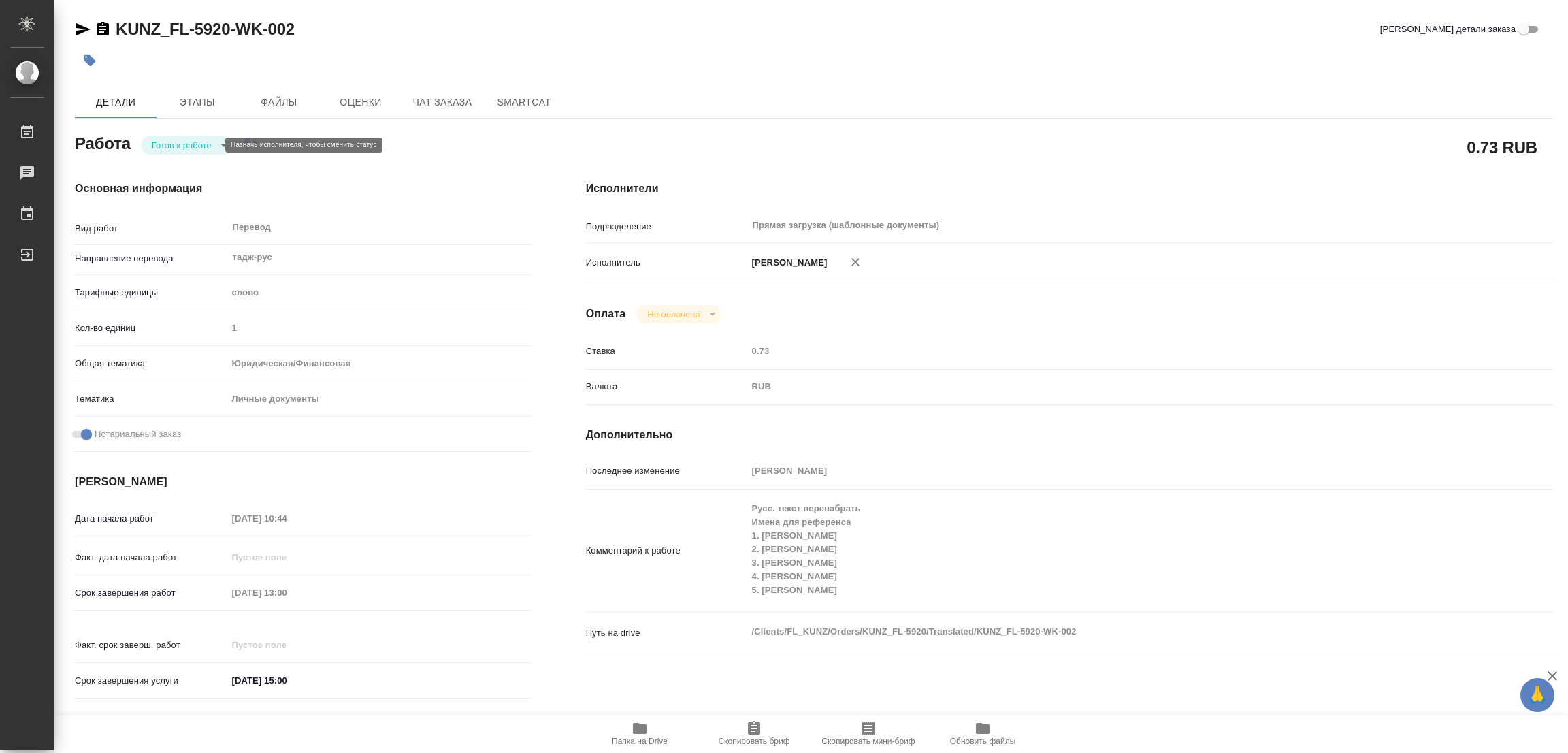
click at [160, 141] on body "🙏 .cls-1 fill:#fff; AWATERA [PERSON_NAME] Работы Чаты График Выйти KUNZ_FL-5920…" at bounding box center [784, 376] width 1568 height 753
click at [160, 139] on button "В работе" at bounding box center [174, 144] width 45 height 15
type textarea "x"
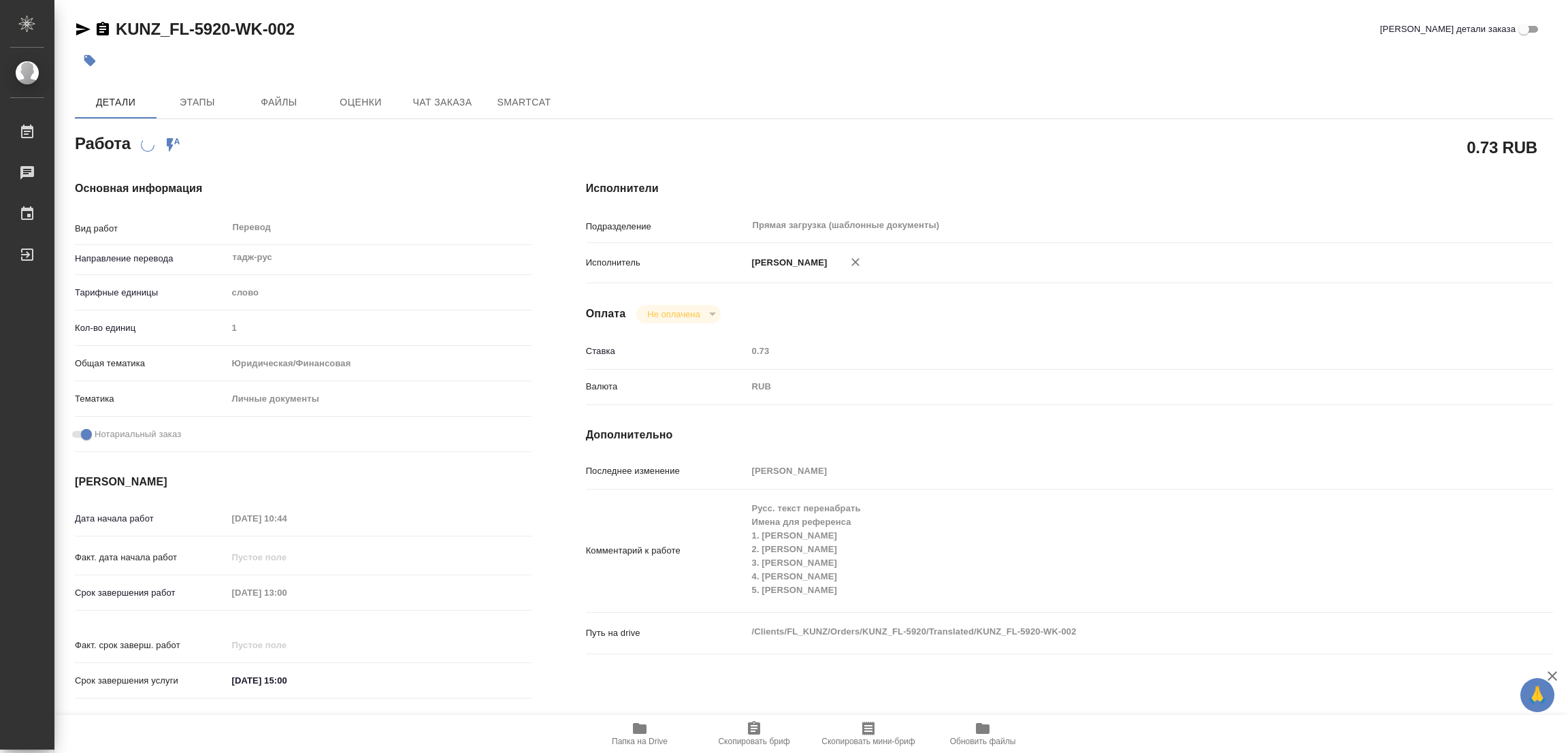
type textarea "x"
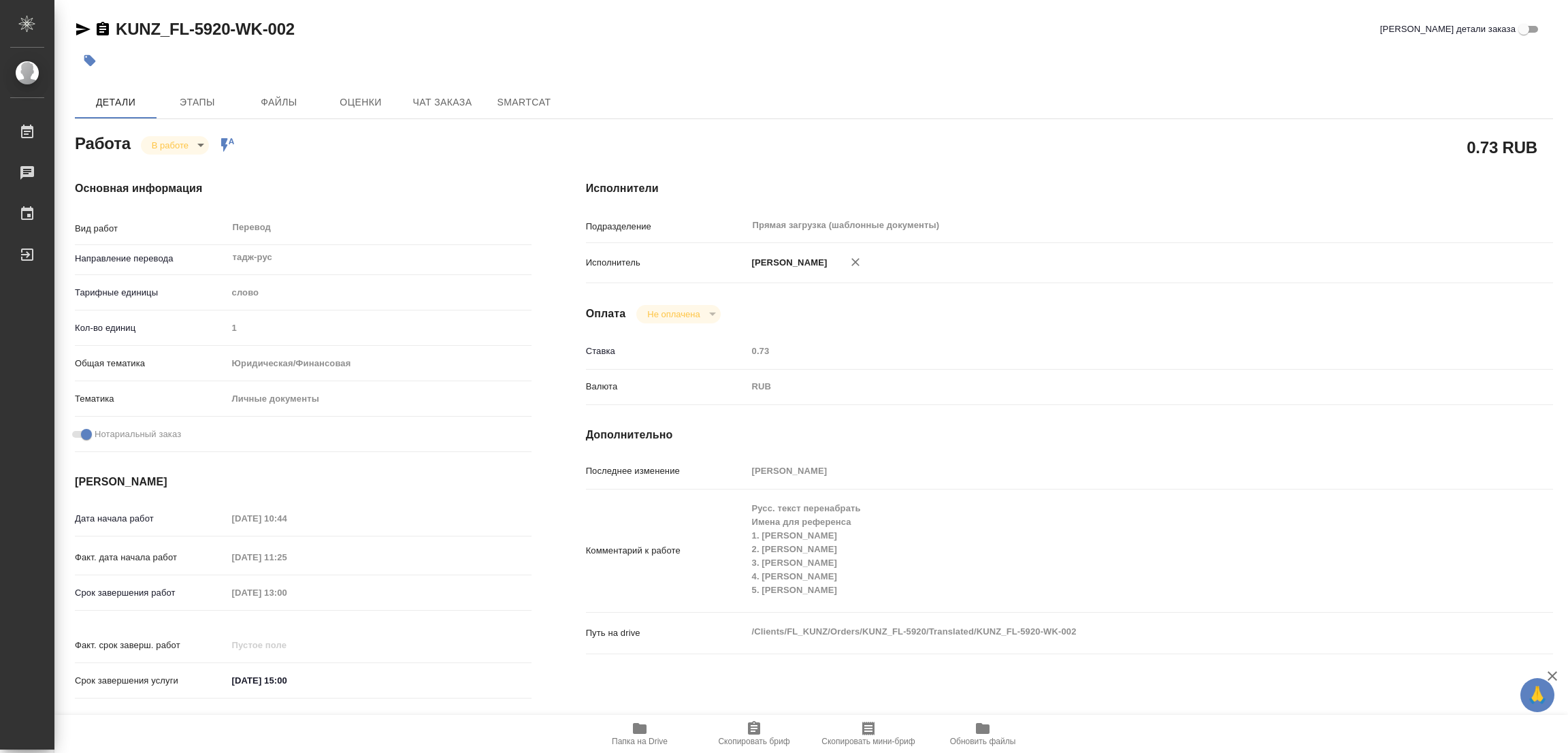
type textarea "x"
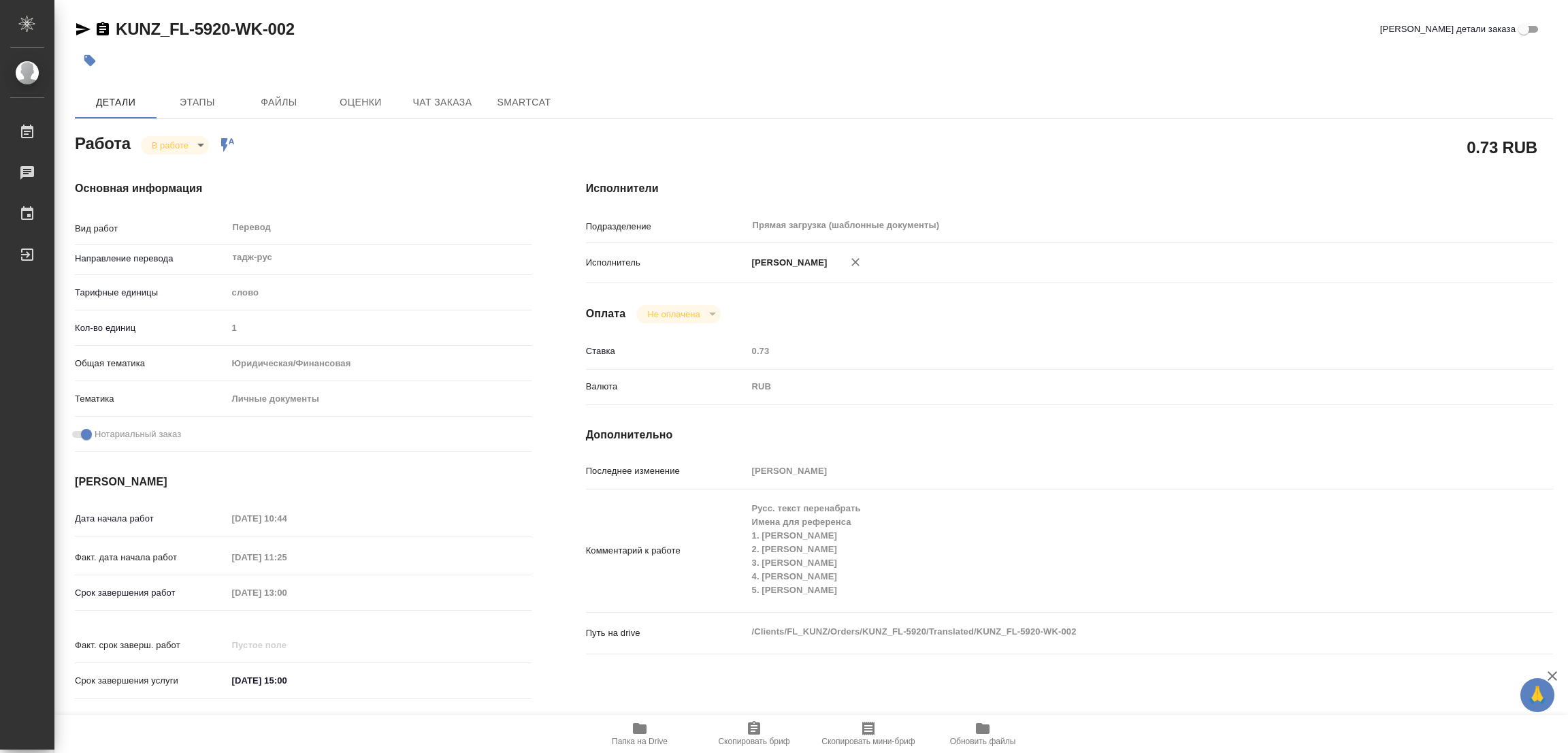
type textarea "x"
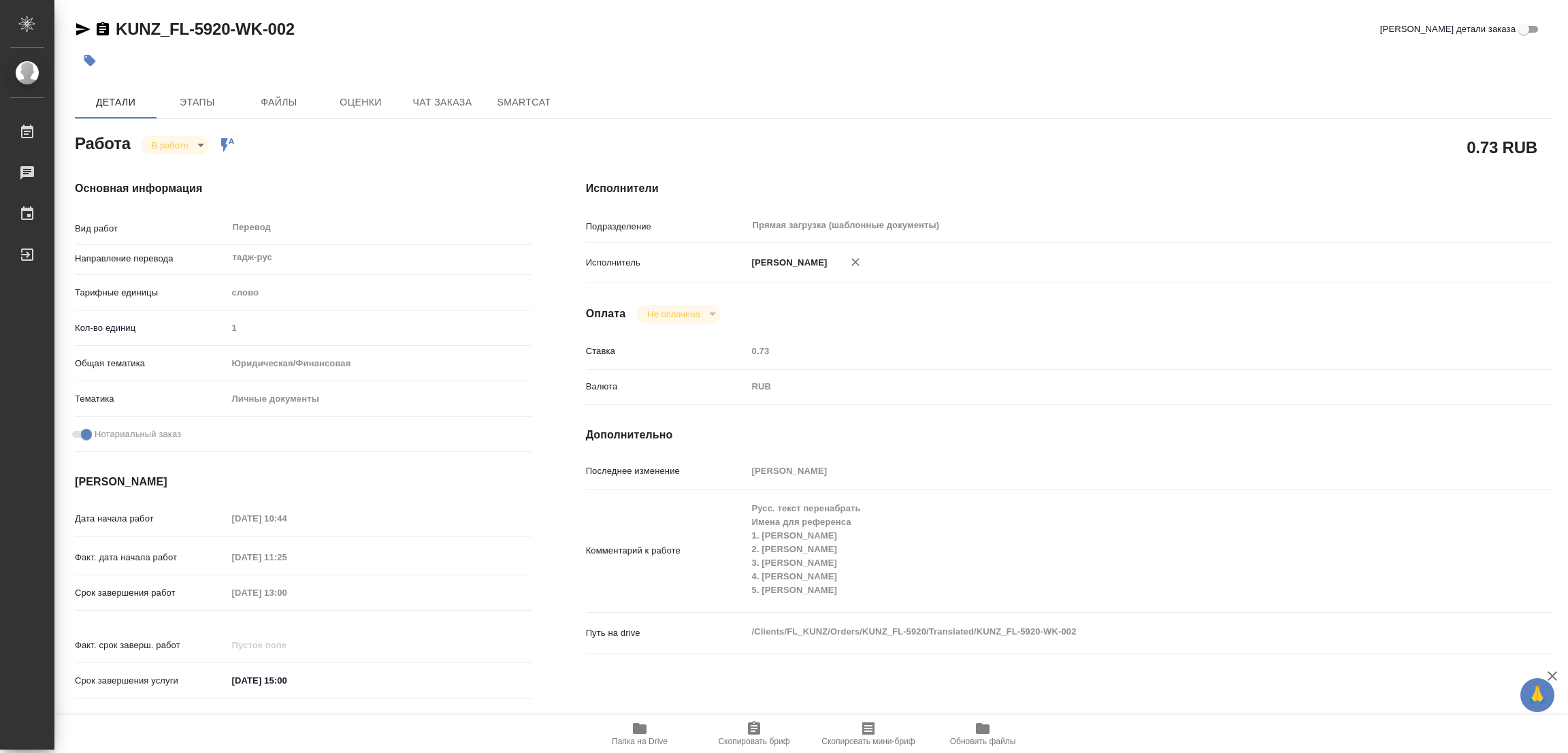
type textarea "x"
click at [635, 724] on icon "button" at bounding box center [639, 728] width 13 height 11
click at [121, 12] on div "KUNZ_FL-5920-WK-002 Кратко детали заказа Детали Этапы Файлы Оценки Чат заказа S…" at bounding box center [813, 571] width 1493 height 1142
drag, startPoint x: 116, startPoint y: 13, endPoint x: 230, endPoint y: 27, distance: 114.9
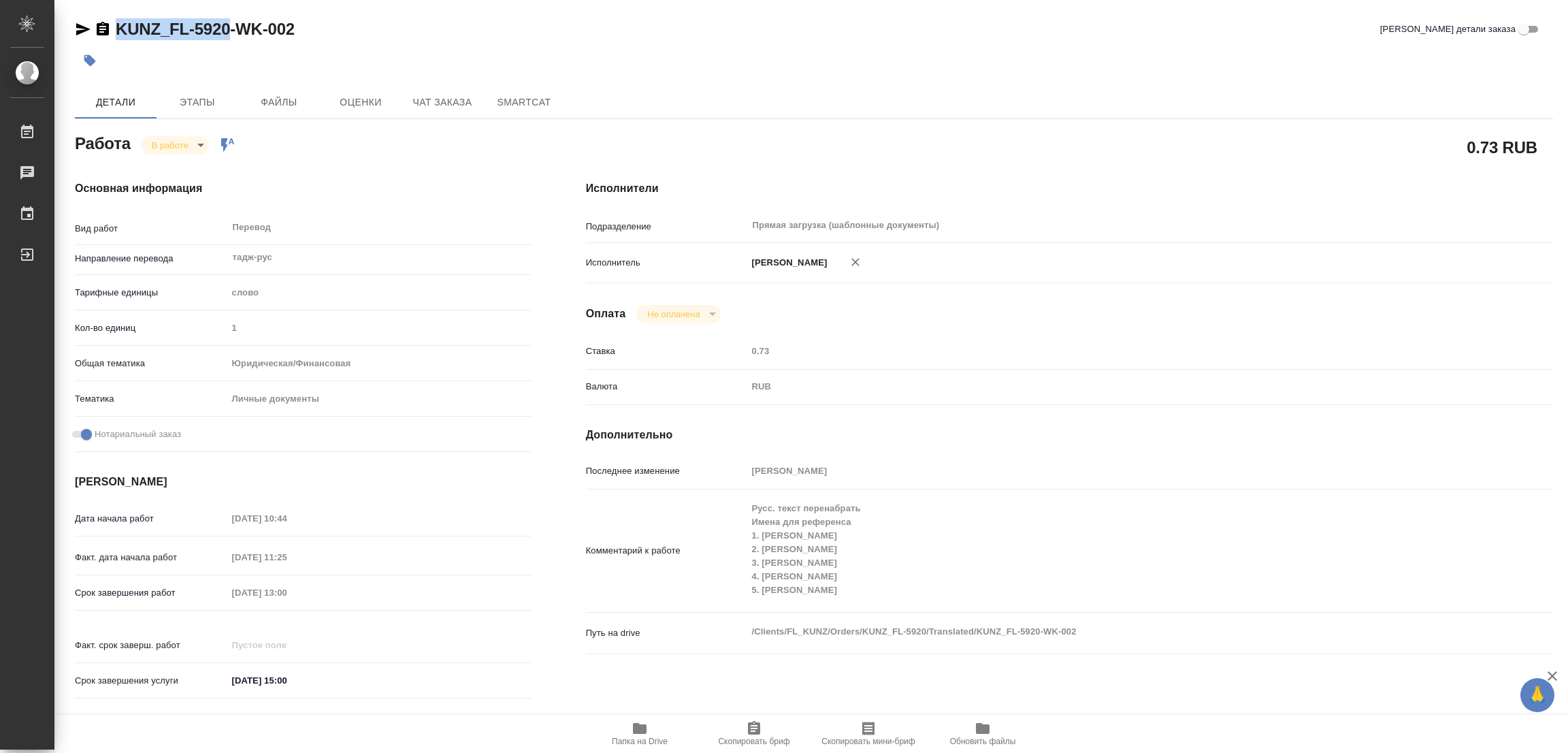
click at [230, 27] on div "KUNZ_FL-5920-WK-002 Кратко детали заказа Детали Этапы Файлы Оценки Чат заказа S…" at bounding box center [813, 571] width 1493 height 1142
copy link "KUNZ_FL-5920"
click at [763, 733] on span "Скопировать бриф" at bounding box center [754, 733] width 98 height 26
copy link "KUNZ_FL-5920"
click at [233, 580] on div "Срок завершения работ [DATE] 13:00" at bounding box center [302, 592] width 456 height 24
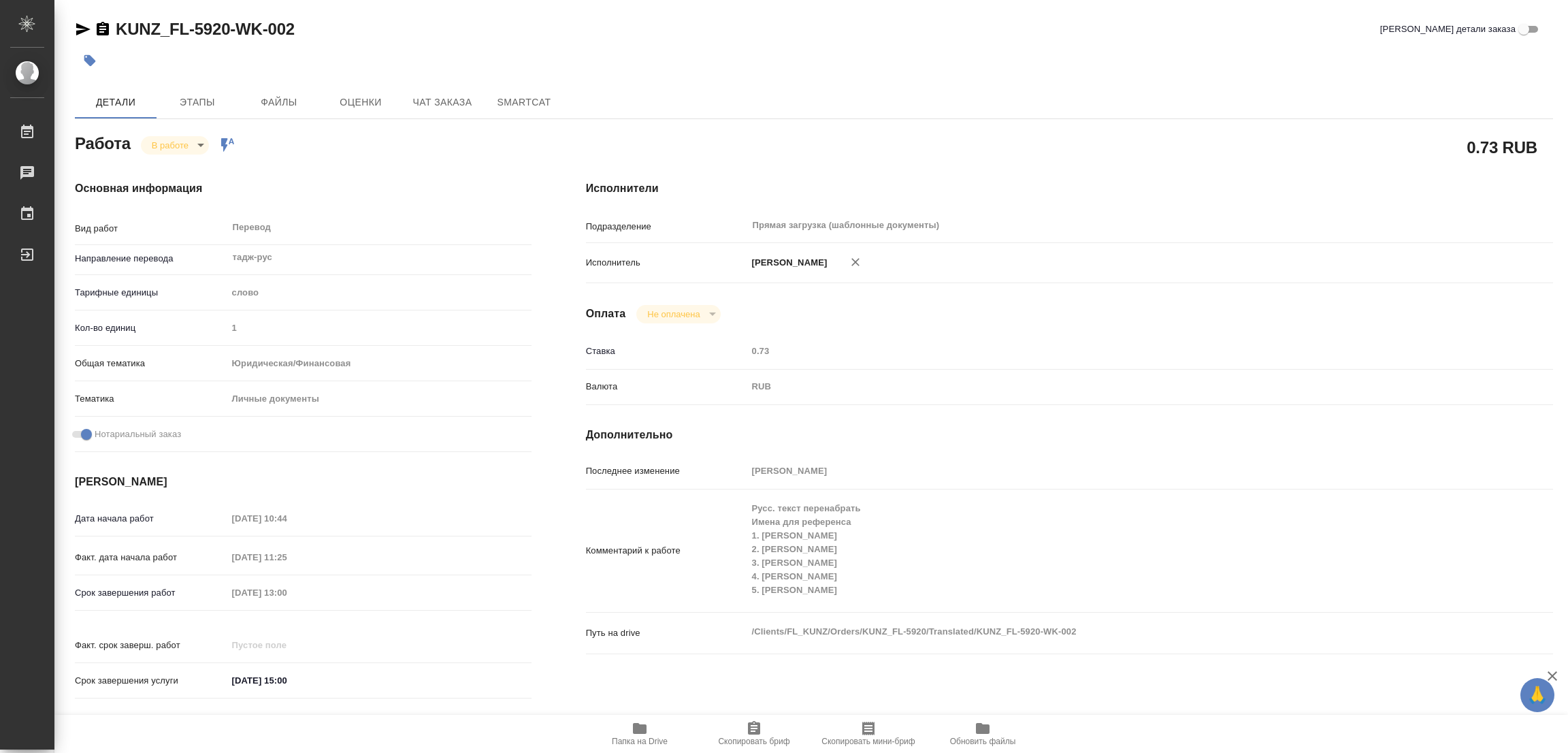
click at [522, 60] on div at bounding box center [567, 60] width 985 height 30
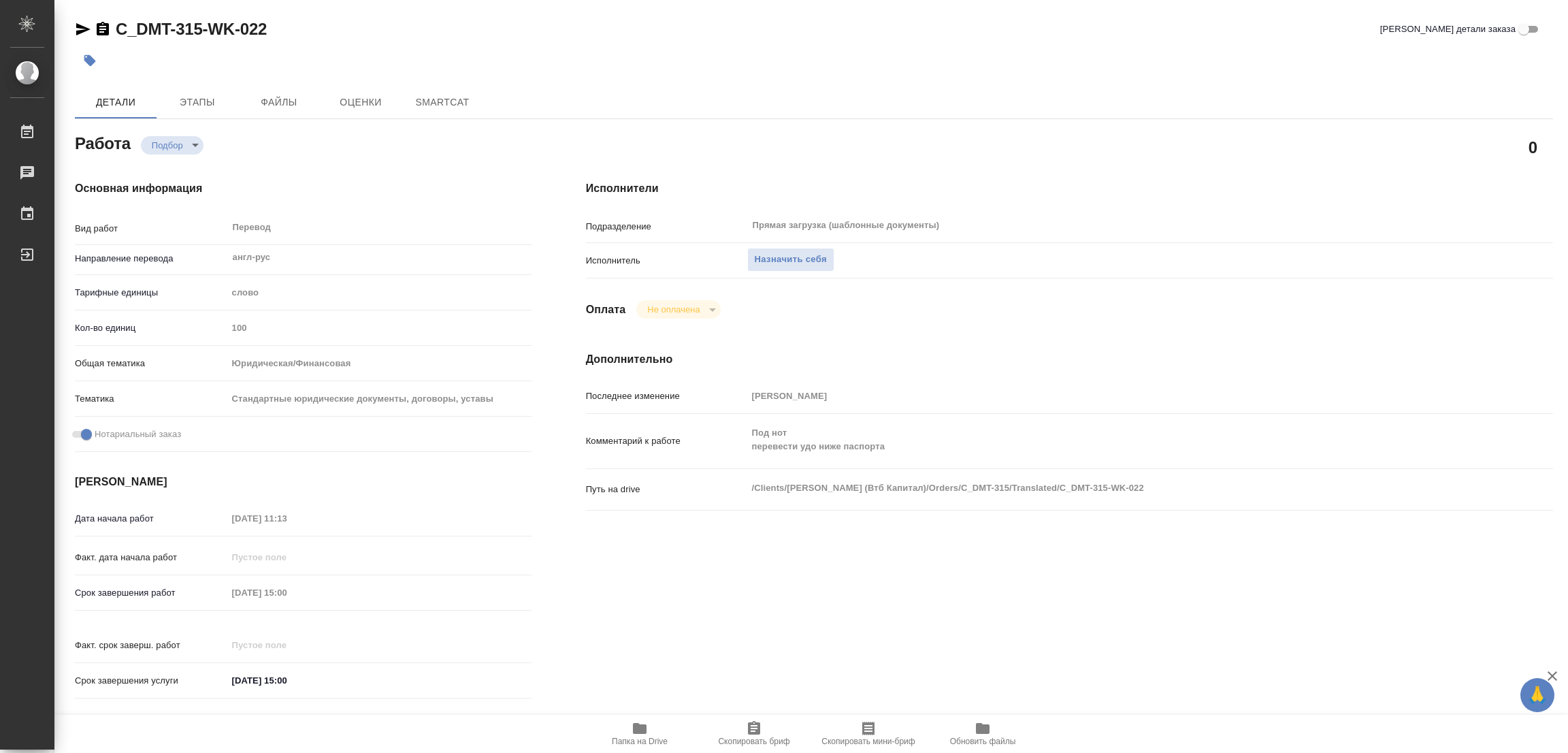
type textarea "x"
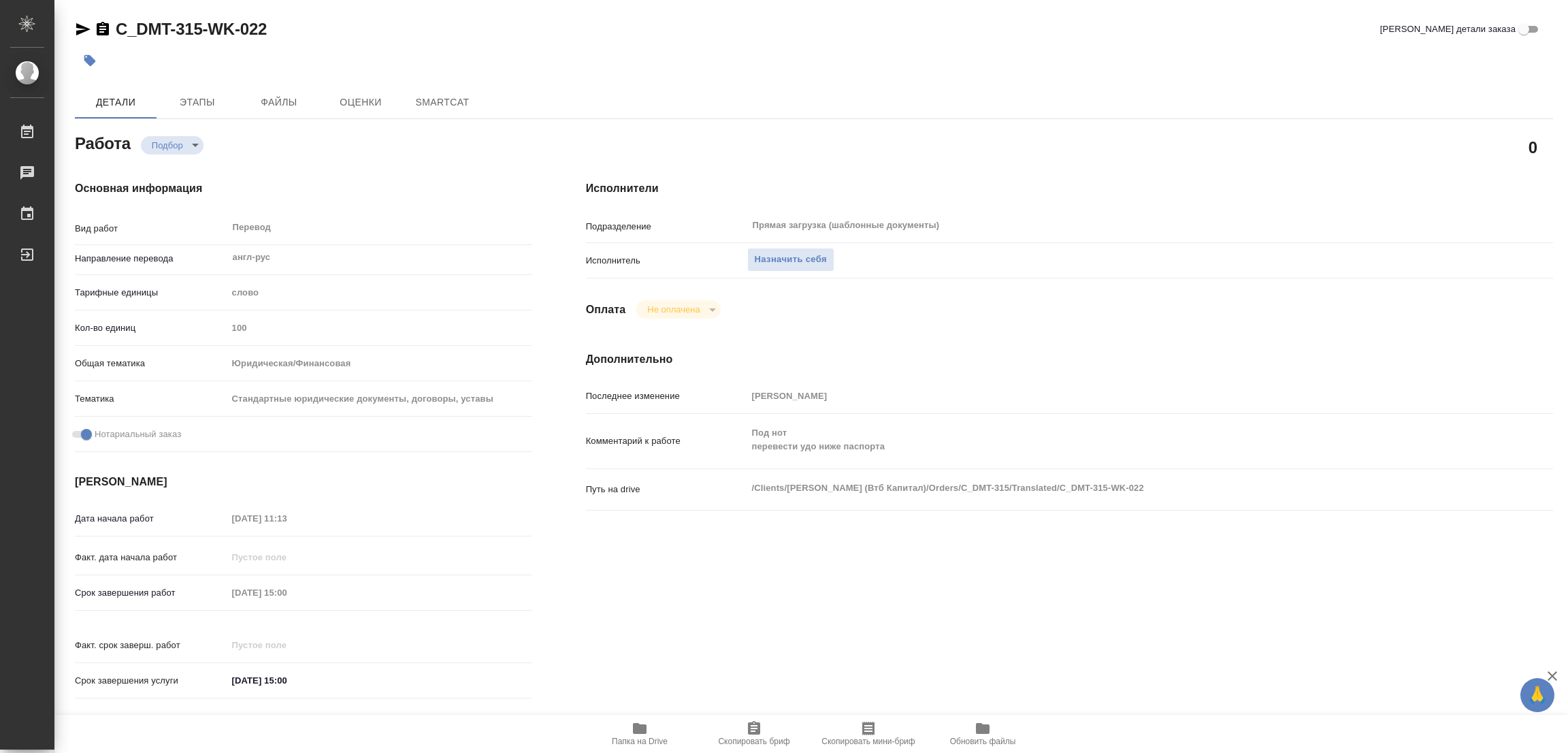
type textarea "x"
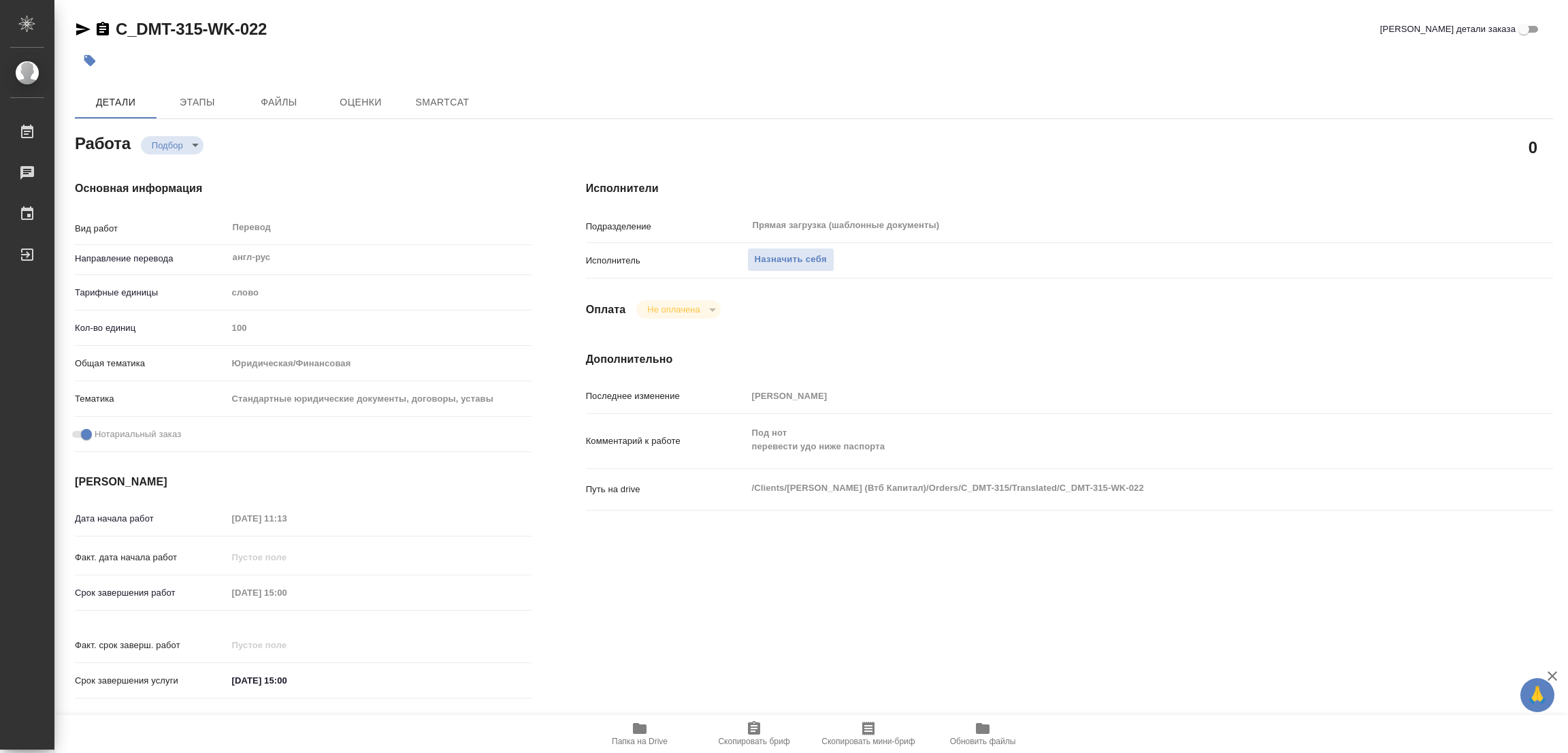
type textarea "x"
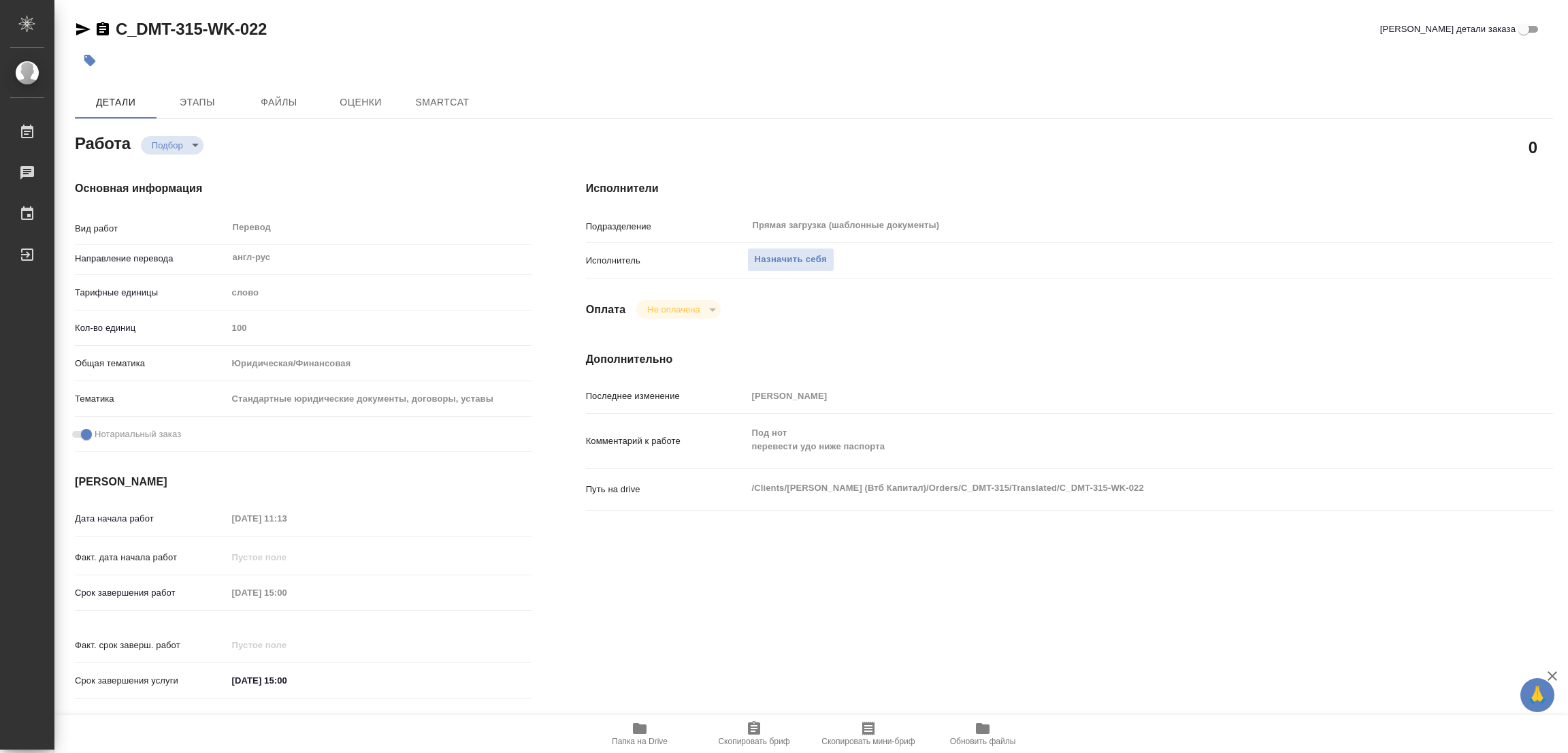
type textarea "x"
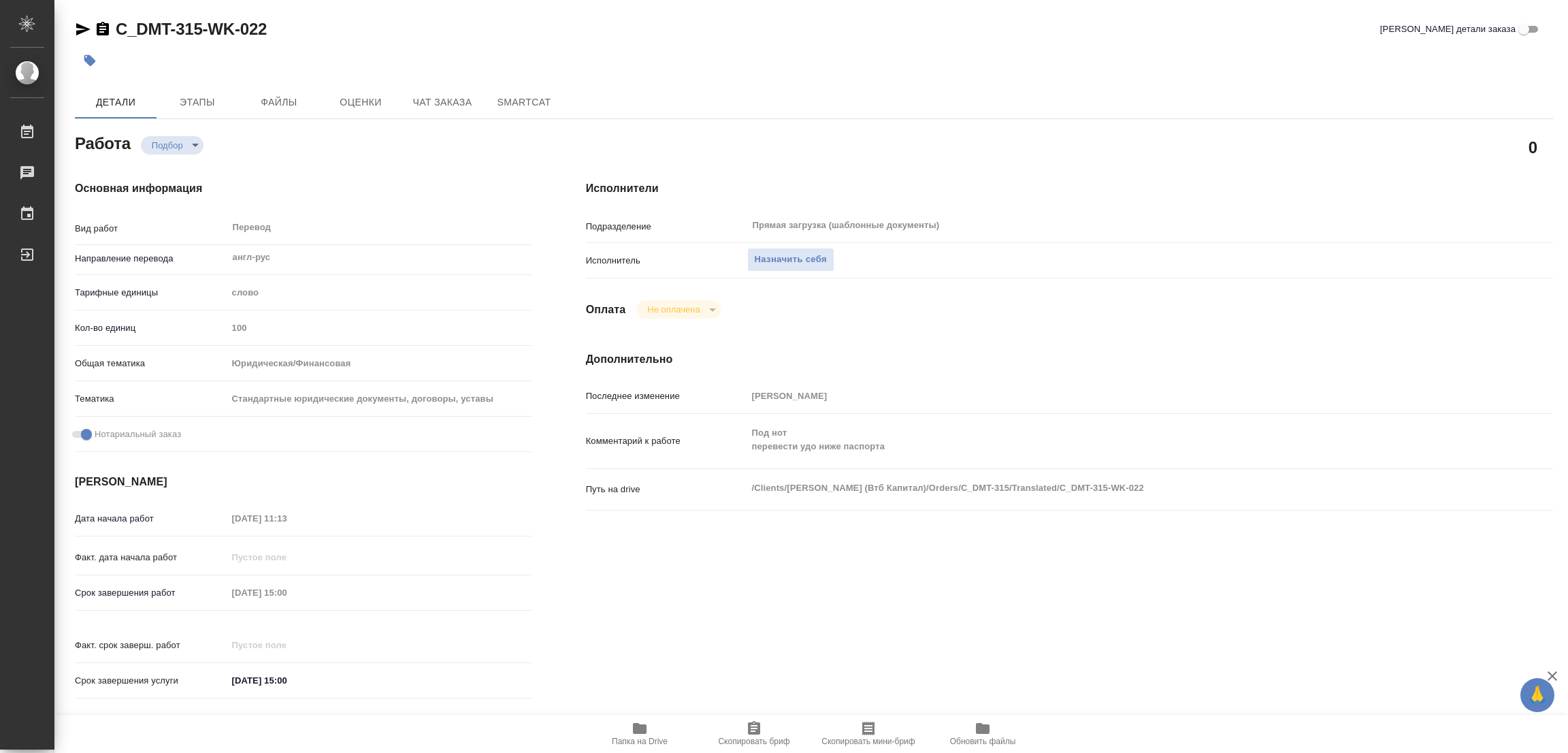
type textarea "x"
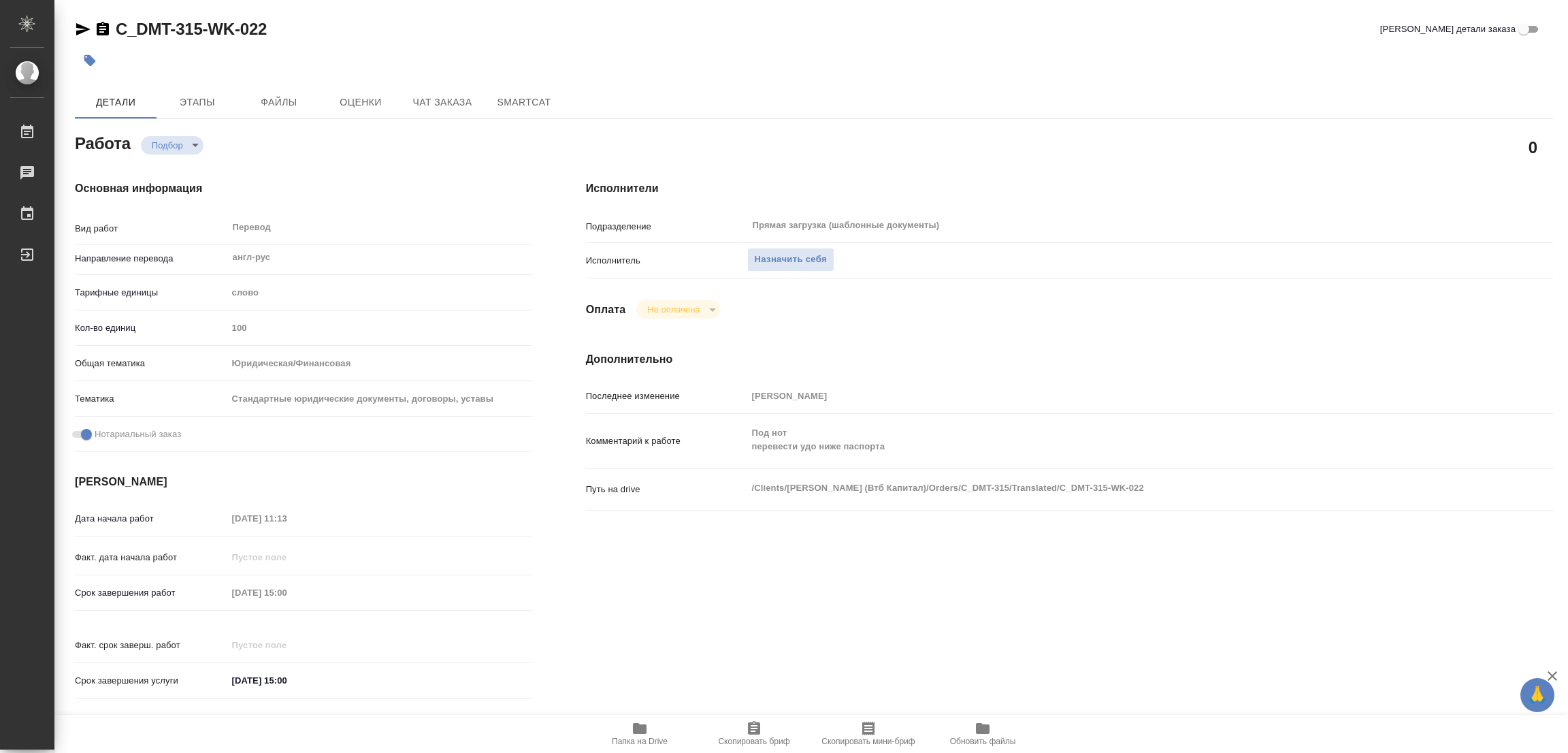
type textarea "x"
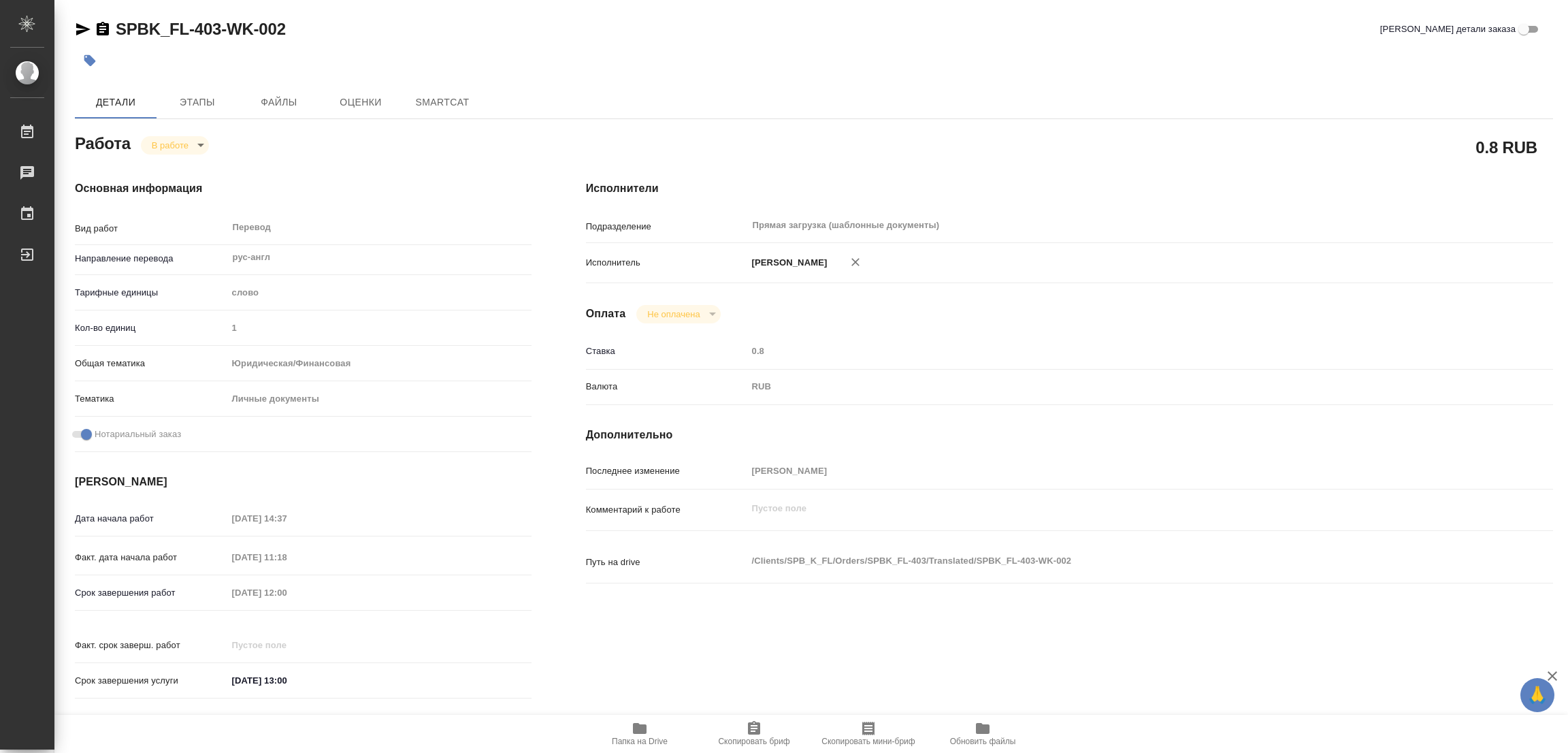
type textarea "x"
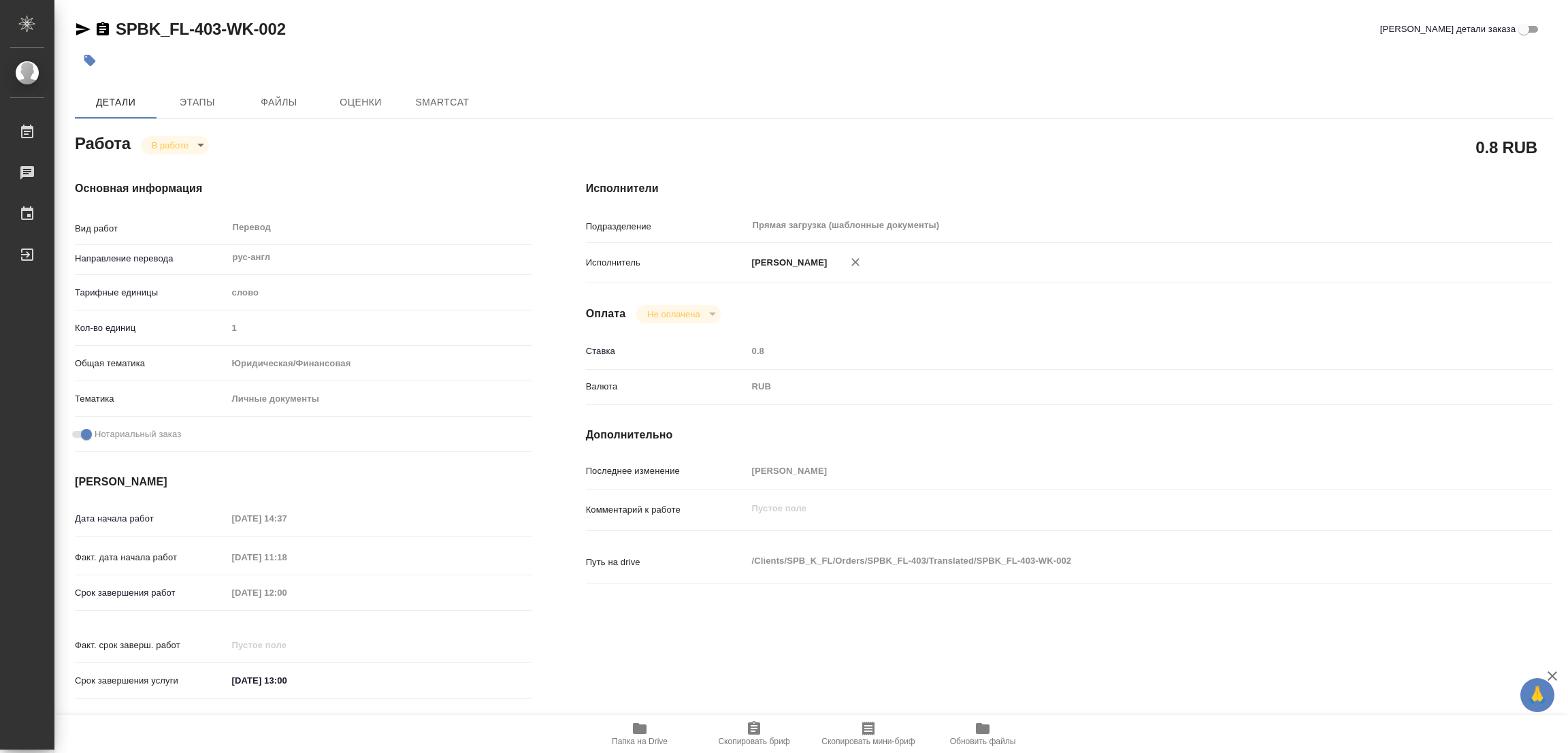
type textarea "x"
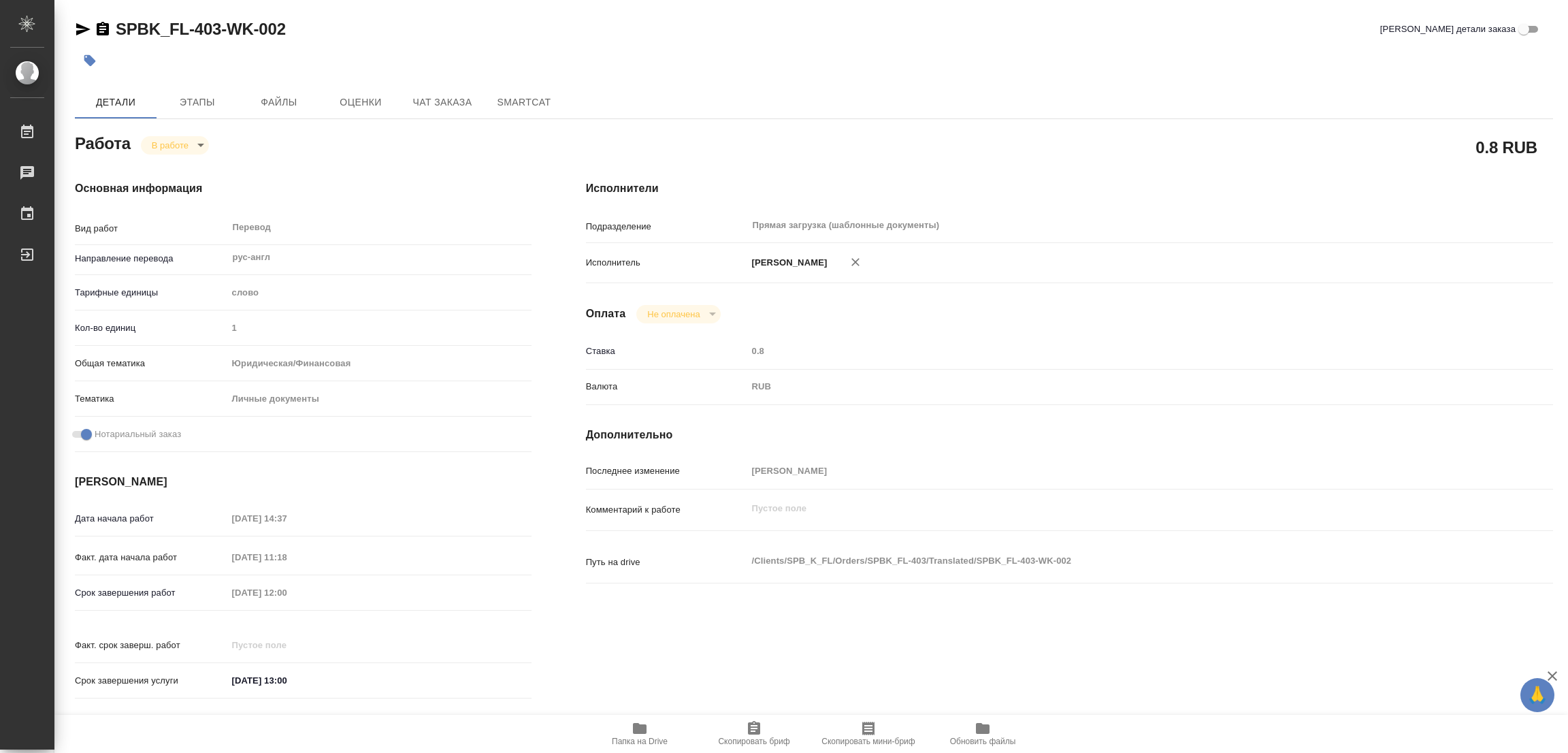
type textarea "x"
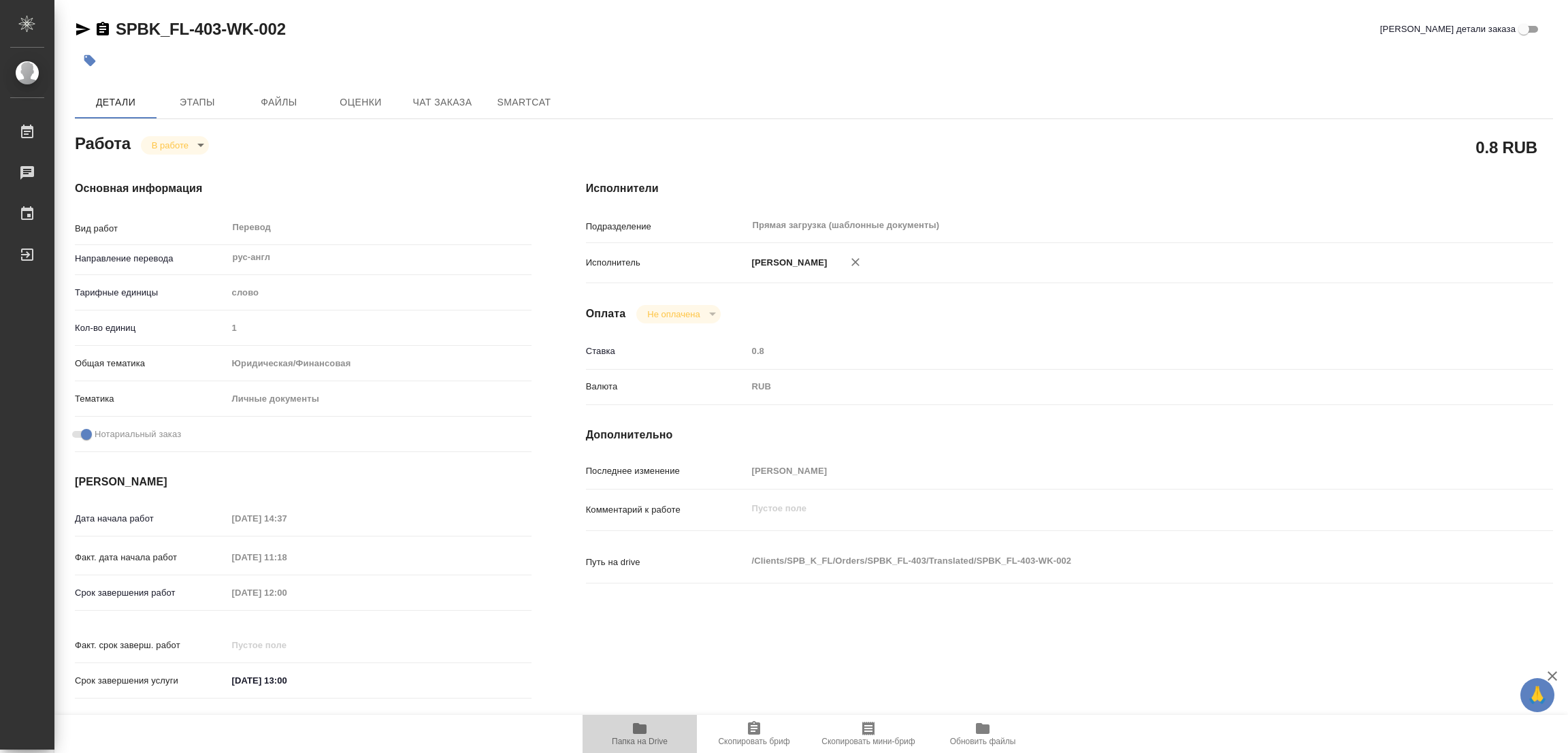
click at [639, 726] on icon "button" at bounding box center [639, 728] width 13 height 11
type textarea "x"
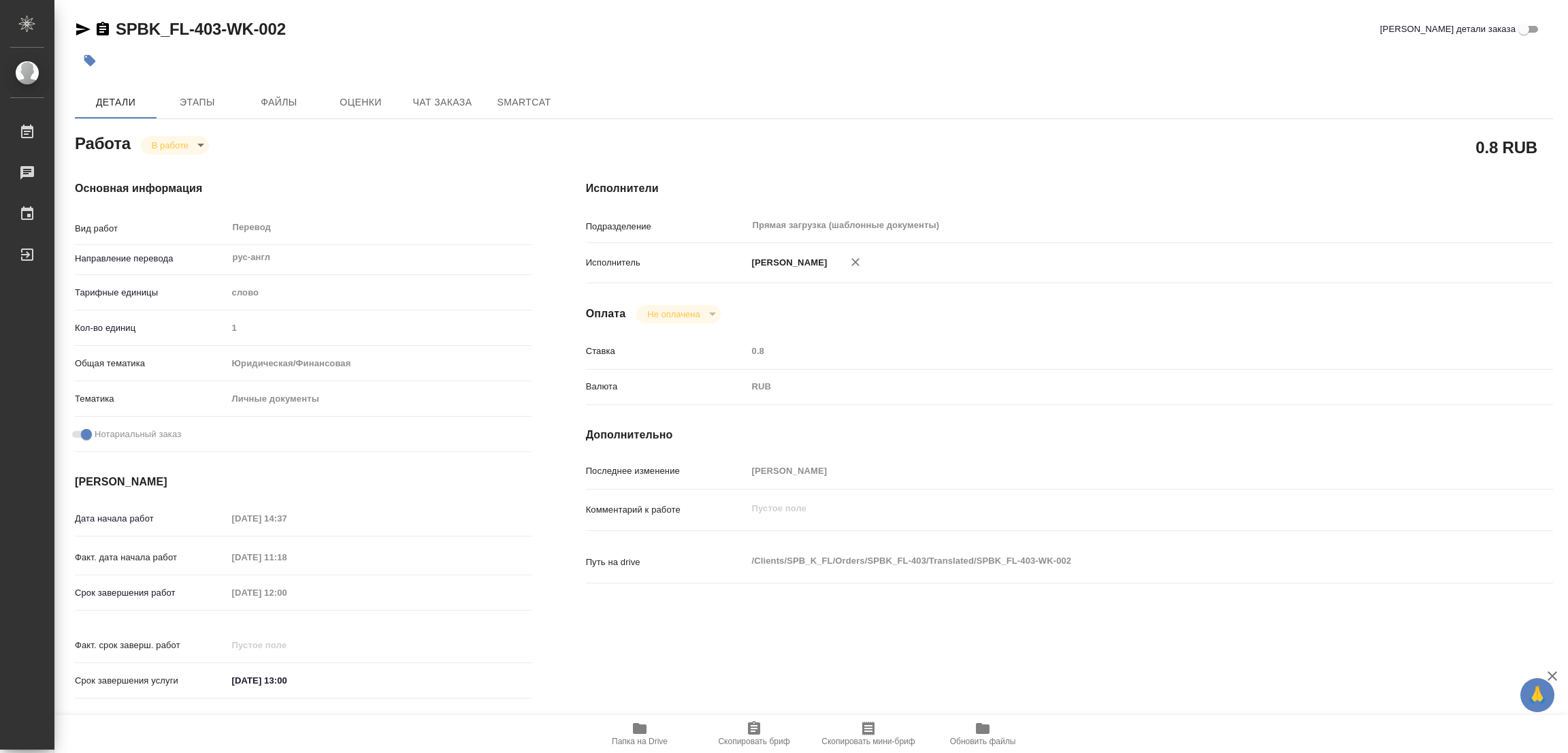
type textarea "x"
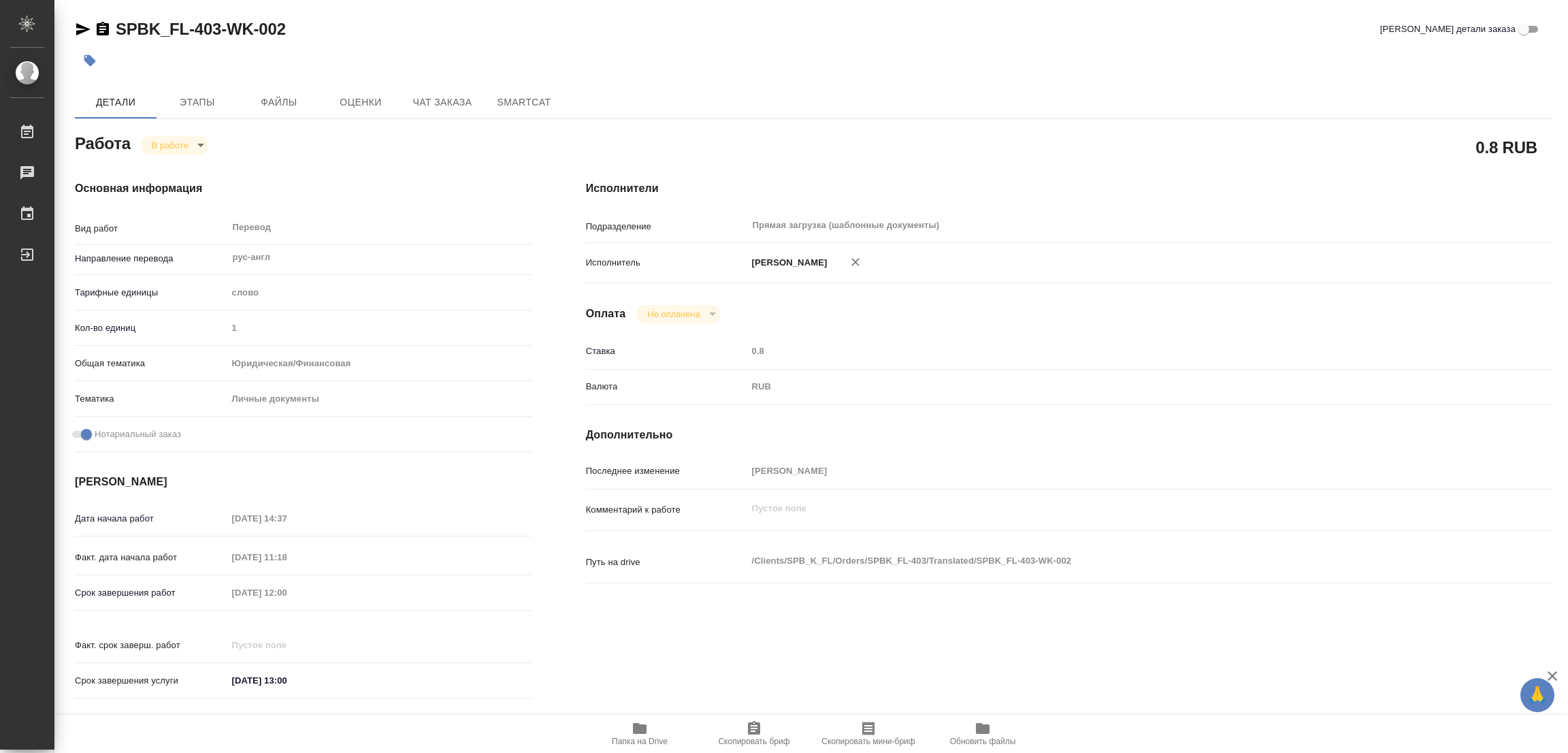
type textarea "x"
